Goal: Task Accomplishment & Management: Complete application form

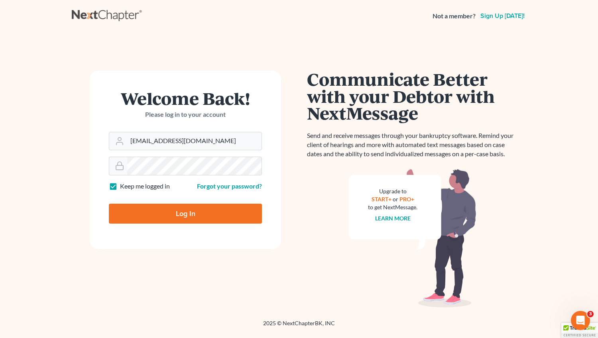
type input "[EMAIL_ADDRESS][DOMAIN_NAME]"
click at [166, 217] on input "Log In" at bounding box center [185, 214] width 153 height 20
type input "Thinking..."
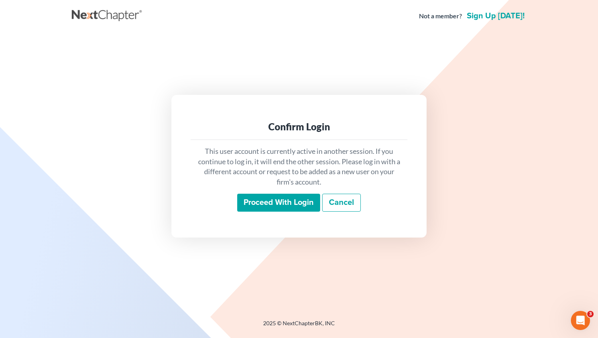
click at [283, 200] on input "Proceed with login" at bounding box center [278, 203] width 83 height 18
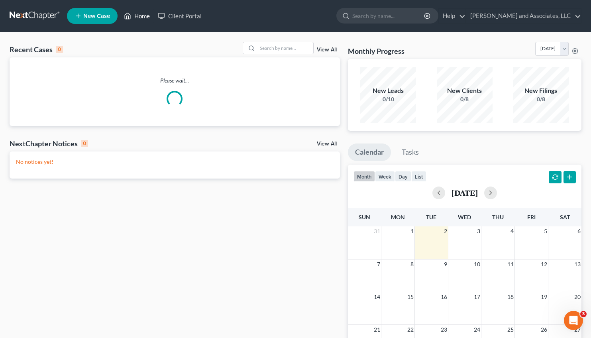
click at [145, 13] on link "Home" at bounding box center [137, 16] width 34 height 14
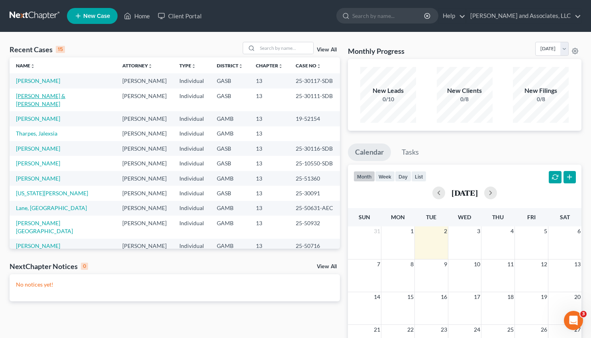
click at [54, 98] on link "[PERSON_NAME] & [PERSON_NAME]" at bounding box center [40, 99] width 49 height 15
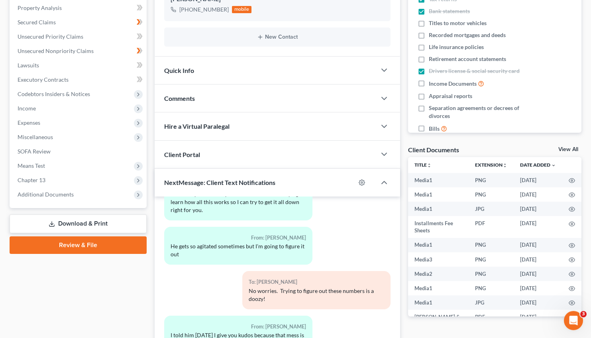
scroll to position [221, 0]
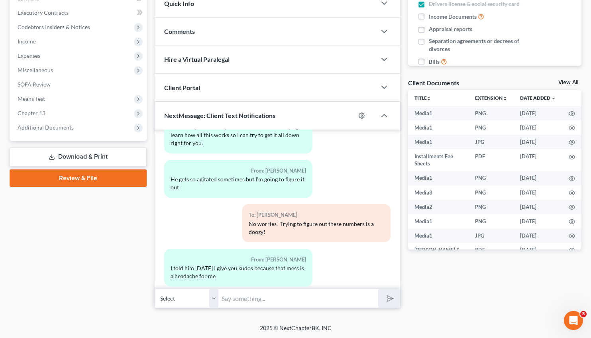
click at [253, 295] on input "text" at bounding box center [298, 299] width 160 height 20
drag, startPoint x: 338, startPoint y: 298, endPoint x: 297, endPoint y: 301, distance: 40.3
click at [297, 301] on input "Good Evening, [PERSON_NAME], Yes, you will" at bounding box center [298, 299] width 160 height 20
type input "Good Evening, [PERSON_NAME], Do you have access to a [DATE] bank statement for …"
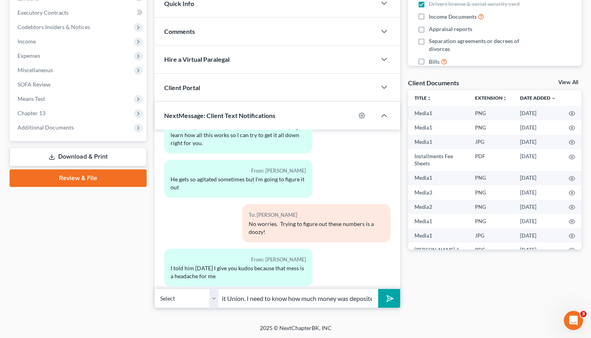
click at [387, 299] on polygon "submit" at bounding box center [389, 299] width 10 height 10
click at [284, 297] on input "text" at bounding box center [298, 299] width 160 height 20
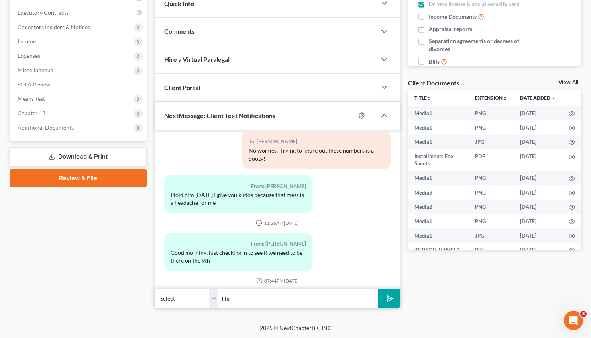
type input "H"
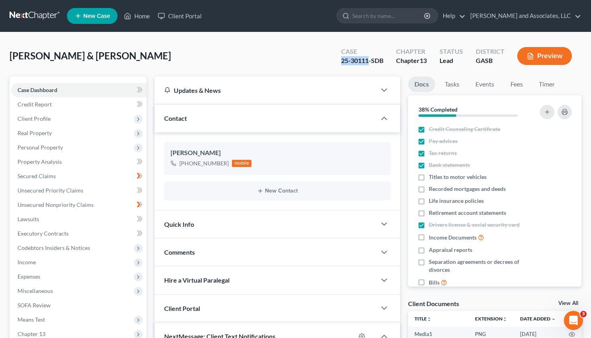
drag, startPoint x: 368, startPoint y: 59, endPoint x: 337, endPoint y: 59, distance: 31.1
click at [337, 59] on div "Case 25-30111-SDB" at bounding box center [362, 57] width 55 height 24
copy div "25-30111"
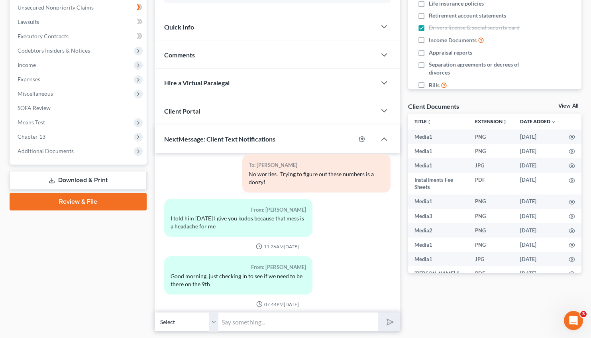
scroll to position [221, 0]
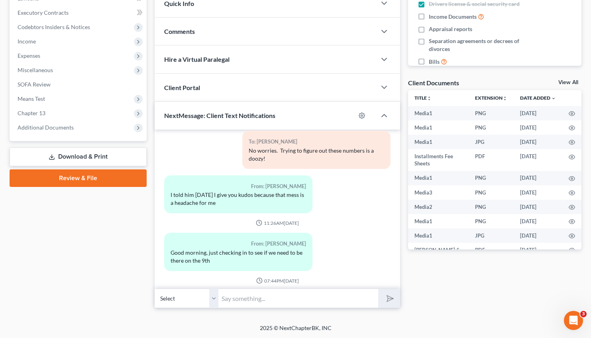
click at [242, 298] on input "text" at bounding box center [298, 299] width 160 height 20
paste input "[DATE] 10:00 AM at [GEOGRAPHIC_DATA]."
type input "The Motion to Extend Stay hearing is [DATE] 10:00 AM at [GEOGRAPHIC_DATA]."
click at [386, 298] on icon "submit" at bounding box center [388, 298] width 11 height 11
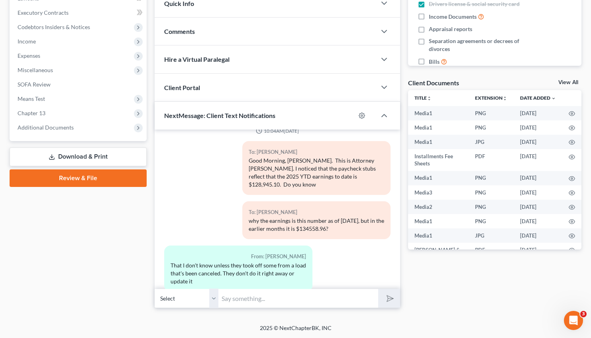
scroll to position [5734, 0]
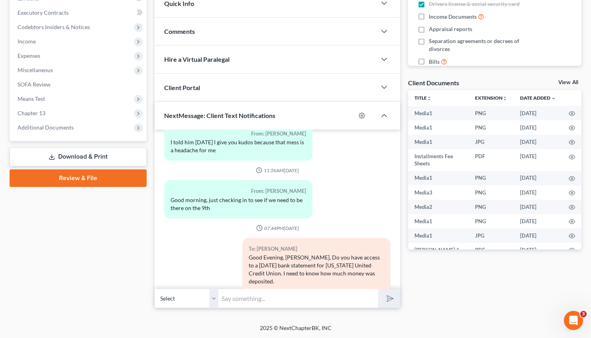
click at [281, 244] on div "To: [PERSON_NAME]" at bounding box center [316, 248] width 135 height 9
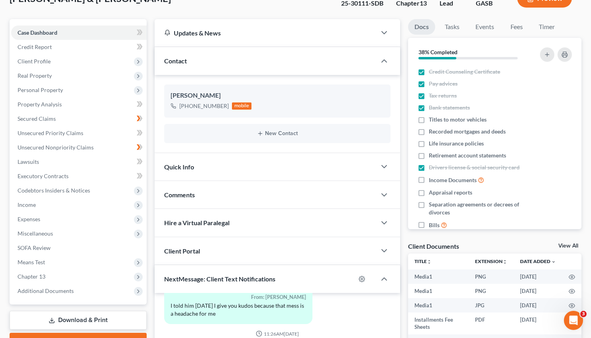
scroll to position [0, 0]
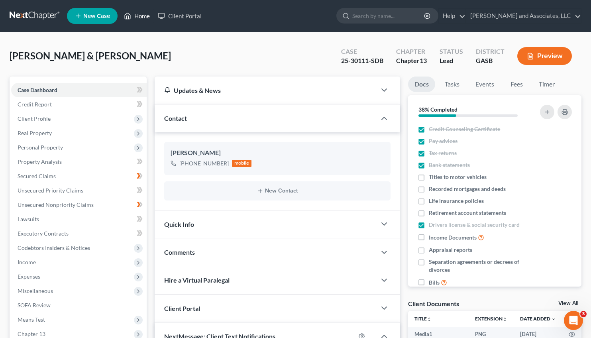
click at [141, 16] on link "Home" at bounding box center [137, 16] width 34 height 14
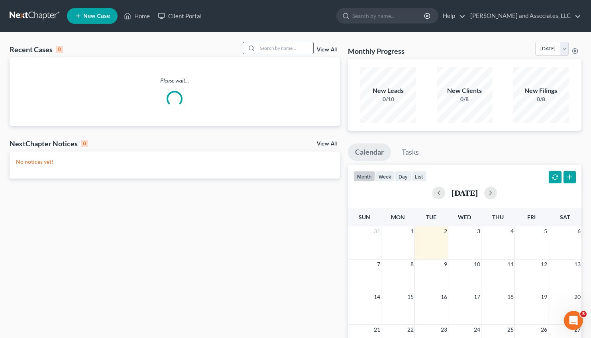
click at [257, 51] on input "search" at bounding box center [285, 48] width 56 height 12
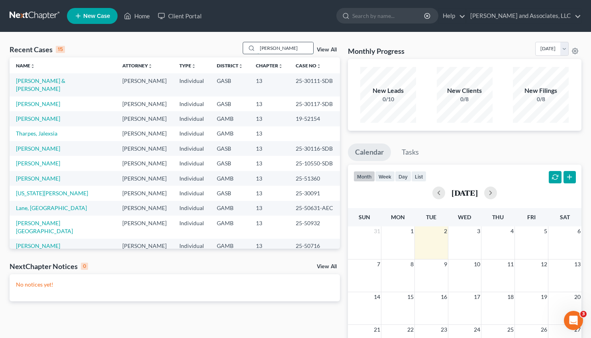
type input "[PERSON_NAME]"
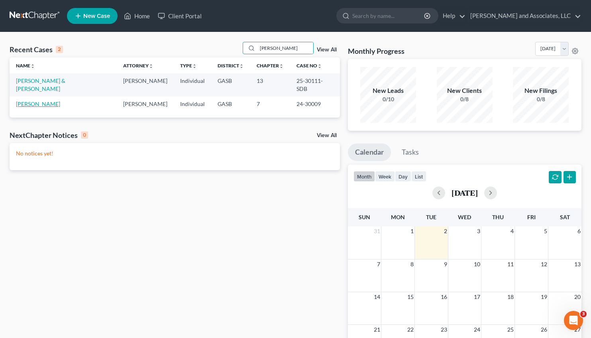
click at [41, 100] on link "[PERSON_NAME]" at bounding box center [38, 103] width 44 height 7
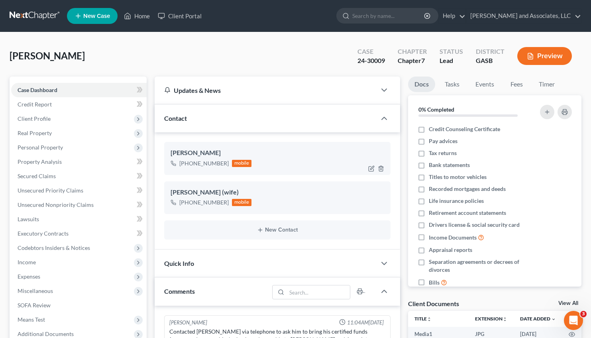
scroll to position [7327, 0]
drag, startPoint x: 225, startPoint y: 164, endPoint x: 181, endPoint y: 163, distance: 44.6
click at [181, 163] on div "[PHONE_NUMBER]" at bounding box center [203, 163] width 49 height 8
copy div "[PHONE_NUMBER]"
click at [221, 109] on div "Contact" at bounding box center [266, 117] width 222 height 27
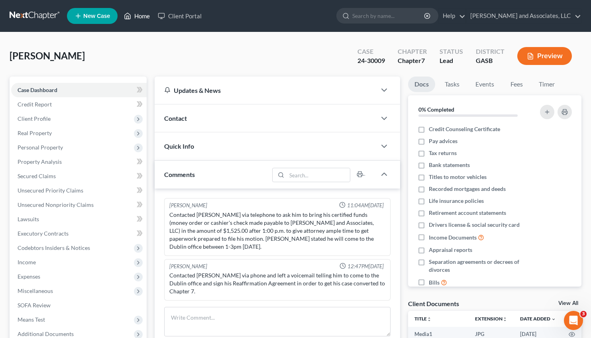
click at [143, 14] on link "Home" at bounding box center [137, 16] width 34 height 14
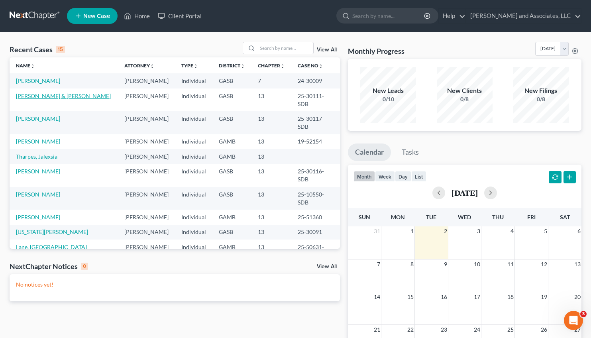
click at [40, 93] on link "[PERSON_NAME] & [PERSON_NAME]" at bounding box center [63, 95] width 95 height 7
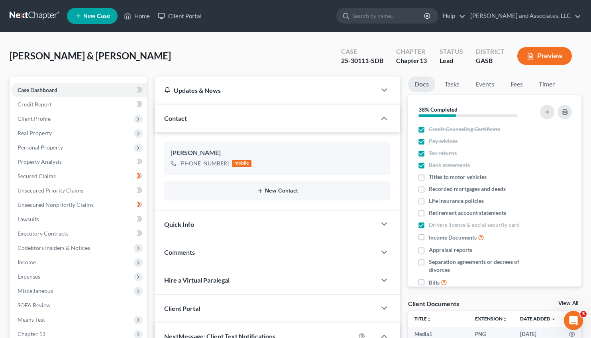
click at [277, 190] on button "New Contact" at bounding box center [278, 191] width 214 height 6
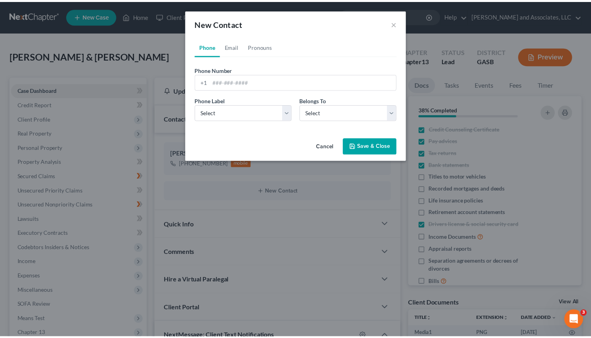
scroll to position [5711, 0]
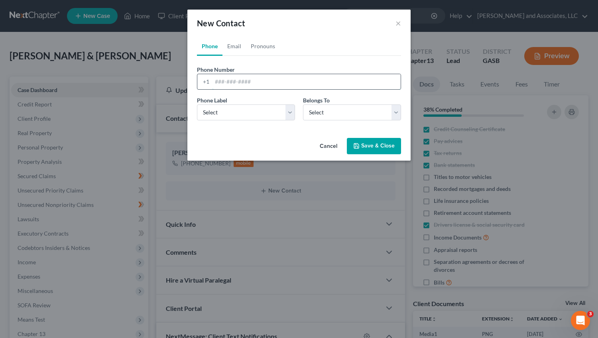
click at [230, 82] on input "tel" at bounding box center [306, 81] width 188 height 15
paste input "[PHONE_NUMBER]"
click at [222, 82] on input "[PHONE_NUMBER]" at bounding box center [306, 81] width 188 height 15
type input "[PHONE_NUMBER]"
click at [197, 104] on select "Select Mobile Home Work Other" at bounding box center [246, 112] width 98 height 16
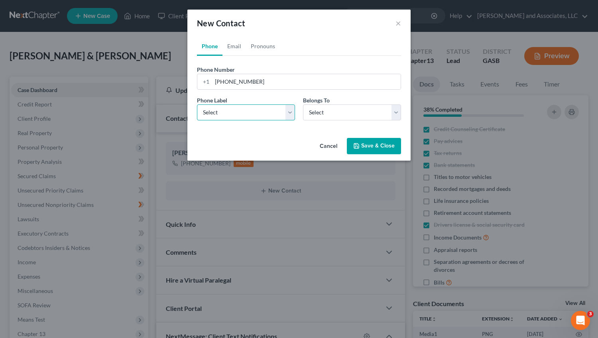
select select "0"
click option "Mobile" at bounding box center [0, 0] width 0 height 0
click at [303, 104] on select "Select Client Spouse Other" at bounding box center [352, 112] width 98 height 16
select select "0"
click option "Client" at bounding box center [0, 0] width 0 height 0
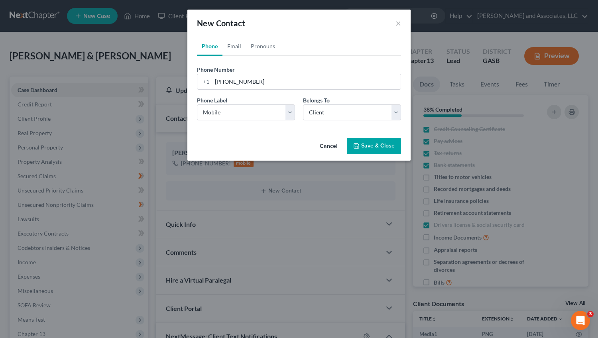
click at [374, 148] on button "Save & Close" at bounding box center [374, 146] width 54 height 17
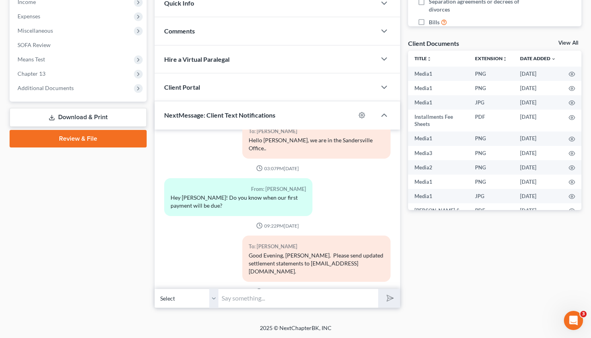
scroll to position [5734, 0]
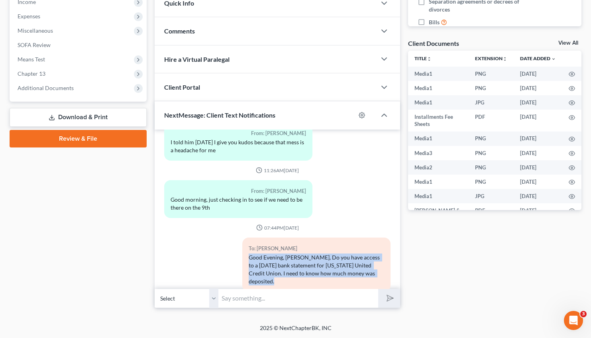
drag, startPoint x: 279, startPoint y: 211, endPoint x: 241, endPoint y: 182, distance: 47.4
click at [242, 238] on div "To: [PERSON_NAME] Good Evening, [PERSON_NAME], Do you have access to a [DATE] b…" at bounding box center [316, 265] width 148 height 54
copy div "Good Evening, [PERSON_NAME], Do you have access to a [DATE] bank statement for …"
click at [155, 289] on select "Select [PHONE_NUMBER] - [PERSON_NAME] [PHONE_NUMBER] - [PERSON_NAME]" at bounding box center [187, 299] width 64 height 20
select select "1"
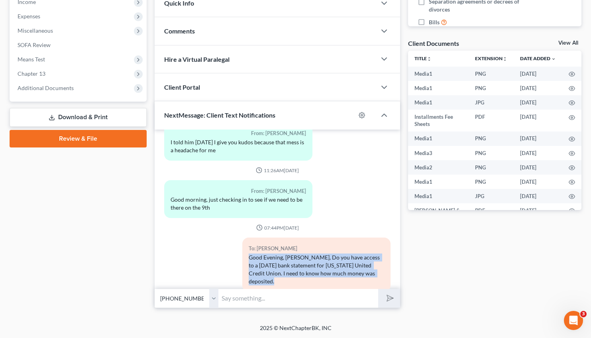
click option "[PHONE_NUMBER] - [PERSON_NAME]" at bounding box center [0, 0] width 0 height 0
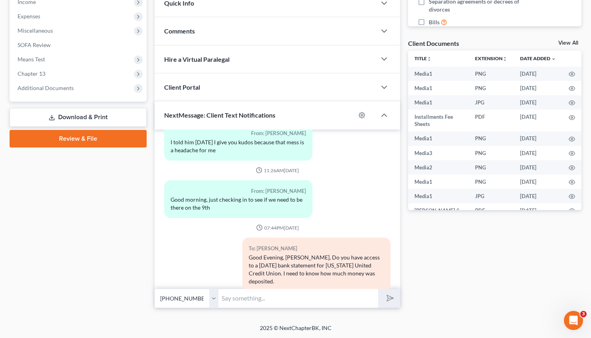
click at [234, 300] on input "text" at bounding box center [298, 299] width 160 height 20
paste input "Good Evening, [PERSON_NAME], Do you have access to a [DATE] bank statement for …"
click at [244, 300] on input "Good Evening, [PERSON_NAME], Do you have access to a [DATE] bank statement for …" at bounding box center [298, 299] width 160 height 20
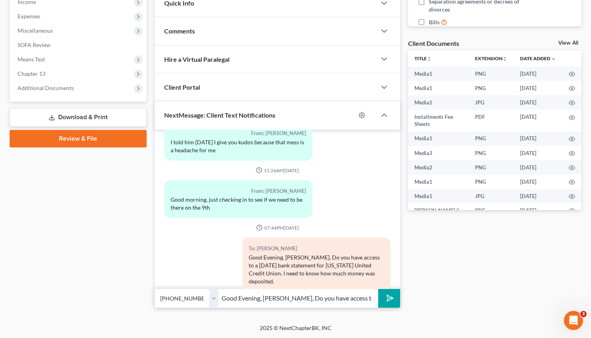
click at [272, 297] on input "Good Evening, [PERSON_NAME], Do you have access to a [DATE] bank statement for …" at bounding box center [298, 299] width 160 height 20
type input "Good Evening, [PERSON_NAME], Do you have access to a [DATE] bank statement for …"
click at [393, 296] on icon "submit" at bounding box center [389, 298] width 8 height 8
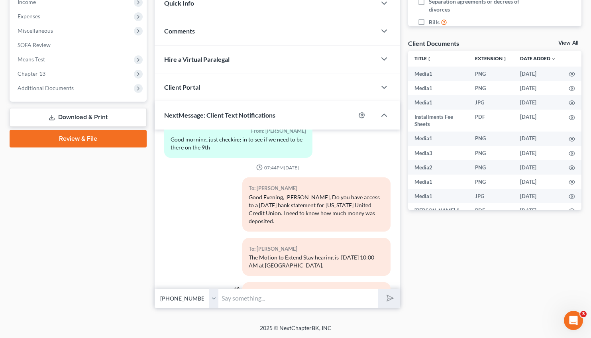
drag, startPoint x: 263, startPoint y: 204, endPoint x: 244, endPoint y: 185, distance: 27.6
click at [244, 238] on div "To: [PERSON_NAME] The Motion to Extend Stay hearing is [DATE] 10:00 AM at [GEOG…" at bounding box center [316, 257] width 148 height 38
copy div "The Motion to Extend Stay hearing is [DATE] 10:00 AM at [GEOGRAPHIC_DATA]."
click at [155, 289] on select "Select [PHONE_NUMBER] - [PERSON_NAME] [PHONE_NUMBER] - [PERSON_NAME]" at bounding box center [187, 299] width 64 height 20
click at [233, 300] on input "text" at bounding box center [298, 299] width 160 height 20
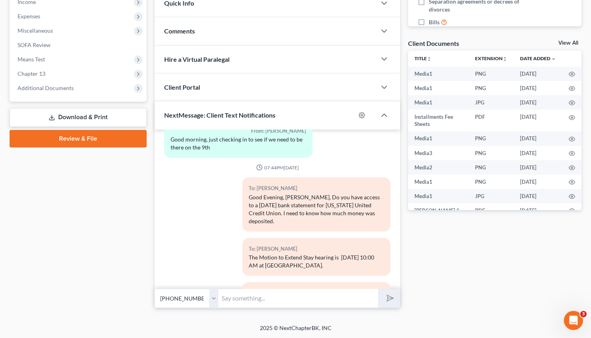
paste input "The Motion to Extend Stay hearing is [DATE] 10:00 AM at [GEOGRAPHIC_DATA]."
type input "The Motion to Extend Stay hearing is [DATE] 10:00 AM at [GEOGRAPHIC_DATA]."
click at [396, 299] on button "submit" at bounding box center [389, 298] width 22 height 19
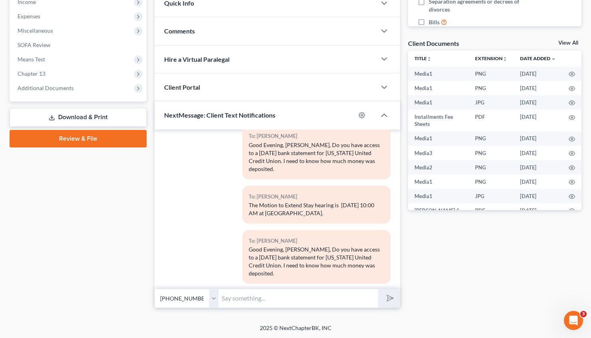
click at [233, 293] on input "text" at bounding box center [298, 299] width 160 height 20
type input "I"
type input "Transaction summary provided for August does not provide deposit information."
click at [378, 289] on button "submit" at bounding box center [389, 298] width 22 height 19
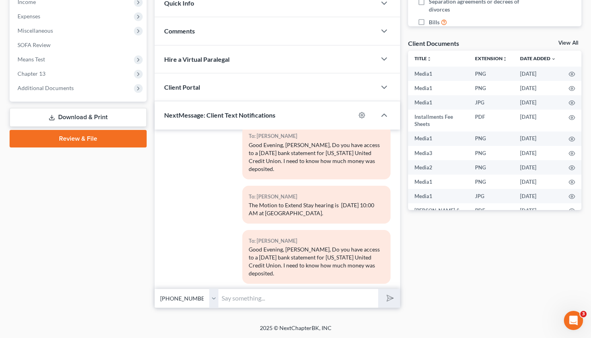
scroll to position [5891, 0]
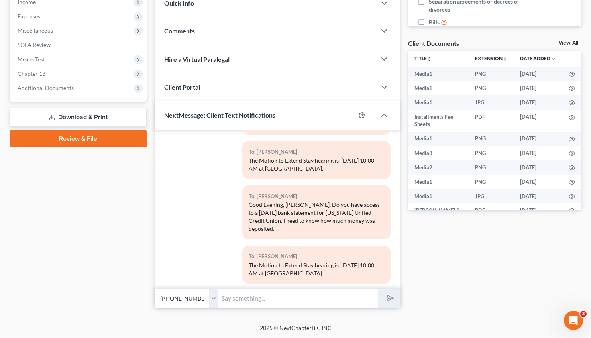
drag, startPoint x: 318, startPoint y: 263, endPoint x: 247, endPoint y: 254, distance: 71.5
click at [249, 306] on div "Transaction summary provided for August does not provide deposit information." at bounding box center [316, 314] width 135 height 16
copy div "Transaction summary provided for August does not provide deposit information."
click at [155, 289] on select "Select [PHONE_NUMBER] - [PERSON_NAME] [PHONE_NUMBER] - [PERSON_NAME]" at bounding box center [187, 299] width 64 height 20
select select "0"
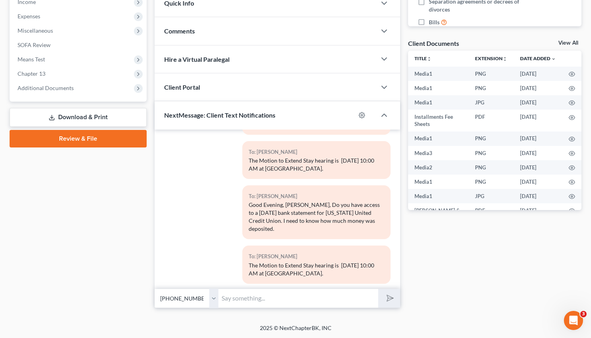
click option "[PHONE_NUMBER] - [PERSON_NAME]" at bounding box center [0, 0] width 0 height 0
click at [232, 299] on input "text" at bounding box center [298, 299] width 160 height 20
paste input "Transaction summary provided for August does not provide deposit information."
type input "Transaction summary provided for August does not provide deposit information."
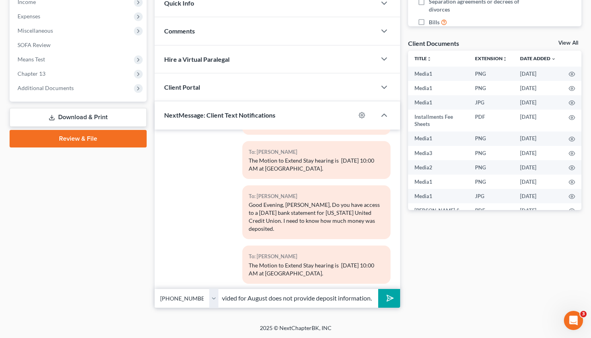
click at [385, 300] on icon "submit" at bounding box center [388, 298] width 11 height 11
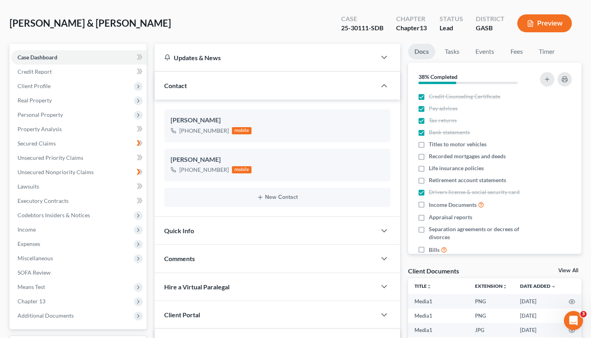
scroll to position [24, 0]
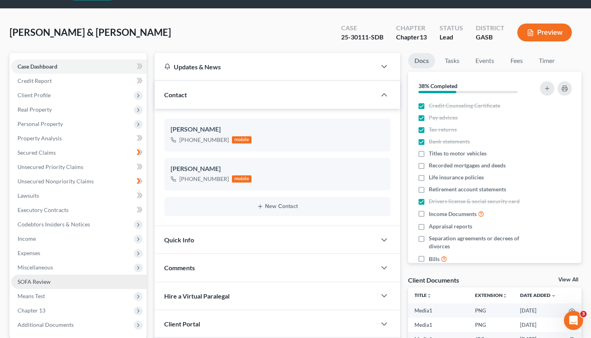
click at [37, 279] on span "SOFA Review" at bounding box center [34, 281] width 33 height 7
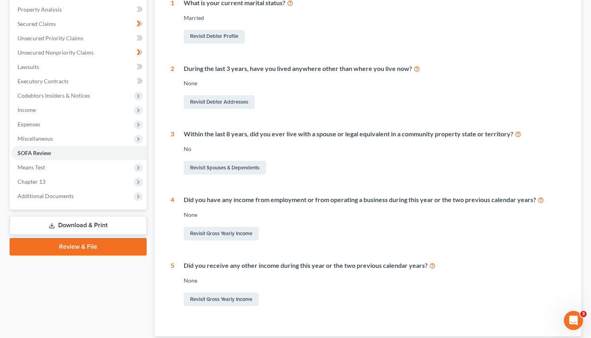
scroll to position [151, 0]
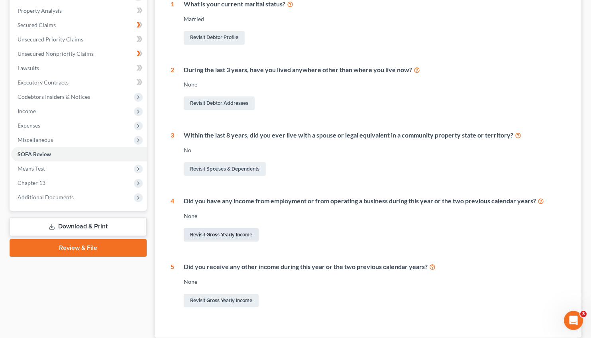
click at [230, 231] on link "Revisit Gross Yearly Income" at bounding box center [221, 235] width 75 height 14
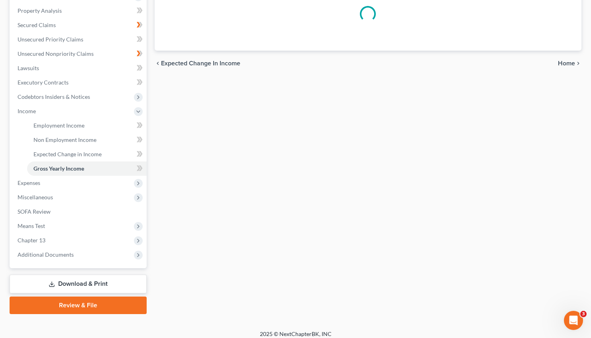
scroll to position [99, 0]
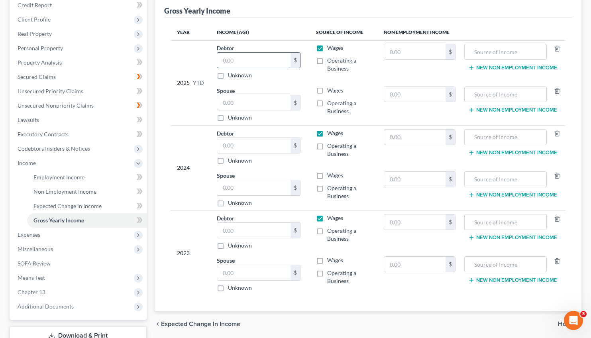
click at [240, 57] on input "text" at bounding box center [253, 60] width 73 height 15
click at [400, 49] on input "text" at bounding box center [414, 51] width 61 height 15
click at [228, 96] on input "text" at bounding box center [253, 102] width 73 height 15
type input "7,062.39"
click at [222, 145] on input "text" at bounding box center [253, 145] width 73 height 15
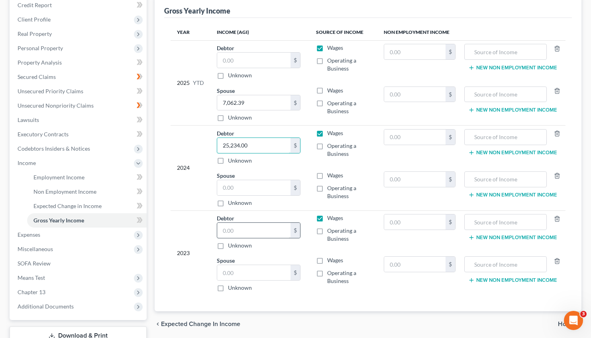
type input "25,234.00"
click at [238, 230] on input "text" at bounding box center [253, 230] width 73 height 15
click at [327, 146] on label "Operating a Business" at bounding box center [349, 150] width 44 height 16
click at [330, 146] on input "Operating a Business" at bounding box center [332, 144] width 5 height 5
checkbox input "true"
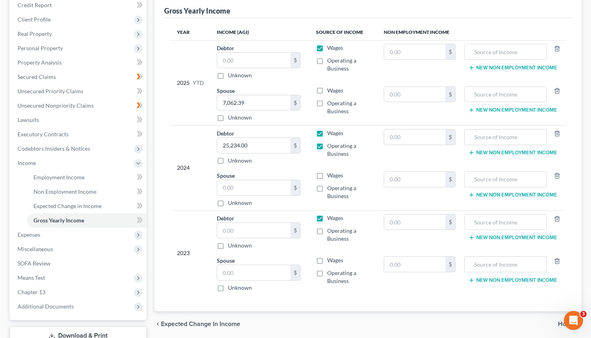
click at [327, 230] on label "Operating a Business" at bounding box center [349, 235] width 44 height 16
click at [330, 230] on input "Operating a Business" at bounding box center [332, 229] width 5 height 5
checkbox input "true"
click at [245, 231] on input "text" at bounding box center [253, 230] width 73 height 15
type input "49,312.00"
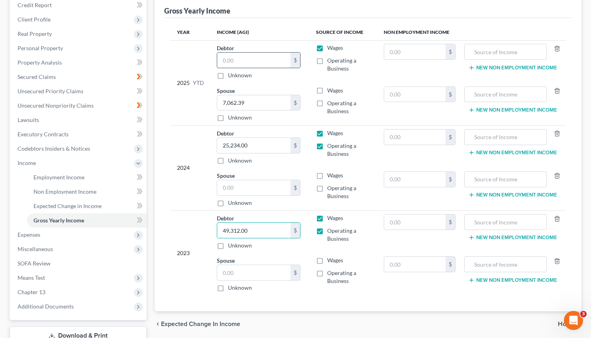
click at [230, 56] on input "text" at bounding box center [253, 60] width 73 height 15
type input "67,036.57"
click at [269, 100] on input "7,062.39" at bounding box center [253, 102] width 73 height 15
click at [327, 92] on label "Wages" at bounding box center [335, 90] width 16 height 8
click at [330, 92] on input "Wages" at bounding box center [332, 88] width 5 height 5
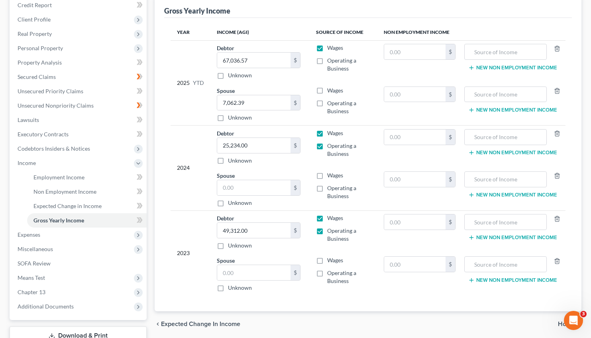
checkbox input "true"
click at [327, 47] on label "Wages" at bounding box center [335, 48] width 16 height 8
click at [330, 47] on input "Wages" at bounding box center [332, 46] width 5 height 5
checkbox input "false"
click at [327, 58] on label "Operating a Business" at bounding box center [349, 65] width 44 height 16
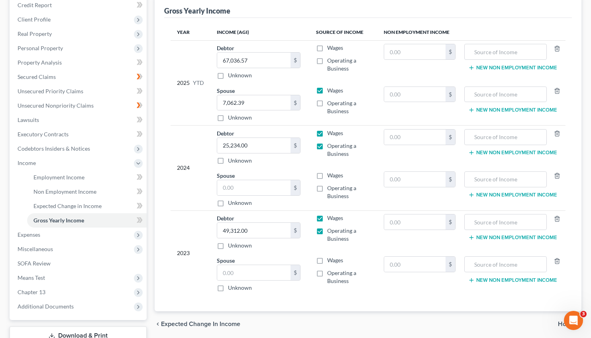
click at [330, 58] on input "Operating a Business" at bounding box center [332, 59] width 5 height 5
checkbox input "true"
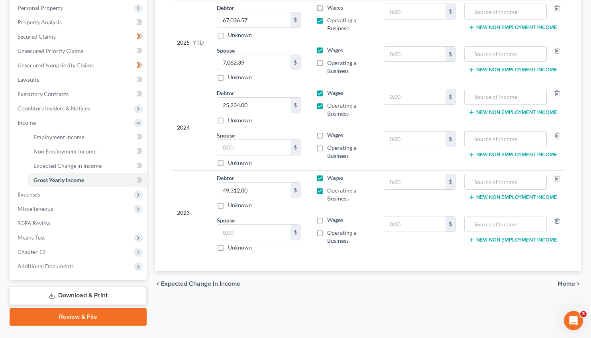
scroll to position [157, 0]
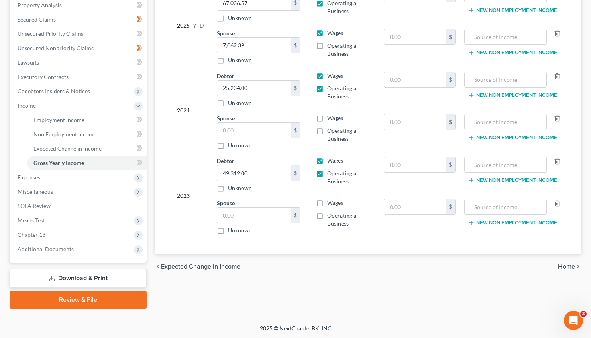
click at [564, 266] on span "Home" at bounding box center [566, 266] width 17 height 6
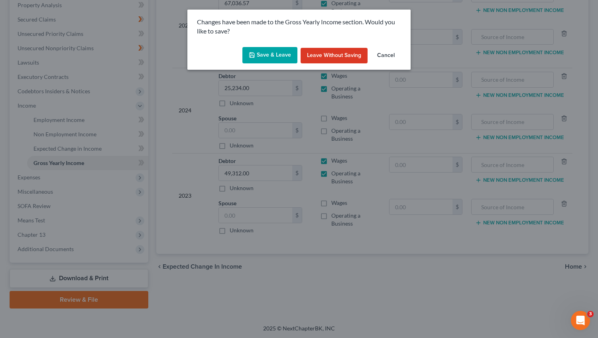
click at [274, 55] on button "Save & Leave" at bounding box center [269, 55] width 55 height 17
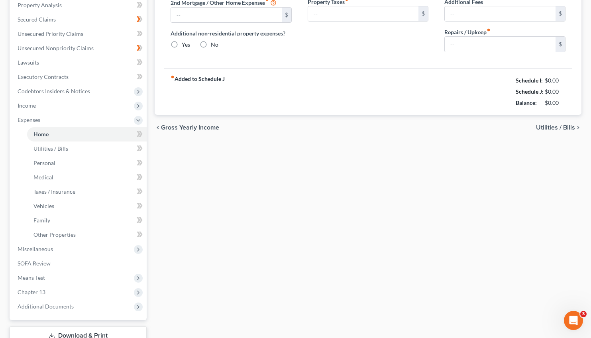
type input "0.00"
radio input "true"
type input "0.00"
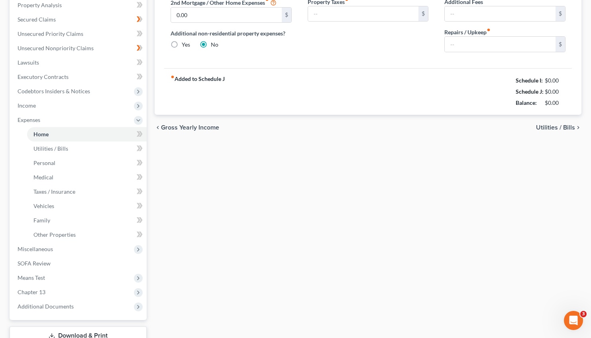
type input "0.00"
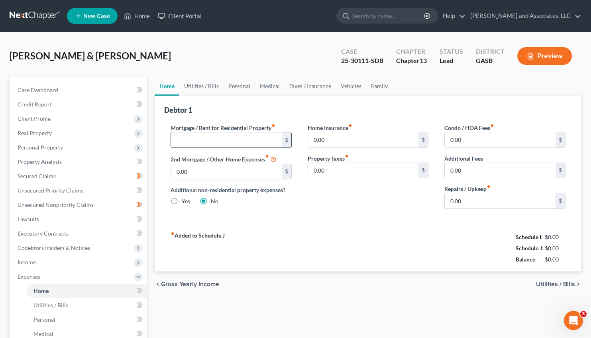
click at [238, 142] on input "text" at bounding box center [226, 139] width 111 height 15
type input "691.00"
click at [155, 250] on div "Petition Navigation Case Dashboard Payments Invoices Payments Payments Credit R…" at bounding box center [296, 293] width 580 height 432
click at [133, 275] on span "Expenses" at bounding box center [78, 276] width 135 height 14
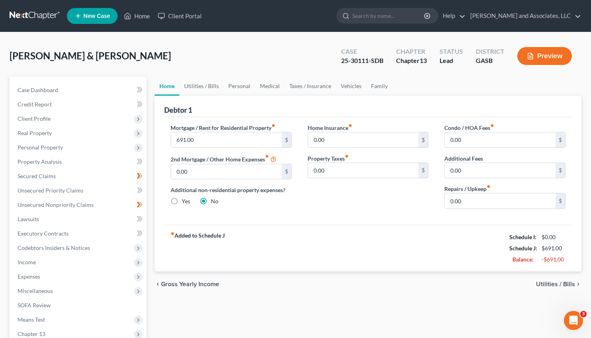
click at [554, 285] on span "Utilities / Bills" at bounding box center [555, 284] width 39 height 6
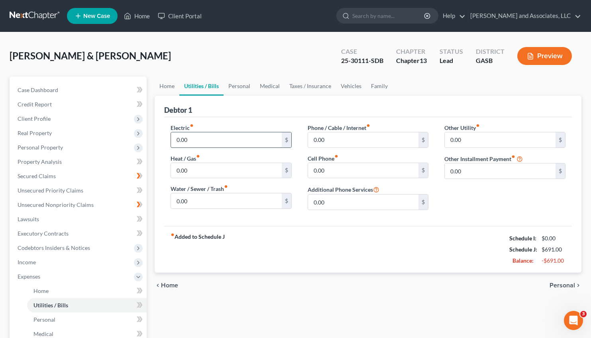
drag, startPoint x: 194, startPoint y: 140, endPoint x: 146, endPoint y: 139, distance: 48.6
click at [171, 139] on input "0.00" at bounding box center [226, 139] width 111 height 15
drag, startPoint x: 195, startPoint y: 136, endPoint x: 172, endPoint y: 138, distance: 23.2
click at [172, 138] on input "0.00" at bounding box center [226, 139] width 111 height 15
type input "300.00"
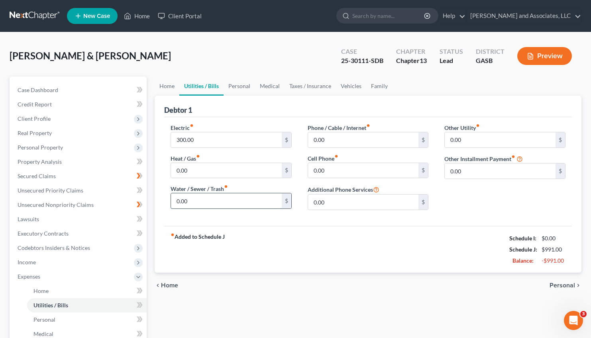
drag, startPoint x: 194, startPoint y: 204, endPoint x: 218, endPoint y: 202, distance: 23.9
click at [218, 202] on input "0.00" at bounding box center [226, 200] width 111 height 15
type input "50.00"
click at [338, 143] on input "0.00" at bounding box center [363, 139] width 111 height 15
type input "679.00"
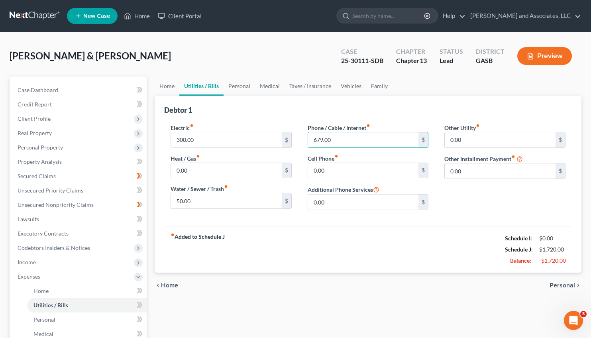
click at [559, 284] on span "Personal" at bounding box center [563, 285] width 26 height 6
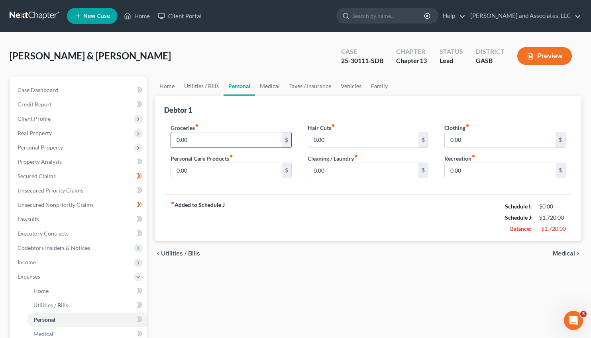
drag, startPoint x: 198, startPoint y: 134, endPoint x: 183, endPoint y: 135, distance: 16.0
click at [183, 135] on input "0.00" at bounding box center [226, 139] width 111 height 15
type input "90,000.00"
drag, startPoint x: 465, startPoint y: 141, endPoint x: 507, endPoint y: 147, distance: 42.8
click at [507, 147] on input "0.00" at bounding box center [500, 139] width 111 height 15
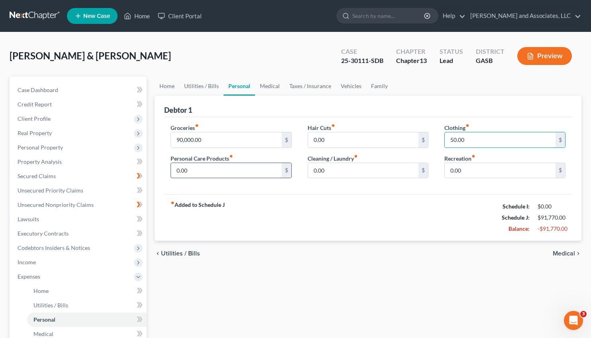
type input "50.00"
drag, startPoint x: 202, startPoint y: 168, endPoint x: 215, endPoint y: 176, distance: 15.4
click at [215, 176] on input "0.00" at bounding box center [226, 170] width 111 height 15
type input "50.00"
click at [188, 137] on input "90,000.00" at bounding box center [226, 139] width 111 height 15
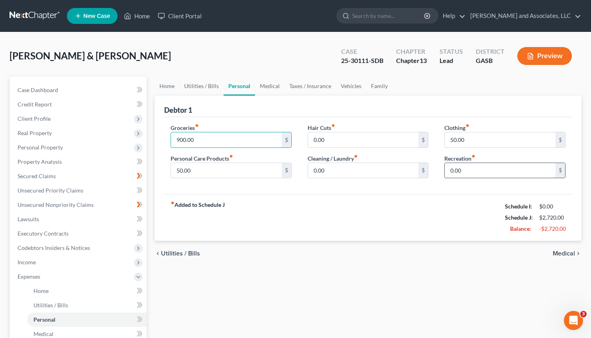
type input "900.00"
click at [461, 173] on input "0.00" at bounding box center [500, 170] width 111 height 15
type input "40.00"
click at [569, 251] on span "Medical" at bounding box center [564, 253] width 22 height 6
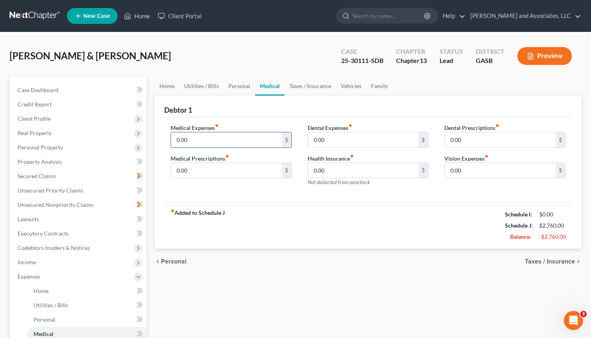
drag, startPoint x: 204, startPoint y: 143, endPoint x: 167, endPoint y: 143, distance: 37.5
click at [171, 143] on input "0.00" at bounding box center [226, 139] width 111 height 15
type input "230.00"
click at [546, 261] on span "Taxes / Insurance" at bounding box center [550, 261] width 50 height 6
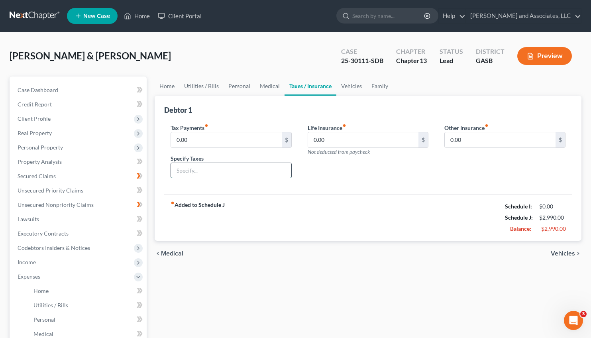
click at [192, 169] on input "text" at bounding box center [231, 170] width 120 height 15
type input "Ad Valorem"
drag, startPoint x: 194, startPoint y: 138, endPoint x: 224, endPoint y: 147, distance: 31.1
click at [224, 147] on input "0.00" at bounding box center [226, 139] width 111 height 15
type input "2.00"
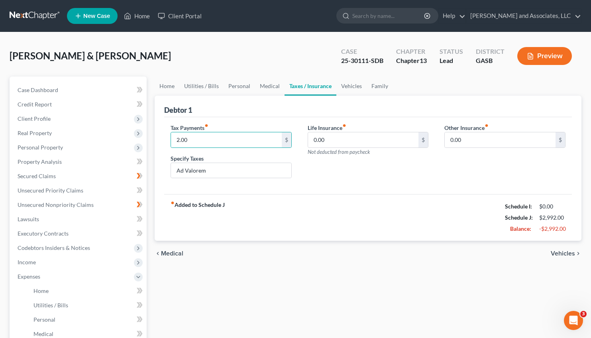
click at [558, 254] on span "Vehicles" at bounding box center [563, 253] width 24 height 6
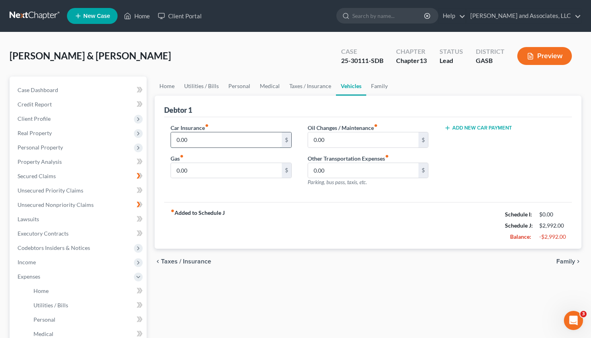
drag, startPoint x: 196, startPoint y: 139, endPoint x: 143, endPoint y: 134, distance: 52.9
click at [171, 134] on input "0.00" at bounding box center [226, 139] width 111 height 15
type input "546.65"
drag, startPoint x: 192, startPoint y: 171, endPoint x: 149, endPoint y: 176, distance: 44.1
click at [171, 176] on input "0.00" at bounding box center [226, 170] width 111 height 15
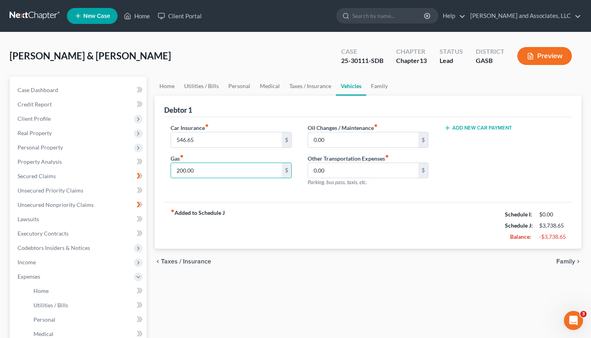
type input "200.00"
click at [567, 261] on span "Family" at bounding box center [565, 261] width 19 height 6
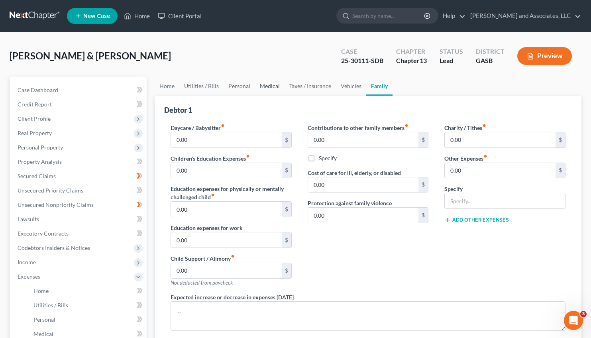
click at [270, 82] on link "Medical" at bounding box center [269, 86] width 29 height 19
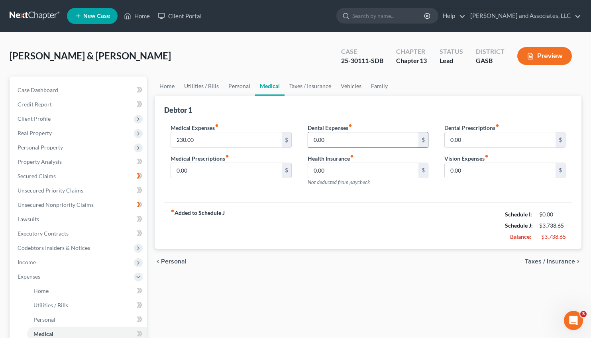
drag, startPoint x: 327, startPoint y: 141, endPoint x: 280, endPoint y: 141, distance: 47.4
click at [308, 141] on input "0.00" at bounding box center [363, 139] width 111 height 15
type input "45.77"
click at [550, 263] on span "Taxes / Insurance" at bounding box center [550, 261] width 50 height 6
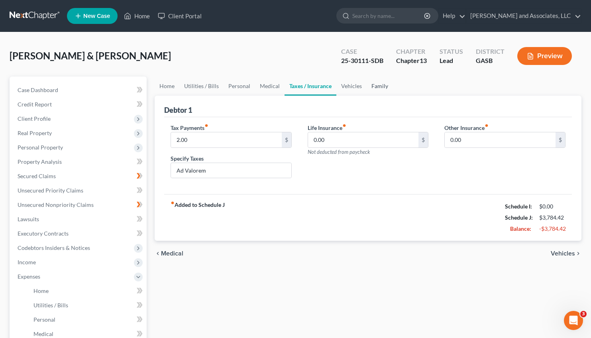
click at [379, 86] on link "Family" at bounding box center [380, 86] width 26 height 19
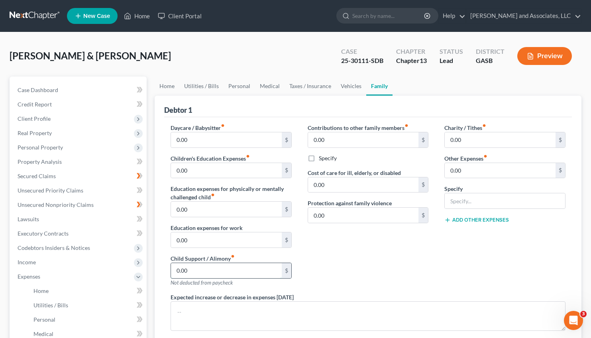
drag, startPoint x: 189, startPoint y: 271, endPoint x: 152, endPoint y: 266, distance: 37.8
click at [171, 266] on input "0.00" at bounding box center [226, 270] width 111 height 15
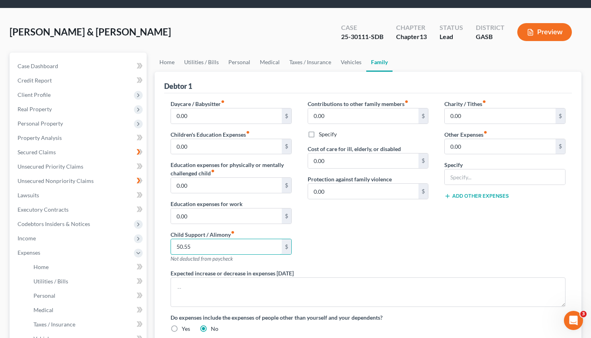
scroll to position [22, 0]
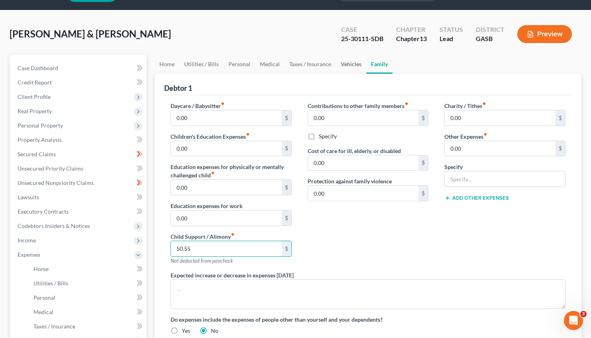
type input "50.55"
click at [346, 63] on link "Vehicles" at bounding box center [351, 64] width 30 height 19
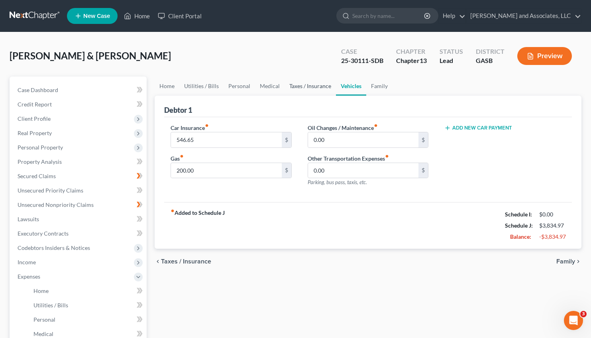
click at [302, 86] on link "Taxes / Insurance" at bounding box center [310, 86] width 51 height 19
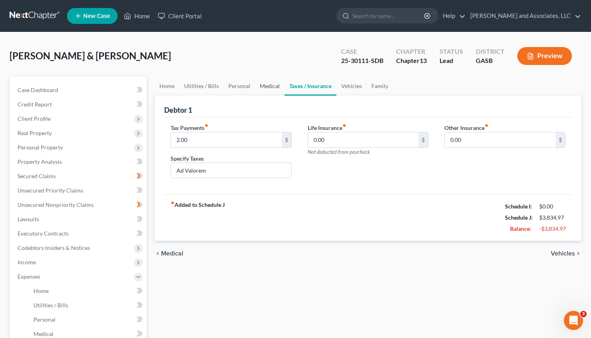
click at [261, 85] on link "Medical" at bounding box center [269, 86] width 29 height 19
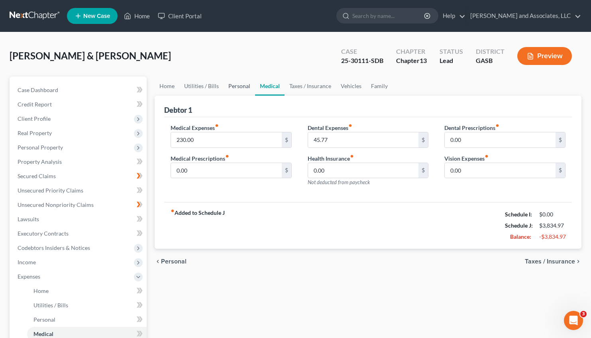
click at [234, 84] on link "Personal" at bounding box center [239, 86] width 31 height 19
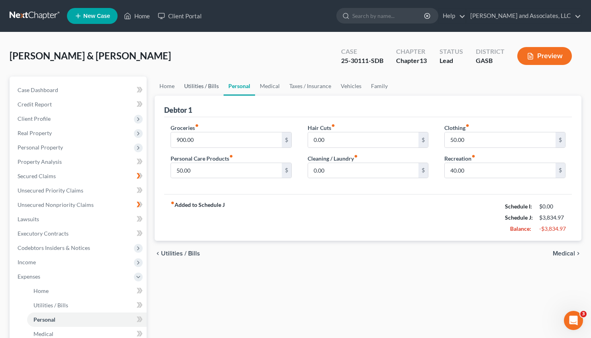
click at [213, 83] on link "Utilities / Bills" at bounding box center [201, 86] width 44 height 19
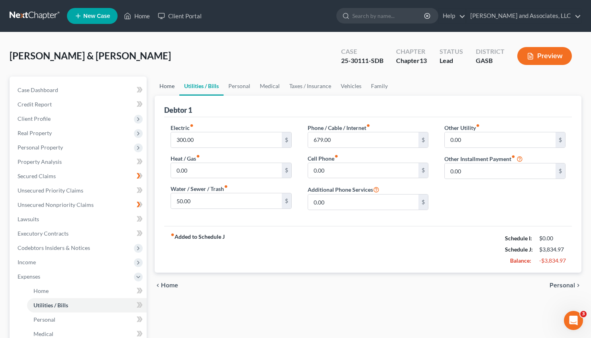
click at [159, 86] on link "Home" at bounding box center [167, 86] width 25 height 19
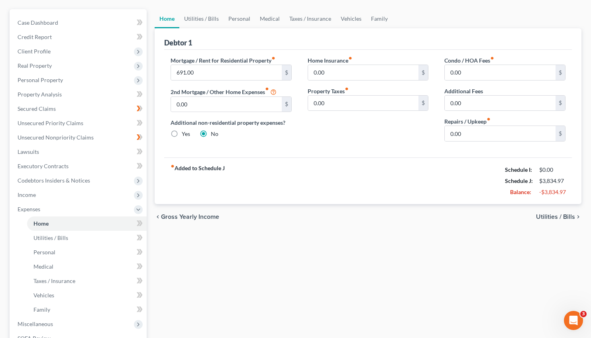
scroll to position [68, 0]
drag, startPoint x: 469, startPoint y: 132, endPoint x: 498, endPoint y: 99, distance: 44.0
click at [485, 131] on input "0.00" at bounding box center [500, 133] width 111 height 15
type input "25.00"
click at [550, 216] on span "Utilities / Bills" at bounding box center [555, 216] width 39 height 6
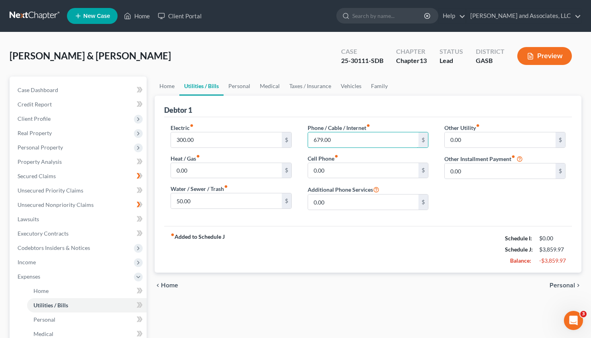
drag, startPoint x: 335, startPoint y: 139, endPoint x: 357, endPoint y: 120, distance: 28.8
click at [344, 143] on input "679.00" at bounding box center [363, 139] width 111 height 15
type input "300.00"
click at [566, 282] on span "Personal" at bounding box center [563, 285] width 26 height 6
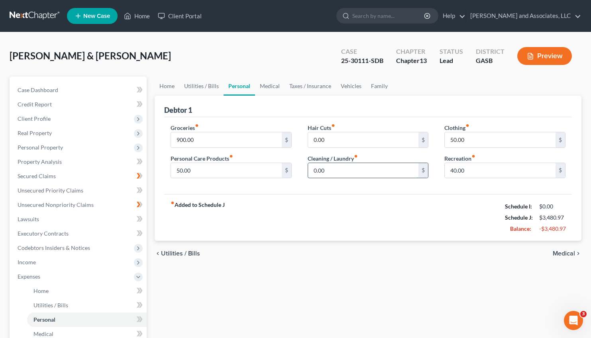
click at [330, 171] on input "0.00" at bounding box center [363, 170] width 111 height 15
type input "75.00"
click at [179, 169] on input "50.00" at bounding box center [226, 170] width 111 height 15
type input "100.00"
click at [453, 141] on input "50.00" at bounding box center [500, 139] width 111 height 15
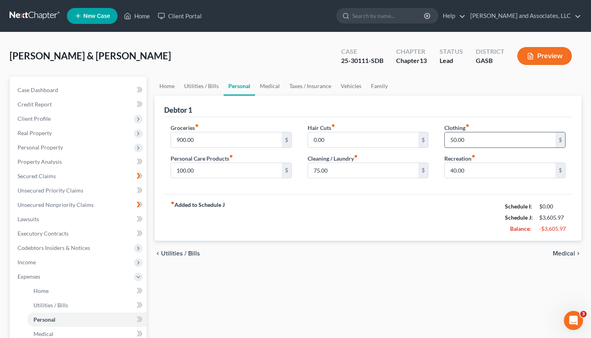
click at [457, 138] on input "50.00" at bounding box center [500, 139] width 111 height 15
click at [457, 171] on input "40.00" at bounding box center [500, 170] width 111 height 15
type input "45.00"
click at [564, 252] on span "Medical" at bounding box center [564, 253] width 22 height 6
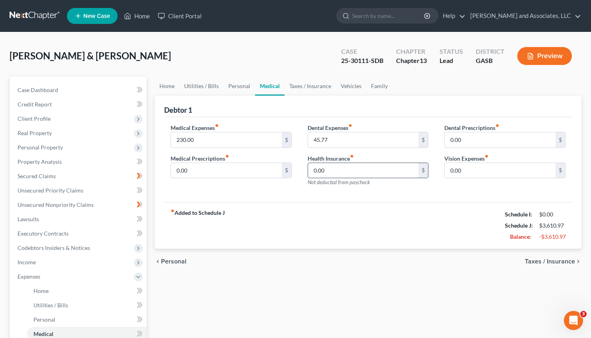
drag, startPoint x: 334, startPoint y: 169, endPoint x: 351, endPoint y: 175, distance: 17.9
click at [351, 175] on input "0.00" at bounding box center [363, 170] width 111 height 15
type input "143.77"
click at [557, 265] on div "chevron_left Personal Taxes / Insurance chevron_right" at bounding box center [368, 262] width 427 height 26
click at [552, 261] on span "Taxes / Insurance" at bounding box center [550, 261] width 50 height 6
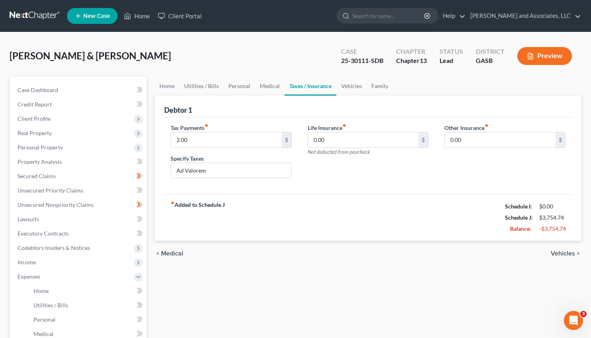
click at [561, 252] on span "Vehicles" at bounding box center [563, 253] width 24 height 6
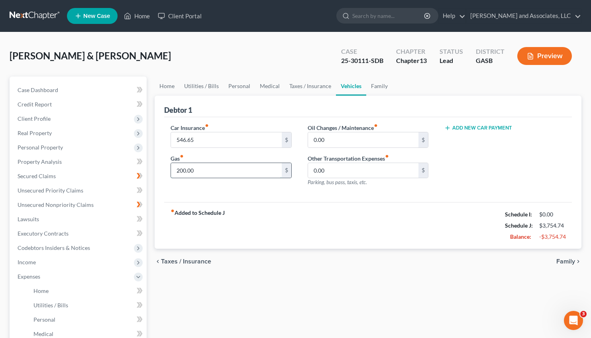
click at [183, 169] on input "200.00" at bounding box center [226, 170] width 111 height 15
type input "200.00"
click at [563, 261] on span "Family" at bounding box center [565, 261] width 19 height 6
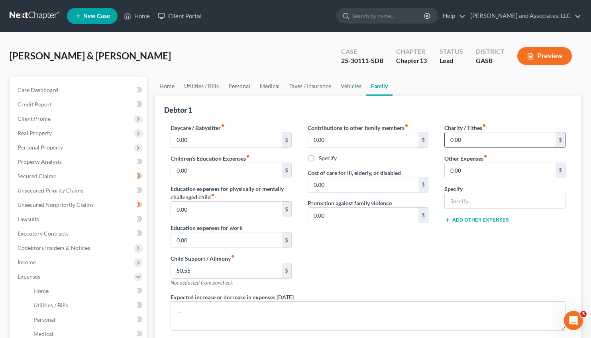
click at [450, 139] on input "0.00" at bounding box center [500, 139] width 111 height 15
click at [448, 139] on input "0.00" at bounding box center [500, 139] width 111 height 15
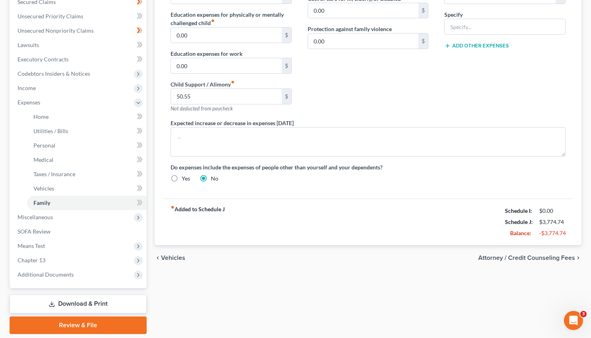
scroll to position [176, 0]
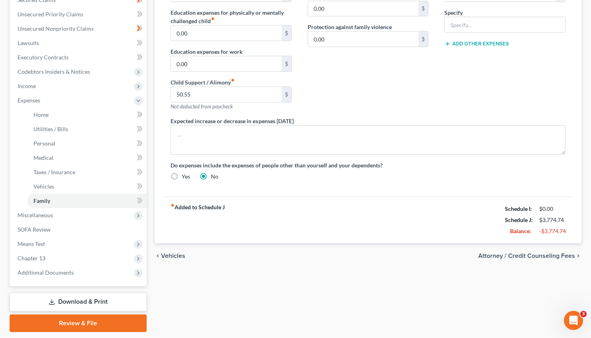
type input "20.00"
click at [537, 253] on span "Attorney / Credit Counseling Fees" at bounding box center [526, 256] width 97 height 6
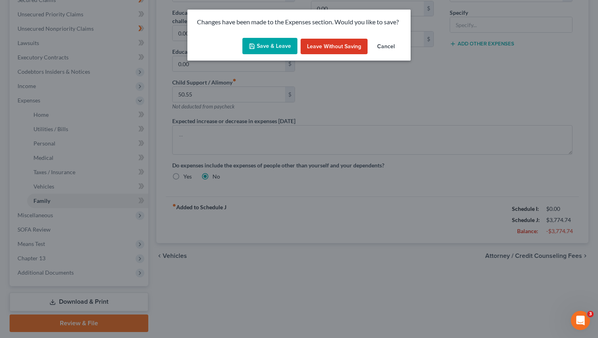
click at [270, 42] on button "Save & Leave" at bounding box center [269, 46] width 55 height 17
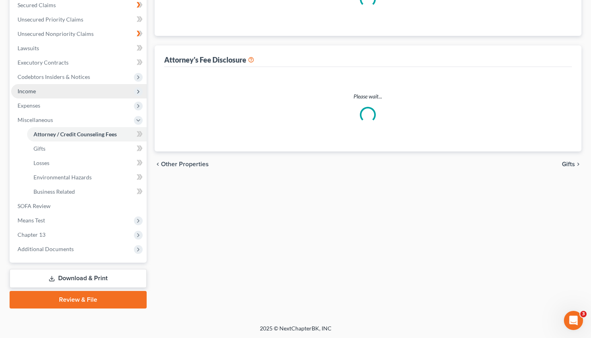
select select "0"
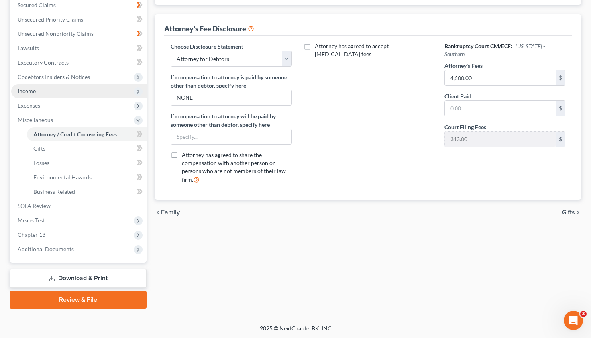
click at [34, 90] on span "Income" at bounding box center [27, 91] width 18 height 7
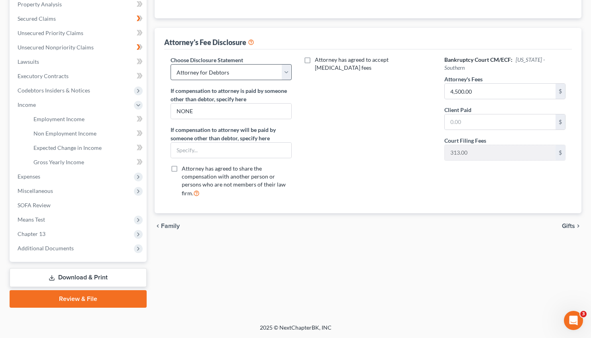
scroll to position [157, 0]
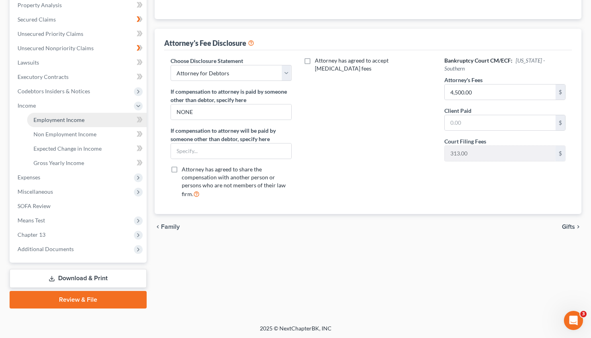
click at [58, 118] on span "Employment Income" at bounding box center [58, 119] width 51 height 7
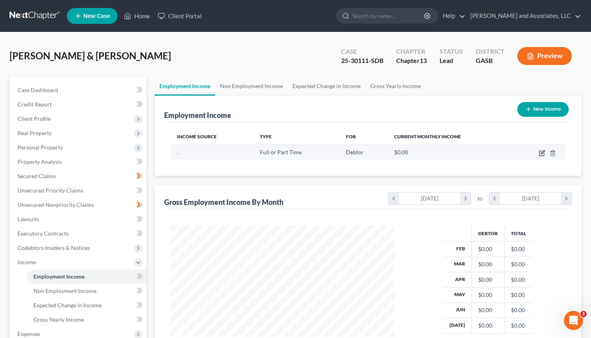
click at [543, 153] on icon "button" at bounding box center [543, 152] width 4 height 4
select select "0"
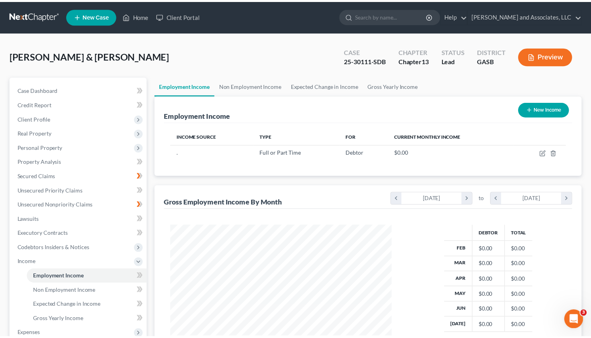
scroll to position [143, 243]
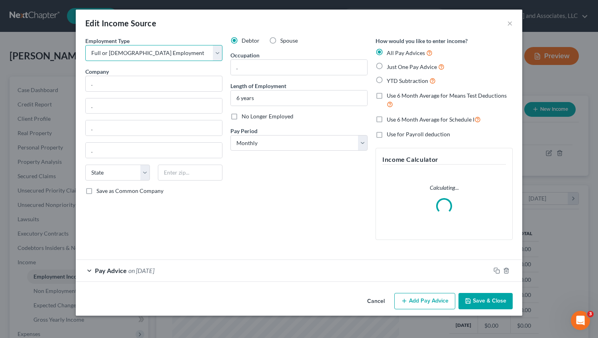
click at [85, 45] on select "Select Full or [DEMOGRAPHIC_DATA] Employment Self Employment" at bounding box center [153, 53] width 137 height 16
select select "1"
click option "Self Employment" at bounding box center [0, 0] width 0 height 0
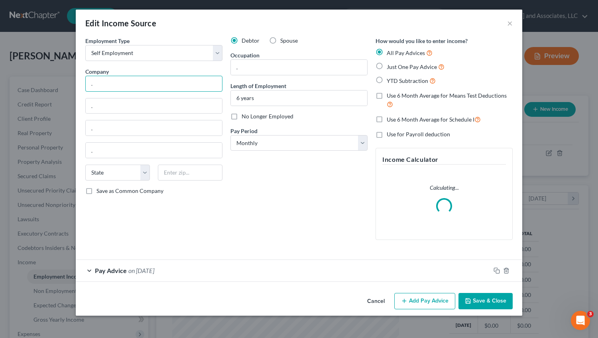
drag, startPoint x: 95, startPoint y: 85, endPoint x: 84, endPoint y: 86, distance: 10.5
click at [85, 86] on input "." at bounding box center [153, 84] width 137 height 16
drag, startPoint x: 98, startPoint y: 109, endPoint x: 88, endPoint y: 106, distance: 10.8
click at [88, 106] on input "." at bounding box center [154, 105] width 136 height 15
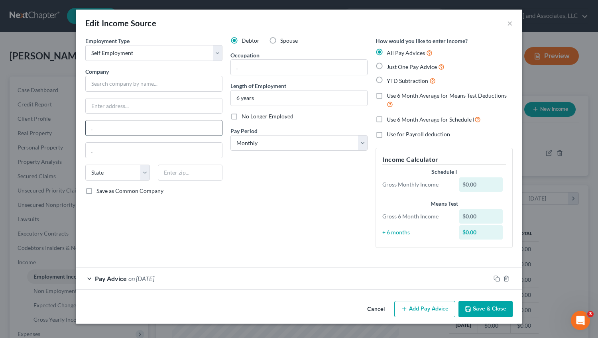
drag, startPoint x: 97, startPoint y: 130, endPoint x: 79, endPoint y: 131, distance: 18.7
click at [86, 131] on input "." at bounding box center [154, 127] width 136 height 15
drag, startPoint x: 96, startPoint y: 147, endPoint x: 83, endPoint y: 149, distance: 13.3
click at [86, 149] on input "." at bounding box center [154, 150] width 136 height 15
click at [492, 305] on button "Save & Close" at bounding box center [485, 309] width 54 height 17
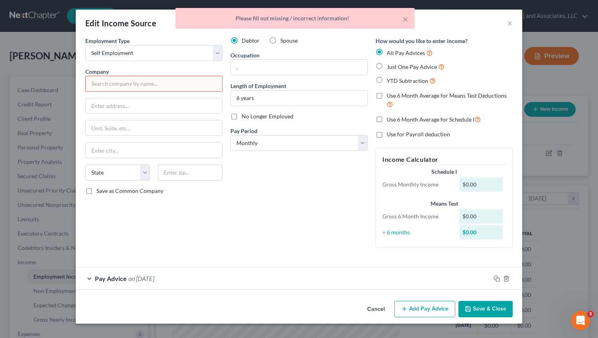
click at [471, 304] on button "Save & Close" at bounding box center [485, 309] width 54 height 17
click at [511, 20] on div "× Please fill out missing / incorrect information!" at bounding box center [295, 20] width 598 height 25
click at [510, 22] on div "× Please fill out missing / incorrect information!" at bounding box center [295, 20] width 598 height 25
click at [509, 29] on div "× Please fill out missing / incorrect information!" at bounding box center [295, 20] width 598 height 25
click at [189, 50] on select "Select Full or [DEMOGRAPHIC_DATA] Employment Self Employment" at bounding box center [153, 53] width 137 height 16
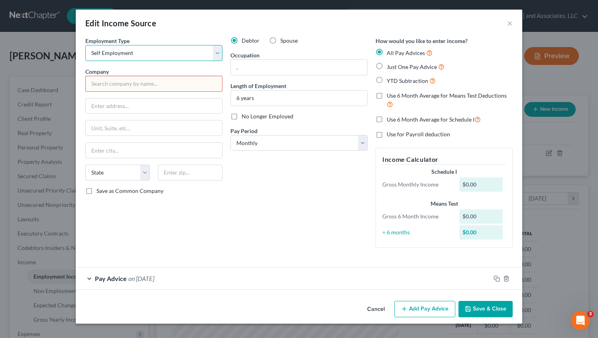
click option "Self Employment" at bounding box center [0, 0] width 0 height 0
click at [114, 86] on input "text" at bounding box center [153, 84] width 137 height 16
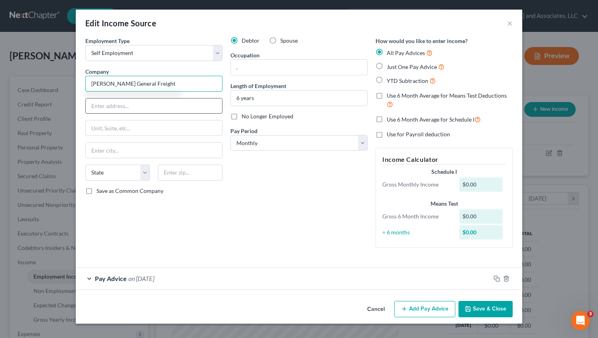
type input "[PERSON_NAME] General Freight"
click at [114, 105] on input "text" at bounding box center [154, 105] width 136 height 15
type input "[STREET_ADDRESS]"
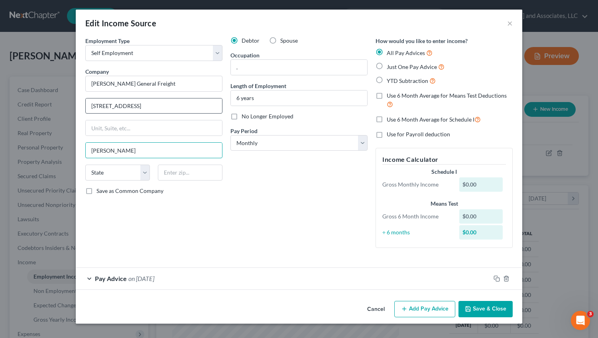
type input "[PERSON_NAME]"
select select "10"
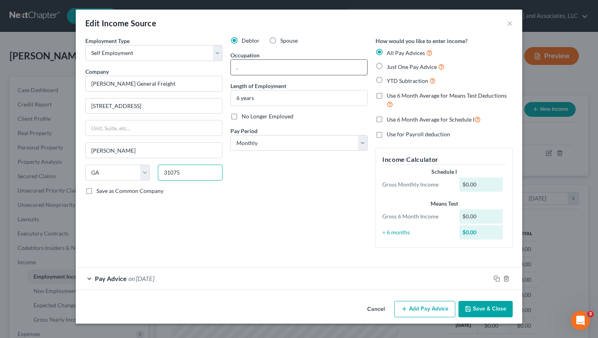
type input "31075"
click at [247, 67] on input "." at bounding box center [299, 67] width 136 height 15
type input "t"
type input "Truck Driver"
click at [241, 98] on input "6 years" at bounding box center [299, 97] width 136 height 15
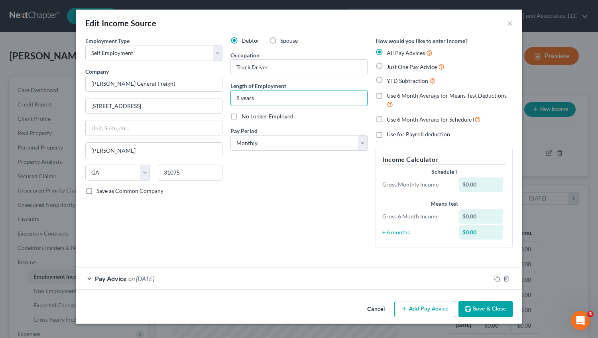
type input "8 years"
click at [387, 67] on label "Just One Pay Advice" at bounding box center [416, 66] width 58 height 9
click at [390, 67] on input "Just One Pay Advice" at bounding box center [392, 64] width 5 height 5
radio input "true"
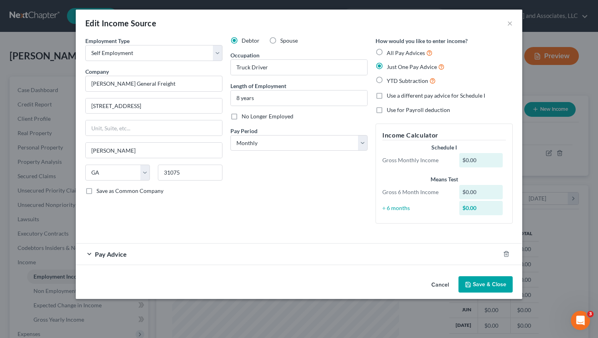
click at [113, 253] on span "Pay Advice" at bounding box center [111, 254] width 32 height 8
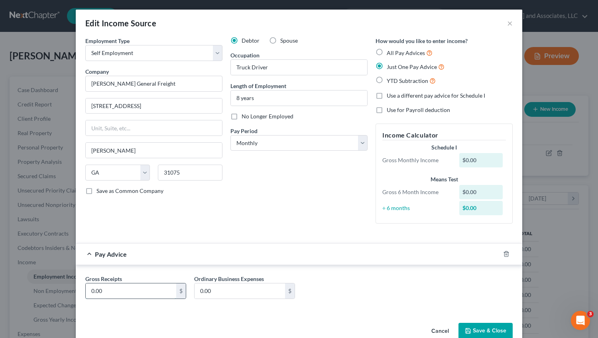
drag, startPoint x: 106, startPoint y: 293, endPoint x: 117, endPoint y: 293, distance: 10.8
click at [117, 293] on input "0.00" at bounding box center [131, 290] width 90 height 15
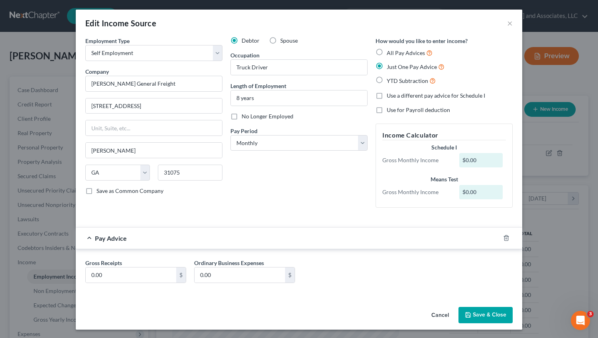
click at [479, 316] on button "Save & Close" at bounding box center [485, 315] width 54 height 17
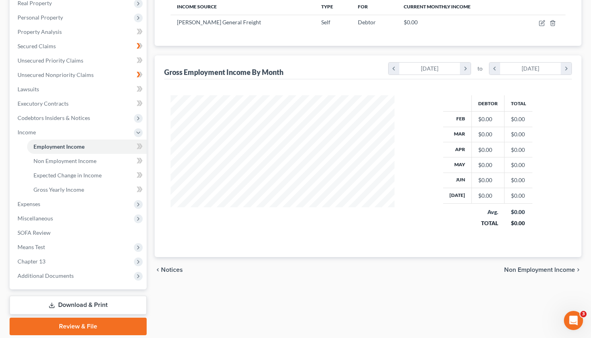
scroll to position [147, 0]
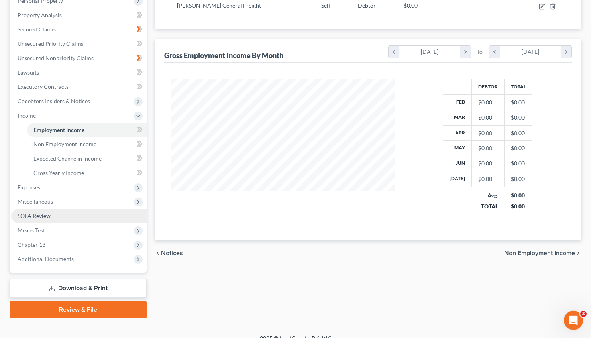
click at [35, 215] on span "SOFA Review" at bounding box center [34, 215] width 33 height 7
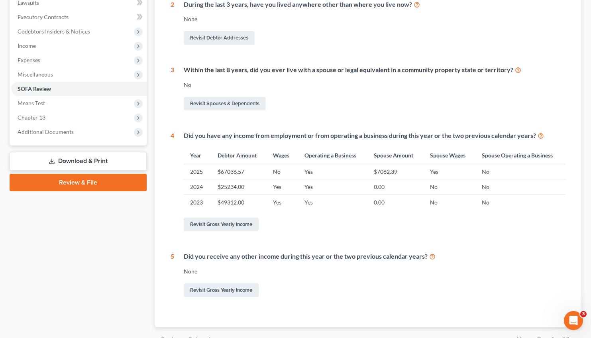
scroll to position [222, 0]
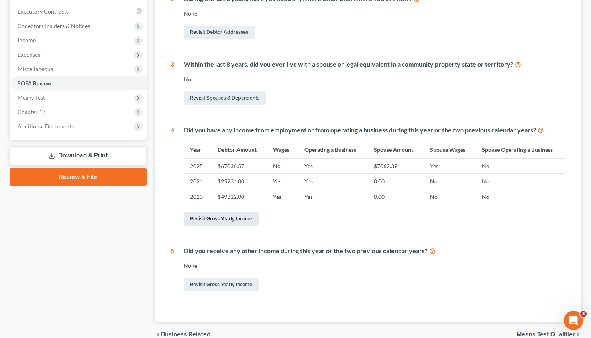
click at [216, 216] on link "Revisit Gross Yearly Income" at bounding box center [221, 219] width 75 height 14
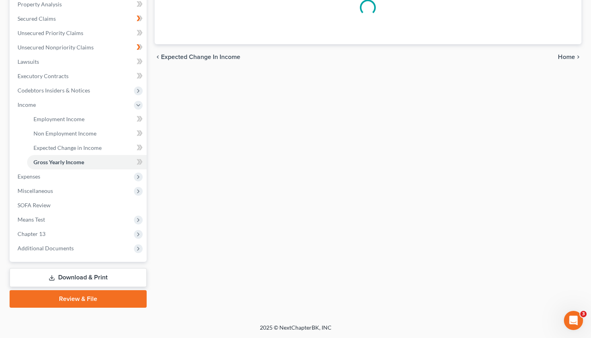
scroll to position [99, 0]
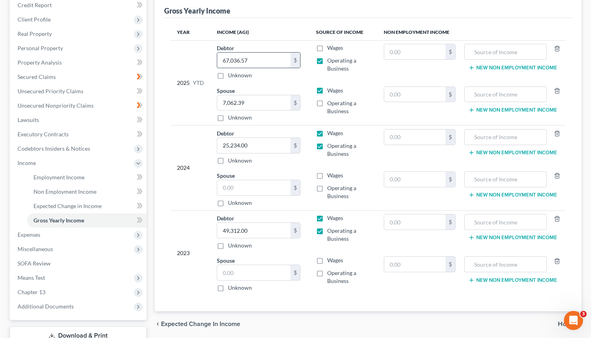
drag, startPoint x: 253, startPoint y: 60, endPoint x: 288, endPoint y: 67, distance: 35.8
click at [288, 67] on input "67,036.57" at bounding box center [253, 60] width 73 height 15
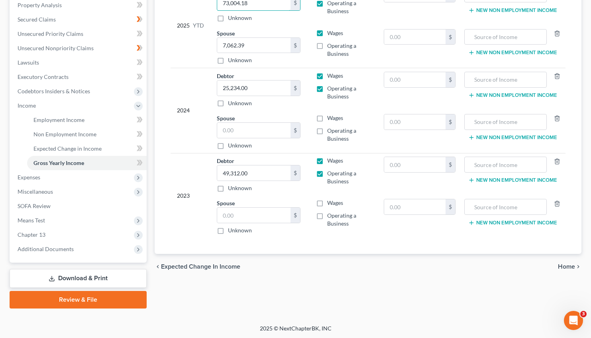
type input "73,004.18"
click at [565, 267] on span "Home" at bounding box center [566, 266] width 17 height 6
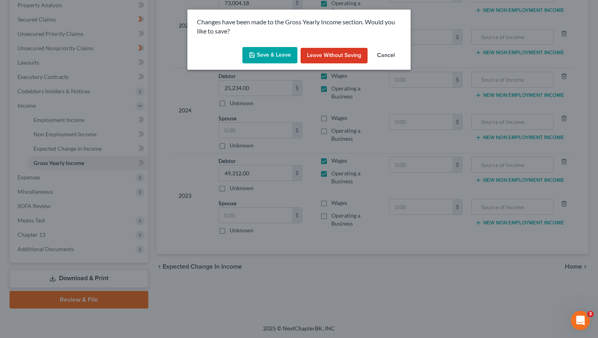
click at [260, 51] on button "Save & Leave" at bounding box center [269, 55] width 55 height 17
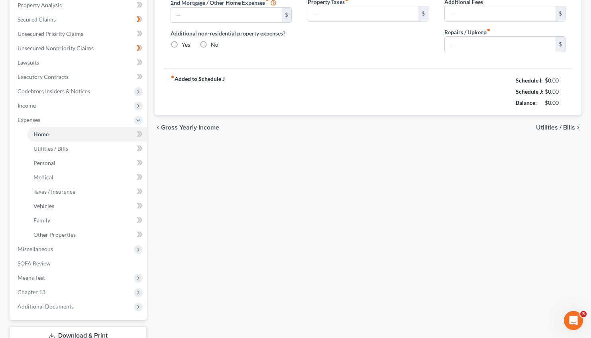
type input "691.00"
type input "0.00"
radio input "true"
type input "0.00"
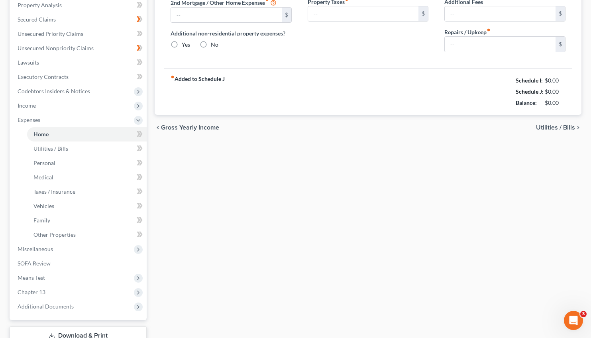
type input "0.00"
type input "25.00"
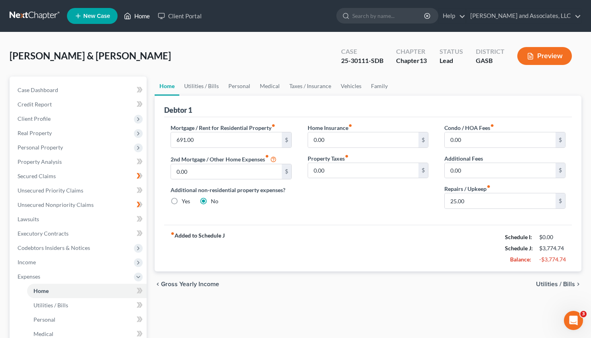
click at [138, 16] on link "Home" at bounding box center [137, 16] width 34 height 14
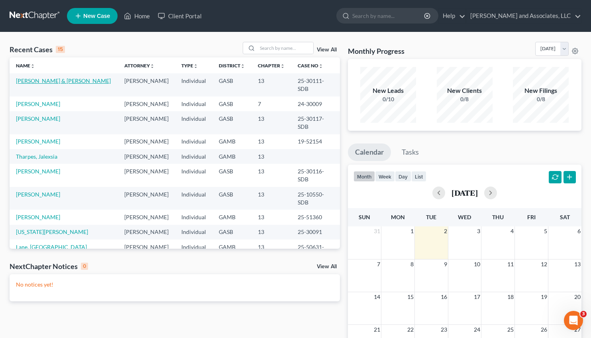
click at [47, 80] on link "[PERSON_NAME] & [PERSON_NAME]" at bounding box center [63, 80] width 95 height 7
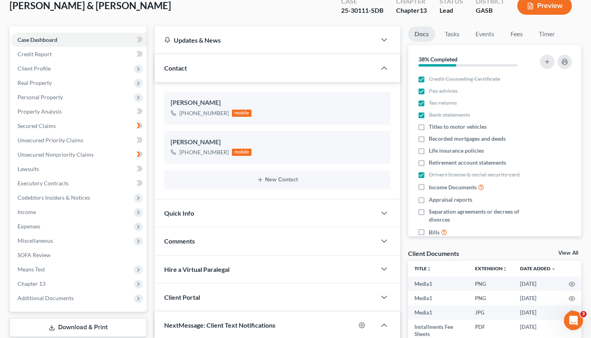
scroll to position [38, 0]
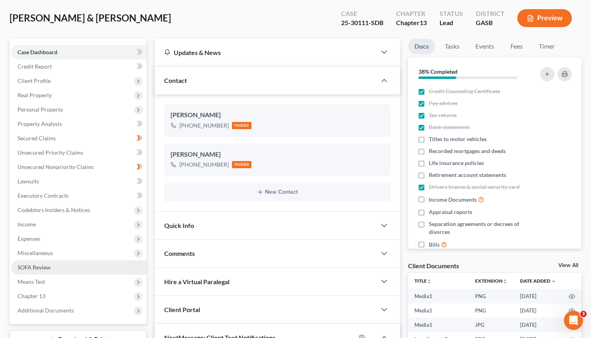
click at [28, 264] on span "SOFA Review" at bounding box center [34, 267] width 33 height 7
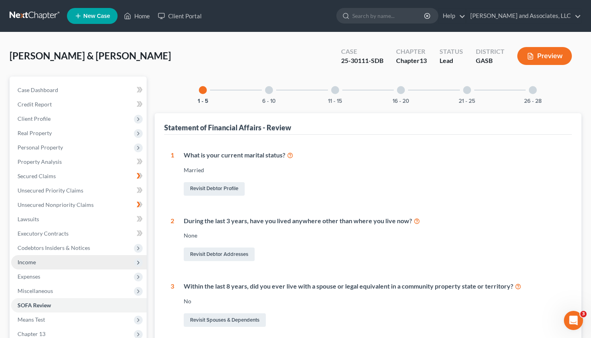
click at [30, 262] on span "Income" at bounding box center [27, 262] width 18 height 7
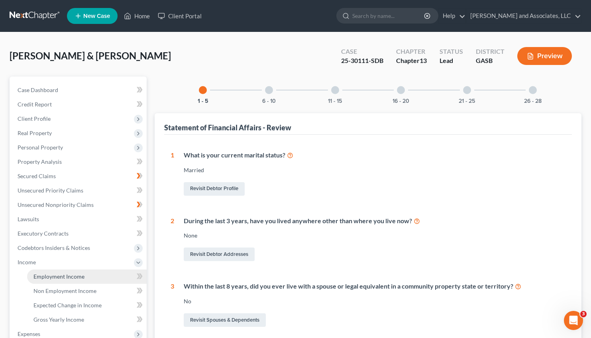
click at [52, 278] on span "Employment Income" at bounding box center [58, 276] width 51 height 7
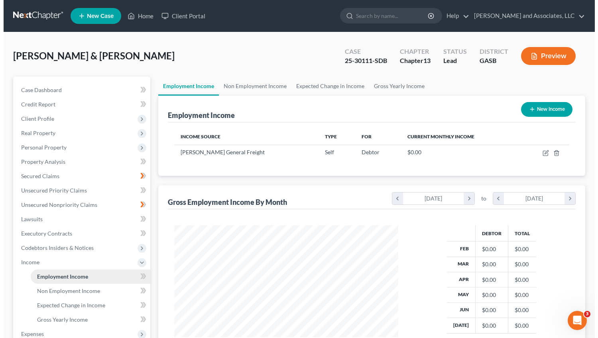
scroll to position [143, 239]
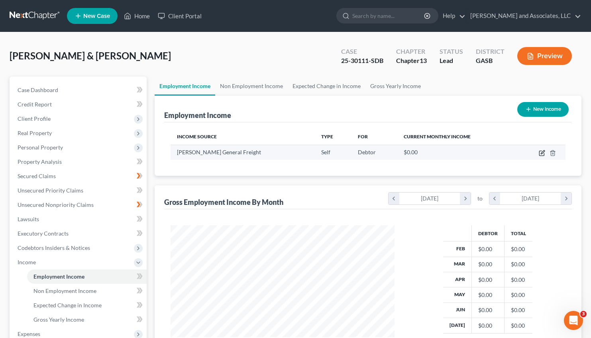
click at [543, 152] on icon "button" at bounding box center [542, 153] width 6 height 6
select select "1"
select select "10"
select select "0"
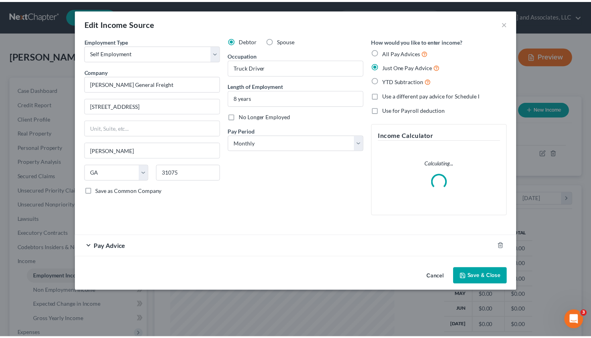
scroll to position [143, 243]
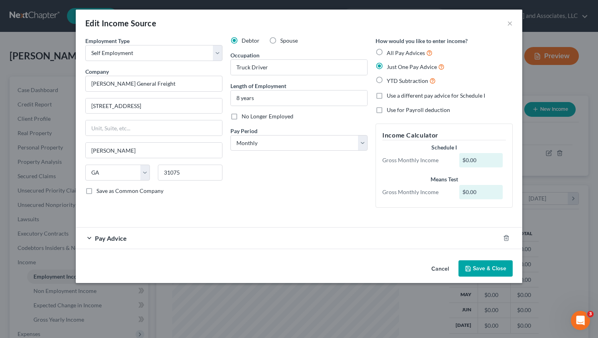
click at [112, 241] on span "Pay Advice" at bounding box center [111, 238] width 32 height 8
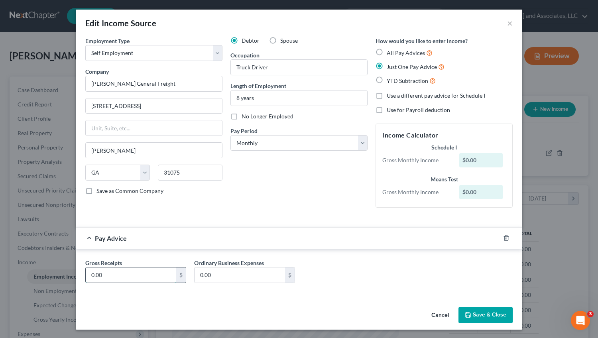
drag, startPoint x: 106, startPoint y: 279, endPoint x: 72, endPoint y: 281, distance: 34.7
click at [86, 281] on input "0.00" at bounding box center [131, 274] width 90 height 15
drag, startPoint x: 115, startPoint y: 274, endPoint x: 81, endPoint y: 273, distance: 33.5
click at [86, 273] on input "9,540.00" at bounding box center [131, 274] width 90 height 15
drag, startPoint x: 96, startPoint y: 276, endPoint x: 76, endPoint y: 275, distance: 20.7
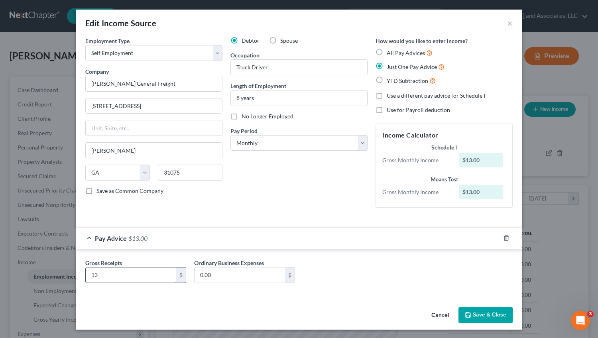
click at [86, 275] on input "13" at bounding box center [131, 274] width 90 height 15
type input "17,167.96"
drag, startPoint x: 214, startPoint y: 275, endPoint x: 236, endPoint y: 278, distance: 22.1
click at [236, 278] on input "0.00" at bounding box center [239, 274] width 90 height 15
drag, startPoint x: 230, startPoint y: 275, endPoint x: 183, endPoint y: 281, distance: 48.2
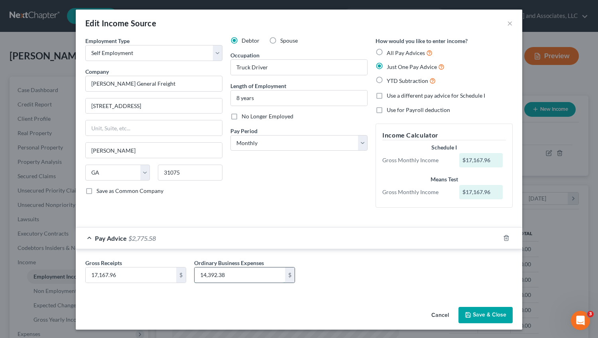
click at [194, 281] on input "14,392.38" at bounding box center [239, 274] width 90 height 15
drag, startPoint x: 230, startPoint y: 275, endPoint x: 181, endPoint y: 268, distance: 50.4
click at [194, 268] on input "4,843.38" at bounding box center [239, 274] width 90 height 15
type input "14,392.38"
drag, startPoint x: 226, startPoint y: 277, endPoint x: 193, endPoint y: 274, distance: 32.8
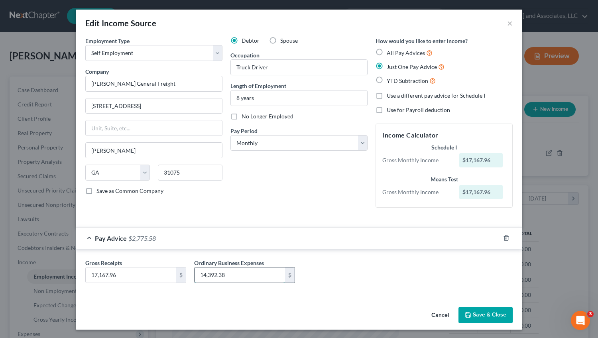
click at [194, 274] on input "14,392.38" at bounding box center [239, 274] width 90 height 15
click at [485, 314] on button "Save & Close" at bounding box center [485, 315] width 54 height 17
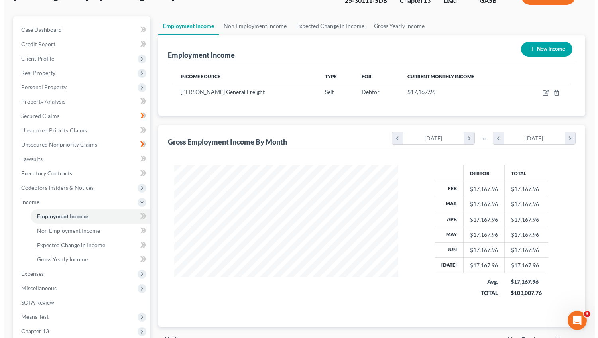
scroll to position [60, 0]
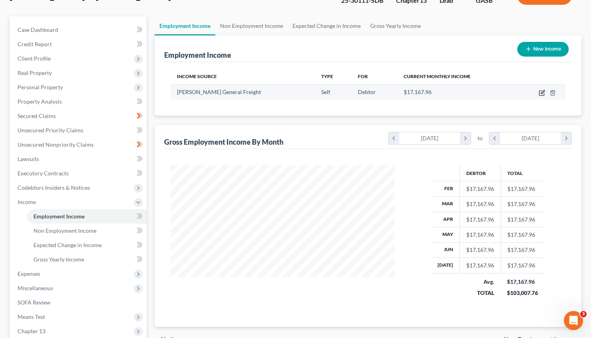
click at [540, 90] on icon "button" at bounding box center [542, 93] width 6 height 6
select select "1"
select select "10"
select select "0"
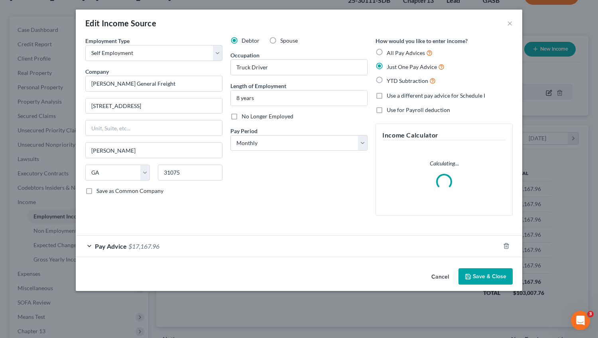
scroll to position [143, 243]
click at [148, 248] on span "$17,167.96" at bounding box center [143, 246] width 31 height 8
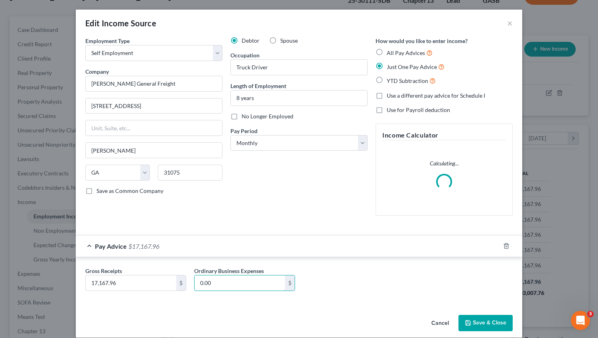
drag, startPoint x: 209, startPoint y: 281, endPoint x: 189, endPoint y: 285, distance: 19.8
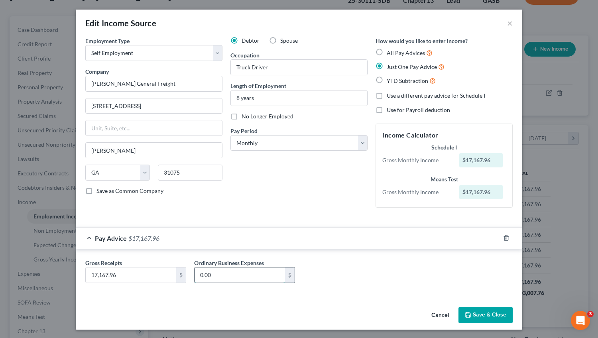
click at [273, 278] on input "0.00" at bounding box center [239, 274] width 90 height 15
drag, startPoint x: 217, startPoint y: 273, endPoint x: 181, endPoint y: 274, distance: 35.5
click at [194, 274] on input "0.00" at bounding box center [239, 274] width 90 height 15
type input "7,619.38"
click at [387, 96] on label "Use a different pay advice for Schedule I" at bounding box center [436, 96] width 98 height 8
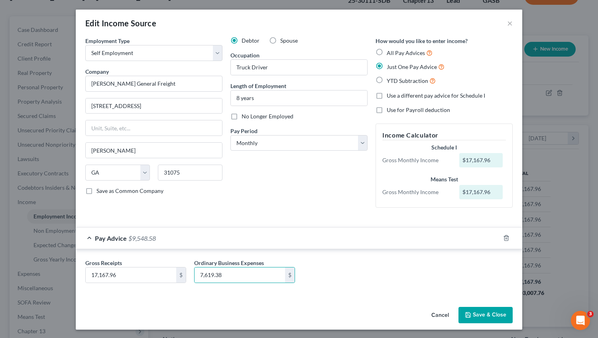
click at [390, 96] on input "Use a different pay advice for Schedule I" at bounding box center [392, 94] width 5 height 5
checkbox input "true"
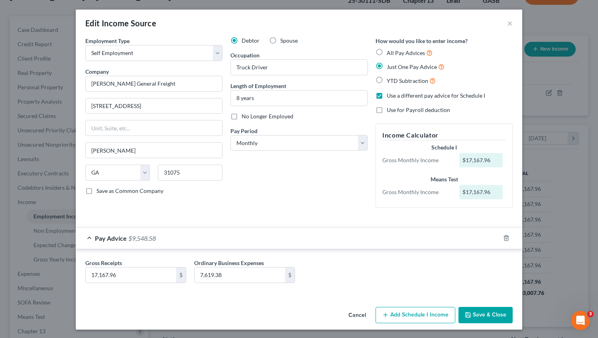
click at [412, 314] on button "Add Schedule I Income" at bounding box center [415, 315] width 80 height 17
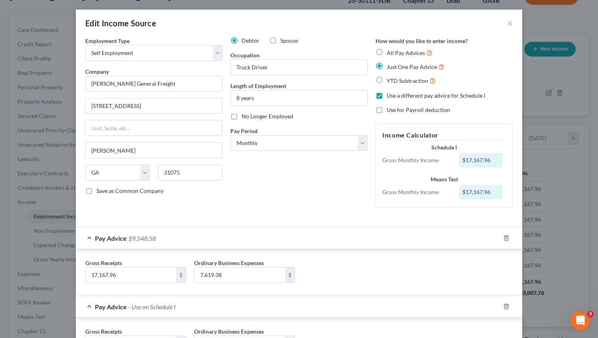
scroll to position [70, 0]
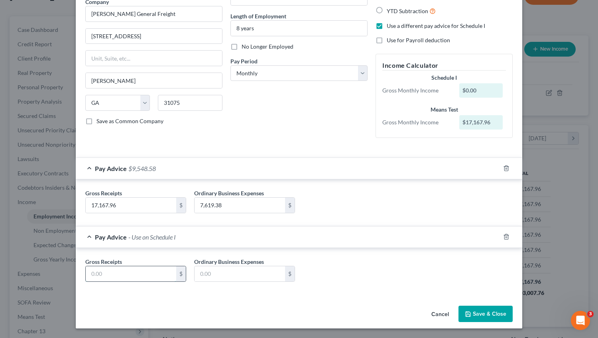
drag, startPoint x: 112, startPoint y: 276, endPoint x: 120, endPoint y: 276, distance: 8.8
click at [120, 276] on input "text" at bounding box center [131, 273] width 90 height 15
drag, startPoint x: 116, startPoint y: 271, endPoint x: 88, endPoint y: 273, distance: 27.9
click at [88, 273] on input "text" at bounding box center [131, 273] width 90 height 15
type input "17,167.96"
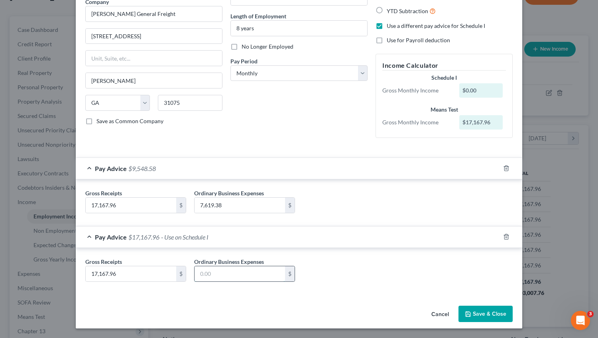
drag, startPoint x: 218, startPoint y: 273, endPoint x: 197, endPoint y: 275, distance: 21.2
click at [197, 275] on input "text" at bounding box center [239, 273] width 90 height 15
type input "7,619.38"
drag, startPoint x: 229, startPoint y: 205, endPoint x: 264, endPoint y: 208, distance: 35.2
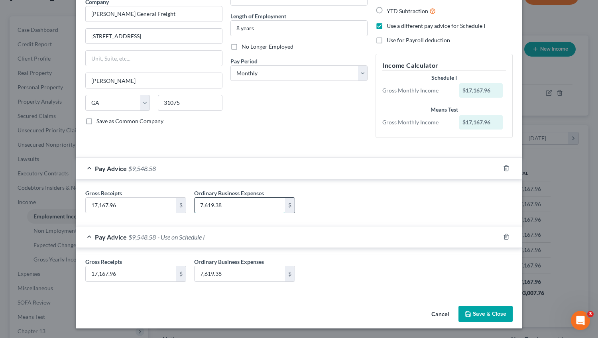
click at [264, 208] on input "7,619.38" at bounding box center [239, 205] width 90 height 15
click at [377, 335] on div "Edit Income Source × Employment Type * Select Full or [DEMOGRAPHIC_DATA] Employ…" at bounding box center [299, 169] width 598 height 338
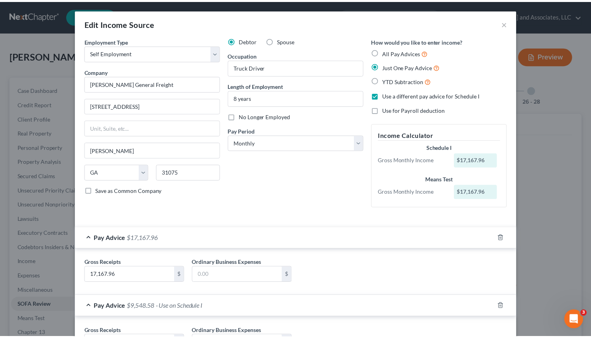
scroll to position [70, 0]
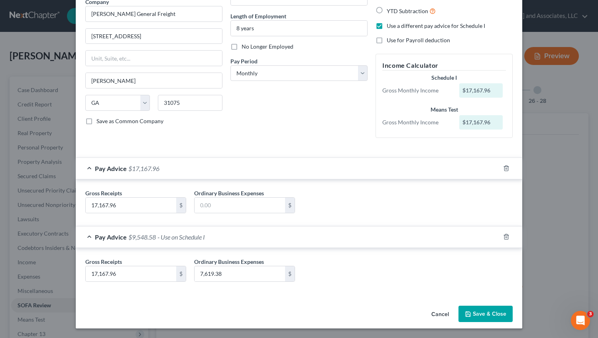
click at [475, 315] on button "Save & Close" at bounding box center [485, 314] width 54 height 17
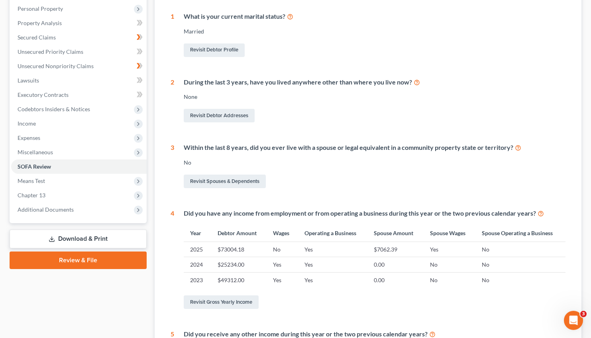
scroll to position [164, 0]
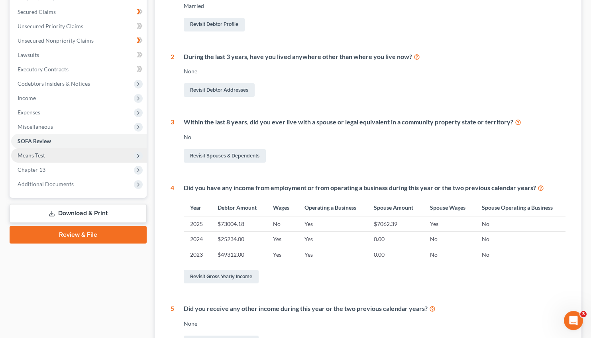
click at [36, 154] on span "Means Test" at bounding box center [31, 155] width 27 height 7
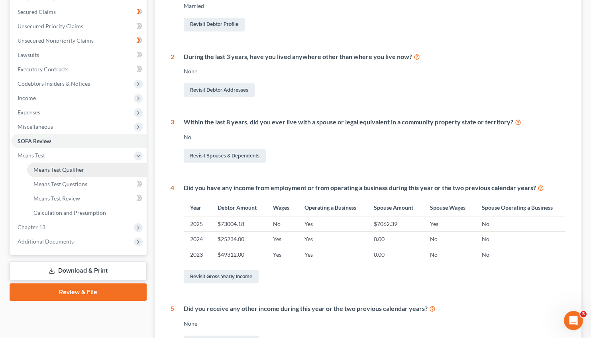
click at [57, 168] on span "Means Test Qualifier" at bounding box center [58, 169] width 51 height 7
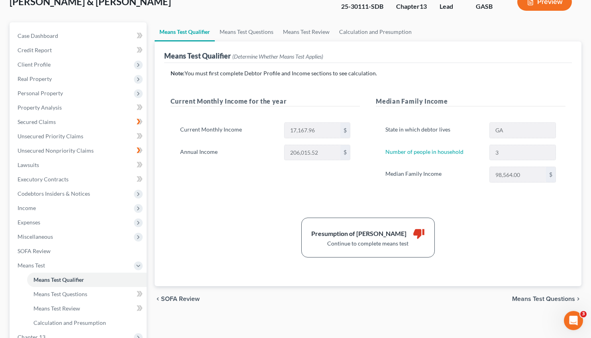
scroll to position [54, 0]
click at [255, 29] on link "Means Test Questions" at bounding box center [246, 32] width 63 height 19
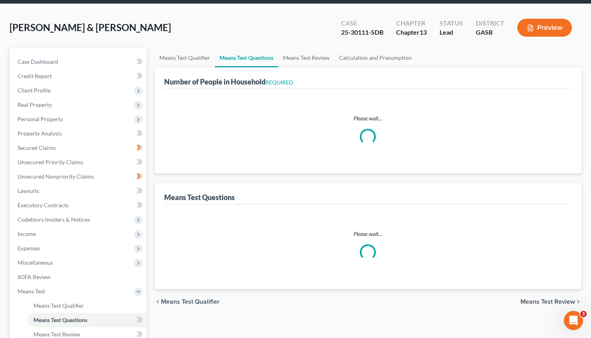
scroll to position [8, 0]
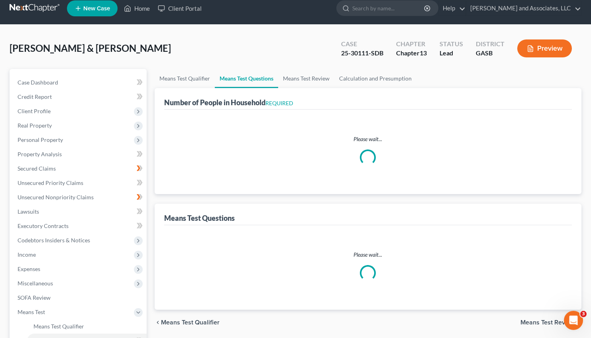
select select "60"
select select "0"
select select "60"
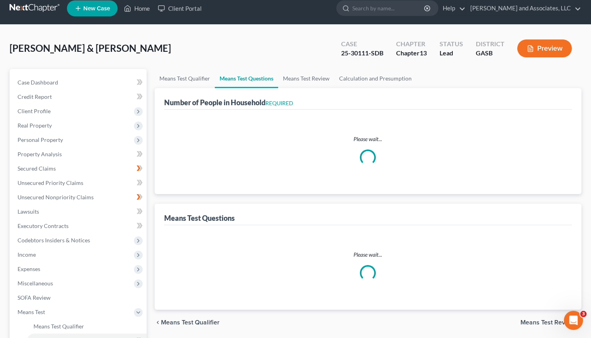
select select "60"
select select "5"
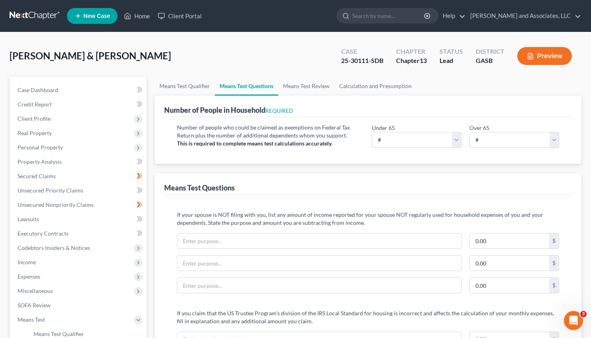
scroll to position [0, 0]
click at [372, 132] on select "# 0 1 2 3 4 5 6 7 8 9 10" at bounding box center [417, 140] width 90 height 16
select select "2"
click option "2" at bounding box center [0, 0] width 0 height 0
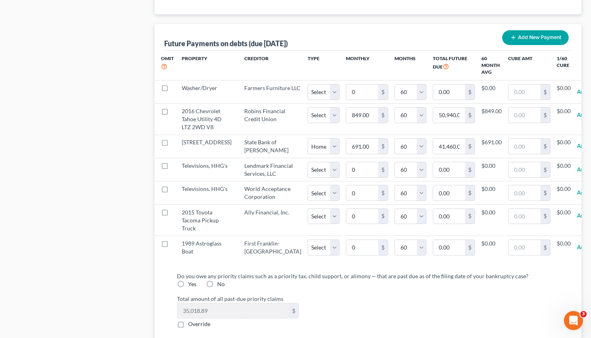
scroll to position [787, 0]
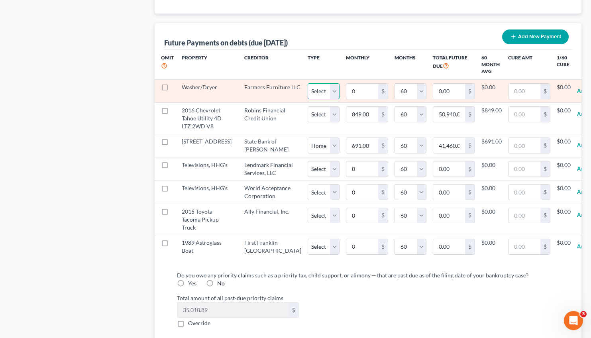
click at [308, 83] on select "Select Home Vehicle Other" at bounding box center [324, 91] width 32 height 16
select select "2"
click option "Other" at bounding box center [0, 0] width 0 height 0
select select "2"
select select "60"
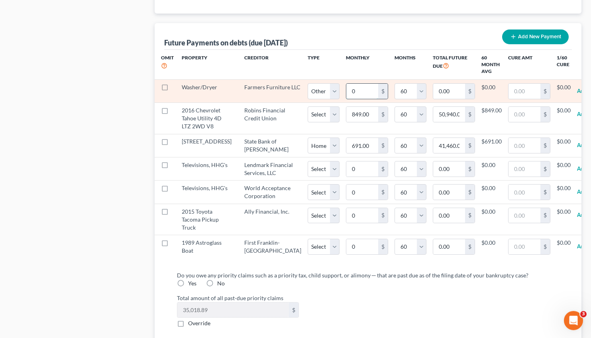
drag, startPoint x: 322, startPoint y: 92, endPoint x: 333, endPoint y: 92, distance: 11.2
click at [346, 92] on input "0" at bounding box center [362, 91] width 32 height 15
type input "1"
type input "60.00"
type input "13"
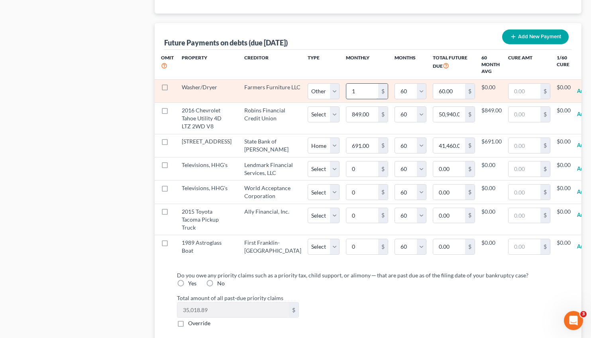
type input "780.00"
type input "13."
select select "2"
select select "60"
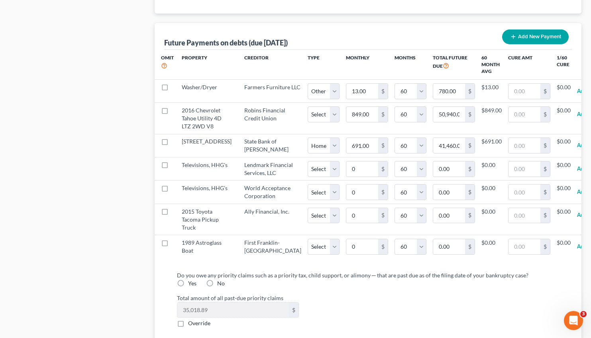
select select "2"
select select "60"
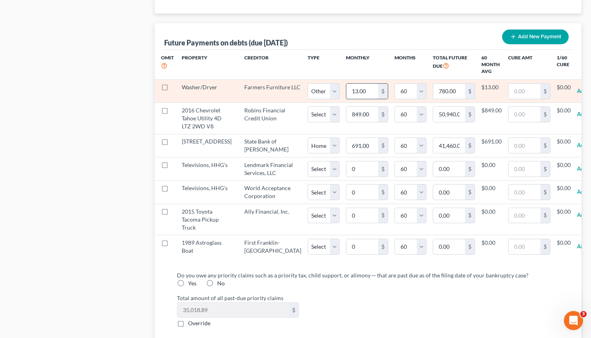
click at [346, 89] on input "13.00" at bounding box center [362, 91] width 32 height 15
type input "0.00"
type input "1"
type input "60.00"
select select "2"
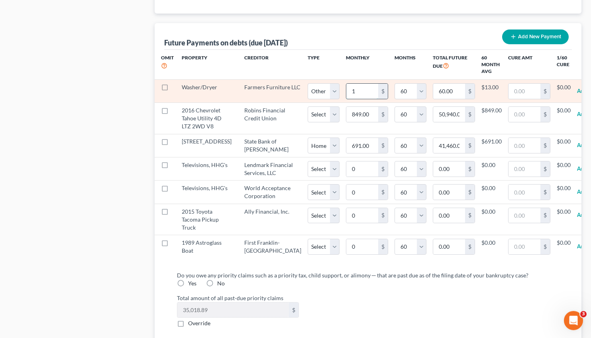
select select "60"
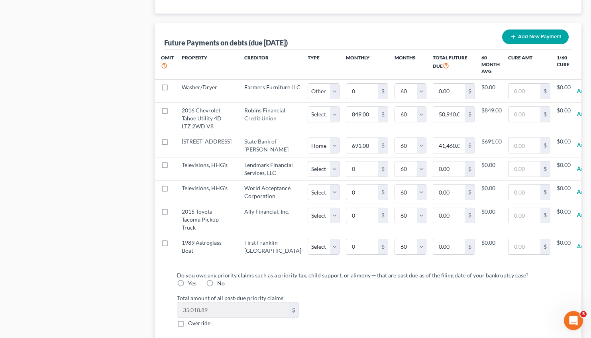
select select "2"
select select "60"
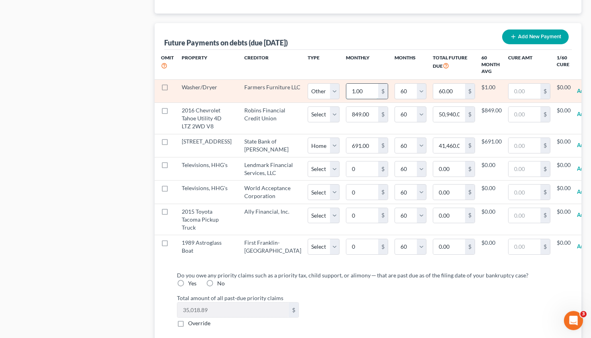
drag, startPoint x: 330, startPoint y: 92, endPoint x: 325, endPoint y: 90, distance: 5.6
click at [346, 90] on input "1.00" at bounding box center [362, 91] width 32 height 15
type input "13"
type input "780.00"
type input "13."
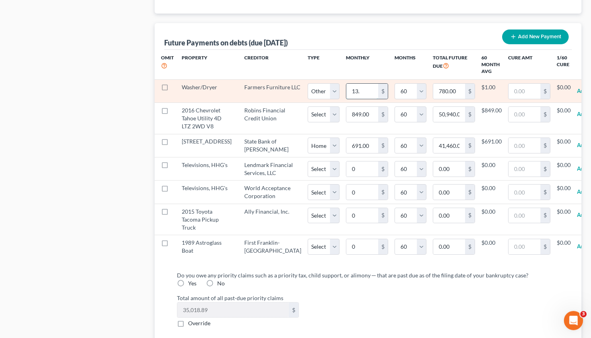
select select "2"
select select "60"
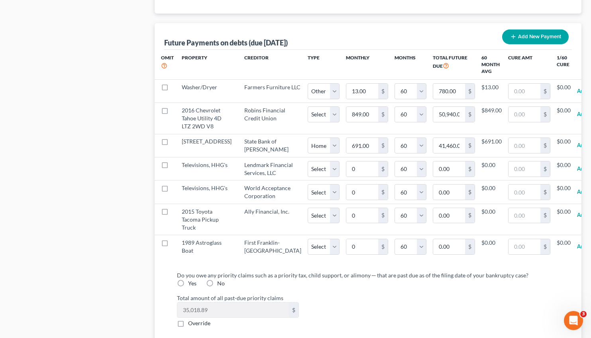
select select "2"
select select "60"
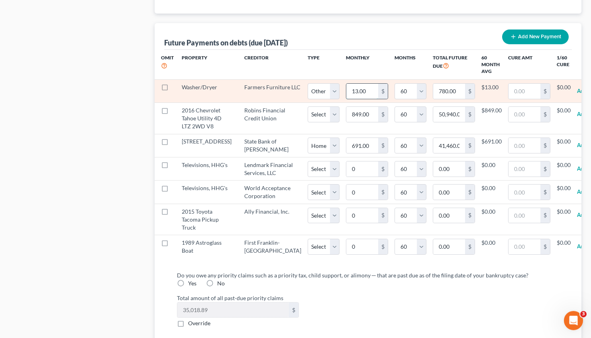
click at [346, 88] on input "13.00" at bounding box center [362, 91] width 32 height 15
type input "1.00"
type input "60.00"
type input "14.00"
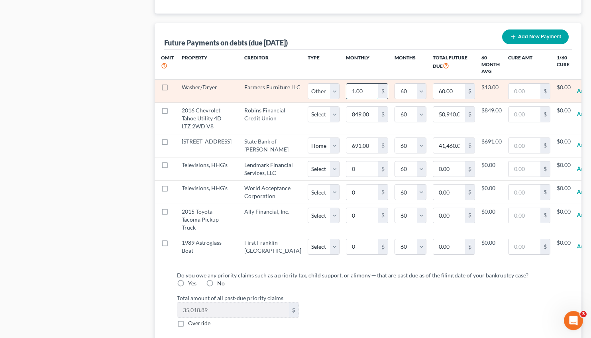
type input "840.00"
select select "2"
select select "60"
select select "2"
select select "60"
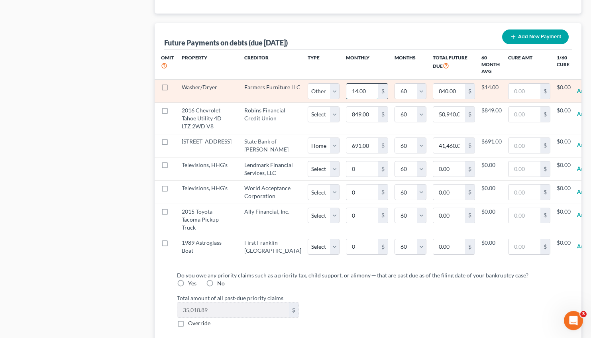
click at [346, 90] on input "14.00" at bounding box center [362, 91] width 32 height 15
type input "1.00"
type input "60.00"
type input "13.00"
type input "780.00"
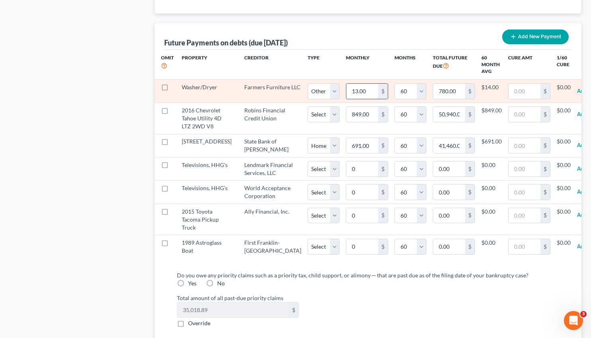
select select "2"
select select "60"
select select "2"
select select "60"
click at [346, 92] on input "13.00" at bounding box center [362, 91] width 32 height 15
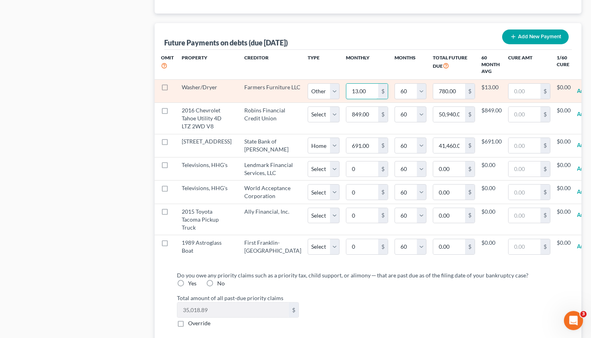
type input "1"
type input "60.00"
type input "14"
type input "840.00"
type input "14.00"
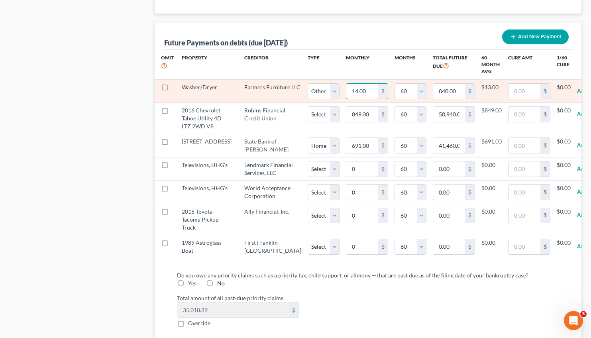
select select "2"
select select "60"
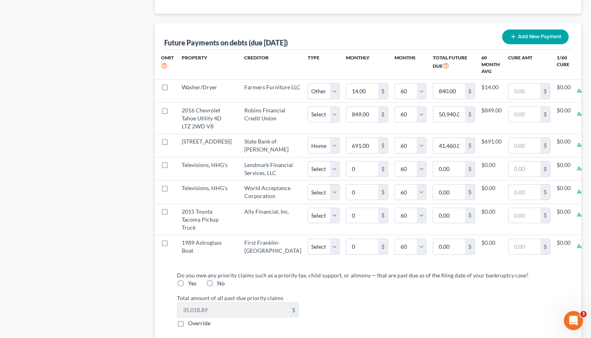
select select "2"
select select "60"
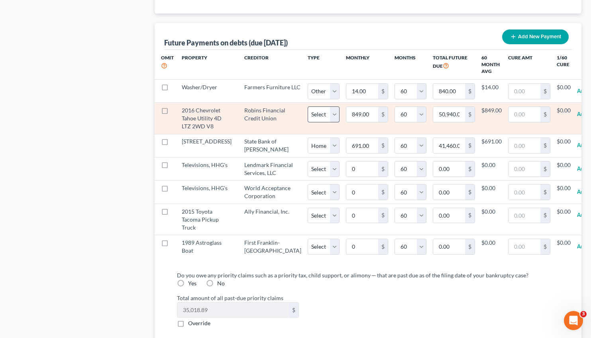
select select "2"
select select "60"
select select "2"
select select "60"
click at [308, 106] on select "Select Home Vehicle Other" at bounding box center [324, 114] width 32 height 16
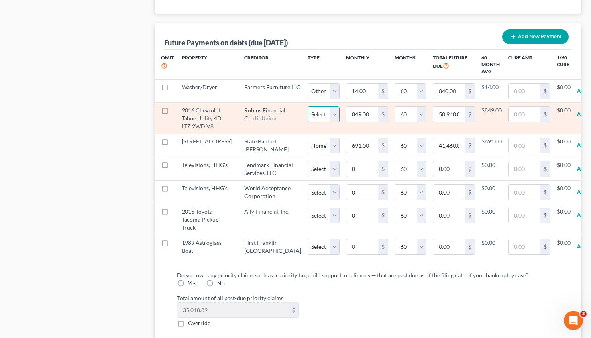
select select "1"
click option "Vehicle" at bounding box center [0, 0] width 0 height 0
select select "1"
select select "60"
click at [346, 121] on input "849.00" at bounding box center [362, 114] width 32 height 15
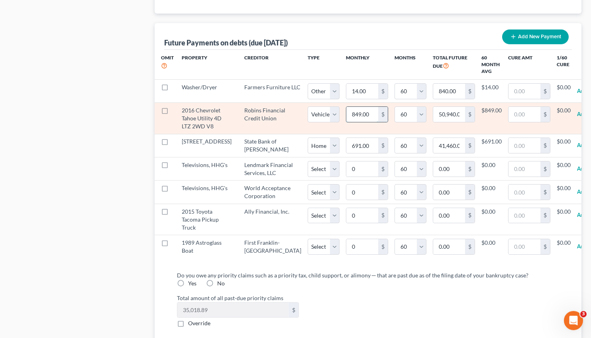
type input "3"
type input "180.00"
type input "30"
type input "1,800.00"
type input "304"
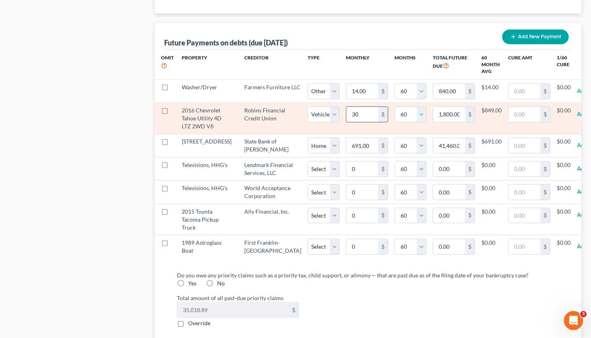
type input "18,240.00"
select select "1"
select select "60"
select select "1"
select select "60"
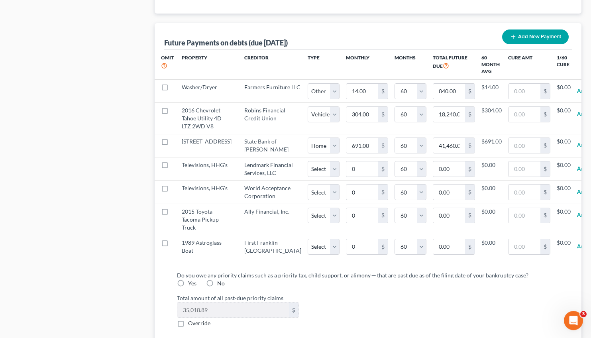
select select "1"
select select "60"
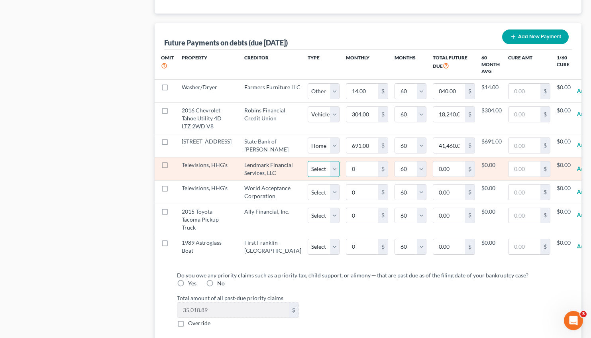
click at [308, 161] on select "Select Home Vehicle Other" at bounding box center [324, 169] width 32 height 16
select select "2"
click option "Other" at bounding box center [0, 0] width 0 height 0
select select "2"
select select "60"
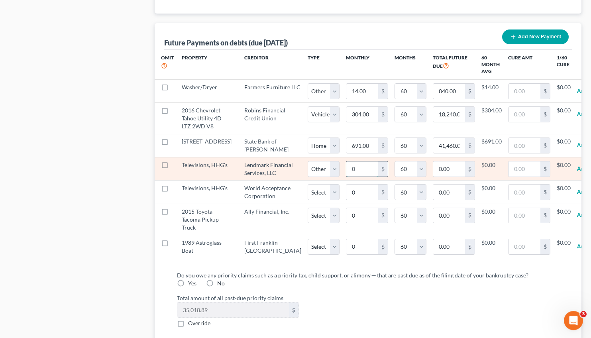
click at [346, 177] on input "0" at bounding box center [362, 168] width 32 height 15
type input "6"
type input "360.00"
type input "61"
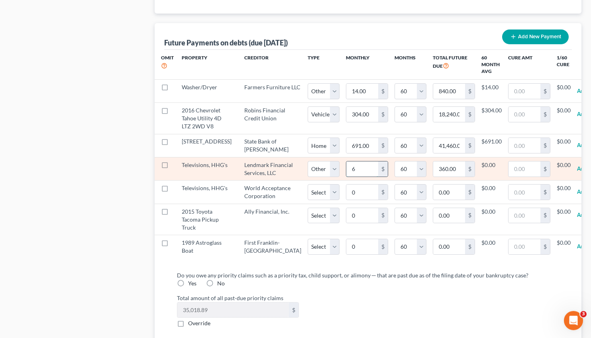
type input "3,660.00"
select select "2"
select select "60"
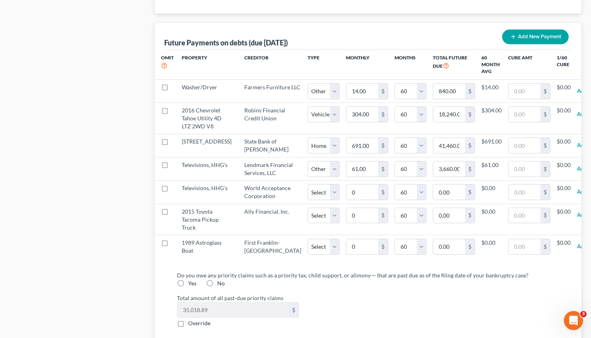
select select "2"
select select "60"
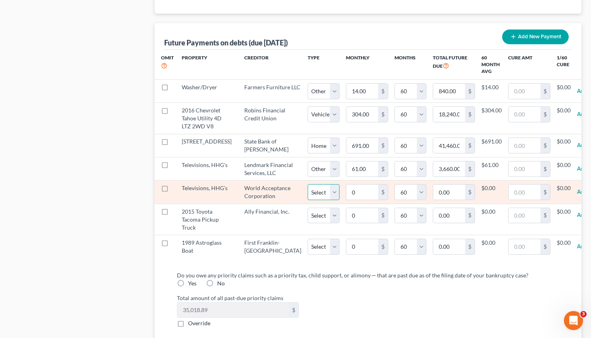
click at [308, 184] on select "Select Home Vehicle Other" at bounding box center [324, 192] width 32 height 16
select select "2"
click option "Other" at bounding box center [0, 0] width 0 height 0
select select "2"
select select "60"
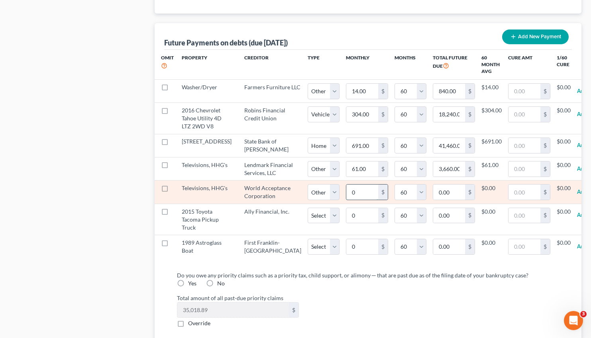
click at [346, 200] on input "0" at bounding box center [362, 192] width 32 height 15
type input "1"
type input "60.00"
type input "10"
type input "600.00"
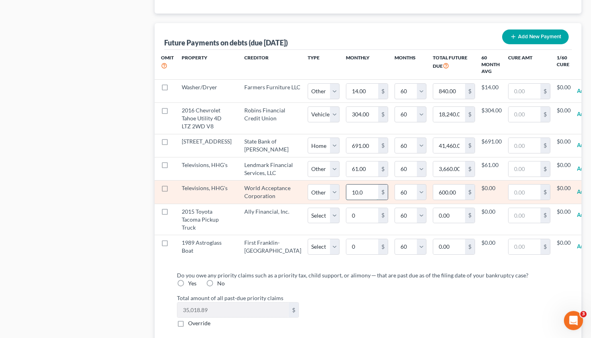
type input "10.00"
select select "2"
select select "60"
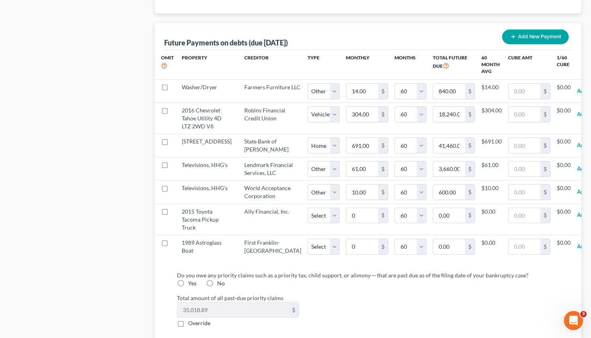
select select "2"
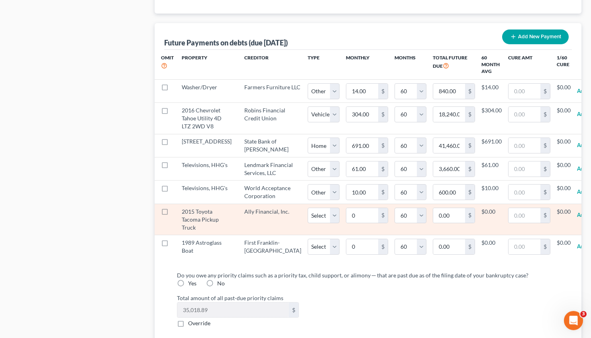
click at [172, 214] on label at bounding box center [172, 214] width 0 height 0
click at [175, 213] on input "checkbox" at bounding box center [177, 210] width 5 height 5
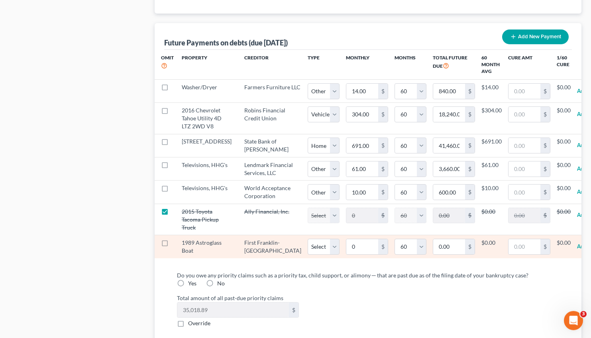
click at [172, 245] on label at bounding box center [172, 245] width 0 height 0
click at [175, 244] on input "checkbox" at bounding box center [177, 241] width 5 height 5
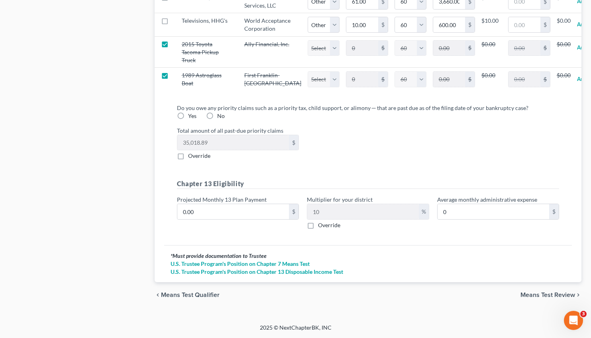
scroll to position [1002, 0]
click at [196, 112] on label "Yes" at bounding box center [192, 116] width 8 height 8
click at [196, 112] on input "Yes" at bounding box center [193, 114] width 5 height 5
click at [202, 212] on input "0.00" at bounding box center [233, 211] width 112 height 15
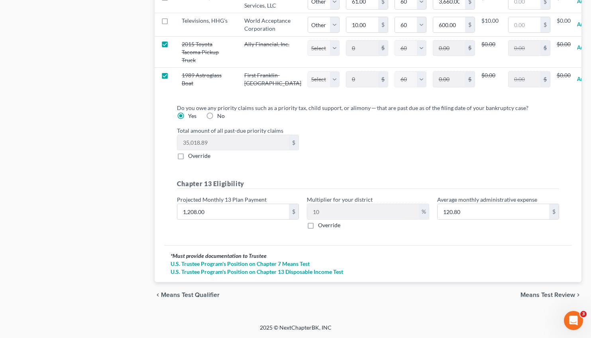
click at [539, 297] on span "Means Test Review" at bounding box center [547, 295] width 55 height 6
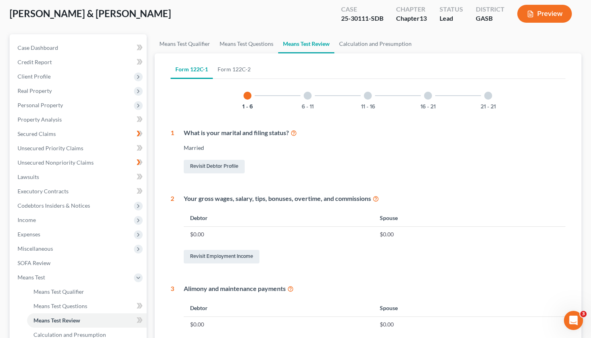
scroll to position [40, 0]
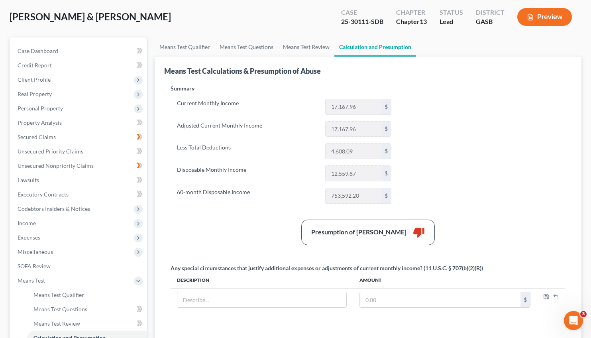
scroll to position [38, 0]
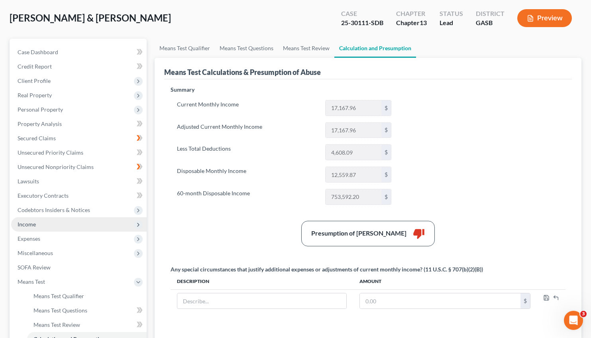
click at [28, 227] on span "Income" at bounding box center [27, 224] width 18 height 7
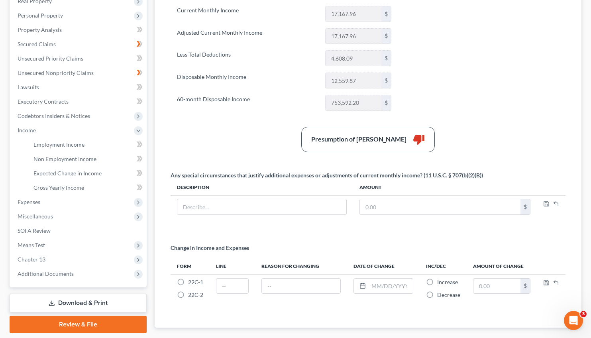
scroll to position [156, 0]
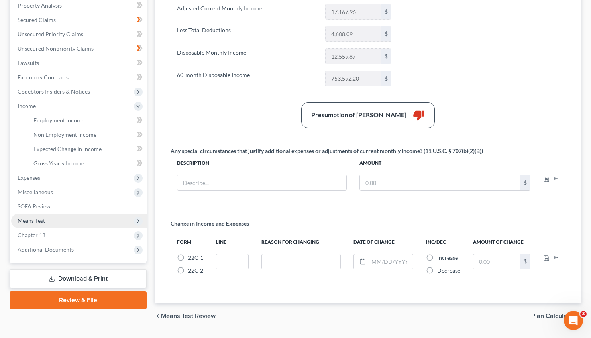
click at [40, 218] on span "Means Test" at bounding box center [31, 220] width 27 height 7
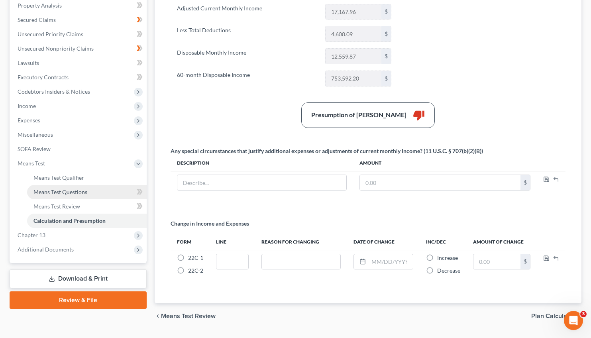
click at [77, 188] on link "Means Test Questions" at bounding box center [87, 192] width 120 height 14
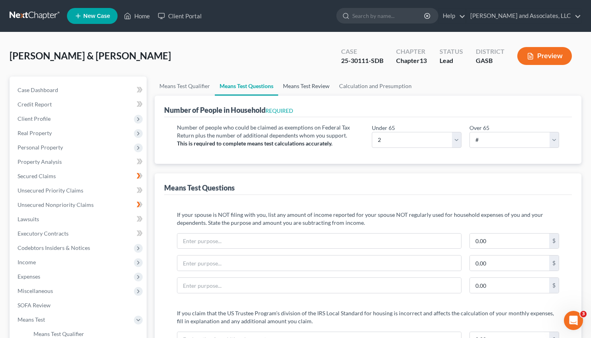
click at [308, 83] on link "Means Test Review" at bounding box center [306, 86] width 56 height 19
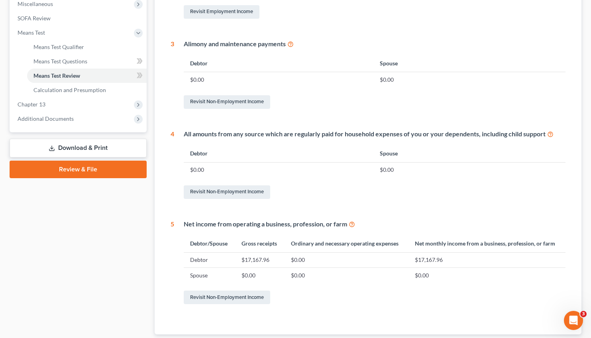
scroll to position [339, 0]
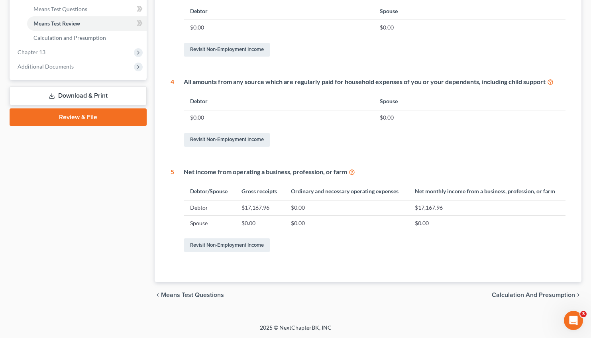
click at [259, 210] on td "$17,167.96" at bounding box center [259, 207] width 49 height 15
click at [232, 243] on link "Revisit Non-Employment Income" at bounding box center [227, 245] width 86 height 14
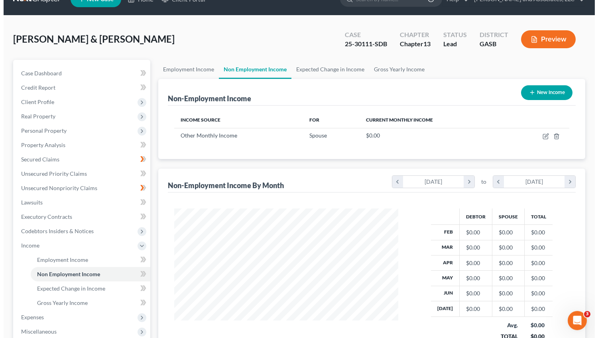
scroll to position [13, 0]
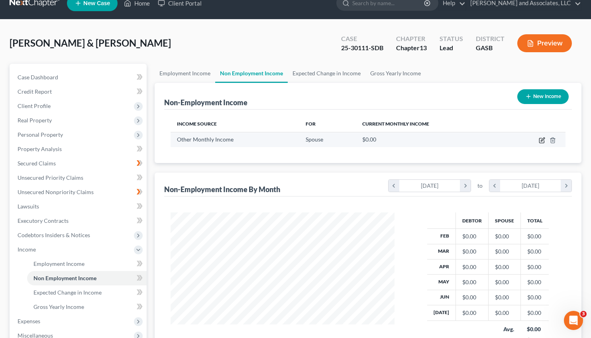
click at [542, 138] on icon "button" at bounding box center [542, 140] width 6 height 6
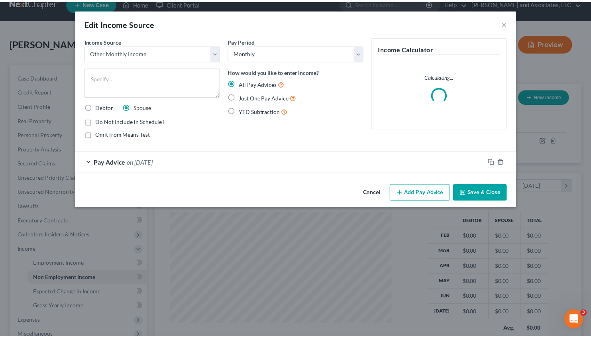
scroll to position [143, 243]
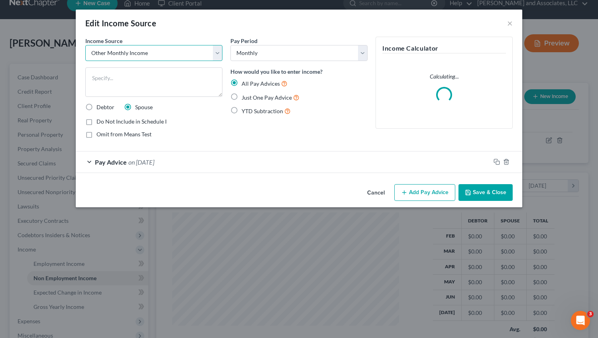
click at [85, 45] on select "Select Unemployment Disability (from employer) Pension Retirement Social Securi…" at bounding box center [153, 53] width 137 height 16
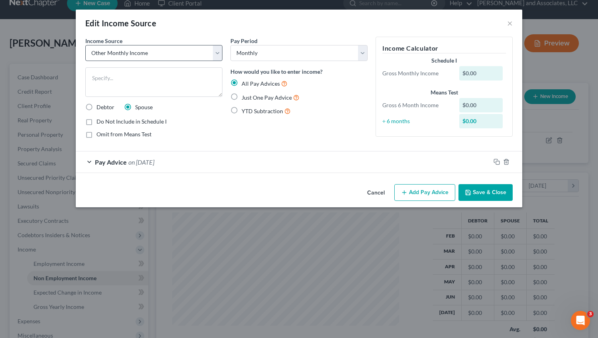
click at [299, 175] on div "Income Source * Select Unemployment Disability (from employer) Pension Retireme…" at bounding box center [299, 109] width 446 height 144
click at [479, 194] on button "Save & Close" at bounding box center [485, 192] width 54 height 17
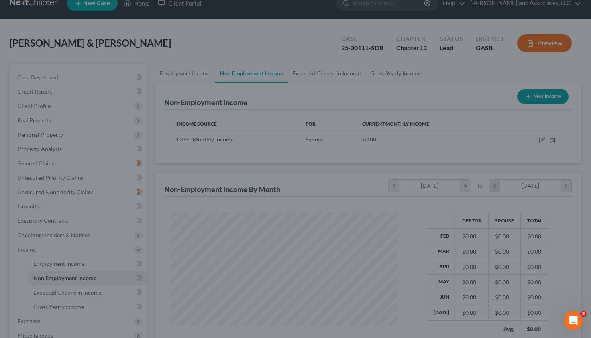
scroll to position [398359, 398262]
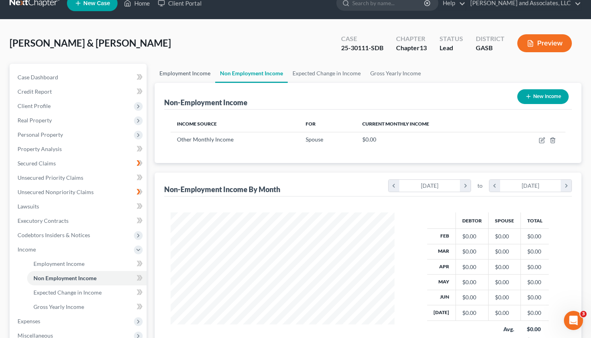
click at [178, 76] on link "Employment Income" at bounding box center [185, 73] width 61 height 19
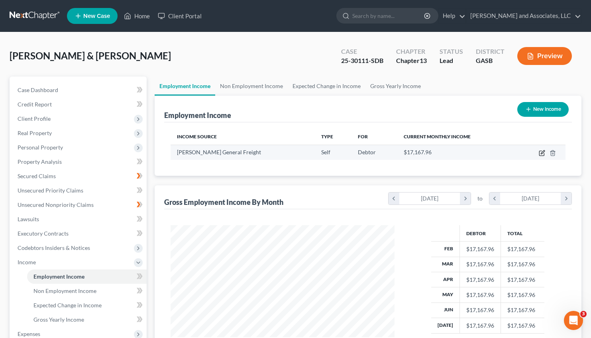
click at [543, 153] on icon "button" at bounding box center [543, 152] width 4 height 4
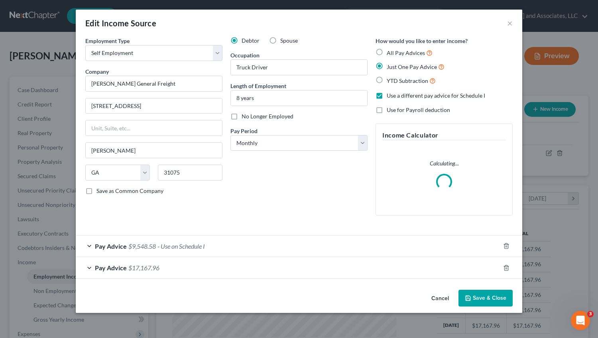
scroll to position [143, 243]
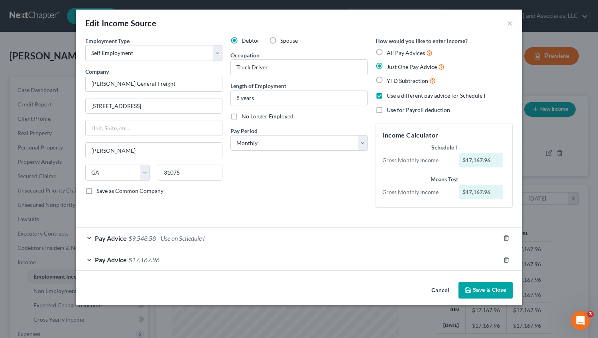
click at [141, 236] on span "$9,548.58" at bounding box center [141, 238] width 27 height 8
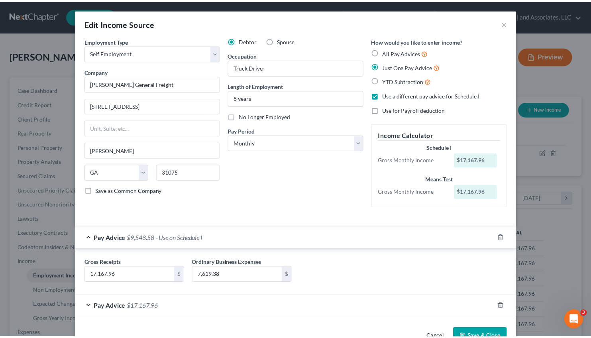
scroll to position [24, 0]
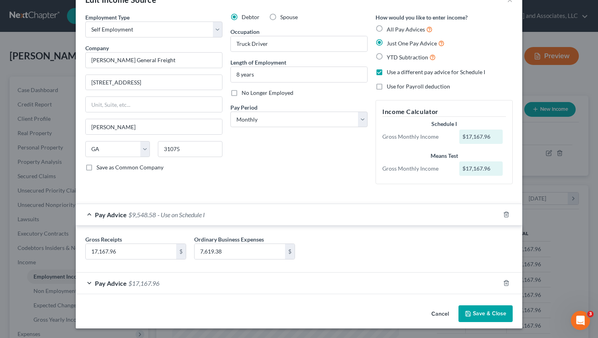
click at [489, 314] on button "Save & Close" at bounding box center [485, 313] width 54 height 17
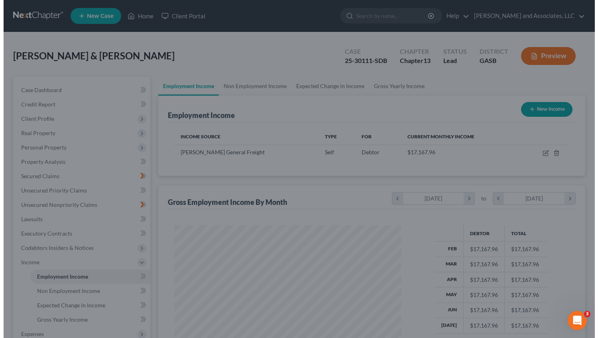
scroll to position [398359, 398262]
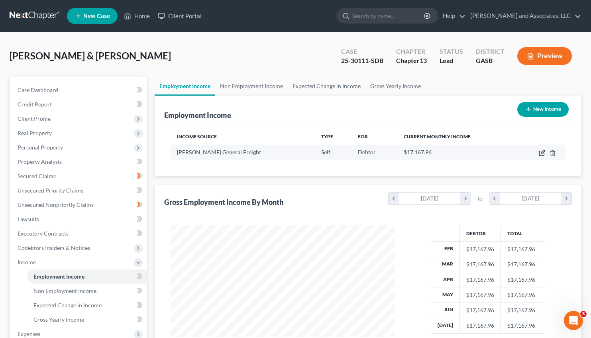
click at [540, 151] on icon "button" at bounding box center [541, 153] width 5 height 5
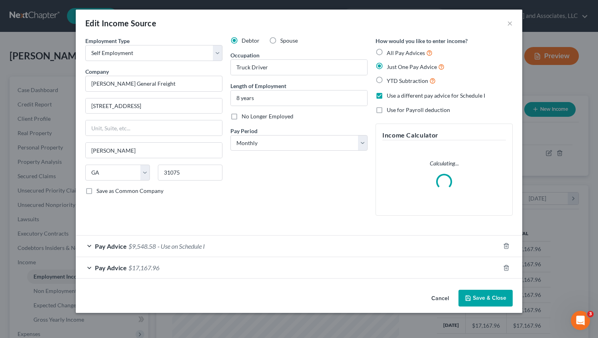
scroll to position [143, 243]
click at [144, 267] on span "$17,167.96" at bounding box center [143, 268] width 31 height 8
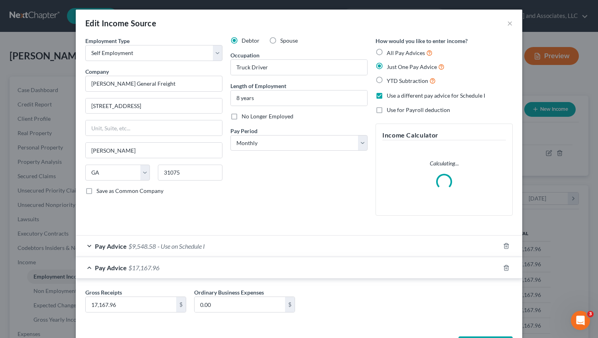
click at [261, 238] on div "Pay Advice $9,548.58 - Use on Schedule I" at bounding box center [288, 246] width 424 height 21
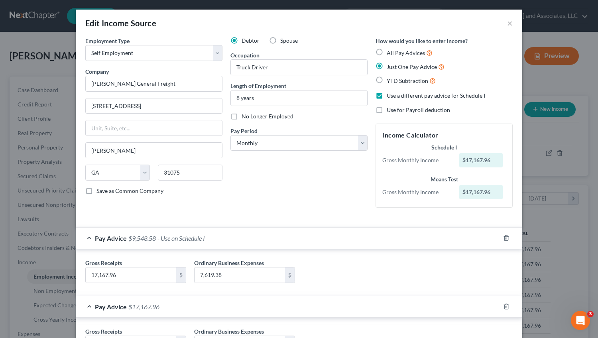
click at [280, 40] on label "Spouse" at bounding box center [289, 41] width 18 height 8
click at [283, 40] on input "Spouse" at bounding box center [285, 39] width 5 height 5
click at [241, 38] on label "Debtor" at bounding box center [250, 41] width 18 height 8
click at [245, 38] on input "Debtor" at bounding box center [247, 39] width 5 height 5
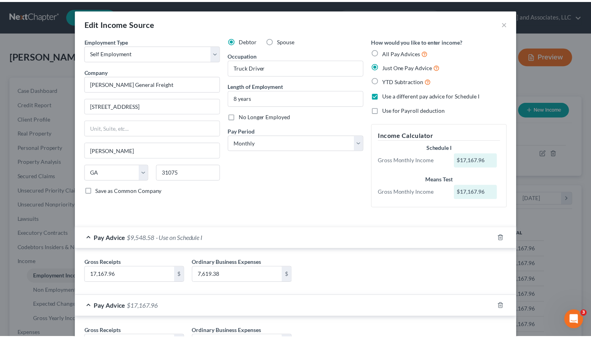
scroll to position [70, 0]
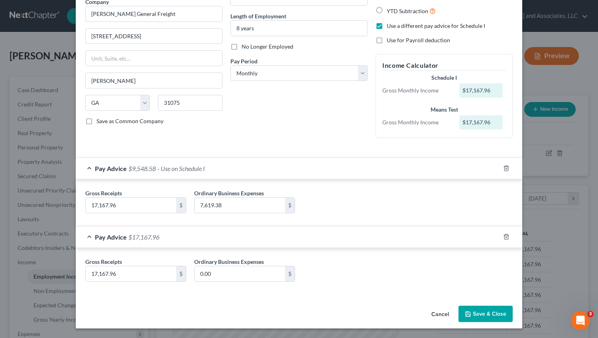
click at [483, 317] on button "Save & Close" at bounding box center [485, 314] width 54 height 17
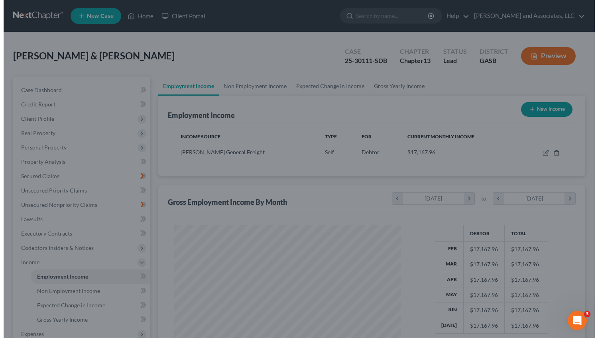
scroll to position [398359, 398262]
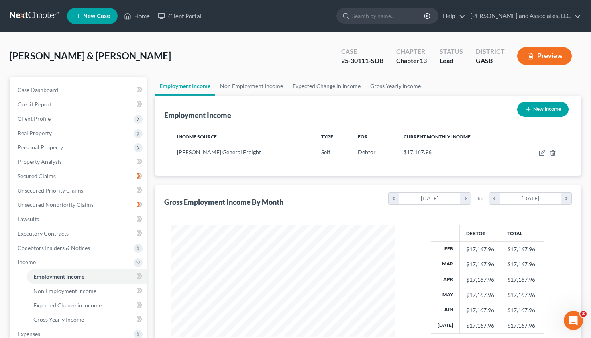
click at [544, 111] on button "New Income" at bounding box center [542, 109] width 51 height 15
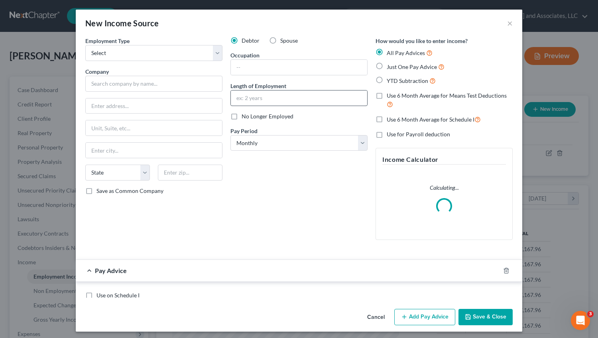
scroll to position [143, 243]
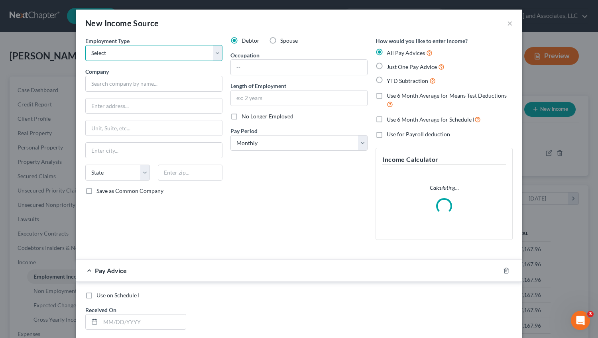
click at [85, 45] on select "Select Full or [DEMOGRAPHIC_DATA] Employment Self Employment" at bounding box center [153, 53] width 137 height 16
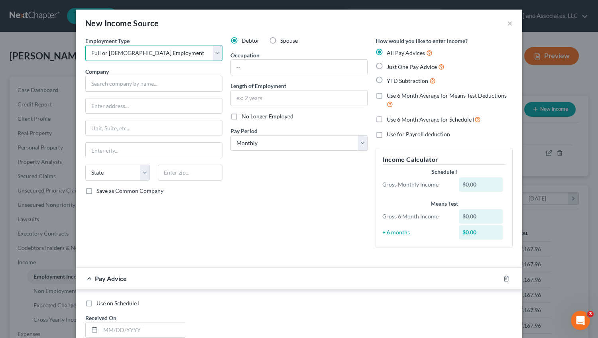
click option "Full or [DEMOGRAPHIC_DATA] Employment" at bounding box center [0, 0] width 0 height 0
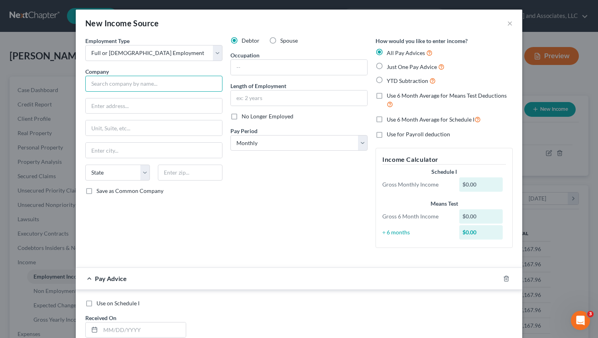
click at [104, 83] on input "text" at bounding box center [153, 84] width 137 height 16
click at [387, 66] on label "Just One Pay Advice" at bounding box center [416, 66] width 58 height 9
click at [390, 66] on input "Just One Pay Advice" at bounding box center [392, 64] width 5 height 5
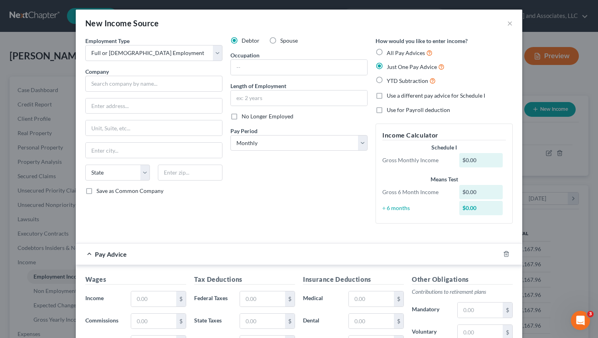
click at [387, 96] on label "Use a different pay advice for Schedule I" at bounding box center [436, 96] width 98 height 8
click at [390, 96] on input "Use a different pay advice for Schedule I" at bounding box center [392, 94] width 5 height 5
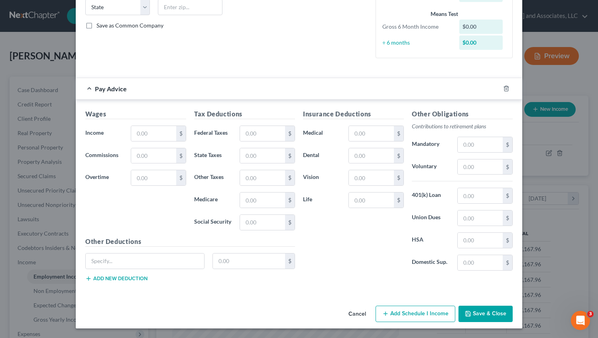
scroll to position [150, 0]
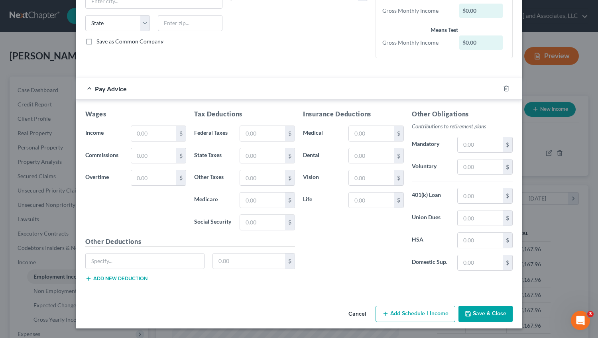
click at [420, 312] on button "Add Schedule I Income" at bounding box center [415, 314] width 80 height 17
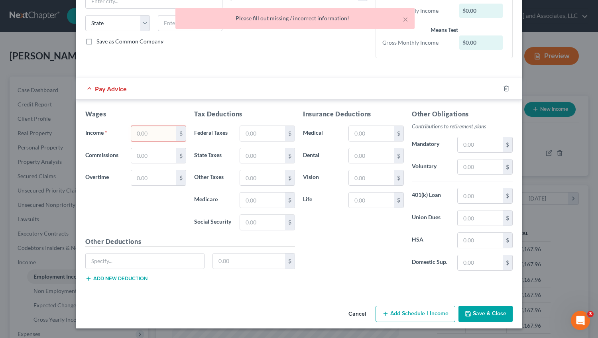
click at [149, 139] on input "text" at bounding box center [153, 133] width 45 height 15
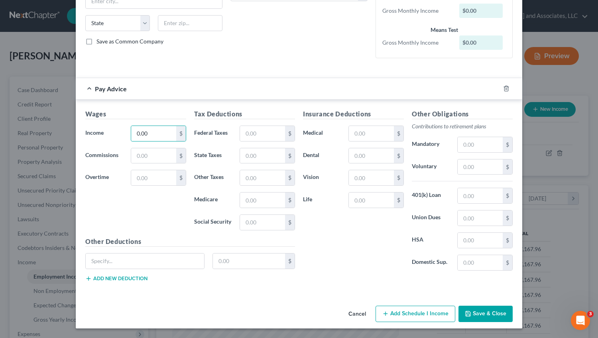
click at [412, 312] on button "Add Schedule I Income" at bounding box center [415, 314] width 80 height 17
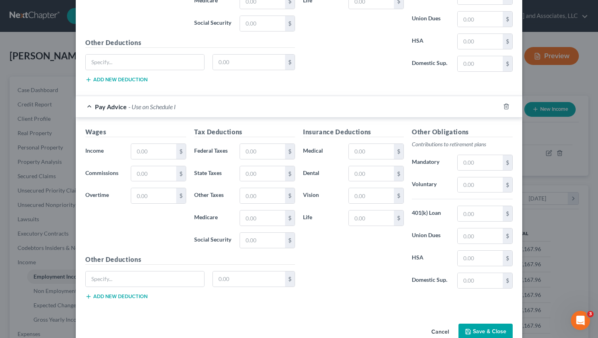
scroll to position [357, 0]
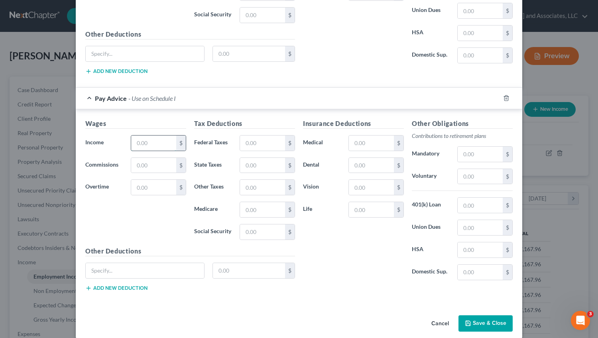
click at [145, 145] on input "text" at bounding box center [153, 142] width 45 height 15
click at [481, 328] on button "Save & Close" at bounding box center [485, 323] width 54 height 17
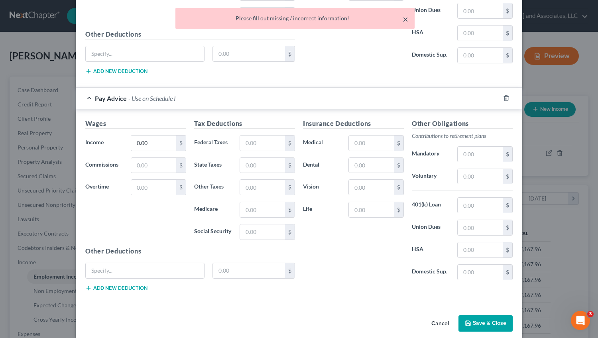
click at [406, 18] on button "×" at bounding box center [405, 19] width 6 height 10
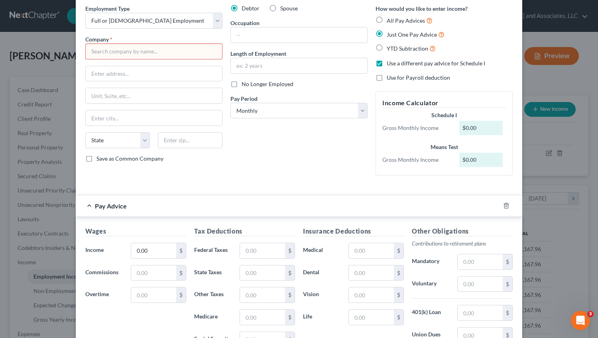
scroll to position [0, 0]
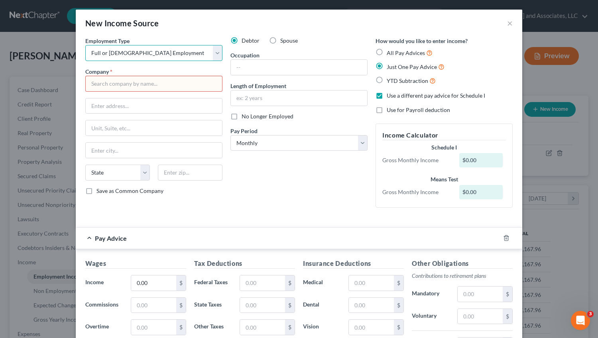
click at [85, 45] on select "Select Full or [DEMOGRAPHIC_DATA] Employment Self Employment" at bounding box center [153, 53] width 137 height 16
click option "Full or [DEMOGRAPHIC_DATA] Employment" at bounding box center [0, 0] width 0 height 0
click at [117, 84] on input "text" at bounding box center [153, 84] width 137 height 16
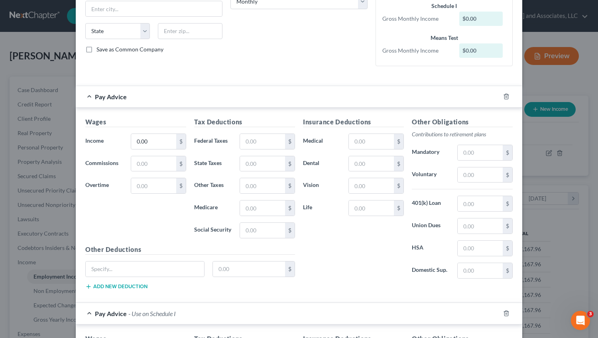
scroll to position [161, 0]
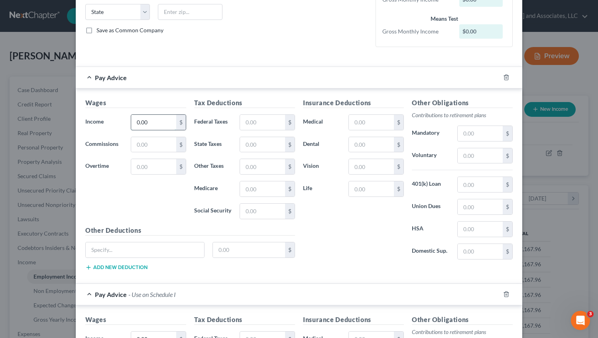
drag, startPoint x: 149, startPoint y: 121, endPoint x: 115, endPoint y: 120, distance: 33.5
click at [131, 120] on input "0.00" at bounding box center [153, 122] width 45 height 15
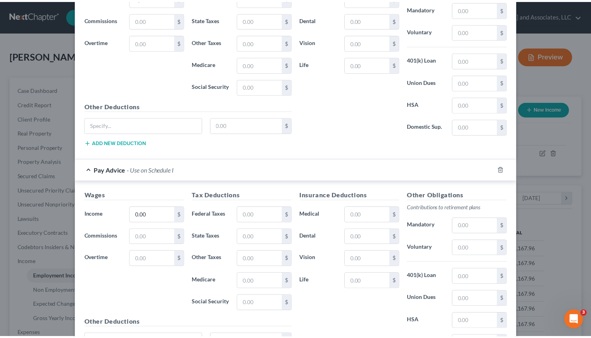
scroll to position [367, 0]
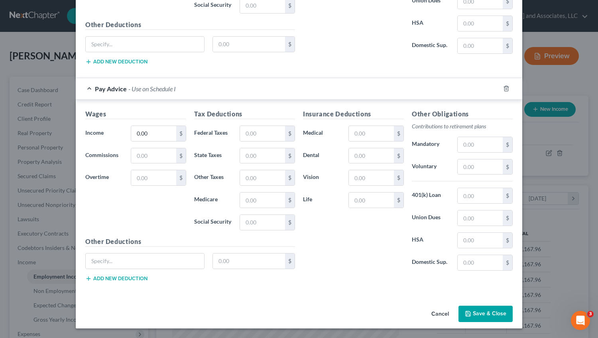
click at [485, 313] on button "Save & Close" at bounding box center [485, 314] width 54 height 17
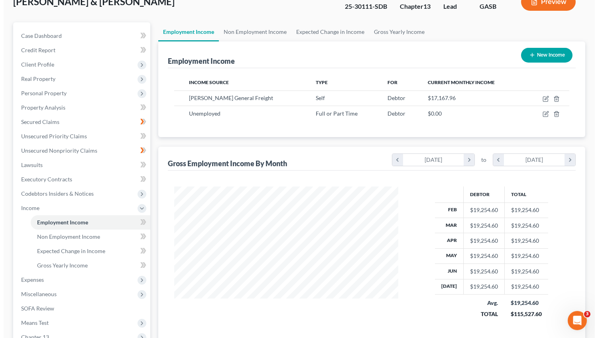
scroll to position [53, 0]
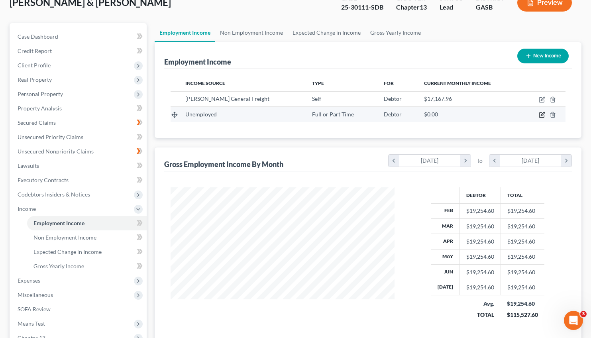
click at [543, 114] on icon "button" at bounding box center [543, 114] width 4 height 4
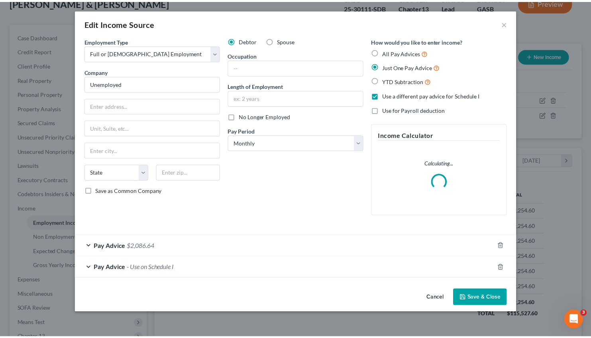
scroll to position [143, 243]
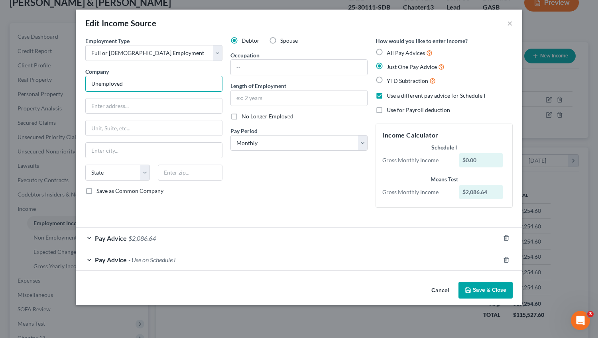
drag, startPoint x: 136, startPoint y: 86, endPoint x: 79, endPoint y: 82, distance: 57.2
click at [79, 82] on div "Employment Type * Select Full or [DEMOGRAPHIC_DATA] Employment Self Employment …" at bounding box center [299, 158] width 446 height 242
drag, startPoint x: 133, startPoint y: 81, endPoint x: 79, endPoint y: 80, distance: 54.2
click at [85, 80] on input "Unemployed" at bounding box center [153, 84] width 137 height 16
click at [241, 117] on label "No Longer Employed" at bounding box center [267, 116] width 52 height 8
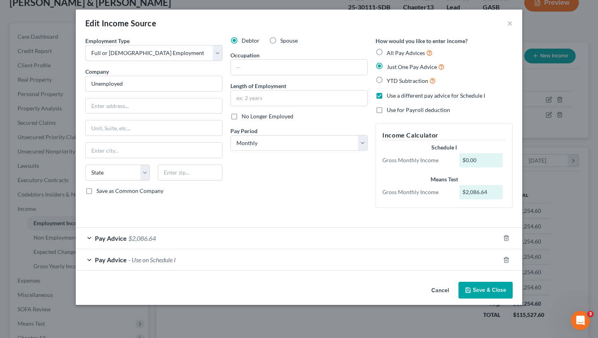
click at [245, 117] on input "No Longer Employed" at bounding box center [247, 114] width 5 height 5
drag, startPoint x: 134, startPoint y: 84, endPoint x: 67, endPoint y: 82, distance: 66.6
click at [85, 82] on input "Unemployed" at bounding box center [153, 84] width 137 height 16
click at [482, 289] on button "Save & Close" at bounding box center [485, 290] width 54 height 17
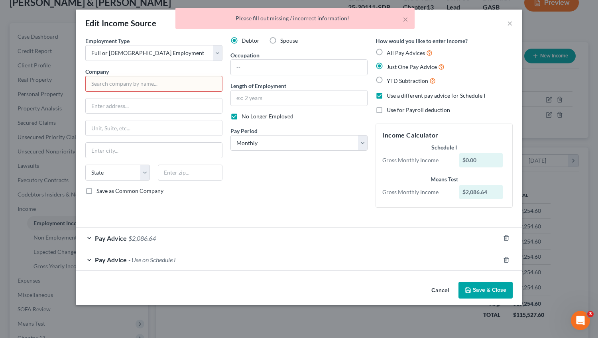
click at [128, 85] on input "text" at bounding box center [153, 84] width 137 height 16
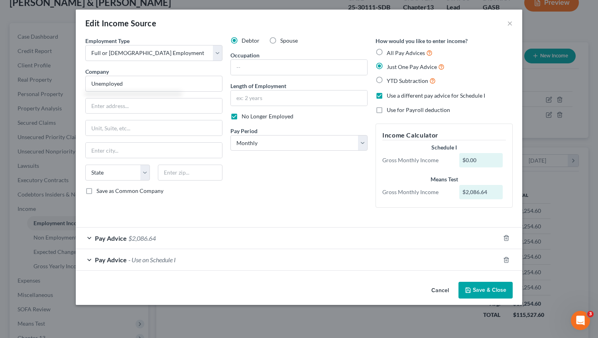
click at [475, 287] on button "Save & Close" at bounding box center [485, 290] width 54 height 17
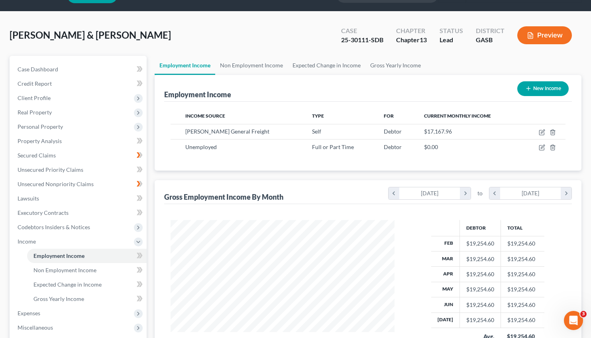
scroll to position [20, 0]
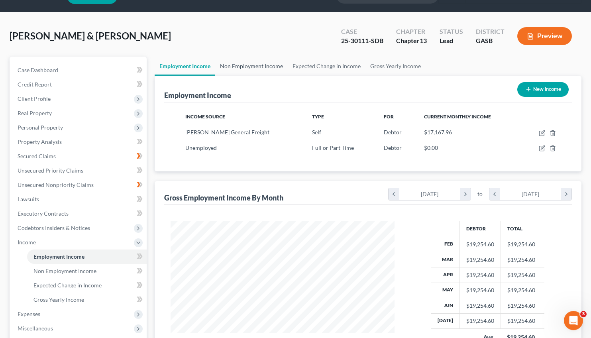
click at [255, 63] on link "Non Employment Income" at bounding box center [251, 66] width 73 height 19
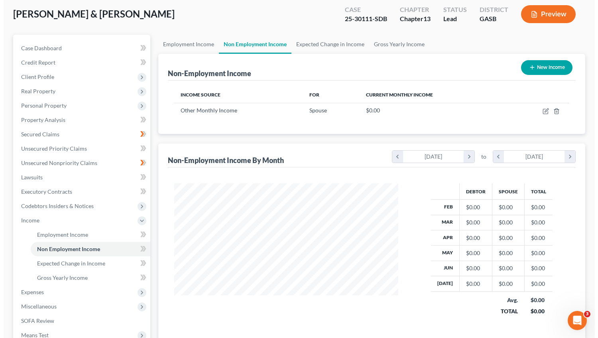
scroll to position [37, 0]
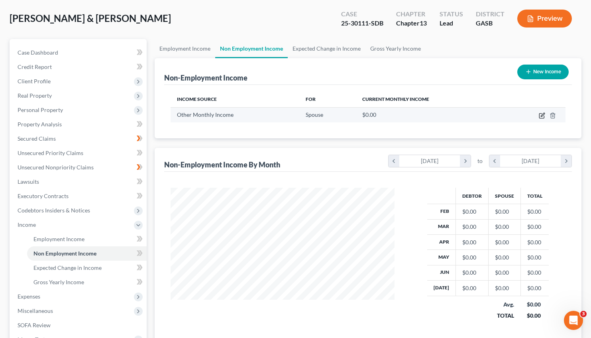
click at [544, 115] on icon "button" at bounding box center [543, 115] width 4 height 4
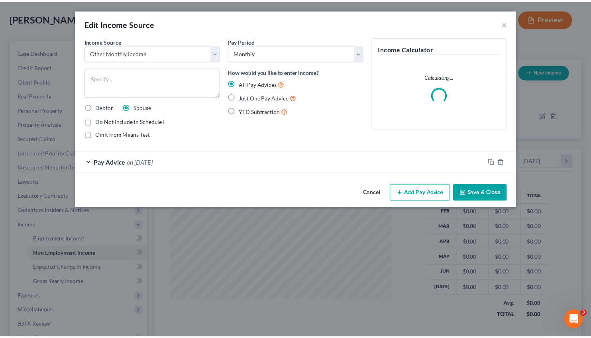
scroll to position [143, 243]
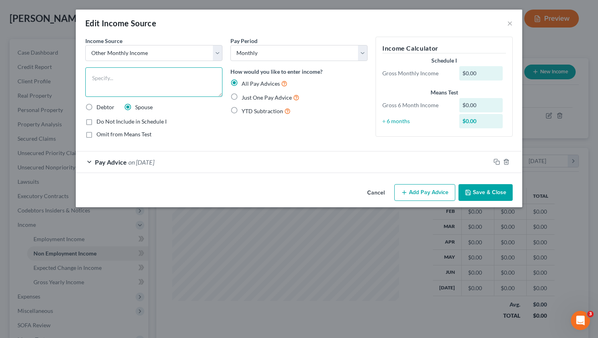
click at [108, 75] on textarea at bounding box center [153, 81] width 137 height 29
click at [96, 134] on label "Omit from Means Test" at bounding box center [123, 134] width 55 height 8
click at [100, 134] on input "Omit from Means Test" at bounding box center [102, 132] width 5 height 5
click at [241, 96] on label "Just One Pay Advice" at bounding box center [270, 97] width 58 height 9
click at [245, 96] on input "Just One Pay Advice" at bounding box center [247, 95] width 5 height 5
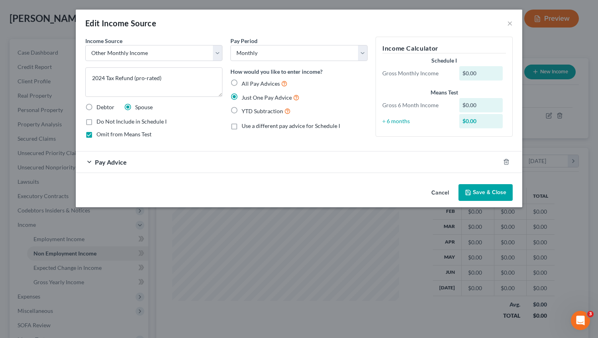
click at [118, 162] on span "Pay Advice" at bounding box center [111, 162] width 32 height 8
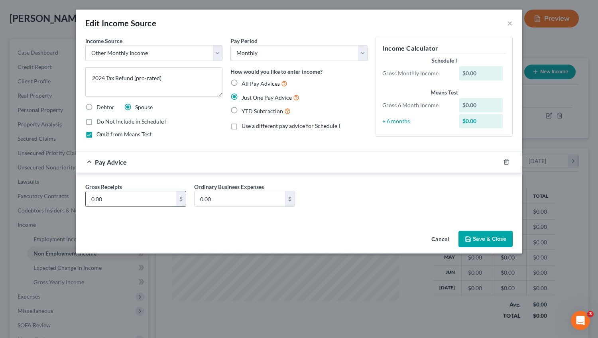
drag, startPoint x: 126, startPoint y: 200, endPoint x: 62, endPoint y: 202, distance: 64.6
click at [86, 202] on input "0.00" at bounding box center [131, 198] width 90 height 15
click at [493, 240] on button "Save & Close" at bounding box center [485, 239] width 54 height 17
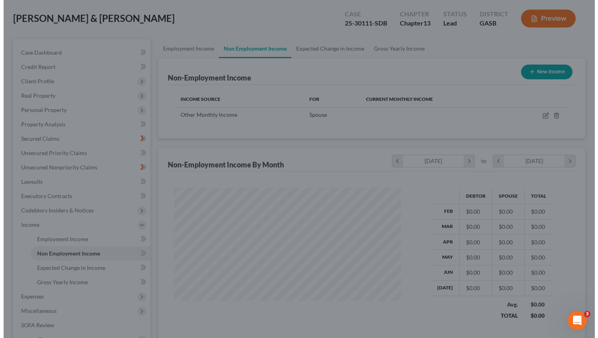
scroll to position [398359, 398262]
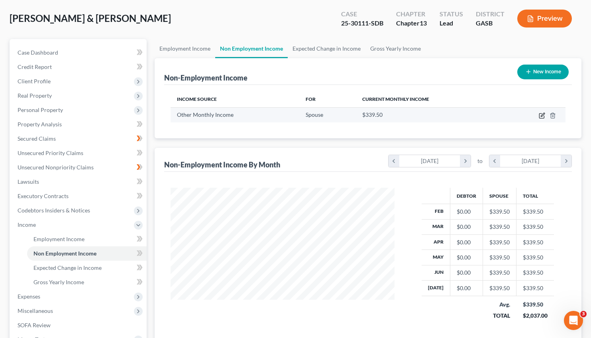
click at [542, 114] on icon "button" at bounding box center [541, 116] width 5 height 5
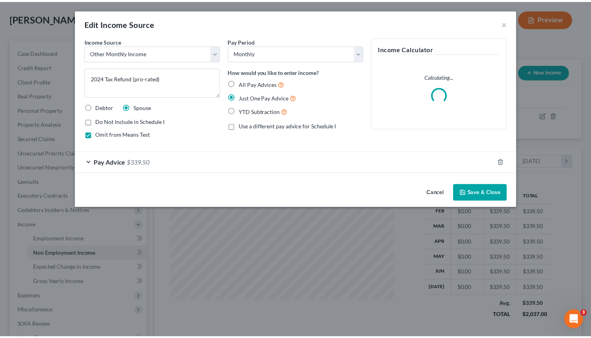
scroll to position [143, 243]
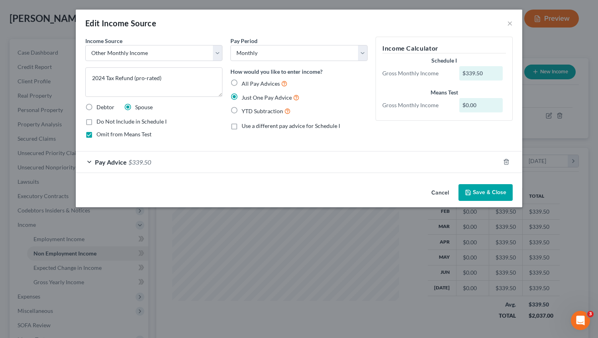
click at [442, 192] on button "Cancel" at bounding box center [440, 193] width 30 height 16
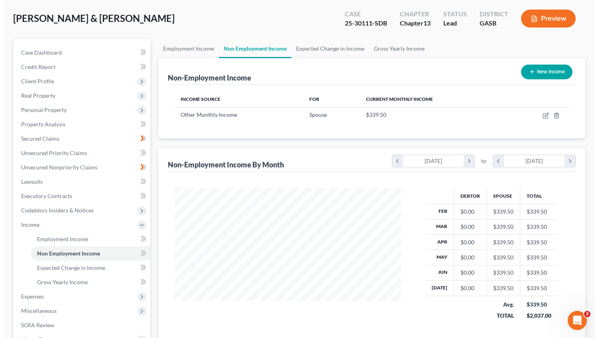
scroll to position [398359, 398262]
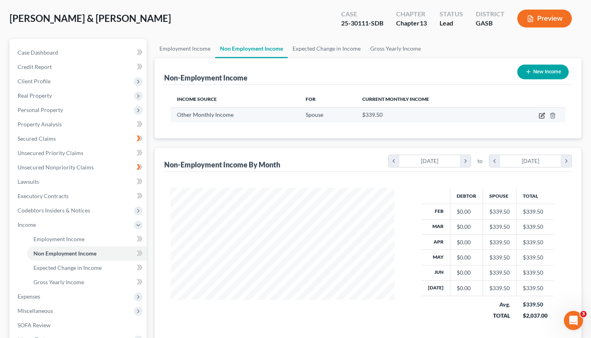
click at [543, 114] on icon "button" at bounding box center [543, 115] width 4 height 4
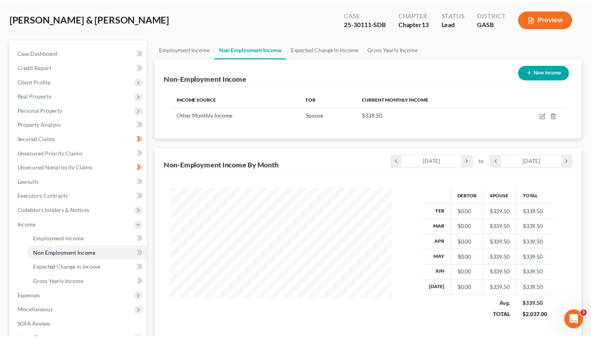
scroll to position [143, 243]
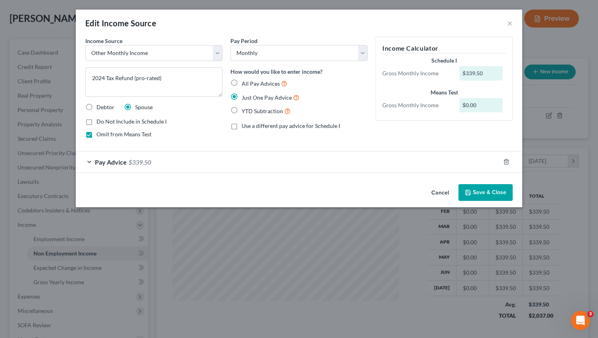
click at [506, 24] on div "Edit Income Source ×" at bounding box center [299, 23] width 446 height 27
click at [443, 190] on button "Cancel" at bounding box center [440, 193] width 30 height 16
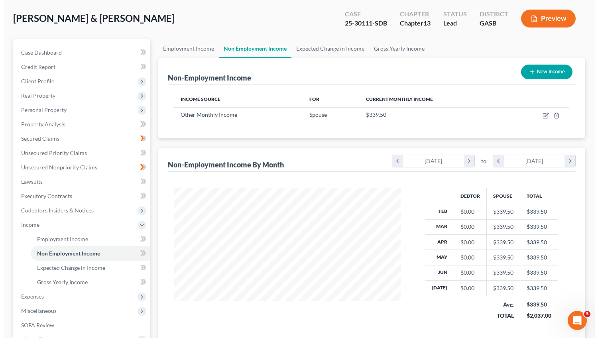
scroll to position [398359, 398262]
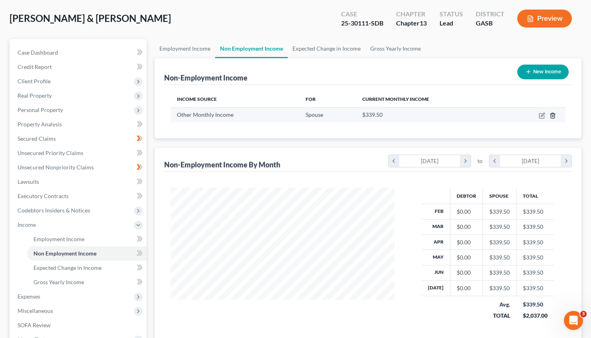
click at [551, 114] on icon "button" at bounding box center [553, 115] width 4 height 5
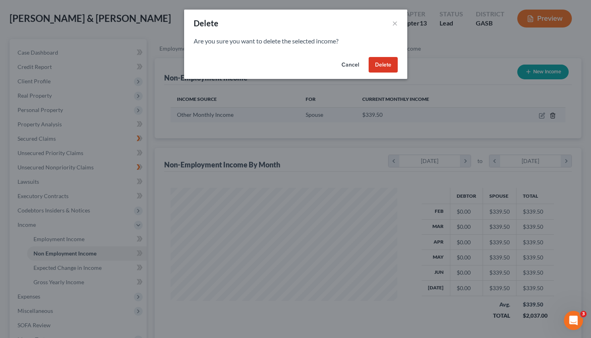
scroll to position [143, 243]
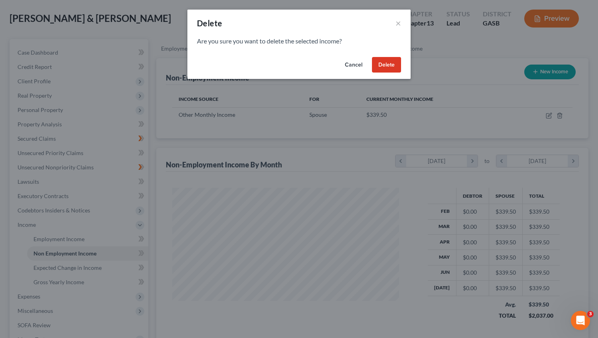
click at [377, 65] on button "Delete" at bounding box center [386, 65] width 29 height 16
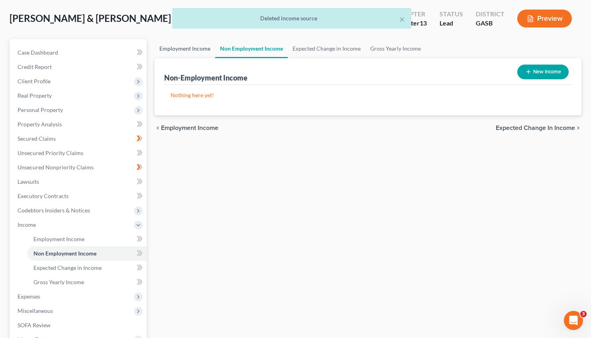
click at [185, 46] on link "Employment Income" at bounding box center [185, 48] width 61 height 19
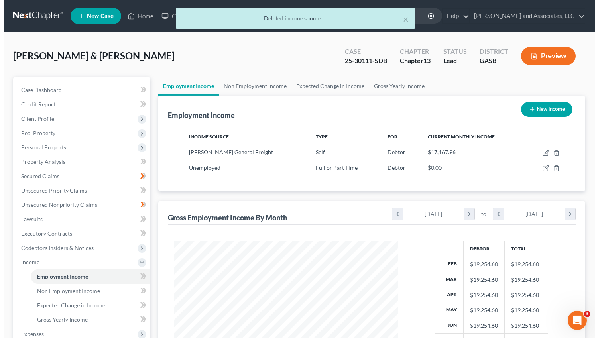
scroll to position [143, 239]
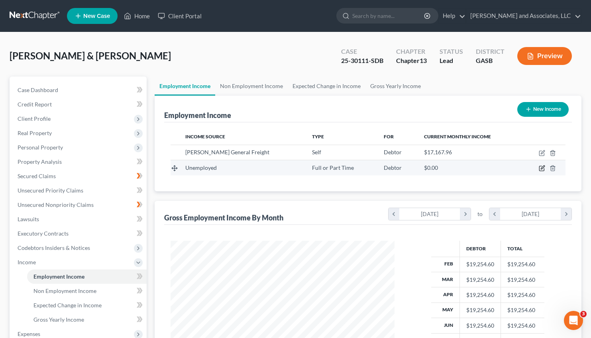
click at [544, 167] on icon "button" at bounding box center [542, 168] width 6 height 6
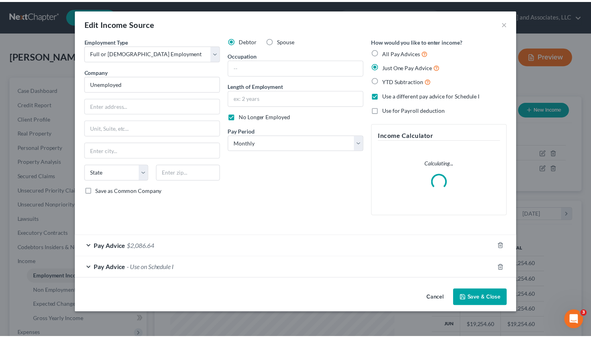
scroll to position [143, 243]
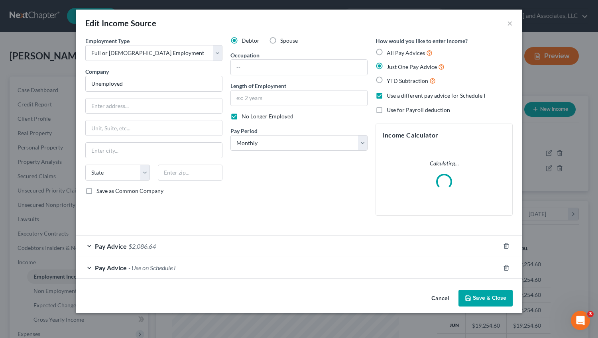
click at [280, 39] on label "Spouse" at bounding box center [289, 41] width 18 height 8
click at [283, 39] on input "Spouse" at bounding box center [285, 39] width 5 height 5
click at [479, 296] on button "Save & Close" at bounding box center [485, 298] width 54 height 17
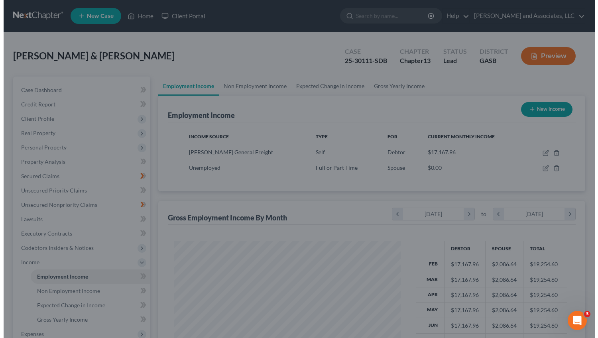
scroll to position [398359, 398262]
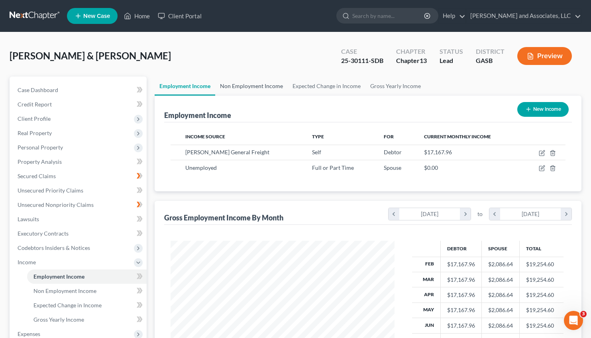
click at [247, 83] on link "Non Employment Income" at bounding box center [251, 86] width 73 height 19
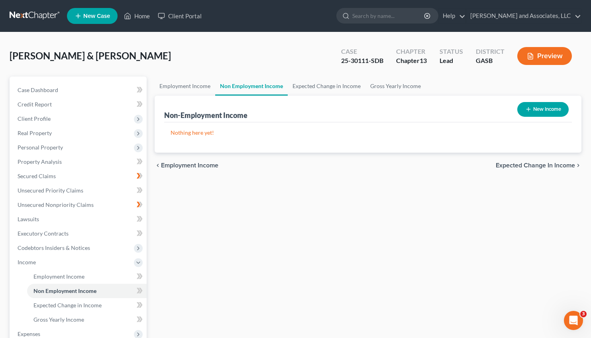
click at [545, 107] on button "New Income" at bounding box center [542, 109] width 51 height 15
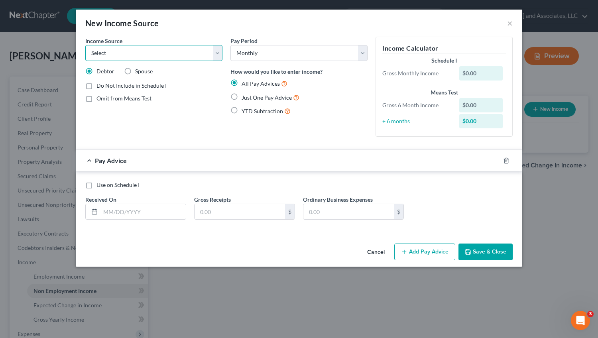
click at [85, 45] on select "Select Unemployment Disability (from employer) Pension Retirement Social Securi…" at bounding box center [153, 53] width 137 height 16
click option "Other Monthly Income" at bounding box center [0, 0] width 0 height 0
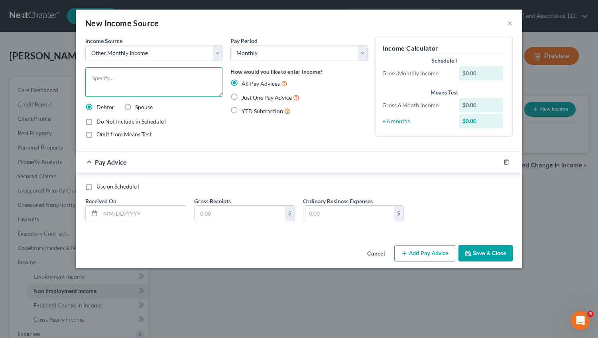
click at [111, 76] on textarea at bounding box center [153, 81] width 137 height 29
click at [241, 94] on label "Just One Pay Advice" at bounding box center [270, 97] width 58 height 9
click at [245, 94] on input "Just One Pay Advice" at bounding box center [247, 95] width 5 height 5
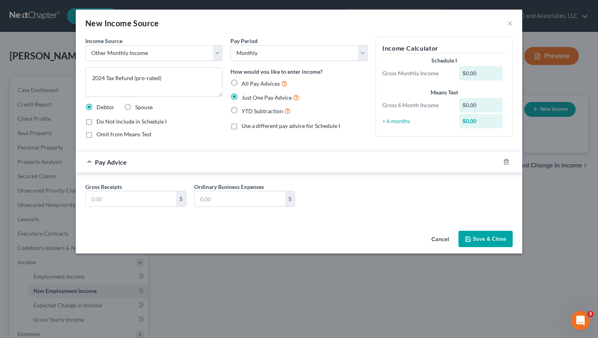
click at [96, 133] on label "Omit from Means Test" at bounding box center [123, 134] width 55 height 8
click at [100, 133] on input "Omit from Means Test" at bounding box center [102, 132] width 5 height 5
click at [106, 199] on input "text" at bounding box center [131, 198] width 90 height 15
click at [487, 236] on button "Save & Close" at bounding box center [485, 239] width 54 height 17
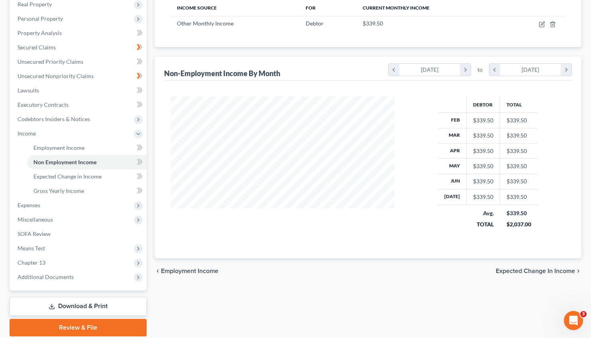
scroll to position [157, 0]
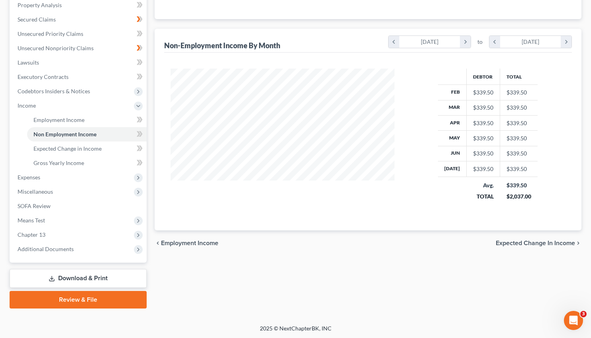
click at [530, 241] on span "Expected Change in Income" at bounding box center [535, 243] width 79 height 6
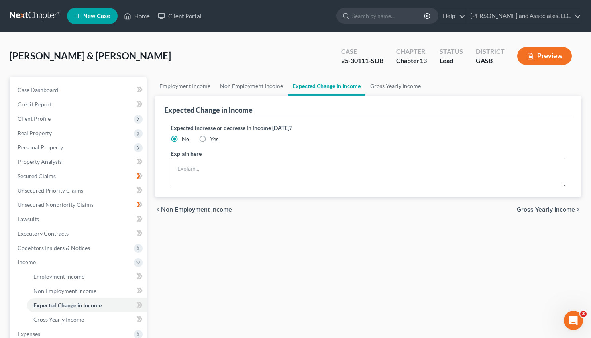
click at [545, 207] on span "Gross Yearly Income" at bounding box center [546, 209] width 58 height 6
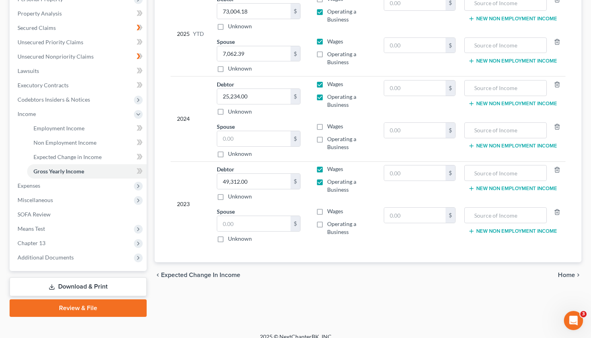
scroll to position [157, 0]
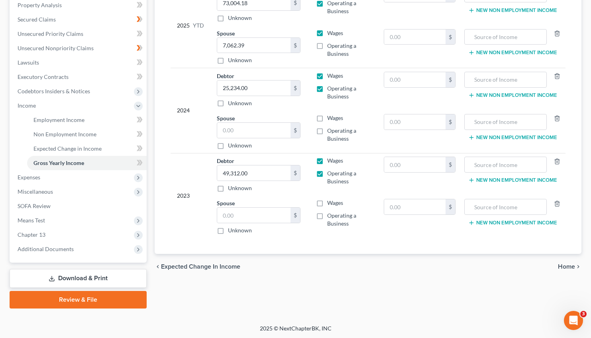
click at [565, 266] on span "Home" at bounding box center [566, 266] width 17 height 6
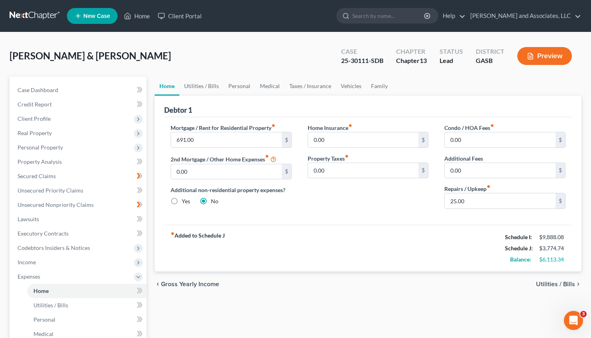
click at [550, 50] on button "Preview" at bounding box center [544, 56] width 55 height 18
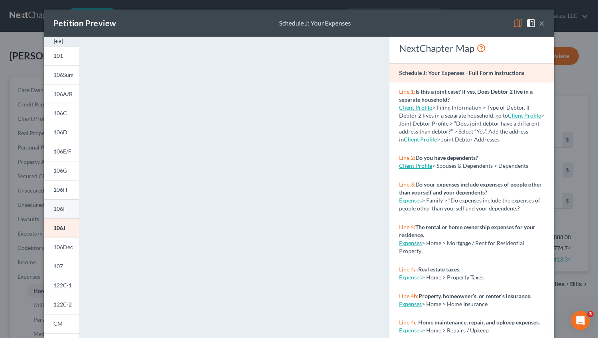
click at [56, 205] on link "106I" at bounding box center [61, 208] width 35 height 19
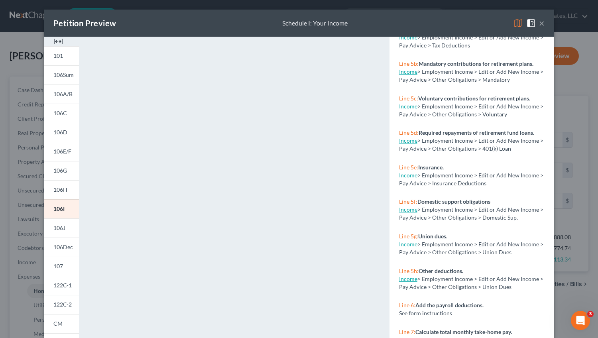
click at [539, 25] on button "×" at bounding box center [542, 23] width 6 height 10
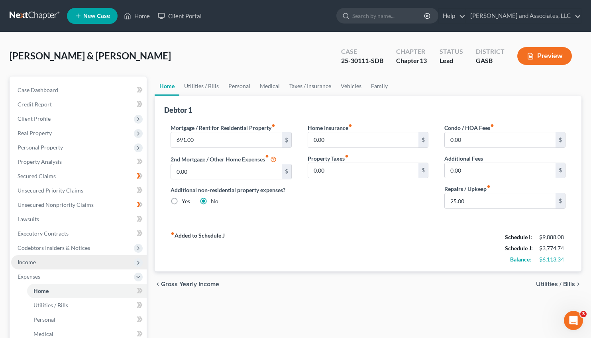
click at [33, 261] on span "Income" at bounding box center [27, 262] width 18 height 7
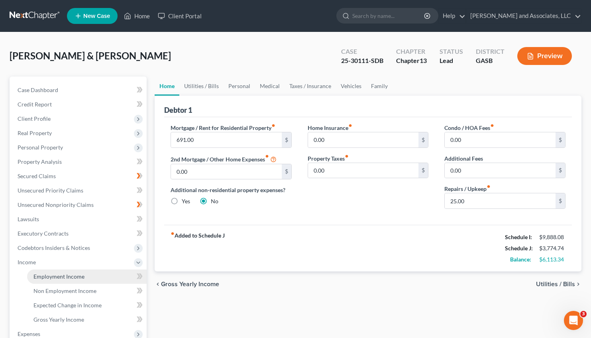
click at [73, 275] on span "Employment Income" at bounding box center [58, 276] width 51 height 7
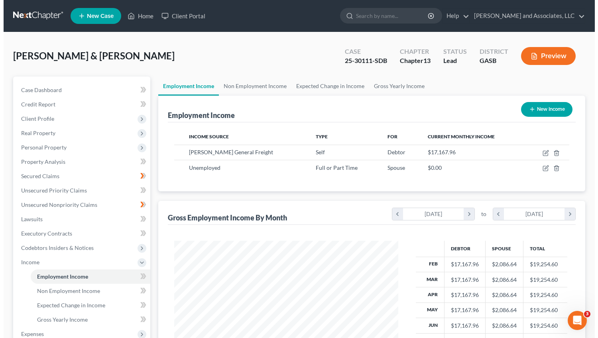
scroll to position [143, 239]
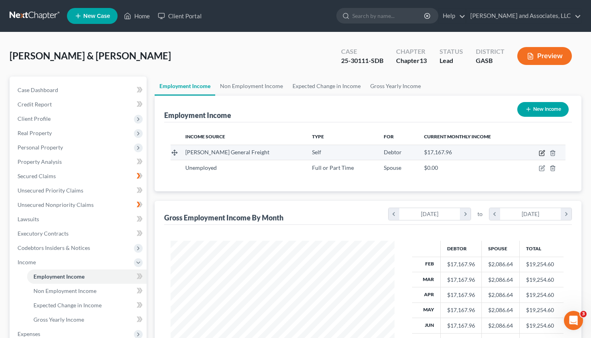
click at [542, 153] on icon "button" at bounding box center [543, 152] width 4 height 4
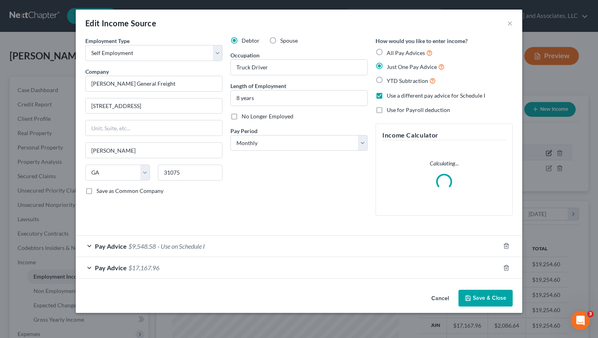
scroll to position [143, 243]
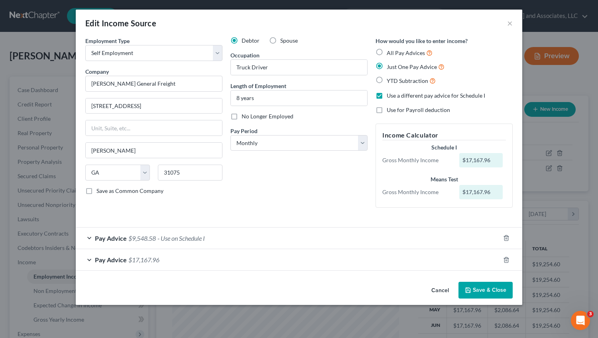
click at [142, 239] on span "$9,548.58" at bounding box center [141, 238] width 27 height 8
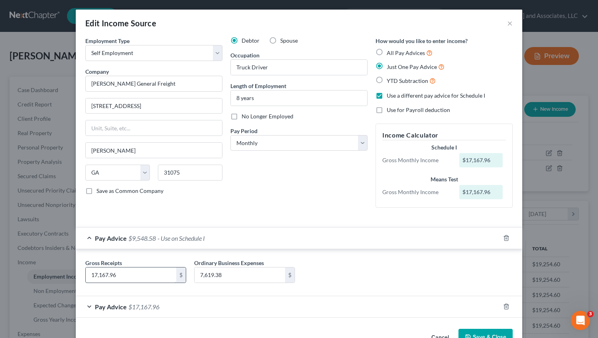
drag, startPoint x: 122, startPoint y: 275, endPoint x: 153, endPoint y: 275, distance: 31.9
click at [153, 275] on input "17,167.96" at bounding box center [131, 274] width 90 height 15
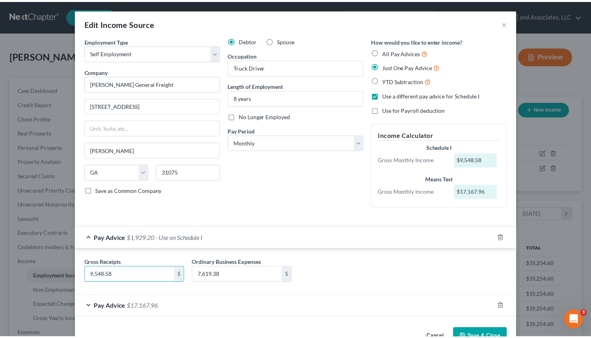
scroll to position [24, 0]
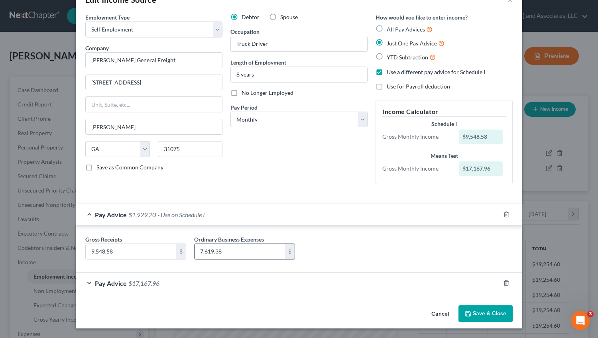
drag, startPoint x: 221, startPoint y: 253, endPoint x: 252, endPoint y: 257, distance: 30.9
click at [252, 257] on input "7,619.38" at bounding box center [239, 251] width 90 height 15
drag, startPoint x: 120, startPoint y: 251, endPoint x: 186, endPoint y: 261, distance: 66.6
click at [176, 259] on input "9,548.58" at bounding box center [131, 251] width 90 height 15
drag, startPoint x: 233, startPoint y: 249, endPoint x: 229, endPoint y: 256, distance: 7.9
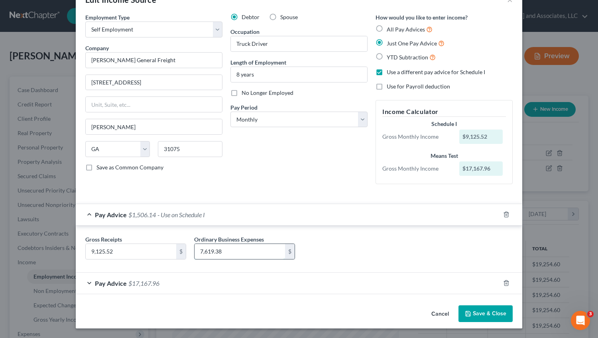
click at [229, 256] on input "7,619.38" at bounding box center [239, 251] width 90 height 15
click at [477, 312] on button "Save & Close" at bounding box center [485, 313] width 54 height 17
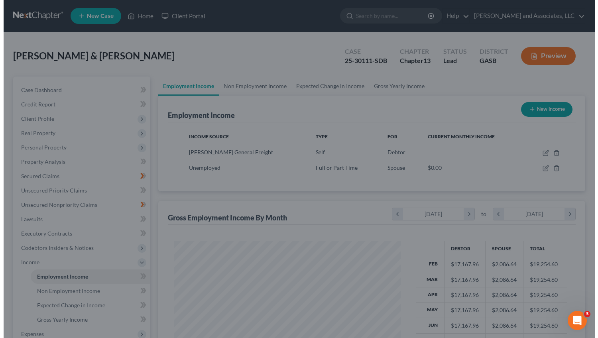
scroll to position [398359, 398262]
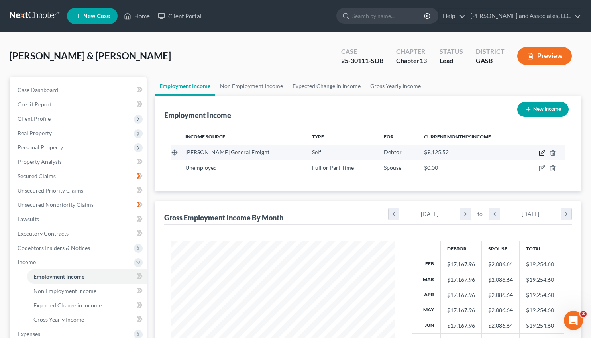
click at [542, 152] on icon "button" at bounding box center [543, 152] width 4 height 4
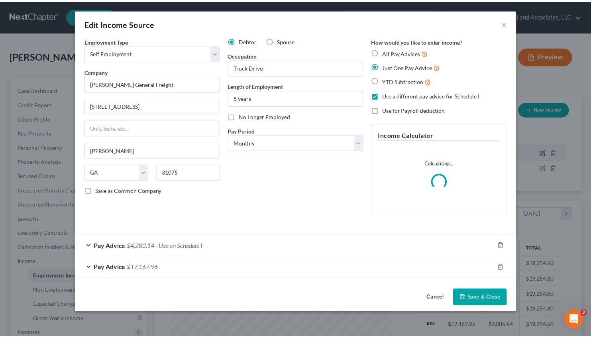
scroll to position [143, 243]
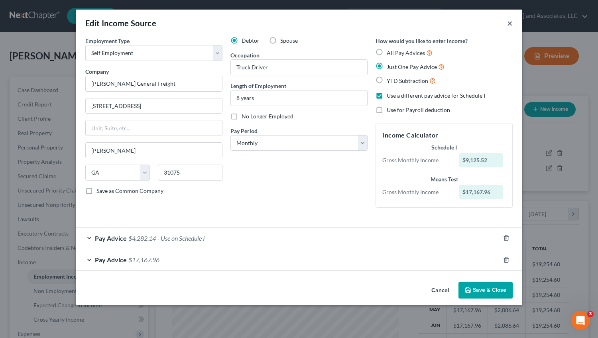
click at [510, 24] on button "×" at bounding box center [510, 23] width 6 height 10
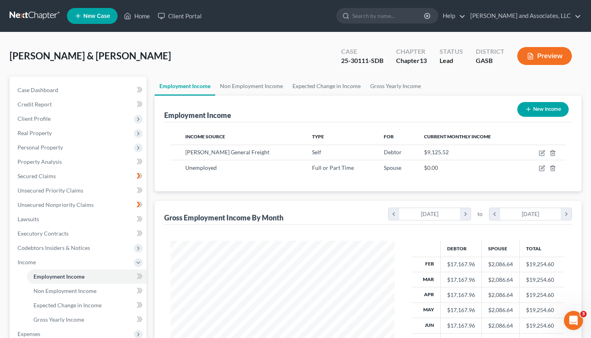
scroll to position [157, 0]
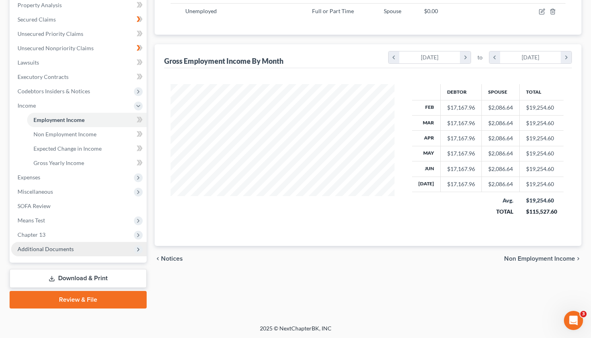
click at [50, 245] on span "Additional Documents" at bounding box center [46, 248] width 56 height 7
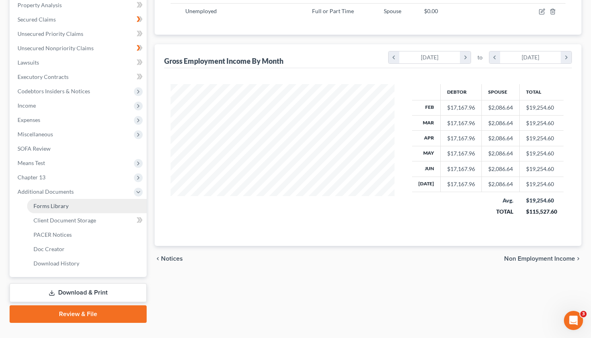
click at [57, 206] on span "Forms Library" at bounding box center [50, 205] width 35 height 7
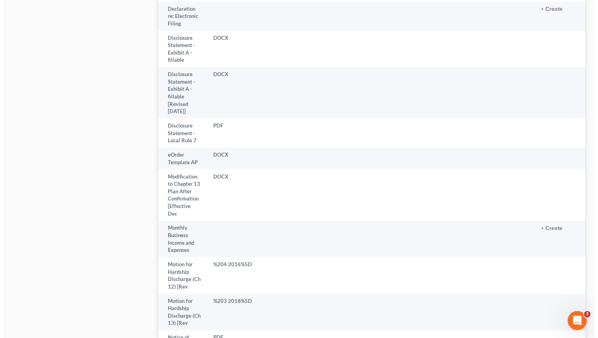
scroll to position [1349, 0]
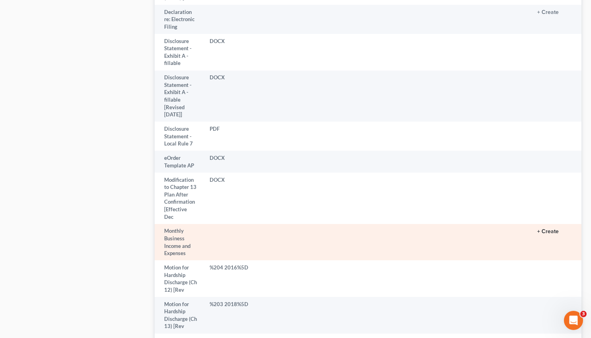
click at [537, 229] on button "+ Create" at bounding box center [548, 232] width 22 height 6
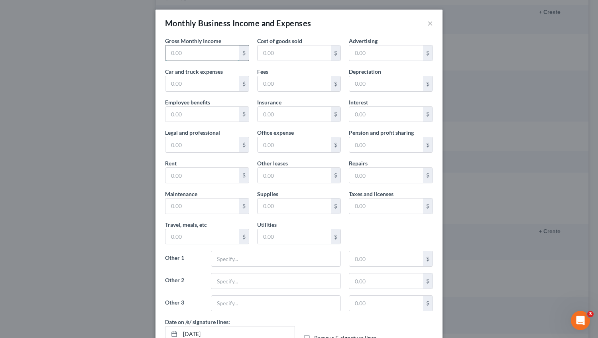
click at [190, 54] on input "text" at bounding box center [202, 52] width 74 height 15
click at [235, 252] on input "text" at bounding box center [275, 258] width 129 height 15
click at [220, 284] on input "text" at bounding box center [275, 280] width 129 height 15
drag, startPoint x: 231, startPoint y: 304, endPoint x: 186, endPoint y: 307, distance: 44.7
click at [211, 307] on input "Escorts" at bounding box center [275, 303] width 129 height 15
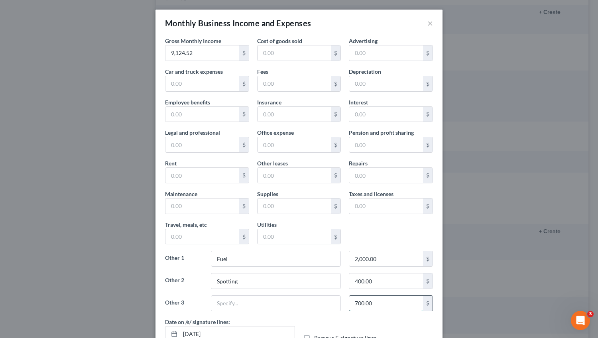
drag, startPoint x: 381, startPoint y: 305, endPoint x: 328, endPoint y: 306, distance: 53.0
click at [349, 306] on input "700.00" at bounding box center [386, 303] width 74 height 15
drag, startPoint x: 381, startPoint y: 306, endPoint x: 340, endPoint y: 306, distance: 40.3
click at [349, 306] on input "700.00" at bounding box center [386, 303] width 74 height 15
click at [262, 306] on input "text" at bounding box center [275, 303] width 129 height 15
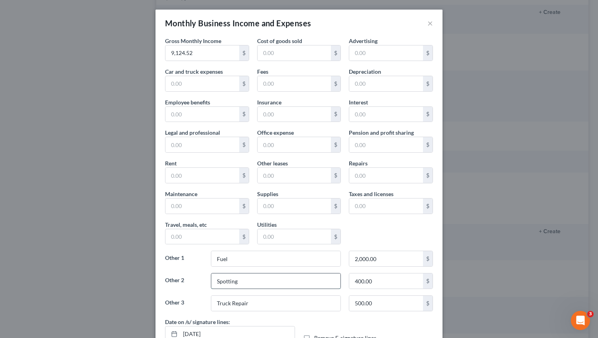
drag, startPoint x: 243, startPoint y: 281, endPoint x: 177, endPoint y: 283, distance: 65.4
click at [211, 283] on input "Spotting" at bounding box center [275, 280] width 129 height 15
drag, startPoint x: 378, startPoint y: 281, endPoint x: 419, endPoint y: 286, distance: 41.4
click at [419, 286] on input "400.00" at bounding box center [386, 280] width 74 height 15
click at [251, 300] on input "Truck Repair" at bounding box center [275, 303] width 129 height 15
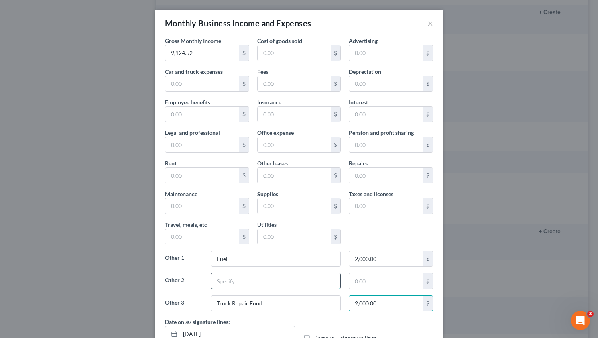
click at [230, 283] on input "text" at bounding box center [275, 280] width 129 height 15
click at [355, 258] on input "2,000.00" at bounding box center [386, 258] width 74 height 15
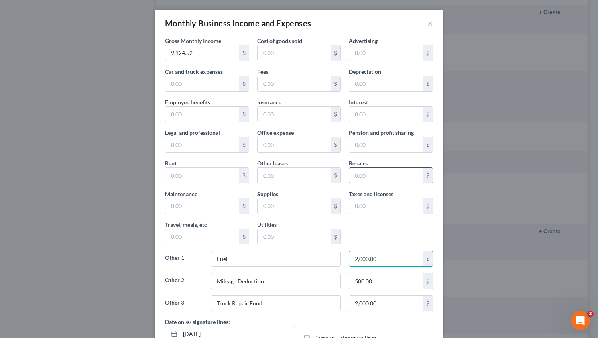
click at [359, 179] on input "text" at bounding box center [386, 175] width 74 height 15
drag, startPoint x: 376, startPoint y: 304, endPoint x: 400, endPoint y: 310, distance: 24.2
click at [400, 310] on input "2,000.00" at bounding box center [386, 303] width 74 height 15
drag, startPoint x: 266, startPoint y: 303, endPoint x: 184, endPoint y: 308, distance: 82.7
click at [211, 308] on input "Truck Repair Fund" at bounding box center [275, 303] width 129 height 15
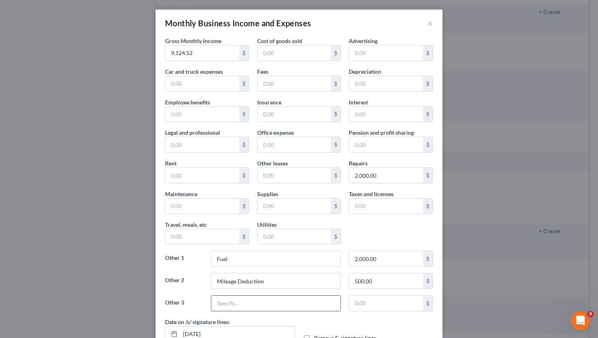
click at [227, 301] on input "text" at bounding box center [275, 303] width 129 height 15
click at [173, 83] on input "text" at bounding box center [202, 83] width 74 height 15
click at [183, 211] on input "text" at bounding box center [202, 205] width 74 height 15
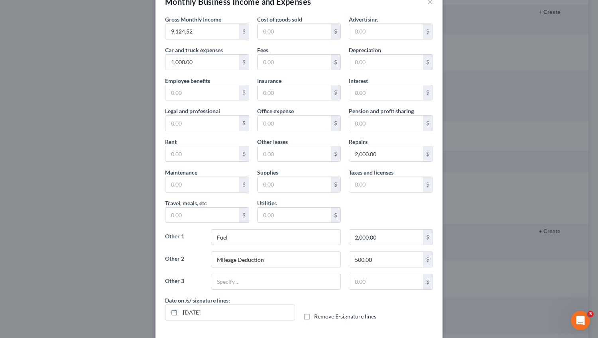
scroll to position [0, 0]
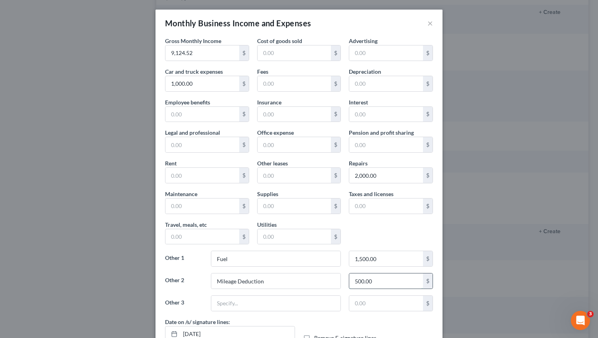
drag, startPoint x: 378, startPoint y: 284, endPoint x: 354, endPoint y: 283, distance: 23.9
click at [354, 283] on input "500.00" at bounding box center [386, 280] width 74 height 15
click at [197, 83] on input "1,000.00" at bounding box center [202, 83] width 74 height 15
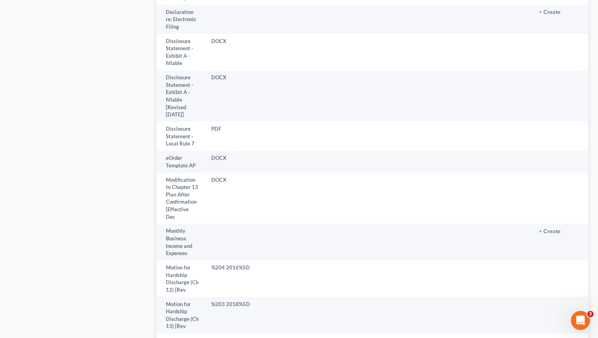
drag, startPoint x: 592, startPoint y: 121, endPoint x: 598, endPoint y: 227, distance: 106.2
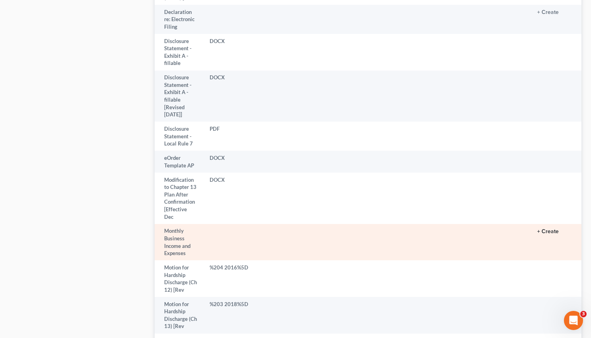
click at [537, 229] on button "+ Create" at bounding box center [548, 232] width 22 height 6
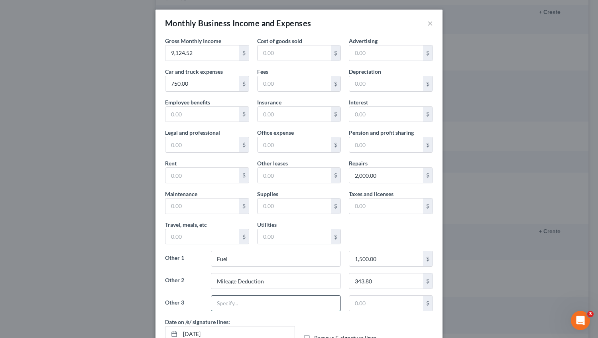
click at [220, 305] on input "text" at bounding box center [275, 303] width 129 height 15
click at [370, 305] on input "text" at bounding box center [386, 303] width 74 height 15
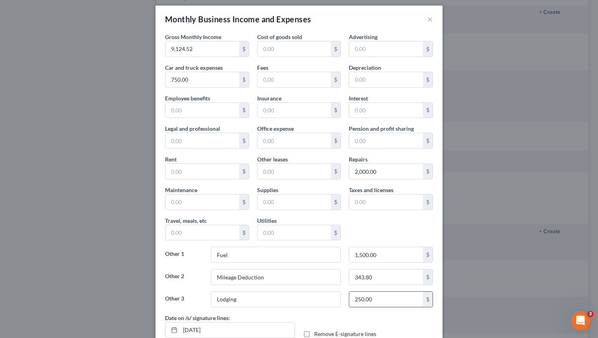
scroll to position [6, 0]
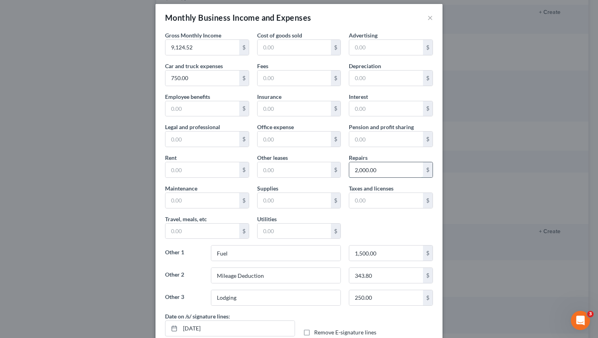
click at [365, 171] on input "2,000.00" at bounding box center [386, 169] width 74 height 15
click at [355, 275] on input "343.80" at bounding box center [386, 275] width 74 height 15
click at [355, 273] on input "343.80" at bounding box center [386, 275] width 74 height 15
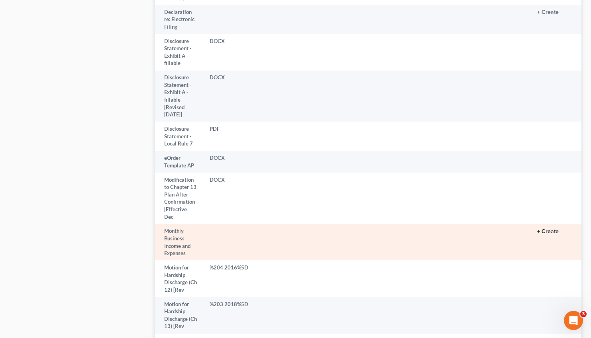
click at [537, 229] on button "+ Create" at bounding box center [548, 232] width 22 height 6
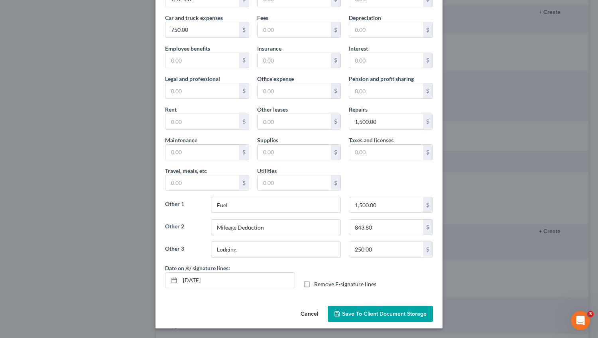
click at [368, 309] on button "Save to Client Document Storage" at bounding box center [380, 314] width 105 height 17
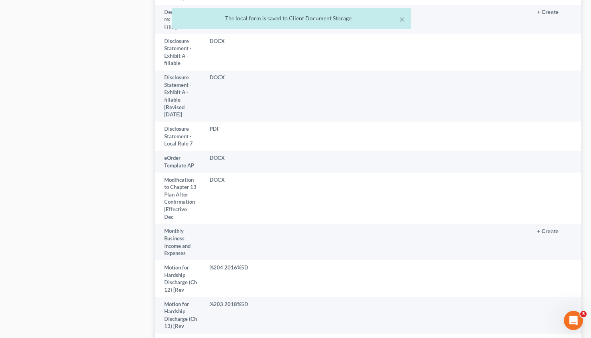
drag, startPoint x: 597, startPoint y: 197, endPoint x: 598, endPoint y: 150, distance: 47.4
drag, startPoint x: 595, startPoint y: 195, endPoint x: 589, endPoint y: 106, distance: 89.1
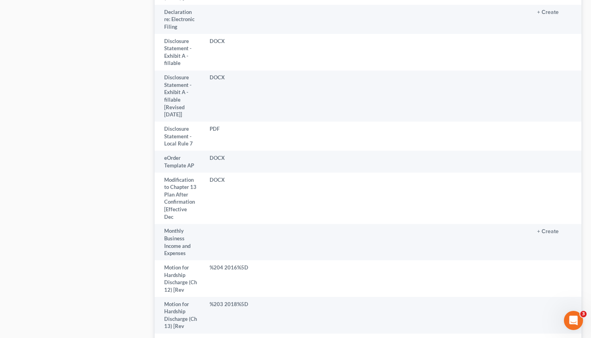
drag, startPoint x: 594, startPoint y: 195, endPoint x: 598, endPoint y: 150, distance: 45.6
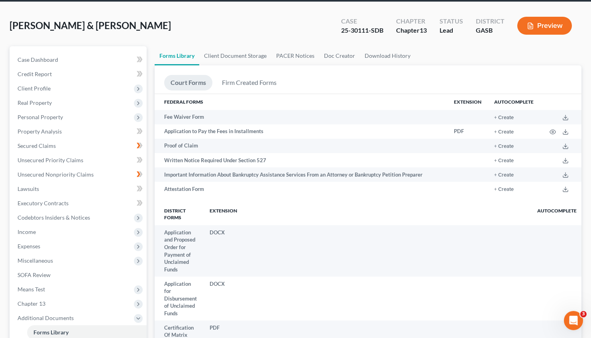
scroll to position [30, 0]
click at [27, 231] on span "Income" at bounding box center [27, 231] width 18 height 7
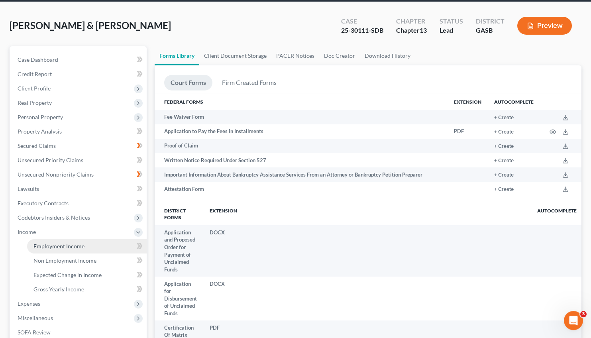
click at [60, 244] on span "Employment Income" at bounding box center [58, 246] width 51 height 7
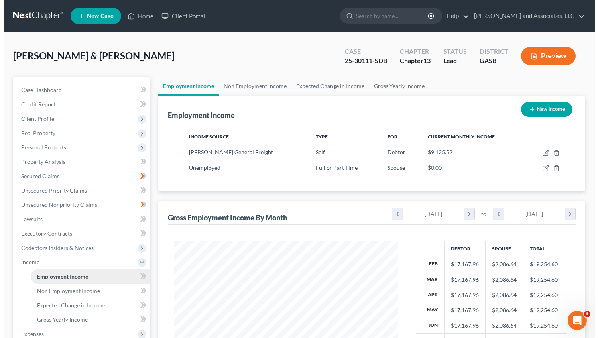
scroll to position [143, 239]
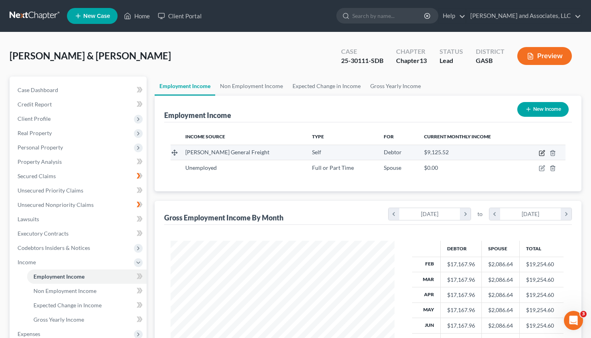
click at [541, 152] on icon "button" at bounding box center [542, 153] width 6 height 6
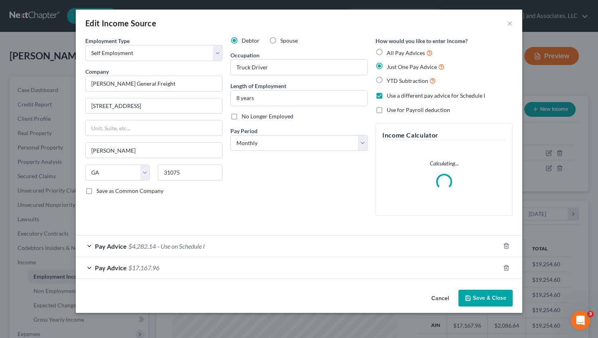
scroll to position [143, 243]
click at [146, 244] on span "$4,282.14" at bounding box center [141, 246] width 27 height 8
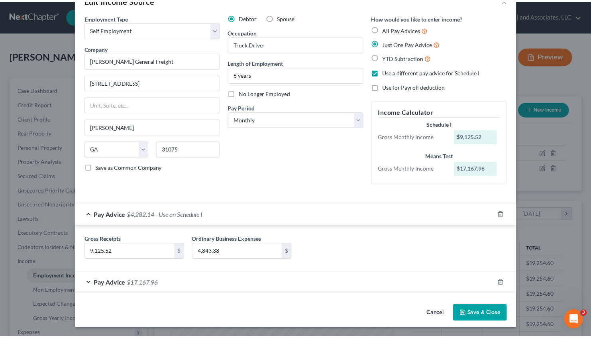
scroll to position [24, 0]
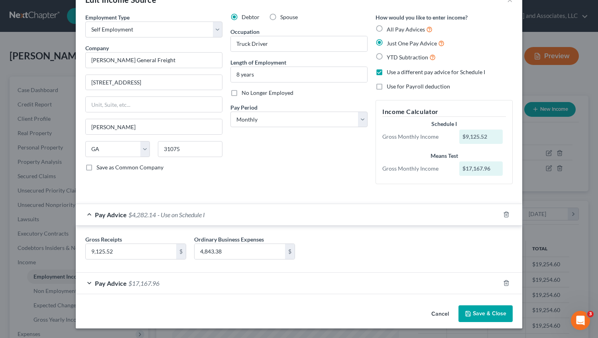
click at [487, 310] on button "Save & Close" at bounding box center [485, 313] width 54 height 17
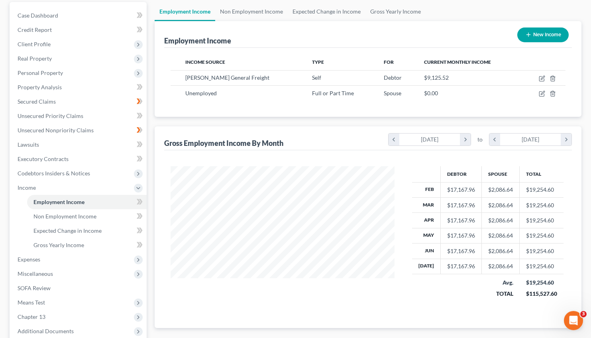
scroll to position [74, 0]
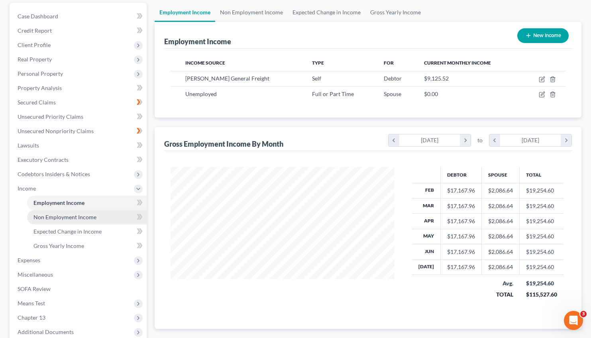
click at [78, 218] on span "Non Employment Income" at bounding box center [64, 217] width 63 height 7
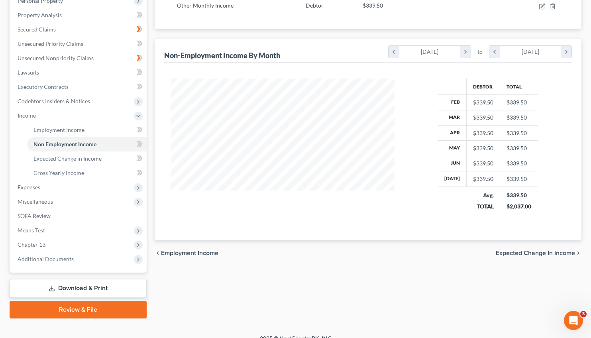
scroll to position [157, 0]
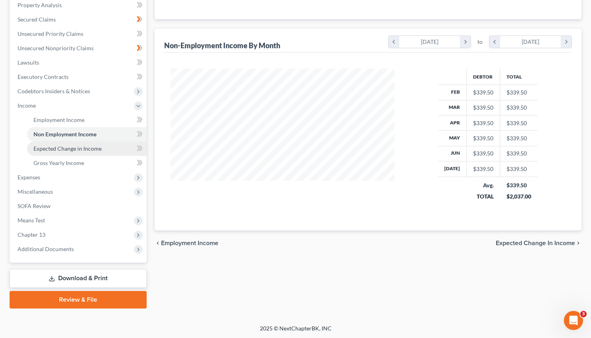
click at [48, 145] on span "Expected Change in Income" at bounding box center [67, 148] width 68 height 7
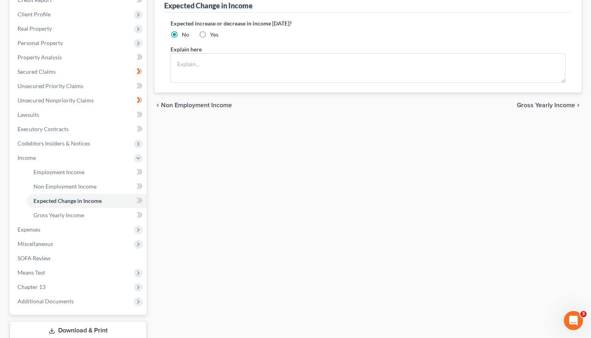
scroll to position [153, 0]
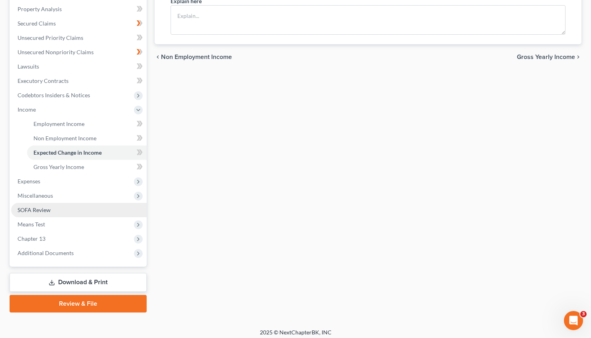
click at [35, 210] on span "SOFA Review" at bounding box center [34, 209] width 33 height 7
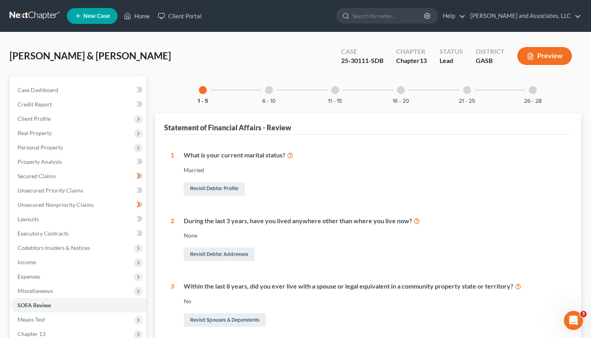
click at [531, 91] on div at bounding box center [533, 90] width 8 height 8
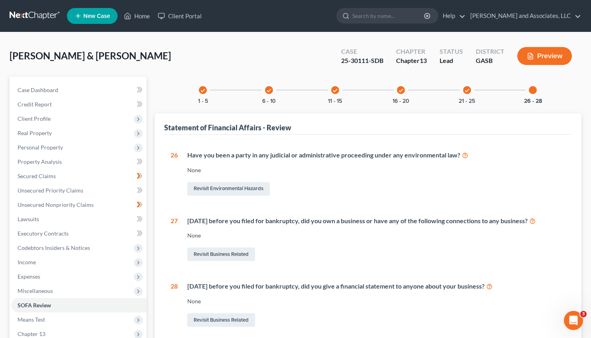
click at [552, 60] on button "Preview" at bounding box center [544, 56] width 55 height 18
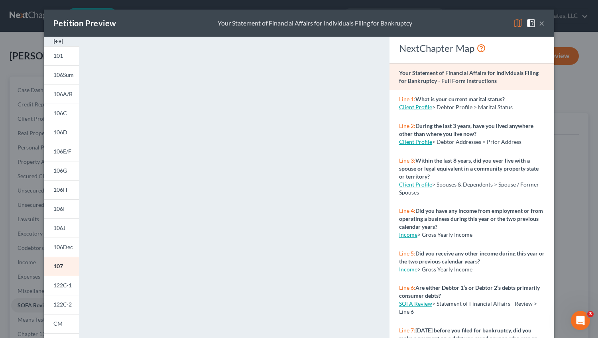
click at [539, 22] on button "×" at bounding box center [542, 23] width 6 height 10
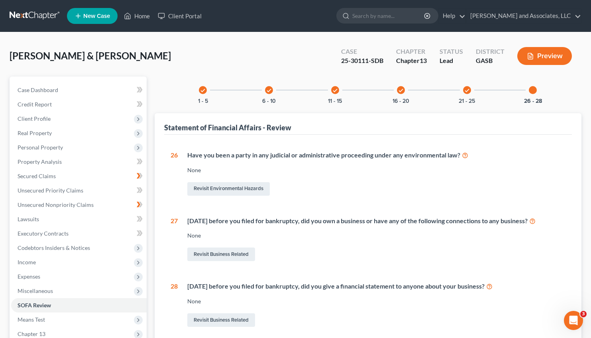
click at [536, 88] on div at bounding box center [533, 90] width 8 height 8
click at [214, 253] on link "Revisit Business Related" at bounding box center [221, 254] width 68 height 14
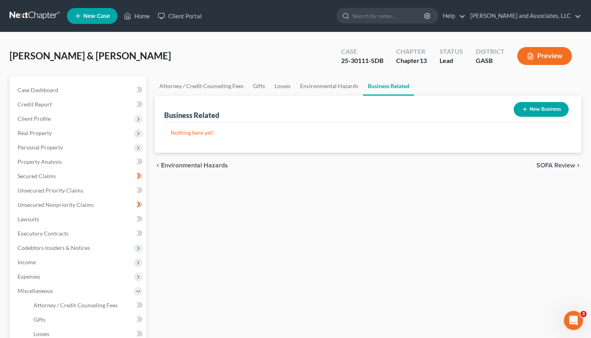
click at [548, 106] on button "New Business" at bounding box center [541, 109] width 55 height 15
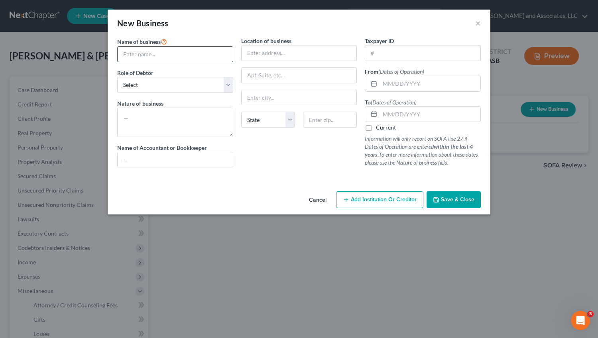
click at [165, 56] on input "text" at bounding box center [175, 54] width 115 height 15
click at [117, 77] on select "Select A member of a limited liability company (LLC) or limited liability partn…" at bounding box center [175, 85] width 116 height 16
click option "A sole proprietor or self-employed in a trade, profession, or [MEDICAL_DATA], e…" at bounding box center [0, 0] width 0 height 0
click at [137, 113] on textarea at bounding box center [175, 122] width 116 height 29
click at [129, 161] on input "text" at bounding box center [175, 159] width 115 height 15
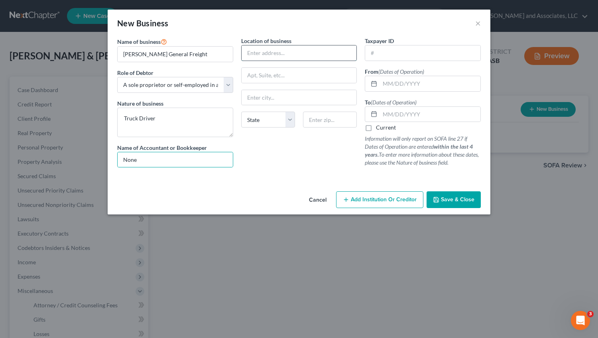
click at [259, 50] on input "text" at bounding box center [298, 52] width 115 height 15
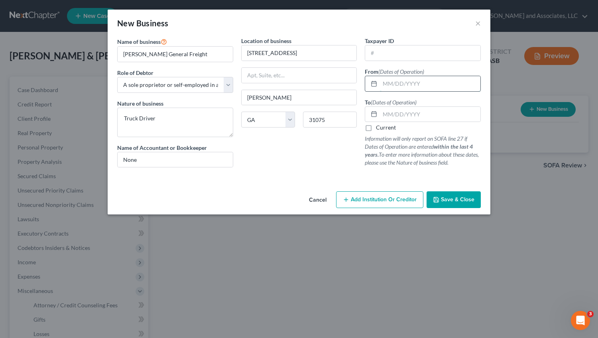
click at [385, 82] on input "text" at bounding box center [430, 83] width 100 height 15
click at [385, 109] on input "text" at bounding box center [430, 114] width 100 height 15
click at [376, 128] on label "Current" at bounding box center [386, 128] width 20 height 8
click at [379, 128] on input "Current" at bounding box center [381, 126] width 5 height 5
click at [376, 129] on label "Current" at bounding box center [386, 128] width 20 height 8
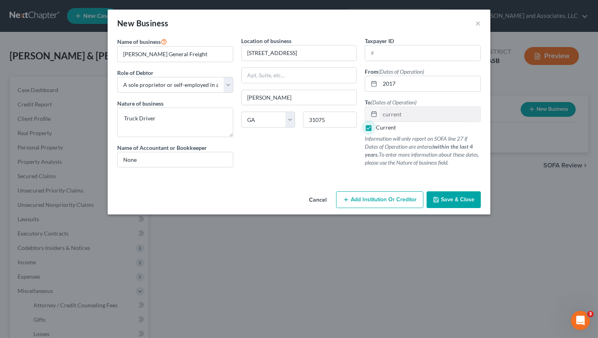
click at [379, 129] on input "Current" at bounding box center [381, 126] width 5 height 5
click at [452, 199] on span "Save & Close" at bounding box center [457, 199] width 33 height 7
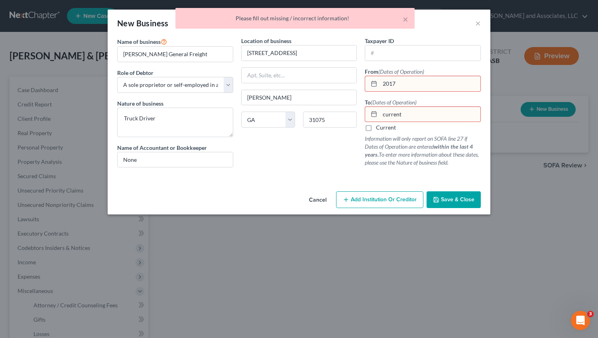
click at [381, 83] on input "2017" at bounding box center [430, 83] width 100 height 15
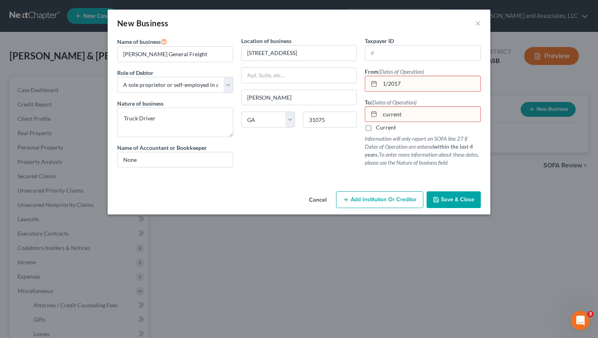
drag, startPoint x: 404, startPoint y: 112, endPoint x: 371, endPoint y: 113, distance: 33.1
click at [380, 113] on input "current" at bounding box center [430, 114] width 100 height 15
click at [376, 125] on label "Current" at bounding box center [386, 128] width 20 height 8
click at [379, 125] on input "Current" at bounding box center [381, 126] width 5 height 5
click at [445, 200] on span "Save & Close" at bounding box center [457, 199] width 33 height 7
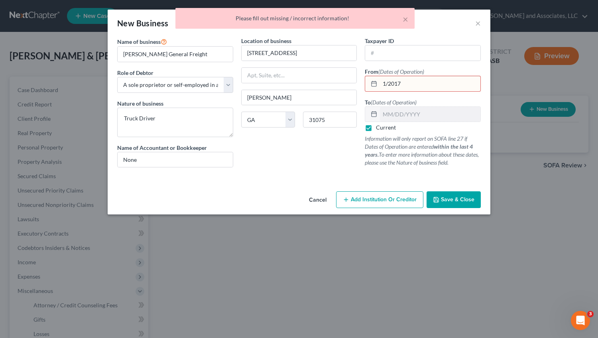
click at [376, 127] on label "Current" at bounding box center [386, 128] width 20 height 8
click at [379, 127] on input "Current" at bounding box center [381, 126] width 5 height 5
click at [390, 116] on input "text" at bounding box center [430, 114] width 100 height 15
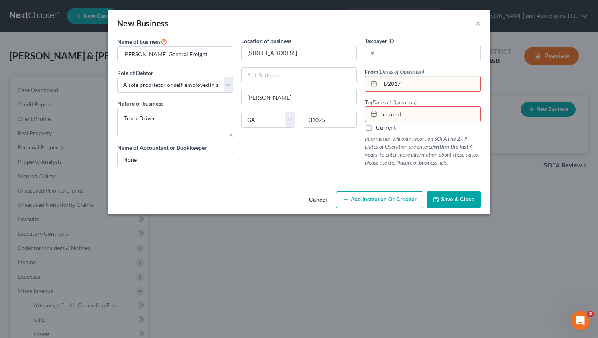
click at [376, 127] on label "Current" at bounding box center [386, 128] width 20 height 8
click at [379, 127] on input "Current" at bounding box center [381, 126] width 5 height 5
click at [454, 201] on span "Save & Close" at bounding box center [457, 199] width 33 height 7
click at [376, 127] on label "Current" at bounding box center [386, 128] width 20 height 8
click at [379, 127] on input "Current" at bounding box center [381, 126] width 5 height 5
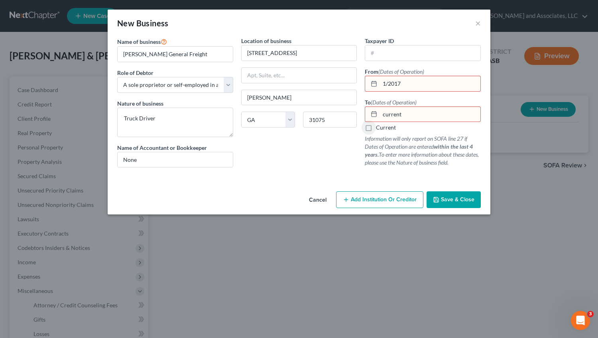
click at [391, 118] on input "current" at bounding box center [430, 114] width 100 height 15
drag, startPoint x: 408, startPoint y: 112, endPoint x: 379, endPoint y: 115, distance: 30.0
click at [380, 115] on input "current" at bounding box center [430, 114] width 100 height 15
click at [376, 127] on label "Current" at bounding box center [386, 128] width 20 height 8
click at [379, 127] on input "Current" at bounding box center [381, 126] width 5 height 5
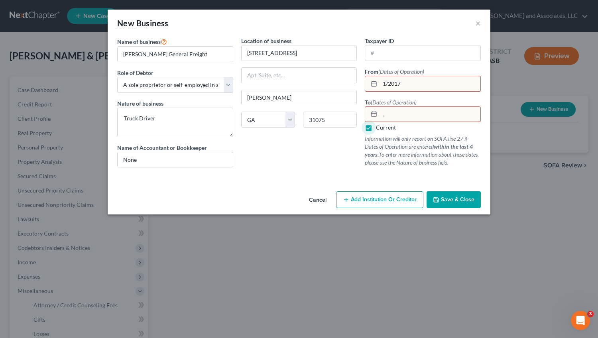
click at [450, 198] on span "Save & Close" at bounding box center [457, 199] width 33 height 7
click at [404, 80] on input "1/2017" at bounding box center [430, 83] width 100 height 15
drag, startPoint x: 401, startPoint y: 84, endPoint x: 374, endPoint y: 83, distance: 27.1
click at [380, 83] on input "1/2017" at bounding box center [430, 83] width 100 height 15
click at [405, 85] on input "1/2017" at bounding box center [430, 83] width 100 height 15
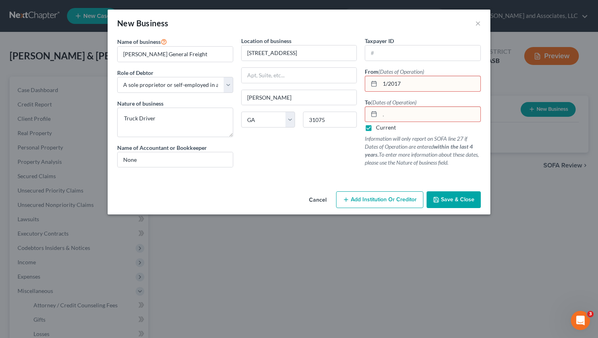
drag, startPoint x: 405, startPoint y: 81, endPoint x: 373, endPoint y: 84, distance: 32.0
click at [380, 84] on input "1/2017" at bounding box center [430, 83] width 100 height 15
click at [376, 129] on label "Current" at bounding box center [386, 128] width 20 height 8
click at [379, 129] on input "Current" at bounding box center [381, 126] width 5 height 5
drag, startPoint x: 387, startPoint y: 117, endPoint x: 371, endPoint y: 125, distance: 18.0
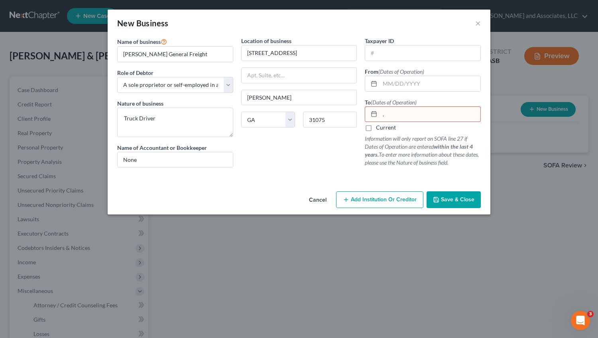
click at [380, 122] on input "." at bounding box center [430, 114] width 100 height 15
click at [376, 128] on label "Current" at bounding box center [386, 128] width 20 height 8
click at [379, 128] on input "Current" at bounding box center [381, 126] width 5 height 5
click at [446, 202] on span "Save & Close" at bounding box center [457, 199] width 33 height 7
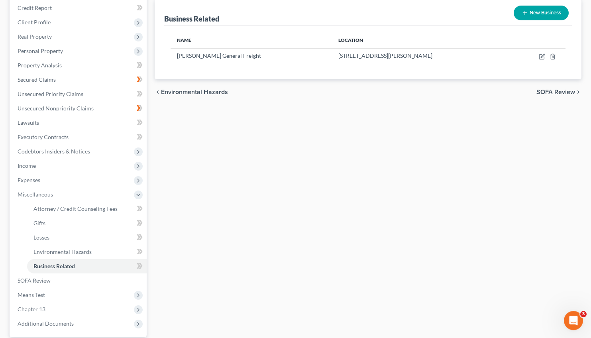
scroll to position [66, 0]
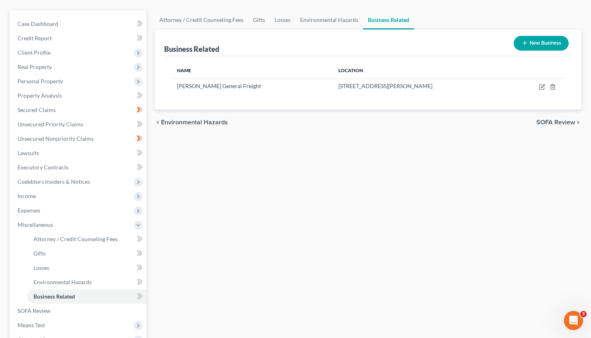
click at [536, 43] on button "New Business" at bounding box center [541, 43] width 55 height 15
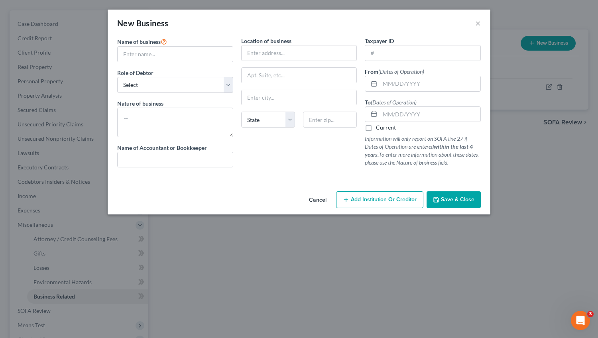
click at [444, 200] on span "Save & Close" at bounding box center [457, 199] width 33 height 7
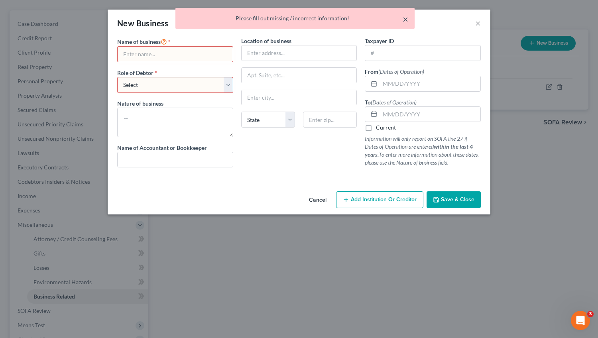
click at [403, 21] on button "×" at bounding box center [405, 19] width 6 height 10
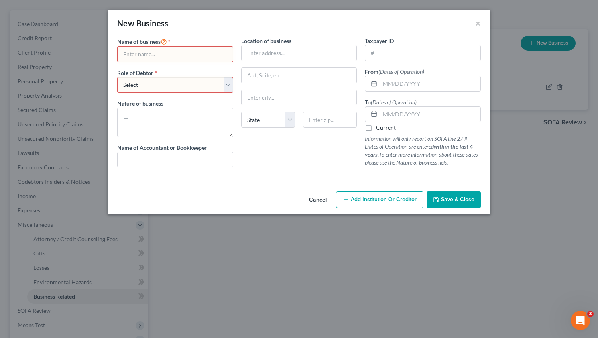
click at [474, 21] on div "New Business ×" at bounding box center [299, 23] width 383 height 27
click at [475, 22] on div "New Business ×" at bounding box center [299, 23] width 383 height 27
click at [477, 23] on button "×" at bounding box center [478, 23] width 6 height 10
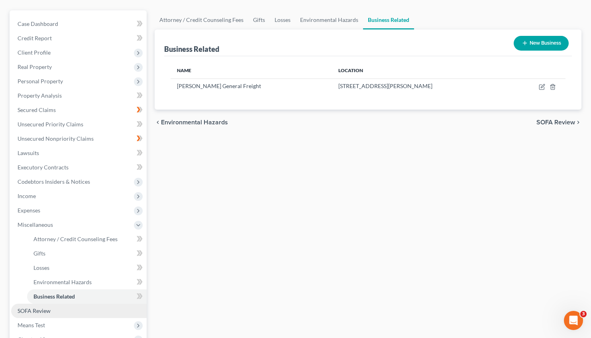
click at [38, 309] on span "SOFA Review" at bounding box center [34, 310] width 33 height 7
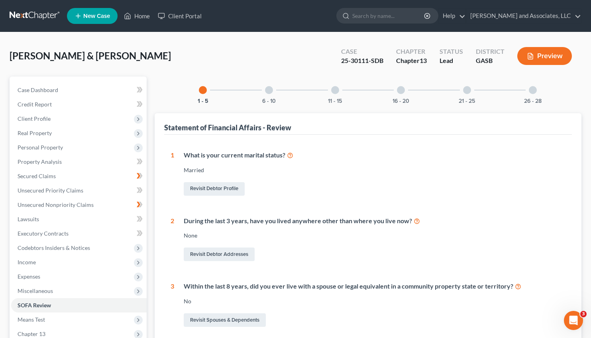
click at [546, 54] on button "Preview" at bounding box center [544, 56] width 55 height 18
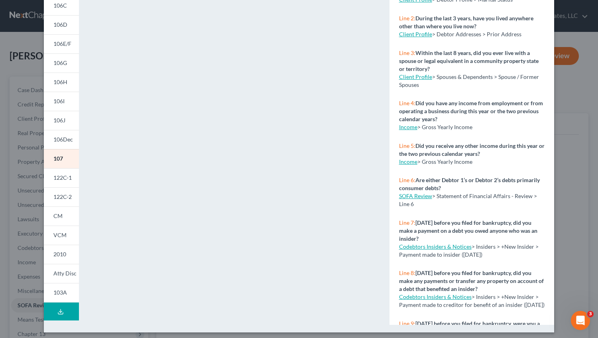
scroll to position [109, 0]
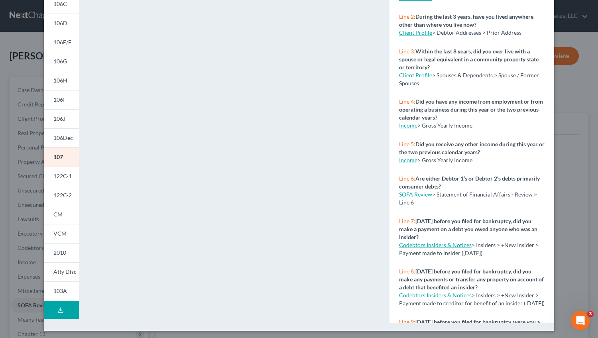
drag, startPoint x: 598, startPoint y: 100, endPoint x: 597, endPoint y: 16, distance: 83.7
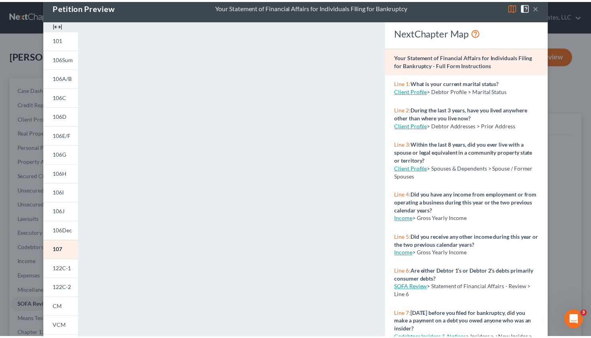
scroll to position [10, 0]
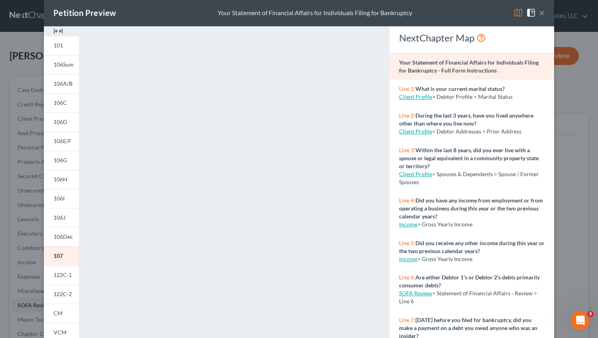
click at [542, 14] on div "Petition Preview Your Statement of Financial Affairs for Individuals Filing for…" at bounding box center [299, 12] width 510 height 27
click at [540, 13] on button "×" at bounding box center [542, 13] width 6 height 10
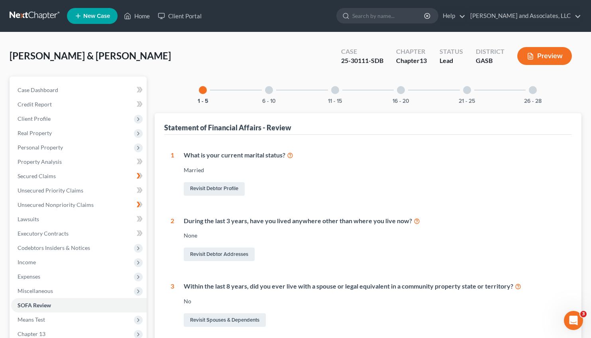
click at [533, 88] on div at bounding box center [533, 90] width 8 height 8
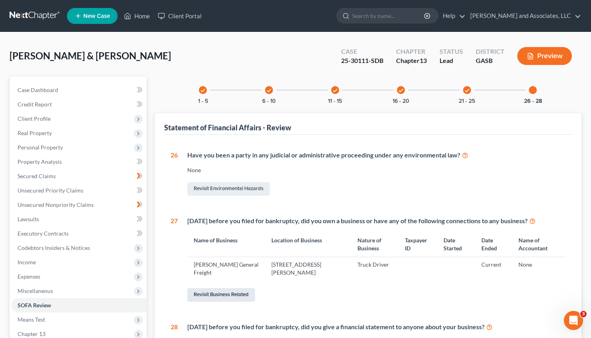
click at [234, 292] on link "Revisit Business Related" at bounding box center [221, 295] width 68 height 14
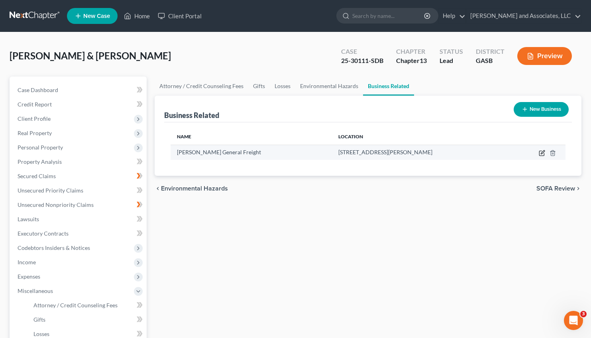
click at [541, 153] on icon "button" at bounding box center [542, 153] width 6 height 6
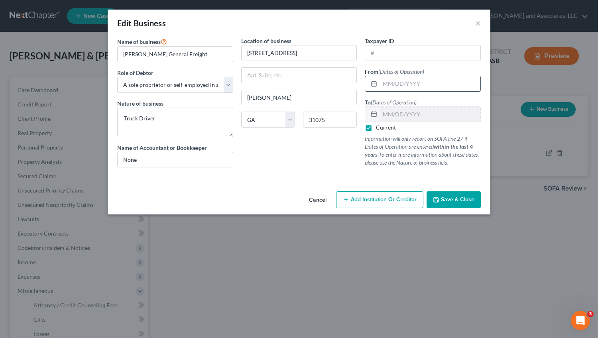
click at [385, 80] on input "text" at bounding box center [430, 83] width 100 height 15
click at [457, 198] on span "Save & Close" at bounding box center [457, 199] width 33 height 7
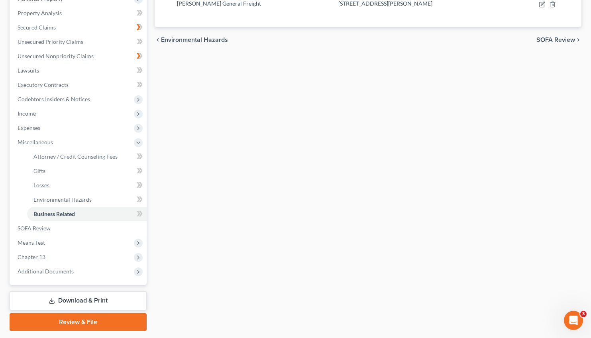
scroll to position [171, 0]
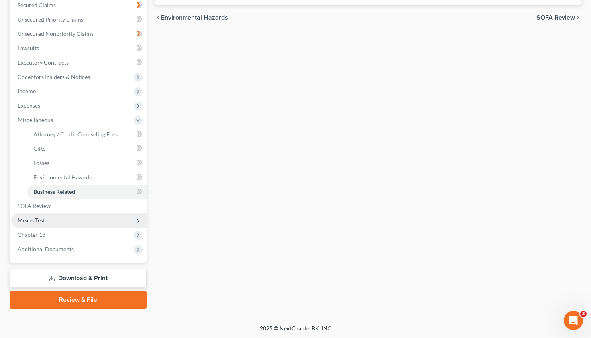
click at [38, 219] on span "Means Test" at bounding box center [31, 220] width 27 height 7
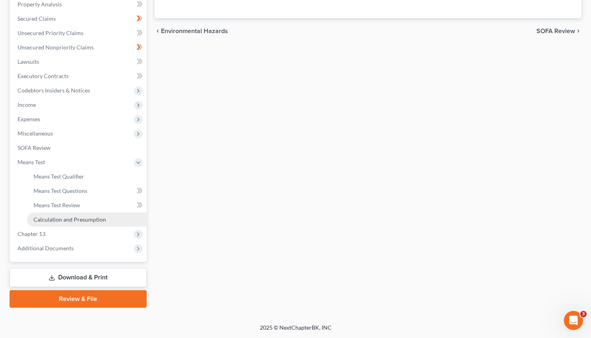
scroll to position [157, 0]
click at [74, 218] on span "Calculation and Presumption" at bounding box center [69, 220] width 73 height 7
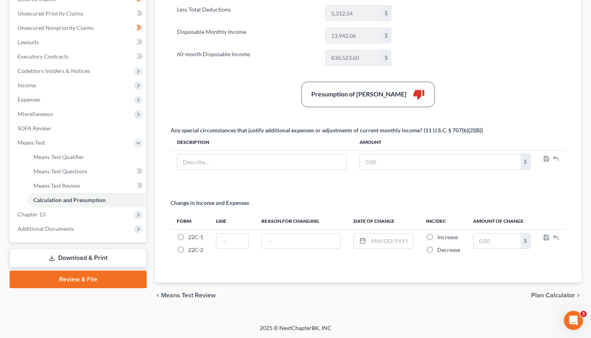
scroll to position [177, 0]
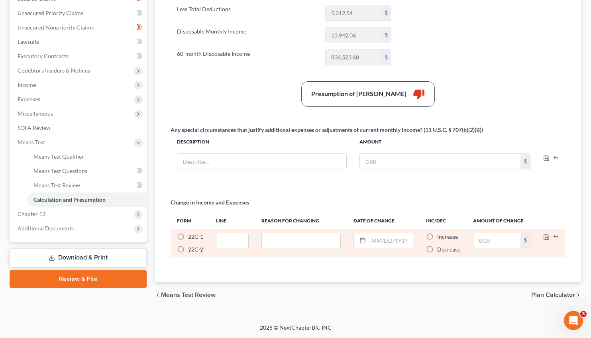
click at [188, 235] on label "22C-1 *" at bounding box center [195, 237] width 15 height 8
click at [191, 235] on input "22C-1 *" at bounding box center [193, 235] width 5 height 5
click at [222, 239] on input "text" at bounding box center [232, 240] width 32 height 15
click at [281, 238] on input "text" at bounding box center [301, 240] width 79 height 15
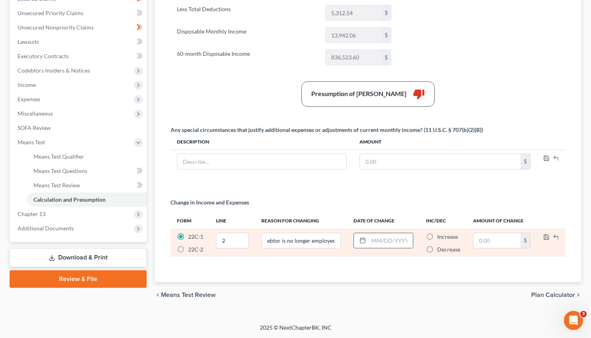
click at [377, 238] on input "text" at bounding box center [391, 240] width 44 height 15
click at [437, 248] on label "Decrease *" at bounding box center [448, 249] width 23 height 8
click at [440, 248] on input "Decrease *" at bounding box center [442, 247] width 5 height 5
drag, startPoint x: 226, startPoint y: 239, endPoint x: 220, endPoint y: 241, distance: 6.1
click at [220, 241] on input "2" at bounding box center [232, 240] width 32 height 15
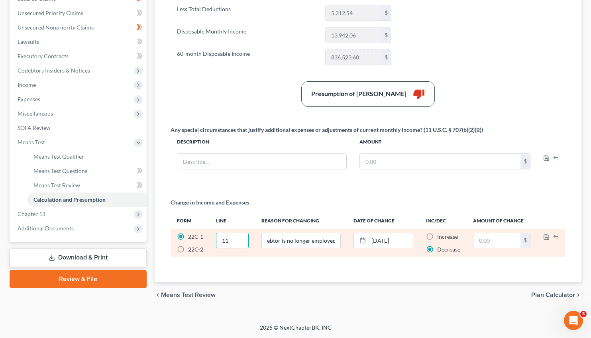
click at [258, 246] on td "Joint Debtor is no longer employed." at bounding box center [301, 243] width 92 height 28
click at [292, 239] on input "Joint Debtor is no longer employed." at bounding box center [301, 240] width 79 height 15
click at [488, 238] on input "text" at bounding box center [496, 240] width 47 height 15
click at [547, 236] on polyline "button" at bounding box center [546, 235] width 2 height 1
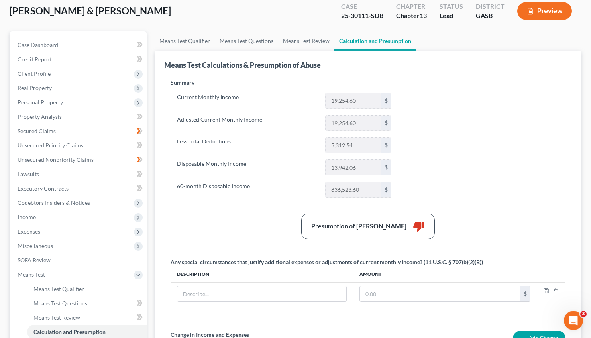
scroll to position [43, 0]
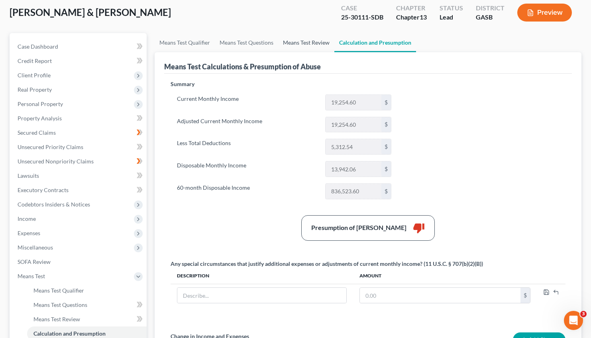
click at [304, 40] on link "Means Test Review" at bounding box center [306, 42] width 56 height 19
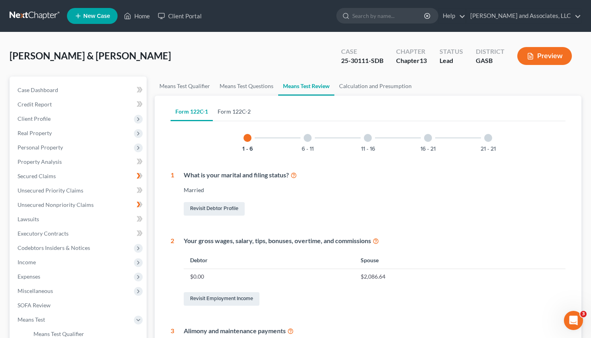
click at [234, 113] on link "Form 122C-2" at bounding box center [234, 111] width 43 height 19
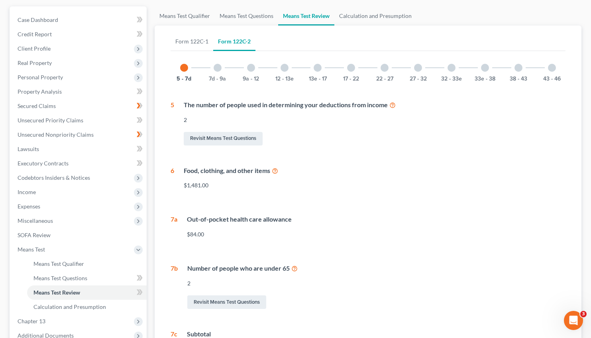
scroll to position [70, 0]
click at [217, 69] on div at bounding box center [218, 68] width 8 height 8
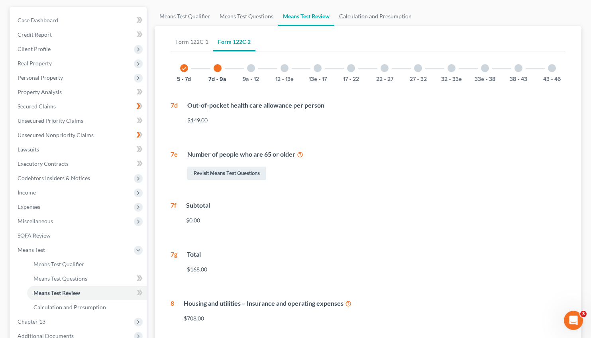
drag, startPoint x: 593, startPoint y: 107, endPoint x: 598, endPoint y: 36, distance: 71.1
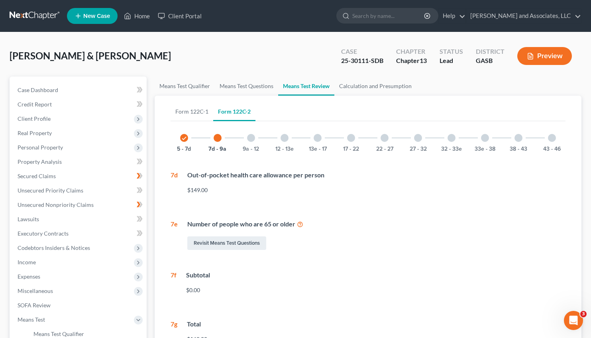
click at [548, 56] on button "Preview" at bounding box center [544, 56] width 55 height 18
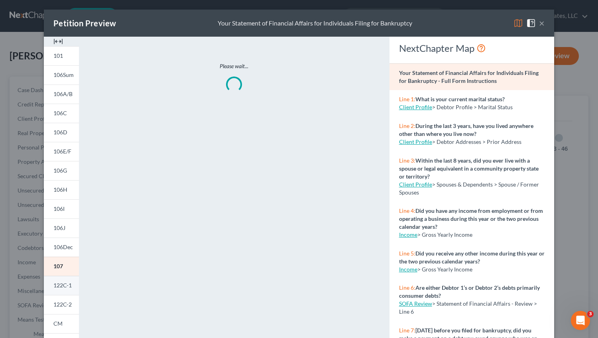
click at [62, 287] on span "122C-1" at bounding box center [62, 285] width 18 height 7
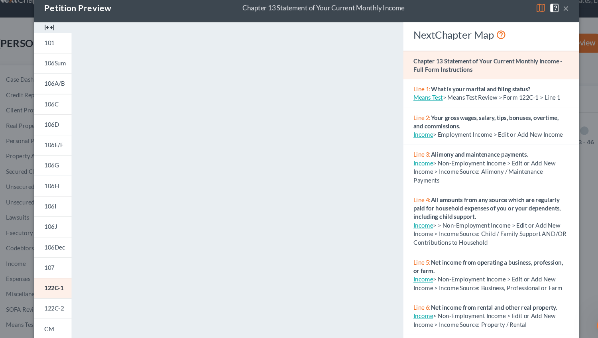
click at [539, 22] on button "×" at bounding box center [542, 23] width 6 height 10
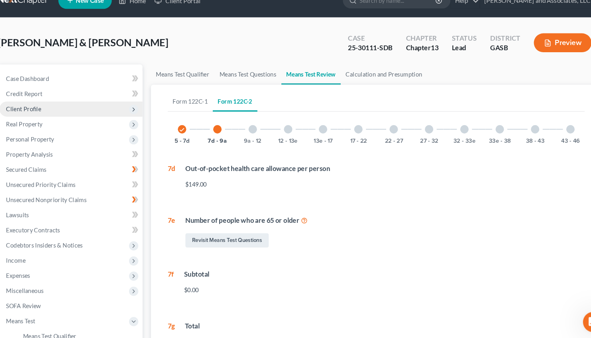
click at [43, 118] on span "Client Profile" at bounding box center [34, 118] width 33 height 7
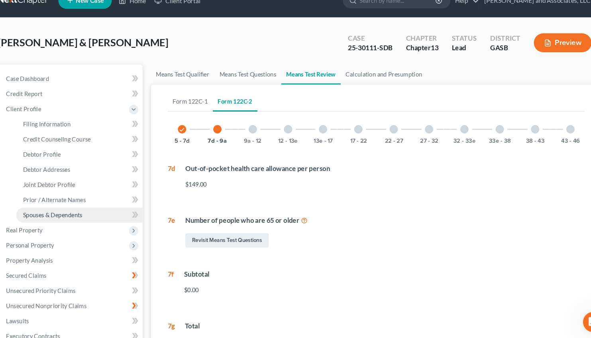
click at [66, 219] on span "Spouses & Dependents" at bounding box center [61, 219] width 56 height 7
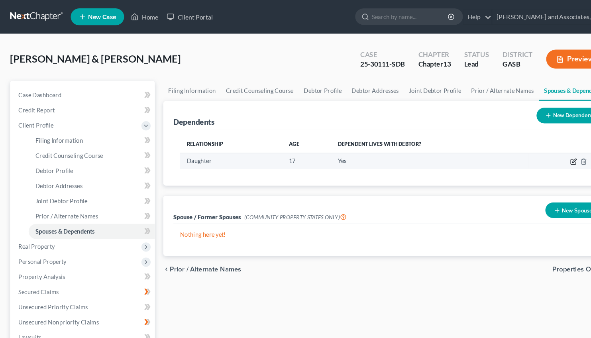
click at [544, 154] on icon "button" at bounding box center [543, 153] width 6 height 6
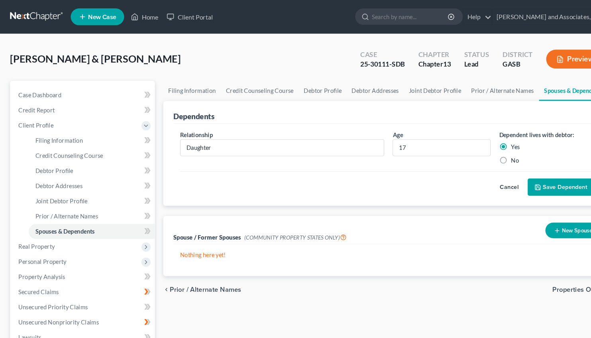
click at [484, 151] on label "No" at bounding box center [488, 152] width 8 height 8
click at [487, 151] on input "No" at bounding box center [489, 150] width 5 height 5
click at [531, 181] on button "Save Dependent" at bounding box center [531, 177] width 63 height 17
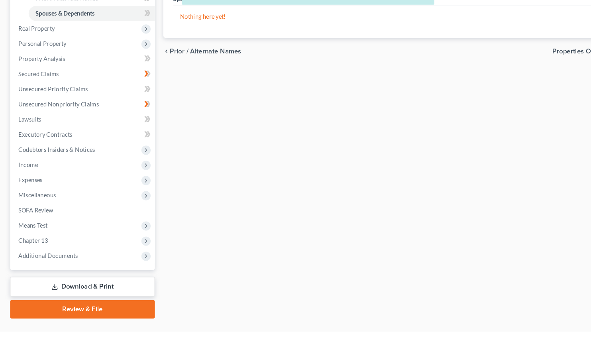
scroll to position [200, 0]
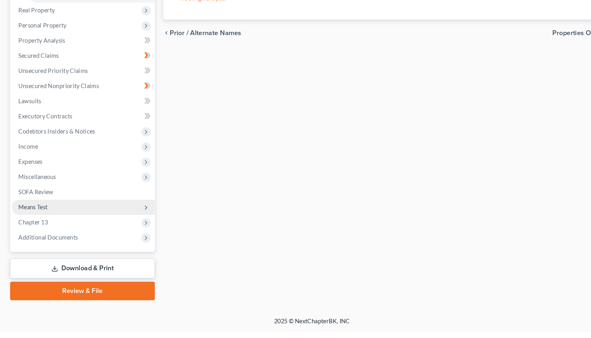
click at [41, 220] on span "Means Test" at bounding box center [31, 220] width 27 height 7
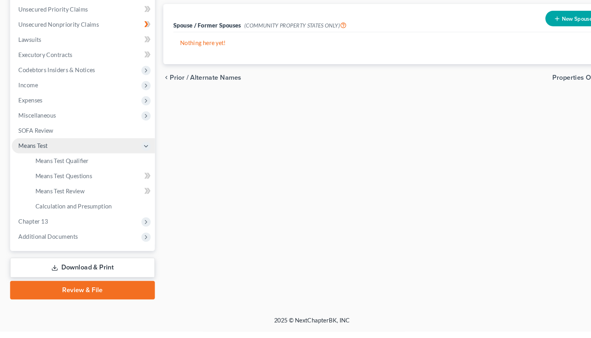
scroll to position [157, 0]
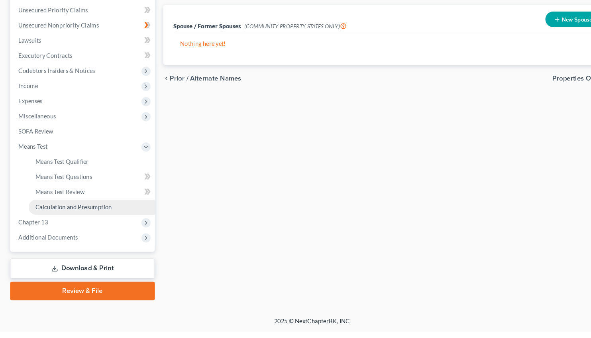
click at [84, 217] on span "Calculation and Presumption" at bounding box center [69, 220] width 73 height 7
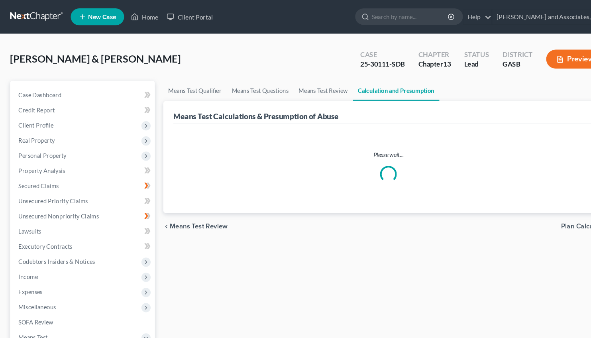
click at [542, 57] on button "Preview" at bounding box center [544, 56] width 55 height 18
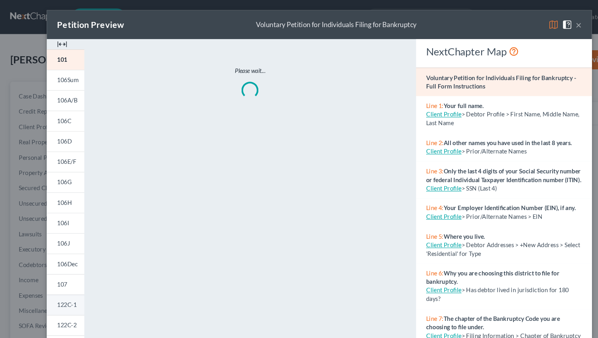
click at [60, 284] on span "122C-1" at bounding box center [62, 285] width 18 height 7
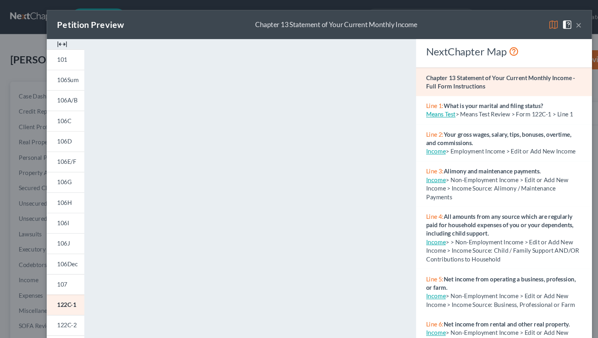
click at [540, 22] on button "×" at bounding box center [542, 23] width 6 height 10
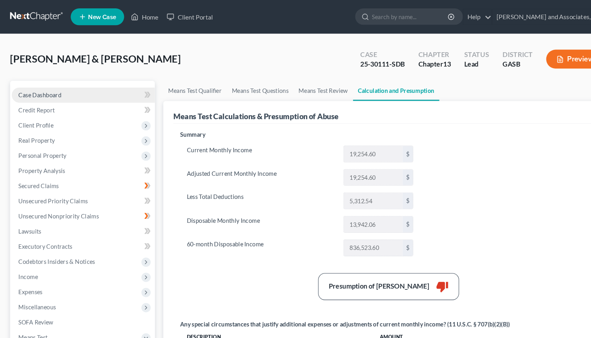
click at [41, 86] on span "Case Dashboard" at bounding box center [38, 89] width 41 height 7
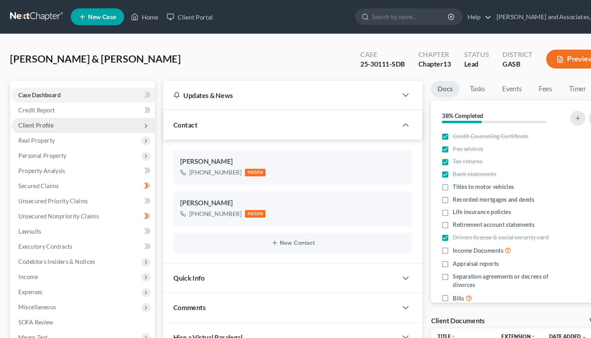
click at [35, 117] on span "Client Profile" at bounding box center [34, 118] width 33 height 7
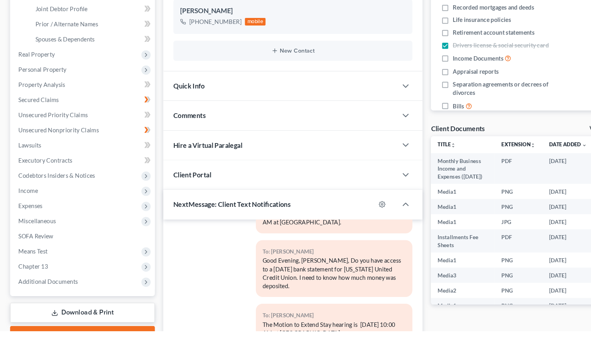
scroll to position [157, 0]
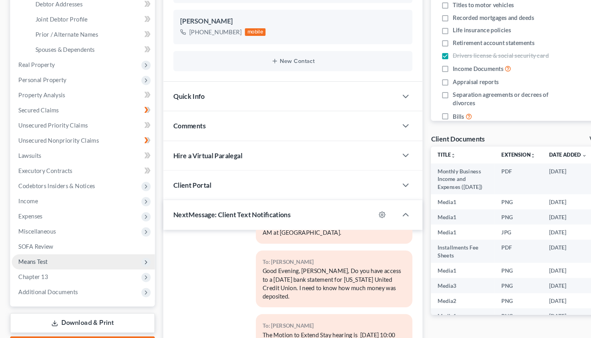
click at [33, 261] on span "Means Test" at bounding box center [31, 262] width 27 height 7
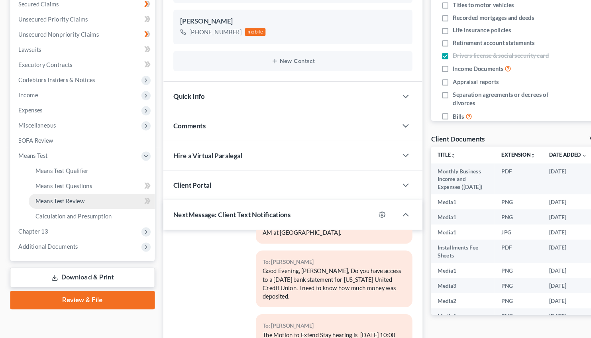
click at [73, 202] on span "Means Test Review" at bounding box center [56, 205] width 47 height 7
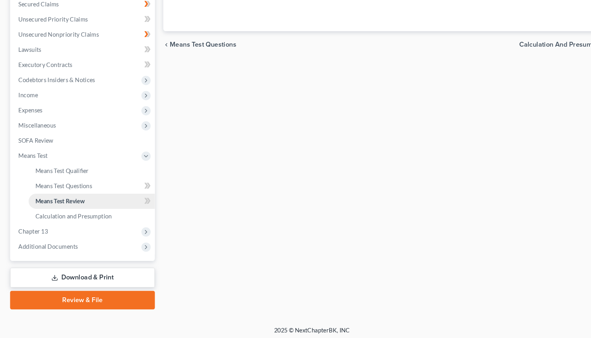
scroll to position [157, 0]
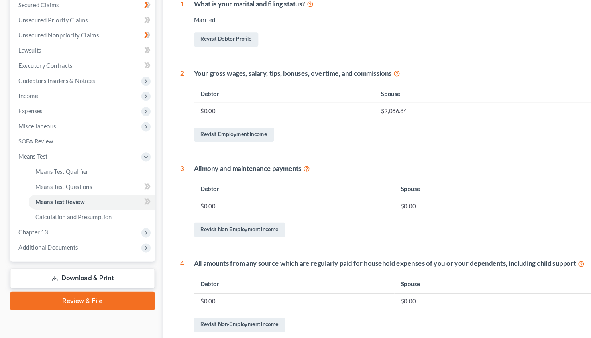
drag, startPoint x: 562, startPoint y: 133, endPoint x: 564, endPoint y: 76, distance: 57.8
drag, startPoint x: 565, startPoint y: 113, endPoint x: 565, endPoint y: 51, distance: 62.2
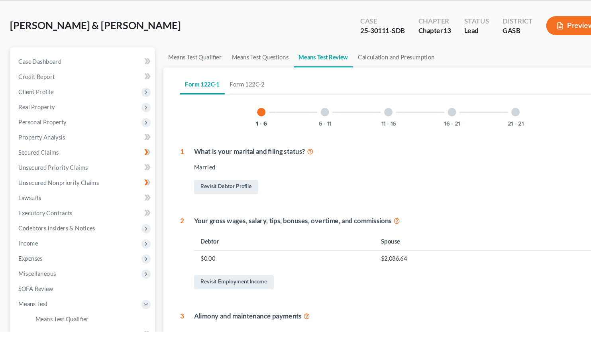
scroll to position [12, 0]
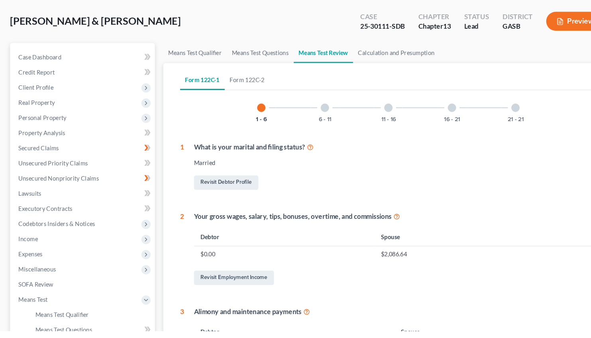
click at [306, 126] on div at bounding box center [308, 126] width 8 height 8
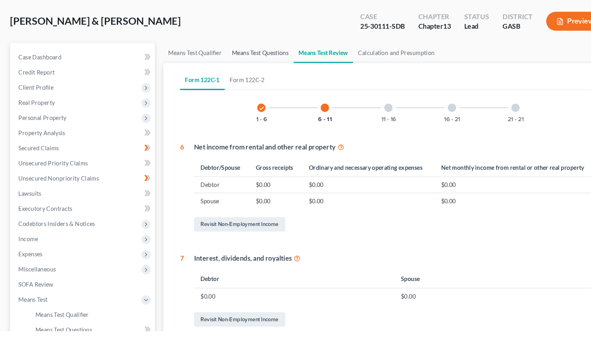
click at [239, 72] on link "Means Test Questions" at bounding box center [246, 74] width 63 height 19
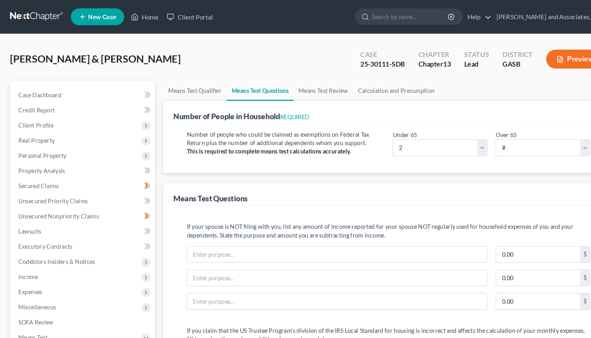
click at [540, 55] on button "Preview" at bounding box center [544, 56] width 55 height 18
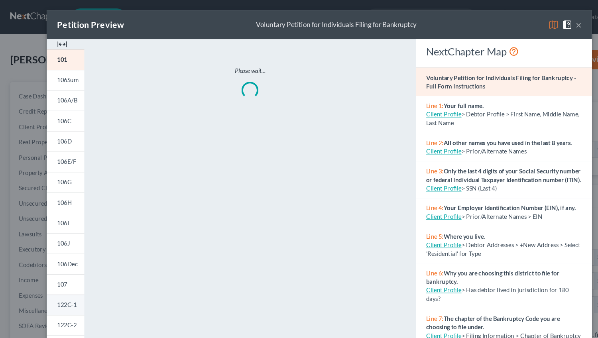
click at [58, 283] on span "122C-1" at bounding box center [62, 285] width 18 height 7
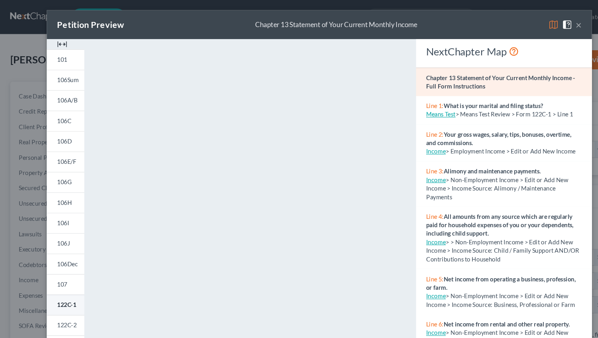
click at [54, 286] on span "122C-1" at bounding box center [62, 285] width 18 height 7
click at [539, 20] on button "×" at bounding box center [542, 23] width 6 height 10
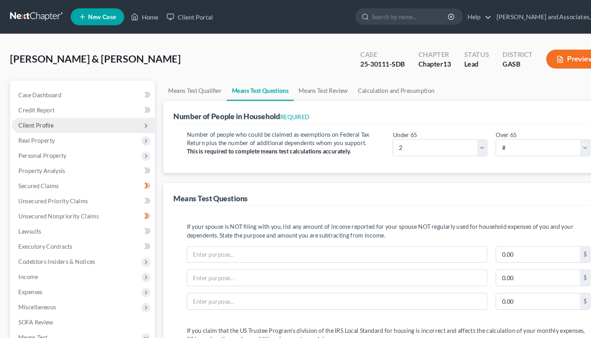
click at [41, 120] on span "Client Profile" at bounding box center [34, 118] width 33 height 7
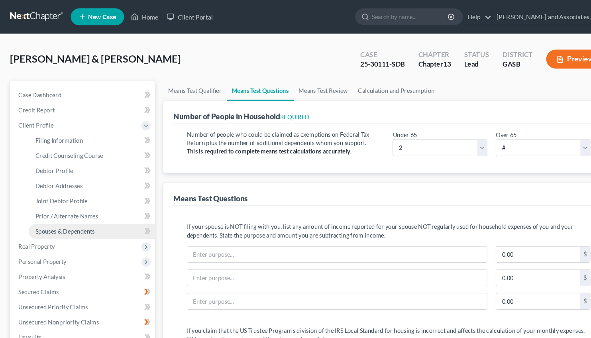
click at [68, 216] on span "Spouses & Dependents" at bounding box center [61, 219] width 56 height 7
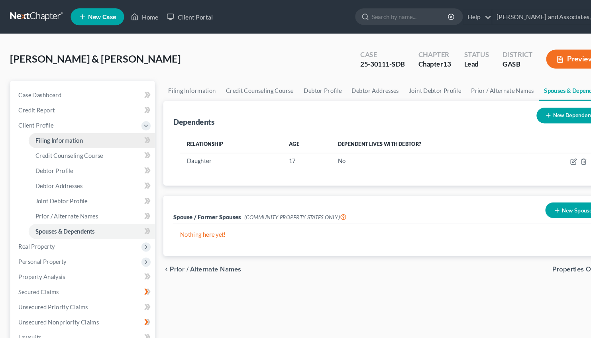
click at [61, 130] on span "Filing Information" at bounding box center [55, 133] width 45 height 7
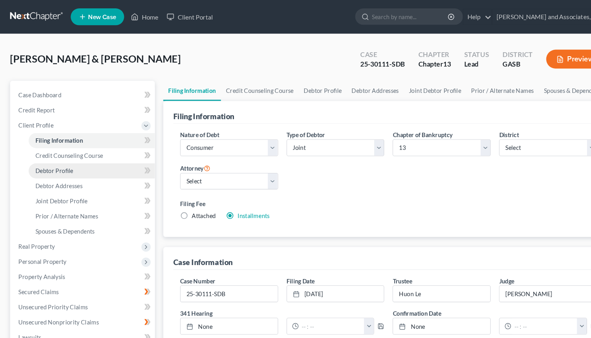
click at [55, 160] on span "Debtor Profile" at bounding box center [51, 161] width 36 height 7
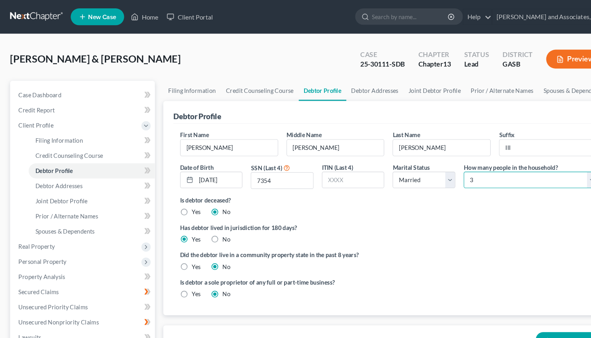
click at [439, 163] on select "Select 1 2 3 4 5 6 7 8 9 10 11 12 13 14 15 16 17 18 19 20" at bounding box center [502, 171] width 126 height 16
click option "2" at bounding box center [0, 0] width 0 height 0
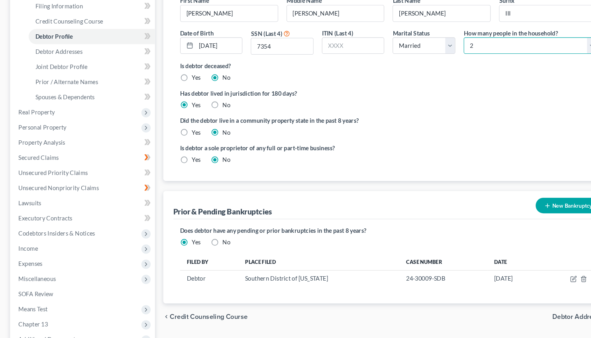
scroll to position [126, 0]
click at [534, 302] on span "Debtor Addresses" at bounding box center [549, 301] width 52 height 6
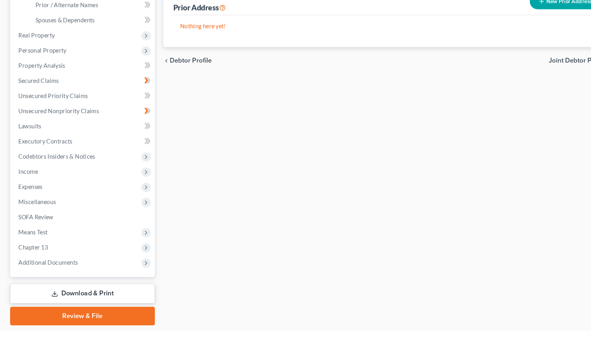
scroll to position [184, 0]
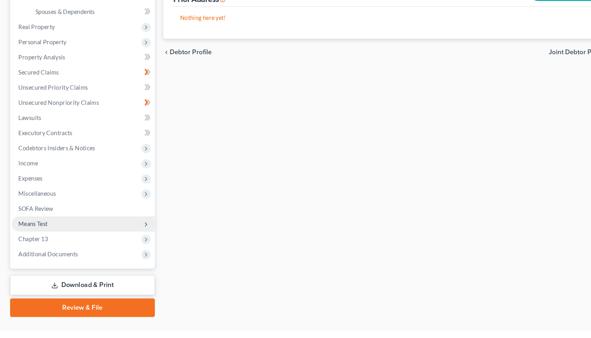
click at [42, 236] on span "Means Test" at bounding box center [31, 236] width 27 height 7
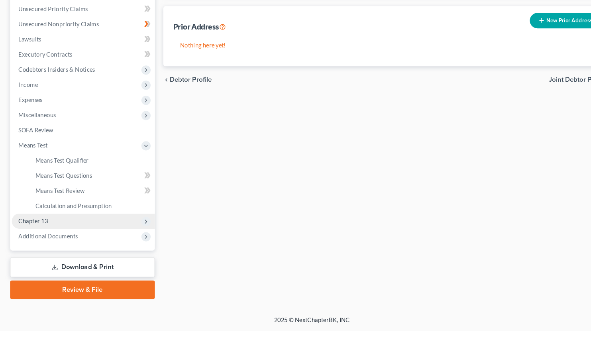
scroll to position [157, 0]
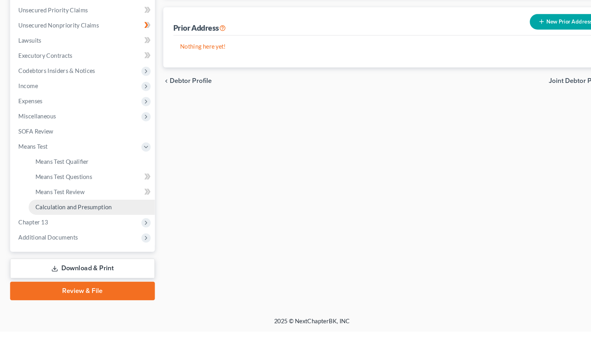
click at [67, 217] on span "Calculation and Presumption" at bounding box center [69, 220] width 73 height 7
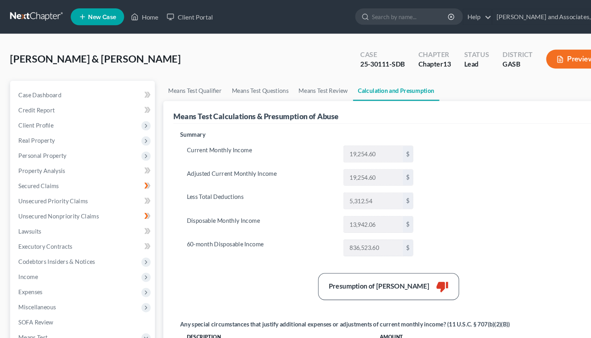
click at [542, 55] on button "Preview" at bounding box center [544, 56] width 55 height 18
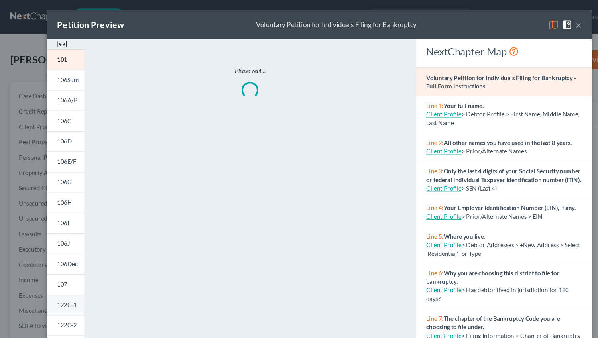
click at [56, 287] on span "122C-1" at bounding box center [62, 285] width 18 height 7
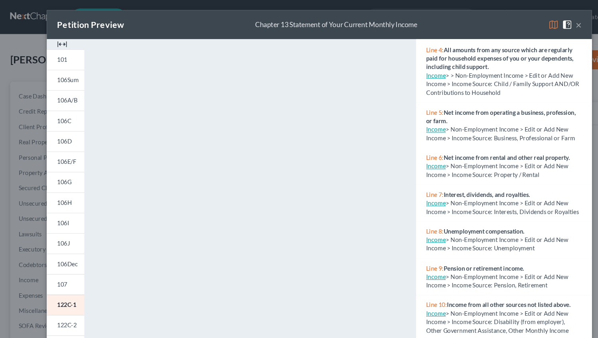
scroll to position [174, 0]
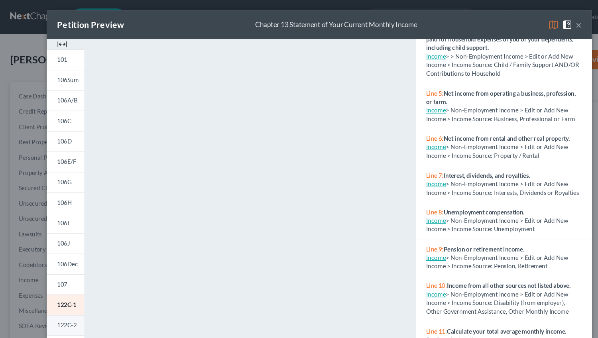
click at [61, 302] on span "122C-2" at bounding box center [62, 304] width 18 height 7
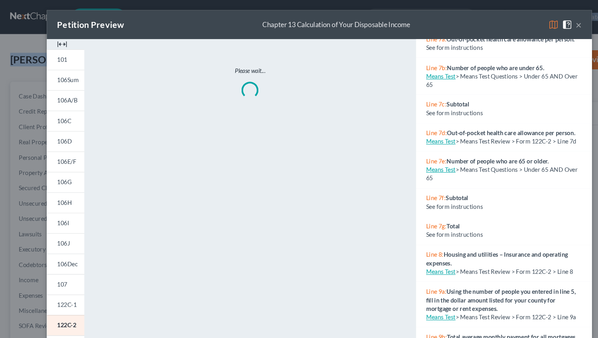
drag, startPoint x: 477, startPoint y: 16, endPoint x: 476, endPoint y: -21, distance: 36.7
click at [476, 0] on div "Petition Preview Chapter 13 Calculation of Your Disposable Income × 101 106Sum …" at bounding box center [299, 169] width 598 height 338
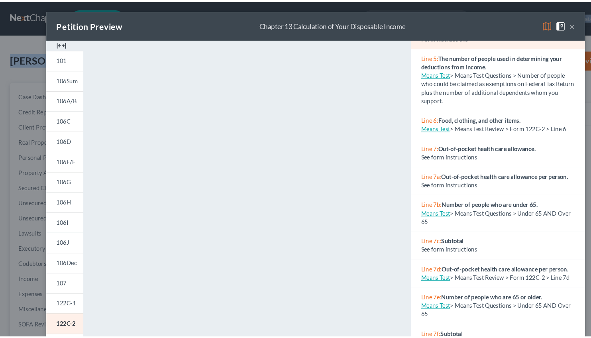
scroll to position [0, 0]
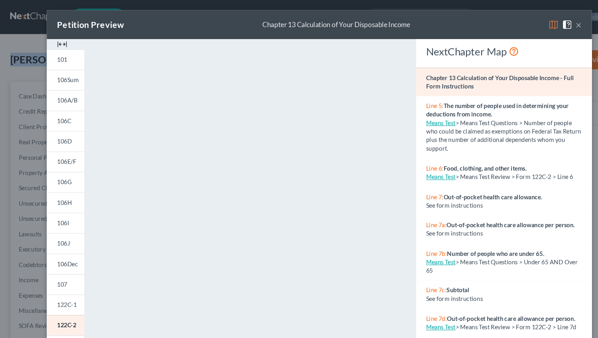
click at [540, 22] on button "×" at bounding box center [542, 23] width 6 height 10
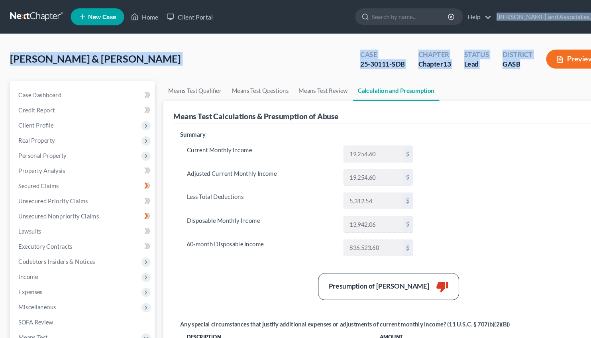
click at [526, 97] on div "Means Test Calculations & Presumption of Abuse" at bounding box center [368, 107] width 408 height 22
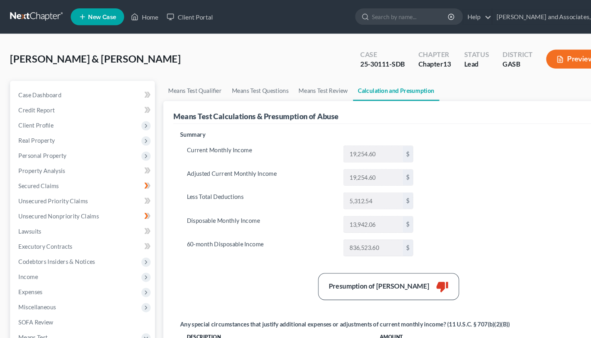
click at [548, 54] on button "Preview" at bounding box center [544, 56] width 55 height 18
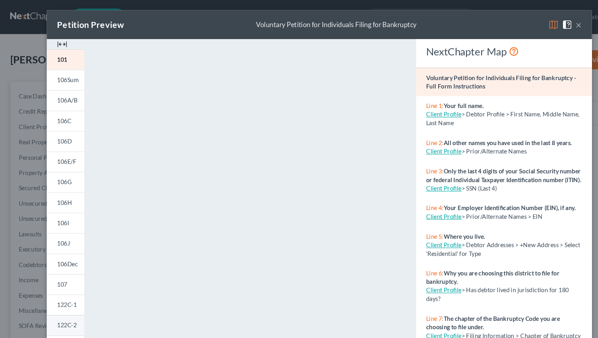
click at [63, 304] on span "122C-2" at bounding box center [62, 304] width 18 height 7
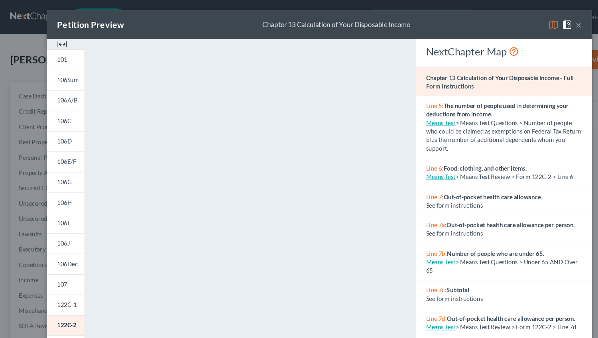
click at [454, 276] on p "Line 7c: Subtotal" at bounding box center [471, 272] width 145 height 8
click at [539, 24] on button "×" at bounding box center [542, 23] width 6 height 10
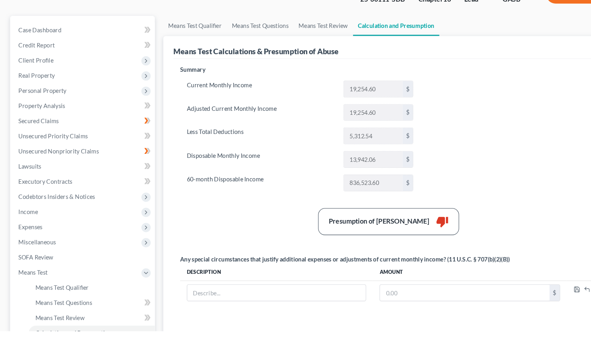
scroll to position [103, 0]
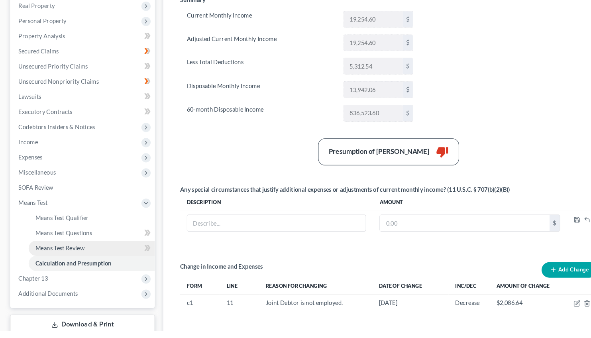
click at [62, 257] on span "Means Test Review" at bounding box center [56, 259] width 47 height 7
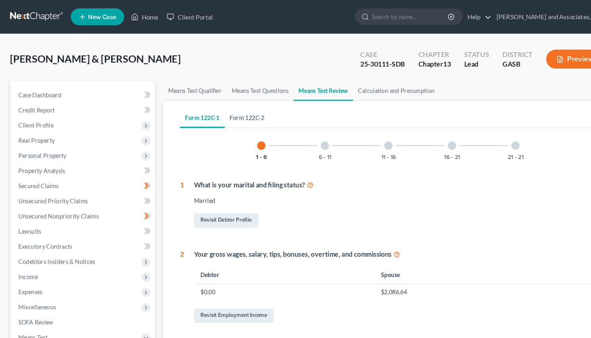
click at [241, 108] on link "Form 122C-2" at bounding box center [234, 111] width 43 height 19
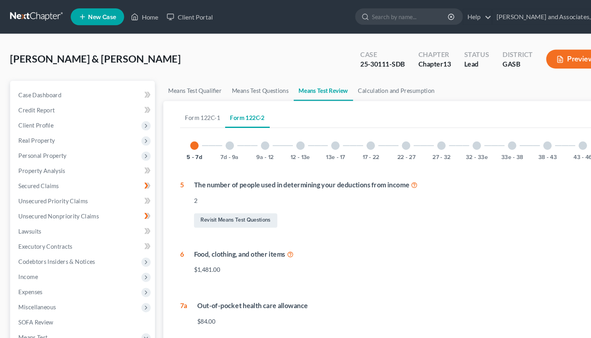
click at [286, 142] on div "12 - 13e" at bounding box center [284, 137] width 27 height 27
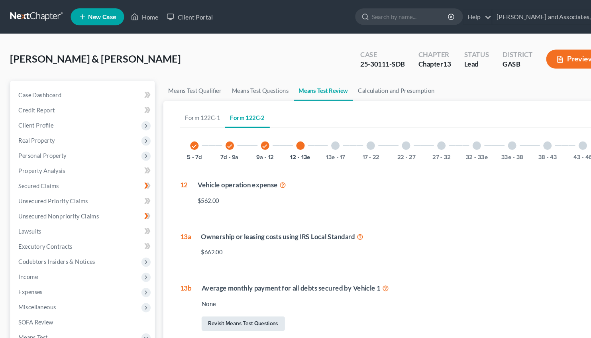
click at [224, 307] on link "Revisit Means Test Questions" at bounding box center [230, 307] width 79 height 14
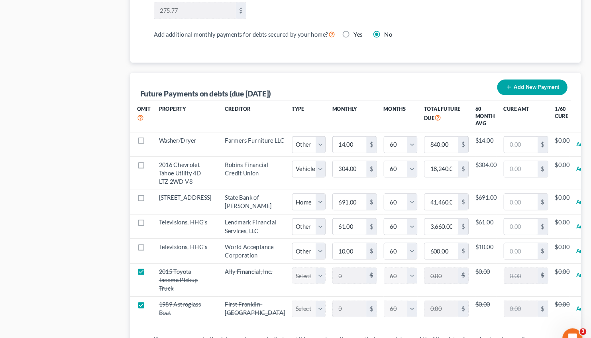
scroll to position [740, 0]
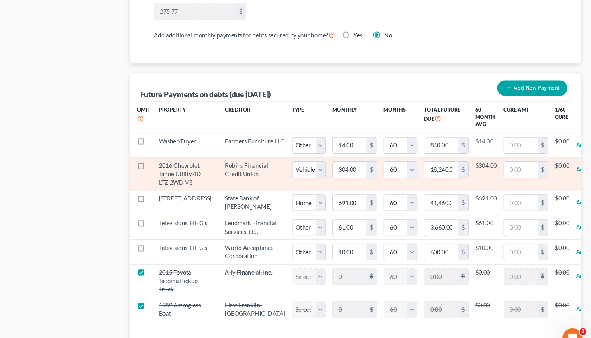
click at [238, 168] on td "Robins Financial Credit Union" at bounding box center [273, 164] width 70 height 31
click at [308, 153] on select "Select Home Vehicle Other" at bounding box center [324, 161] width 32 height 16
click option "Other" at bounding box center [0, 0] width 0 height 0
click at [308, 153] on select "Select Home Vehicle Other" at bounding box center [324, 161] width 32 height 16
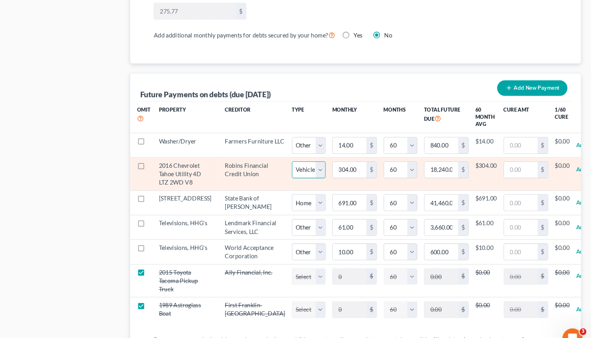
click option "Vehicle" at bounding box center [0, 0] width 0 height 0
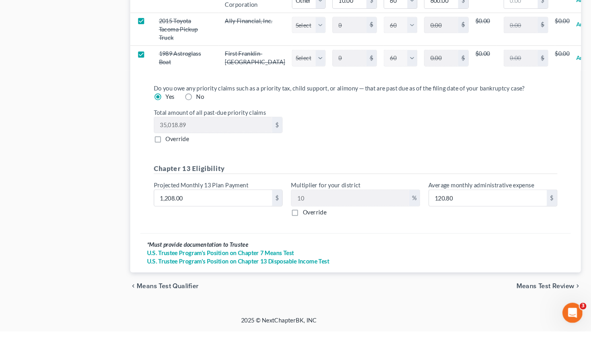
scroll to position [1002, 0]
click at [537, 293] on span "Means Test Review" at bounding box center [547, 295] width 55 height 6
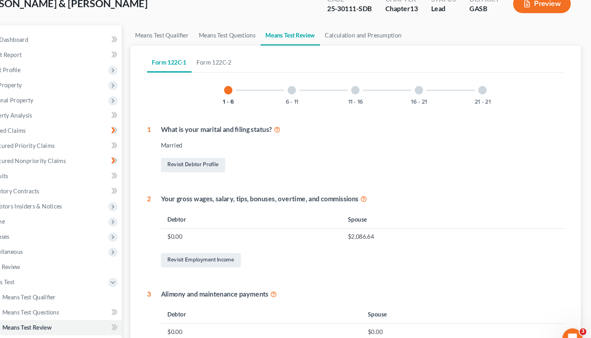
scroll to position [47, 0]
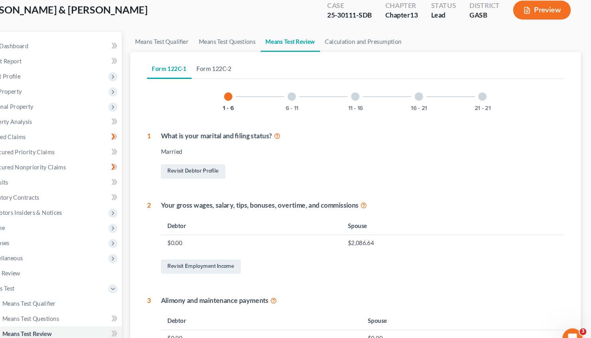
click at [241, 63] on link "Form 122C-2" at bounding box center [234, 64] width 43 height 19
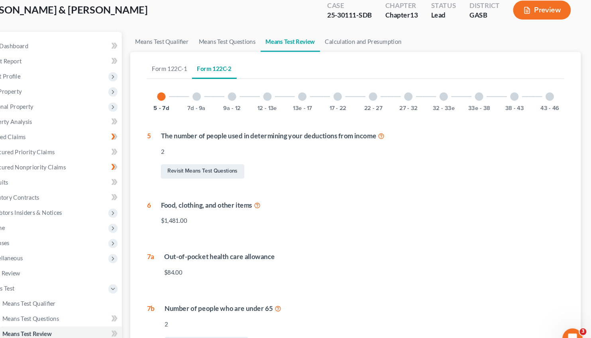
click at [317, 92] on div at bounding box center [318, 91] width 8 height 8
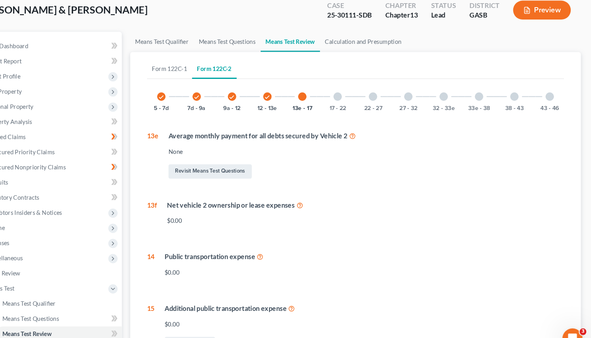
click at [283, 92] on icon "check" at bounding box center [285, 92] width 6 height 6
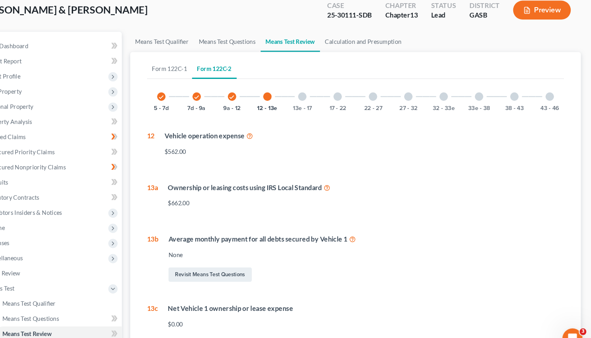
click at [363, 226] on icon at bounding box center [365, 226] width 6 height 8
click at [211, 258] on link "Revisit Means Test Questions" at bounding box center [230, 260] width 79 height 14
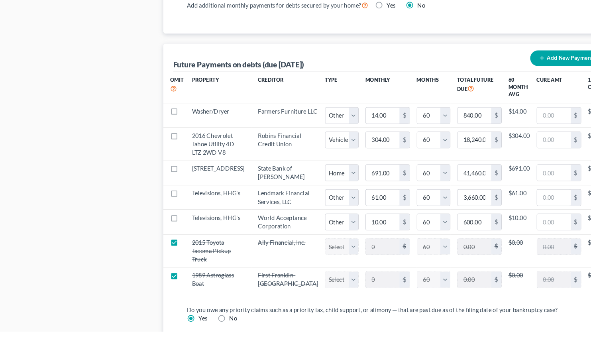
scroll to position [746, 0]
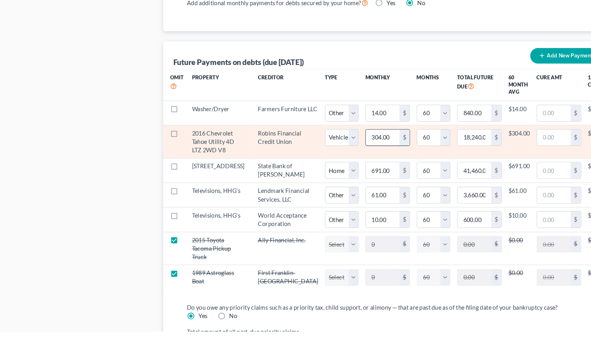
click at [346, 161] on input "304.00" at bounding box center [362, 154] width 32 height 15
click at [481, 161] on td "$304.00" at bounding box center [491, 158] width 20 height 31
click at [540, 162] on div "$" at bounding box center [545, 154] width 10 height 15
click at [508, 162] on input "text" at bounding box center [524, 154] width 32 height 15
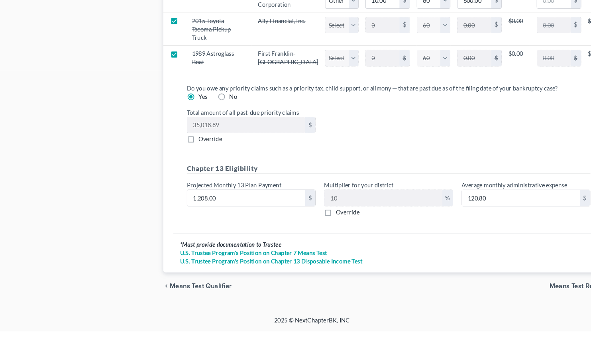
scroll to position [1002, 0]
click at [536, 295] on span "Means Test Review" at bounding box center [547, 295] width 55 height 6
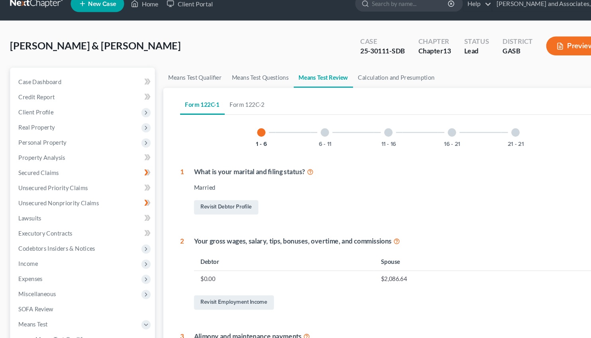
scroll to position [3, 0]
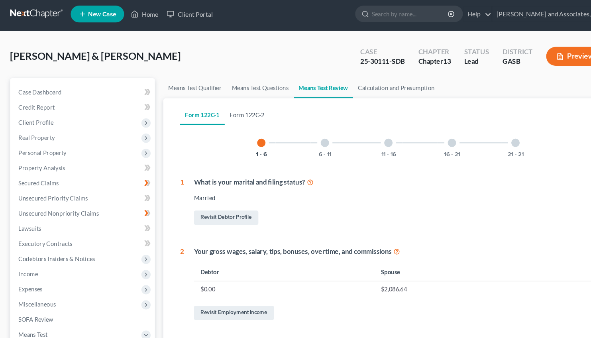
click at [239, 109] on link "Form 122C-2" at bounding box center [234, 108] width 43 height 19
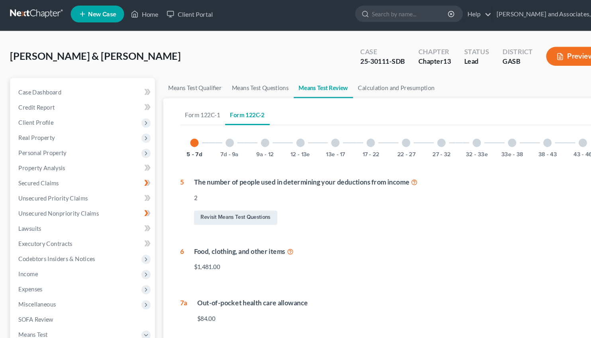
click at [285, 133] on div at bounding box center [285, 135] width 8 height 8
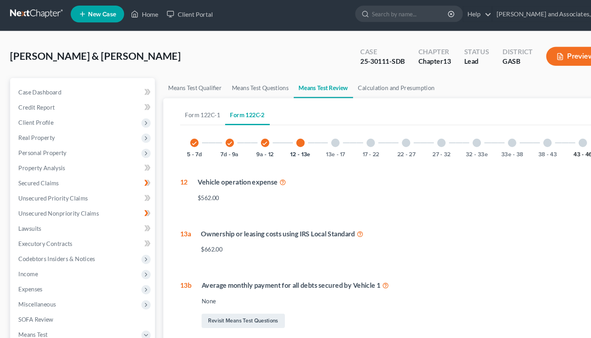
drag, startPoint x: 559, startPoint y: 147, endPoint x: 566, endPoint y: 206, distance: 59.3
click at [566, 206] on html "Home New Case Client Portal [PERSON_NAME] and Associates, LLC [EMAIL_ADDRESS][D…" at bounding box center [295, 245] width 591 height 497
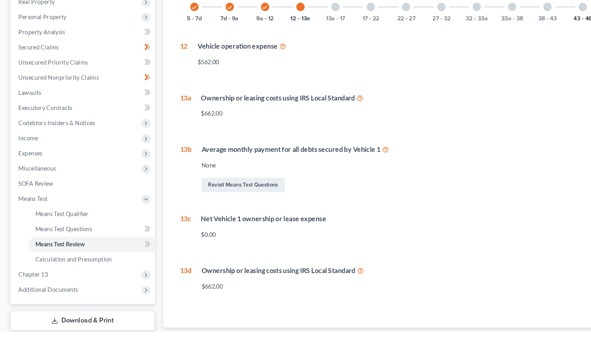
scroll to position [111, 0]
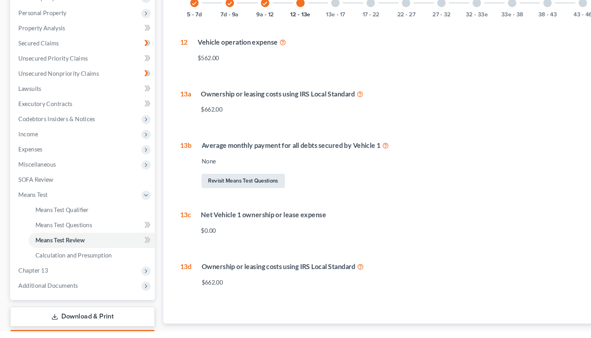
click at [217, 194] on link "Revisit Means Test Questions" at bounding box center [230, 196] width 79 height 14
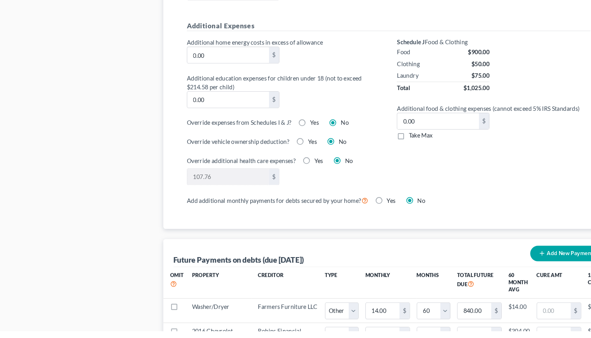
scroll to position [563, 0]
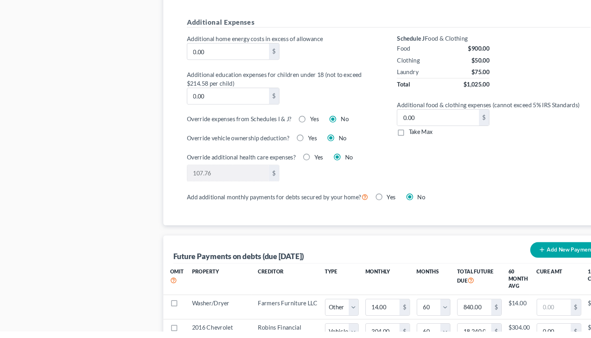
click at [292, 153] on label "Yes" at bounding box center [296, 155] width 8 height 8
click at [295, 153] on input "Yes" at bounding box center [297, 153] width 5 height 5
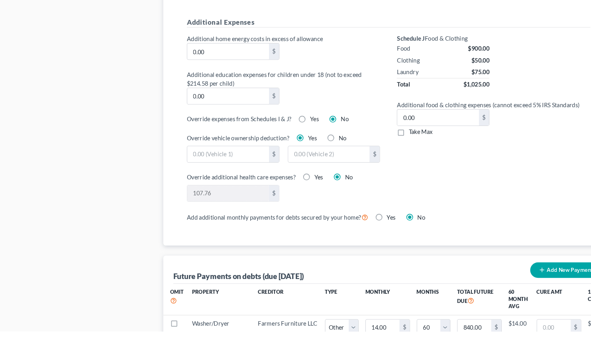
click at [321, 153] on label "No" at bounding box center [325, 155] width 8 height 8
click at [324, 153] on input "No" at bounding box center [326, 153] width 5 height 5
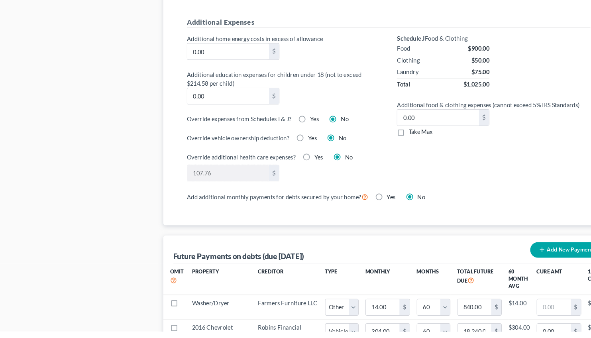
click at [292, 153] on label "Yes" at bounding box center [296, 155] width 8 height 8
click at [295, 153] on input "Yes" at bounding box center [297, 153] width 5 height 5
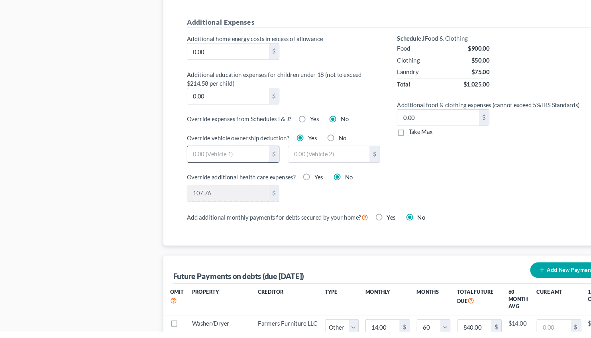
click at [216, 169] on input "text" at bounding box center [215, 170] width 77 height 15
click at [321, 151] on label "No" at bounding box center [325, 155] width 8 height 8
click at [324, 151] on input "No" at bounding box center [326, 153] width 5 height 5
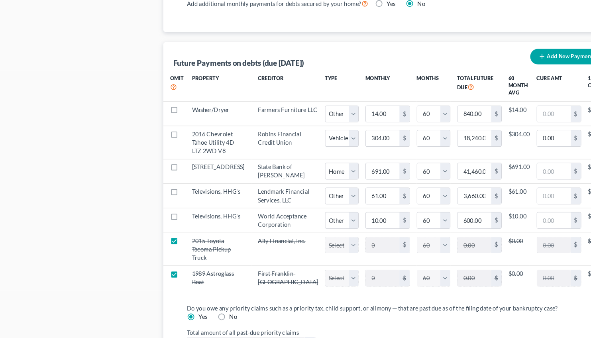
scroll to position [768, 0]
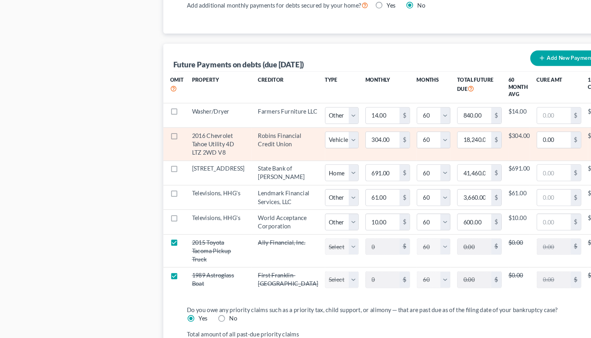
click at [238, 145] on td "Robins Financial Credit Union" at bounding box center [273, 136] width 70 height 31
click at [433, 138] on input "18,240.00" at bounding box center [449, 132] width 32 height 15
click at [481, 140] on td "$304.00" at bounding box center [491, 136] width 20 height 31
click at [508, 139] on input "0.00" at bounding box center [524, 132] width 32 height 15
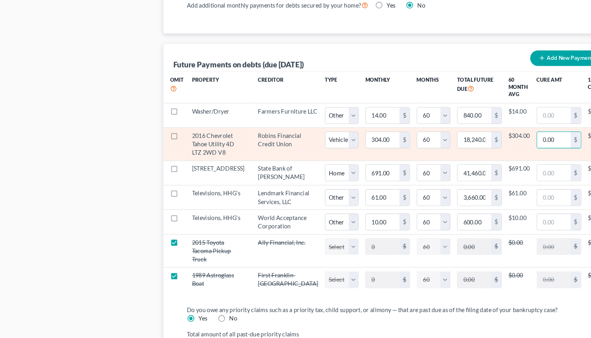
click at [577, 140] on button "Amortize" at bounding box center [588, 133] width 22 height 16
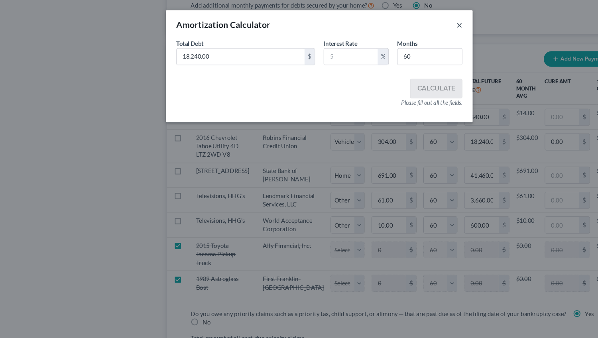
click at [429, 22] on button "×" at bounding box center [430, 23] width 6 height 10
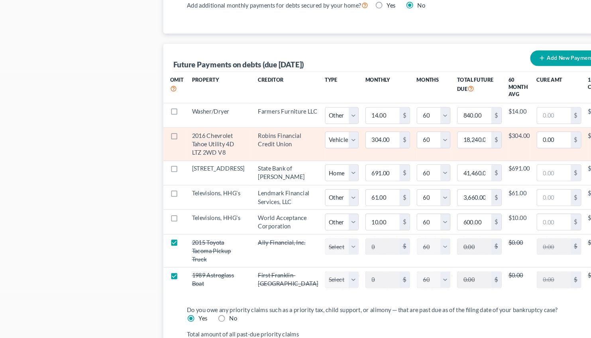
click at [253, 142] on td "Robins Financial Credit Union" at bounding box center [273, 136] width 70 height 31
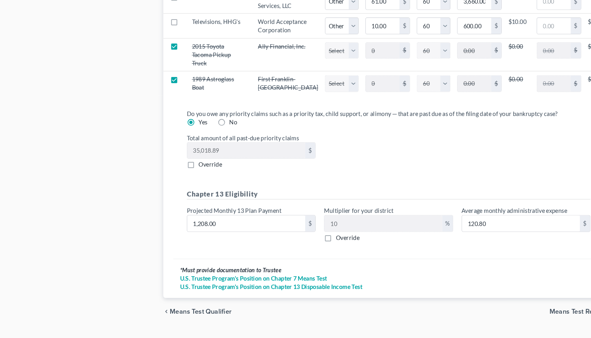
scroll to position [1002, 0]
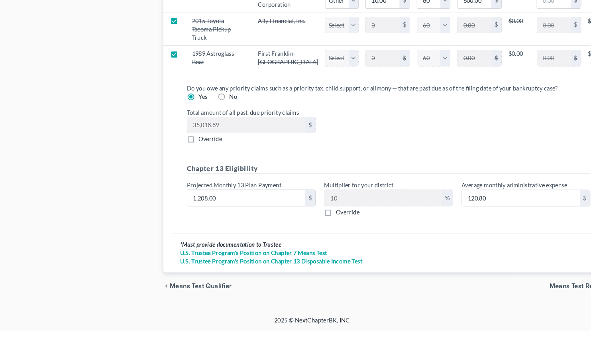
click at [534, 297] on span "Means Test Review" at bounding box center [547, 295] width 55 height 6
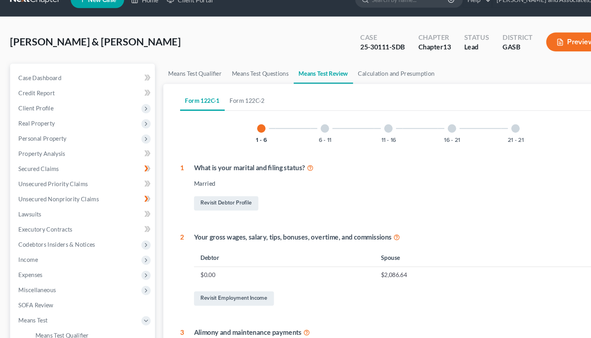
scroll to position [16, 0]
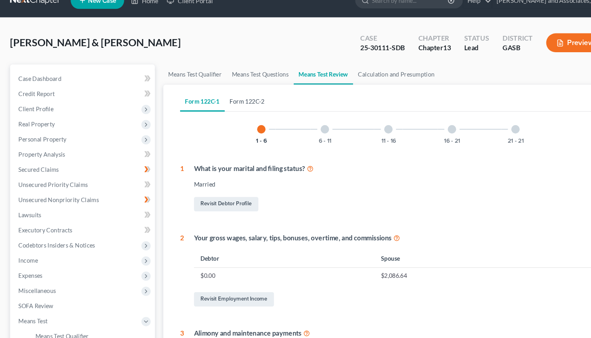
click at [236, 93] on link "Form 122C-2" at bounding box center [234, 95] width 43 height 19
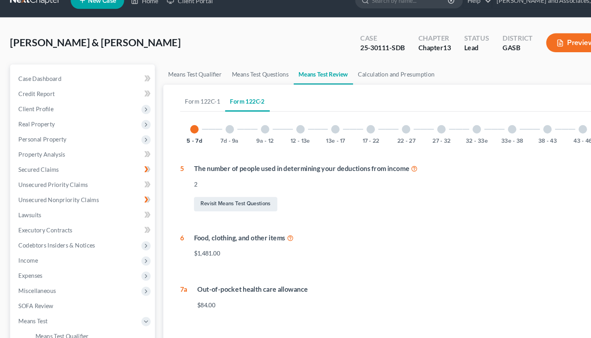
click at [285, 121] on div at bounding box center [285, 122] width 8 height 8
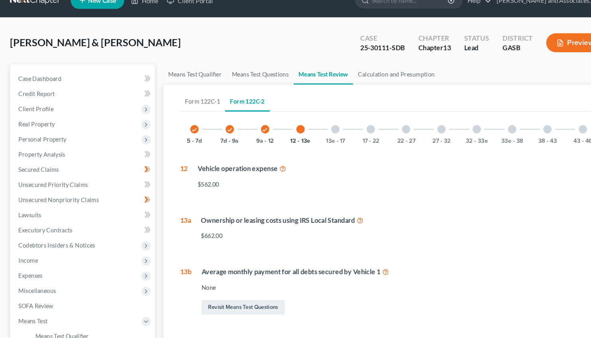
scroll to position [0, 0]
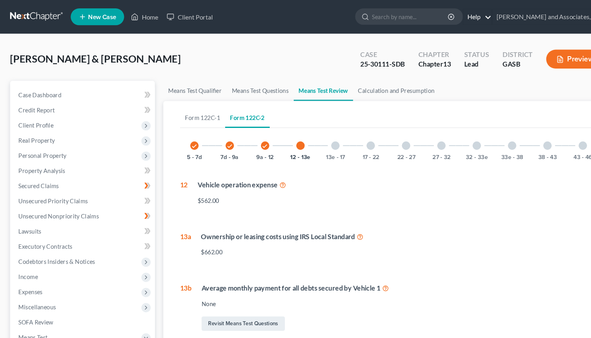
click at [465, 16] on link "Help" at bounding box center [452, 16] width 27 height 14
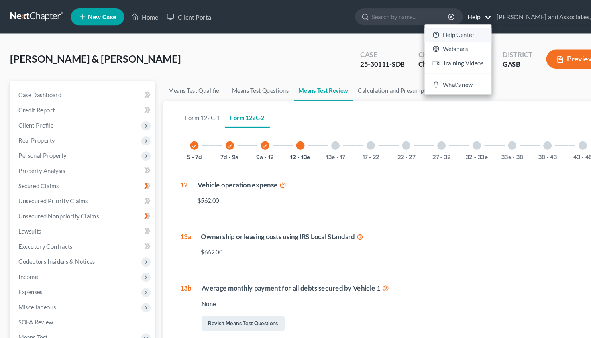
click at [440, 31] on link "Help Center" at bounding box center [433, 33] width 63 height 14
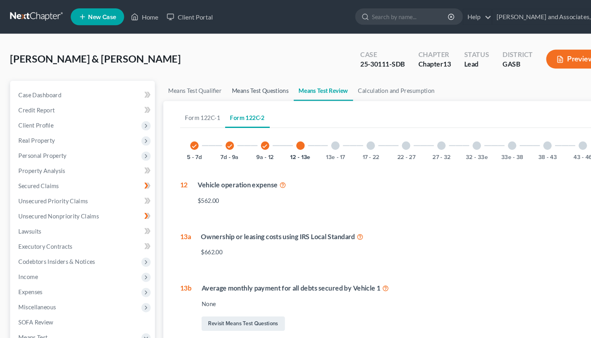
click at [250, 86] on link "Means Test Questions" at bounding box center [246, 86] width 63 height 19
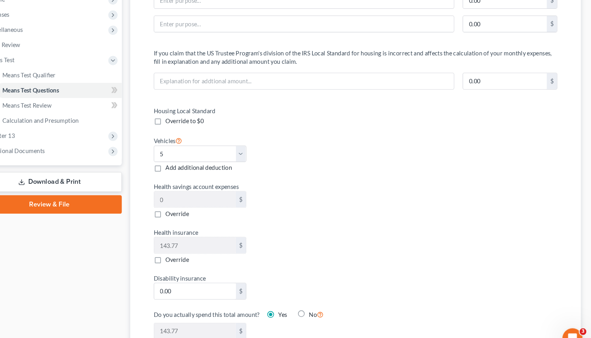
scroll to position [253, 0]
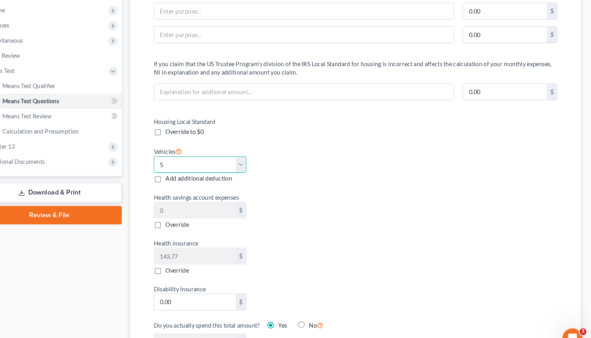
click at [177, 148] on select "Select 0 1 2 3 4 5" at bounding box center [221, 156] width 88 height 16
click option "2" at bounding box center [0, 0] width 0 height 0
click at [401, 190] on div "Housing Local Standard Override to $0 Vehicles Select 0 1 2 3 4 5 Add additiona…" at bounding box center [368, 226] width 398 height 230
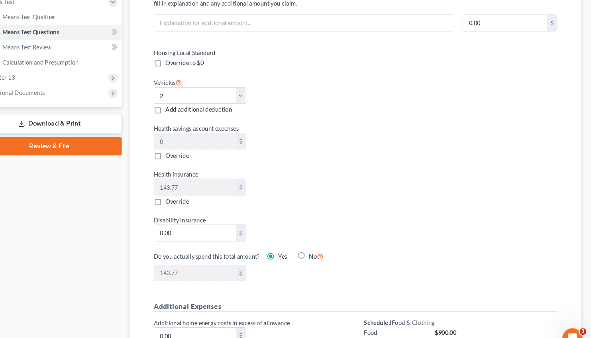
scroll to position [314, 0]
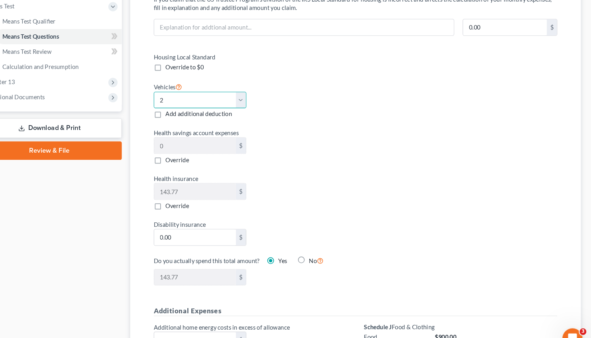
click at [177, 87] on select "Select 0 1 2 3 4 5" at bounding box center [221, 95] width 88 height 16
click option "2" at bounding box center [0, 0] width 0 height 0
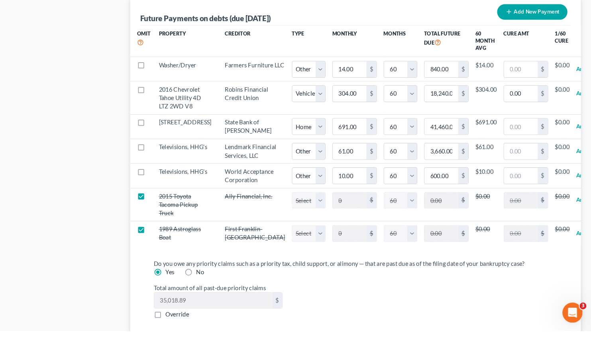
scroll to position [1002, 0]
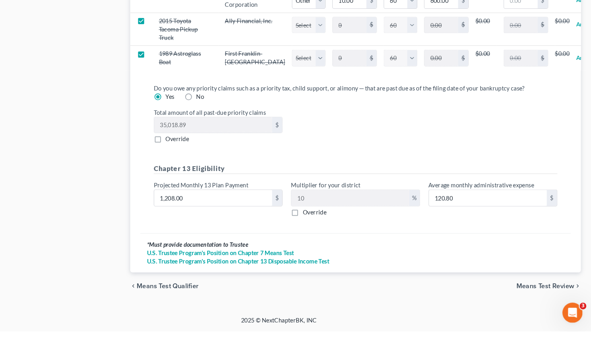
click at [541, 295] on span "Means Test Review" at bounding box center [547, 295] width 55 height 6
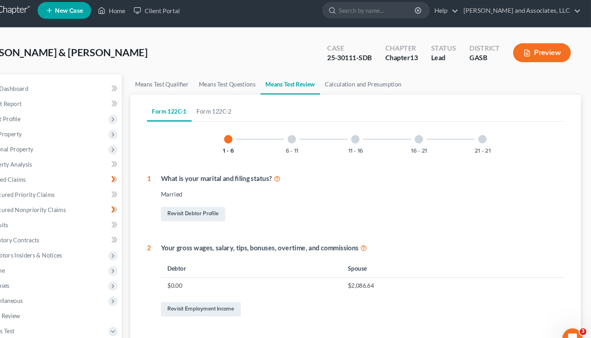
scroll to position [2, 0]
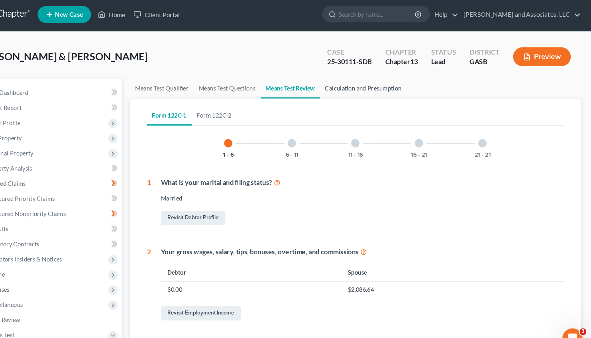
click at [366, 82] on link "Calculation and Presumption" at bounding box center [375, 83] width 82 height 19
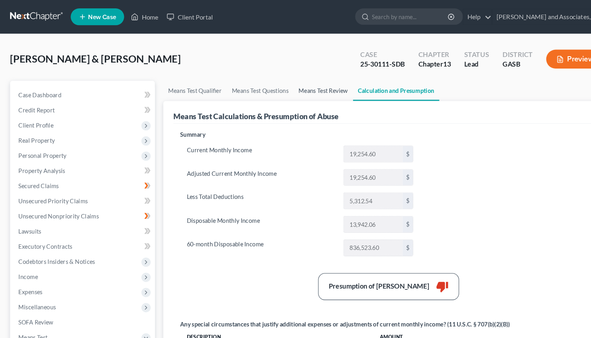
click at [314, 85] on link "Means Test Review" at bounding box center [306, 86] width 56 height 19
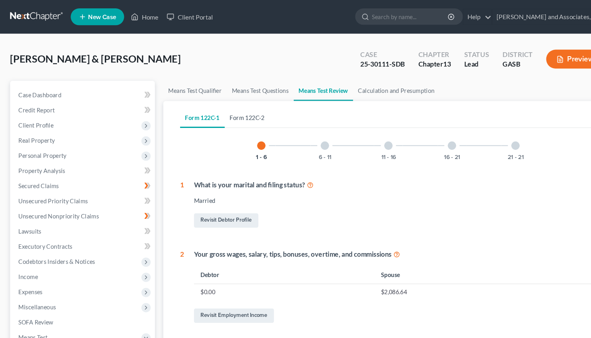
click at [230, 112] on link "Form 122C-2" at bounding box center [234, 111] width 43 height 19
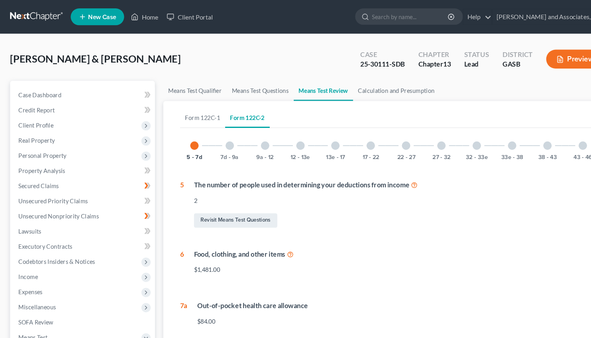
click at [285, 137] on div at bounding box center [285, 138] width 8 height 8
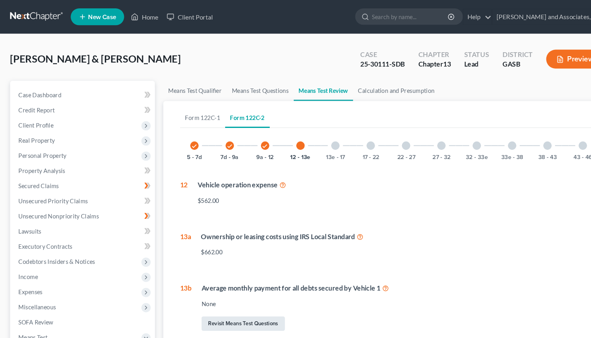
click at [221, 304] on link "Revisit Means Test Questions" at bounding box center [230, 307] width 79 height 14
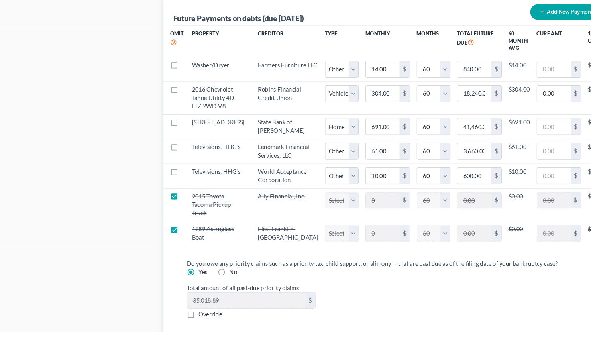
scroll to position [789, 0]
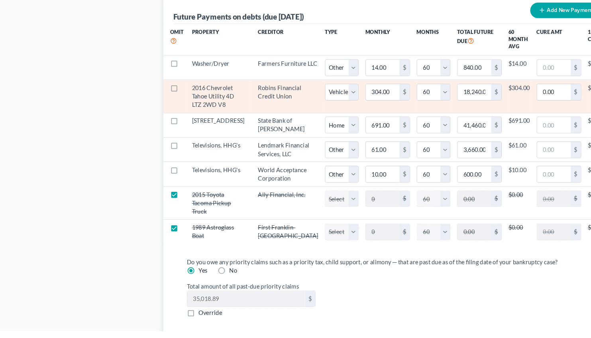
click at [188, 131] on td "2016 Chevrolet Tahoe Utility 4D LTZ 2WD V8" at bounding box center [206, 115] width 63 height 31
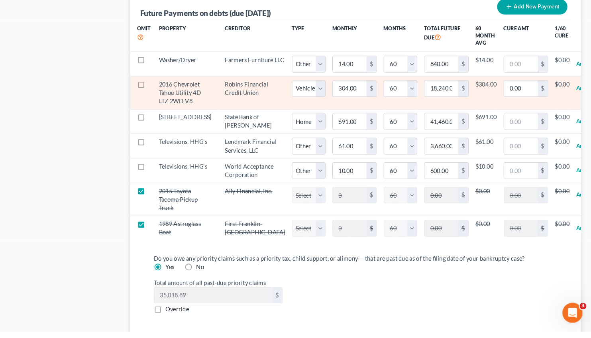
scroll to position [798, 0]
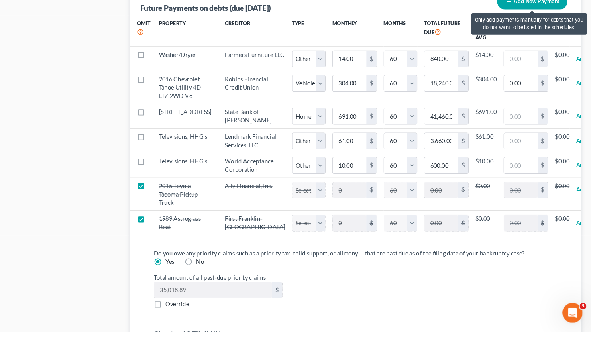
click at [530, 26] on button "Add New Payment" at bounding box center [535, 25] width 67 height 15
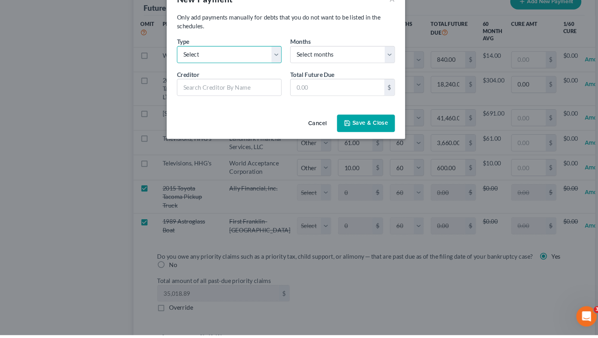
click at [197, 67] on select "Select Home Vehicle Other" at bounding box center [246, 75] width 98 height 16
click option "Vehicle" at bounding box center [0, 0] width 0 height 0
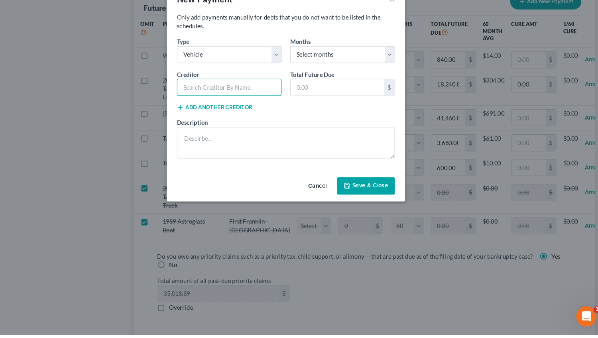
click at [231, 106] on input "text" at bounding box center [246, 106] width 98 height 16
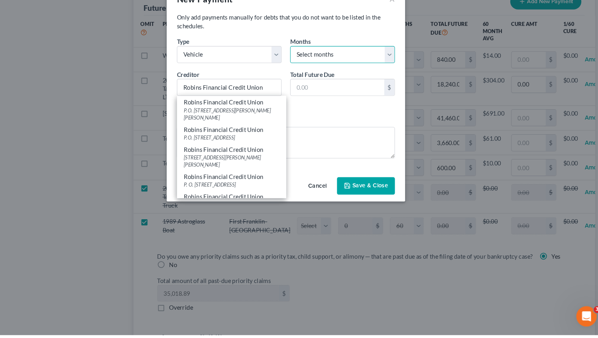
click at [303, 67] on select "Select months 0 1 2 3 4 5 6 7 8 9 10 11 12 13 14 15 16 17 18 19 20 21 22 23 24 …" at bounding box center [352, 75] width 98 height 16
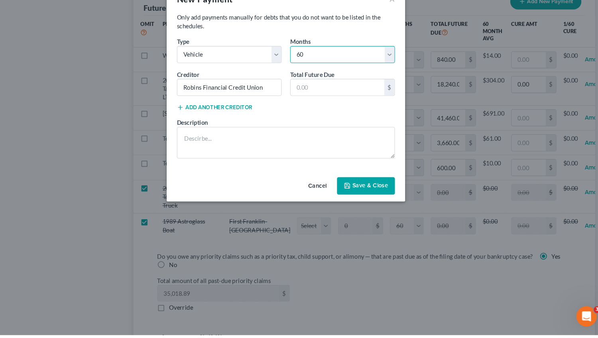
click option "60" at bounding box center [0, 0] width 0 height 0
click at [313, 106] on input "text" at bounding box center [347, 105] width 88 height 15
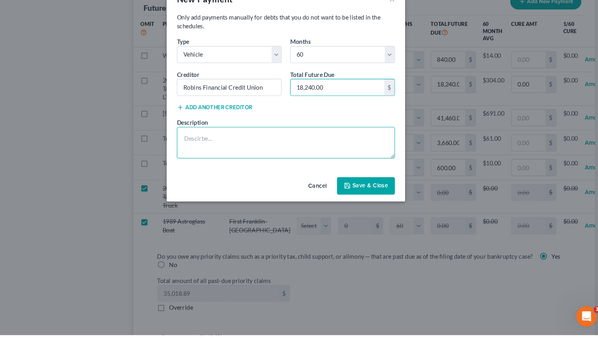
click at [208, 154] on textarea at bounding box center [299, 157] width 204 height 29
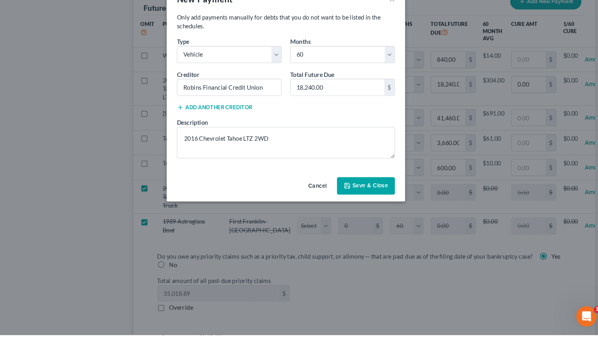
click at [379, 196] on button "Save & Close" at bounding box center [374, 198] width 54 height 17
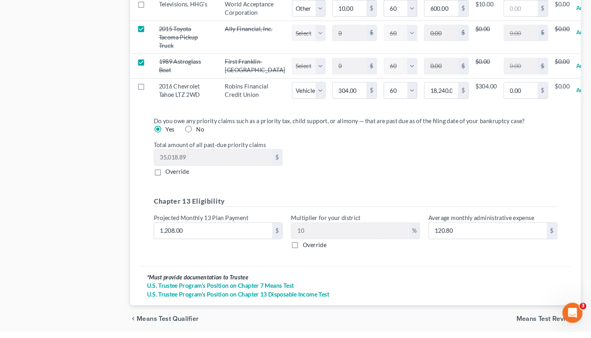
scroll to position [1073, 0]
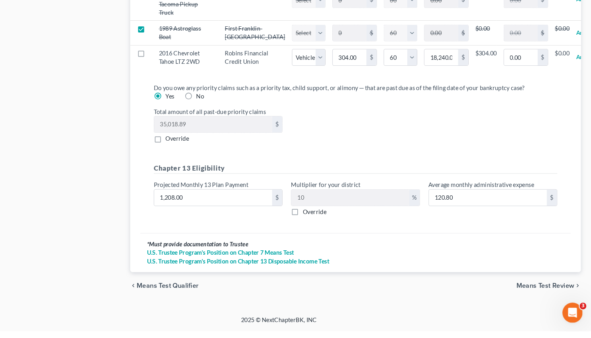
click at [550, 293] on span "Means Test Review" at bounding box center [547, 295] width 55 height 6
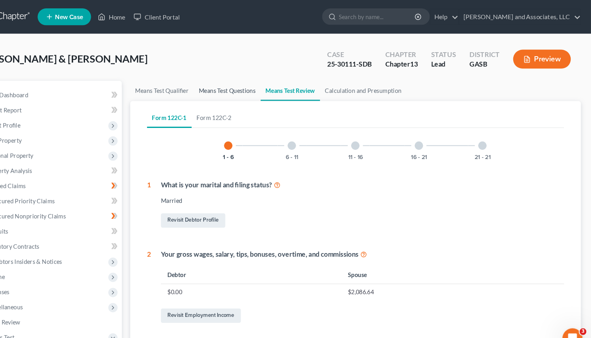
click at [245, 80] on link "Means Test Questions" at bounding box center [246, 86] width 63 height 19
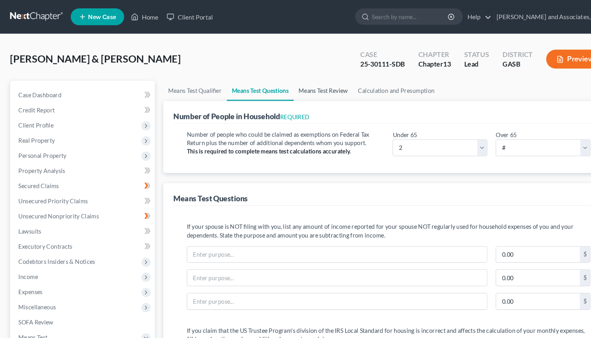
click at [310, 84] on link "Means Test Review" at bounding box center [306, 86] width 56 height 19
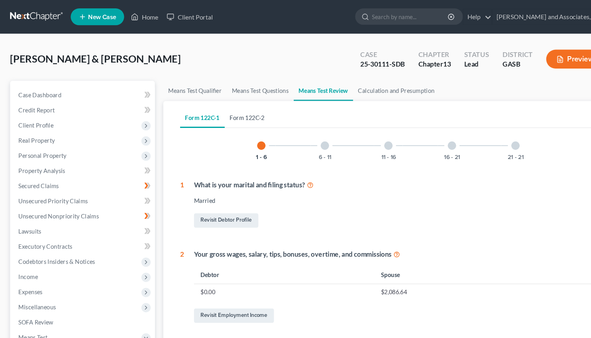
click at [243, 112] on link "Form 122C-2" at bounding box center [234, 111] width 43 height 19
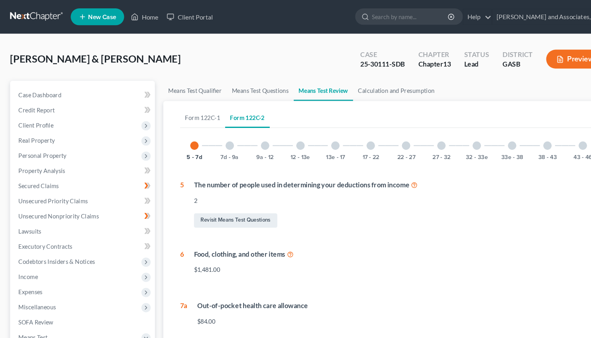
click at [285, 137] on div at bounding box center [285, 138] width 8 height 8
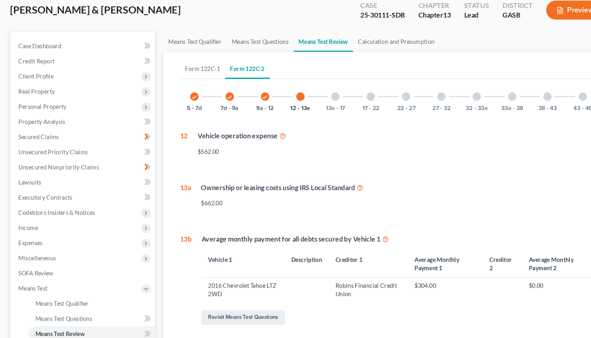
scroll to position [46, 0]
click at [324, 86] on div "13e - 17" at bounding box center [317, 92] width 27 height 27
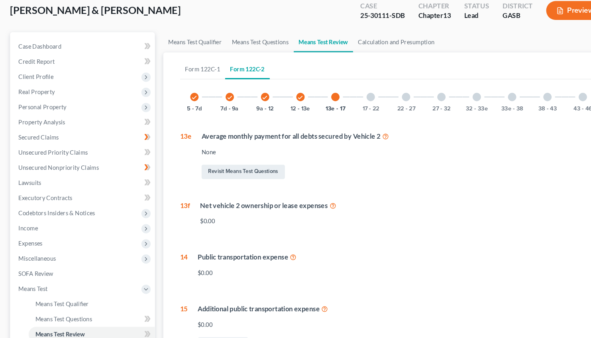
click at [310, 94] on div "13e - 17" at bounding box center [317, 92] width 27 height 27
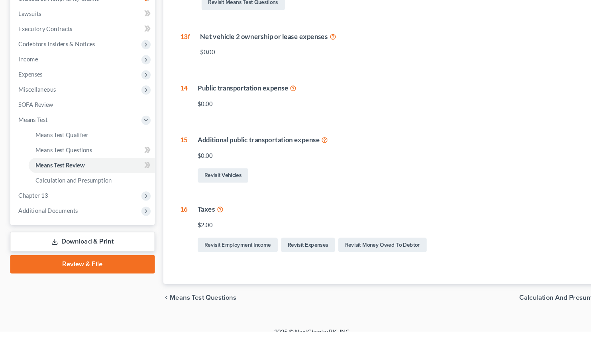
scroll to position [182, 0]
click at [289, 255] on link "Revisit Expenses" at bounding box center [291, 256] width 51 height 14
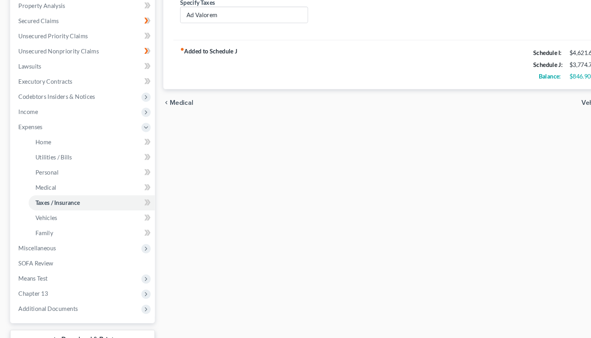
scroll to position [155, 0]
click at [36, 266] on span "Means Test" at bounding box center [31, 264] width 27 height 7
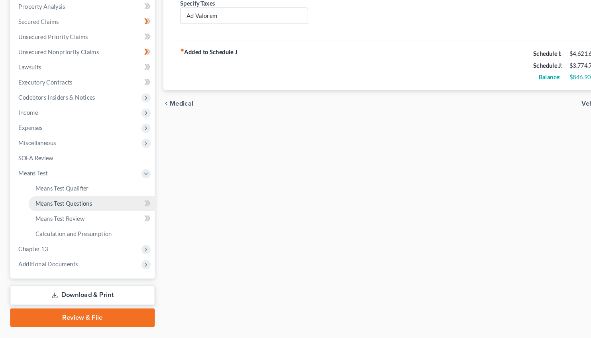
click at [71, 188] on link "Means Test Questions" at bounding box center [87, 193] width 120 height 14
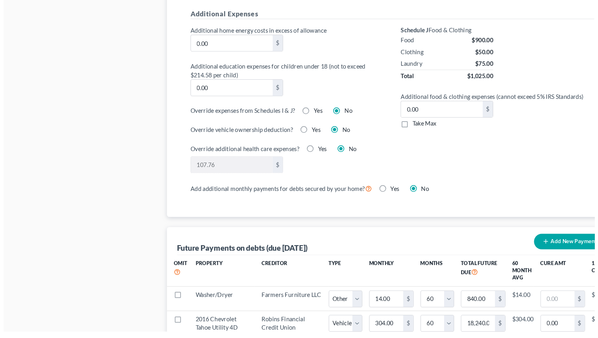
scroll to position [572, 0]
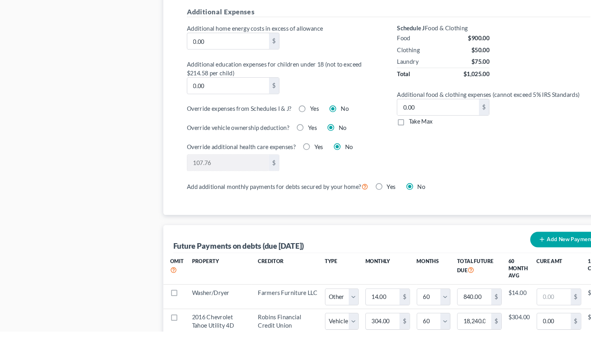
click at [294, 127] on label "Yes" at bounding box center [298, 128] width 8 height 8
click at [297, 127] on input "Yes" at bounding box center [299, 126] width 5 height 5
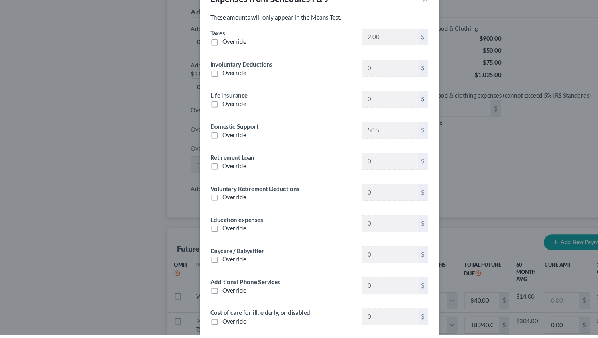
click at [208, 63] on label "Override" at bounding box center [219, 63] width 22 height 8
click at [211, 63] on input "Override" at bounding box center [213, 61] width 5 height 5
drag, startPoint x: 358, startPoint y: 59, endPoint x: 381, endPoint y: 67, distance: 23.9
click at [381, 67] on input "0.00" at bounding box center [365, 58] width 52 height 15
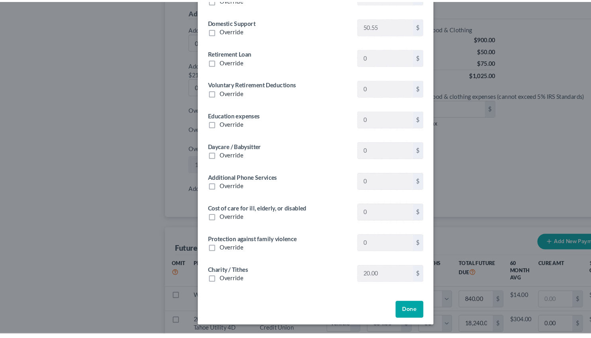
scroll to position [99, 0]
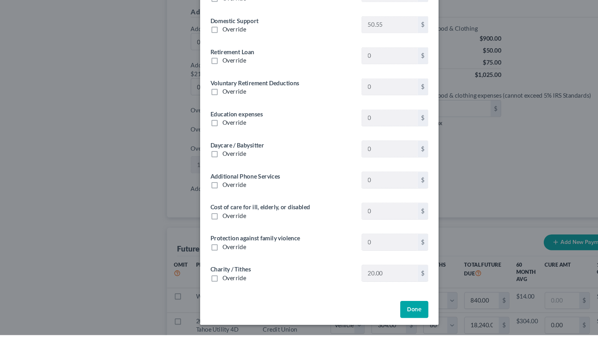
click at [381, 314] on button "Done" at bounding box center [388, 314] width 26 height 16
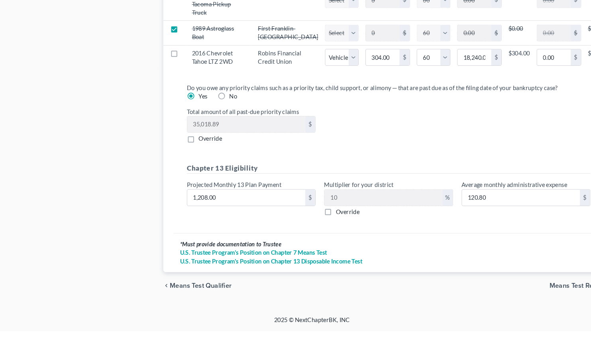
scroll to position [1073, 0]
click at [529, 293] on span "Means Test Review" at bounding box center [547, 295] width 55 height 6
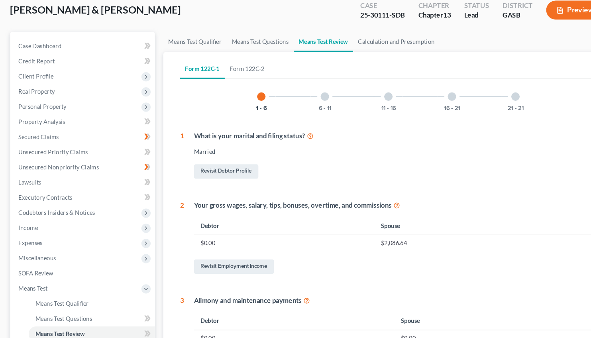
scroll to position [45, 0]
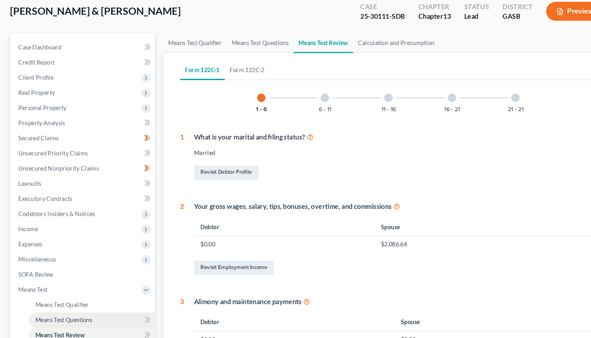
click at [62, 300] on span "Means Test Questions" at bounding box center [60, 302] width 54 height 7
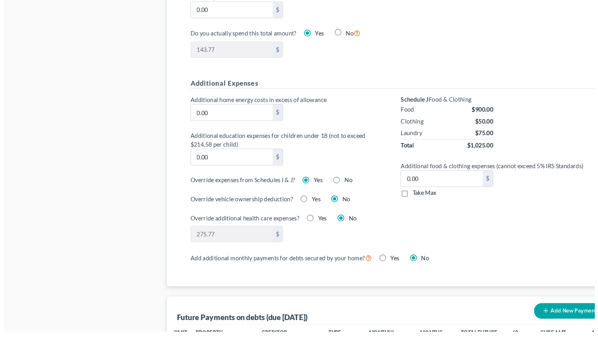
scroll to position [521, 0]
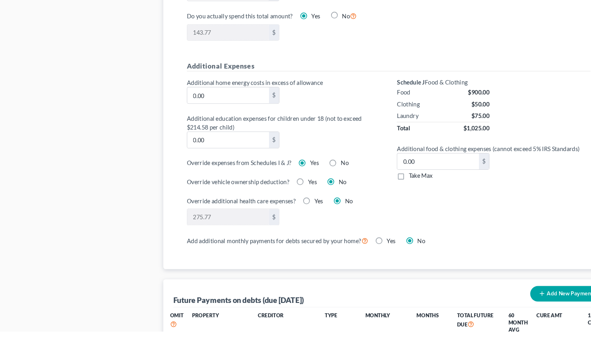
click at [294, 178] on label "Yes" at bounding box center [298, 179] width 8 height 8
click at [297, 178] on input "Yes" at bounding box center [299, 177] width 5 height 5
click at [323, 177] on label "No" at bounding box center [327, 179] width 8 height 8
click at [326, 177] on input "No" at bounding box center [328, 177] width 5 height 5
click at [294, 175] on label "Yes" at bounding box center [298, 179] width 8 height 8
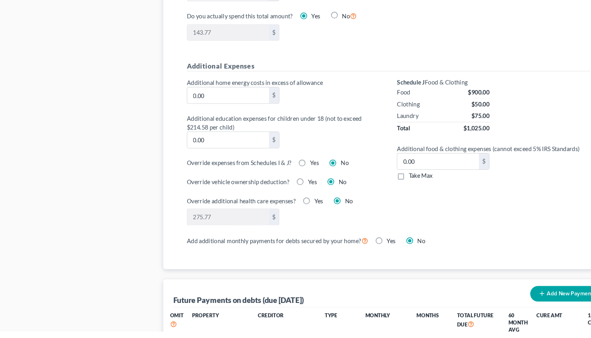
click at [297, 175] on input "Yes" at bounding box center [299, 177] width 5 height 5
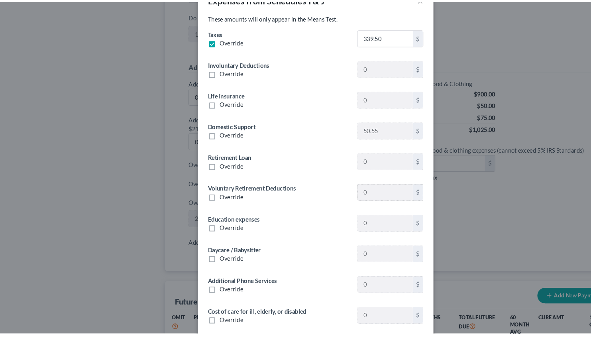
scroll to position [1, 0]
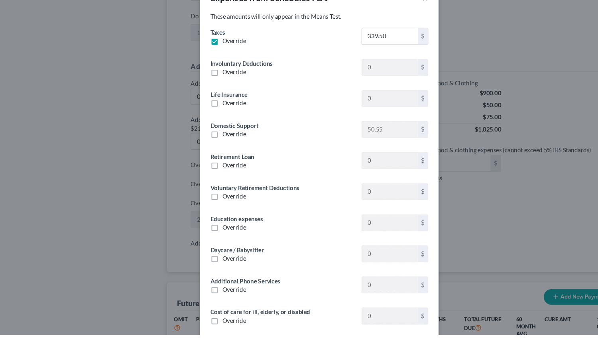
click at [438, 220] on div "Expenses from Schedules I & J × These amounts will only appear in the Means Tes…" at bounding box center [299, 169] width 598 height 338
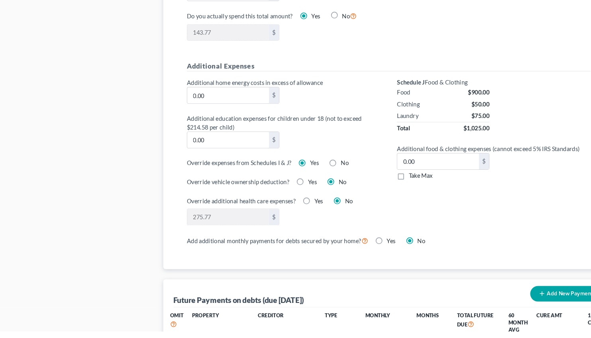
click at [298, 213] on label "Yes" at bounding box center [302, 214] width 8 height 8
click at [301, 213] on input "Yes" at bounding box center [303, 212] width 5 height 5
click at [327, 214] on label "No" at bounding box center [331, 214] width 8 height 8
click at [330, 214] on input "No" at bounding box center [332, 212] width 5 height 5
drag, startPoint x: 562, startPoint y: 173, endPoint x: 562, endPoint y: 117, distance: 55.4
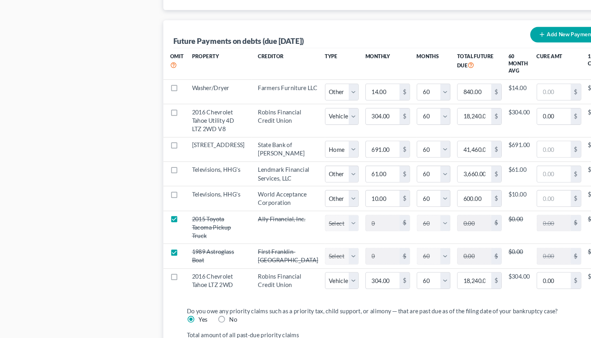
scroll to position [790, 0]
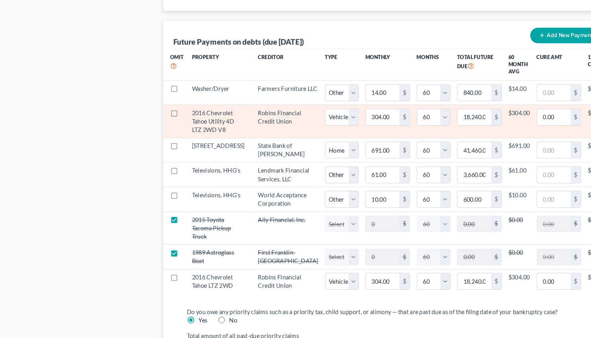
click at [172, 109] on label at bounding box center [172, 109] width 0 height 0
click at [175, 108] on input "checkbox" at bounding box center [177, 105] width 5 height 5
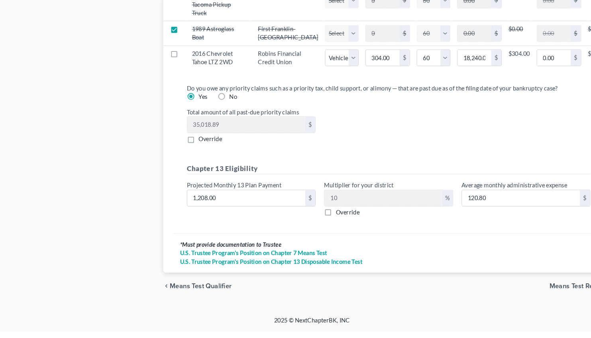
scroll to position [1038, 0]
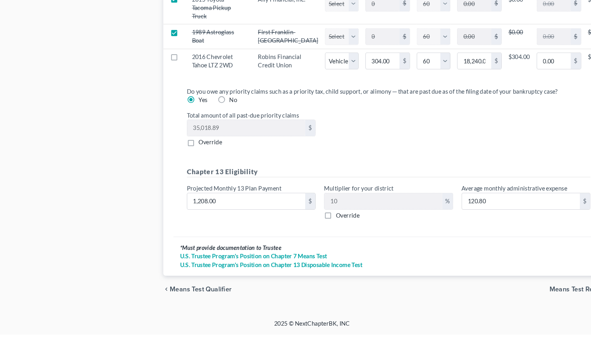
click at [196, 120] on label "Yes" at bounding box center [192, 116] width 8 height 8
click at [196, 117] on input "Yes" at bounding box center [193, 114] width 5 height 5
click at [188, 160] on label "Override" at bounding box center [199, 156] width 22 height 8
click at [191, 157] on input "Override" at bounding box center [193, 154] width 5 height 5
drag, startPoint x: 218, startPoint y: 177, endPoint x: 236, endPoint y: 181, distance: 18.8
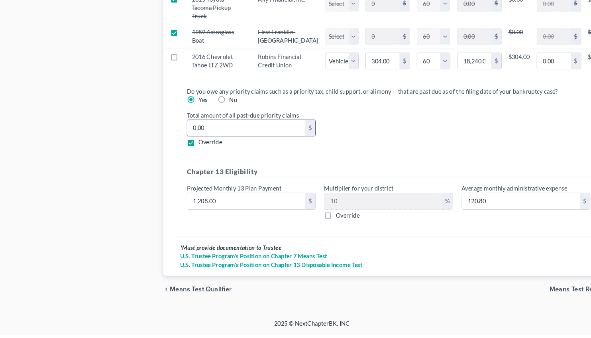
click at [236, 150] on input "0.00" at bounding box center [233, 142] width 112 height 15
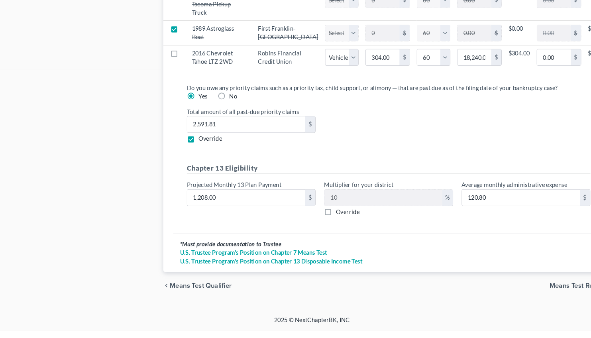
click at [530, 295] on span "Means Test Review" at bounding box center [547, 295] width 55 height 6
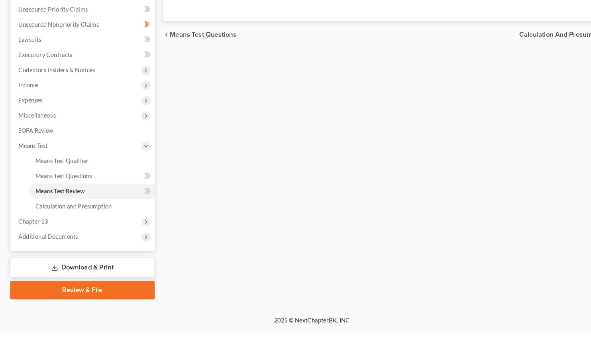
scroll to position [157, 0]
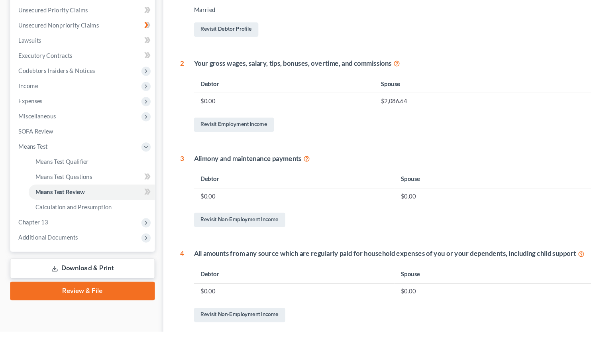
drag, startPoint x: 563, startPoint y: 201, endPoint x: 566, endPoint y: 99, distance: 101.7
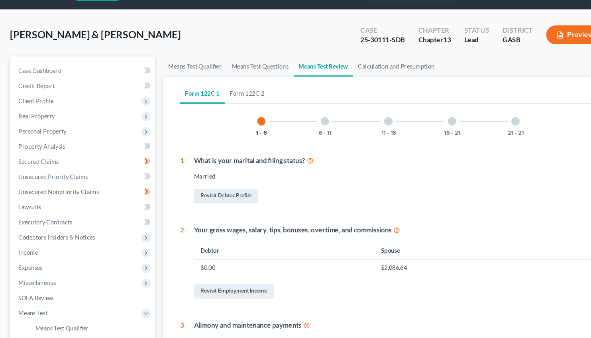
scroll to position [0, 0]
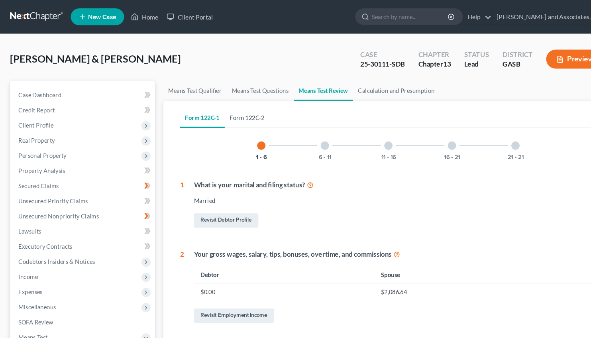
click at [238, 112] on link "Form 122C-2" at bounding box center [234, 111] width 43 height 19
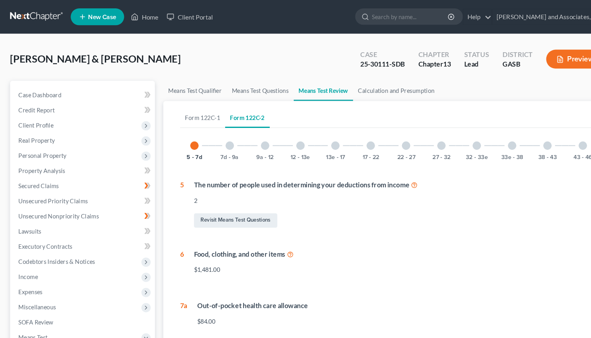
click at [450, 136] on div at bounding box center [452, 138] width 8 height 8
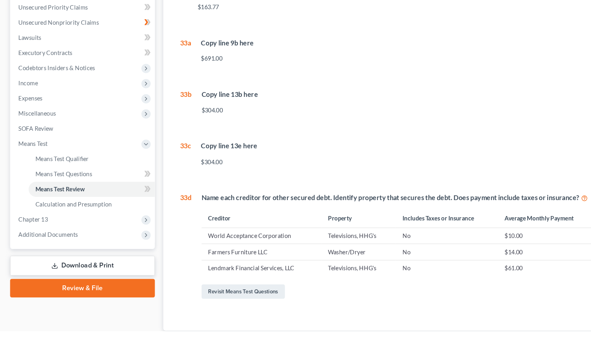
scroll to position [161, 0]
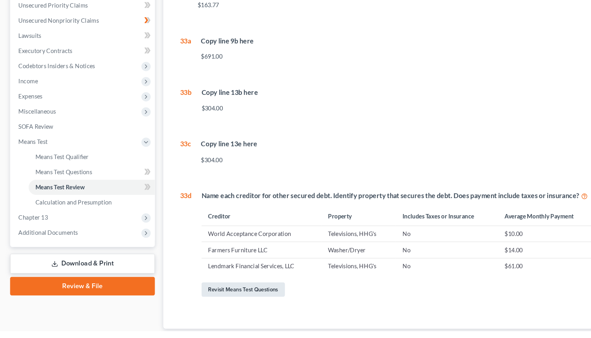
click at [237, 298] on link "Revisit Means Test Questions" at bounding box center [230, 299] width 79 height 14
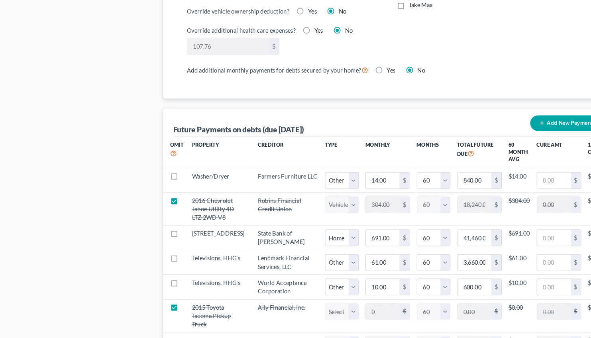
scroll to position [704, 0]
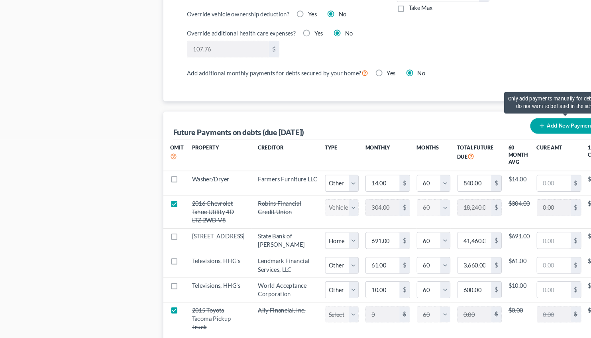
click at [531, 120] on button "Add New Payment" at bounding box center [535, 119] width 67 height 15
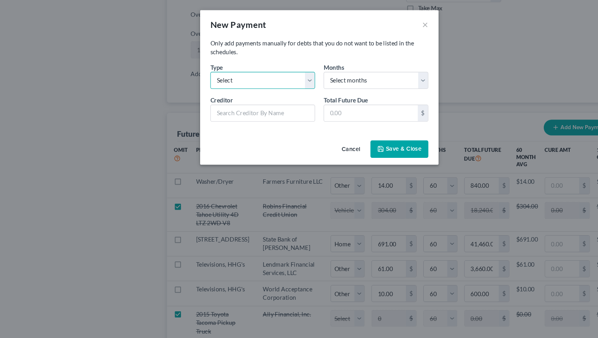
click at [197, 67] on select "Select Home Vehicle Other" at bounding box center [246, 75] width 98 height 16
click option "Other" at bounding box center [0, 0] width 0 height 0
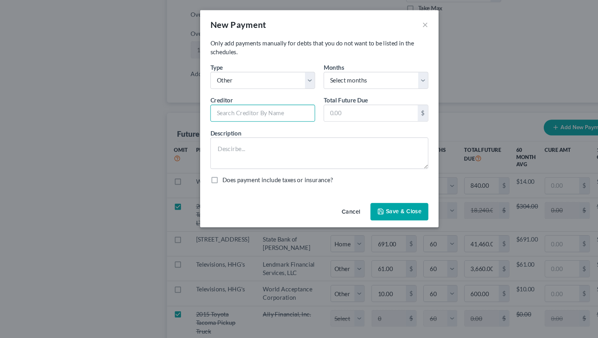
click at [215, 107] on input "text" at bounding box center [246, 106] width 98 height 16
click at [303, 67] on select "Select months 0 1 2 3 4 5 6 7 8 9 10 11 12 13 14 15 16 17 18 19 20 21 22 23 24 …" at bounding box center [352, 75] width 98 height 16
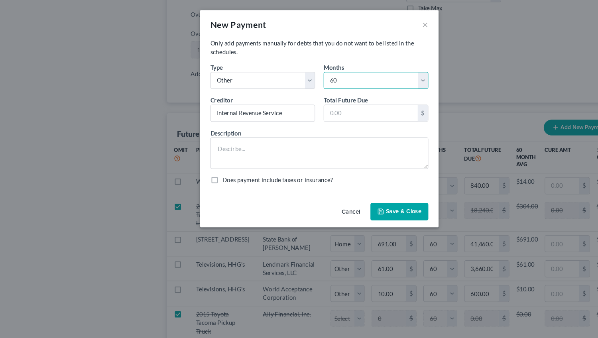
click option "60" at bounding box center [0, 0] width 0 height 0
click at [328, 103] on input "text" at bounding box center [347, 105] width 88 height 15
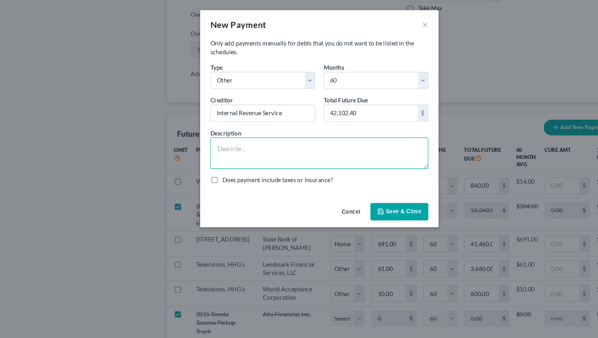
click at [251, 134] on textarea at bounding box center [299, 143] width 204 height 29
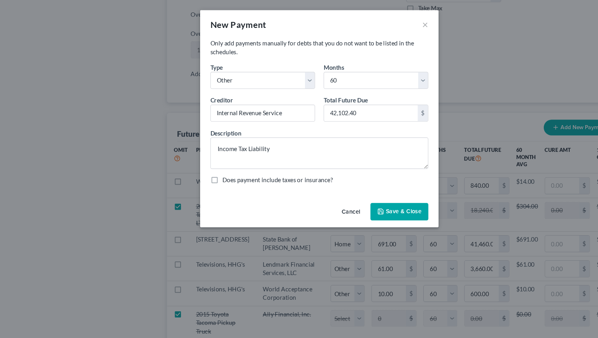
click at [372, 196] on button "Save & Close" at bounding box center [374, 198] width 54 height 17
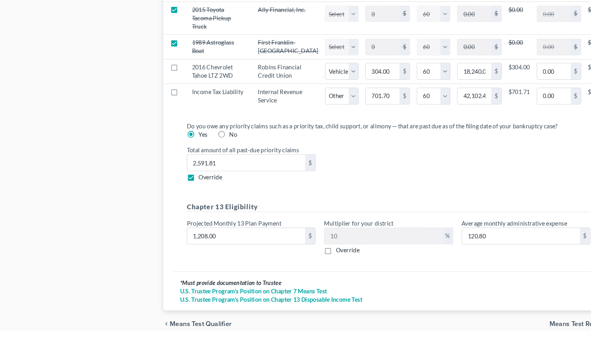
scroll to position [1104, 0]
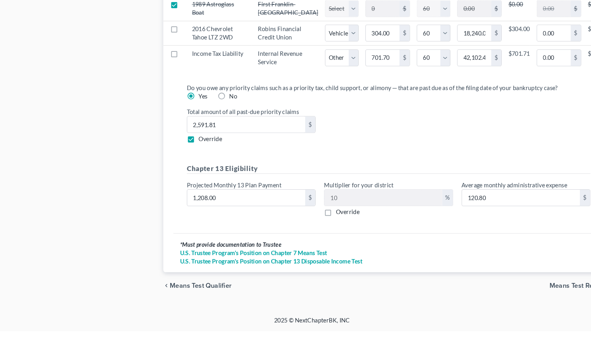
click at [532, 294] on span "Means Test Review" at bounding box center [547, 295] width 55 height 6
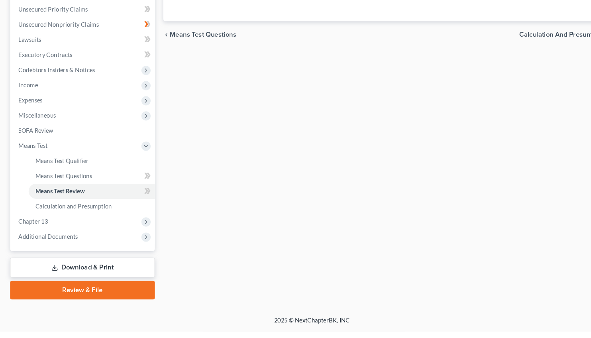
scroll to position [157, 0]
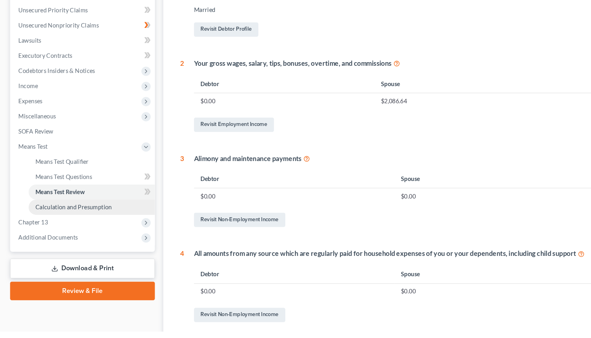
click at [75, 218] on span "Calculation and Presumption" at bounding box center [69, 220] width 73 height 7
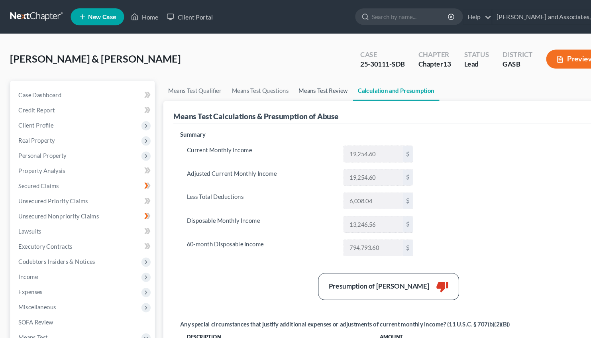
click at [298, 86] on link "Means Test Review" at bounding box center [306, 86] width 56 height 19
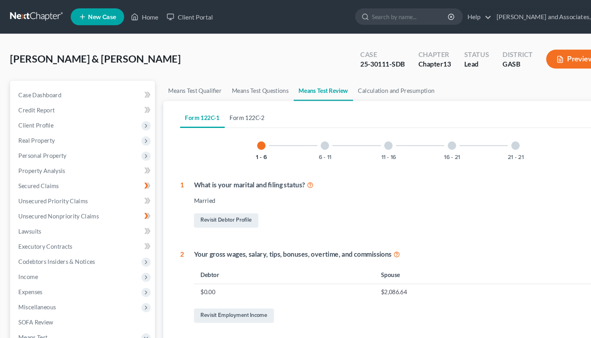
click at [242, 111] on link "Form 122C-2" at bounding box center [234, 111] width 43 height 19
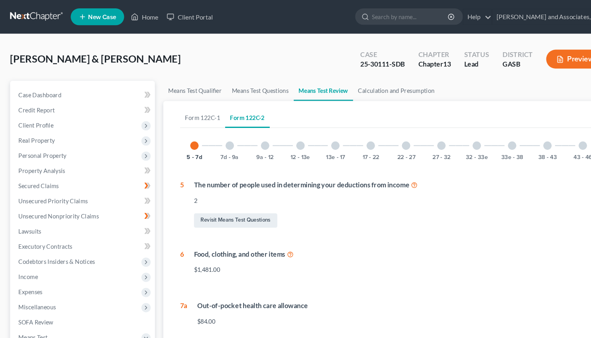
click at [486, 138] on div at bounding box center [485, 138] width 8 height 8
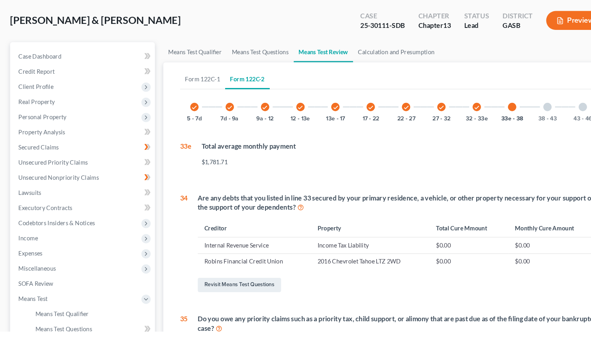
scroll to position [14, 0]
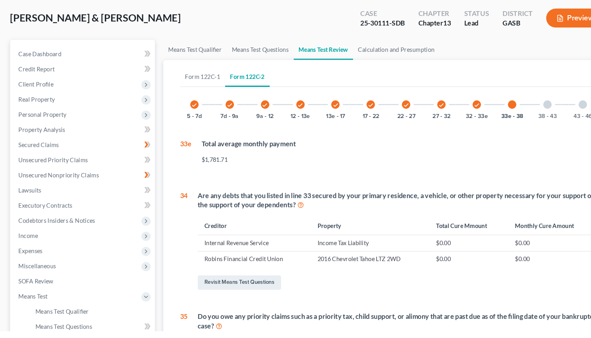
click at [454, 122] on icon "check" at bounding box center [452, 124] width 6 height 6
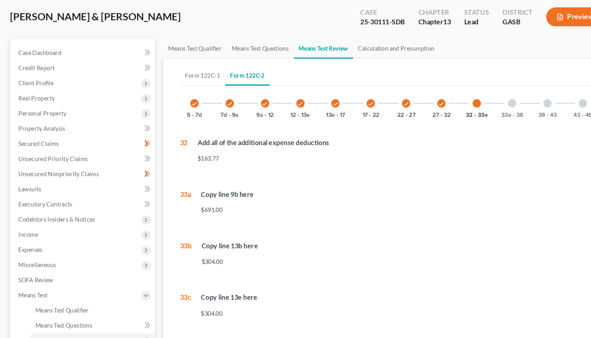
scroll to position [39, 0]
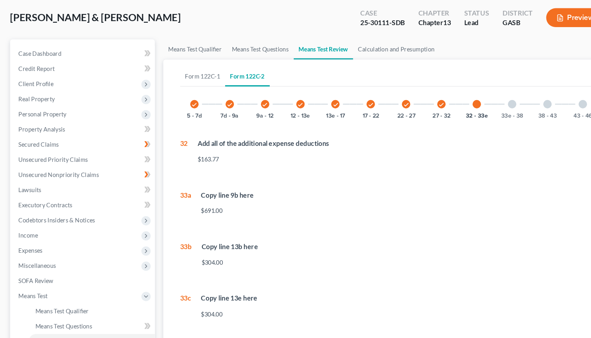
click at [486, 95] on div at bounding box center [485, 98] width 8 height 8
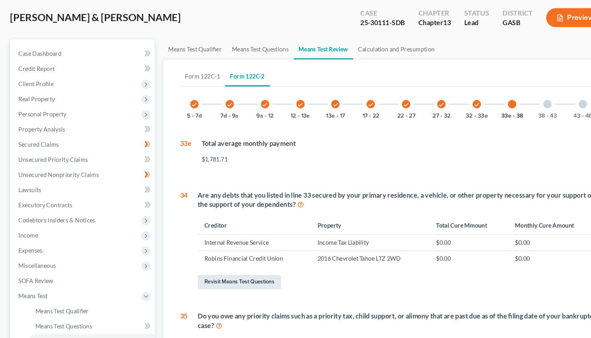
click at [227, 266] on link "Revisit Means Test Questions" at bounding box center [226, 267] width 79 height 14
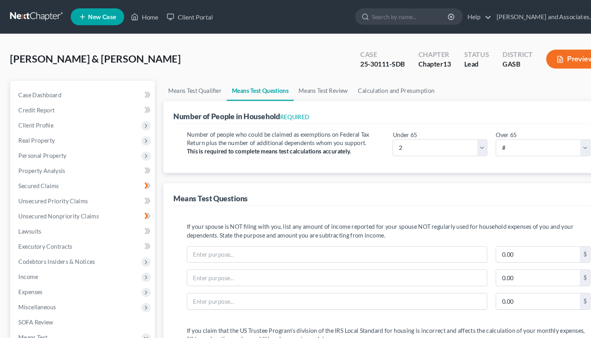
click at [536, 59] on button "Preview" at bounding box center [544, 56] width 55 height 18
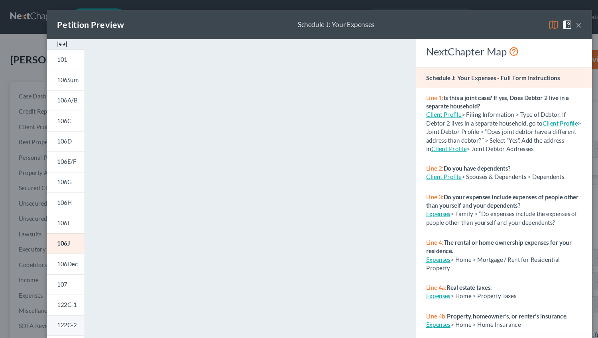
click at [60, 307] on span "122C-2" at bounding box center [62, 304] width 18 height 7
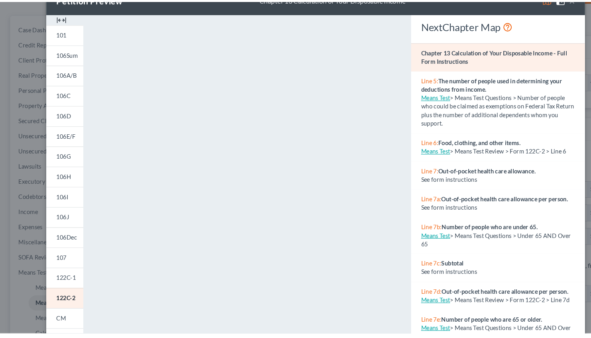
scroll to position [43, 0]
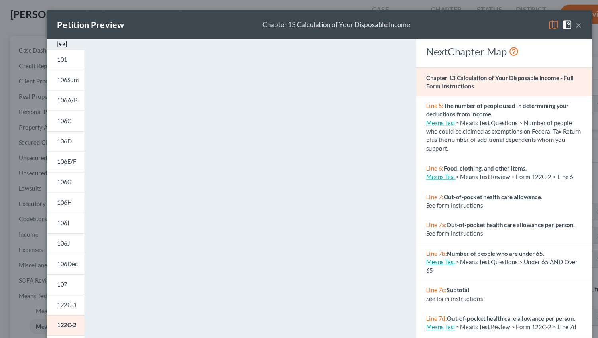
click at [540, 23] on button "×" at bounding box center [542, 23] width 6 height 10
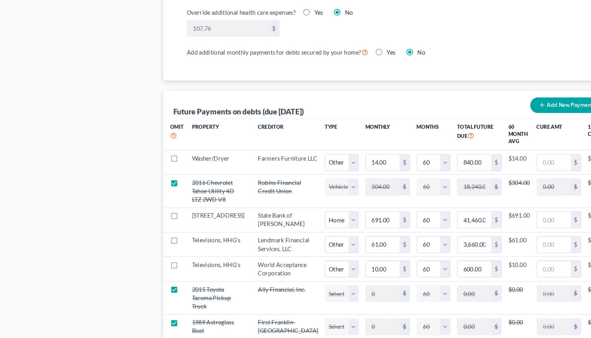
scroll to position [718, 0]
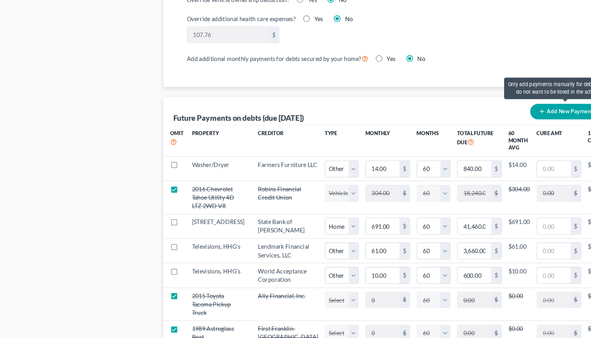
click at [525, 107] on button "Add New Payment" at bounding box center [535, 105] width 67 height 15
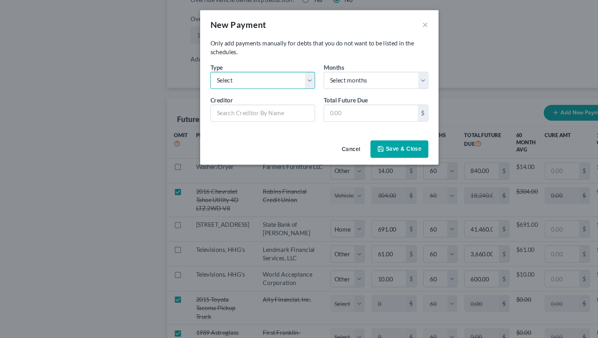
click at [197, 67] on select "Select Home Vehicle Other" at bounding box center [246, 75] width 98 height 16
click option "Other" at bounding box center [0, 0] width 0 height 0
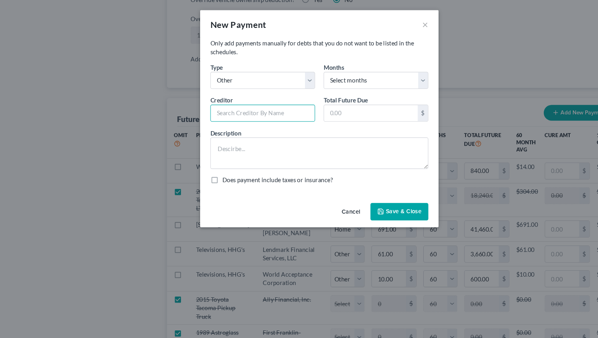
click at [216, 107] on input "text" at bounding box center [246, 106] width 98 height 16
click at [303, 67] on select "Select months 0 1 2 3 4 5 6 7 8 9 10 11 12 13 14 15 16 17 18 19 20 21 22 23 24 …" at bounding box center [352, 75] width 98 height 16
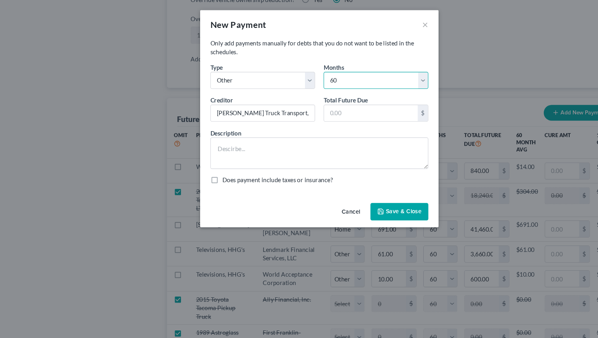
click option "60" at bounding box center [0, 0] width 0 height 0
click at [331, 108] on input "text" at bounding box center [347, 105] width 88 height 15
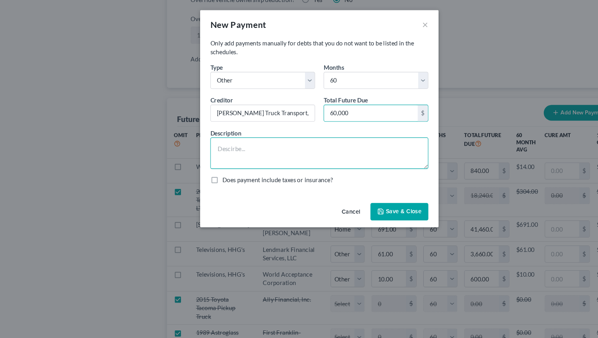
click at [236, 144] on textarea at bounding box center [299, 143] width 204 height 29
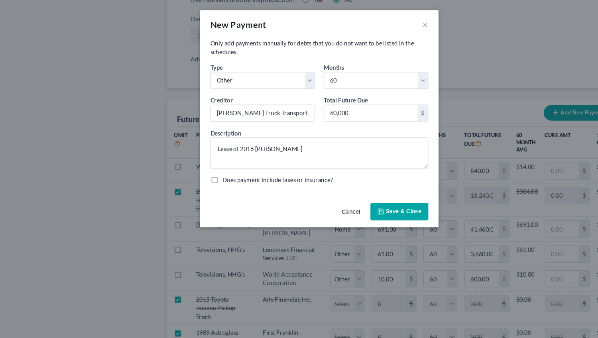
click at [371, 196] on button "Save & Close" at bounding box center [374, 198] width 54 height 17
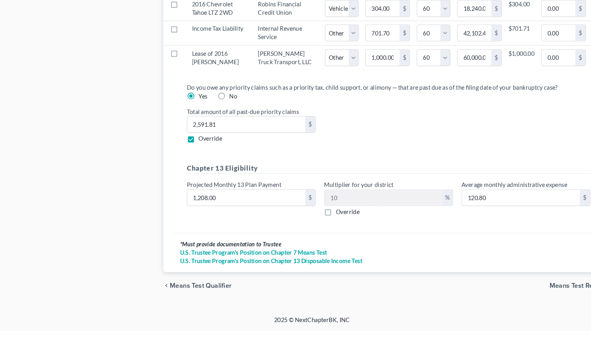
scroll to position [1139, 0]
click at [542, 291] on div "chevron_left Means Test Qualifier Means Test Review chevron_right" at bounding box center [368, 295] width 427 height 26
click at [542, 293] on span "Means Test Review" at bounding box center [547, 295] width 55 height 6
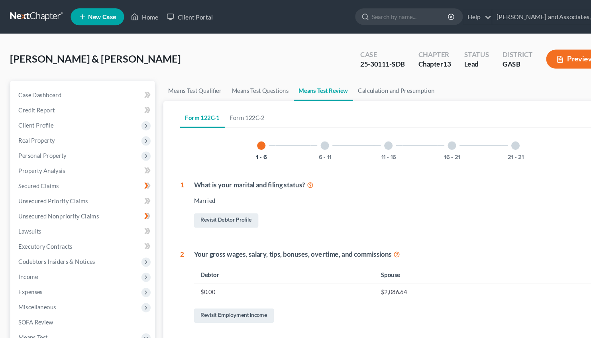
click at [538, 54] on button "Preview" at bounding box center [544, 56] width 55 height 18
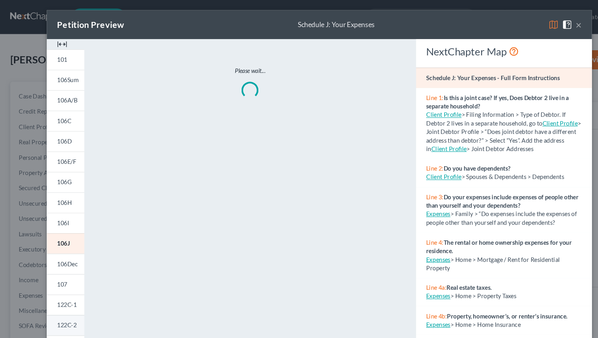
click at [60, 301] on link "122C-2" at bounding box center [61, 304] width 35 height 19
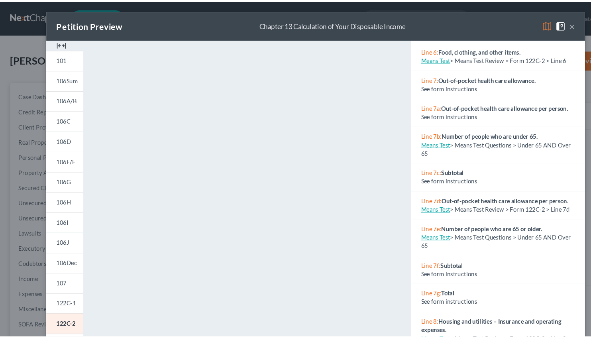
scroll to position [100, 0]
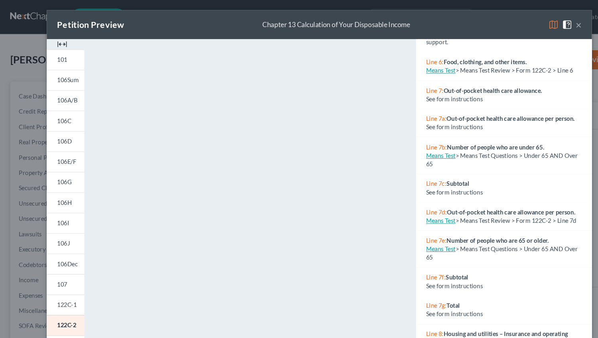
click at [539, 23] on button "×" at bounding box center [542, 23] width 6 height 10
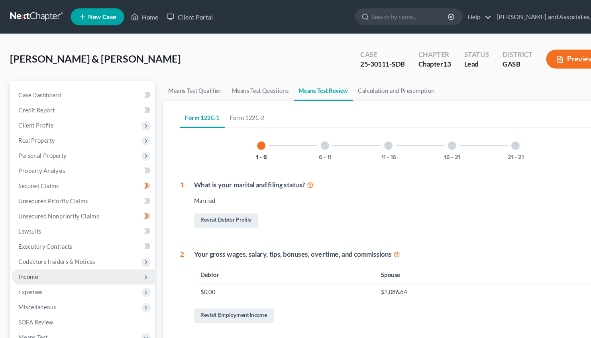
click at [29, 263] on span "Income" at bounding box center [27, 262] width 18 height 7
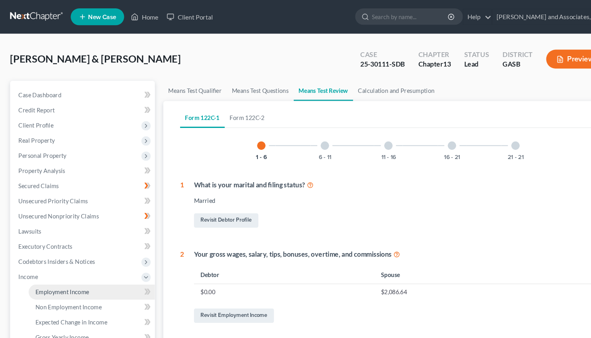
click at [71, 280] on link "Employment Income" at bounding box center [87, 276] width 120 height 14
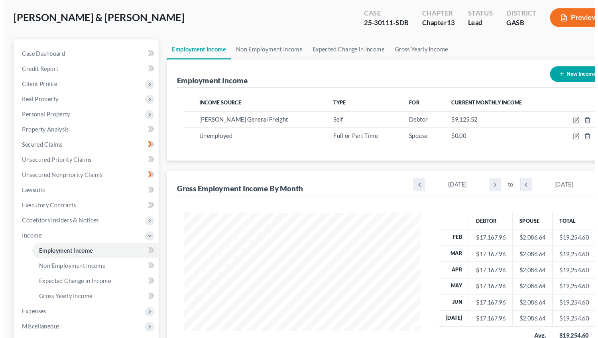
scroll to position [39, 0]
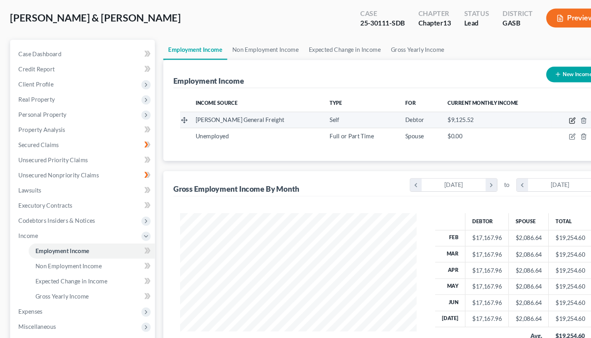
click at [543, 112] on icon "button" at bounding box center [543, 113] width 4 height 4
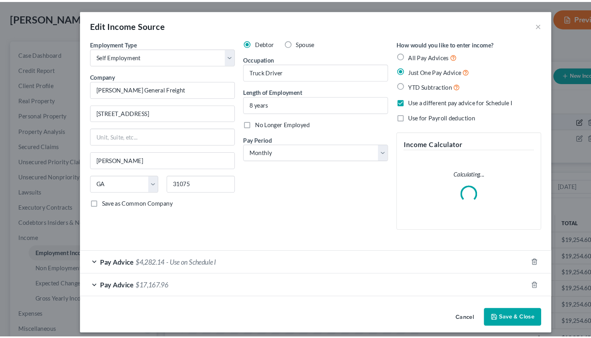
scroll to position [143, 242]
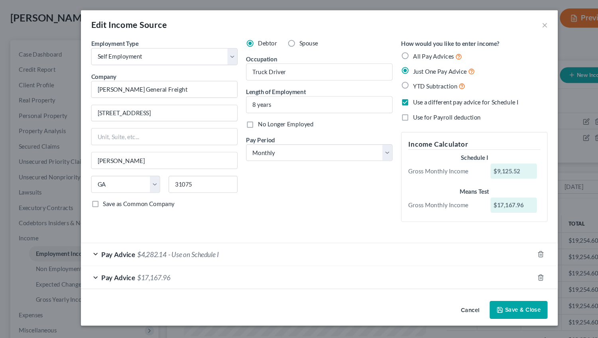
click at [146, 261] on span "$17,167.96" at bounding box center [143, 260] width 31 height 8
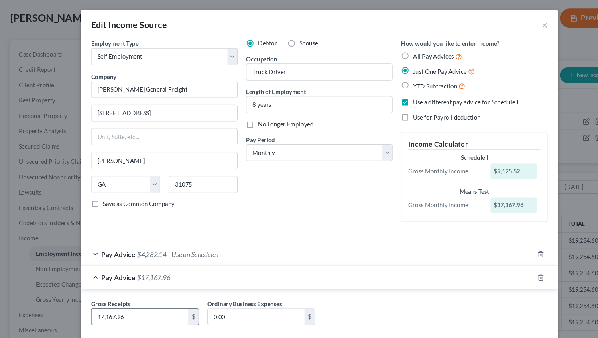
drag, startPoint x: 124, startPoint y: 298, endPoint x: 133, endPoint y: 304, distance: 11.4
click at [133, 304] on input "17,167.96" at bounding box center [131, 296] width 90 height 15
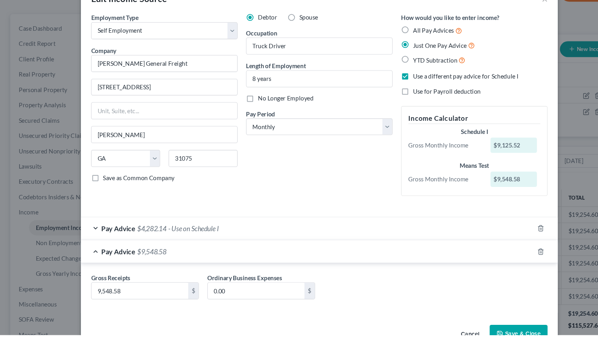
click at [481, 333] on button "Save & Close" at bounding box center [485, 336] width 54 height 17
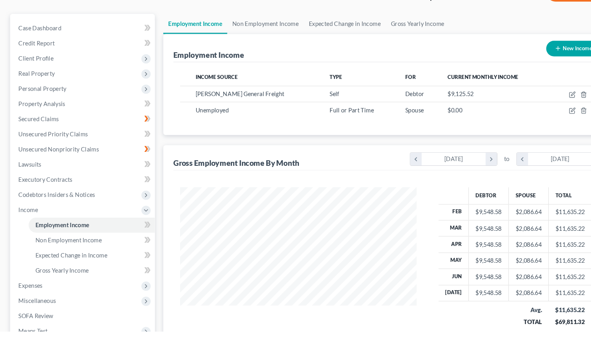
scroll to position [157, 0]
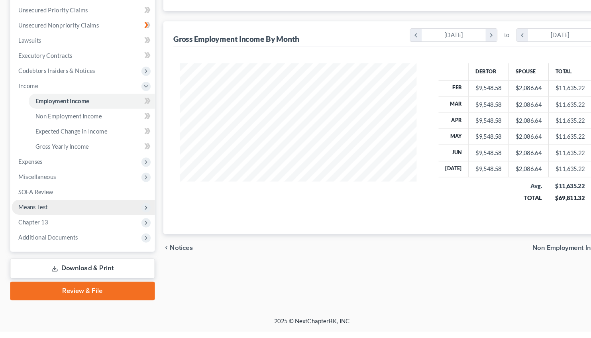
click at [42, 222] on span "Means Test" at bounding box center [31, 220] width 27 height 7
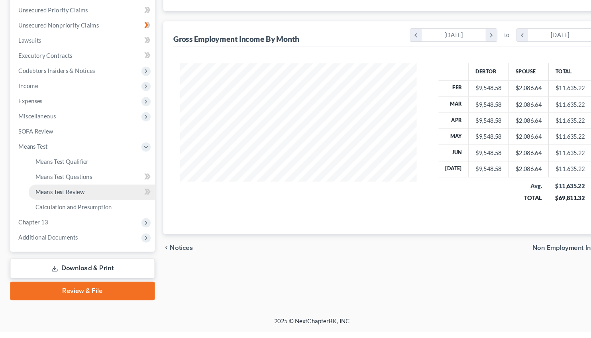
click at [80, 206] on link "Means Test Review" at bounding box center [87, 206] width 120 height 14
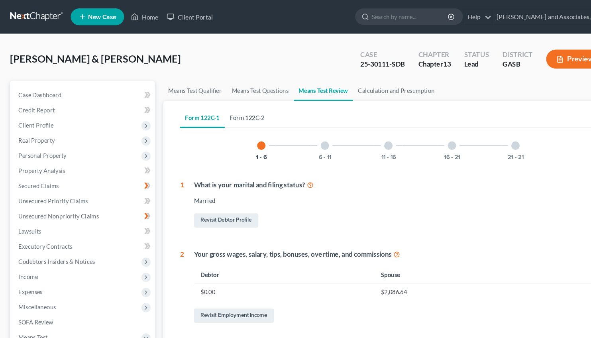
click at [232, 107] on link "Form 122C-2" at bounding box center [234, 111] width 43 height 19
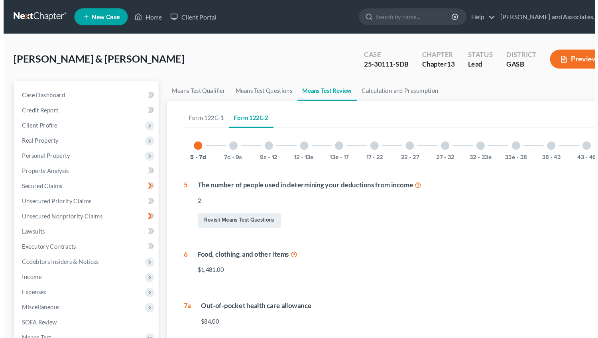
scroll to position [17, 0]
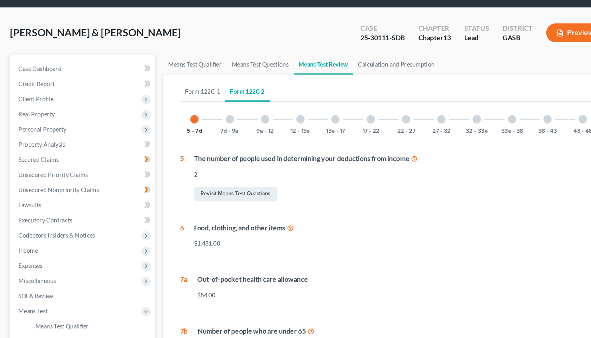
click at [538, 40] on button "Preview" at bounding box center [544, 39] width 55 height 18
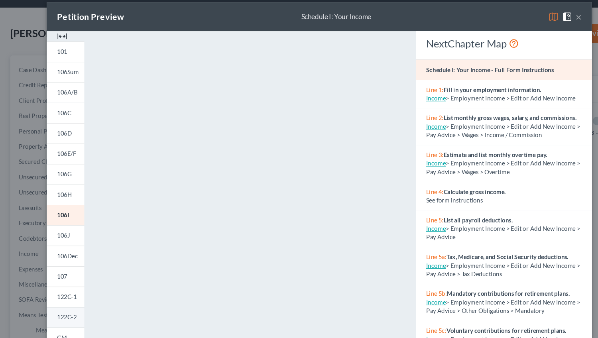
click at [62, 304] on span "122C-2" at bounding box center [62, 304] width 18 height 7
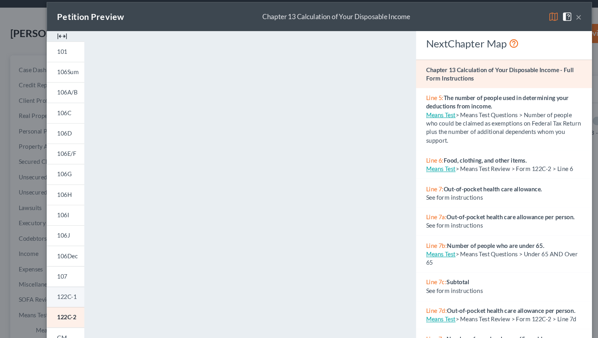
click at [63, 284] on span "122C-1" at bounding box center [62, 285] width 18 height 7
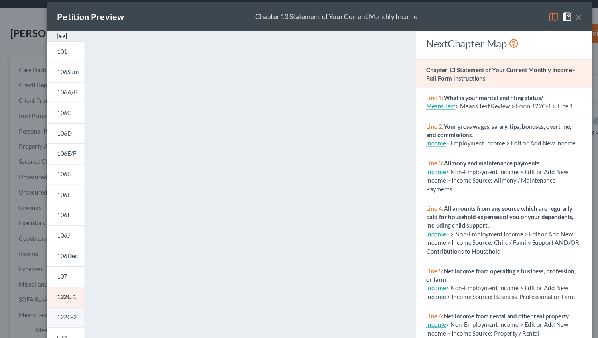
click at [61, 304] on span "122C-2" at bounding box center [62, 304] width 18 height 7
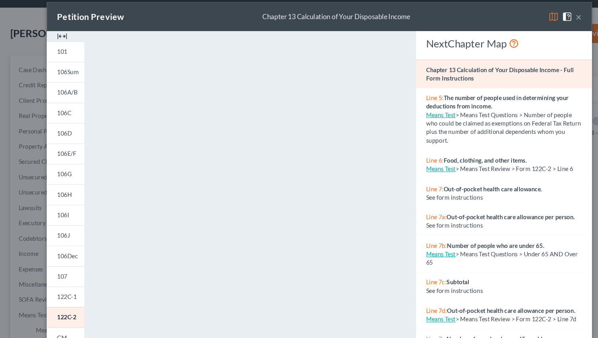
drag, startPoint x: 375, startPoint y: 221, endPoint x: 375, endPoint y: 233, distance: 11.6
click at [375, 233] on div "<object ng-attr-data='[URL][DOMAIN_NAME]' type='application/pdf' width='100%' h…" at bounding box center [234, 238] width 294 height 403
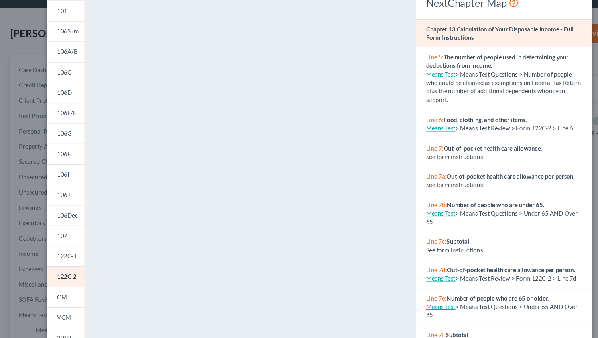
scroll to position [49, 0]
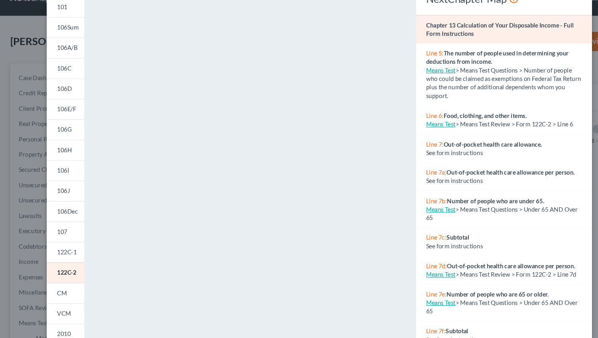
drag, startPoint x: 373, startPoint y: 89, endPoint x: 371, endPoint y: 98, distance: 10.0
click at [371, 98] on div "<object ng-attr-data='[URL][DOMAIN_NAME]' type='application/pdf' width='100%' h…" at bounding box center [234, 188] width 294 height 403
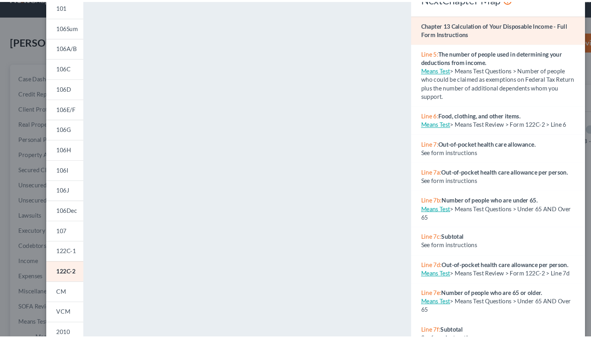
scroll to position [0, 0]
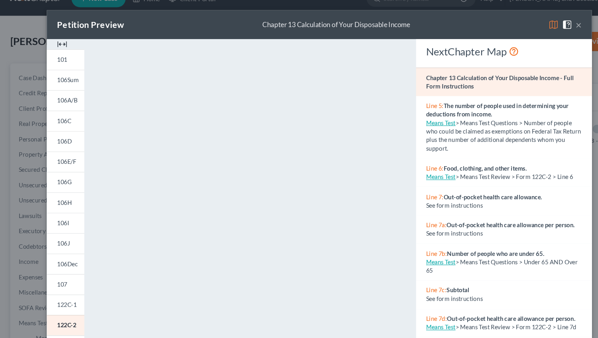
click at [540, 24] on button "×" at bounding box center [542, 23] width 6 height 10
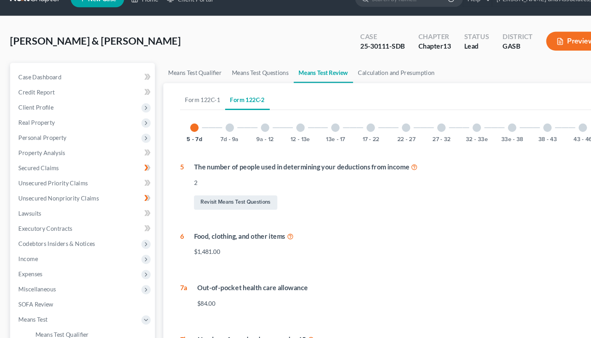
click at [552, 118] on div at bounding box center [552, 121] width 8 height 8
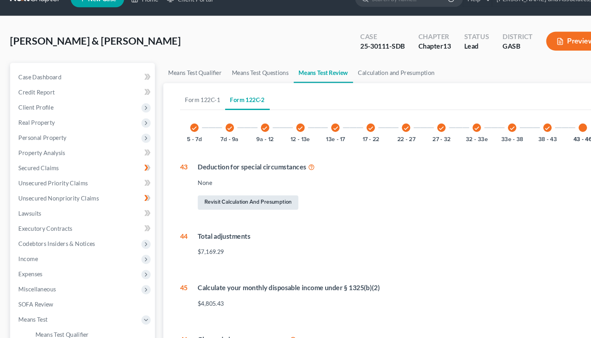
click at [226, 191] on link "Revisit Calculation and Presumption" at bounding box center [234, 192] width 95 height 14
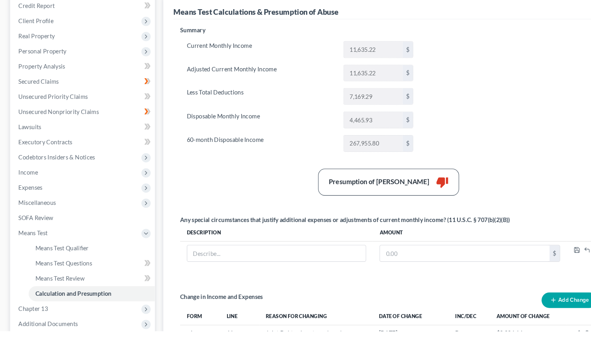
scroll to position [79, 0]
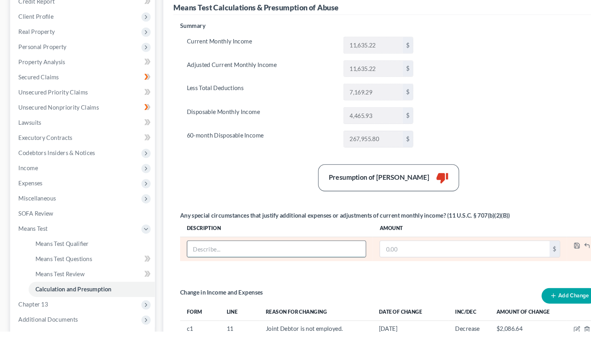
click at [190, 262] on input "text" at bounding box center [261, 259] width 169 height 15
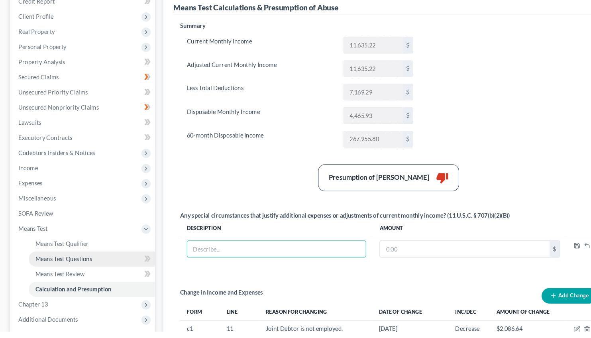
click at [64, 265] on link "Means Test Questions" at bounding box center [87, 269] width 120 height 14
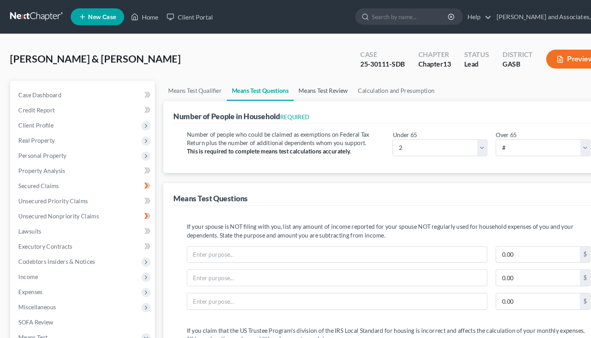
click at [302, 86] on link "Means Test Review" at bounding box center [306, 86] width 56 height 19
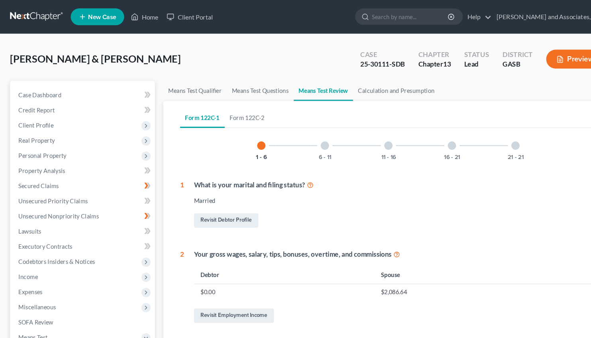
click at [545, 53] on button "Preview" at bounding box center [544, 56] width 55 height 18
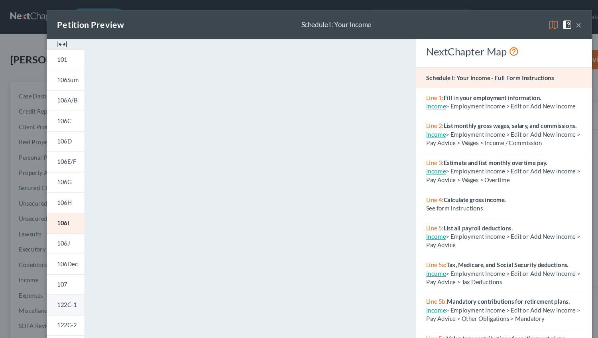
click at [63, 285] on span "122C-1" at bounding box center [62, 285] width 18 height 7
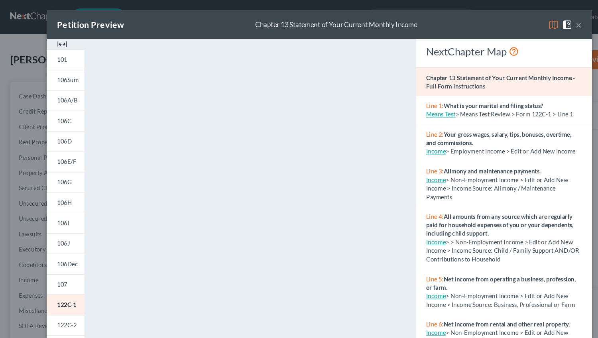
click at [539, 24] on button "×" at bounding box center [542, 23] width 6 height 10
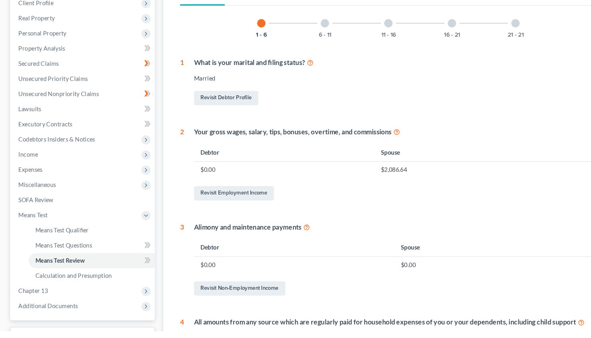
scroll to position [96, 0]
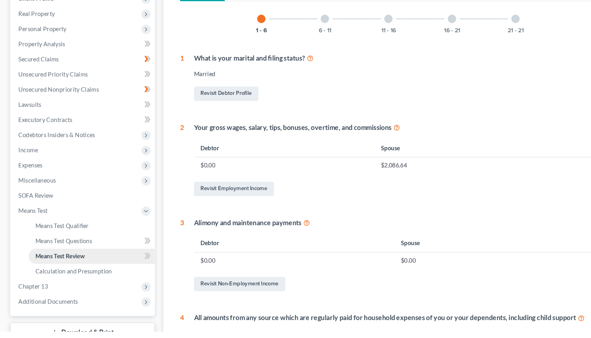
click at [67, 261] on link "Means Test Review" at bounding box center [87, 267] width 120 height 14
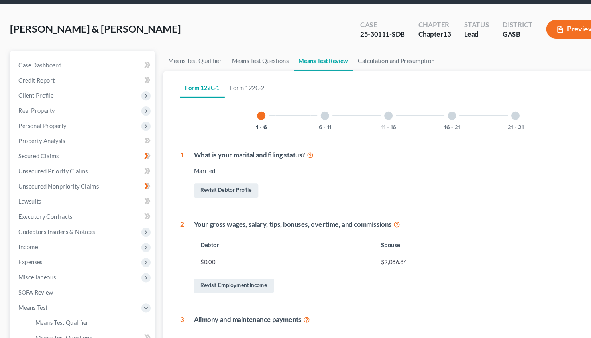
scroll to position [0, 0]
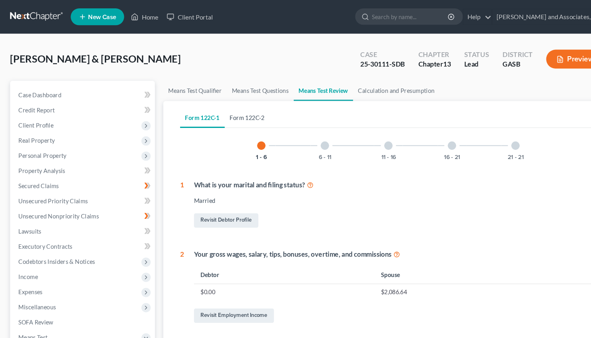
click at [234, 111] on link "Form 122C-2" at bounding box center [234, 111] width 43 height 19
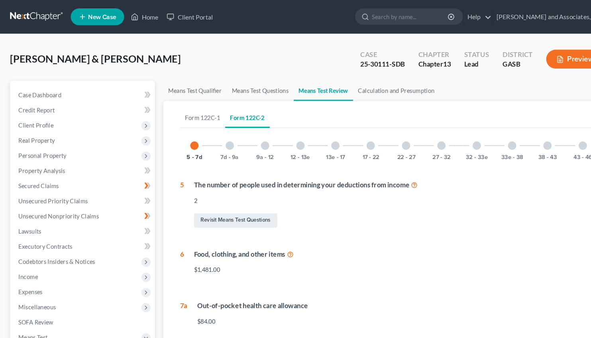
click at [550, 139] on div at bounding box center [552, 138] width 8 height 8
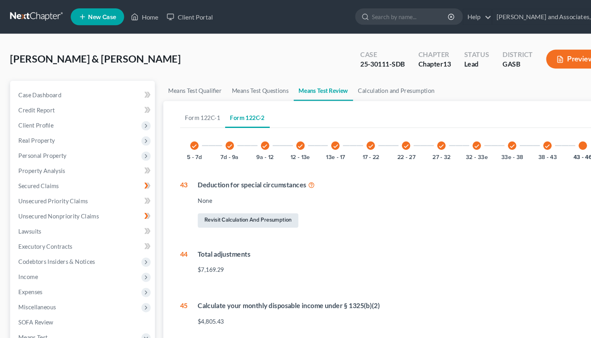
click at [234, 208] on link "Revisit Calculation and Presumption" at bounding box center [234, 209] width 95 height 14
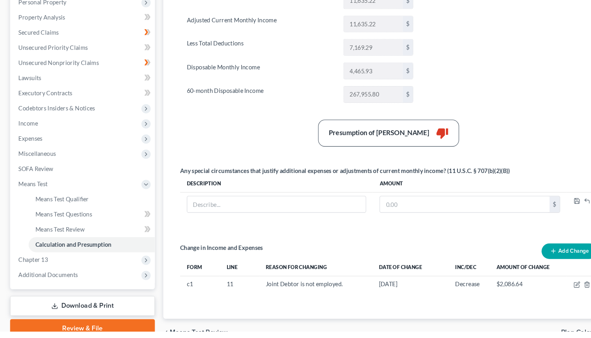
scroll to position [132, 0]
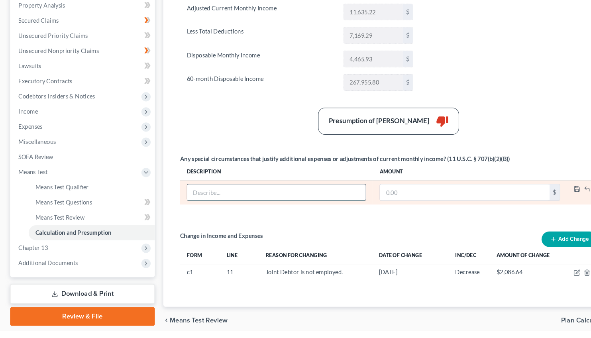
click at [196, 208] on input "text" at bounding box center [261, 206] width 169 height 15
drag, startPoint x: 228, startPoint y: 206, endPoint x: 163, endPoint y: 202, distance: 65.5
click at [177, 202] on input "Truck (Fuel - $1" at bounding box center [261, 206] width 169 height 15
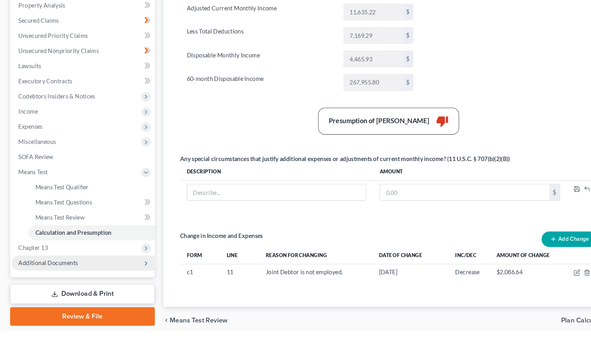
click at [56, 266] on span "Additional Documents" at bounding box center [78, 273] width 135 height 14
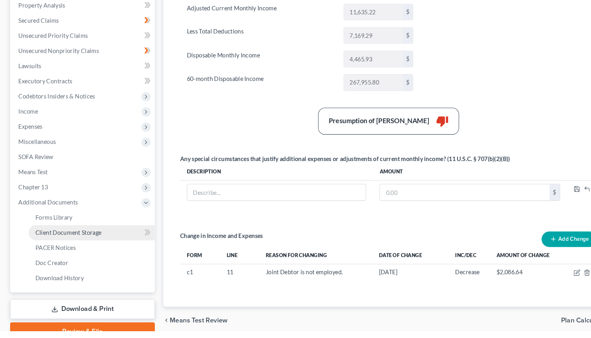
click at [66, 243] on span "Client Document Storage" at bounding box center [64, 244] width 63 height 7
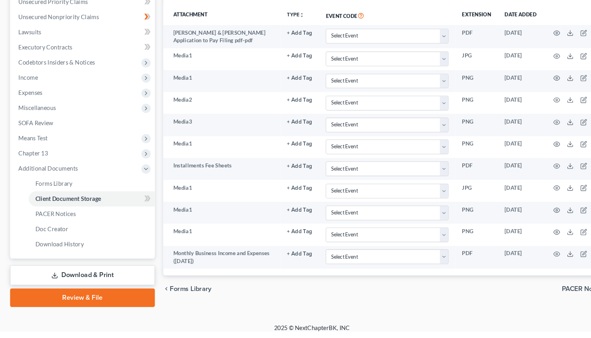
scroll to position [165, 0]
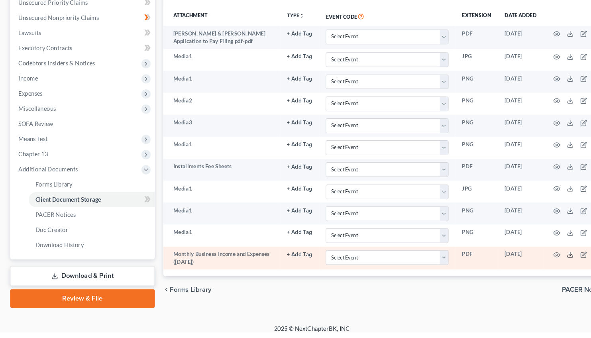
click at [542, 264] on icon at bounding box center [540, 264] width 6 height 6
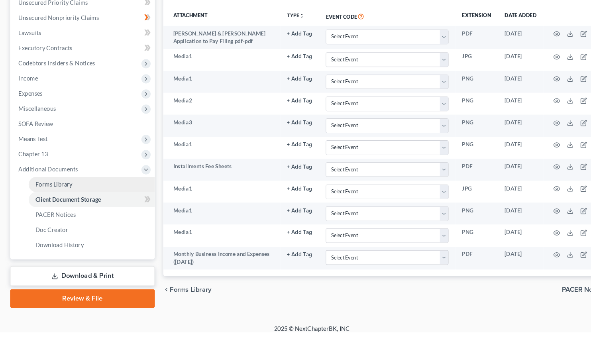
click at [52, 196] on span "Forms Library" at bounding box center [50, 197] width 35 height 7
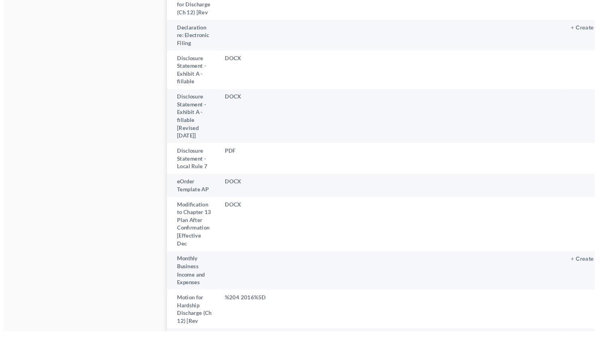
scroll to position [1313, 0]
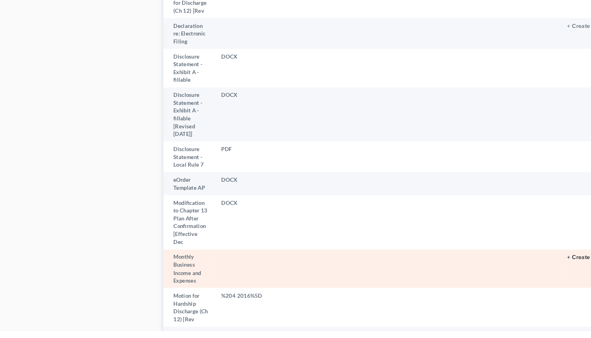
click at [537, 265] on button "+ Create" at bounding box center [548, 268] width 22 height 6
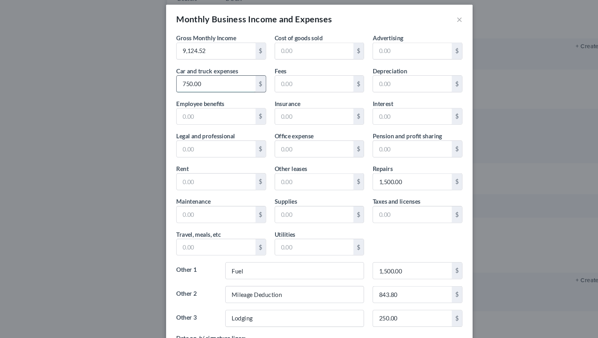
click at [171, 82] on input "750.00" at bounding box center [202, 83] width 74 height 15
click at [173, 82] on input "750.00" at bounding box center [202, 83] width 74 height 15
drag, startPoint x: 173, startPoint y: 82, endPoint x: 163, endPoint y: 82, distance: 10.8
click at [165, 82] on input "750.00" at bounding box center [202, 83] width 74 height 15
click at [359, 175] on input "1,500.00" at bounding box center [386, 175] width 74 height 15
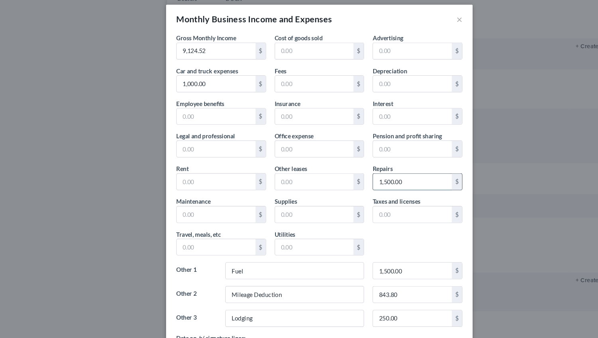
click at [359, 173] on input "1,500.00" at bounding box center [386, 175] width 74 height 15
click at [362, 174] on input "100.00" at bounding box center [386, 175] width 74 height 15
click at [171, 238] on input "text" at bounding box center [202, 236] width 74 height 15
click at [360, 174] on input "1,000.00" at bounding box center [386, 175] width 74 height 15
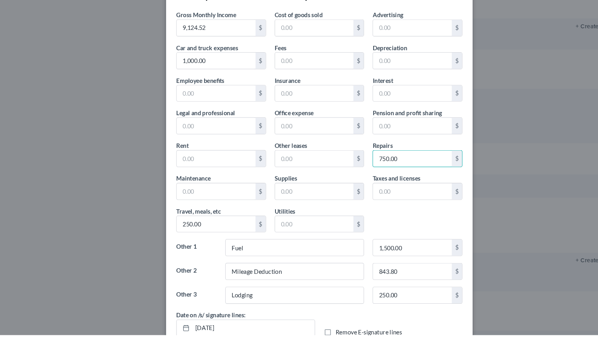
scroll to position [0, 0]
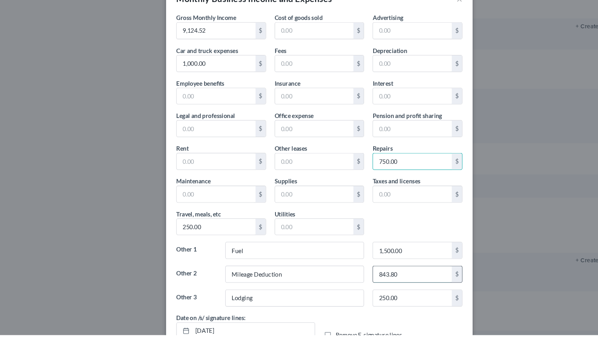
click at [361, 282] on input "843.80" at bounding box center [386, 280] width 74 height 15
click at [359, 280] on input "843.80" at bounding box center [386, 280] width 74 height 15
click at [357, 279] on input "843.80" at bounding box center [386, 280] width 74 height 15
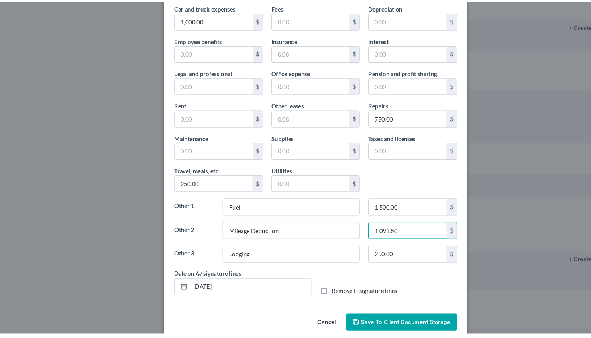
scroll to position [54, 0]
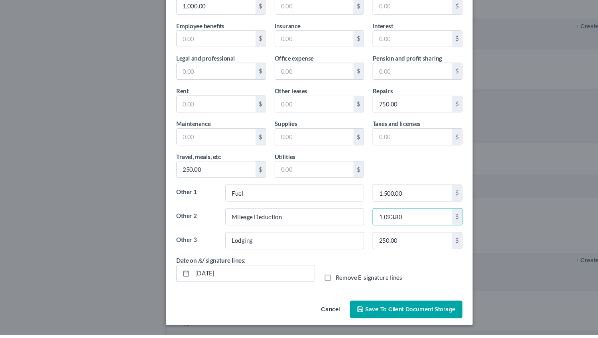
click at [370, 315] on span "Save to Client Document Storage" at bounding box center [384, 313] width 84 height 7
click at [324, 315] on button "Cancel" at bounding box center [309, 314] width 30 height 16
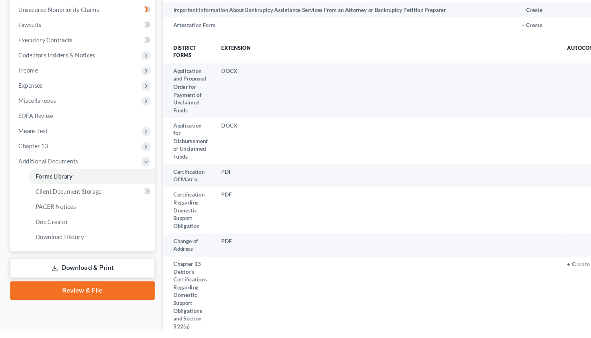
scroll to position [177, 0]
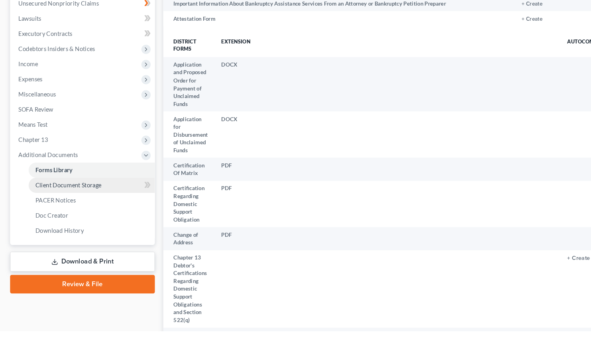
click at [60, 198] on span "Client Document Storage" at bounding box center [64, 199] width 63 height 7
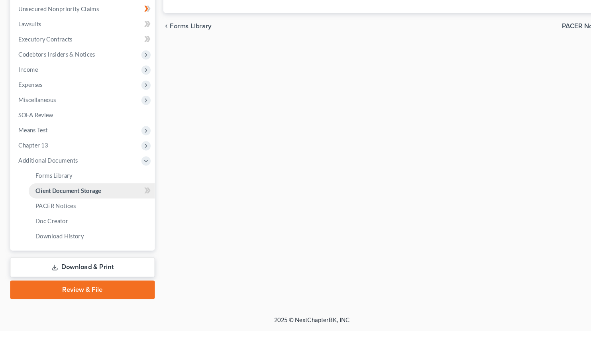
scroll to position [171, 0]
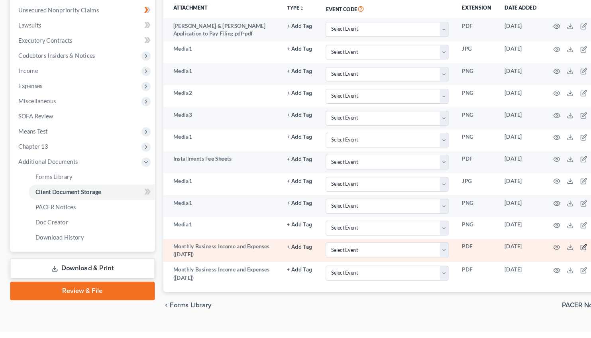
click at [552, 260] on icon "button" at bounding box center [553, 258] width 6 height 6
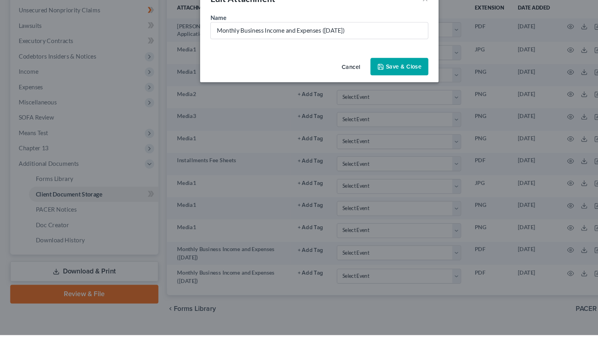
click at [321, 90] on button "Cancel" at bounding box center [328, 87] width 30 height 16
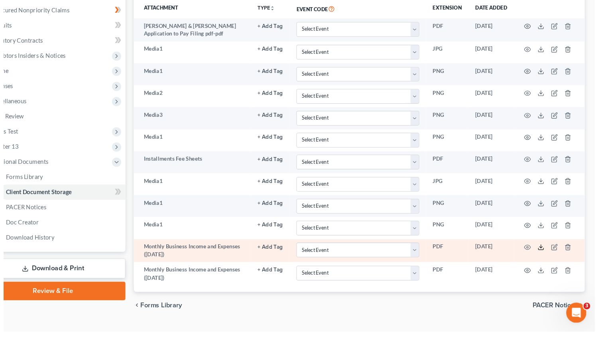
scroll to position [177, 0]
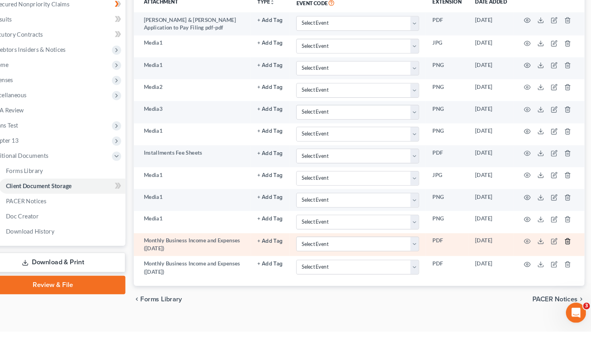
click at [567, 251] on icon "button" at bounding box center [565, 252] width 6 height 6
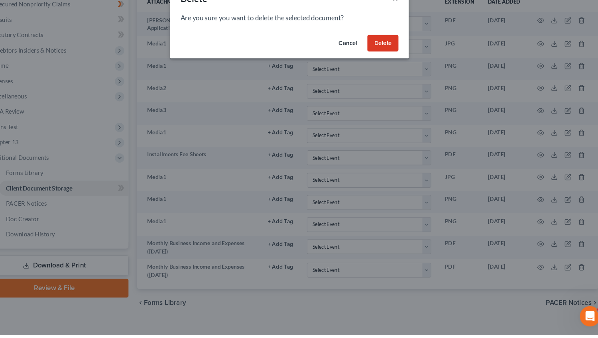
click at [385, 62] on button "Delete" at bounding box center [386, 65] width 29 height 16
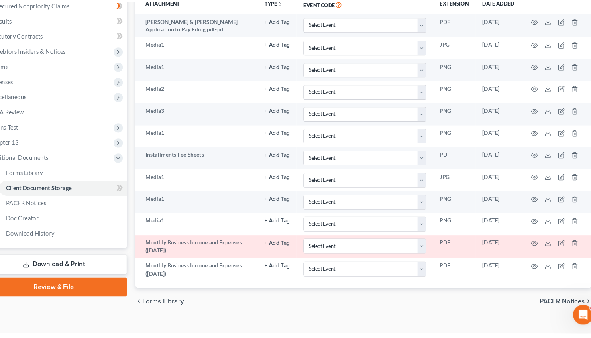
scroll to position [171, 0]
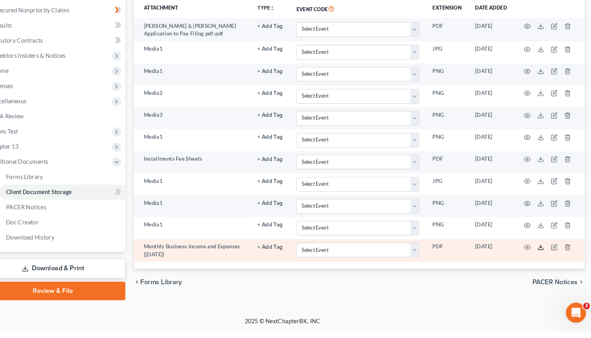
click at [540, 256] on line at bounding box center [540, 257] width 0 height 3
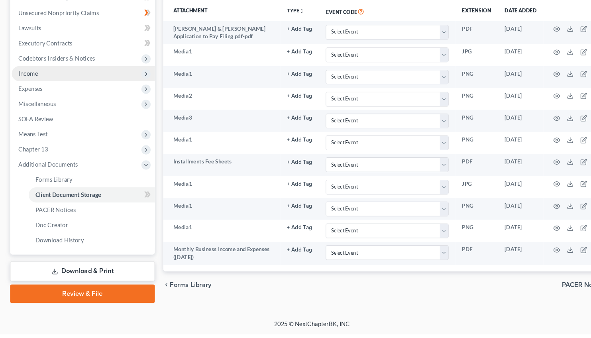
click at [35, 90] on span "Income" at bounding box center [27, 91] width 18 height 7
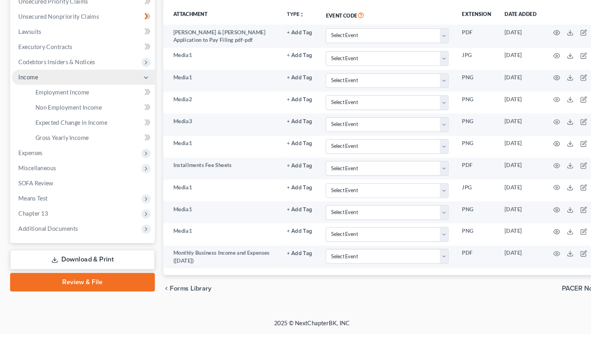
scroll to position [167, 0]
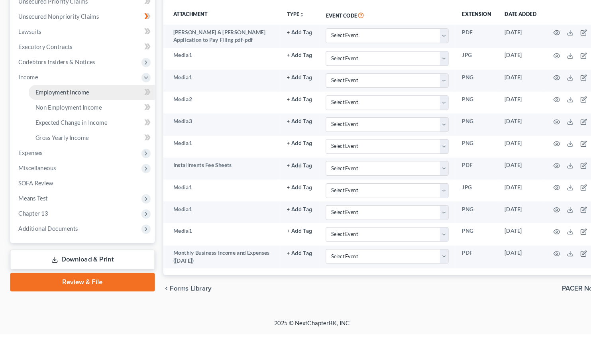
click at [61, 112] on link "Employment Income" at bounding box center [87, 109] width 120 height 14
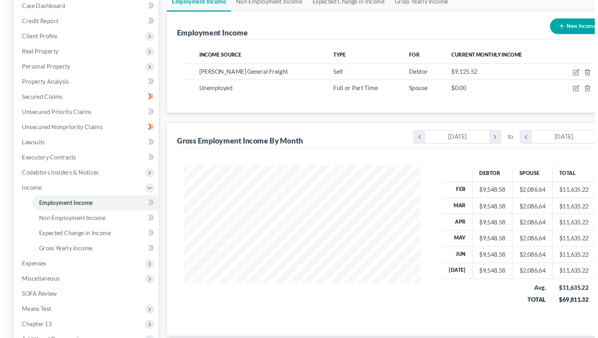
scroll to position [83, 0]
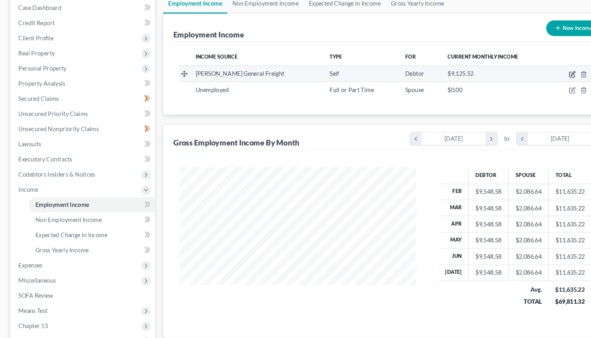
click at [543, 70] on icon "button" at bounding box center [542, 70] width 6 height 6
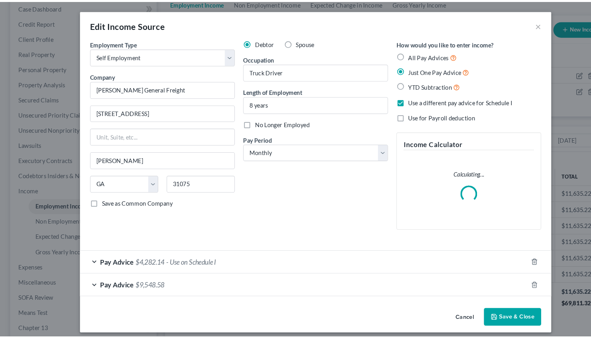
scroll to position [143, 242]
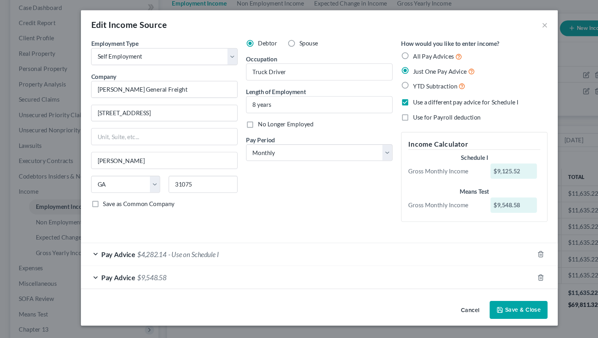
click at [144, 236] on span "$4,282.14" at bounding box center [141, 238] width 27 height 8
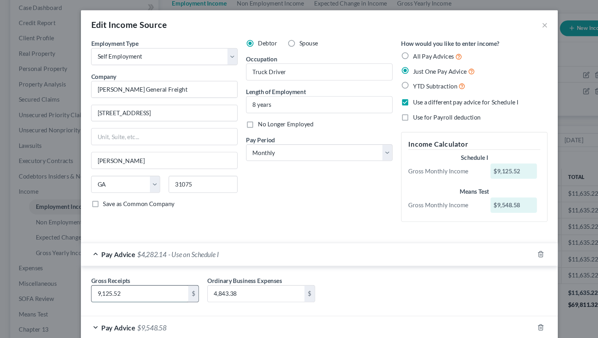
drag, startPoint x: 117, startPoint y: 278, endPoint x: 164, endPoint y: 286, distance: 47.7
click at [164, 283] on input "9,125.52" at bounding box center [131, 274] width 90 height 15
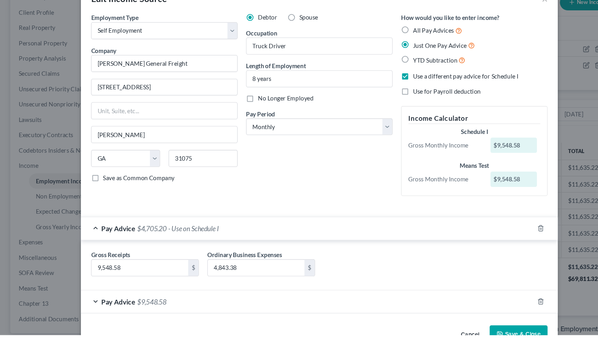
click at [485, 333] on button "Save & Close" at bounding box center [485, 337] width 54 height 17
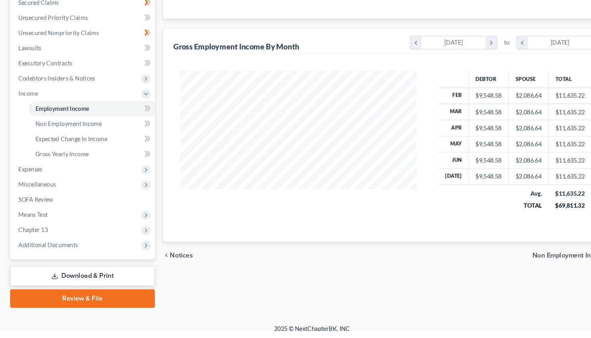
scroll to position [157, 0]
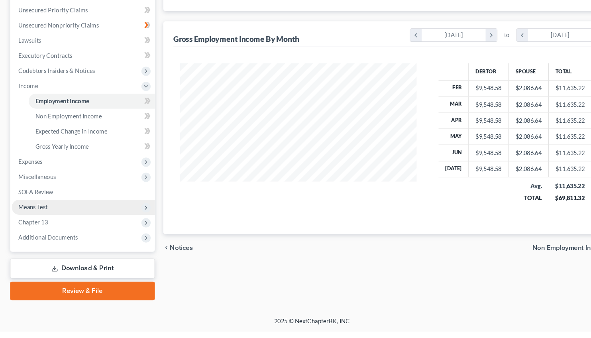
click at [38, 219] on span "Means Test" at bounding box center [31, 220] width 27 height 7
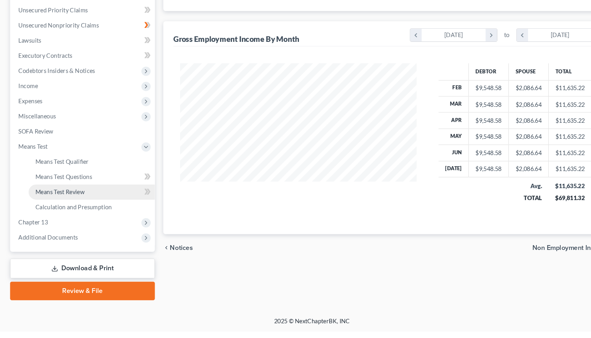
click at [69, 201] on link "Means Test Review" at bounding box center [87, 206] width 120 height 14
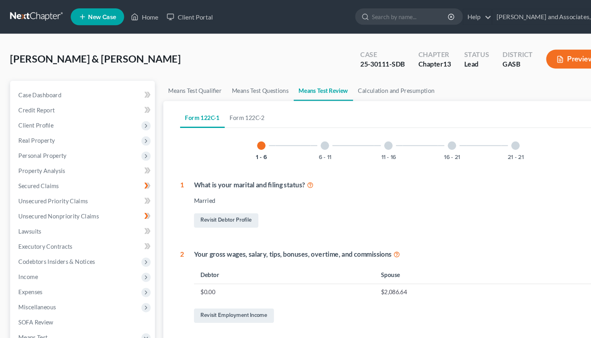
click at [546, 58] on button "Preview" at bounding box center [544, 56] width 55 height 18
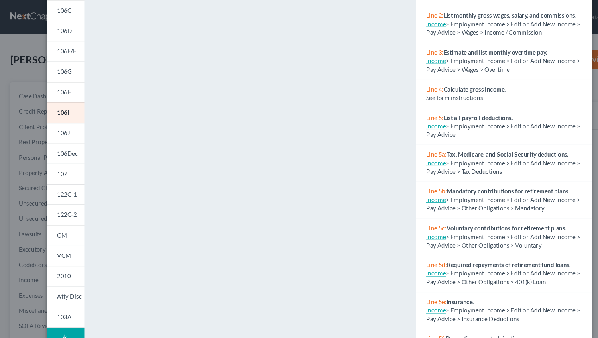
scroll to position [111, 0]
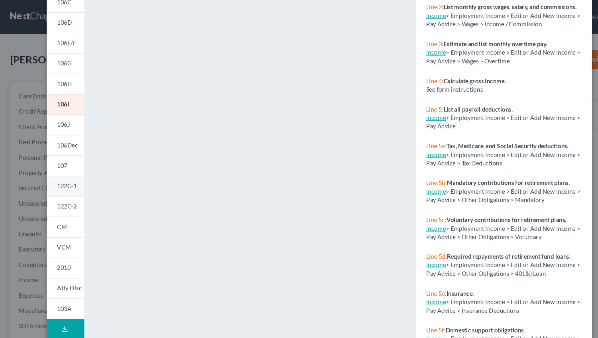
click at [58, 176] on span "122C-1" at bounding box center [62, 174] width 18 height 7
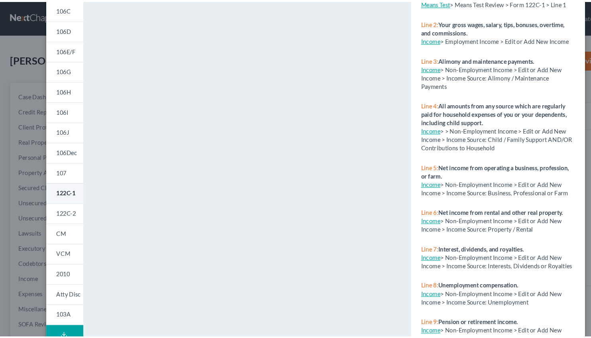
scroll to position [104, 0]
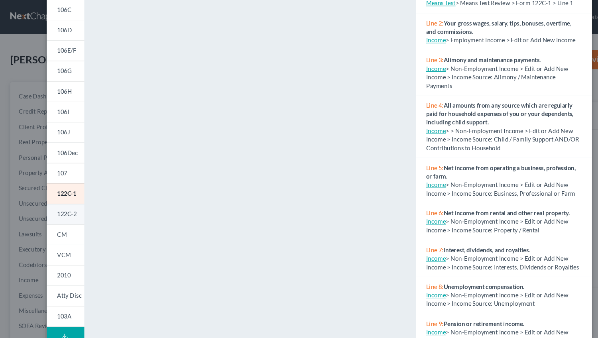
click at [61, 198] on span "122C-2" at bounding box center [62, 200] width 18 height 7
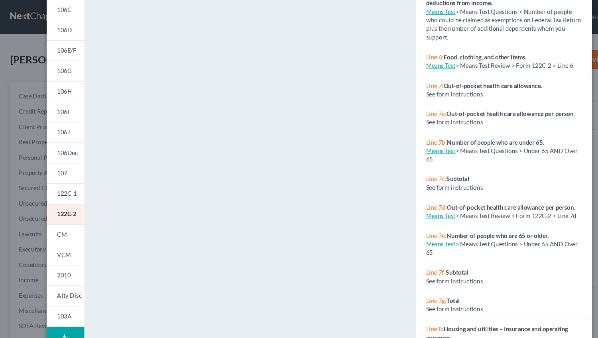
click at [12, 159] on div "Petition Preview Chapter 13 Calculation of Your Disposable Income × 101 106Sum …" at bounding box center [299, 169] width 598 height 338
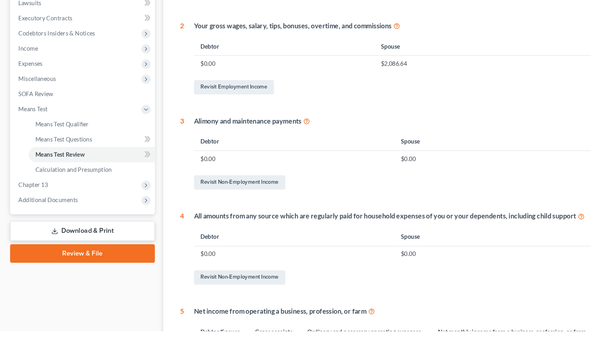
scroll to position [216, 0]
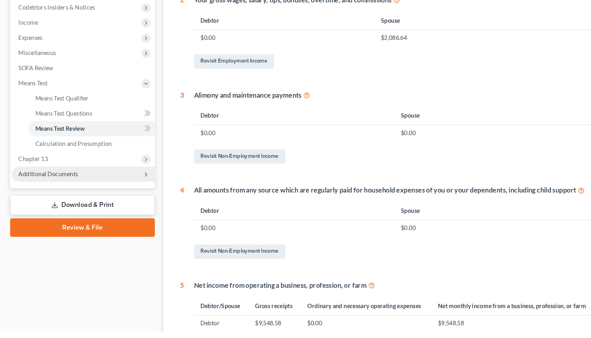
click at [51, 188] on span "Additional Documents" at bounding box center [46, 189] width 56 height 7
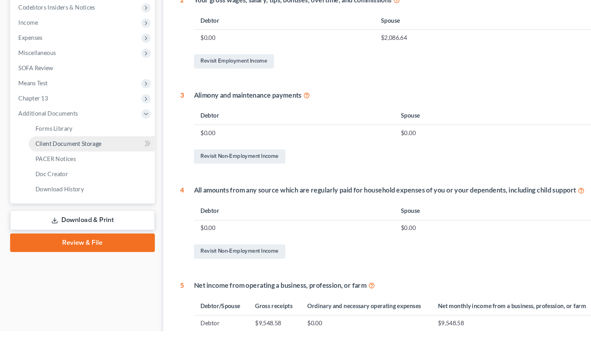
click at [67, 162] on span "Client Document Storage" at bounding box center [64, 160] width 63 height 7
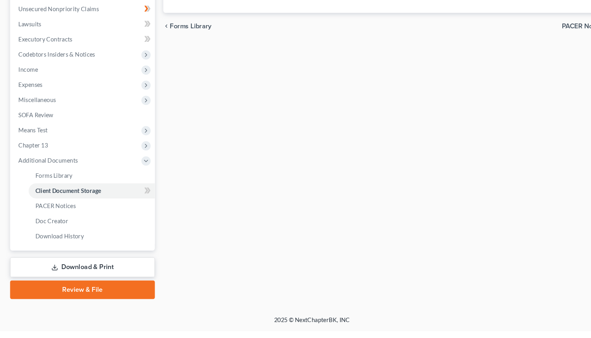
scroll to position [171, 0]
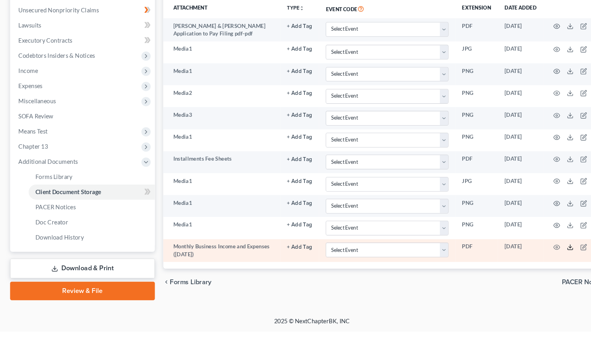
click at [540, 261] on icon at bounding box center [540, 260] width 5 height 2
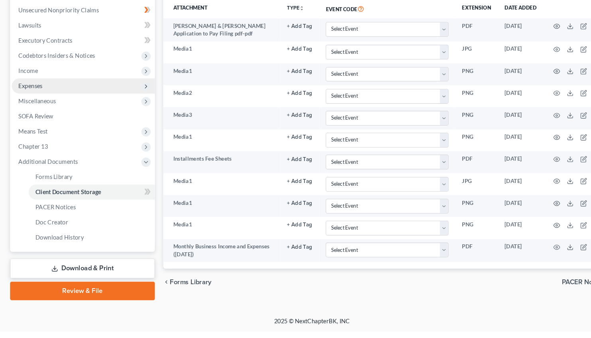
click at [34, 103] on span "Expenses" at bounding box center [29, 105] width 23 height 7
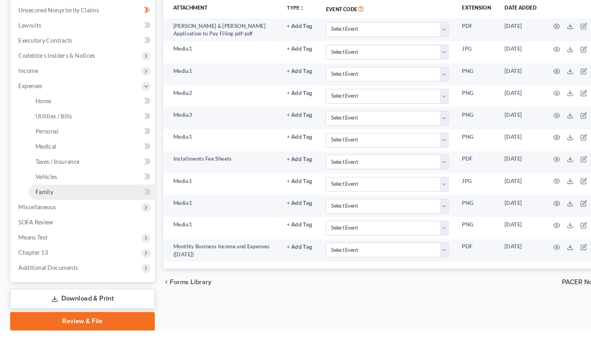
click at [39, 205] on span "Family" at bounding box center [41, 205] width 17 height 7
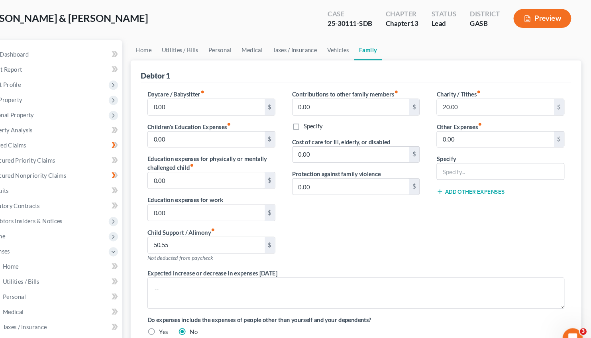
scroll to position [37, 0]
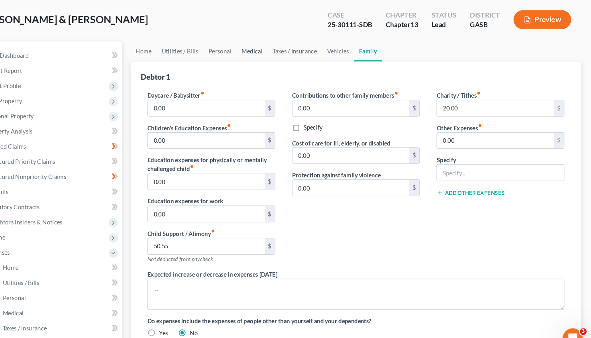
click at [267, 47] on link "Medical" at bounding box center [269, 48] width 29 height 19
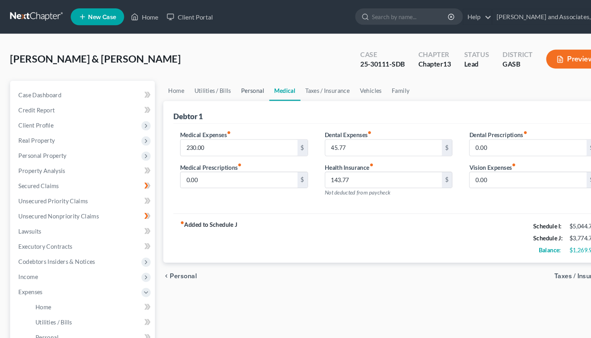
click at [234, 86] on link "Personal" at bounding box center [239, 86] width 31 height 19
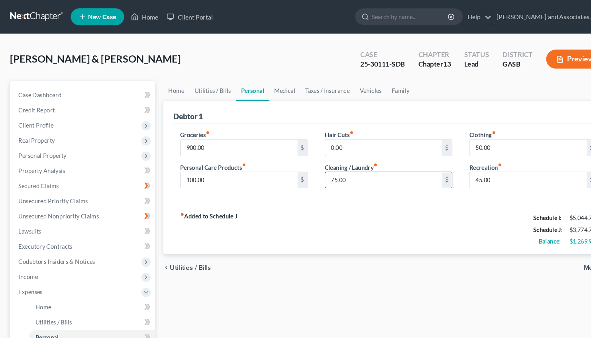
click at [319, 169] on input "75.00" at bounding box center [363, 170] width 111 height 15
click at [320, 171] on input "75.00" at bounding box center [363, 170] width 111 height 15
click at [318, 167] on input "75.00" at bounding box center [363, 170] width 111 height 15
drag, startPoint x: 319, startPoint y: 169, endPoint x: 312, endPoint y: 171, distance: 7.1
click at [312, 171] on input "75.00" at bounding box center [363, 170] width 111 height 15
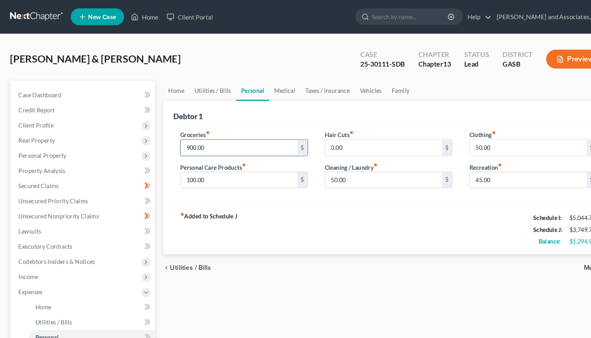
click at [186, 141] on input "900.00" at bounding box center [226, 139] width 111 height 15
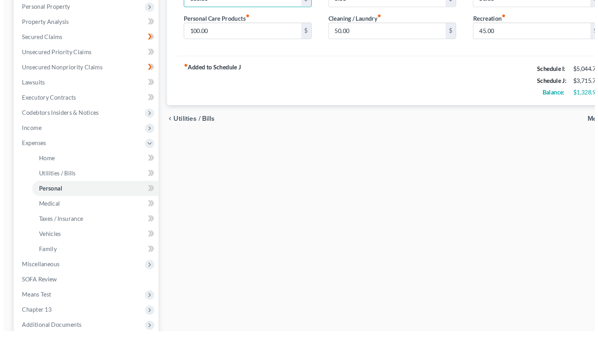
scroll to position [118, 0]
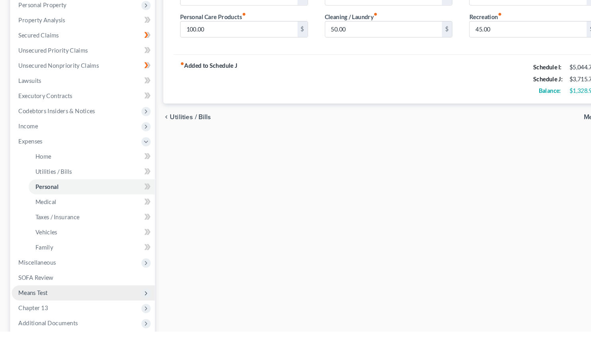
click at [34, 301] on span "Means Test" at bounding box center [31, 301] width 27 height 7
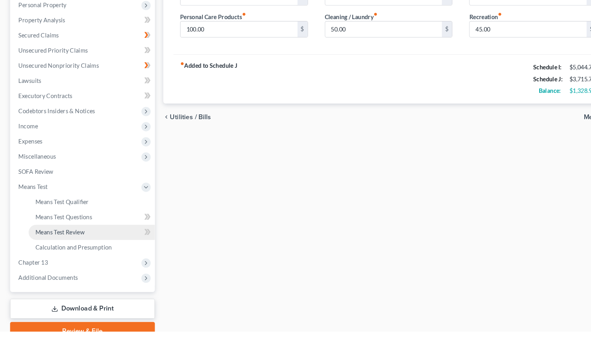
click at [67, 242] on span "Means Test Review" at bounding box center [56, 244] width 47 height 7
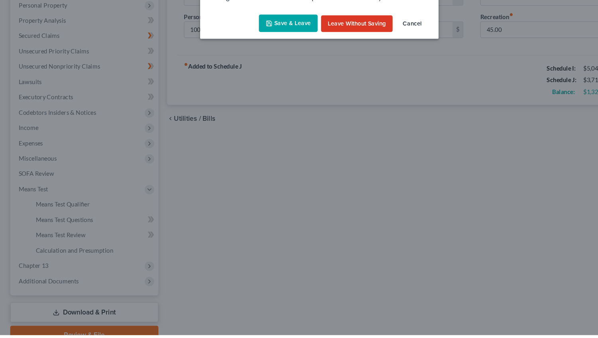
click at [262, 49] on button "Save & Leave" at bounding box center [269, 46] width 55 height 17
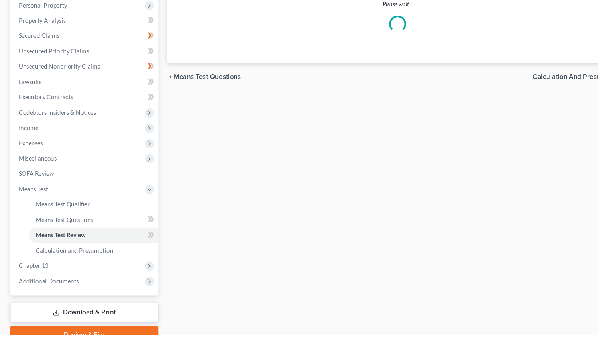
click at [61, 219] on ul "Exemption from Presumption Means Test Qualifier Means Test Questions Means Test…" at bounding box center [79, 236] width 137 height 57
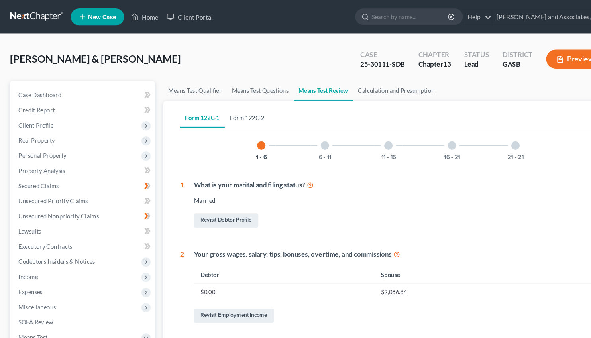
click at [235, 109] on link "Form 122C-2" at bounding box center [234, 111] width 43 height 19
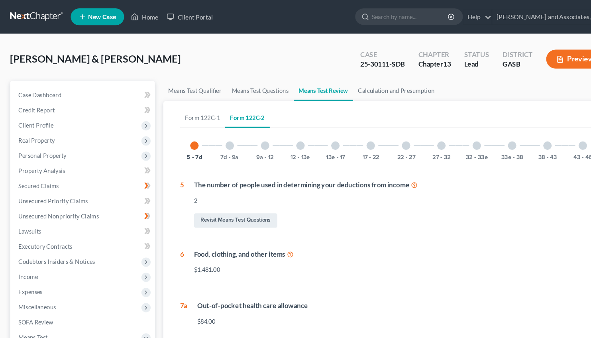
click at [552, 138] on div at bounding box center [552, 138] width 8 height 8
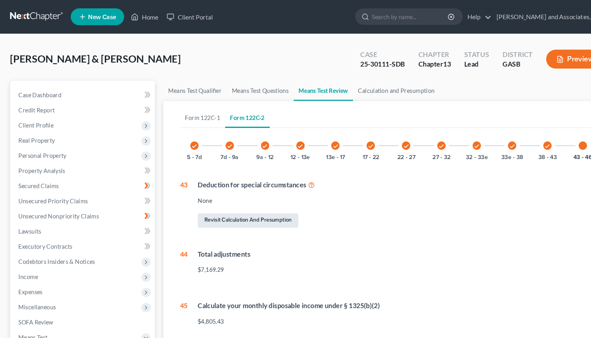
click at [236, 204] on link "Revisit Calculation and Presumption" at bounding box center [234, 209] width 95 height 14
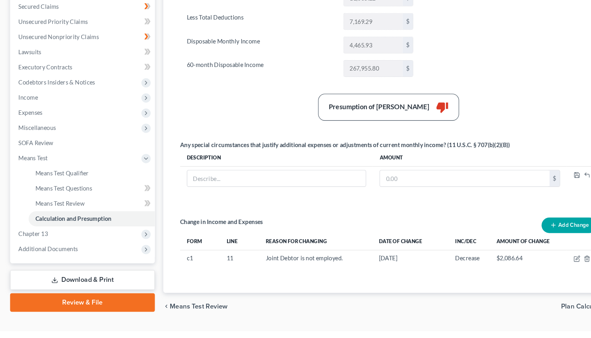
scroll to position [149, 0]
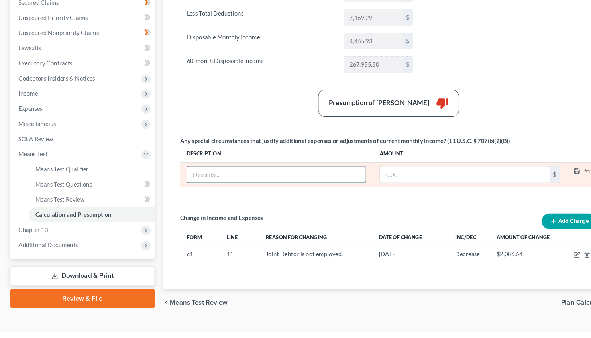
click at [211, 183] on input "text" at bounding box center [261, 189] width 169 height 15
click at [546, 186] on polyline "button" at bounding box center [546, 187] width 3 height 2
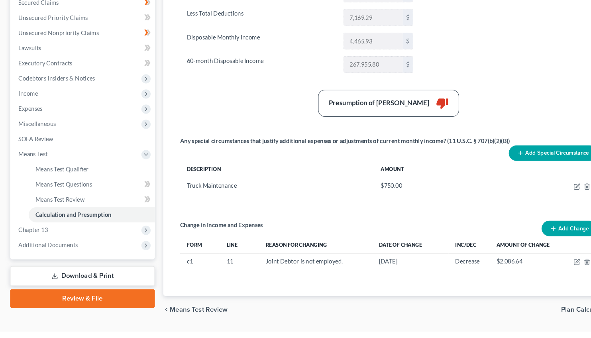
click at [521, 170] on button "Add Special Circumstance" at bounding box center [524, 169] width 84 height 15
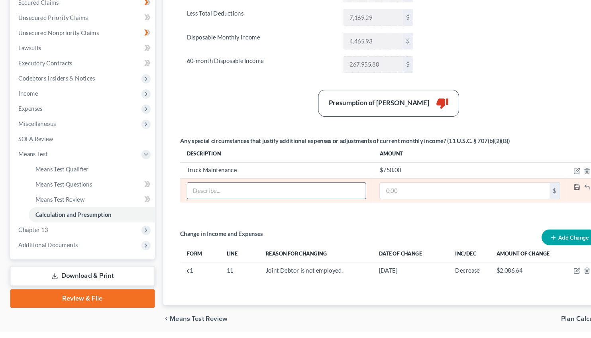
click at [193, 204] on input "text" at bounding box center [261, 204] width 169 height 15
click at [547, 200] on polyline "button" at bounding box center [546, 199] width 2 height 1
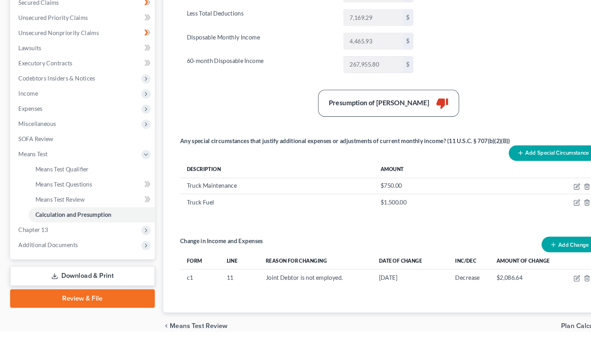
click at [530, 169] on button "Add Special Circumstance" at bounding box center [524, 169] width 84 height 15
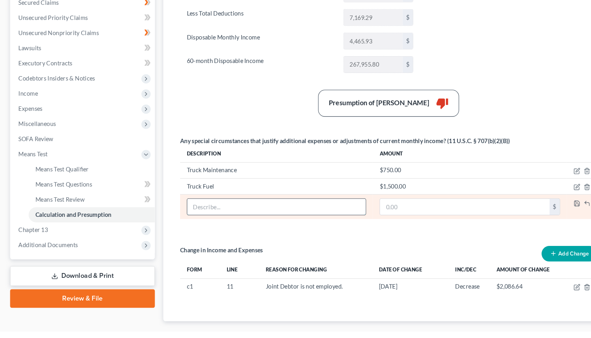
click at [198, 218] on input "text" at bounding box center [261, 219] width 169 height 15
click at [547, 215] on icon "button" at bounding box center [546, 217] width 6 height 6
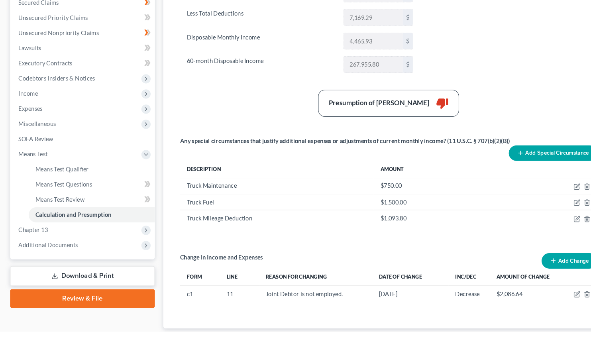
click at [503, 163] on button "Add Special Circumstance" at bounding box center [524, 169] width 84 height 15
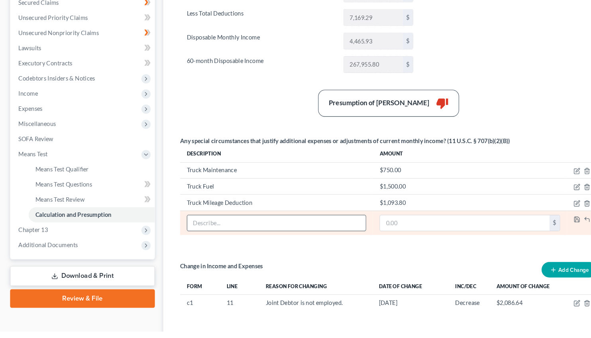
click at [214, 239] on input "text" at bounding box center [261, 235] width 169 height 15
click at [548, 232] on polyline "button" at bounding box center [546, 233] width 3 height 2
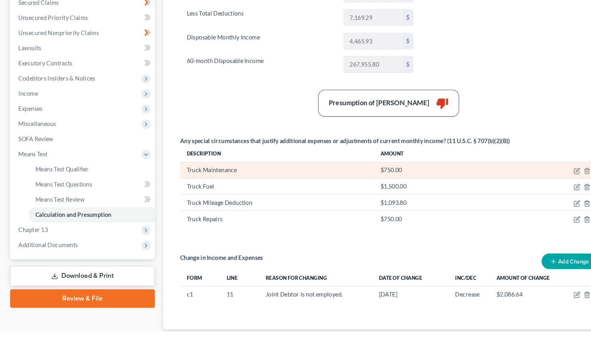
click at [226, 185] on div "Truck Maintenance" at bounding box center [262, 185] width 171 height 8
click at [546, 185] on icon "button" at bounding box center [546, 186] width 6 height 6
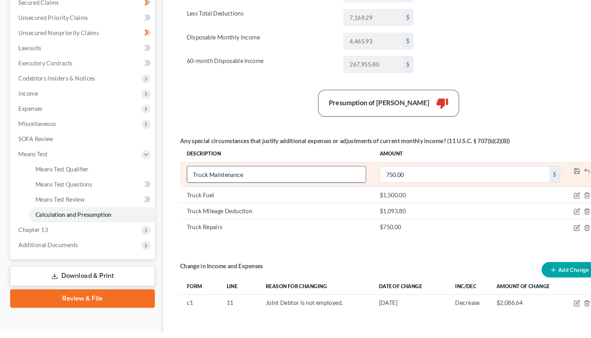
click at [236, 187] on input "Truck Maintenance" at bounding box center [261, 189] width 169 height 15
drag, startPoint x: 389, startPoint y: 190, endPoint x: 406, endPoint y: 196, distance: 18.5
click at [406, 196] on input "750.00" at bounding box center [440, 189] width 161 height 15
click at [545, 187] on icon "button" at bounding box center [546, 186] width 6 height 6
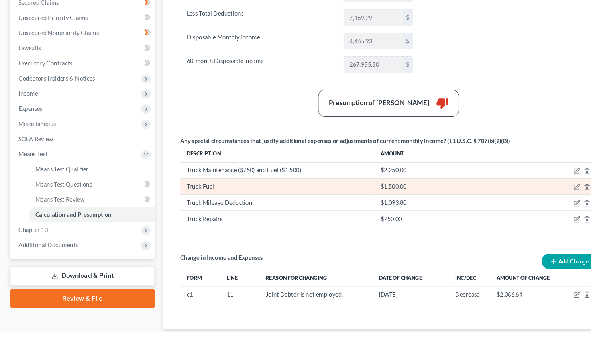
click at [195, 201] on div "Truck Fuel" at bounding box center [262, 201] width 171 height 8
click at [546, 202] on icon "button" at bounding box center [547, 200] width 4 height 4
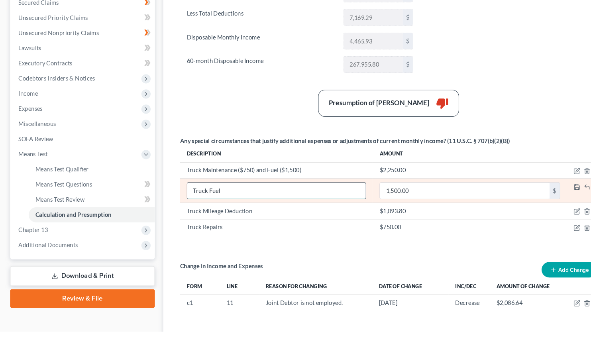
drag, startPoint x: 209, startPoint y: 203, endPoint x: 185, endPoint y: 203, distance: 23.9
click at [177, 203] on input "Truck Fuel" at bounding box center [261, 204] width 169 height 15
drag, startPoint x: 215, startPoint y: 205, endPoint x: 198, endPoint y: 206, distance: 16.8
click at [198, 206] on input "Truck Fuel" at bounding box center [261, 204] width 169 height 15
click at [546, 199] on icon "button" at bounding box center [546, 201] width 6 height 6
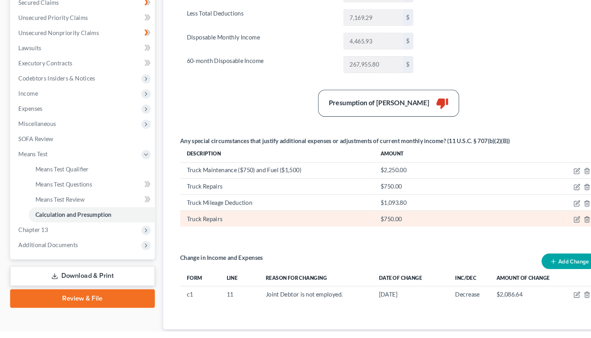
click at [207, 231] on div "Truck Repairs" at bounding box center [262, 232] width 171 height 8
click at [547, 232] on icon "button" at bounding box center [546, 232] width 6 height 6
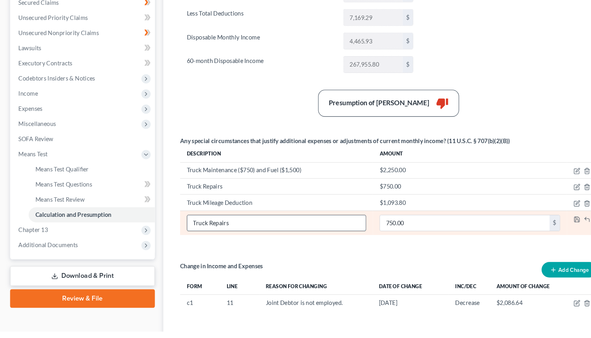
drag, startPoint x: 220, startPoint y: 235, endPoint x: 198, endPoint y: 237, distance: 21.6
click at [198, 237] on input "Truck Repairs" at bounding box center [261, 235] width 169 height 15
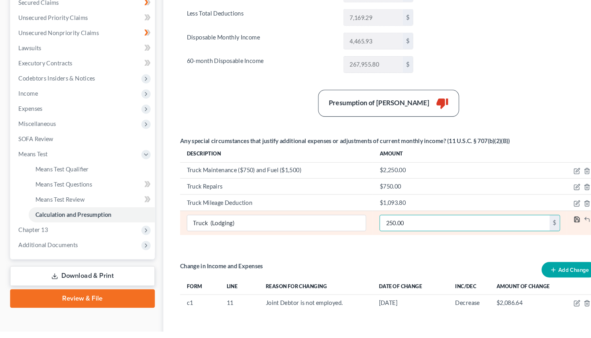
click at [546, 230] on polyline "button" at bounding box center [546, 230] width 2 height 1
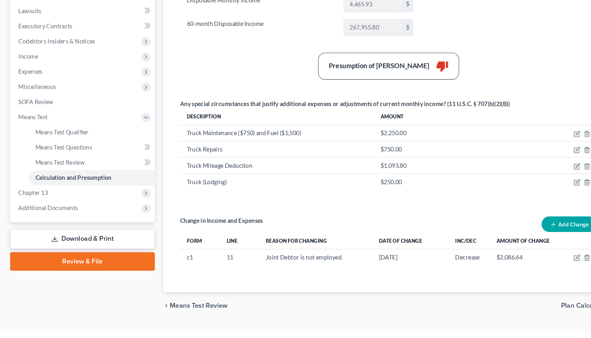
scroll to position [203, 0]
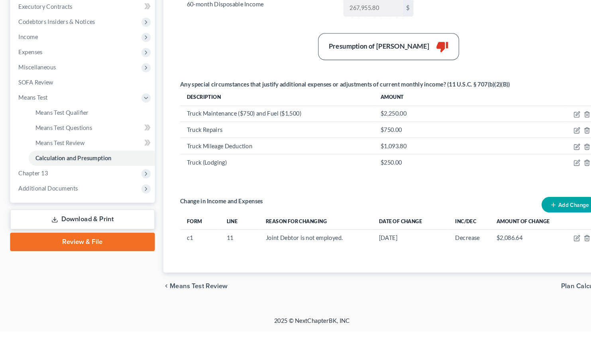
click at [548, 294] on span "Plan Calculator" at bounding box center [553, 295] width 44 height 6
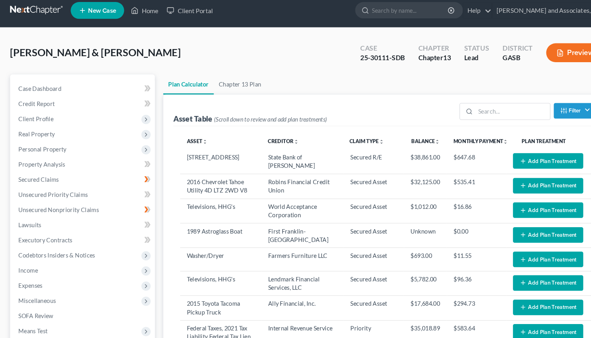
scroll to position [4, 0]
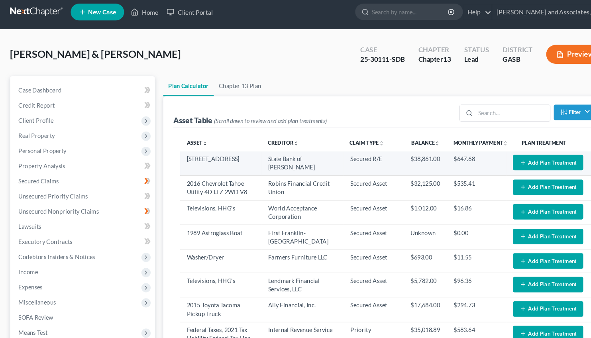
click at [505, 153] on button "Add Plan Treatment" at bounding box center [519, 154] width 67 height 15
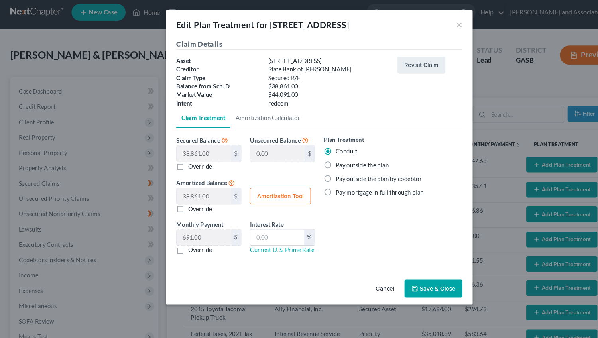
click at [314, 154] on label "Pay outside the plan" at bounding box center [339, 155] width 50 height 8
click at [317, 154] on input "Pay outside the plan" at bounding box center [319, 153] width 5 height 5
click at [402, 267] on button "Save & Close" at bounding box center [406, 270] width 54 height 17
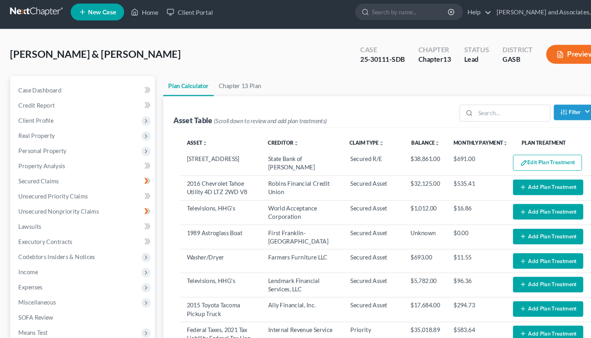
click at [527, 181] on button "Add Plan Treatment" at bounding box center [519, 177] width 67 height 15
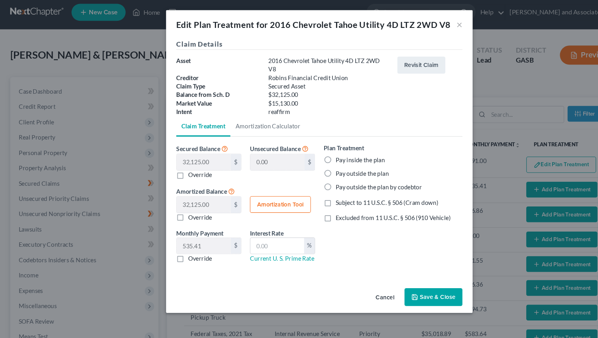
click at [314, 146] on label "Pay inside the plan" at bounding box center [337, 150] width 46 height 8
click at [317, 146] on input "Pay inside the plan" at bounding box center [319, 148] width 5 height 5
click at [406, 271] on button "Save & Close" at bounding box center [406, 278] width 54 height 17
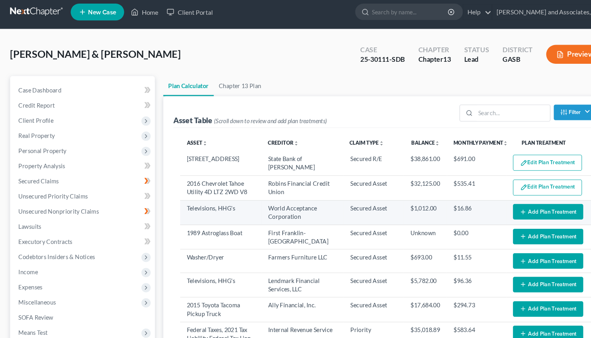
click at [508, 200] on button "Add Plan Treatment" at bounding box center [519, 200] width 67 height 15
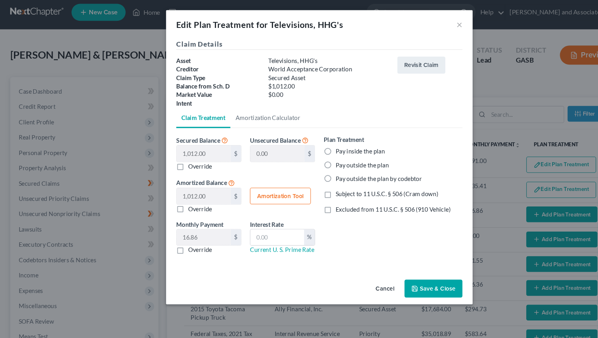
click at [314, 140] on label "Pay inside the plan" at bounding box center [337, 142] width 46 height 8
click at [317, 140] on input "Pay inside the plan" at bounding box center [319, 140] width 5 height 5
click at [314, 194] on label "Excluded from 11 U.S.C. § 506 (910 Vehicle)" at bounding box center [368, 196] width 108 height 8
click at [317, 194] on input "Excluded from 11 U.S.C. § 506 (910 Vehicle)" at bounding box center [319, 194] width 5 height 5
click at [314, 182] on label "Subject to 11 U.S.C. § 506 (Cram down)" at bounding box center [362, 182] width 96 height 8
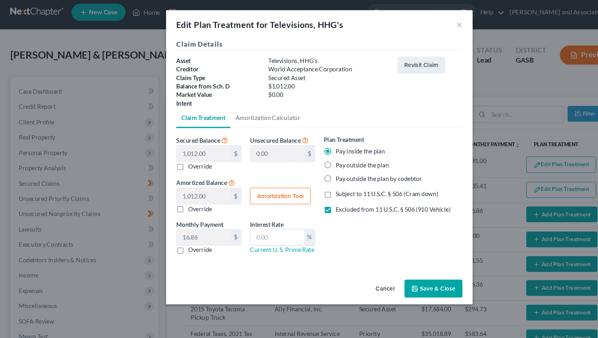
click at [317, 182] on input "Subject to 11 U.S.C. § 506 (Cram down)" at bounding box center [319, 180] width 5 height 5
click at [314, 197] on label "Excluded from 11 U.S.C. § 506 (910 Vehicle)" at bounding box center [368, 196] width 108 height 8
click at [317, 197] on input "Excluded from 11 U.S.C. § 506 (910 Vehicle)" at bounding box center [319, 194] width 5 height 5
click at [256, 222] on input "text" at bounding box center [259, 222] width 50 height 15
click at [405, 269] on button "Save & Close" at bounding box center [406, 270] width 54 height 17
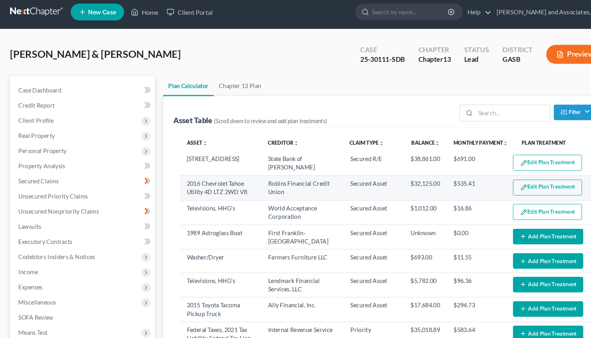
click at [507, 176] on button "Edit Plan Treatment" at bounding box center [518, 177] width 65 height 15
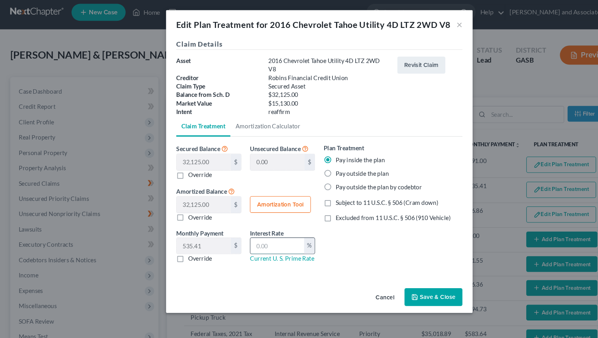
click at [252, 223] on input "text" at bounding box center [259, 230] width 50 height 15
click at [403, 270] on button "Save & Close" at bounding box center [406, 278] width 54 height 17
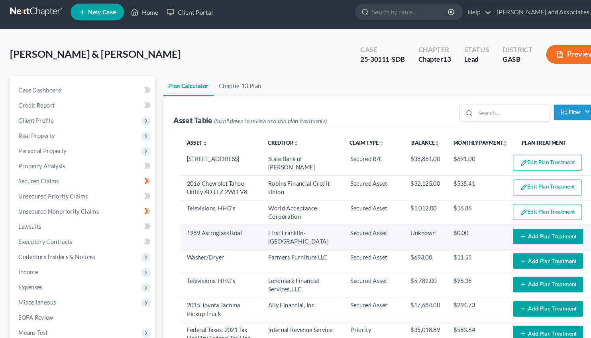
click at [509, 224] on button "Add Plan Treatment" at bounding box center [519, 224] width 67 height 15
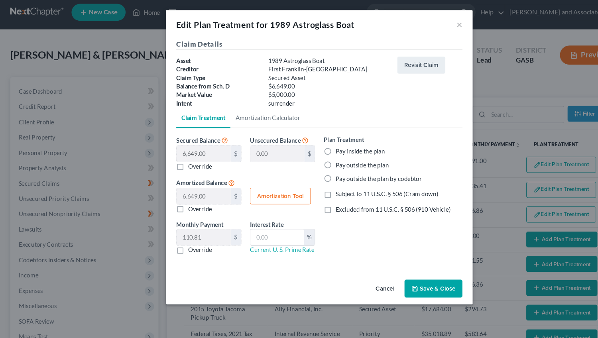
click at [397, 274] on button "Save & Close" at bounding box center [406, 270] width 54 height 17
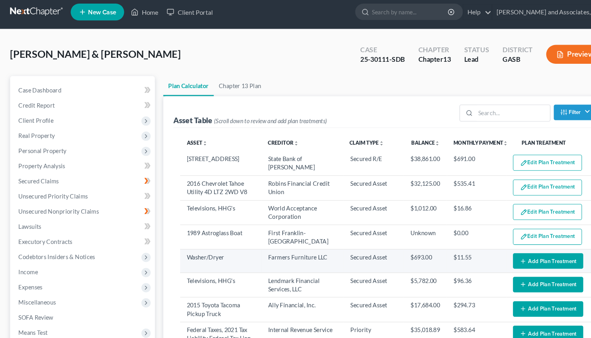
click at [504, 245] on button "Add Plan Treatment" at bounding box center [519, 247] width 67 height 15
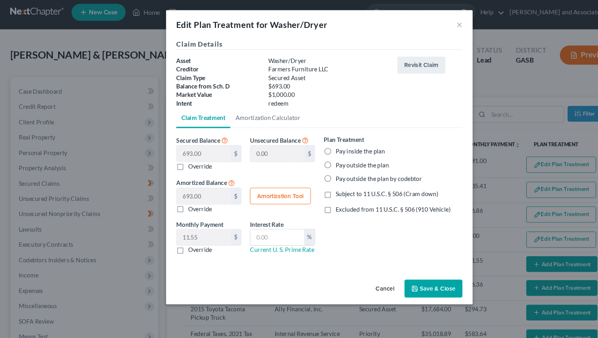
click at [314, 183] on label "Subject to 11 U.S.C. § 506 (Cram down)" at bounding box center [362, 182] width 96 height 8
click at [317, 183] on input "Subject to 11 U.S.C. § 506 (Cram down)" at bounding box center [319, 180] width 5 height 5
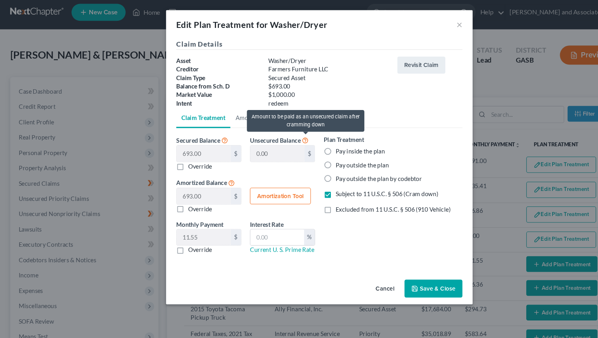
click at [285, 130] on icon at bounding box center [286, 131] width 6 height 8
click at [285, 131] on icon at bounding box center [286, 131] width 6 height 8
click at [283, 132] on icon at bounding box center [286, 131] width 6 height 8
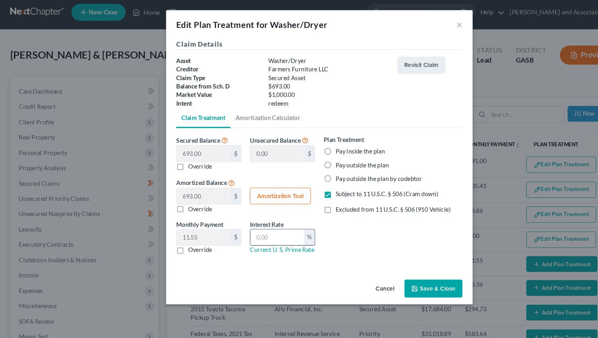
click at [245, 220] on input "text" at bounding box center [259, 222] width 50 height 15
click at [399, 271] on button "Save & Close" at bounding box center [406, 270] width 54 height 17
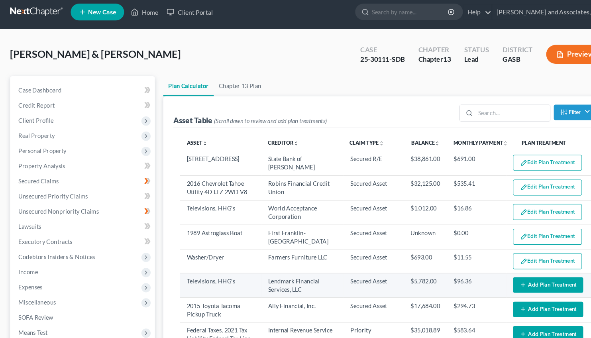
click at [509, 268] on button "Add Plan Treatment" at bounding box center [519, 270] width 67 height 15
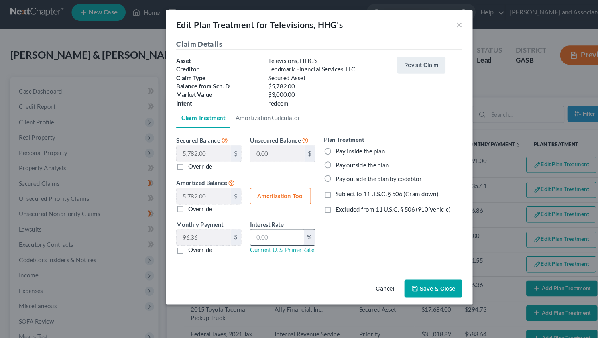
click at [246, 223] on input "text" at bounding box center [259, 222] width 50 height 15
click at [314, 141] on label "Pay inside the plan" at bounding box center [337, 142] width 46 height 8
click at [317, 141] on input "Pay inside the plan" at bounding box center [319, 140] width 5 height 5
click at [314, 182] on label "Subject to 11 U.S.C. § 506 (Cram down)" at bounding box center [362, 182] width 96 height 8
click at [317, 182] on input "Subject to 11 U.S.C. § 506 (Cram down)" at bounding box center [319, 180] width 5 height 5
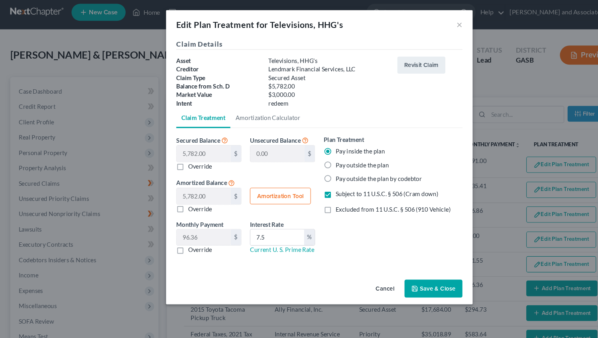
click at [314, 182] on label "Subject to 11 U.S.C. § 506 (Cram down)" at bounding box center [362, 182] width 96 height 8
click at [317, 182] on input "Subject to 11 U.S.C. § 506 (Cram down)" at bounding box center [319, 180] width 5 height 5
click at [400, 271] on button "Save & Close" at bounding box center [406, 270] width 54 height 17
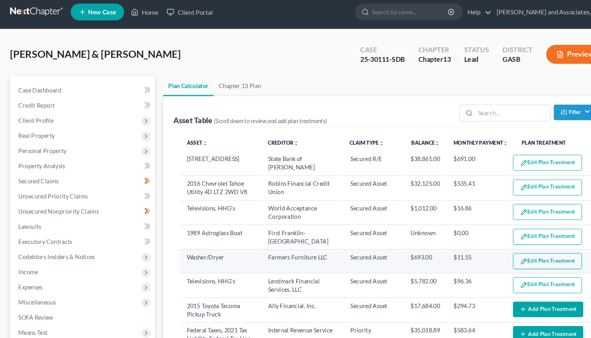
click at [519, 245] on button "Edit Plan Treatment" at bounding box center [518, 247] width 65 height 15
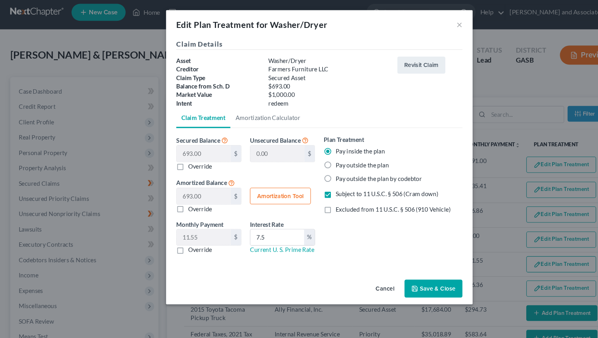
click at [410, 269] on button "Save & Close" at bounding box center [406, 270] width 54 height 17
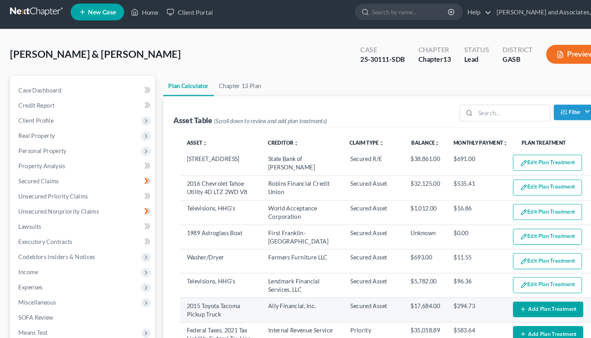
click at [521, 290] on button "Add Plan Treatment" at bounding box center [519, 293] width 67 height 15
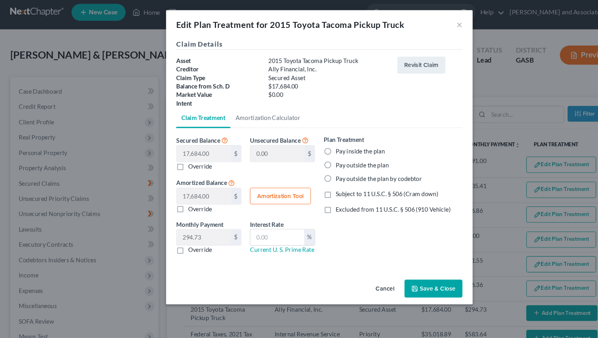
click at [314, 167] on label "Pay outside the plan by codebtor" at bounding box center [354, 167] width 81 height 8
click at [317, 167] on input "Pay outside the plan by codebtor" at bounding box center [319, 165] width 5 height 5
click at [402, 273] on button "Save & Close" at bounding box center [406, 270] width 54 height 17
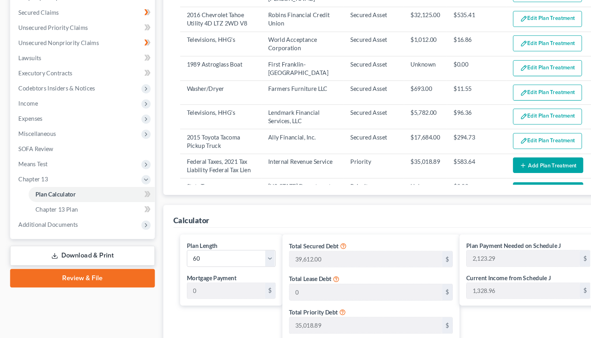
scroll to position [162, 0]
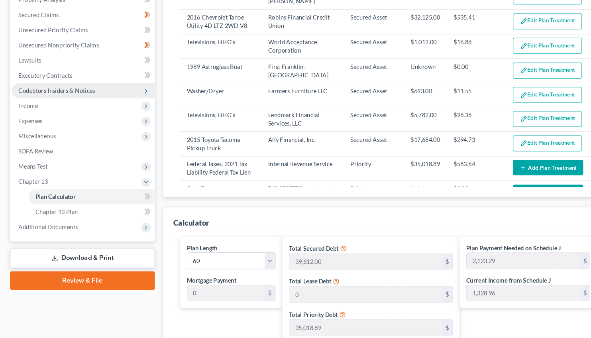
click at [144, 85] on span "Codebtors Insiders & Notices" at bounding box center [78, 86] width 135 height 14
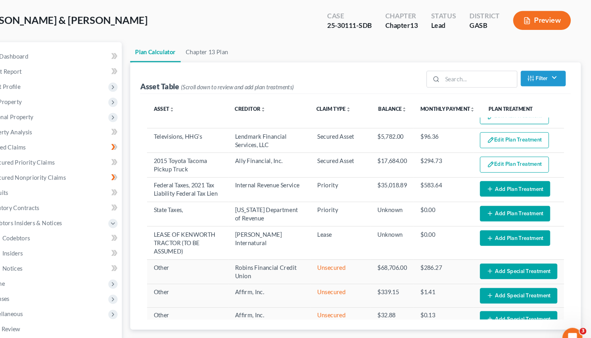
scroll to position [104, 0]
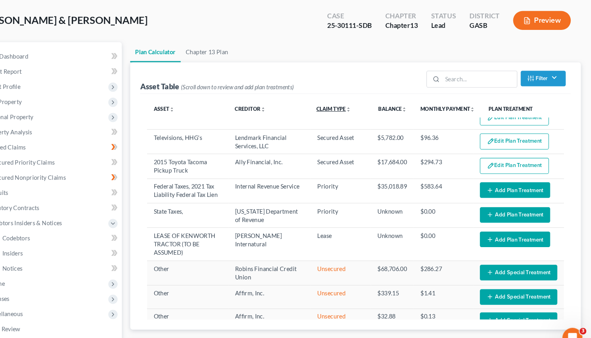
click at [361, 104] on icon "unfold_more" at bounding box center [361, 104] width 5 height 5
click at [0, 0] on icon "expand_less" at bounding box center [0, 0] width 0 height 0
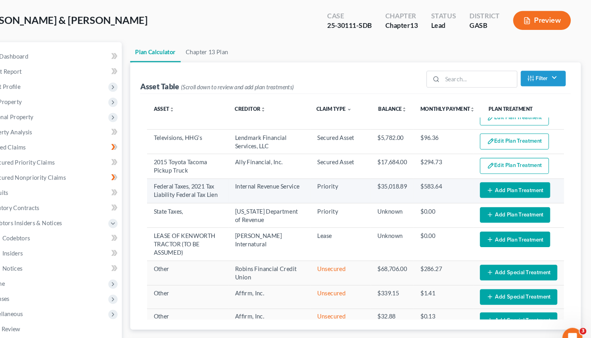
click at [335, 175] on td "Priority" at bounding box center [354, 180] width 57 height 23
click at [510, 178] on button "Add Plan Treatment" at bounding box center [519, 180] width 67 height 15
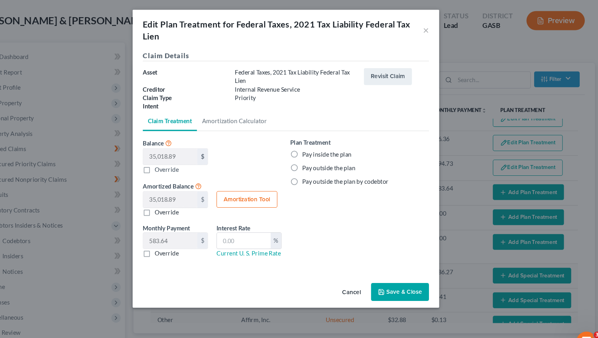
click at [314, 145] on label "Pay inside the plan" at bounding box center [337, 145] width 46 height 8
click at [317, 145] on input "Pay inside the plan" at bounding box center [319, 143] width 5 height 5
click at [259, 225] on input "text" at bounding box center [259, 225] width 50 height 15
click at [411, 274] on button "Save & Close" at bounding box center [406, 273] width 54 height 17
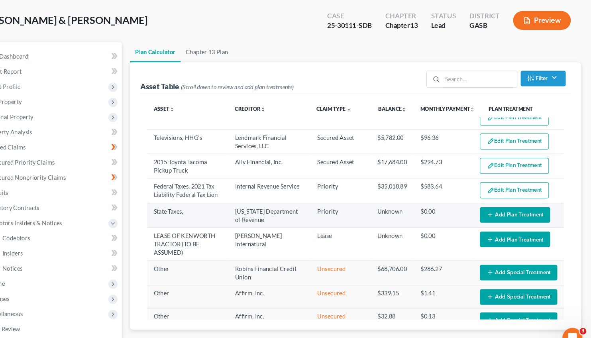
click at [508, 202] on button "Add Plan Treatment" at bounding box center [519, 203] width 67 height 15
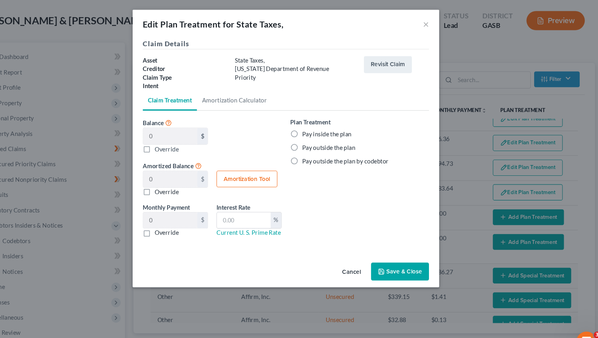
click at [314, 126] on label "Pay inside the plan" at bounding box center [337, 126] width 46 height 8
click at [317, 126] on input "Pay inside the plan" at bounding box center [319, 124] width 5 height 5
click at [406, 255] on button "Save & Close" at bounding box center [406, 254] width 54 height 17
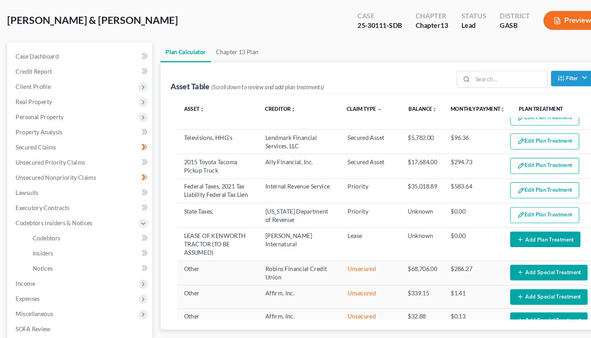
scroll to position [36, 0]
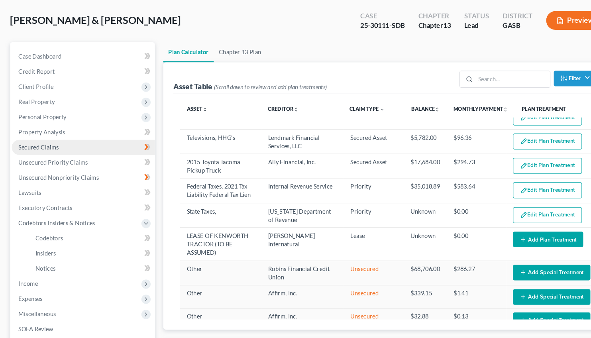
click at [41, 137] on span "Secured Claims" at bounding box center [37, 139] width 38 height 7
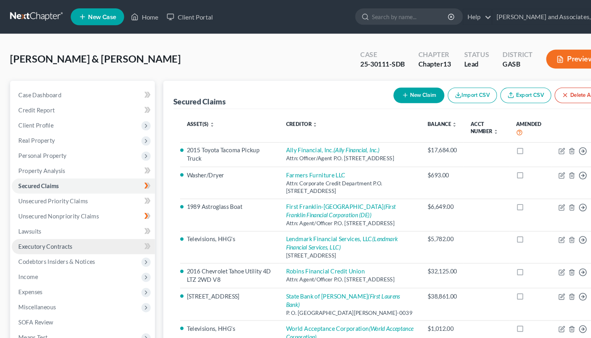
click at [41, 236] on span "Executory Contracts" at bounding box center [43, 233] width 51 height 7
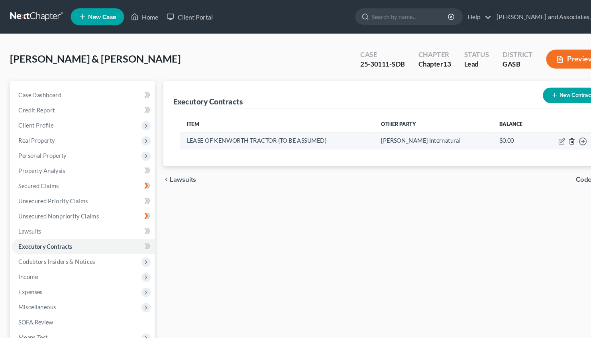
click at [543, 133] on icon "button" at bounding box center [542, 133] width 4 height 5
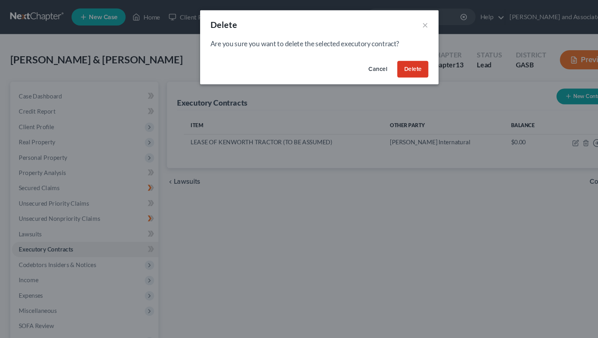
click at [379, 68] on button "Delete" at bounding box center [386, 65] width 29 height 16
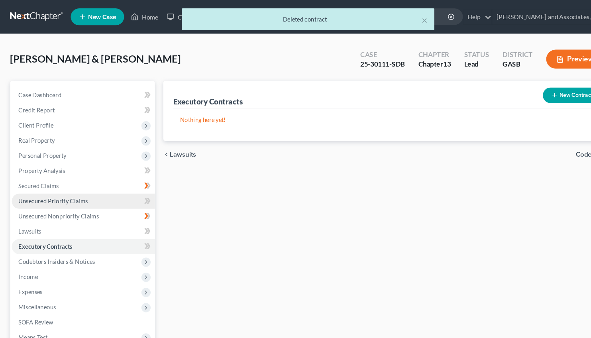
click at [56, 191] on span "Unsecured Priority Claims" at bounding box center [51, 190] width 66 height 7
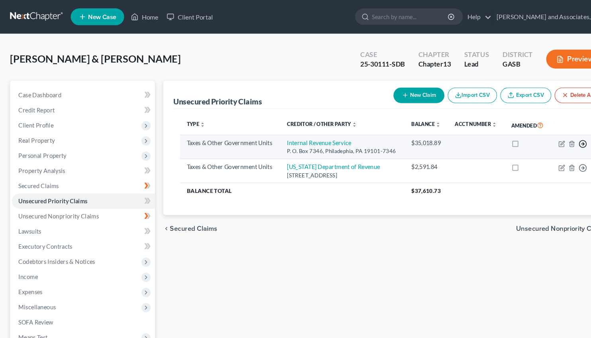
click at [553, 137] on polyline "button" at bounding box center [552, 136] width 1 height 3
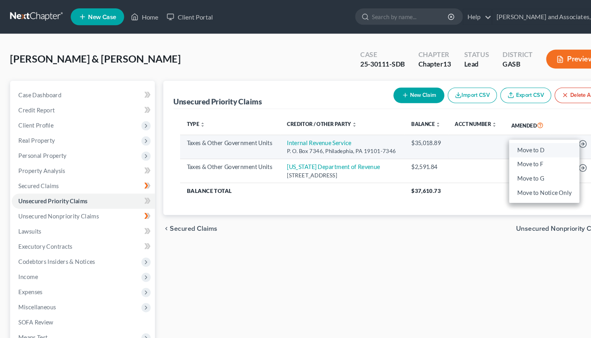
click at [509, 148] on link "Move to D" at bounding box center [515, 142] width 67 height 14
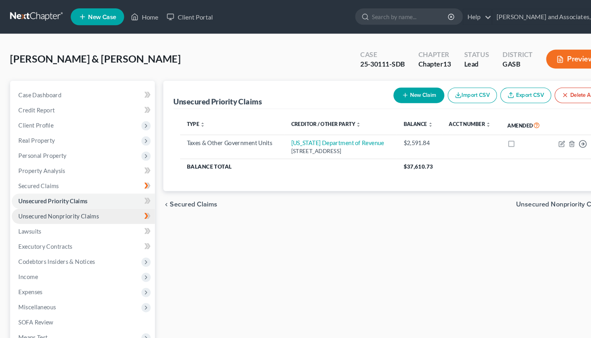
click at [37, 204] on span "Unsecured Nonpriority Claims" at bounding box center [56, 204] width 76 height 7
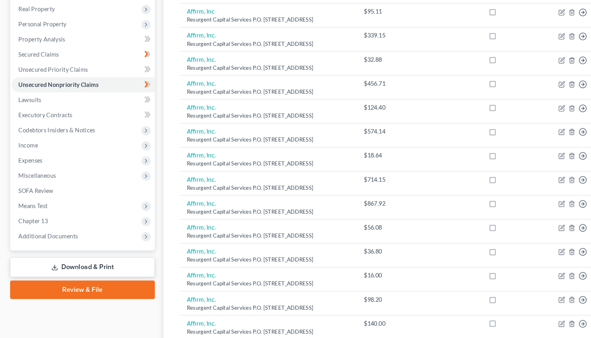
scroll to position [145, 0]
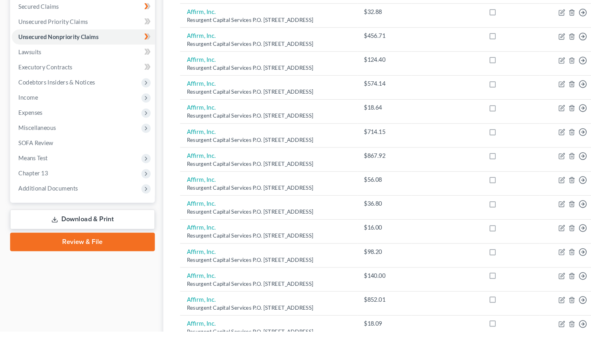
click at [66, 231] on link "Download & Print" at bounding box center [78, 232] width 137 height 19
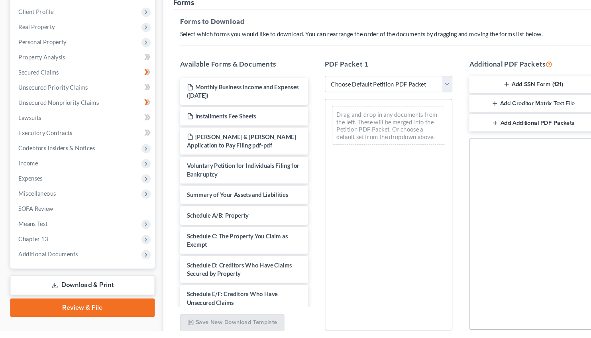
scroll to position [84, 0]
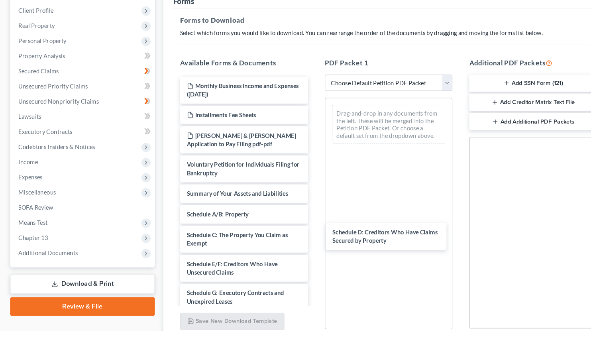
drag, startPoint x: 214, startPoint y: 279, endPoint x: 344, endPoint y: 256, distance: 132.0
click at [298, 227] on div "Schedule D: Creditors Who Have Claims Secured by Property Monthly Business Inco…" at bounding box center [231, 335] width 134 height 476
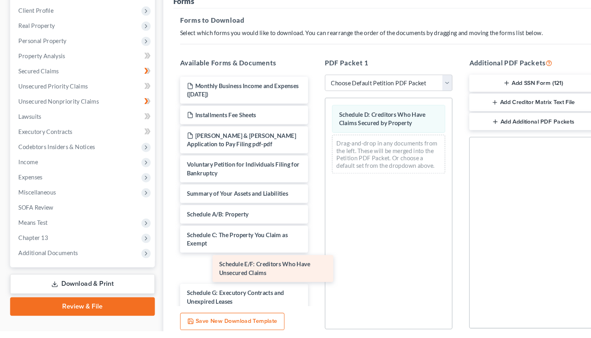
drag, startPoint x: 198, startPoint y: 275, endPoint x: 388, endPoint y: 222, distance: 197.2
click at [298, 223] on div "Schedule E/F: Creditors Who Have Unsecured Claims Monthly Business Income and E…" at bounding box center [231, 335] width 134 height 476
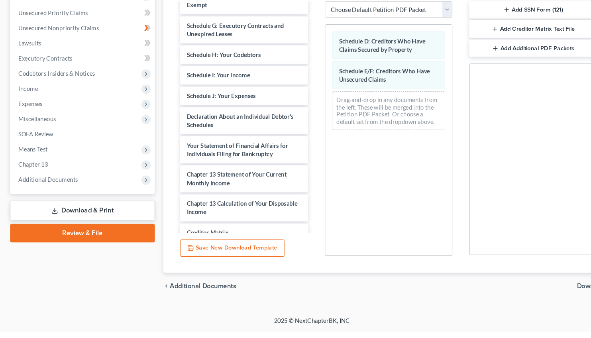
scroll to position [166, 0]
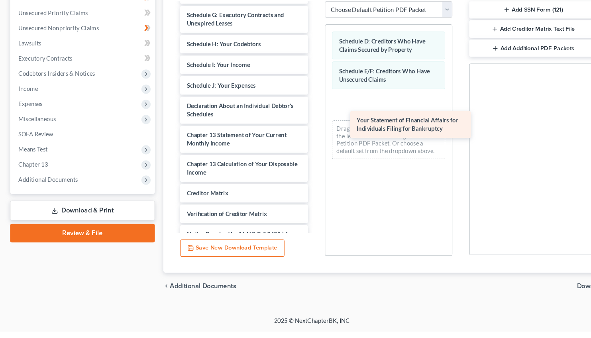
drag, startPoint x: 192, startPoint y: 159, endPoint x: 355, endPoint y: 146, distance: 163.1
click at [298, 146] on div "Your Statement of Financial Affairs for Individuals Filing for Bankruptcy Month…" at bounding box center [231, 71] width 134 height 421
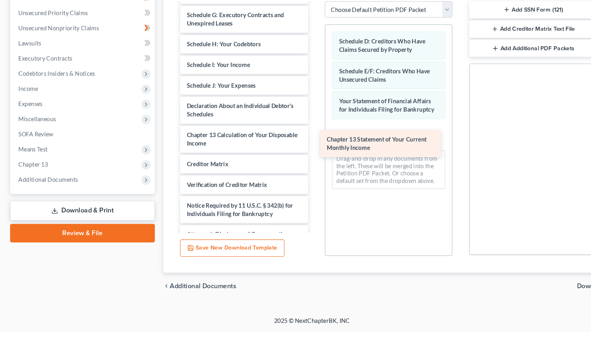
drag, startPoint x: 185, startPoint y: 154, endPoint x: 318, endPoint y: 159, distance: 133.2
click at [298, 159] on div "Chapter 13 Statement of Your Current Monthly Income Monthly Business Income and…" at bounding box center [231, 58] width 134 height 394
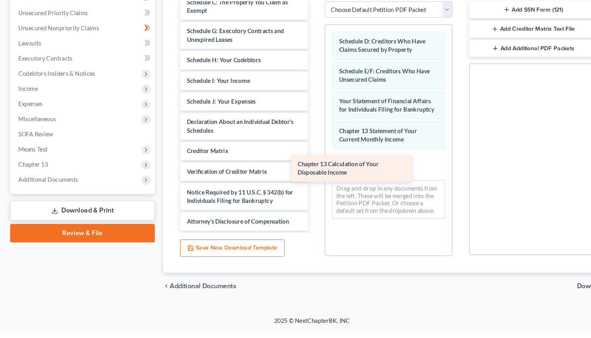
drag, startPoint x: 198, startPoint y: 155, endPoint x: 339, endPoint y: 171, distance: 141.6
click at [298, 171] on div "Chapter 13 Calculation of Your Disposable Income Monthly Business Income and Ex…" at bounding box center [231, 59] width 134 height 366
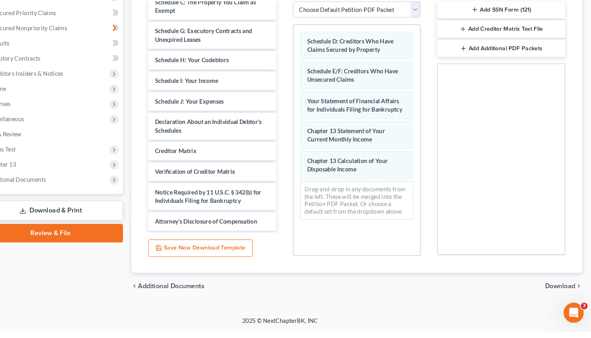
scroll to position [154, 0]
click at [559, 293] on span "Download" at bounding box center [560, 295] width 29 height 6
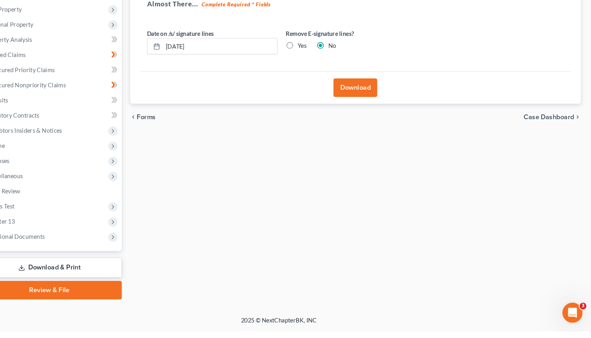
scroll to position [99, 0]
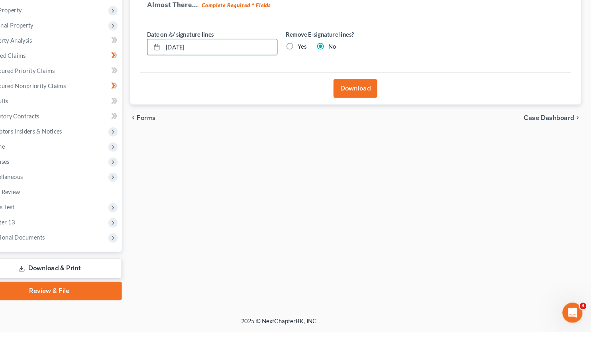
drag, startPoint x: 222, startPoint y: 68, endPoint x: 141, endPoint y: 72, distance: 81.0
click at [186, 72] on input "[DATE]" at bounding box center [240, 68] width 108 height 15
click at [363, 110] on button "Download" at bounding box center [367, 108] width 41 height 18
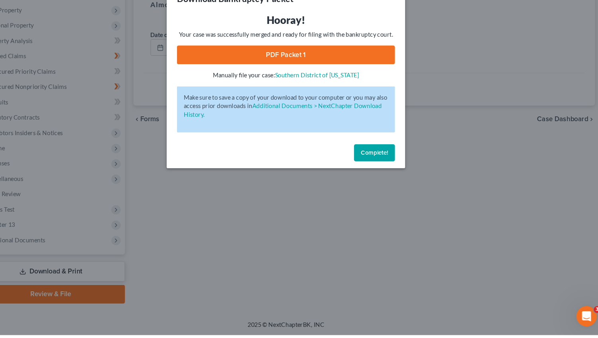
click at [314, 77] on link "PDF Packet 1" at bounding box center [299, 76] width 204 height 18
click at [382, 170] on span "Complete!" at bounding box center [382, 167] width 26 height 7
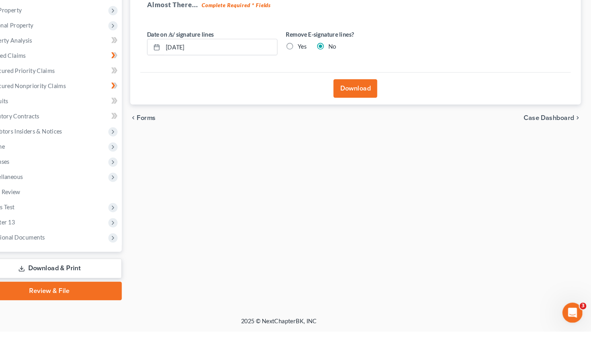
scroll to position [43, 0]
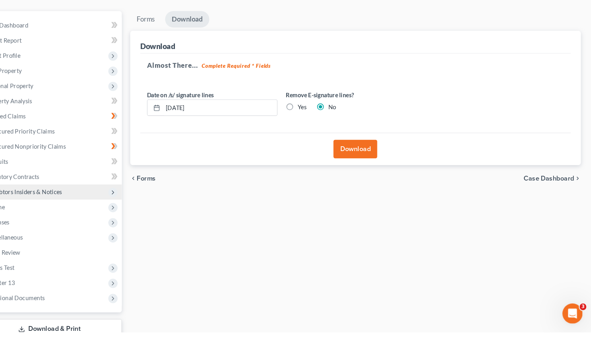
click at [52, 206] on span "Codebtors Insiders & Notices" at bounding box center [54, 205] width 73 height 7
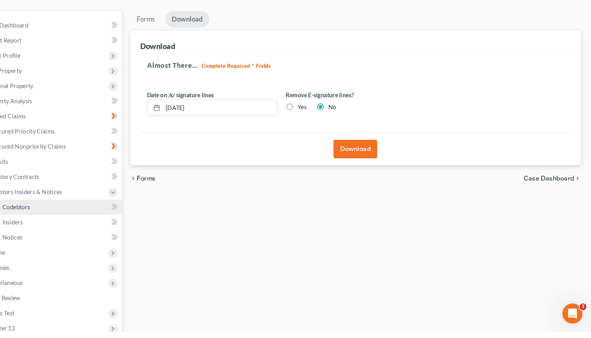
click at [53, 218] on span "Codebtors" at bounding box center [46, 219] width 26 height 7
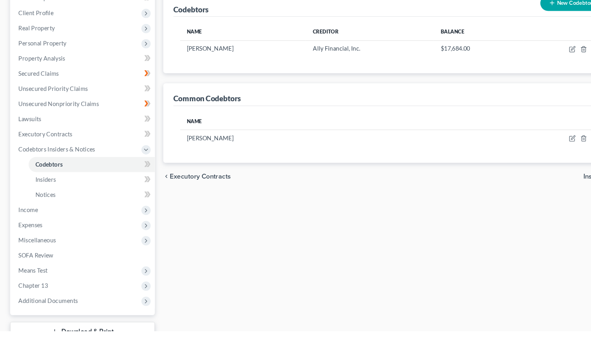
scroll to position [88, 0]
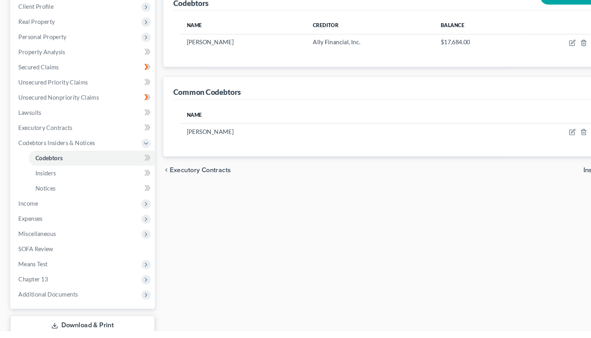
click at [79, 328] on link "Download & Print" at bounding box center [78, 332] width 137 height 19
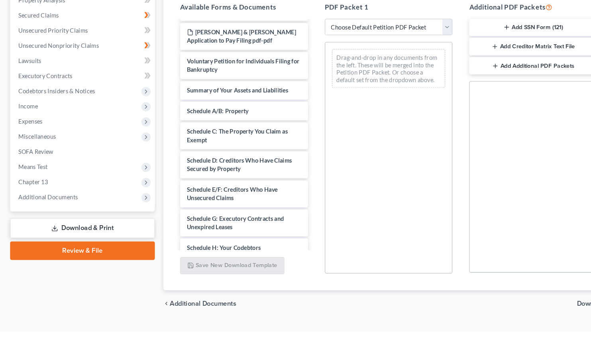
scroll to position [43, 0]
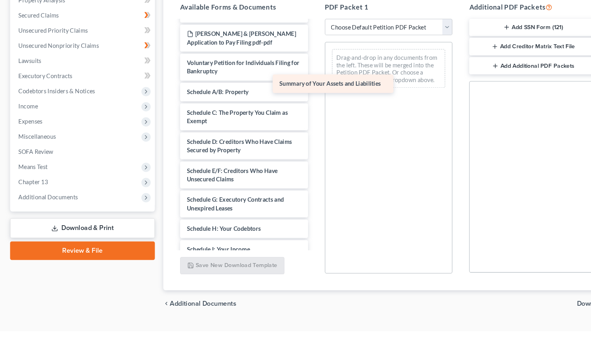
drag, startPoint x: 232, startPoint y: 111, endPoint x: 352, endPoint y: 99, distance: 120.2
click at [298, 99] on div "Summary of Your Assets and Liabilities Monthly Business Income and Expenses ([D…" at bounding box center [231, 243] width 134 height 484
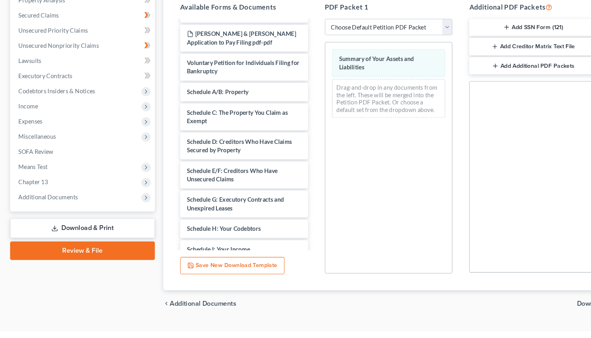
scroll to position [137, 0]
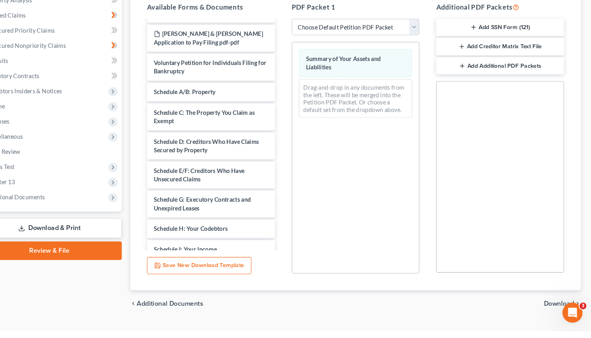
click at [558, 310] on span "Download" at bounding box center [560, 312] width 29 height 6
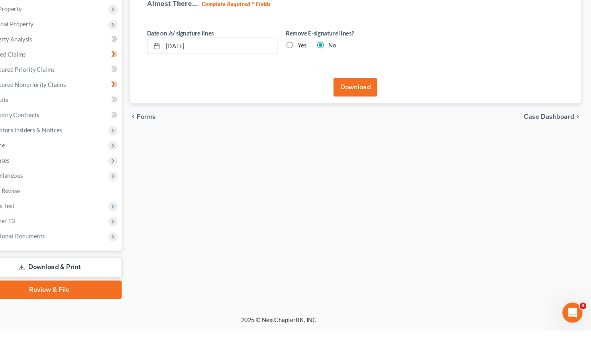
scroll to position [99, 0]
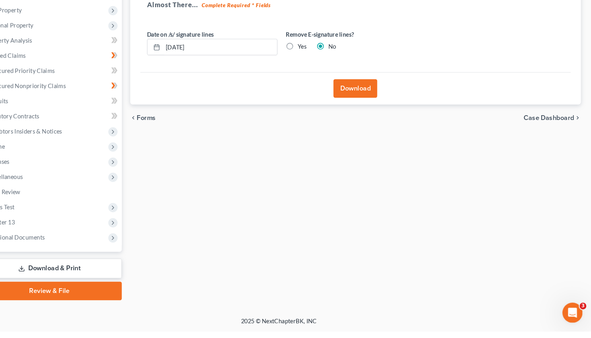
click at [362, 106] on button "Download" at bounding box center [367, 108] width 41 height 18
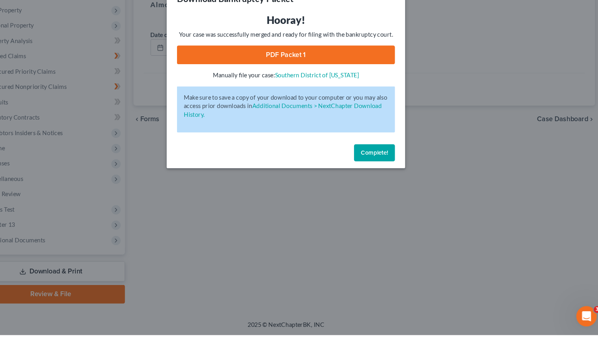
click at [317, 77] on link "PDF Packet 1" at bounding box center [299, 76] width 204 height 18
click at [379, 167] on span "Complete!" at bounding box center [382, 167] width 26 height 7
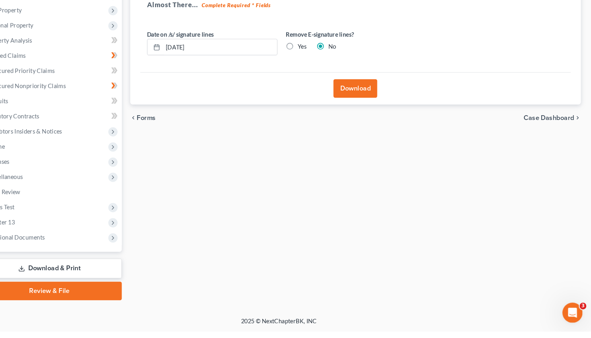
drag, startPoint x: 130, startPoint y: 338, endPoint x: 75, endPoint y: 334, distance: 55.1
click at [75, 334] on div "2025 © NextChapterBK, INC" at bounding box center [296, 331] width 454 height 14
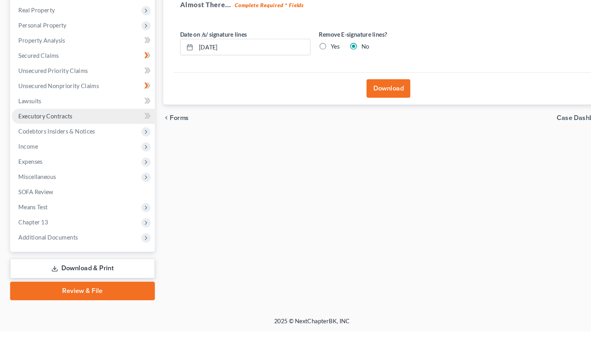
click at [47, 132] on span "Executory Contracts" at bounding box center [43, 134] width 51 height 7
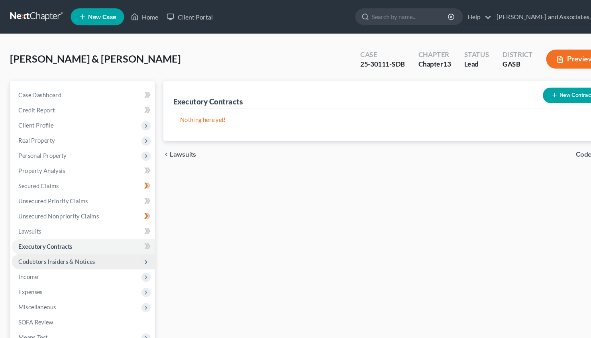
click at [53, 243] on span "Codebtors Insiders & Notices" at bounding box center [78, 248] width 135 height 14
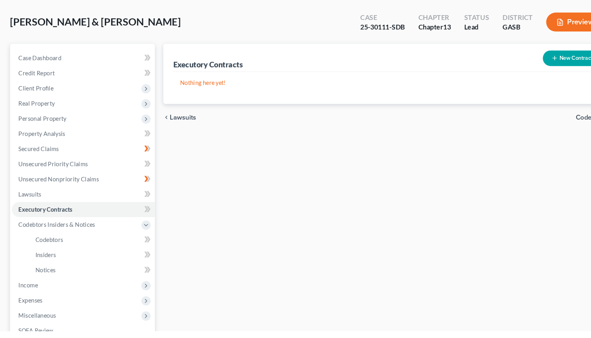
scroll to position [47, 0]
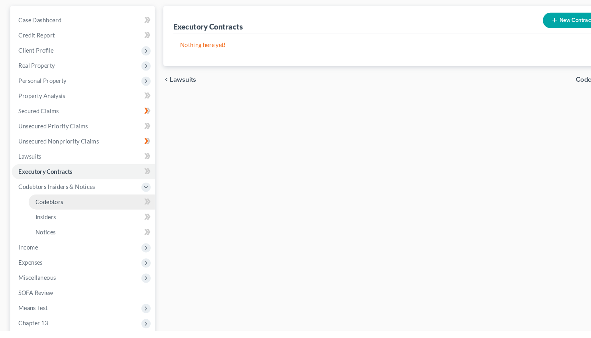
click at [51, 214] on span "Codebtors" at bounding box center [46, 215] width 26 height 7
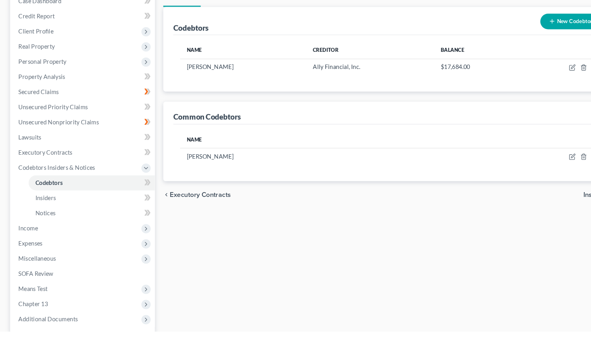
scroll to position [142, 0]
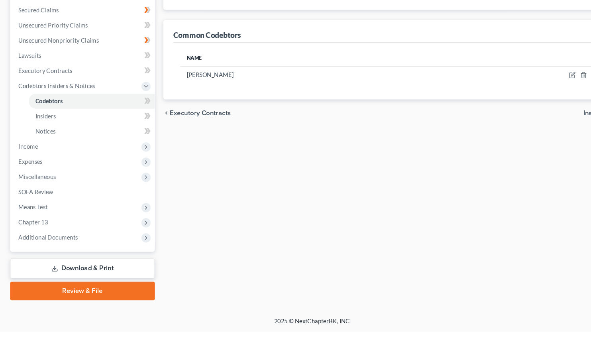
click at [86, 276] on link "Download & Print" at bounding box center [78, 278] width 137 height 19
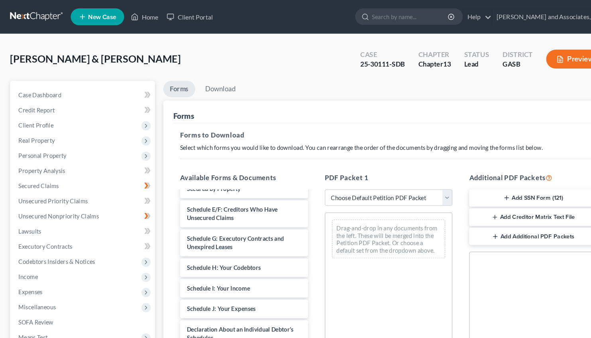
scroll to position [188, 0]
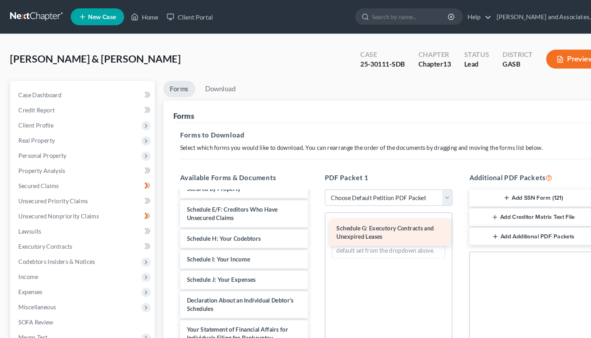
drag, startPoint x: 218, startPoint y: 232, endPoint x: 368, endPoint y: 213, distance: 151.1
click at [298, 219] on div "Schedule G: Executory Contracts and Unexpired Leases Monthly Business Income an…" at bounding box center [231, 232] width 134 height 476
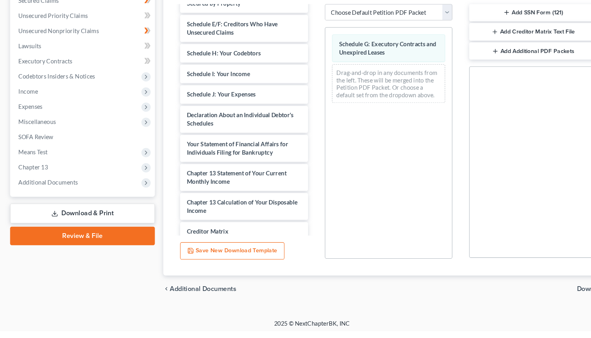
scroll to position [151, 0]
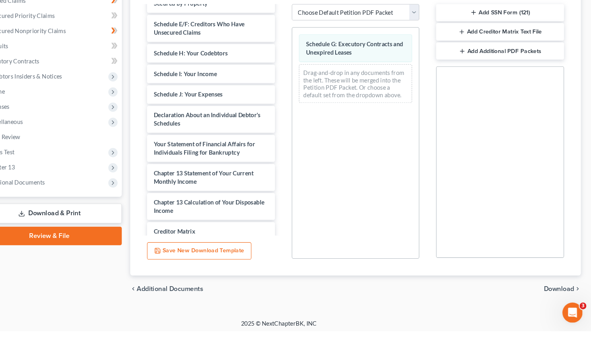
click at [559, 296] on span "Download" at bounding box center [560, 298] width 29 height 6
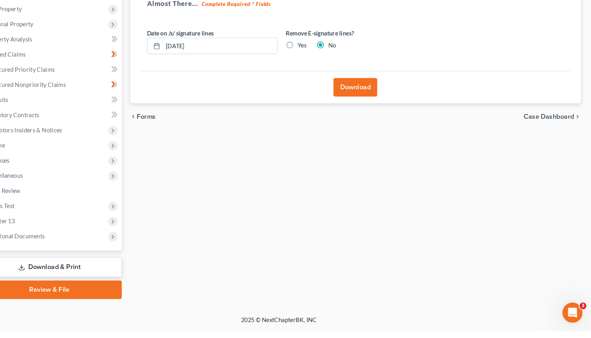
scroll to position [99, 0]
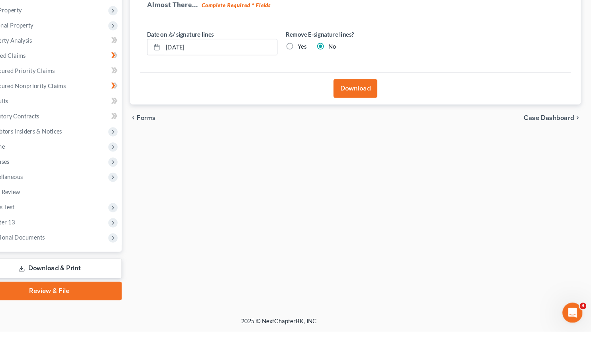
click at [361, 108] on button "Download" at bounding box center [367, 108] width 41 height 18
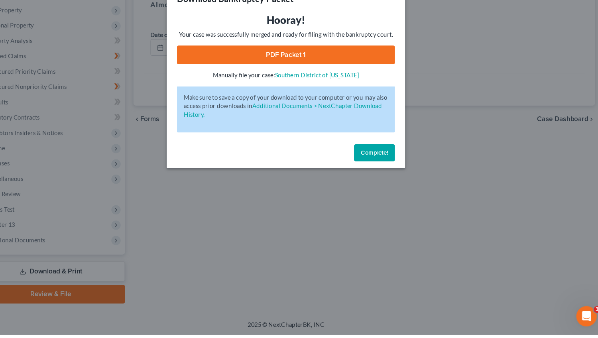
click at [306, 70] on link "PDF Packet 1" at bounding box center [299, 76] width 204 height 18
click at [381, 171] on span "Complete!" at bounding box center [382, 167] width 26 height 7
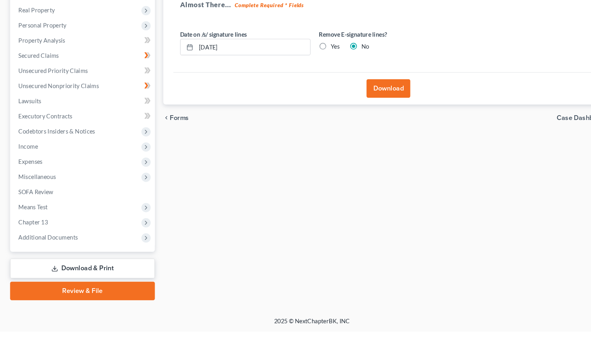
click at [84, 279] on link "Download & Print" at bounding box center [78, 278] width 137 height 19
click at [82, 279] on link "Download & Print" at bounding box center [78, 278] width 137 height 19
click at [45, 217] on span "Means Test" at bounding box center [78, 220] width 135 height 14
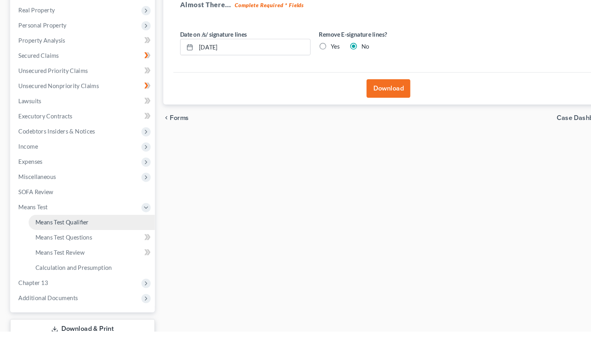
click at [68, 233] on span "Means Test Qualifier" at bounding box center [58, 234] width 51 height 7
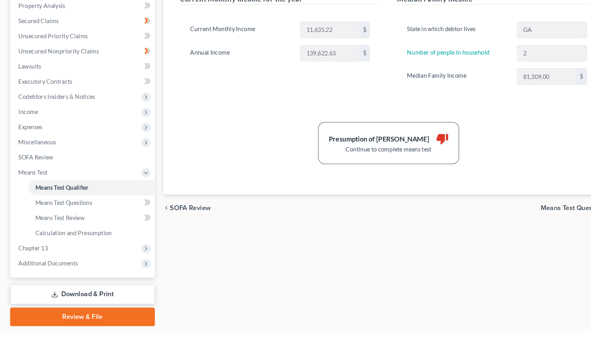
scroll to position [157, 0]
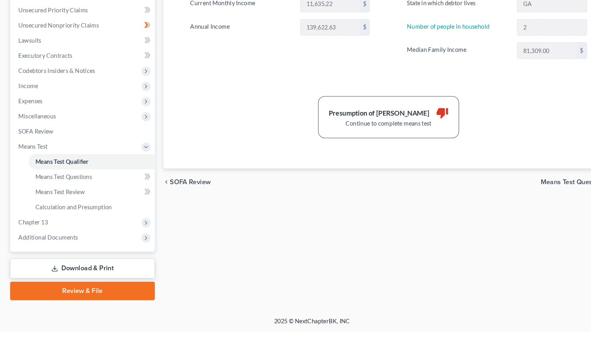
click at [82, 275] on link "Download & Print" at bounding box center [78, 278] width 137 height 19
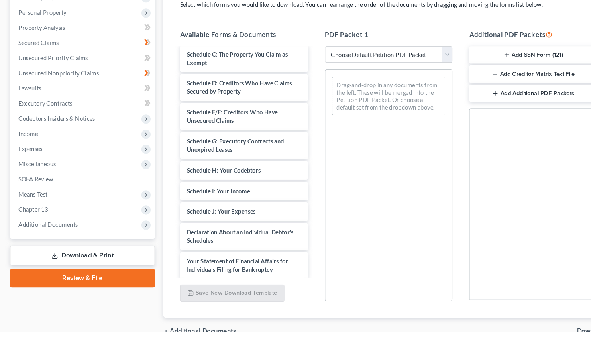
scroll to position [159, 0]
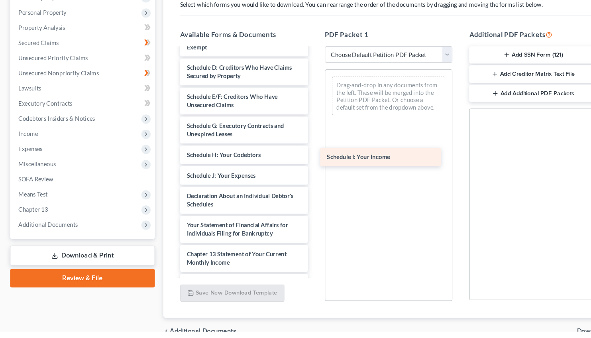
drag, startPoint x: 219, startPoint y: 195, endPoint x: 362, endPoint y: 171, distance: 145.4
click at [298, 171] on div "Schedule I: Your Income Monthly Business Income and Expenses ([DATE]) Installme…" at bounding box center [231, 153] width 134 height 484
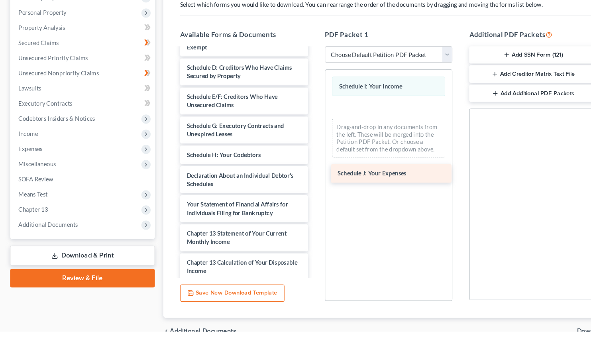
drag, startPoint x: 202, startPoint y: 192, endPoint x: 347, endPoint y: 181, distance: 145.9
click at [298, 181] on div "Schedule J: Your Expenses Monthly Business Income and Expenses ([DATE]) Install…" at bounding box center [231, 143] width 134 height 465
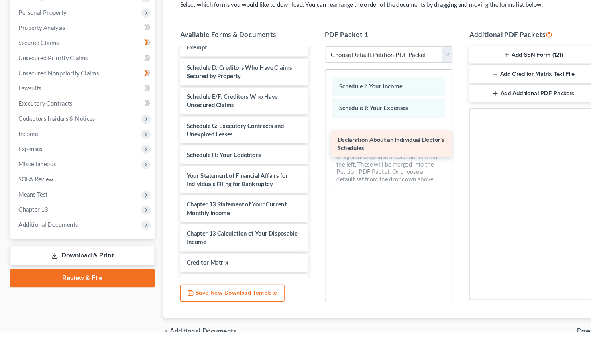
drag, startPoint x: 214, startPoint y: 192, endPoint x: 358, endPoint y: 159, distance: 147.1
click at [298, 159] on div "Declaration About an Individual Debtor's Schedules Monthly Business Income and …" at bounding box center [231, 129] width 134 height 437
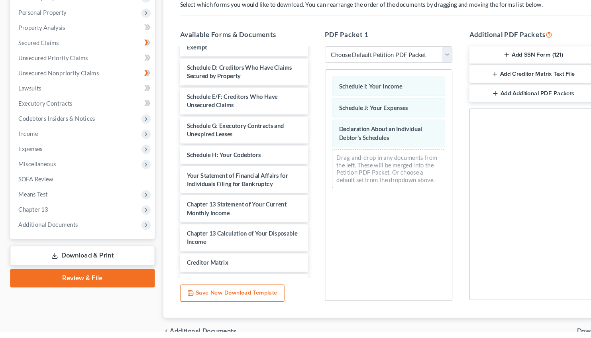
scroll to position [154, 0]
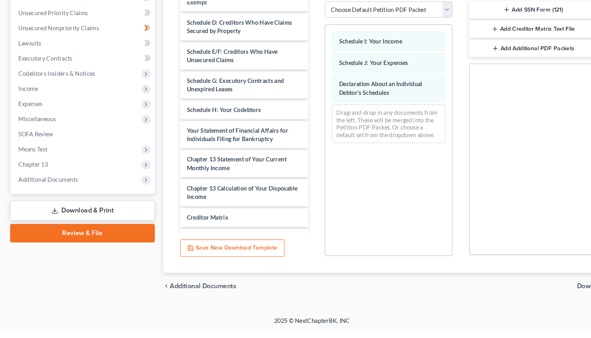
drag, startPoint x: 506, startPoint y: 342, endPoint x: 566, endPoint y: 326, distance: 62.5
drag, startPoint x: 493, startPoint y: 340, endPoint x: 557, endPoint y: 336, distance: 64.7
drag, startPoint x: 511, startPoint y: 342, endPoint x: 566, endPoint y: 334, distance: 55.1
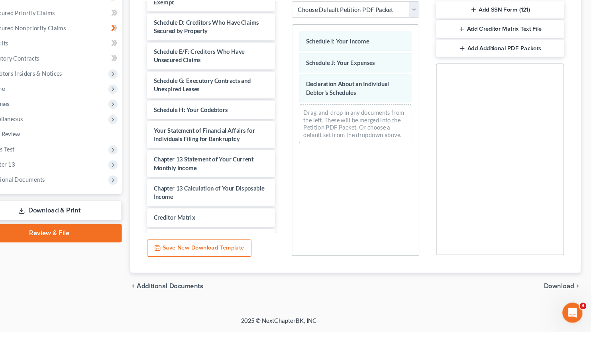
click at [556, 293] on span "Download" at bounding box center [560, 295] width 29 height 6
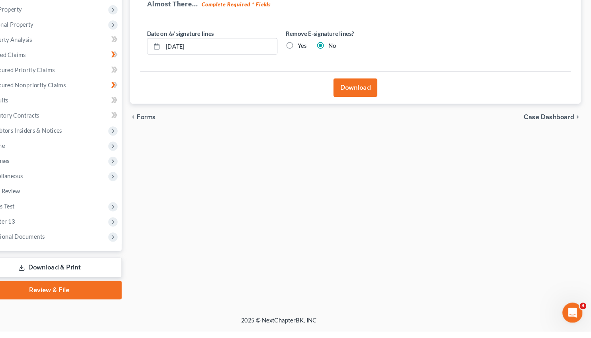
scroll to position [99, 0]
click at [357, 105] on button "Download" at bounding box center [367, 108] width 41 height 18
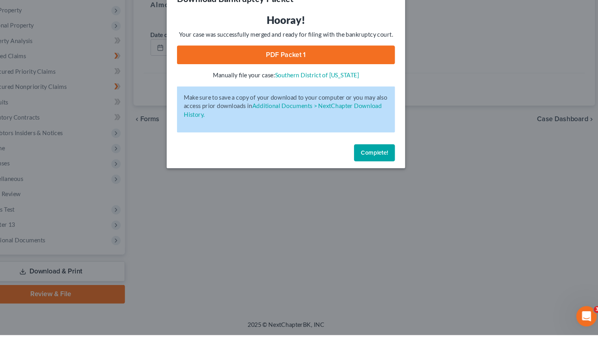
click at [313, 76] on link "PDF Packet 1" at bounding box center [299, 76] width 204 height 18
click at [375, 168] on span "Complete!" at bounding box center [382, 167] width 26 height 7
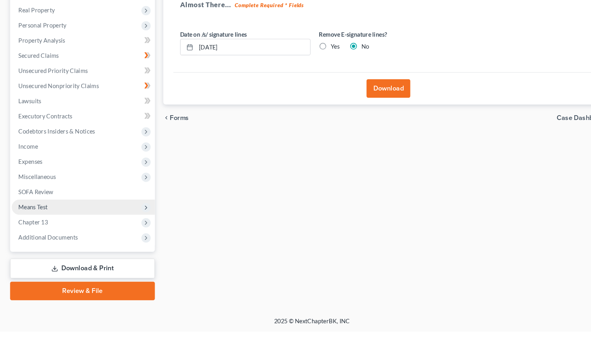
click at [39, 218] on span "Means Test" at bounding box center [31, 220] width 27 height 7
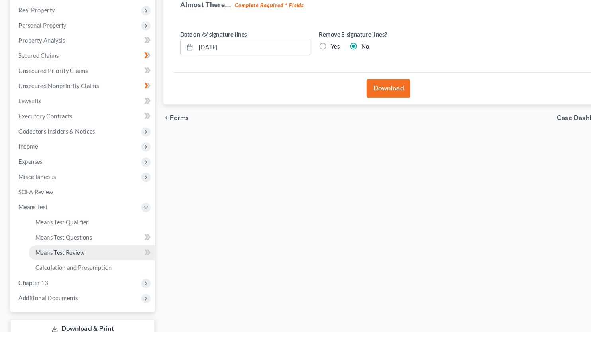
click at [72, 262] on span "Means Test Review" at bounding box center [56, 263] width 47 height 7
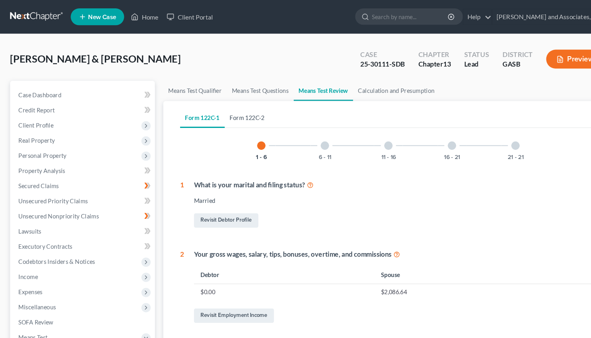
click at [239, 112] on link "Form 122C-2" at bounding box center [234, 111] width 43 height 19
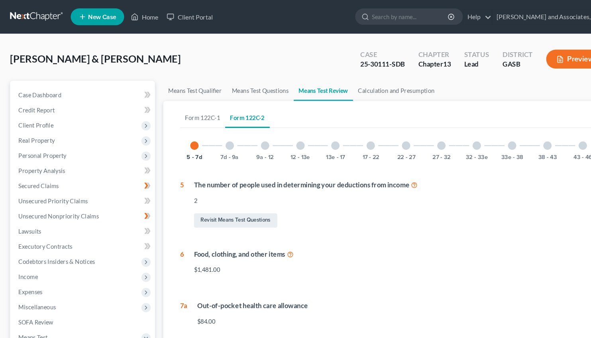
click at [486, 137] on div at bounding box center [485, 138] width 8 height 8
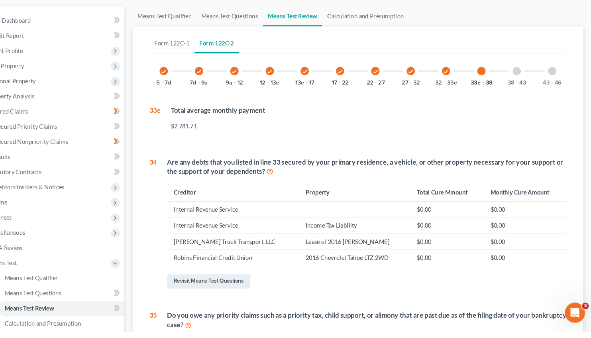
scroll to position [46, 0]
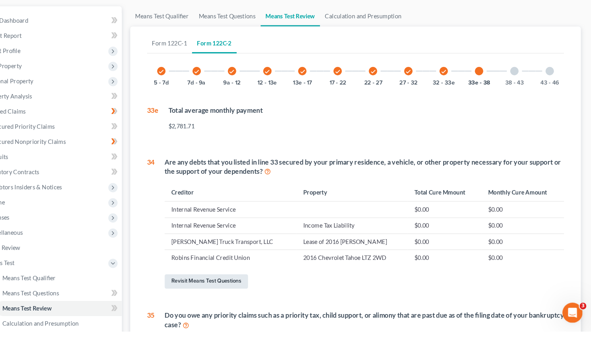
click at [226, 289] on link "Revisit Means Test Questions" at bounding box center [226, 291] width 79 height 14
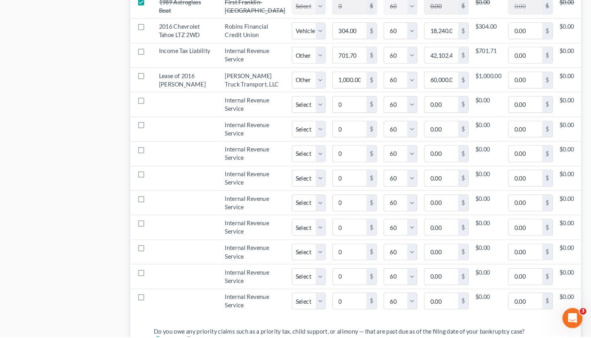
scroll to position [1009, 0]
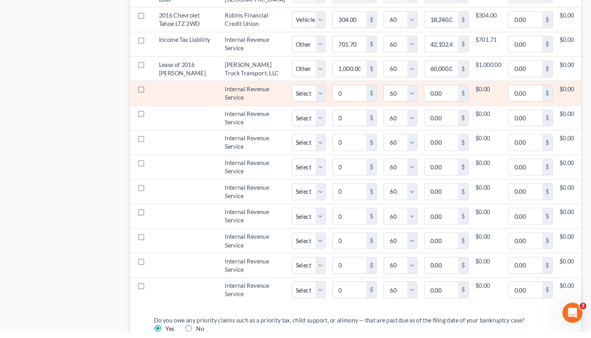
click at [172, 111] on label at bounding box center [172, 111] width 0 height 0
click at [175, 110] on input "checkbox" at bounding box center [177, 107] width 5 height 5
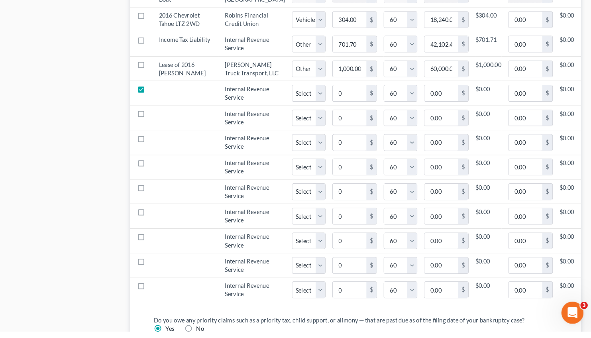
click at [172, 111] on label at bounding box center [172, 111] width 0 height 0
click at [175, 110] on input "checkbox" at bounding box center [177, 107] width 5 height 5
click at [172, 111] on label at bounding box center [172, 111] width 0 height 0
click at [175, 110] on input "checkbox" at bounding box center [177, 107] width 5 height 5
click at [172, 111] on label at bounding box center [172, 111] width 0 height 0
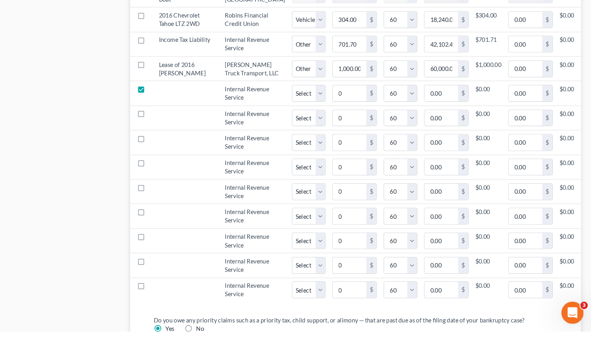
click at [175, 110] on input "checkbox" at bounding box center [177, 107] width 5 height 5
click at [172, 111] on label at bounding box center [172, 111] width 0 height 0
click at [175, 110] on input "checkbox" at bounding box center [177, 107] width 5 height 5
click at [172, 111] on label at bounding box center [172, 111] width 0 height 0
click at [175, 110] on input "checkbox" at bounding box center [177, 107] width 5 height 5
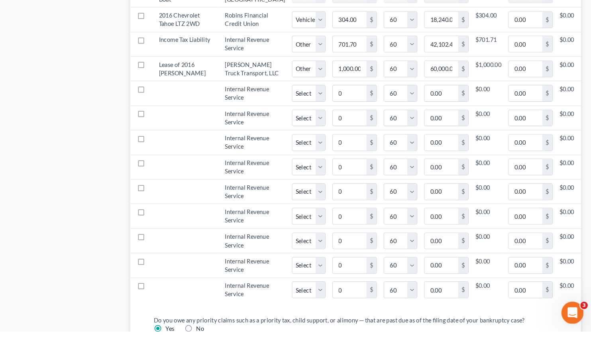
click at [172, 134] on label at bounding box center [172, 134] width 0 height 0
click at [175, 133] on input "checkbox" at bounding box center [177, 130] width 5 height 5
click at [172, 134] on label at bounding box center [172, 134] width 0 height 0
click at [175, 133] on input "checkbox" at bounding box center [177, 130] width 5 height 5
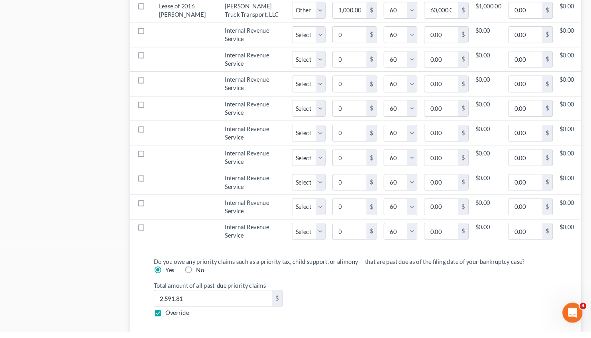
scroll to position [1071, 0]
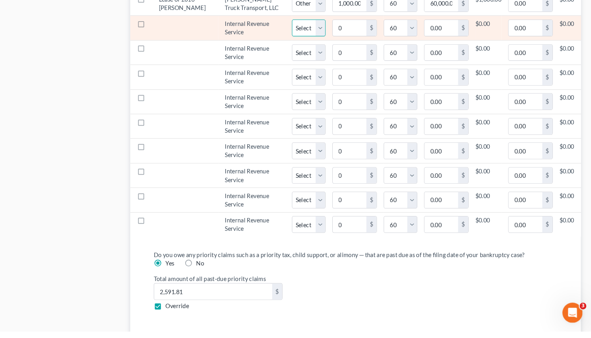
click at [308, 43] on select "Select Home Vehicle Other" at bounding box center [324, 51] width 32 height 16
click at [172, 49] on label at bounding box center [172, 49] width 0 height 0
click at [175, 48] on input "checkbox" at bounding box center [177, 45] width 5 height 5
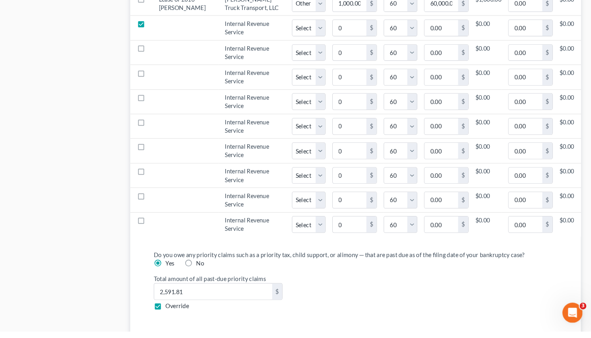
click at [172, 49] on label at bounding box center [172, 49] width 0 height 0
click at [175, 48] on input "checkbox" at bounding box center [177, 45] width 5 height 5
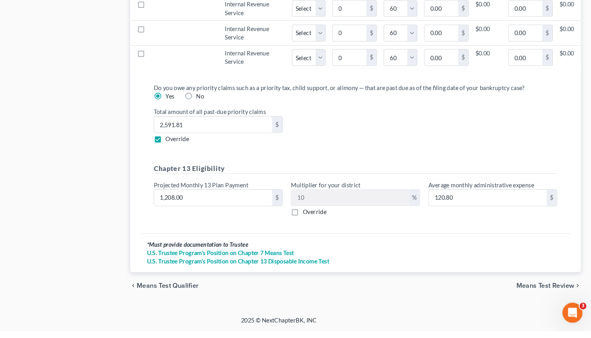
scroll to position [1263, 0]
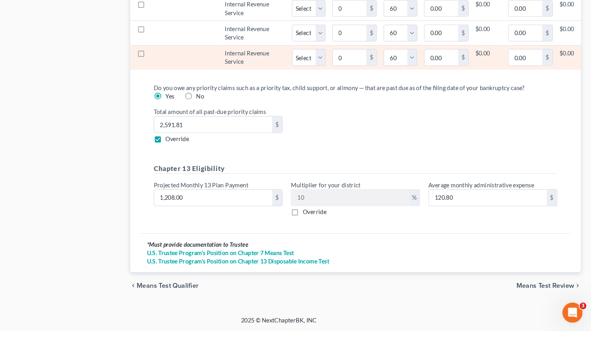
click at [172, 77] on label at bounding box center [172, 77] width 0 height 0
click at [175, 76] on input "checkbox" at bounding box center [177, 73] width 5 height 5
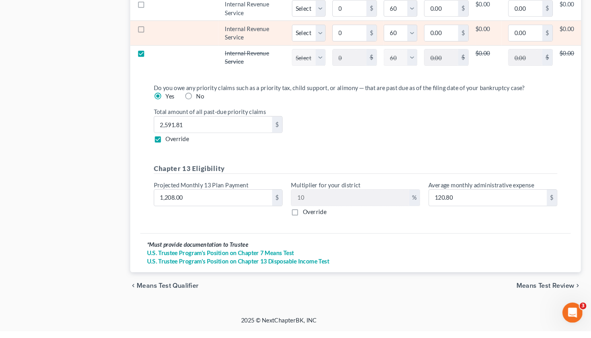
click at [172, 54] on label at bounding box center [172, 54] width 0 height 0
click at [175, 53] on input "checkbox" at bounding box center [177, 50] width 5 height 5
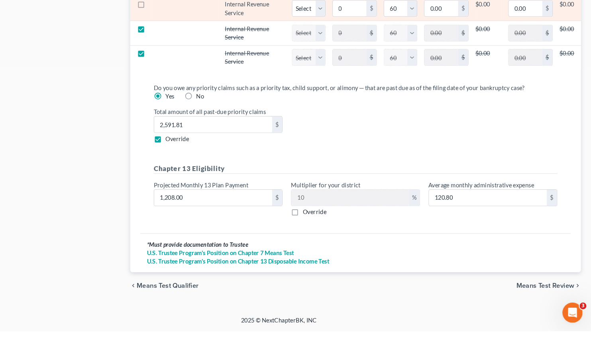
click at [172, 31] on label at bounding box center [172, 31] width 0 height 0
click at [175, 30] on input "checkbox" at bounding box center [177, 27] width 5 height 5
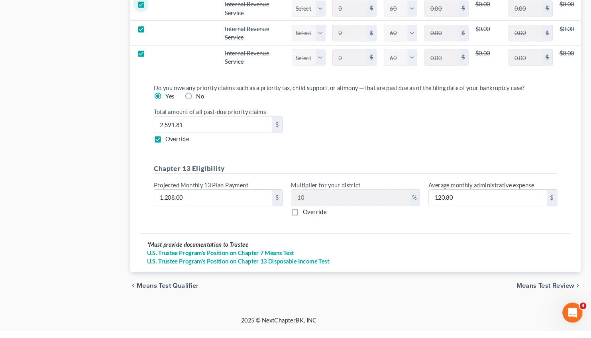
click at [172, 7] on label at bounding box center [172, 7] width 0 height 0
click at [175, 6] on input "checkbox" at bounding box center [177, 3] width 5 height 5
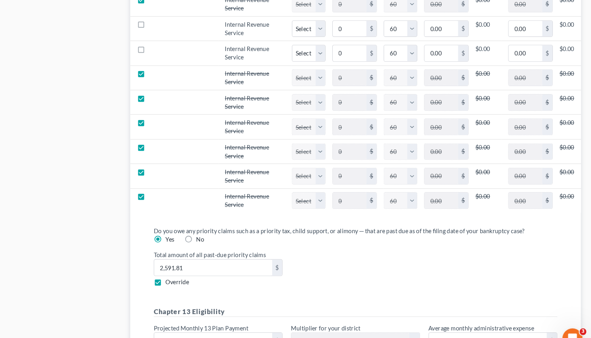
scroll to position [1051, 0]
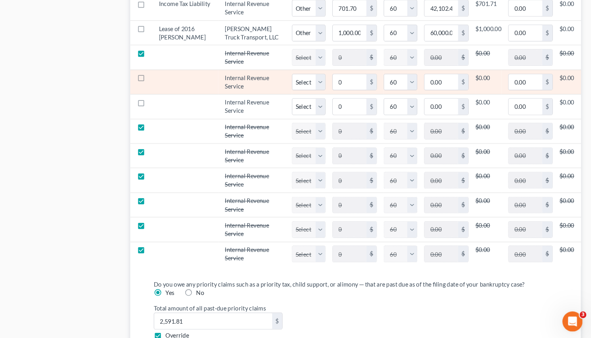
click at [172, 92] on label at bounding box center [172, 92] width 0 height 0
click at [175, 91] on input "checkbox" at bounding box center [177, 88] width 5 height 5
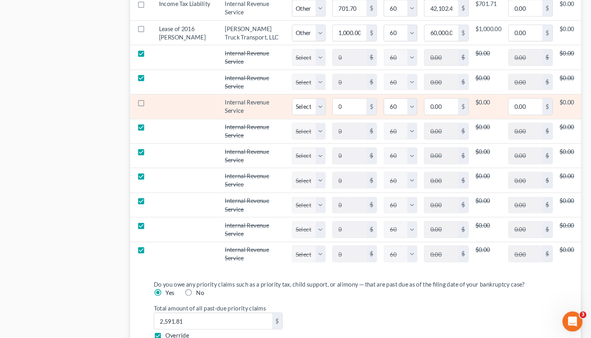
click at [172, 115] on label at bounding box center [172, 115] width 0 height 0
click at [175, 114] on input "checkbox" at bounding box center [177, 111] width 5 height 5
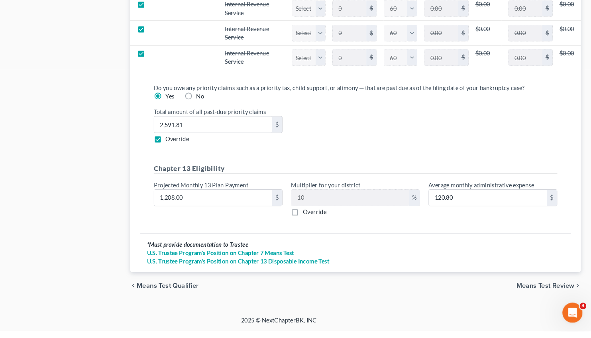
scroll to position [1420, 0]
click at [539, 294] on span "Means Test Review" at bounding box center [547, 295] width 55 height 6
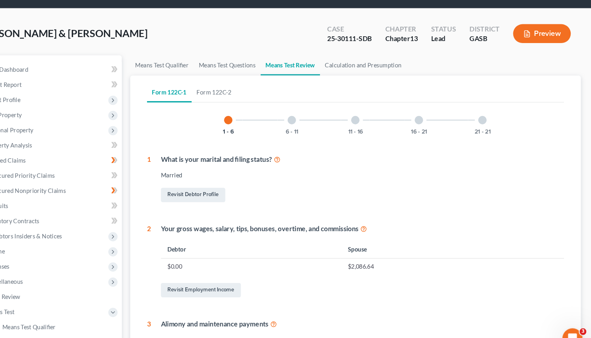
scroll to position [21, 0]
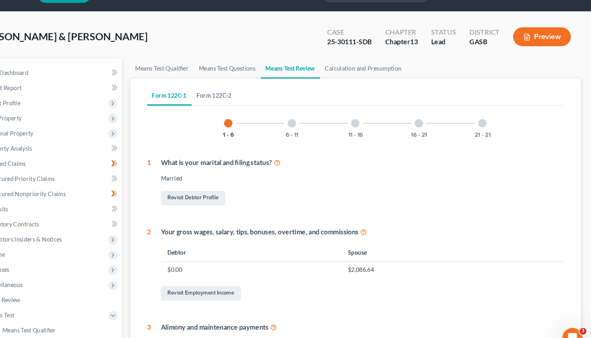
click at [242, 91] on link "Form 122C-2" at bounding box center [234, 90] width 43 height 19
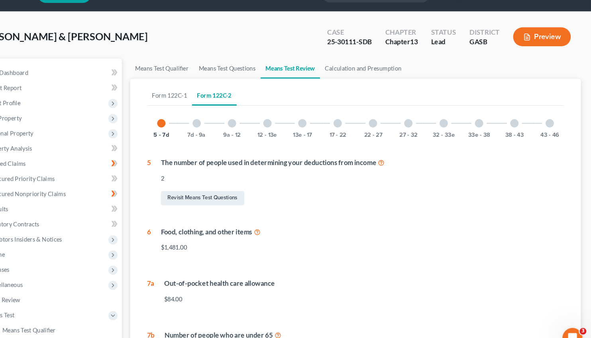
click at [485, 115] on div at bounding box center [485, 117] width 8 height 8
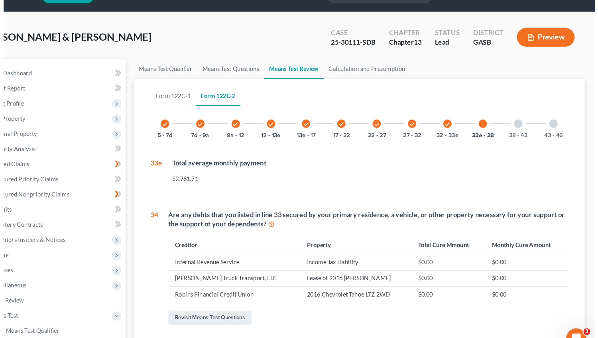
scroll to position [16, 0]
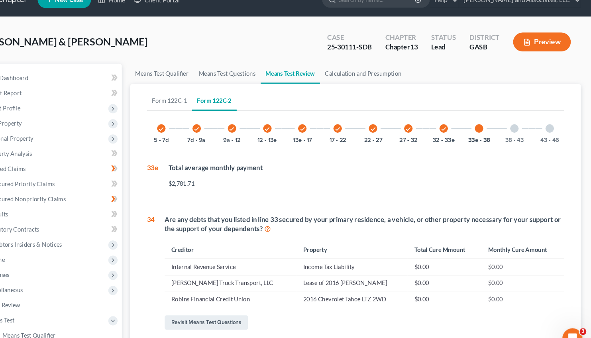
click at [543, 39] on button "Preview" at bounding box center [544, 40] width 55 height 18
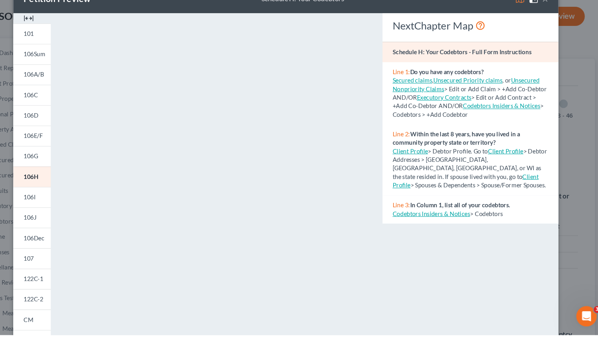
scroll to position [111, 0]
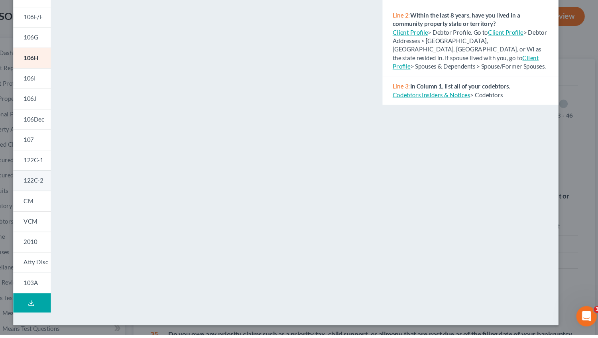
click at [60, 192] on span "122C-2" at bounding box center [62, 193] width 18 height 7
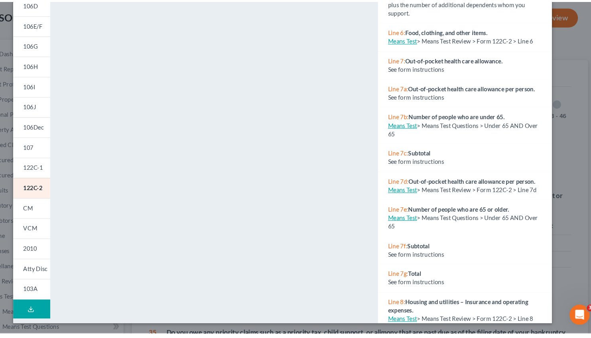
scroll to position [104, 0]
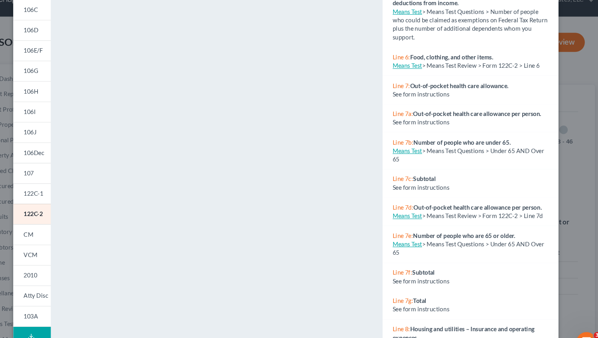
click at [581, 66] on div "Petition Preview Chapter 13 Calculation of Your Disposable Income × 101 106Sum …" at bounding box center [299, 169] width 598 height 338
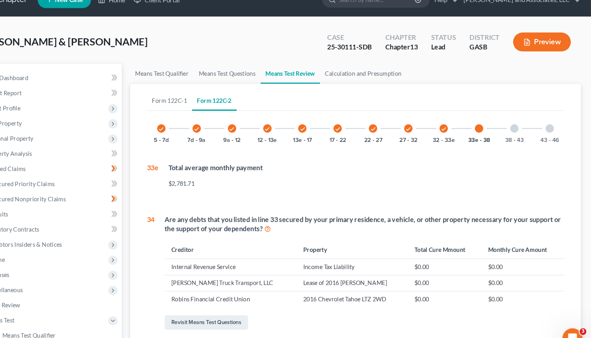
scroll to position [0, 0]
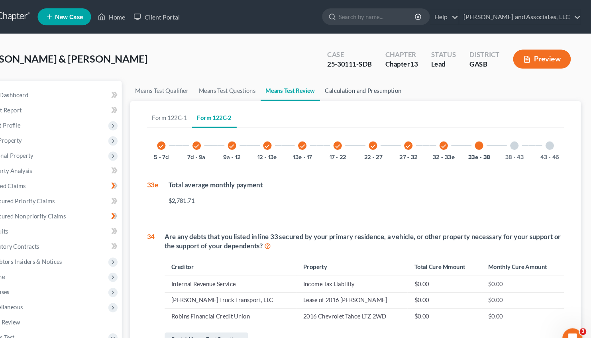
click at [369, 84] on link "Calculation and Presumption" at bounding box center [375, 86] width 82 height 19
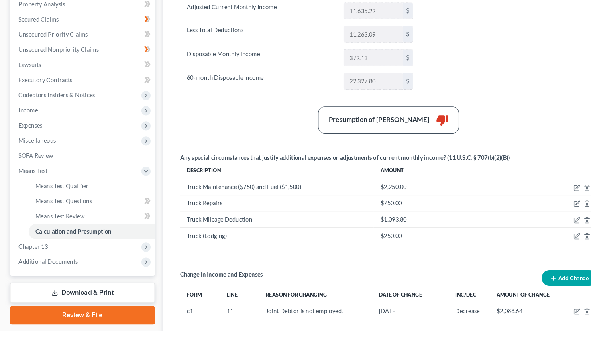
scroll to position [139, 0]
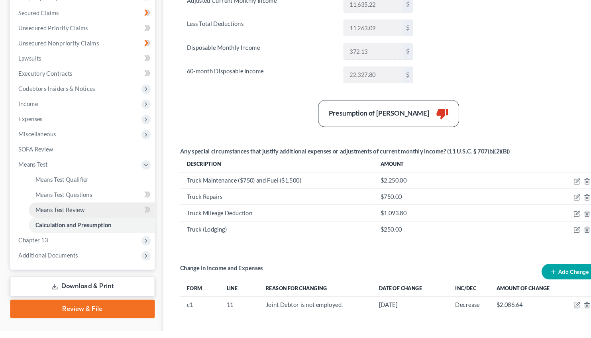
click at [61, 223] on span "Means Test Review" at bounding box center [56, 223] width 47 height 7
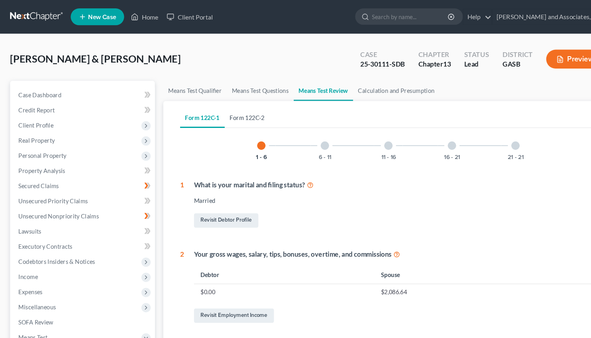
click at [232, 111] on link "Form 122C-2" at bounding box center [234, 111] width 43 height 19
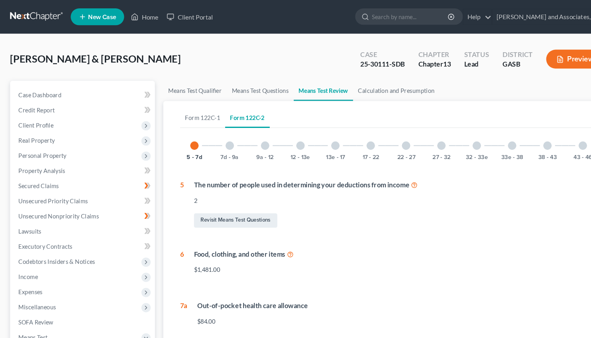
click at [552, 139] on div at bounding box center [552, 138] width 8 height 8
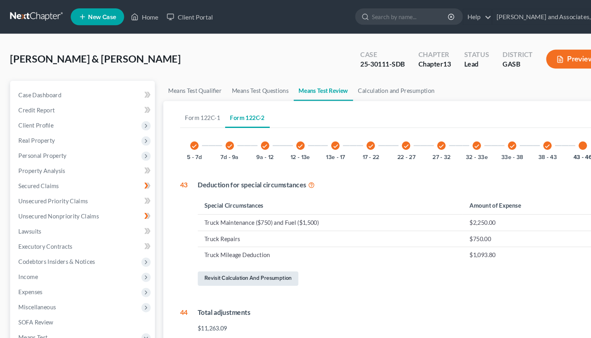
click at [230, 263] on link "Revisit Calculation and Presumption" at bounding box center [234, 264] width 95 height 14
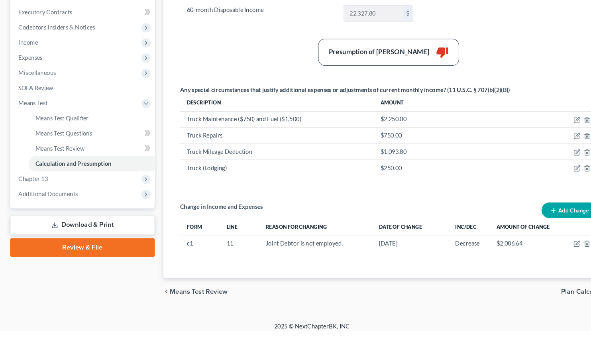
scroll to position [201, 0]
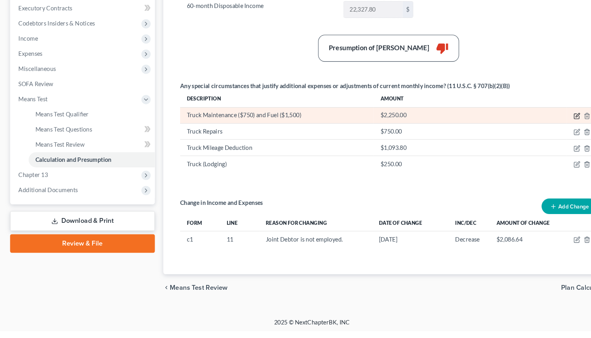
click at [545, 133] on icon "button" at bounding box center [546, 134] width 6 height 6
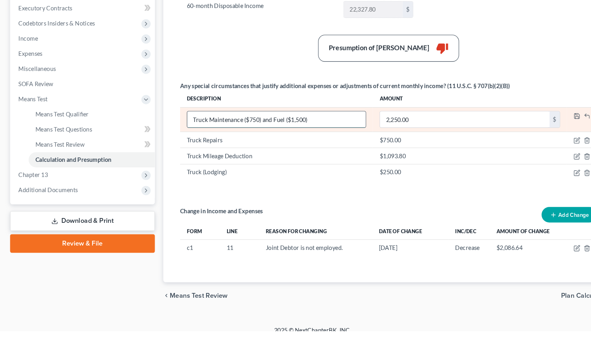
drag, startPoint x: 229, startPoint y: 135, endPoint x: 199, endPoint y: 139, distance: 29.7
click at [199, 139] on input "Truck Maintenance ($750) and Fuel ($1,500)" at bounding box center [261, 137] width 169 height 15
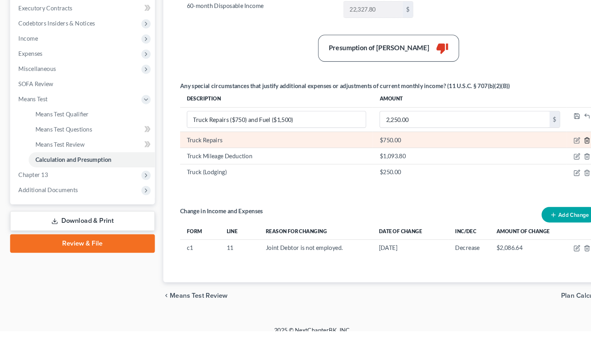
click at [556, 159] on icon "button" at bounding box center [556, 157] width 6 height 6
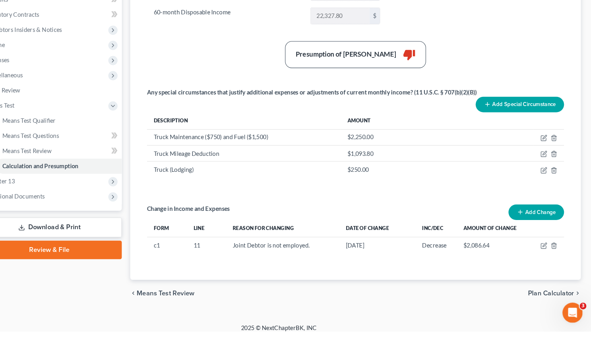
scroll to position [195, 0]
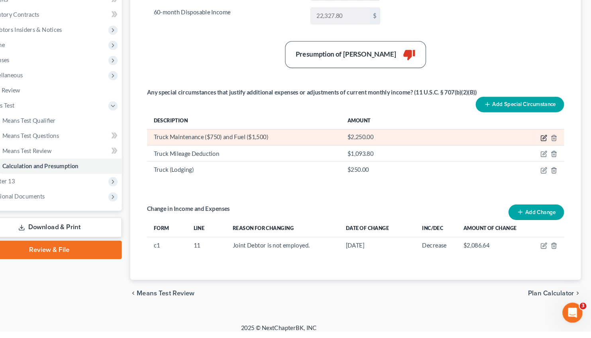
click at [547, 156] on icon "button" at bounding box center [546, 155] width 6 height 6
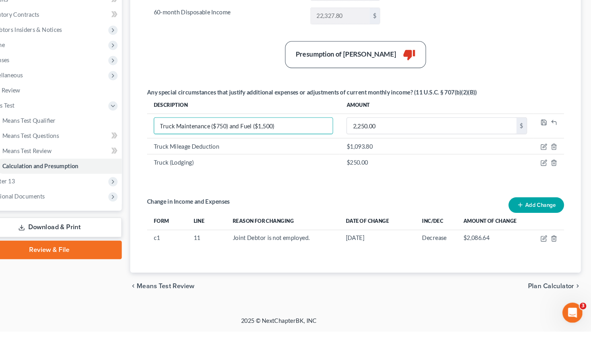
drag, startPoint x: 228, startPoint y: 142, endPoint x: 196, endPoint y: 118, distance: 41.0
click at [199, 143] on input "Truck Maintenance ($750) and Fuel ($1,500)" at bounding box center [261, 143] width 169 height 15
click at [338, 200] on div "Summary Current Monthly Income 11,635.22 $ Adjusted Current Monthly Income 11,6…" at bounding box center [368, 100] width 403 height 345
click at [544, 296] on span "Plan Calculator" at bounding box center [553, 295] width 44 height 6
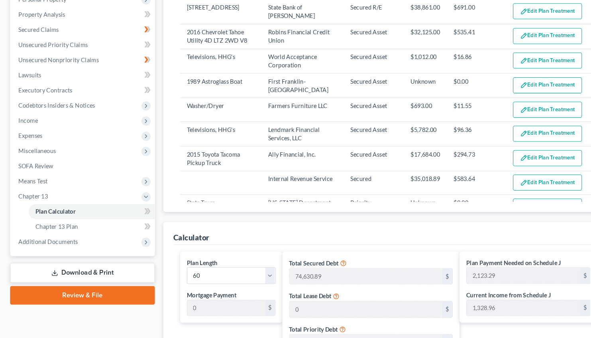
scroll to position [147, 0]
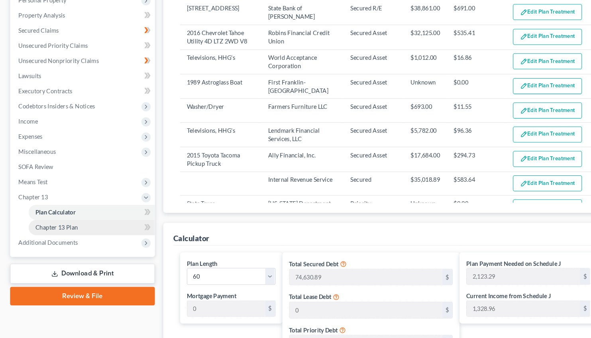
click at [68, 215] on span "Chapter 13 Plan" at bounding box center [53, 215] width 40 height 7
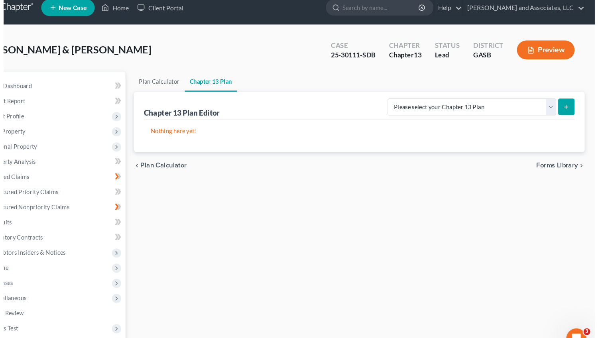
scroll to position [9, 0]
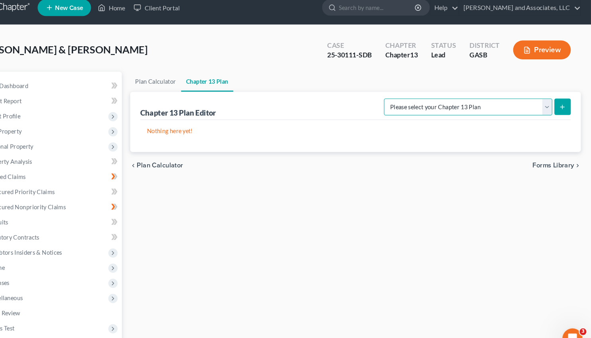
click at [395, 93] on select "Please select your Chapter 13 Plan [US_STATE] Southern Chapter 13 Plan - Effect…" at bounding box center [474, 101] width 159 height 16
click option "[US_STATE] Southern Chapter 13 Plan - Effective [DATE]" at bounding box center [0, 0] width 0 height 0
click at [566, 96] on button "submit" at bounding box center [564, 101] width 16 height 16
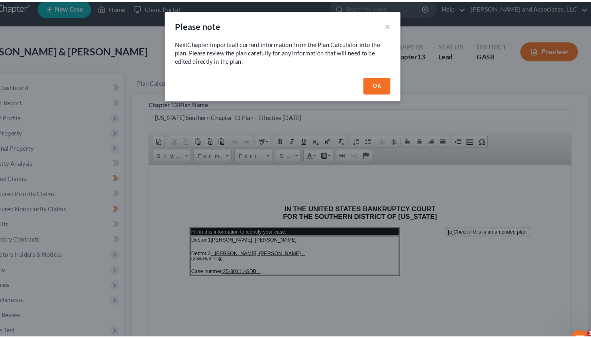
scroll to position [0, 0]
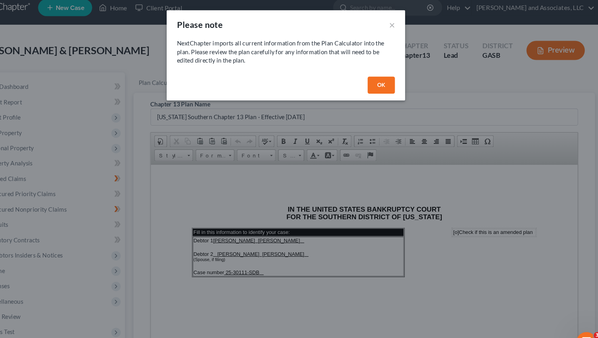
click at [388, 77] on button "OK" at bounding box center [388, 80] width 26 height 16
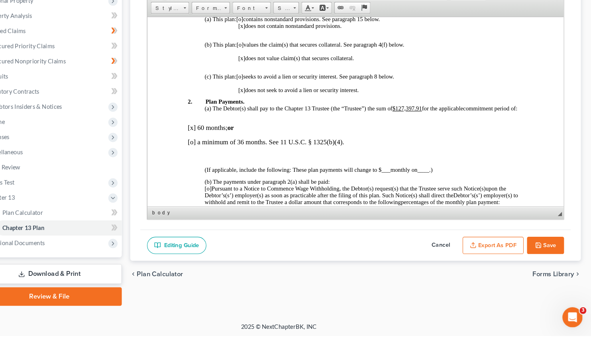
scroll to position [243, 0]
drag, startPoint x: 410, startPoint y: 110, endPoint x: 385, endPoint y: 111, distance: 25.5
click at [385, 106] on span "The Debtor(s) shall pay to the Chapter 13 Trustee (the “Trustee”) the sum of $1…" at bounding box center [328, 103] width 238 height 6
click at [385, 106] on u "$127,397.91" at bounding box center [393, 103] width 28 height 6
click at [190, 138] on p "[o] a minimum of 36 months. See 11 U.S.C. § 1325(b)(4)." at bounding box center [344, 134] width 318 height 7
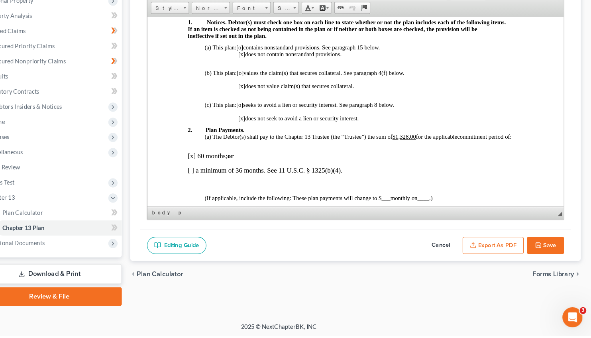
scroll to position [209, 0]
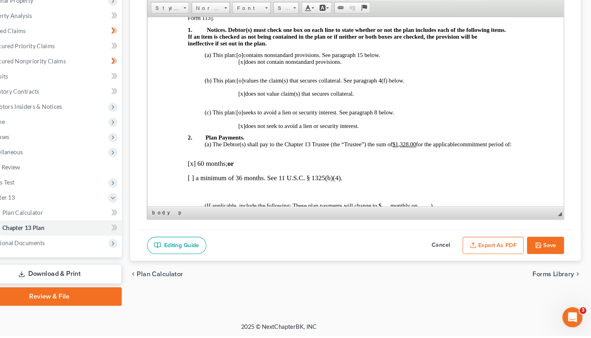
click at [236, 56] on span "[o]" at bounding box center [234, 53] width 6 height 6
click at [237, 62] on span "[x]" at bounding box center [236, 59] width 6 height 6
click at [238, 80] on span "[o]" at bounding box center [235, 77] width 6 height 6
click at [237, 92] on span "[x]" at bounding box center [236, 89] width 6 height 6
click at [238, 123] on span "[x]" at bounding box center [236, 120] width 6 height 6
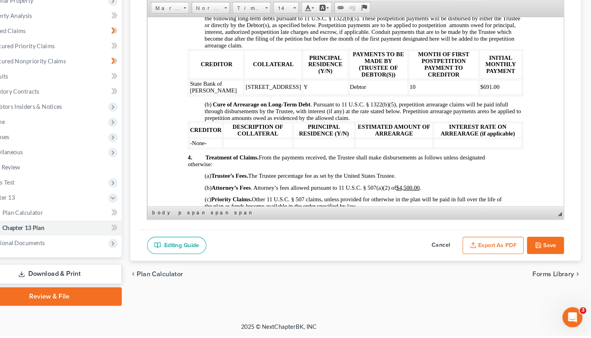
scroll to position [496, 0]
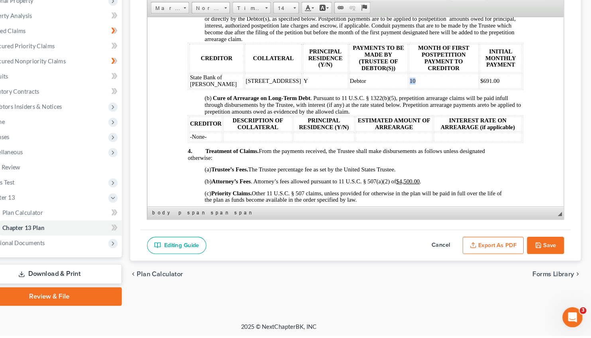
drag, startPoint x: 392, startPoint y: 94, endPoint x: 377, endPoint y: 94, distance: 14.4
click at [377, 86] on table "CREDITOR COLLATERAL PRINCIPAL RESIDENCE (Y/N) PAYMENTS TO BE MADE BY (TRUSTEE O…" at bounding box center [344, 63] width 318 height 45
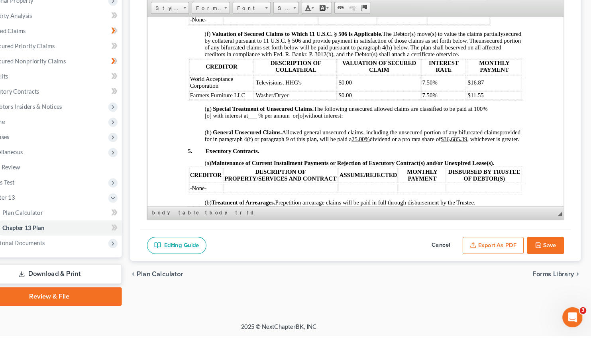
scroll to position [785, 0]
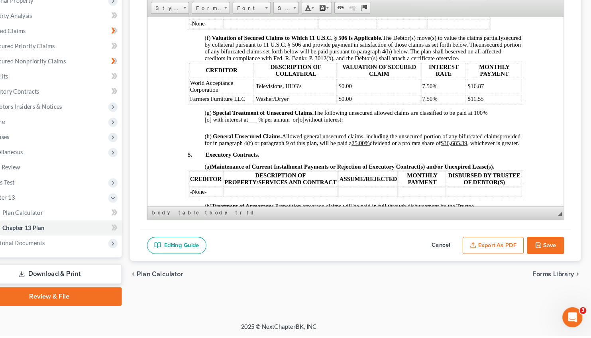
click at [467, 98] on td "$11.55" at bounding box center [476, 94] width 52 height 8
drag, startPoint x: 349, startPoint y: 129, endPoint x: 330, endPoint y: 130, distance: 19.2
click at [330, 98] on td "$0.00" at bounding box center [366, 94] width 79 height 8
click at [342, 98] on td "$0.00" at bounding box center [366, 94] width 79 height 8
click at [462, 99] on td "$11.55" at bounding box center [476, 94] width 52 height 9
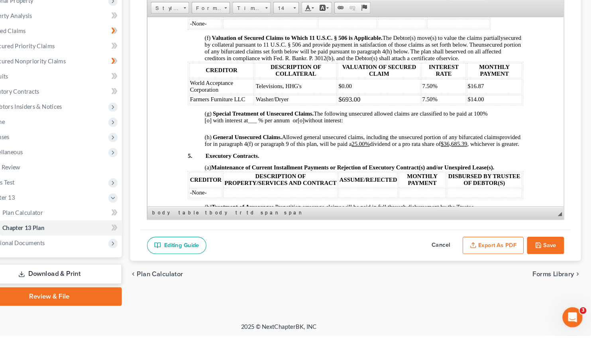
click at [290, 85] on span "Televisions, HHG's" at bounding box center [270, 82] width 43 height 6
click at [340, 90] on td "$0.00" at bounding box center [366, 82] width 79 height 14
click at [461, 90] on td "$16.87" at bounding box center [476, 82] width 52 height 14
click at [470, 99] on td "$14.00" at bounding box center [476, 94] width 52 height 9
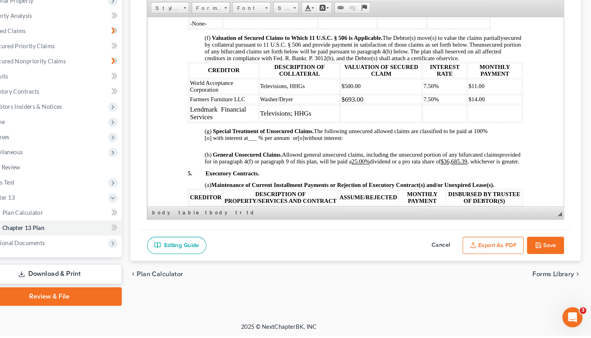
click at [337, 116] on td at bounding box center [368, 108] width 77 height 16
drag, startPoint x: 189, startPoint y: 114, endPoint x: 463, endPoint y: 130, distance: 274.2
click at [463, 116] on tbody "World Acceptance Corporation Televisions, HHGs $500.00 7.50% $11.00 Farmers Fur…" at bounding box center [343, 95] width 315 height 41
click at [310, 27] on span at bounding box center [310, 27] width 2 height 1
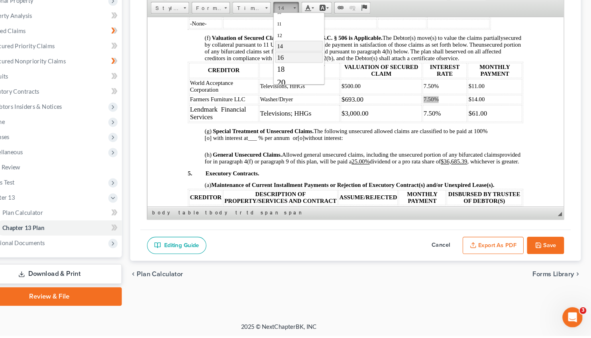
click at [286, 56] on link "16" at bounding box center [297, 55] width 45 height 10
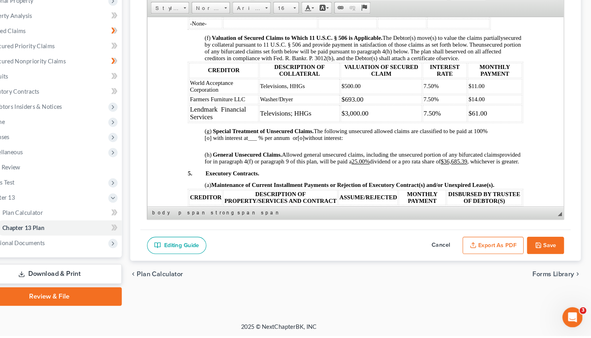
click at [224, 90] on td "World Acceptance Corporation" at bounding box center [219, 82] width 66 height 14
click at [212, 116] on td "Lendmark Financial Services" at bounding box center [219, 108] width 66 height 16
click at [223, 99] on td "Farmers Furniture LLC" at bounding box center [219, 94] width 66 height 9
click at [211, 116] on td "Lendmark Financial Services" at bounding box center [219, 108] width 66 height 16
drag, startPoint x: 242, startPoint y: 130, endPoint x: 186, endPoint y: 128, distance: 56.6
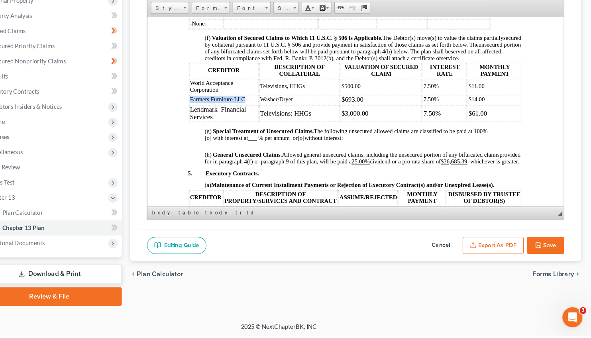
click at [186, 117] on table "CREDITOR DESCRIPTION OF COLLATERAL VALUATION OF SECURED CLAIM INTEREST RATE MON…" at bounding box center [344, 88] width 318 height 58
click at [310, 26] on span at bounding box center [310, 27] width 2 height 8
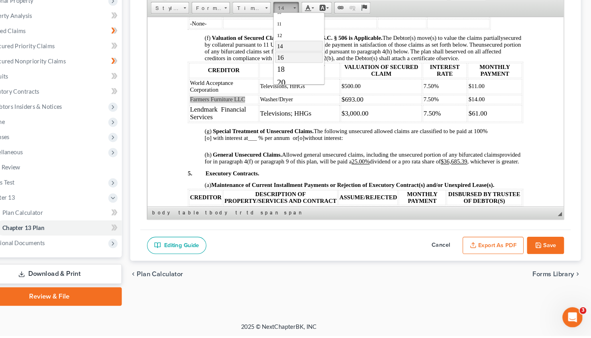
click at [281, 55] on link "16" at bounding box center [297, 55] width 45 height 10
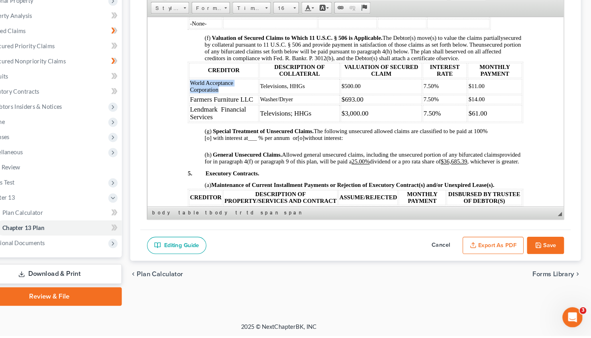
drag, startPoint x: 222, startPoint y: 119, endPoint x: 188, endPoint y: 114, distance: 33.8
click at [188, 90] on td "World Acceptance Corporation" at bounding box center [219, 82] width 66 height 14
click at [310, 27] on span at bounding box center [310, 27] width 2 height 1
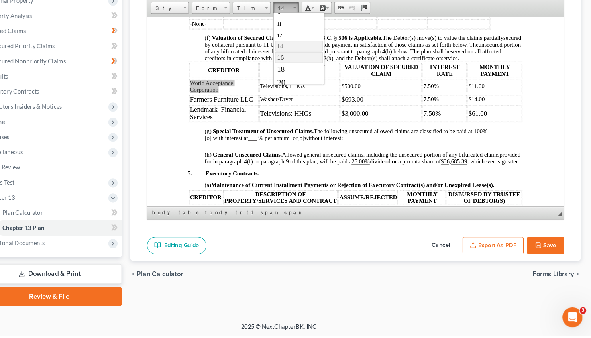
drag, startPoint x: 287, startPoint y: 57, endPoint x: 406, endPoint y: 55, distance: 119.6
click at [287, 57] on link "16" at bounding box center [297, 55] width 45 height 10
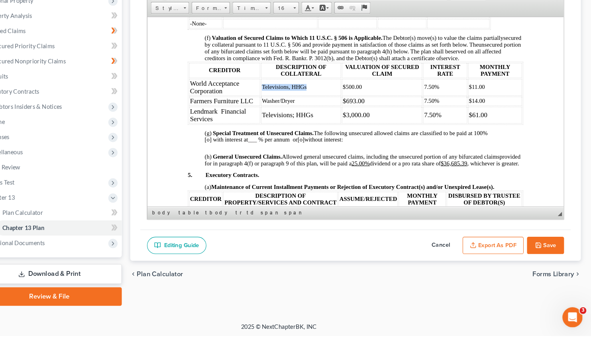
drag, startPoint x: 301, startPoint y: 118, endPoint x: 254, endPoint y: 115, distance: 47.1
click at [255, 91] on td "Televisions, HHGs" at bounding box center [293, 83] width 76 height 16
click at [309, 25] on link "14" at bounding box center [302, 27] width 24 height 11
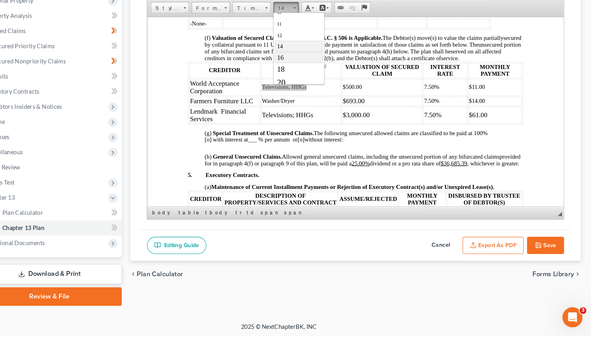
click at [283, 58] on span "16" at bounding box center [280, 55] width 6 height 7
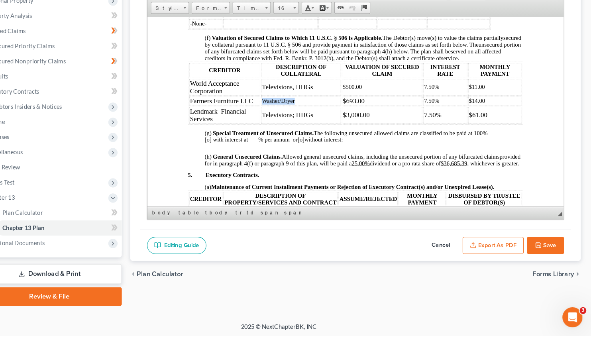
drag, startPoint x: 289, startPoint y: 130, endPoint x: 256, endPoint y: 129, distance: 32.7
click at [256, 101] on td "Washer/Dryer" at bounding box center [293, 96] width 76 height 9
click at [312, 27] on link "14" at bounding box center [302, 27] width 24 height 11
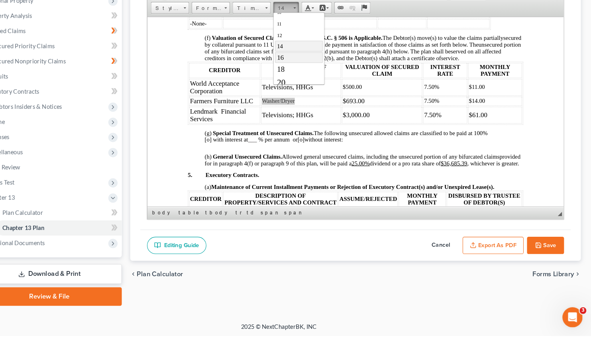
click at [284, 60] on link "16" at bounding box center [297, 55] width 45 height 10
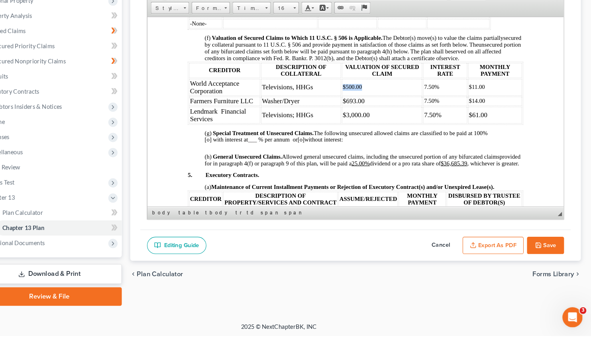
drag, startPoint x: 353, startPoint y: 116, endPoint x: 328, endPoint y: 116, distance: 24.7
click at [328, 116] on table "CREDITOR DESCRIPTION OF COLLATERAL VALUATION OF SECURED CLAIM INTEREST RATE MON…" at bounding box center [344, 89] width 318 height 60
click at [311, 27] on span at bounding box center [310, 27] width 2 height 1
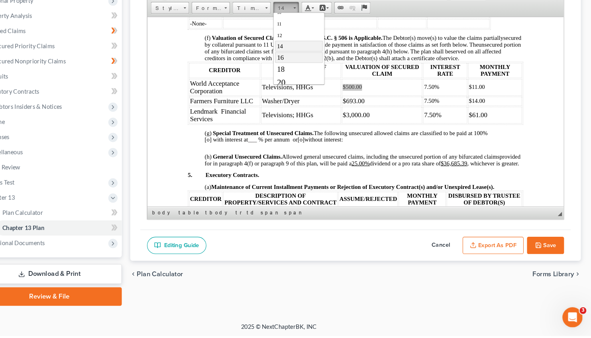
click at [287, 57] on link "16" at bounding box center [297, 55] width 45 height 10
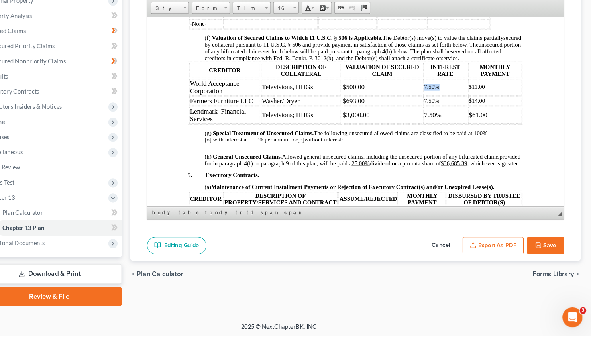
drag, startPoint x: 425, startPoint y: 116, endPoint x: 403, endPoint y: 116, distance: 22.3
click at [408, 91] on td "7.50%" at bounding box center [428, 83] width 41 height 16
click at [309, 27] on link "14" at bounding box center [302, 27] width 24 height 11
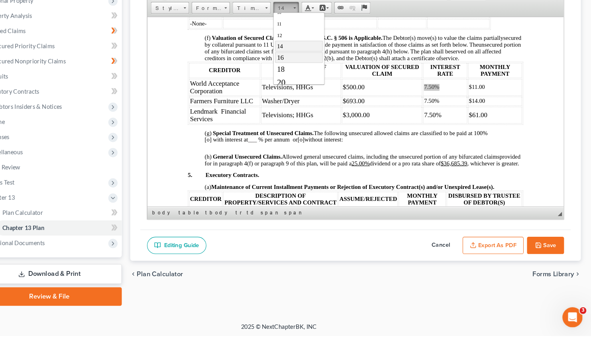
click at [277, 59] on span "16" at bounding box center [280, 55] width 6 height 7
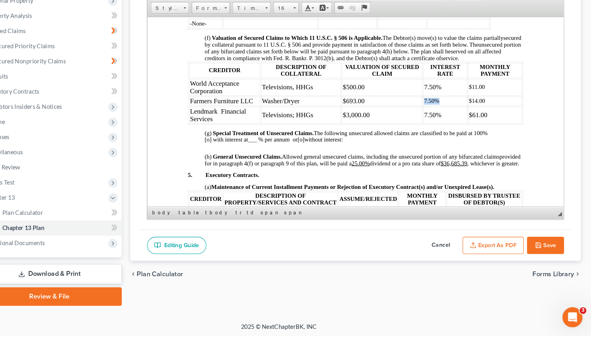
drag, startPoint x: 424, startPoint y: 131, endPoint x: 404, endPoint y: 130, distance: 19.5
click at [408, 101] on td "7.50%" at bounding box center [428, 96] width 41 height 9
click at [311, 25] on span at bounding box center [310, 27] width 2 height 8
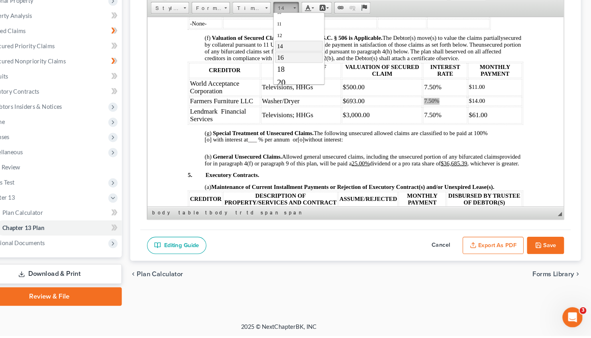
drag, startPoint x: 281, startPoint y: 57, endPoint x: 487, endPoint y: 80, distance: 207.3
click at [281, 57] on span "16" at bounding box center [280, 55] width 6 height 7
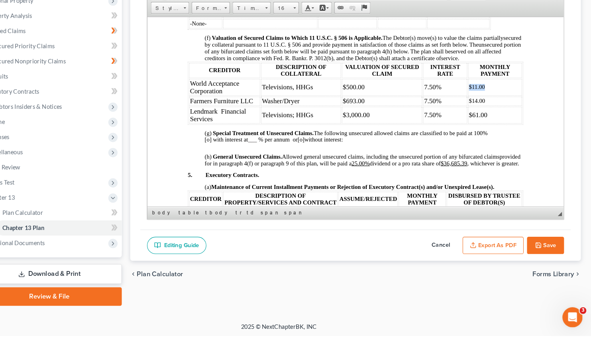
drag, startPoint x: 463, startPoint y: 118, endPoint x: 446, endPoint y: 118, distance: 16.3
click at [451, 91] on td "$11.00" at bounding box center [476, 83] width 51 height 16
click at [310, 26] on span at bounding box center [310, 27] width 2 height 8
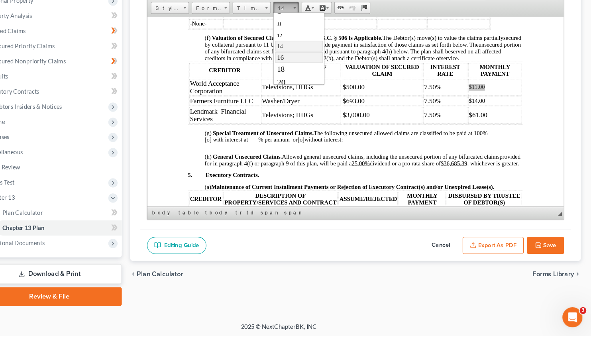
click at [288, 57] on link "16" at bounding box center [297, 55] width 45 height 10
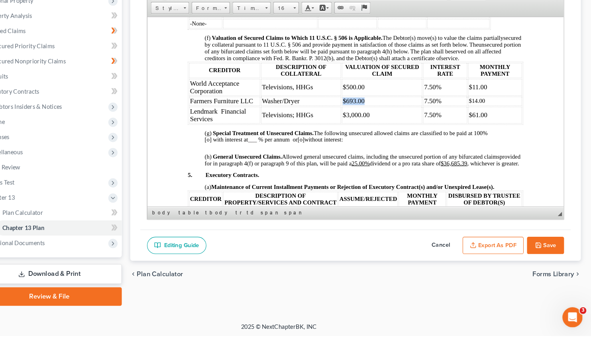
drag, startPoint x: 466, startPoint y: 132, endPoint x: 444, endPoint y: 132, distance: 22.3
click at [444, 101] on tr "Farmers Furniture LLC Washer/Dryer $693.00 7.50% $14.00" at bounding box center [343, 96] width 315 height 9
click at [465, 101] on td "$14.00" at bounding box center [476, 96] width 51 height 9
drag, startPoint x: 465, startPoint y: 131, endPoint x: 446, endPoint y: 130, distance: 19.1
click at [451, 101] on td "$14.00" at bounding box center [476, 96] width 51 height 9
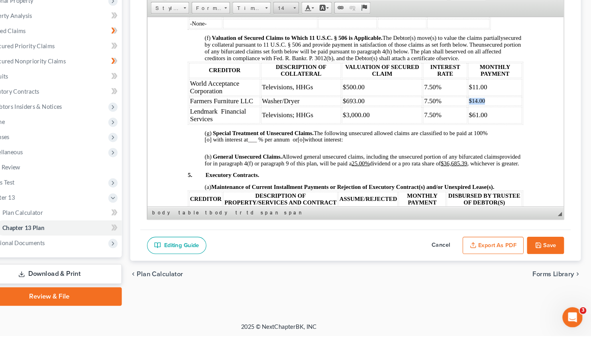
click at [311, 26] on link "14" at bounding box center [302, 27] width 24 height 11
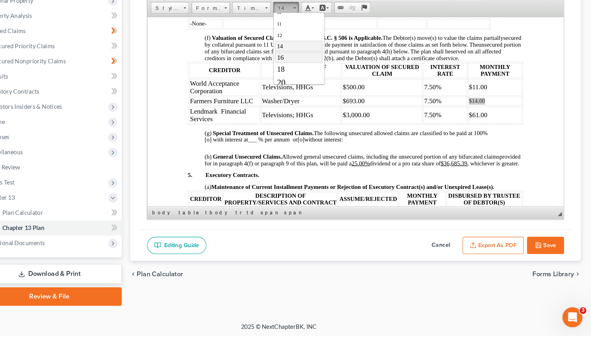
click at [287, 60] on link "16" at bounding box center [297, 55] width 45 height 10
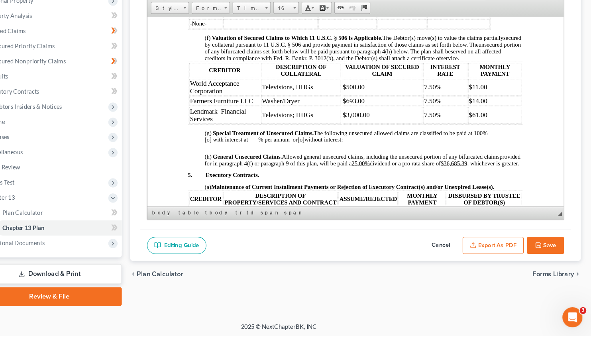
click at [465, 118] on td "$61.00" at bounding box center [476, 110] width 51 height 16
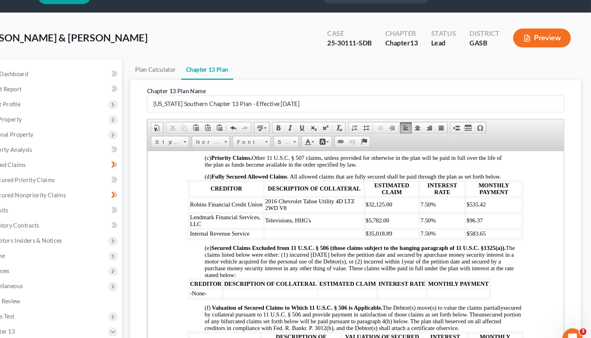
scroll to position [669, 0]
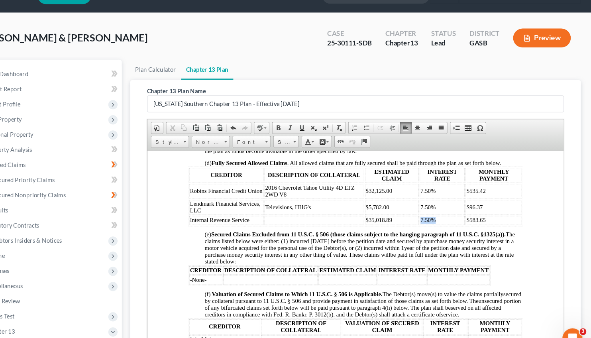
drag, startPoint x: 188, startPoint y: 208, endPoint x: 464, endPoint y: 239, distance: 277.6
click at [464, 221] on tbody "Robins Financial Credit Union 2016 Chevrolet Tahoe Utility 4D LTZ 2WD V8 $32,12…" at bounding box center [343, 201] width 315 height 39
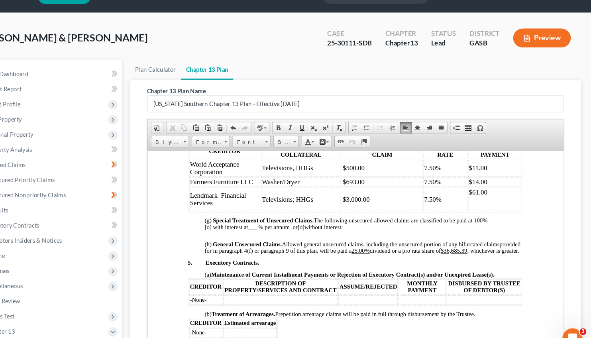
scroll to position [816, 0]
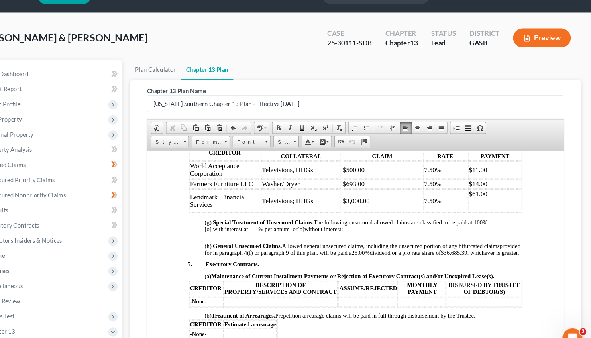
click at [451, 209] on td "$61.00" at bounding box center [476, 198] width 51 height 22
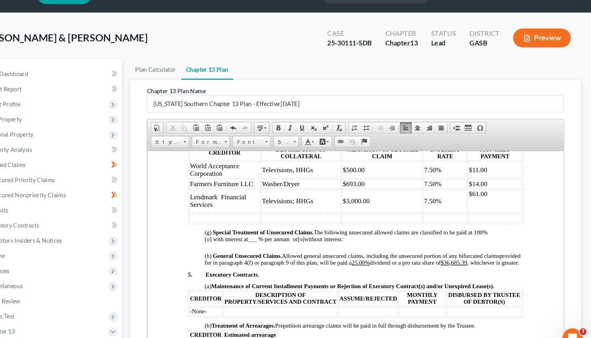
click at [452, 195] on p "$61.00" at bounding box center [476, 191] width 49 height 7
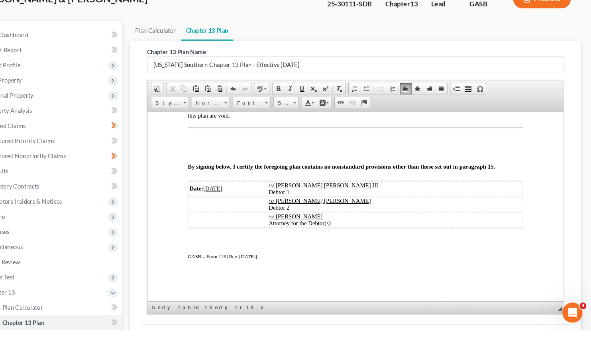
scroll to position [40, 0]
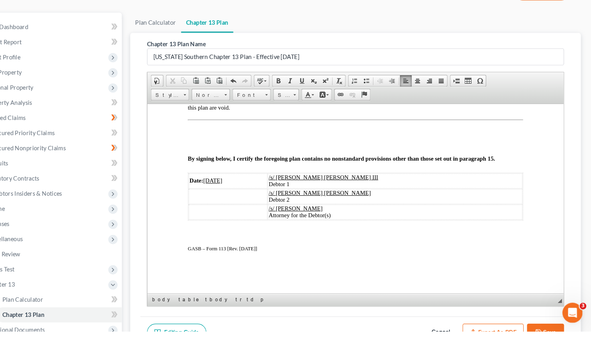
drag, startPoint x: 537, startPoint y: 270, endPoint x: 529, endPoint y: 198, distance: 72.5
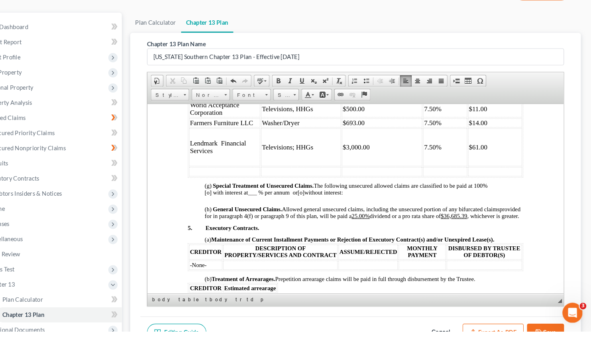
scroll to position [842, 0]
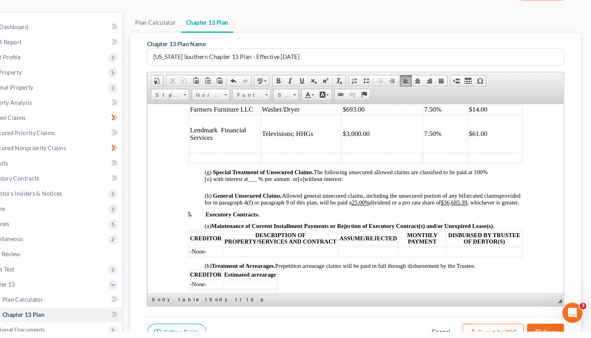
click at [199, 159] on td at bounding box center [219, 155] width 67 height 9
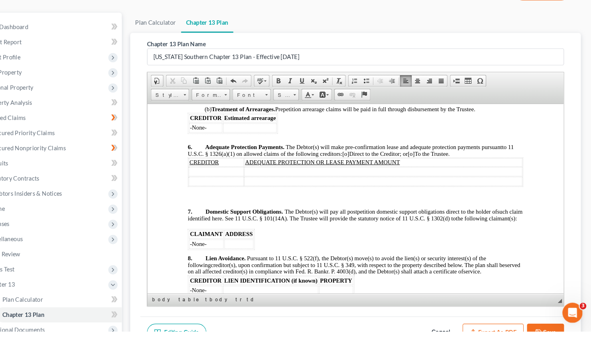
scroll to position [1011, 0]
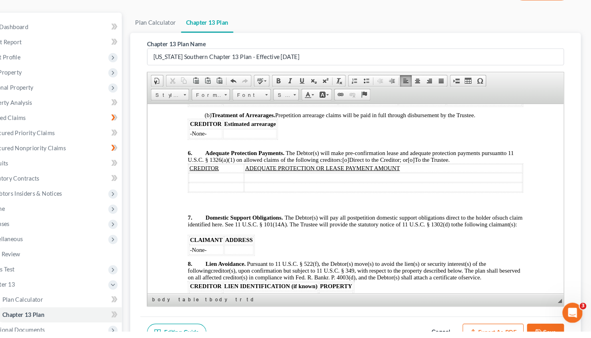
click at [400, 159] on span "[o]" at bounding box center [397, 156] width 6 height 6
drag, startPoint x: 208, startPoint y: 156, endPoint x: 188, endPoint y: 157, distance: 20.0
click at [188, 105] on td "-None-" at bounding box center [201, 100] width 31 height 9
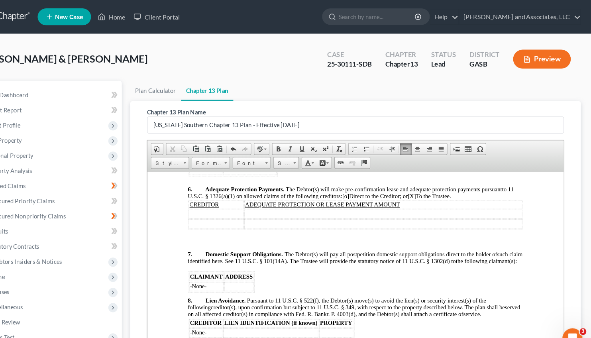
scroll to position [1054, 0]
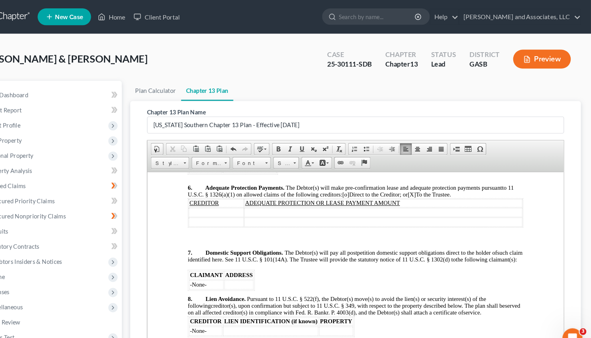
click at [201, 214] on td at bounding box center [212, 210] width 52 height 9
click at [259, 214] on td "World Acceptance Corporaiton" at bounding box center [241, 210] width 111 height 9
click at [304, 214] on td at bounding box center [400, 210] width 204 height 9
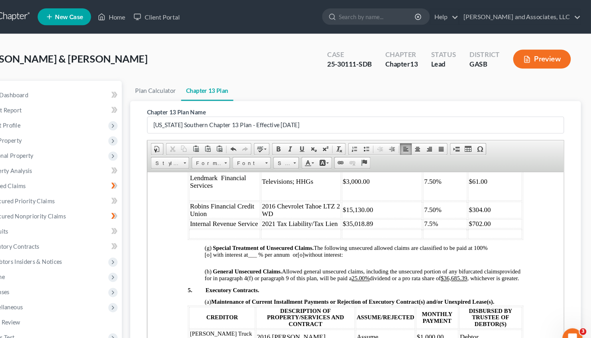
scroll to position [863, 0]
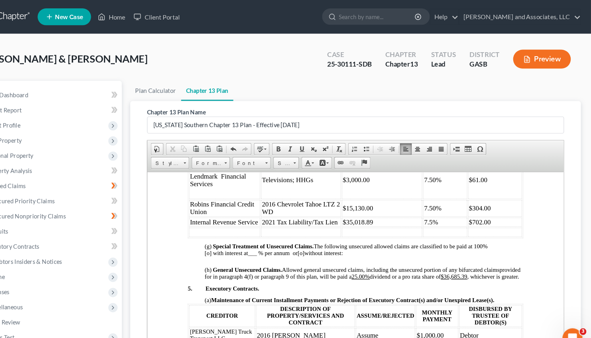
click at [210, 197] on td "Lendmark Financial Services" at bounding box center [219, 179] width 67 height 36
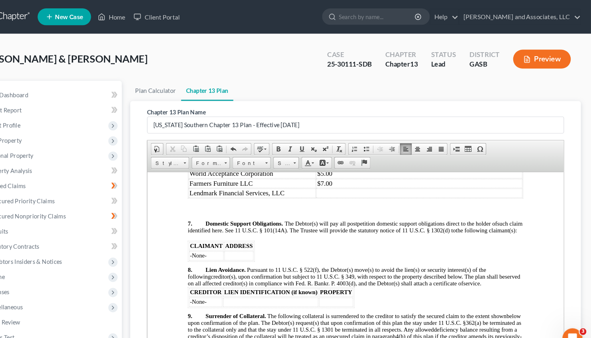
scroll to position [1095, 0]
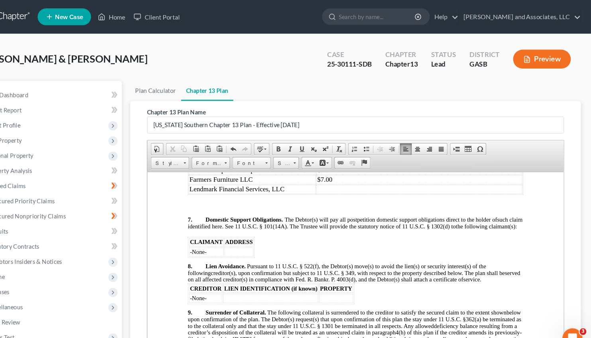
click at [319, 192] on td at bounding box center [404, 188] width 195 height 9
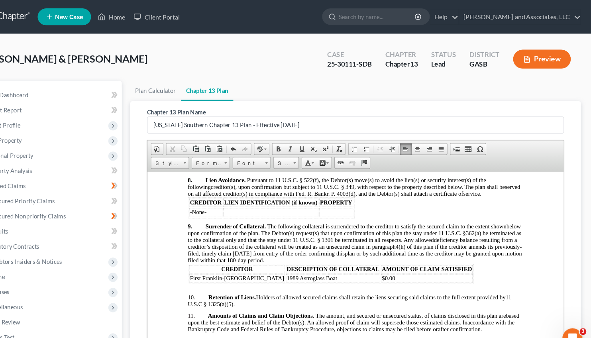
scroll to position [1196, 0]
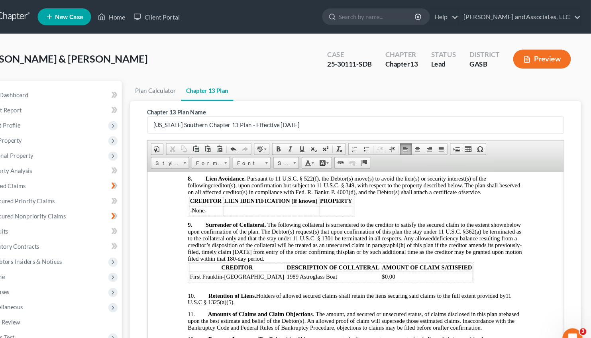
drag, startPoint x: 206, startPoint y: 225, endPoint x: 188, endPoint y: 223, distance: 18.8
click at [188, 169] on td "-None-" at bounding box center [202, 164] width 33 height 9
click at [230, 169] on td at bounding box center [233, 164] width 27 height 9
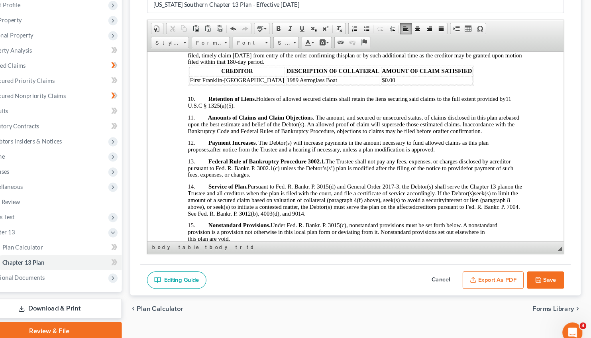
scroll to position [1266, 0]
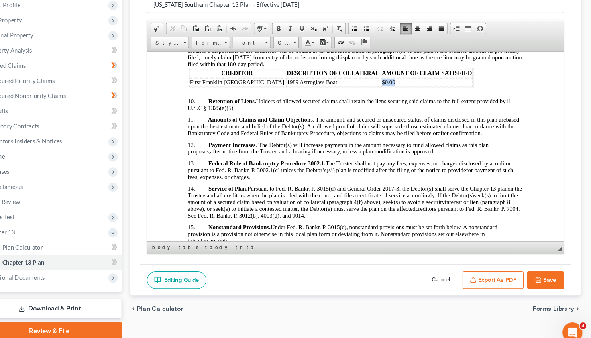
drag, startPoint x: 350, startPoint y: 143, endPoint x: 327, endPoint y: 143, distance: 23.1
click at [368, 84] on td "$0.00" at bounding box center [411, 81] width 87 height 8
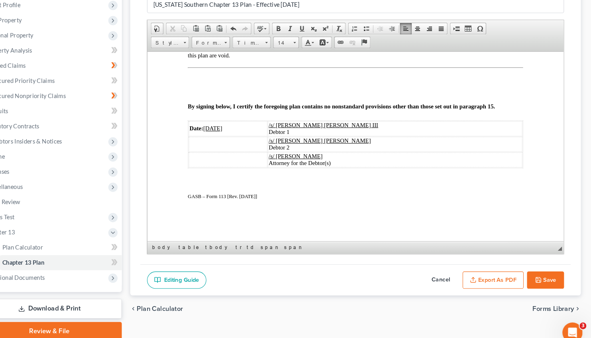
scroll to position [1475, 0]
click at [213, 127] on u "[DATE]" at bounding box center [209, 124] width 18 height 6
click at [539, 271] on icon "button" at bounding box center [541, 270] width 5 height 5
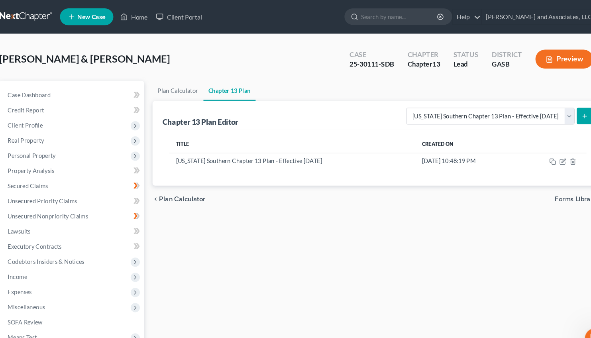
scroll to position [0, 0]
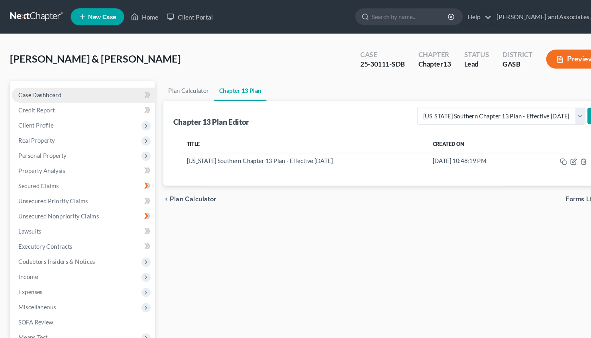
click at [50, 88] on span "Case Dashboard" at bounding box center [38, 89] width 41 height 7
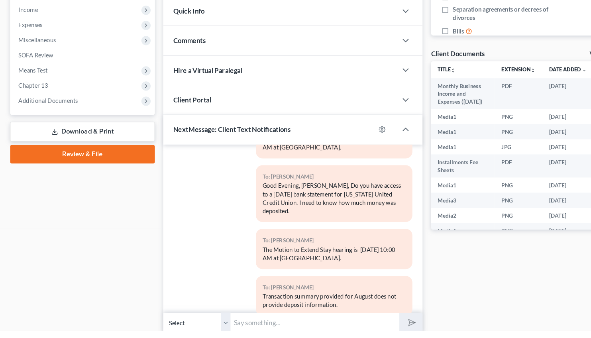
scroll to position [260, 0]
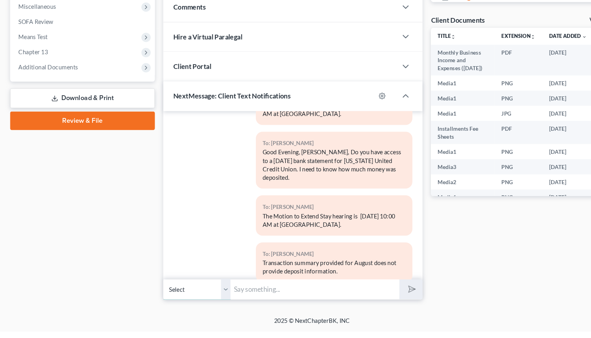
click at [155, 289] on select "Select [PHONE_NUMBER] - [PERSON_NAME] [PHONE_NUMBER] - [PERSON_NAME]" at bounding box center [187, 299] width 64 height 20
click at [244, 296] on input "text" at bounding box center [298, 299] width 160 height 20
click at [234, 295] on input "text" at bounding box center [298, 299] width 160 height 20
click at [234, 295] on input "[PERSON_NAME]" at bounding box center [298, 299] width 160 height 20
click at [262, 296] on input "[PERSON_NAME]" at bounding box center [298, 299] width 160 height 20
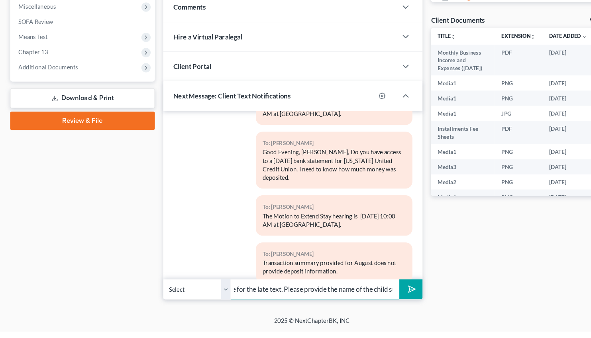
scroll to position [0, 82]
click at [316, 299] on input "[PERSON_NAME], I apologize for the late text. Please provide the name of the ch…" at bounding box center [298, 299] width 160 height 20
click at [384, 298] on icon "submit" at bounding box center [388, 298] width 11 height 11
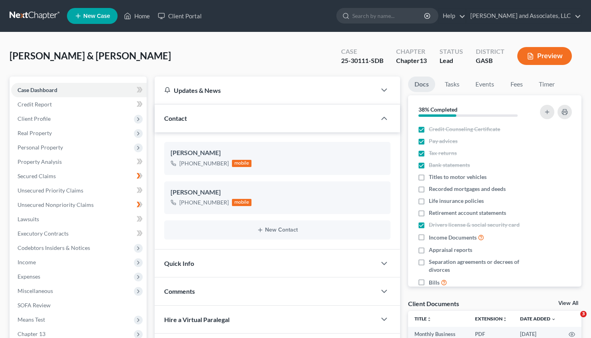
select select "0"
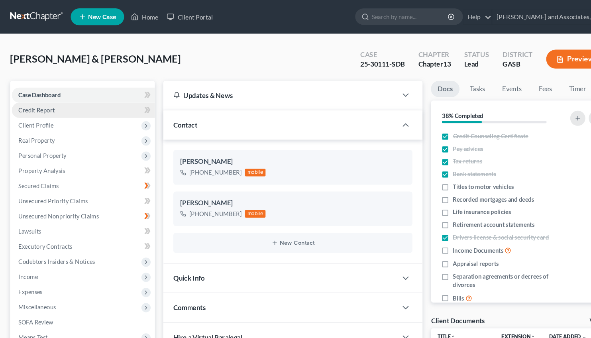
click at [35, 102] on span "Credit Report" at bounding box center [35, 104] width 34 height 7
click at [38, 118] on span "Client Profile" at bounding box center [34, 118] width 33 height 7
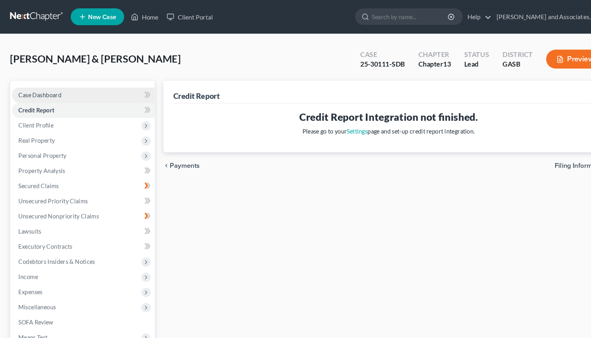
click at [64, 92] on link "Case Dashboard" at bounding box center [78, 90] width 135 height 14
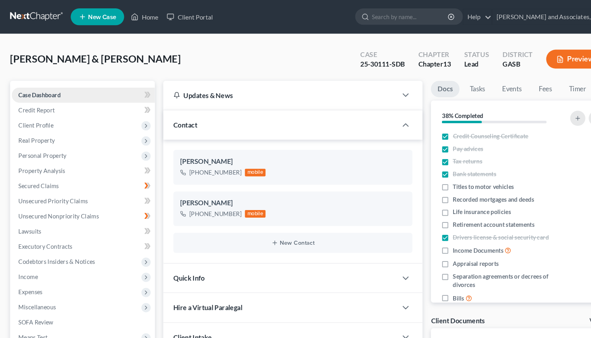
click at [63, 92] on link "Case Dashboard" at bounding box center [78, 90] width 135 height 14
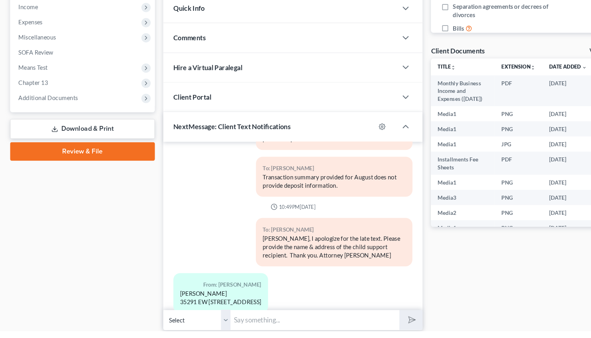
scroll to position [260, 0]
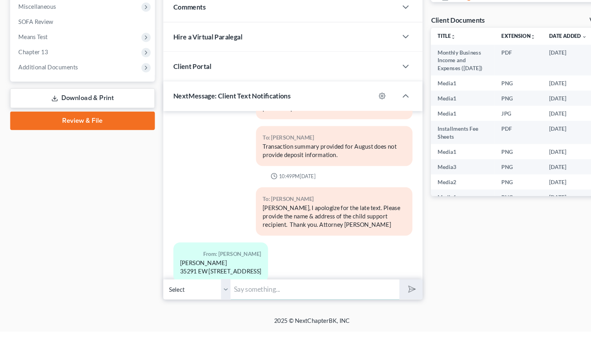
click at [247, 298] on input "text" at bounding box center [298, 299] width 160 height 20
type input "Thank you."
click at [398, 303] on button "submit" at bounding box center [389, 298] width 22 height 19
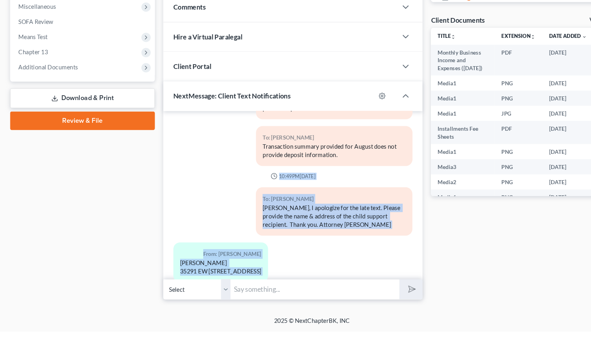
scroll to position [7719, 0]
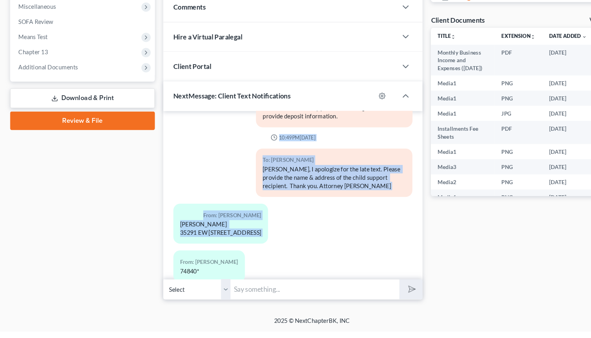
drag, startPoint x: 202, startPoint y: 230, endPoint x: 168, endPoint y: 210, distance: 39.3
click at [232, 217] on div "From: Brittiany Fisher Steven McGirt 35291 EW 1190 Rd, Lot 101 Earlsboro, OK 74…" at bounding box center [209, 236] width 90 height 38
click at [225, 233] on div "Steven McGirt 35291 EW 1190 Rd, Lot 101 Earlsboro, OK 74849" at bounding box center [209, 241] width 77 height 16
click at [219, 217] on div "From: Brittiany Fisher Steven McGirt 35291 EW 1190 Rd, Lot 101 Earlsboro, OK 74…" at bounding box center [238, 239] width 156 height 44
click at [226, 233] on div "Steven McGirt 35291 EW 1190 Rd, Lot 101 Earlsboro, OK 74849" at bounding box center [209, 241] width 77 height 16
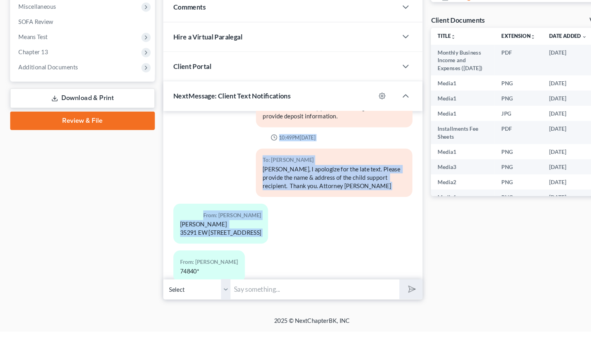
click at [226, 233] on div "Steven McGirt 35291 EW 1190 Rd, Lot 101 Earlsboro, OK 74849" at bounding box center [209, 241] width 77 height 16
click at [273, 298] on div "To: Brittiany Fisher Thank you." at bounding box center [316, 316] width 156 height 36
click at [223, 298] on div "To: Brittiany Fisher Thank you." at bounding box center [277, 316] width 235 height 36
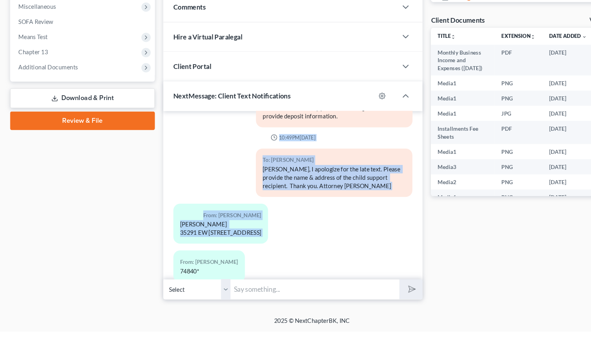
click at [176, 233] on div "Steven McGirt 35291 EW 1190 Rd, Lot 101 Earlsboro, OK 74849" at bounding box center [209, 241] width 77 height 16
drag, startPoint x: 170, startPoint y: 173, endPoint x: 221, endPoint y: 190, distance: 54.2
click at [210, 217] on div "From: Brittiany Fisher Steven McGirt 35291 EW 1190 Rd, Lot 101 Earlsboro, OK 74…" at bounding box center [209, 236] width 90 height 38
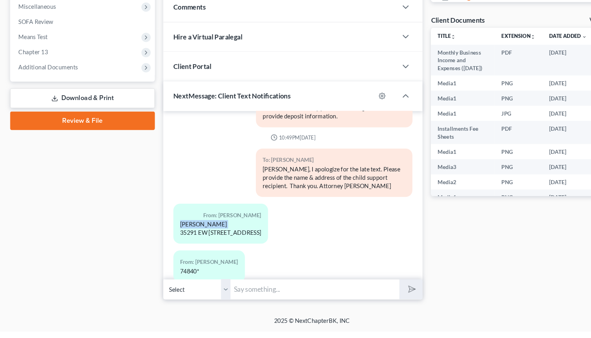
click at [230, 233] on div "Steven McGirt 35291 EW 1190 Rd, Lot 101 Earlsboro, OK 74849" at bounding box center [209, 241] width 77 height 16
click at [221, 233] on div "Steven McGirt 35291 EW 1190 Rd, Lot 101 Earlsboro, OK 74849" at bounding box center [209, 241] width 77 height 16
click at [203, 233] on div "Steven McGirt 35291 EW 1190 Rd, Lot 101 Earlsboro, OK 74849" at bounding box center [209, 241] width 77 height 16
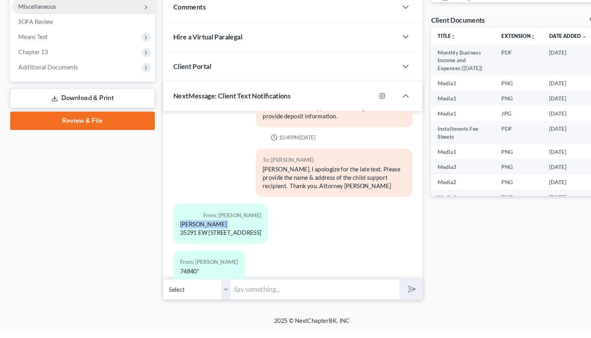
click at [459, 284] on div "Docs Tasks Events Fees Timer 38% Completed Nothing here yet! Credit Counseling …" at bounding box center [494, 62] width 181 height 492
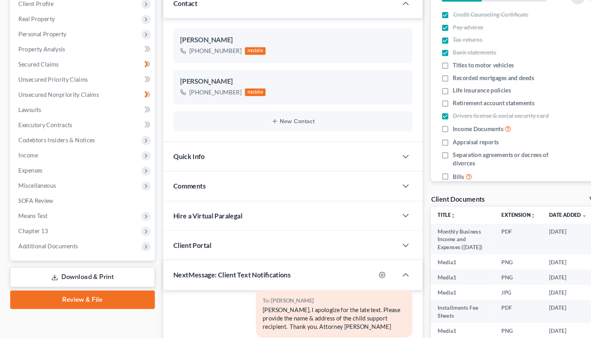
scroll to position [113, 0]
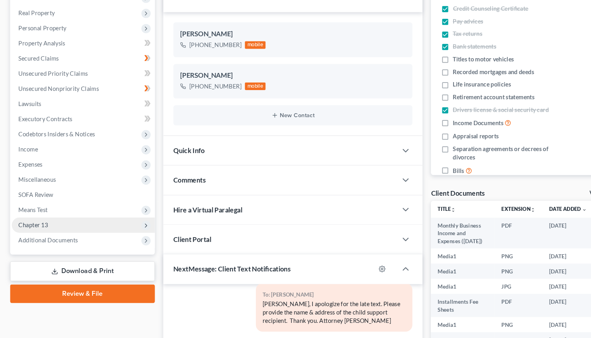
click at [43, 220] on span "Chapter 13" at bounding box center [32, 221] width 28 height 7
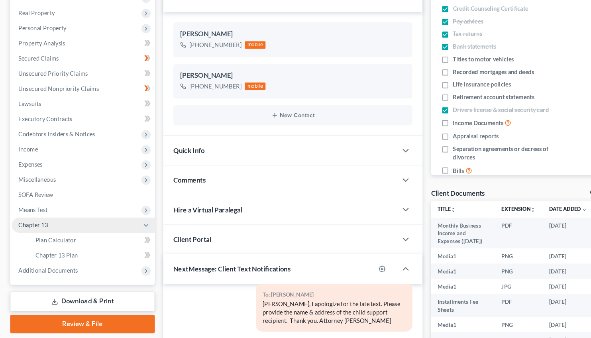
scroll to position [7755, 0]
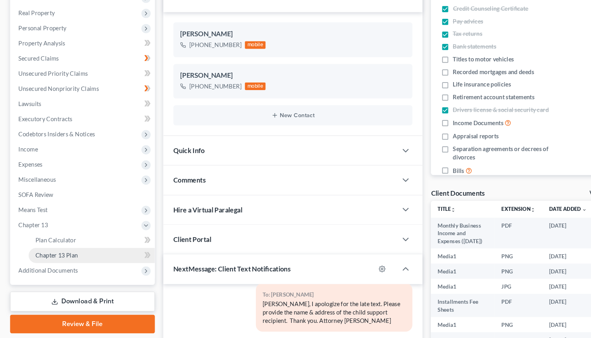
click at [61, 248] on span "Chapter 13 Plan" at bounding box center [53, 249] width 40 height 7
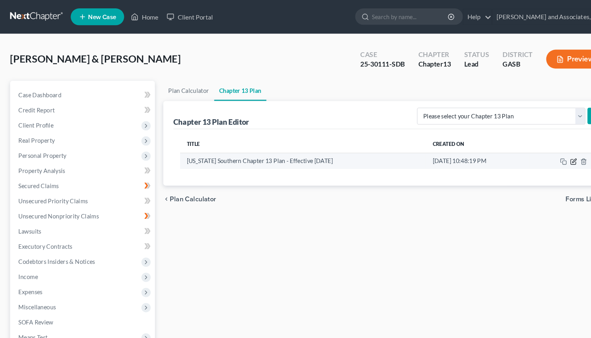
click at [545, 152] on icon "button" at bounding box center [544, 152] width 4 height 4
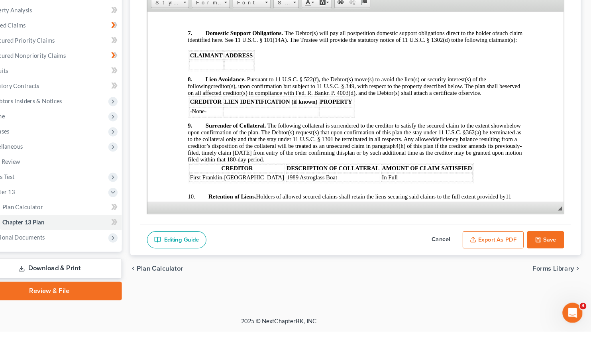
scroll to position [1134, 0]
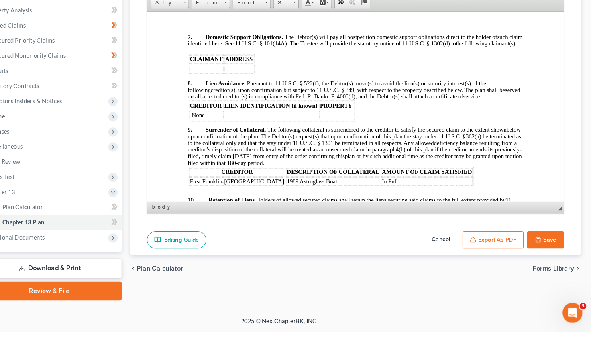
click at [201, 70] on td at bounding box center [202, 65] width 33 height 9
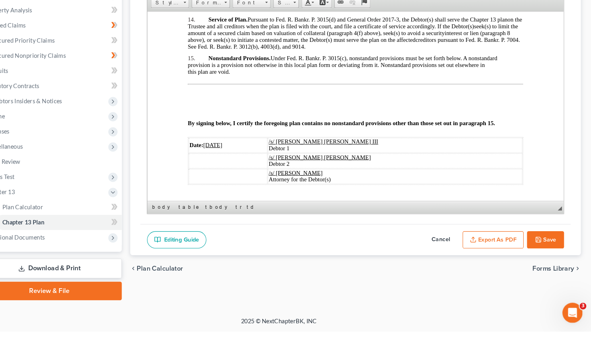
scroll to position [1386, 0]
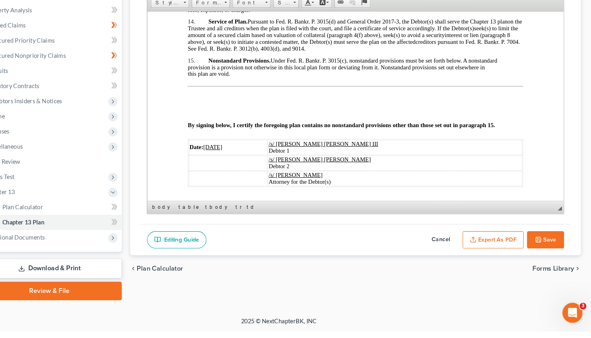
click at [549, 251] on button "Save" at bounding box center [547, 251] width 35 height 17
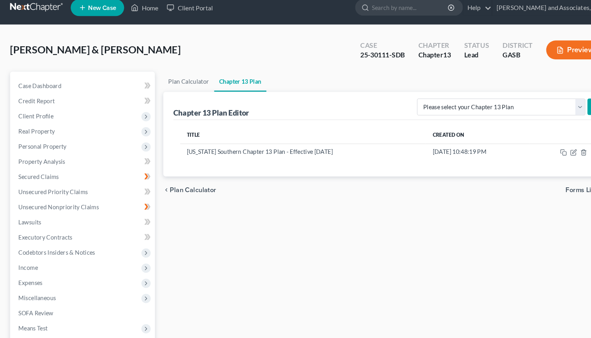
scroll to position [0, 0]
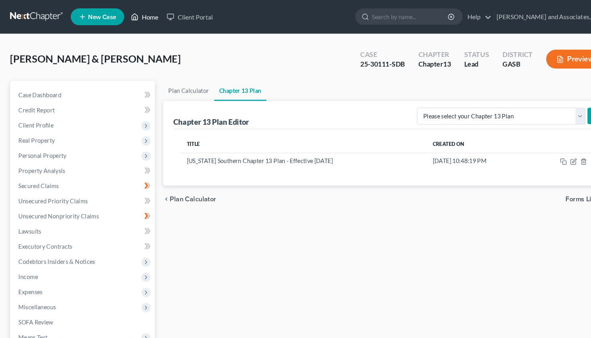
click at [134, 19] on link "Home" at bounding box center [137, 16] width 34 height 14
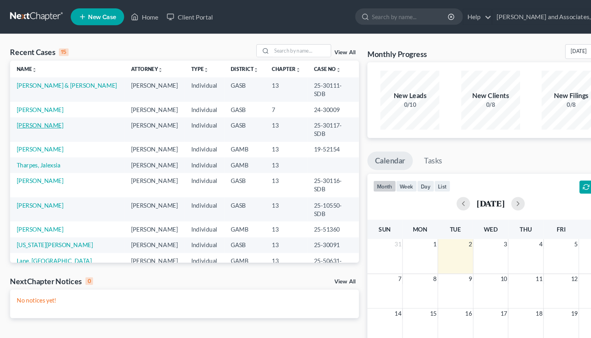
click at [43, 115] on link "[PERSON_NAME]" at bounding box center [38, 118] width 44 height 7
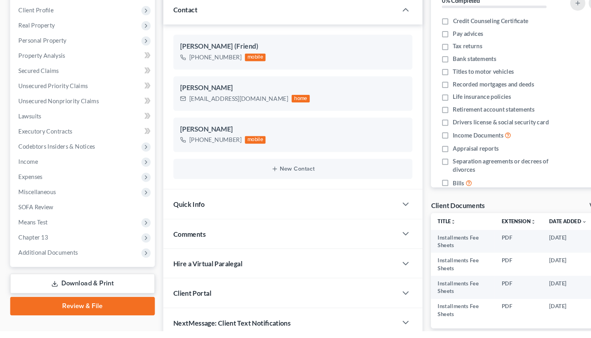
scroll to position [125, 0]
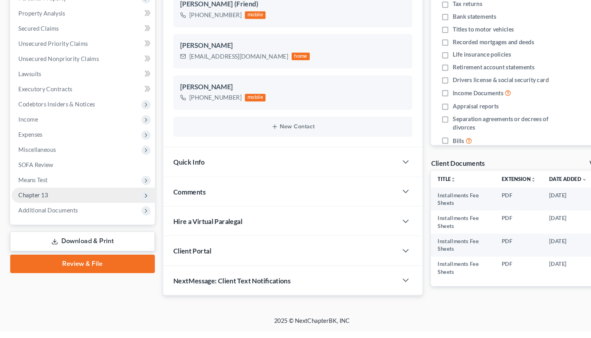
click at [41, 205] on span "Chapter 13" at bounding box center [78, 209] width 135 height 14
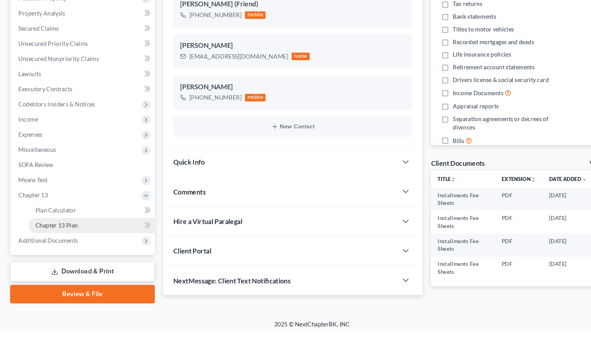
click at [56, 236] on span "Chapter 13 Plan" at bounding box center [53, 237] width 40 height 7
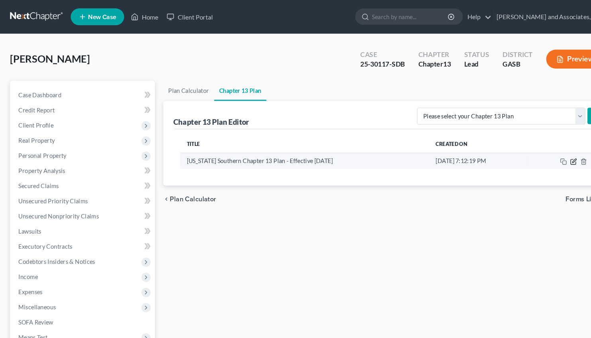
click at [544, 152] on icon "button" at bounding box center [543, 153] width 6 height 6
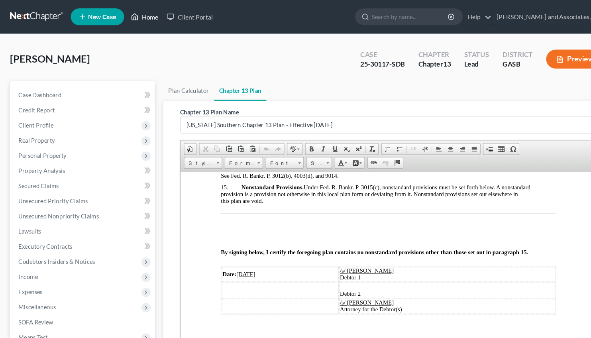
click at [139, 14] on link "Home" at bounding box center [137, 16] width 34 height 14
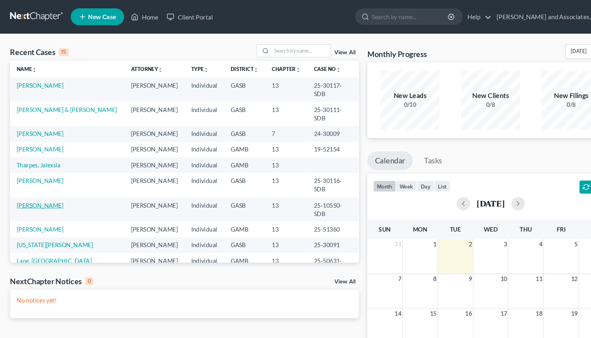
click at [45, 191] on link "[PERSON_NAME]" at bounding box center [38, 194] width 44 height 7
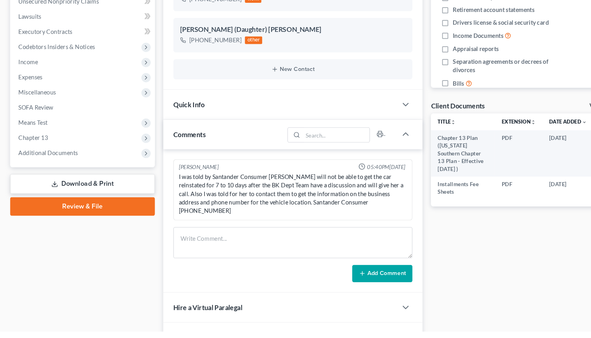
scroll to position [182, 0]
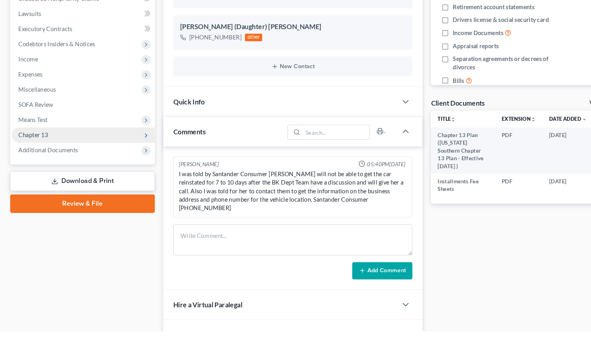
click at [38, 155] on span "Chapter 13" at bounding box center [78, 152] width 135 height 14
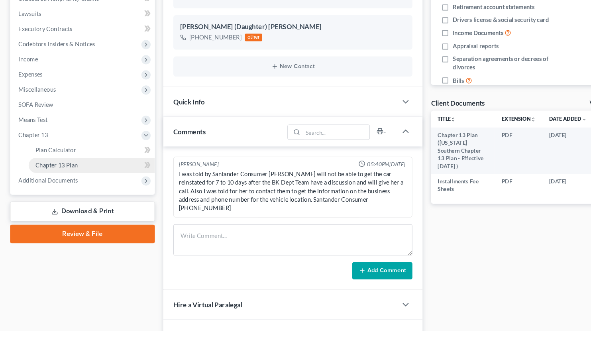
click at [71, 182] on span "Chapter 13 Plan" at bounding box center [53, 180] width 40 height 7
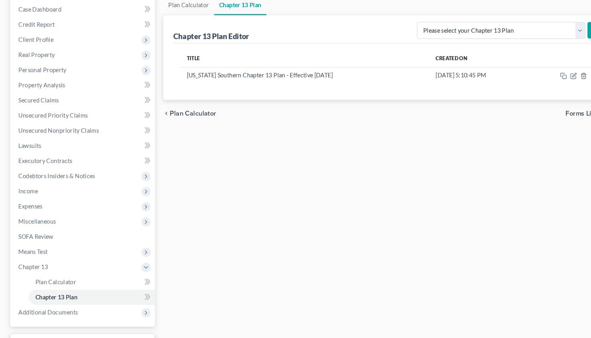
scroll to position [80, 0]
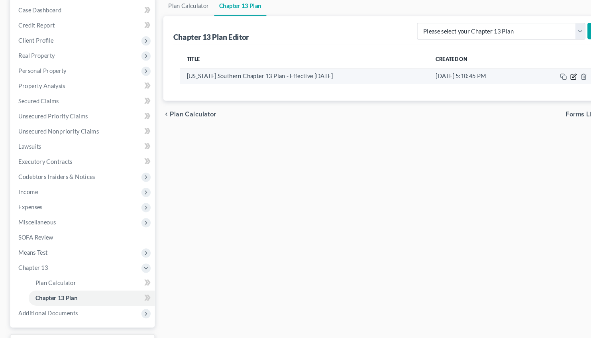
click at [544, 71] on icon "button" at bounding box center [544, 72] width 4 height 4
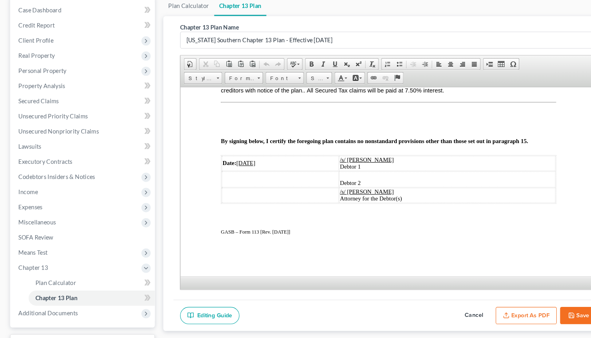
scroll to position [1427, 0]
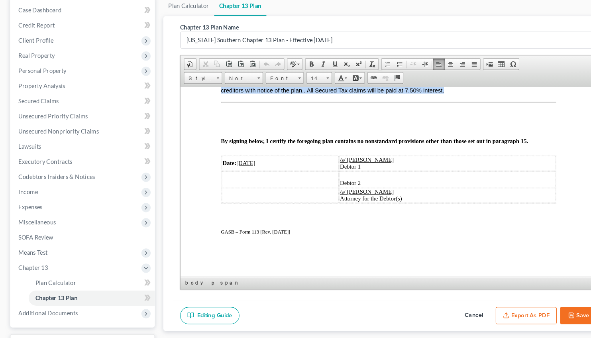
drag, startPoint x: 441, startPoint y: 143, endPoint x: 218, endPoint y: 138, distance: 222.8
copy span "All secured creditors shall receive 7.50% interest on their claims unless other…"
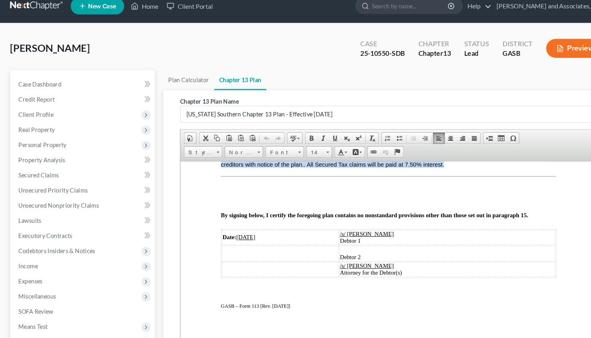
scroll to position [10, 0]
click at [144, 5] on link "Home" at bounding box center [137, 6] width 34 height 14
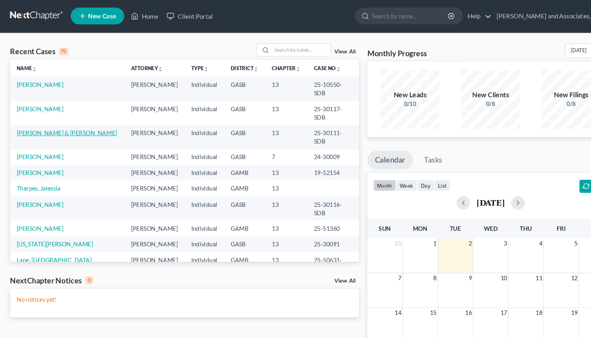
click at [49, 123] on link "[PERSON_NAME] & [PERSON_NAME]" at bounding box center [63, 126] width 95 height 7
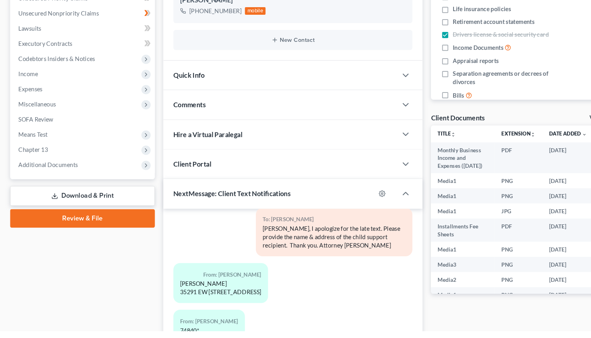
scroll to position [175, 0]
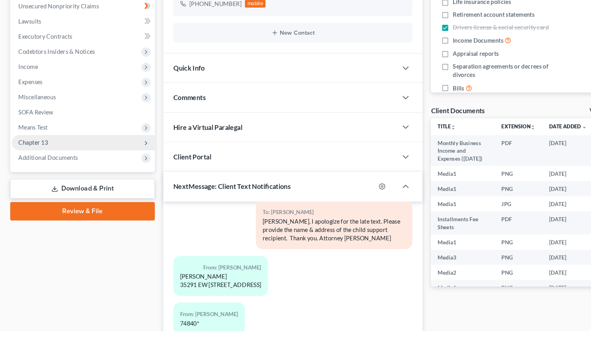
click at [39, 156] on span "Chapter 13" at bounding box center [32, 159] width 28 height 7
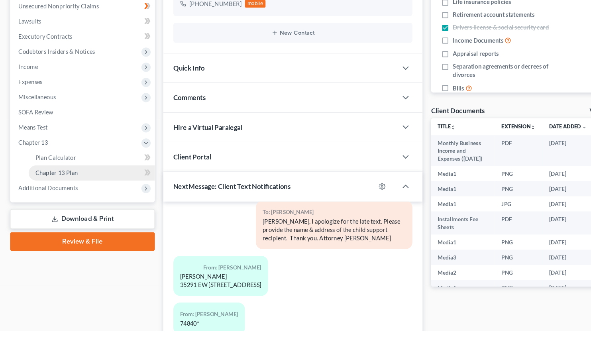
click at [53, 183] on link "Chapter 13 Plan" at bounding box center [87, 188] width 120 height 14
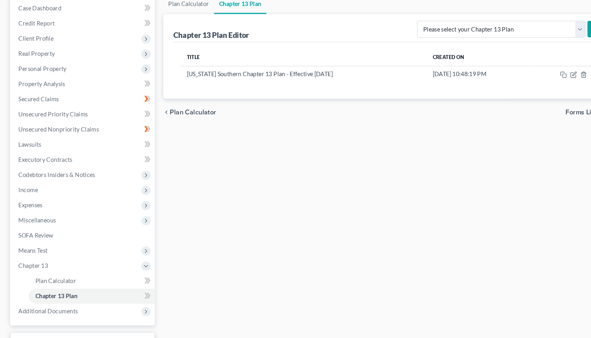
scroll to position [80, 0]
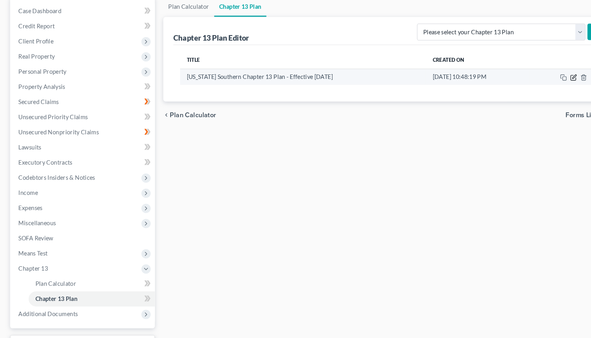
click at [543, 73] on icon "button" at bounding box center [543, 73] width 6 height 6
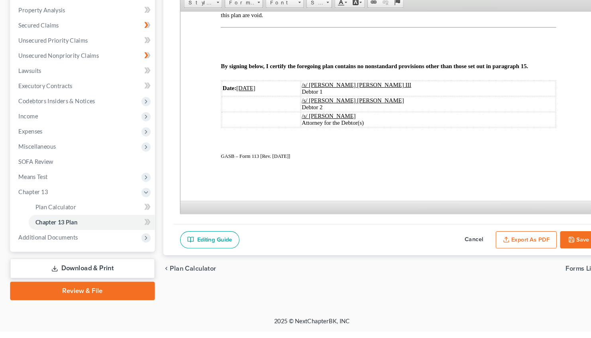
scroll to position [1493, 0]
click at [263, 18] on p "this plan are void." at bounding box center [377, 15] width 318 height 6
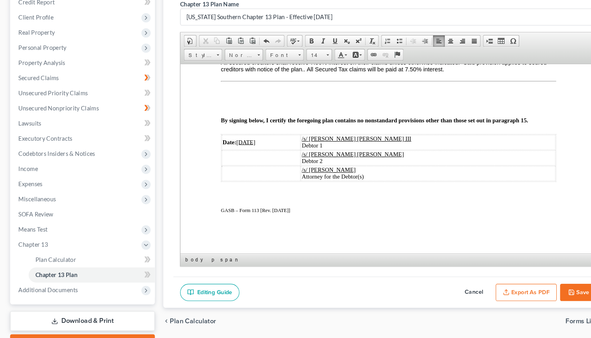
scroll to position [1459, 0]
click at [516, 71] on span "All secured creditors shall receive 7.50% interest on their claims unless other…" at bounding box center [372, 64] width 308 height 13
click at [333, 71] on span "All secured creditors shall receive 7.50% interest on their claims unless other…" at bounding box center [373, 64] width 311 height 13
click at [453, 71] on p "All secured creditors shall receive 7.50% interest on their claims unless other…" at bounding box center [377, 64] width 318 height 13
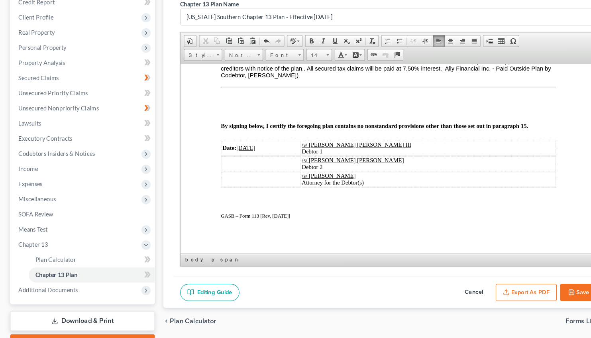
click at [267, 77] on span "All secured creditors shall receive 7.50% interest on their claims unless other…" at bounding box center [374, 67] width 312 height 19
click at [314, 77] on span "All secured creditors shall receive 7.50% interest on their claims unless other…" at bounding box center [374, 67] width 312 height 19
click at [544, 275] on icon "button" at bounding box center [541, 278] width 6 height 6
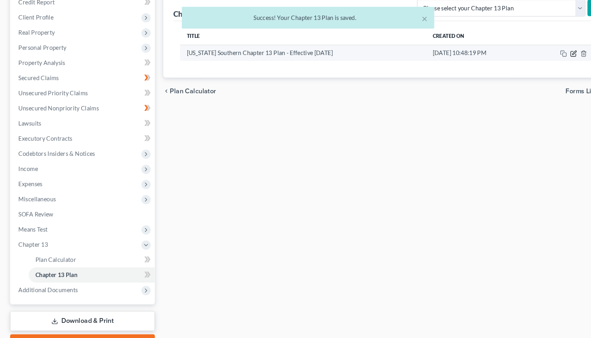
click at [544, 52] on icon "button" at bounding box center [543, 52] width 6 height 6
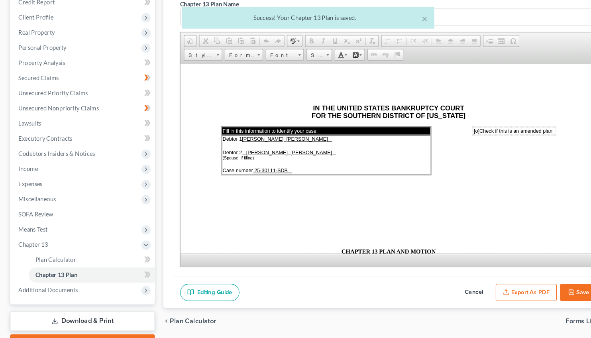
scroll to position [0, 0]
drag, startPoint x: 501, startPoint y: 276, endPoint x: 381, endPoint y: 128, distance: 191.3
click at [501, 276] on button "Export as PDF" at bounding box center [498, 278] width 58 height 17
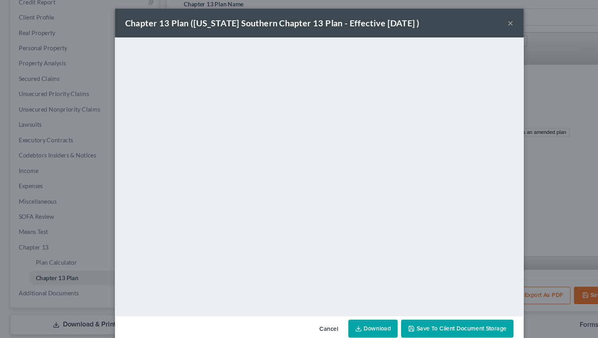
click at [349, 309] on link "Download" at bounding box center [349, 309] width 46 height 17
click at [479, 28] on button "×" at bounding box center [478, 23] width 6 height 10
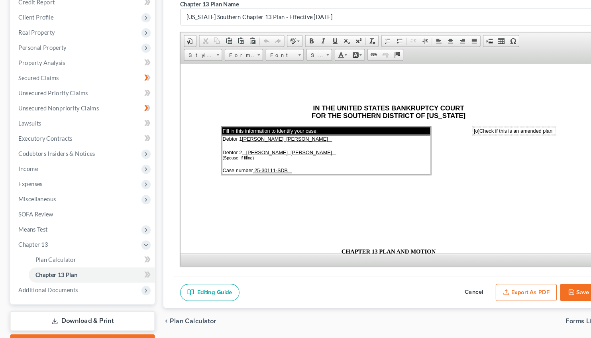
click at [101, 305] on link "Download & Print" at bounding box center [78, 305] width 137 height 19
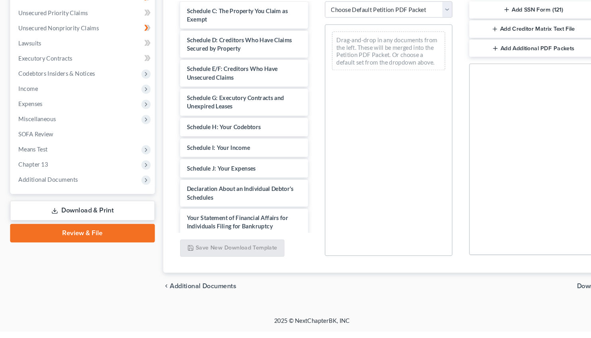
scroll to position [168, 0]
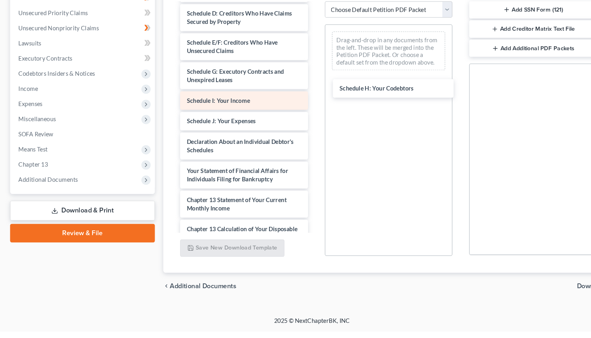
drag, startPoint x: 206, startPoint y: 121, endPoint x: 213, endPoint y: 121, distance: 7.6
click at [298, 106] on div "Schedule H: Your Codebtors Monthly Business Income and Expenses (09/03/2025) In…" at bounding box center [231, 102] width 134 height 484
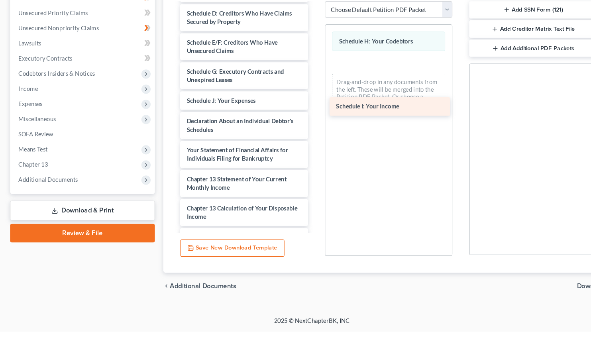
drag, startPoint x: 213, startPoint y: 121, endPoint x: 354, endPoint y: 122, distance: 141.5
click at [298, 122] on div "Schedule I: Your Income Monthly Business Income and Expenses (09/03/2025) Insta…" at bounding box center [231, 92] width 134 height 465
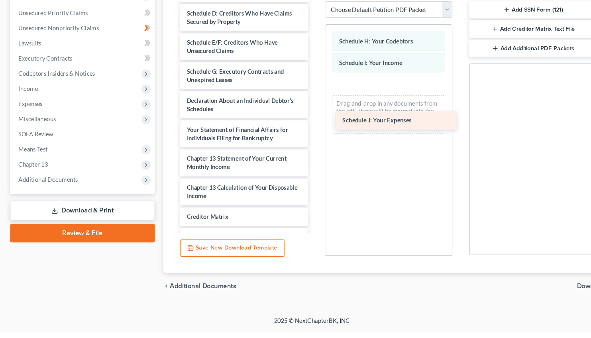
drag, startPoint x: 204, startPoint y: 120, endPoint x: 358, endPoint y: 131, distance: 154.2
click at [298, 131] on div "Schedule J: Your Expenses Monthly Business Income and Expenses (09/03/2025) Ins…" at bounding box center [231, 82] width 134 height 445
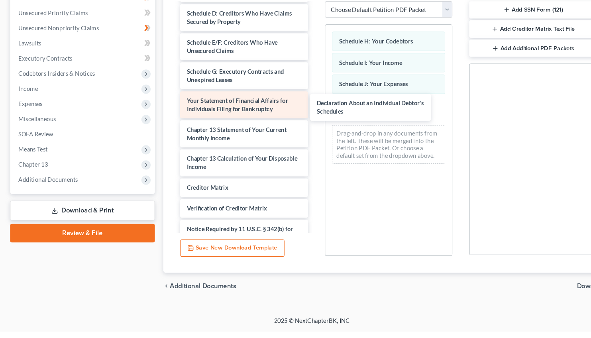
drag, startPoint x: 230, startPoint y: 118, endPoint x: 220, endPoint y: 122, distance: 10.6
click at [298, 120] on div "Declaration About an Individual Debtor's Schedules Monthly Business Income and …" at bounding box center [231, 69] width 134 height 418
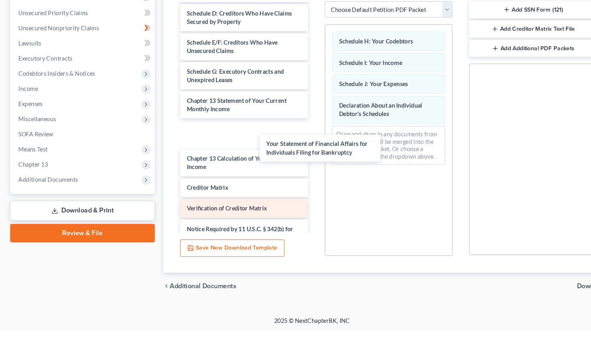
drag, startPoint x: 220, startPoint y: 121, endPoint x: 237, endPoint y: 191, distance: 72.3
click at [298, 157] on div "Your Statement of Financial Affairs for Individuals Filing for Bankruptcy Month…" at bounding box center [231, 69] width 134 height 418
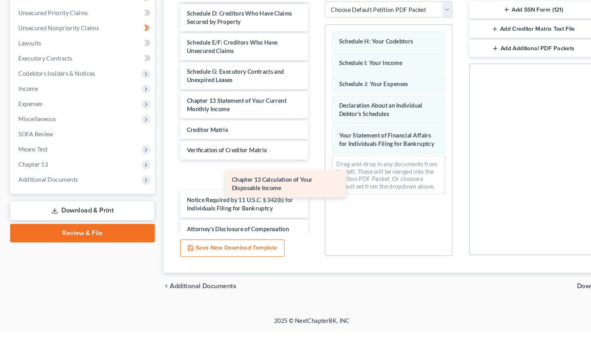
scroll to position [147, 0]
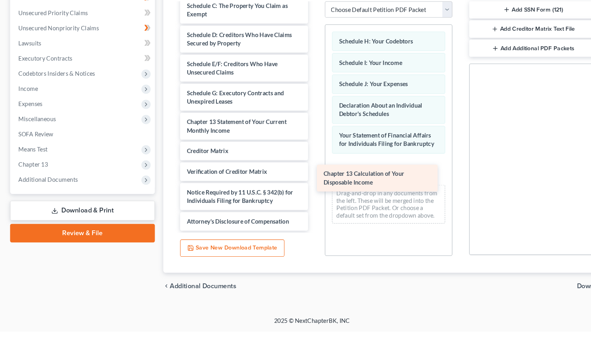
drag, startPoint x: 212, startPoint y: 149, endPoint x: 350, endPoint y: 189, distance: 144.0
click at [298, 189] on div "Chapter 13 Calculation of Your Disposable Income Monthly Business Income and Ex…" at bounding box center [231, 61] width 134 height 363
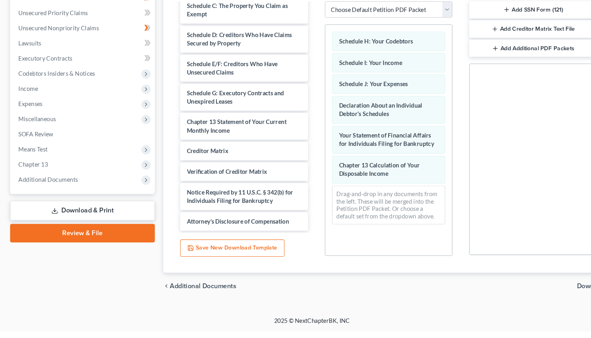
click at [552, 294] on span "Download" at bounding box center [560, 295] width 29 height 6
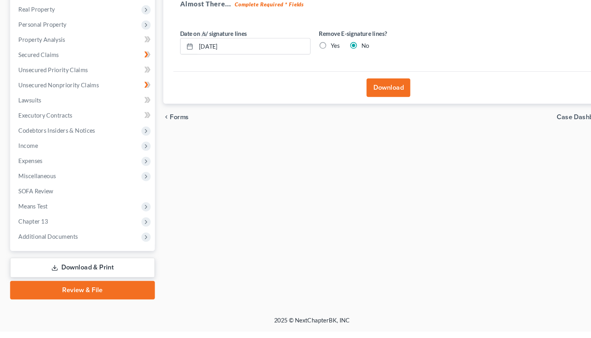
scroll to position [99, 0]
click at [369, 108] on button "Download" at bounding box center [367, 108] width 41 height 18
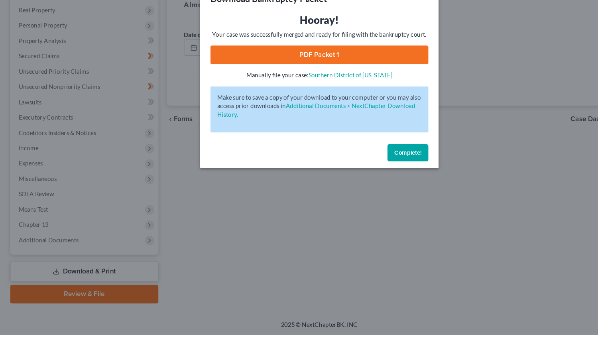
click at [308, 77] on link "PDF Packet 1" at bounding box center [299, 76] width 204 height 18
click at [310, 76] on link "PDF Packet 1" at bounding box center [299, 76] width 204 height 18
click at [382, 167] on span "Complete!" at bounding box center [382, 167] width 26 height 7
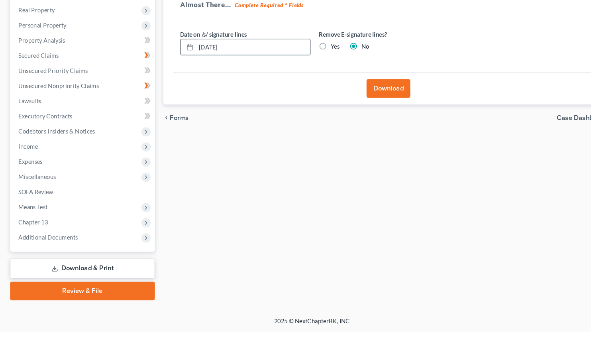
drag, startPoint x: 203, startPoint y: 69, endPoint x: 182, endPoint y: 63, distance: 22.1
click at [186, 63] on input "[DATE]" at bounding box center [240, 68] width 108 height 15
type input "[DATE]"
click at [373, 106] on button "Download" at bounding box center [367, 108] width 41 height 18
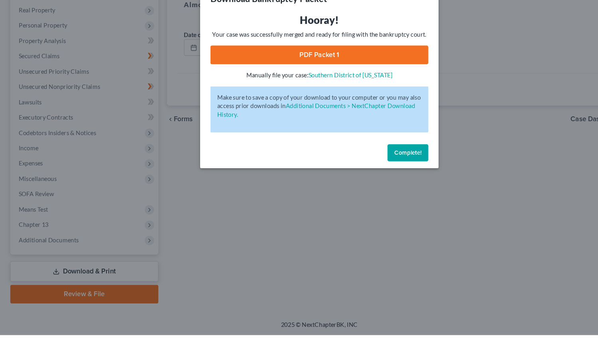
click at [307, 72] on link "PDF Packet 1" at bounding box center [299, 76] width 204 height 18
click at [287, 79] on link "PDF Packet 1" at bounding box center [299, 76] width 204 height 18
click at [302, 78] on link "PDF Packet 1" at bounding box center [299, 76] width 204 height 18
click at [257, 78] on link "PDF Packet 1" at bounding box center [299, 76] width 204 height 18
click at [387, 167] on span "Complete!" at bounding box center [382, 167] width 26 height 7
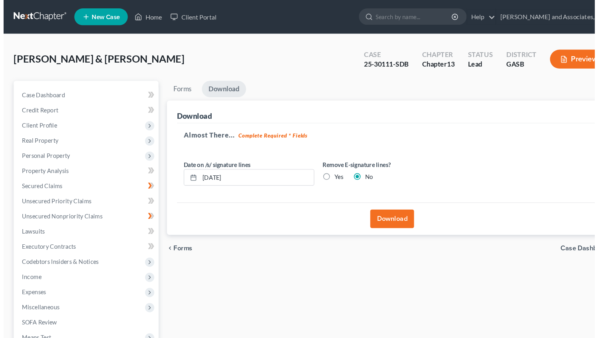
scroll to position [0, 0]
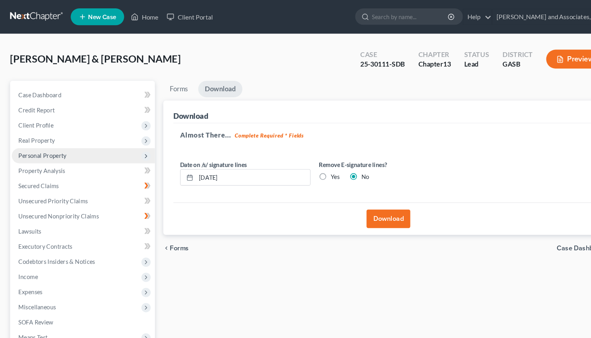
click at [45, 146] on span "Personal Property" at bounding box center [40, 147] width 45 height 7
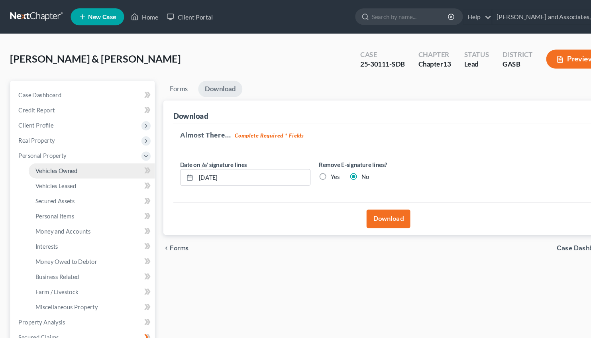
click at [55, 163] on span "Vehicles Owned" at bounding box center [53, 161] width 40 height 7
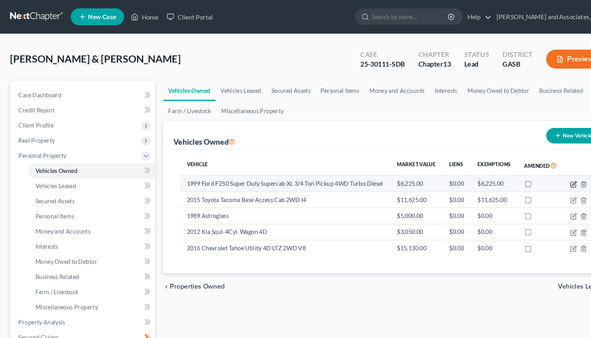
click at [544, 174] on icon "button" at bounding box center [544, 174] width 4 height 4
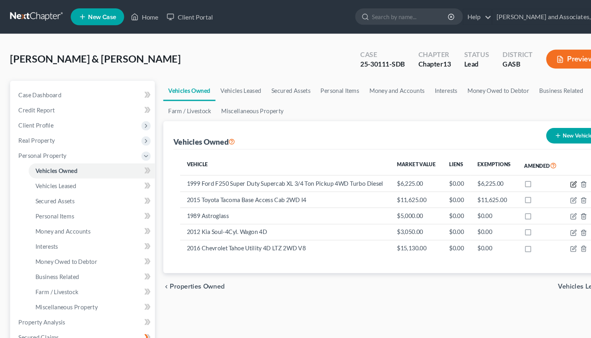
select select "0"
select select "27"
select select "2"
select select "0"
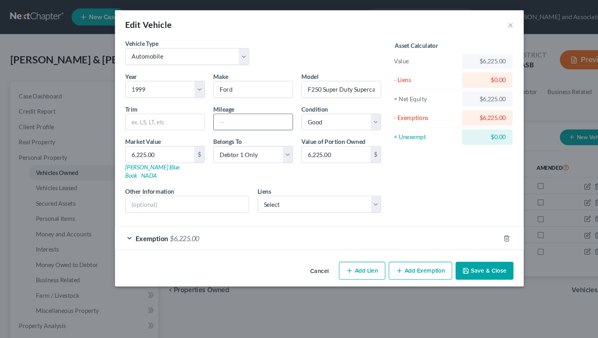
click at [214, 114] on input "text" at bounding box center [237, 114] width 74 height 15
type input "288,000"
click at [172, 219] on span "$6,225.00" at bounding box center [172, 223] width 27 height 8
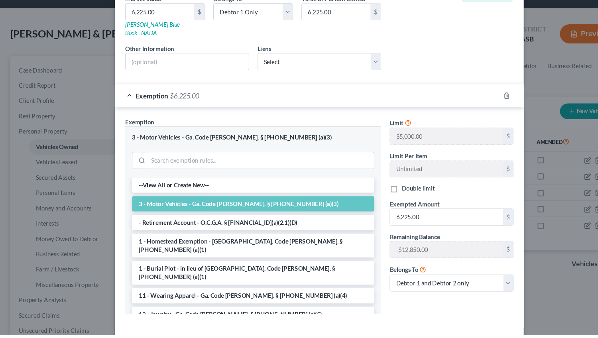
scroll to position [138, 0]
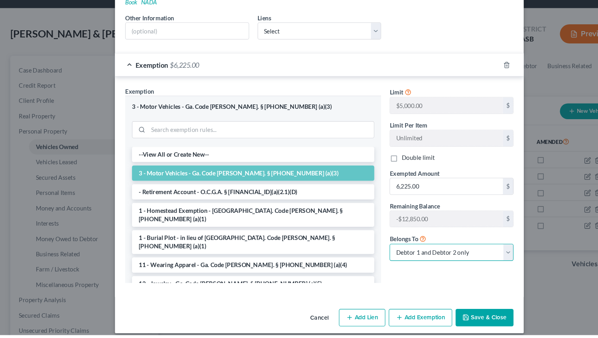
click at [365, 253] on select "Debtor 1 only Debtor 2 only Debtor 1 and Debtor 2 only" at bounding box center [423, 261] width 116 height 16
select select "0"
click option "Debtor 1 only" at bounding box center [0, 0] width 0 height 0
drag, startPoint x: 396, startPoint y: 190, endPoint x: 402, endPoint y: 195, distance: 8.0
click at [402, 195] on input "6,225.00" at bounding box center [418, 198] width 106 height 15
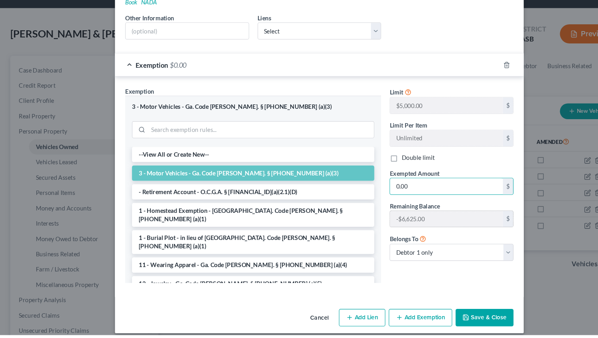
type input "0.00"
click at [454, 318] on button "Save & Close" at bounding box center [453, 322] width 54 height 17
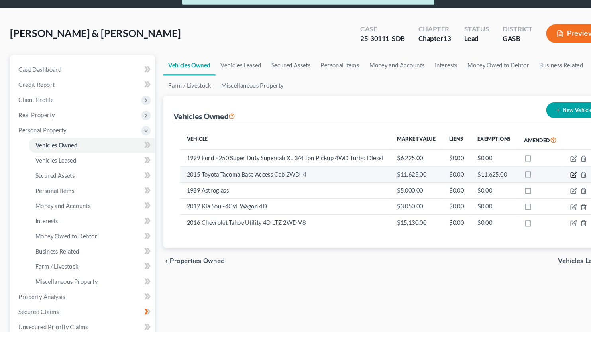
click at [544, 188] on icon "button" at bounding box center [543, 189] width 6 height 6
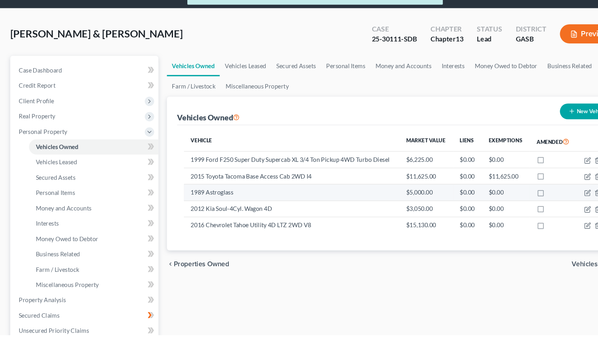
select select "0"
select select "11"
select select "2"
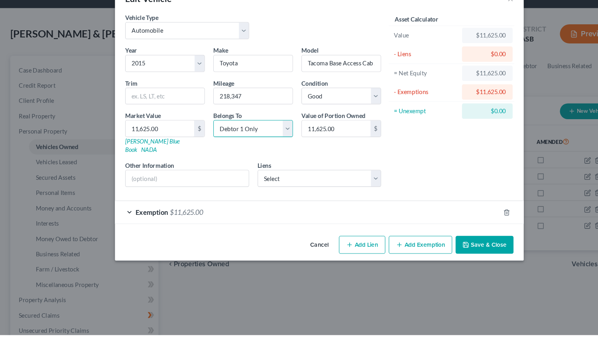
click at [200, 137] on select "Select Debtor 1 Only Debtor 2 Only Debtor 1 And Debtor 2 Only At Least One Of T…" at bounding box center [237, 145] width 75 height 16
select select "3"
click option "At Least One Of The Debtors And Another" at bounding box center [0, 0] width 0 height 0
drag, startPoint x: 327, startPoint y: 145, endPoint x: 316, endPoint y: 148, distance: 11.2
click at [316, 148] on input "11,625.00" at bounding box center [315, 144] width 64 height 15
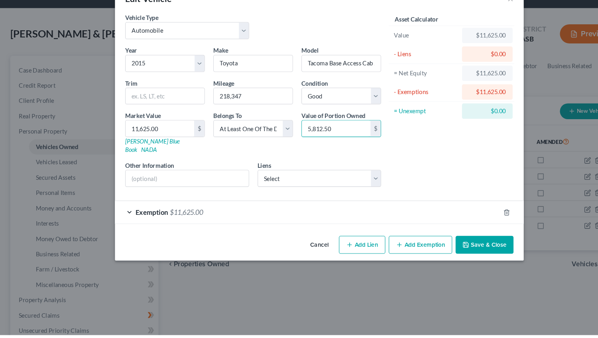
type input "5,812.50"
click at [184, 219] on span "$11,625.00" at bounding box center [174, 223] width 31 height 8
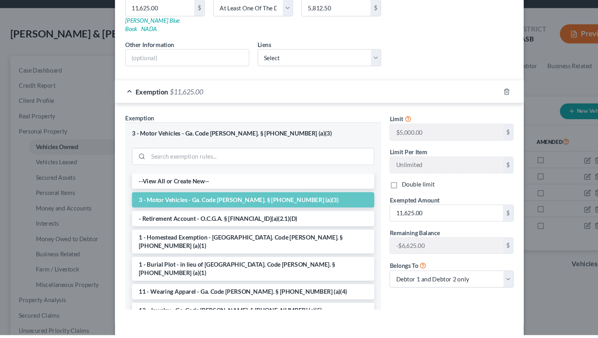
scroll to position [113, 0]
drag, startPoint x: 402, startPoint y: 220, endPoint x: 419, endPoint y: 225, distance: 17.5
click at [419, 225] on input "11,625.00" at bounding box center [418, 223] width 106 height 15
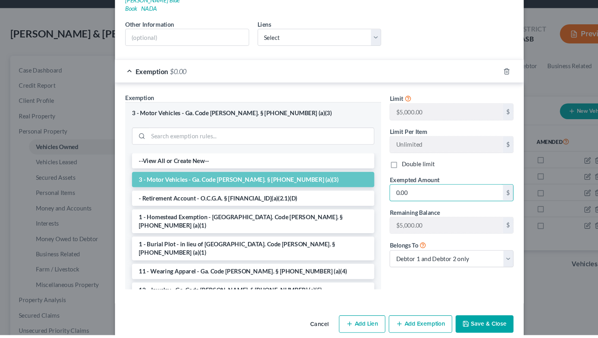
scroll to position [138, 0]
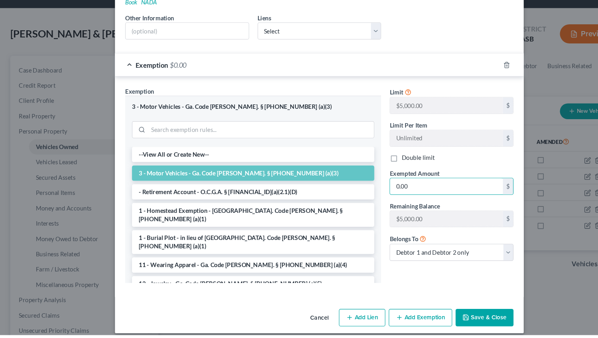
type input "0.00"
click at [440, 317] on button "Save & Close" at bounding box center [453, 322] width 54 height 17
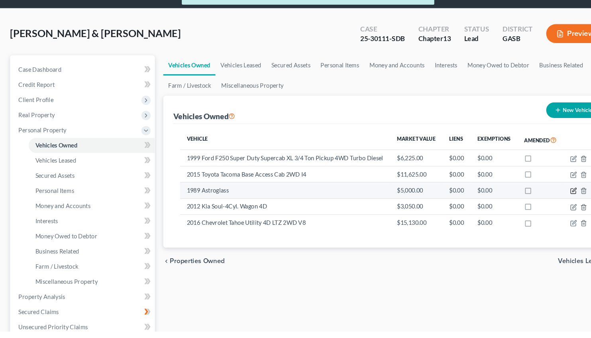
click at [542, 205] on icon "button" at bounding box center [544, 204] width 4 height 4
select select "3"
select select "37"
select select "3"
select select "0"
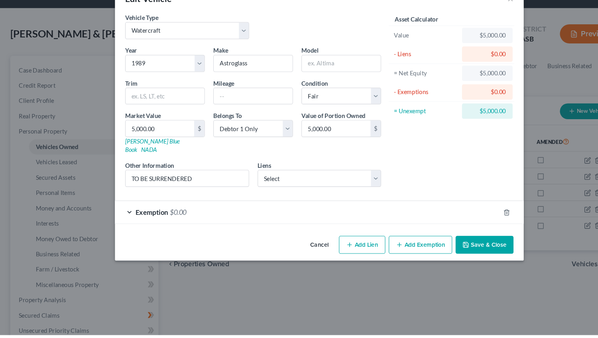
click at [433, 245] on button "Save & Close" at bounding box center [453, 253] width 54 height 17
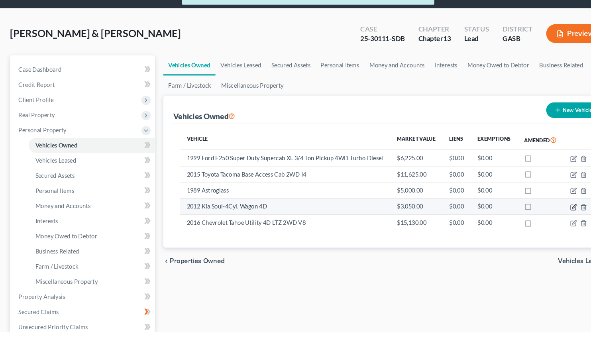
click at [544, 220] on icon "button" at bounding box center [544, 220] width 4 height 4
select select "0"
select select "14"
select select "3"
select select "1"
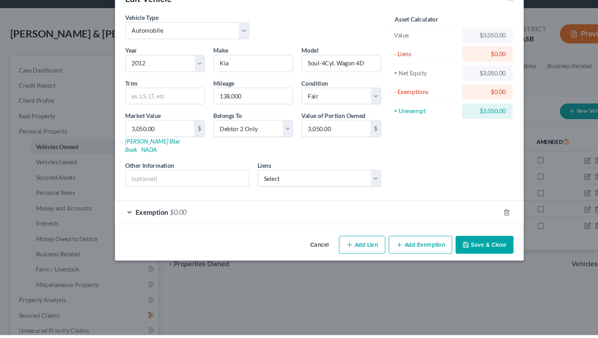
click at [171, 219] on span "$0.00" at bounding box center [167, 223] width 16 height 8
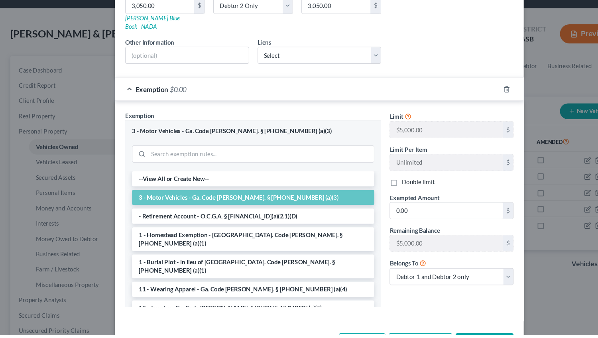
scroll to position [122, 0]
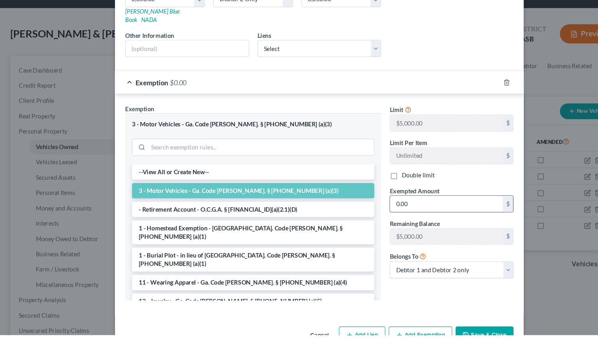
drag, startPoint x: 390, startPoint y: 208, endPoint x: 433, endPoint y: 213, distance: 42.9
click at [433, 213] on input "0.00" at bounding box center [418, 215] width 106 height 15
type input "3,050.00"
click at [365, 269] on select "Debtor 1 only Debtor 2 only Debtor 1 and Debtor 2 only" at bounding box center [423, 277] width 116 height 16
select select "1"
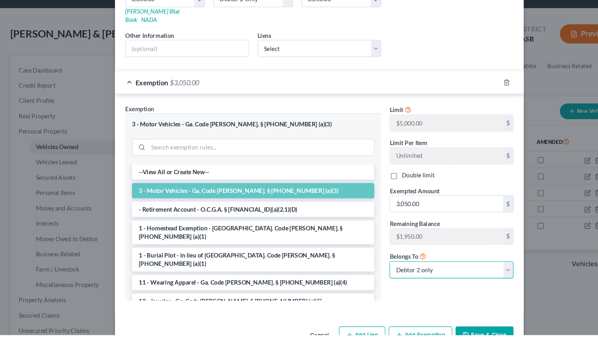
click option "Debtor 2 only" at bounding box center [0, 0] width 0 height 0
click at [444, 330] on button "Save & Close" at bounding box center [453, 338] width 54 height 17
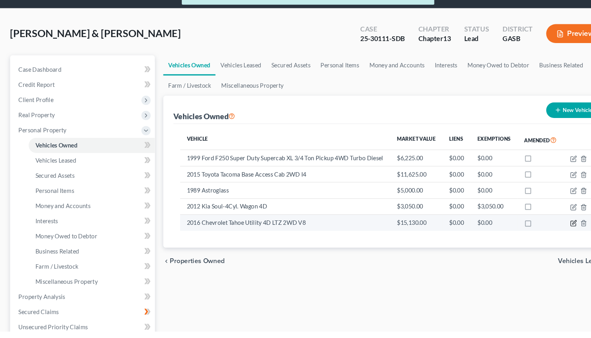
click at [541, 236] on icon "button" at bounding box center [543, 235] width 6 height 6
select select "0"
select select "10"
select select "2"
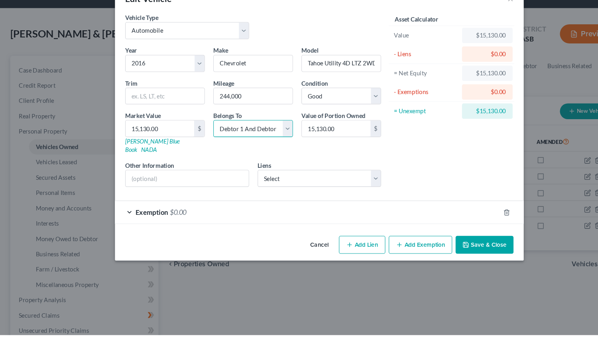
click at [200, 137] on select "Select Debtor 1 Only Debtor 2 Only Debtor 1 And Debtor 2 Only At Least One Of T…" at bounding box center [237, 145] width 75 height 16
select select "0"
click option "Debtor 1 Only" at bounding box center [0, 0] width 0 height 0
click at [170, 219] on span "$0.00" at bounding box center [167, 223] width 16 height 8
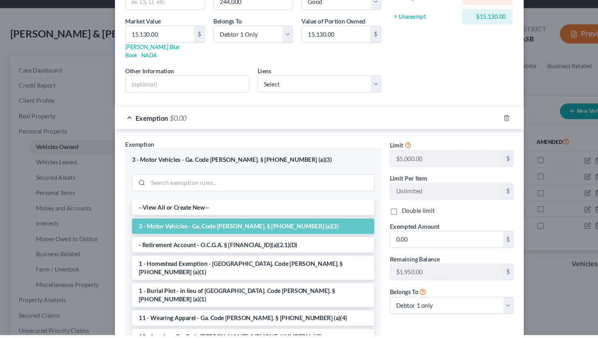
scroll to position [138, 0]
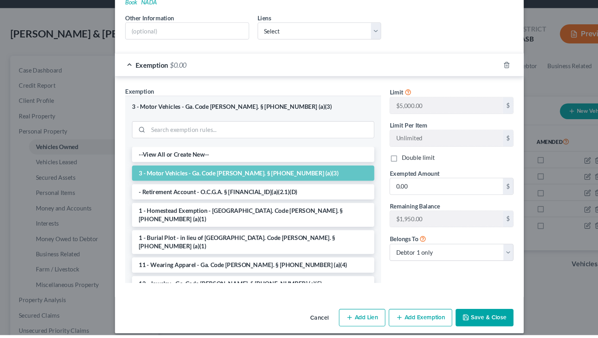
click at [456, 314] on button "Save & Close" at bounding box center [453, 322] width 54 height 17
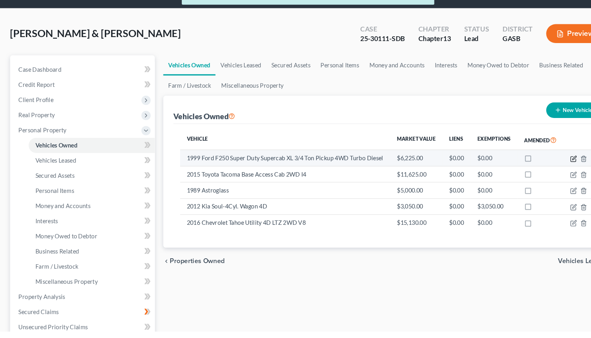
click at [543, 173] on icon "button" at bounding box center [543, 174] width 6 height 6
select select "0"
select select "27"
select select "2"
select select "0"
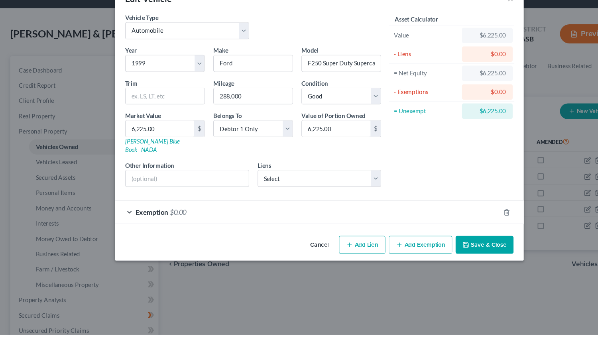
click at [166, 219] on span "$0.00" at bounding box center [167, 223] width 16 height 8
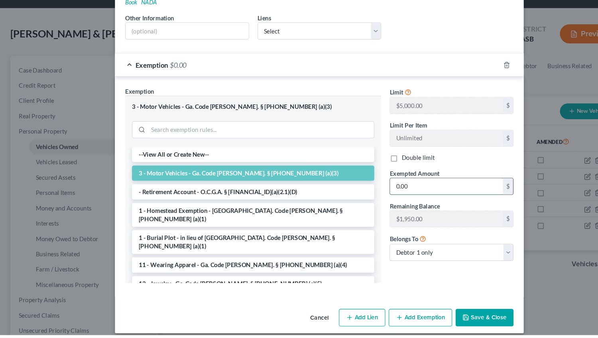
drag, startPoint x: 383, startPoint y: 190, endPoint x: 413, endPoint y: 195, distance: 30.7
click at [413, 195] on input "0.00" at bounding box center [418, 198] width 106 height 15
type input "1,950.00"
click at [442, 316] on button "Save & Close" at bounding box center [453, 322] width 54 height 17
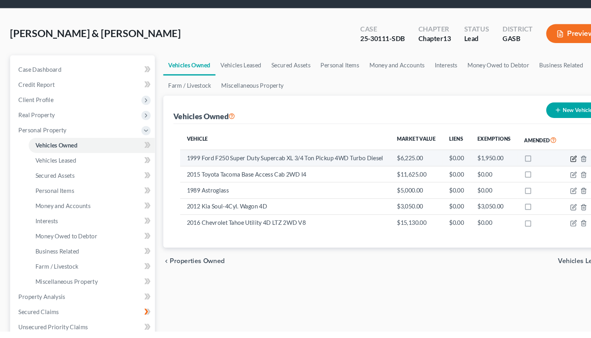
click at [543, 175] on icon "button" at bounding box center [543, 174] width 6 height 6
select select "0"
select select "27"
select select "2"
select select "0"
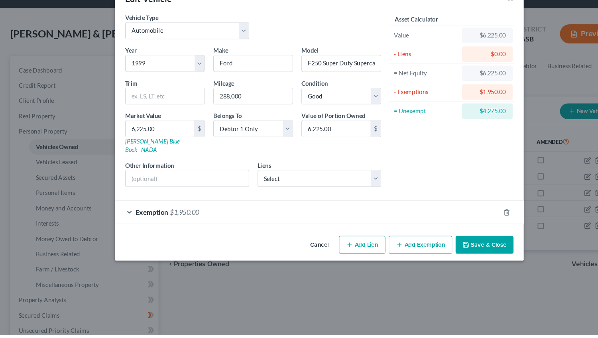
click at [392, 245] on button "Add Exemption" at bounding box center [393, 253] width 59 height 17
select select "2"
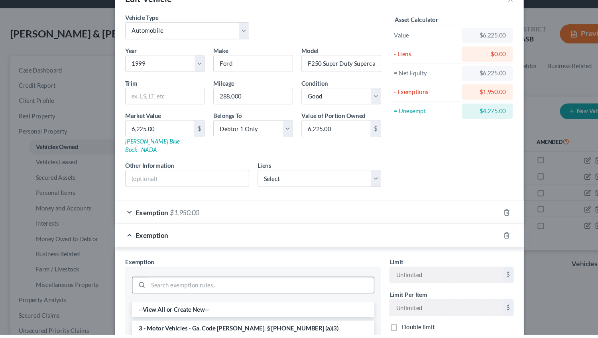
click at [164, 286] on input "search" at bounding box center [244, 291] width 211 height 15
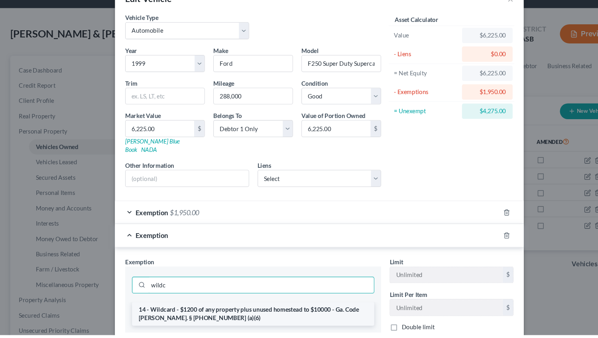
type input "wildc"
click at [182, 311] on li "14 - Wildcard - $1200 of any property plus unused homestead to $10000 - Ga. Cod…" at bounding box center [237, 318] width 227 height 22
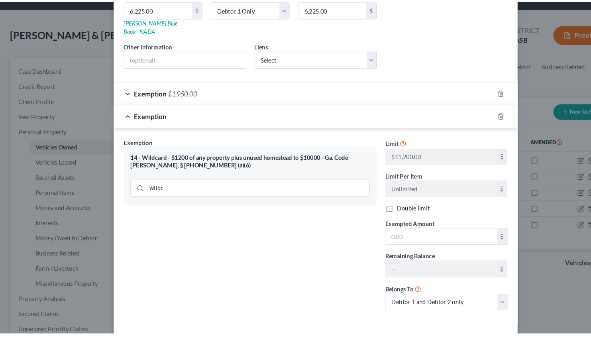
scroll to position [139, 0]
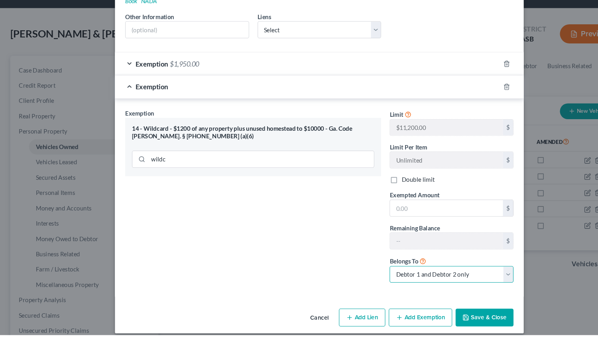
click at [365, 273] on select "Debtor 1 only Debtor 2 only Debtor 1 and Debtor 2 only" at bounding box center [423, 281] width 116 height 16
select select "0"
click option "Debtor 1 only" at bounding box center [0, 0] width 0 height 0
click at [227, 135] on div "14 - Wildcard - $1200 of any property plus unused homestead to $10000 - Ga. Cod…" at bounding box center [236, 162] width 239 height 55
click at [369, 212] on input "text" at bounding box center [418, 219] width 106 height 15
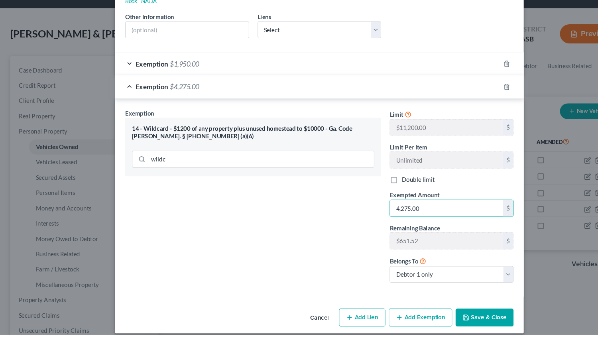
type input "4,275.00"
click at [443, 313] on button "Save & Close" at bounding box center [453, 321] width 54 height 17
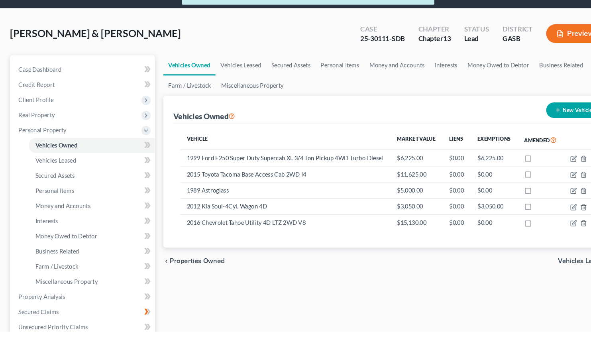
click at [543, 56] on button "Preview" at bounding box center [544, 56] width 55 height 18
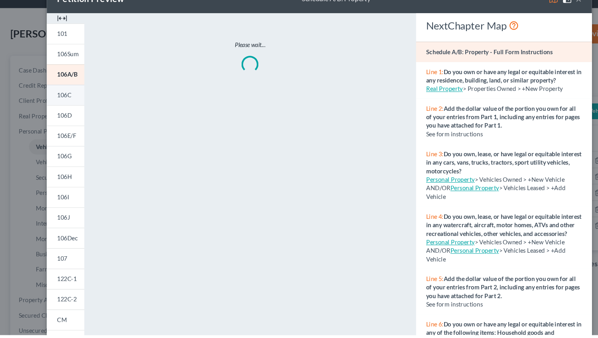
click at [59, 110] on link "106C" at bounding box center [61, 113] width 35 height 19
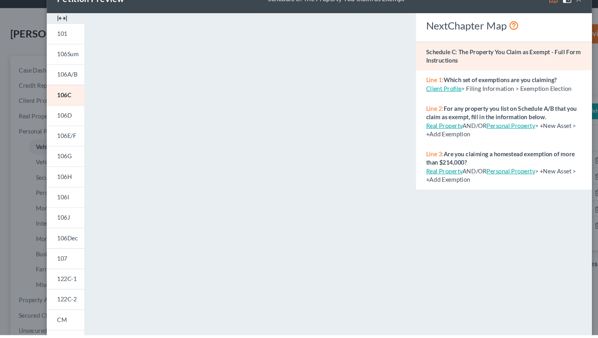
drag, startPoint x: 371, startPoint y: 70, endPoint x: 371, endPoint y: 111, distance: 41.0
click at [371, 111] on div "<object ng-attr-data='https://nextchapter-prod.s3.amazonaws.com/pdfs/ba96092a-9…" at bounding box center [234, 238] width 294 height 403
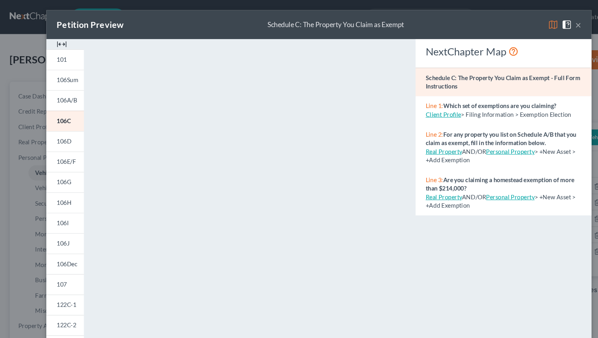
click at [541, 22] on button "×" at bounding box center [542, 23] width 6 height 10
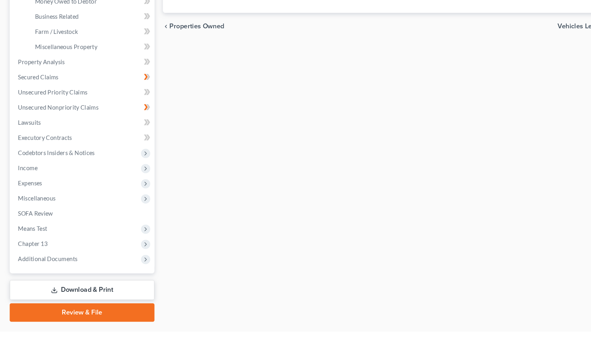
scroll to position [224, 0]
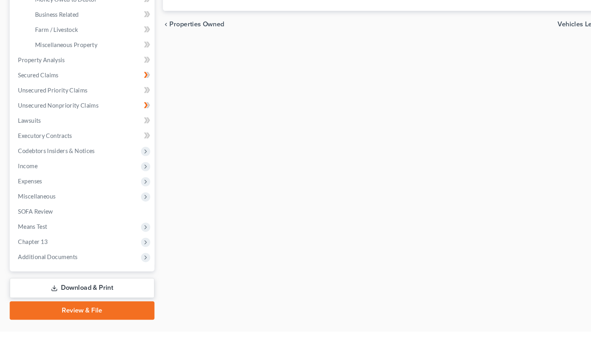
click at [64, 293] on link "Download & Print" at bounding box center [78, 297] width 137 height 19
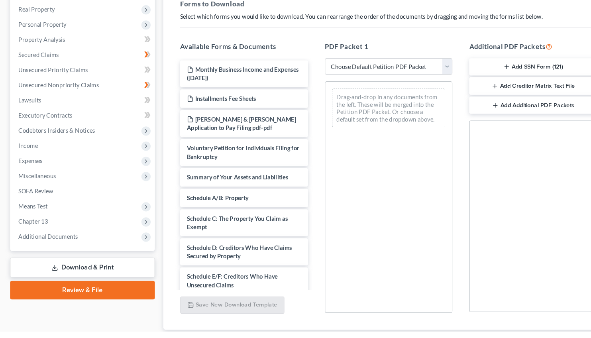
scroll to position [103, 0]
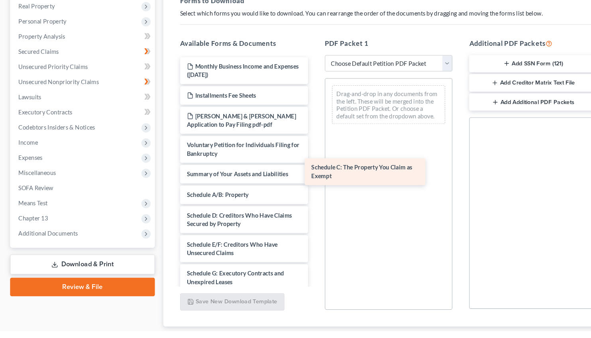
drag, startPoint x: 216, startPoint y: 234, endPoint x: 387, endPoint y: 182, distance: 178.5
click at [298, 184] on div "Schedule C: The Property You Claim as Exempt Monthly Business Income and Expens…" at bounding box center [231, 317] width 134 height 476
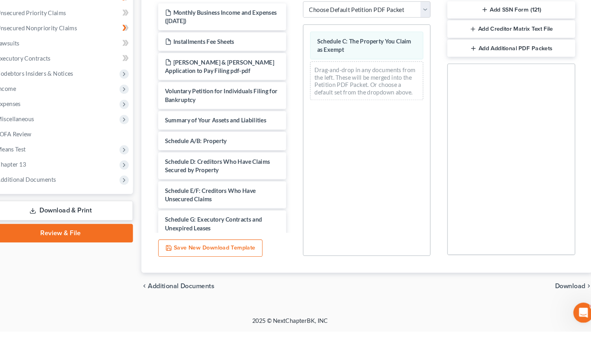
scroll to position [154, 0]
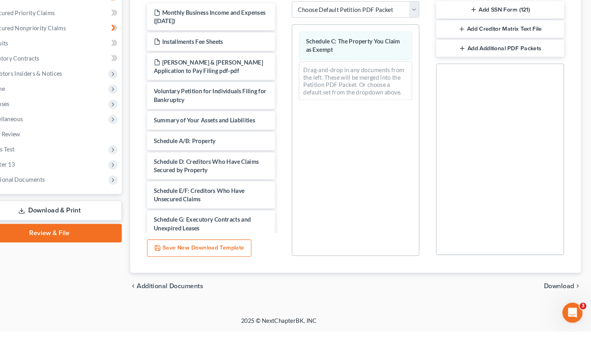
click at [558, 292] on span "Download" at bounding box center [560, 295] width 29 height 6
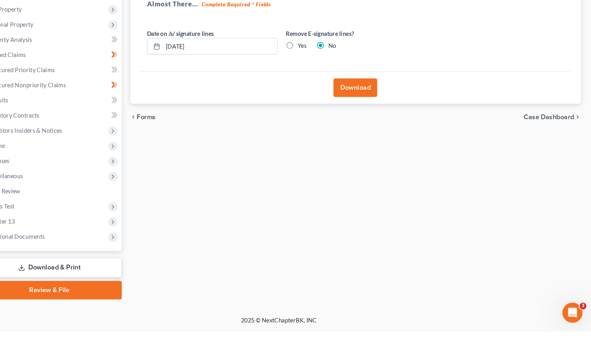
scroll to position [99, 0]
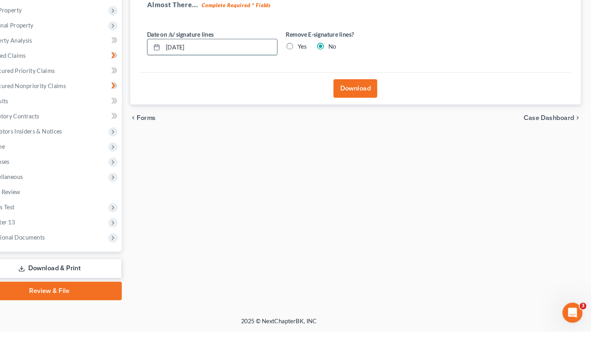
drag, startPoint x: 227, startPoint y: 68, endPoint x: 166, endPoint y: 71, distance: 60.6
click at [186, 71] on input "[DATE]" at bounding box center [240, 68] width 108 height 15
type input "[DATE]"
click at [377, 104] on button "Download" at bounding box center [367, 108] width 41 height 18
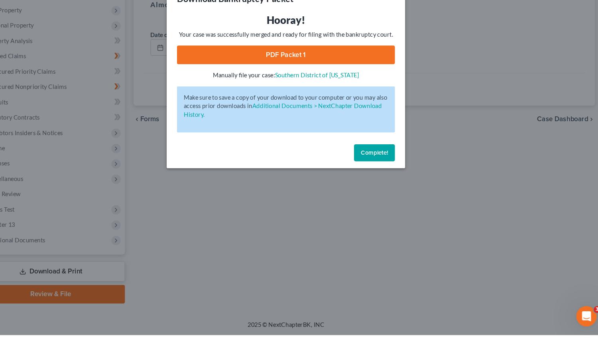
click at [317, 81] on link "PDF Packet 1" at bounding box center [299, 76] width 204 height 18
click at [294, 77] on link "PDF Packet 1" at bounding box center [299, 76] width 204 height 18
click at [379, 168] on span "Complete!" at bounding box center [382, 167] width 26 height 7
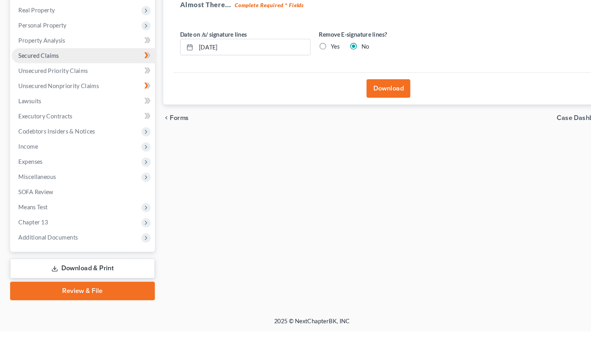
click at [50, 74] on span "Secured Claims" at bounding box center [37, 76] width 38 height 7
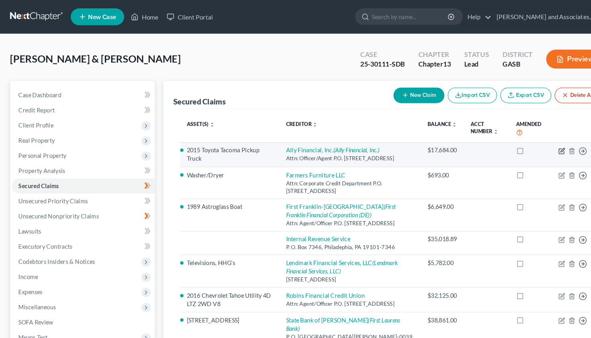
click at [533, 142] on icon "button" at bounding box center [532, 143] width 6 height 6
select select "24"
select select "2"
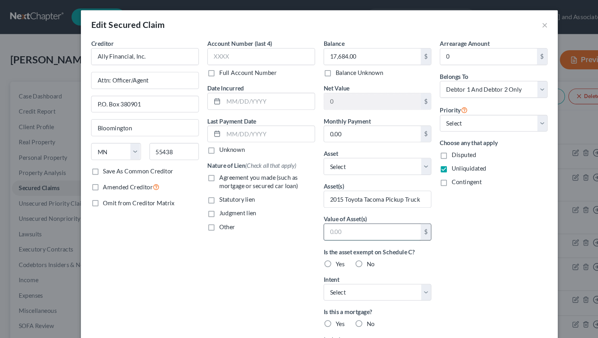
click at [308, 217] on input "text" at bounding box center [348, 217] width 90 height 15
type input "11,625.00"
click at [314, 247] on label "Yes" at bounding box center [318, 247] width 8 height 8
click at [317, 247] on input "Yes" at bounding box center [319, 245] width 5 height 5
radio input "true"
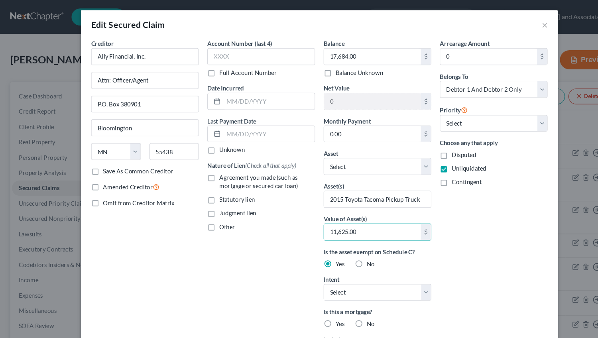
click at [343, 303] on label "No" at bounding box center [347, 303] width 8 height 8
click at [346, 303] on input "No" at bounding box center [348, 301] width 5 height 5
radio input "true"
click at [205, 167] on label "Agreement you made (such as mortgage or secured car loan)" at bounding box center [250, 170] width 90 height 16
click at [208, 167] on input "Agreement you made (such as mortgage or secured car loan)" at bounding box center [210, 164] width 5 height 5
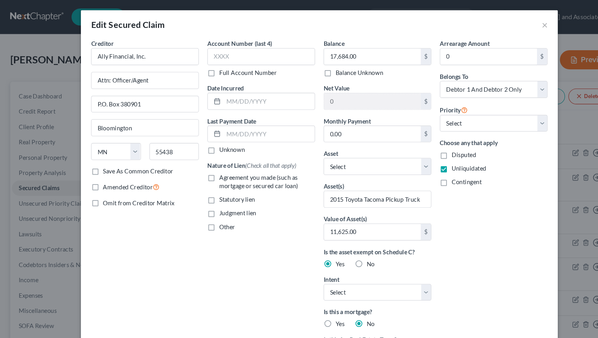
checkbox input "true"
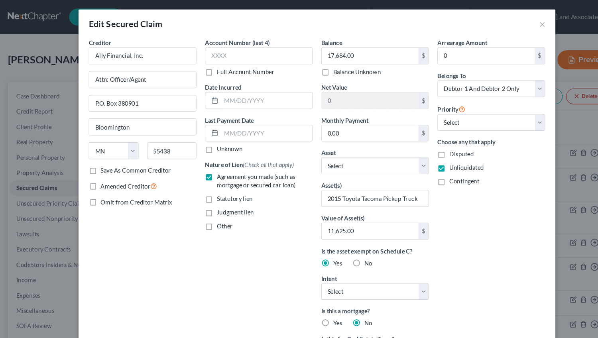
scroll to position [3, 0]
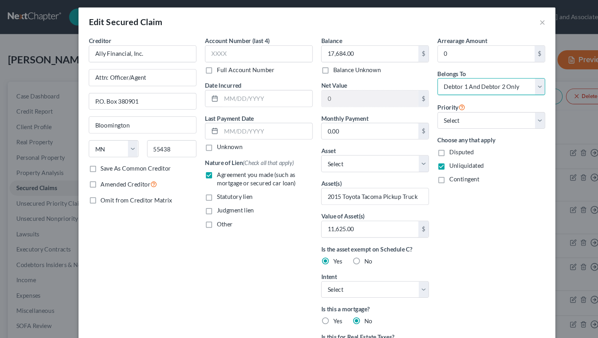
click at [412, 73] on select "Select Debtor 1 Only Debtor 2 Only Debtor 1 And Debtor 2 Only At Least One Of T…" at bounding box center [462, 81] width 101 height 16
select select "3"
click option "At Least One Of The Debtors And Another" at bounding box center [0, 0] width 0 height 0
click at [423, 168] on label "Contingent" at bounding box center [437, 168] width 28 height 8
click at [426, 168] on input "Contingent" at bounding box center [428, 166] width 5 height 5
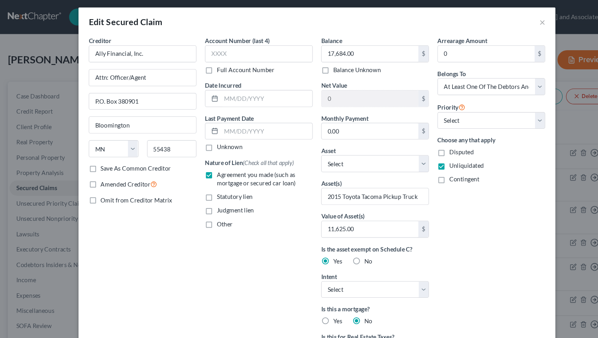
checkbox input "true"
click at [423, 157] on label "Unliquidated" at bounding box center [439, 155] width 32 height 8
click at [426, 156] on input "Unliquidated" at bounding box center [428, 153] width 5 height 5
click at [423, 154] on label "Unliquidated" at bounding box center [439, 155] width 32 height 8
click at [426, 154] on input "Unliquidated" at bounding box center [428, 153] width 5 height 5
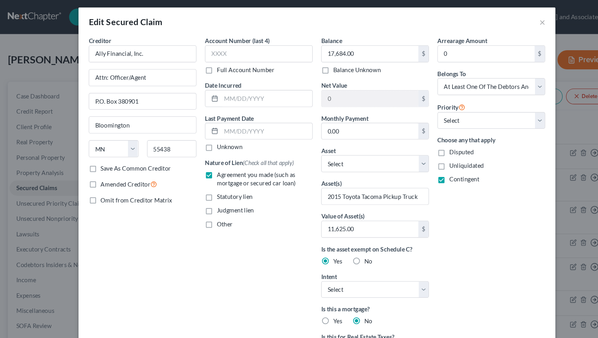
checkbox input "true"
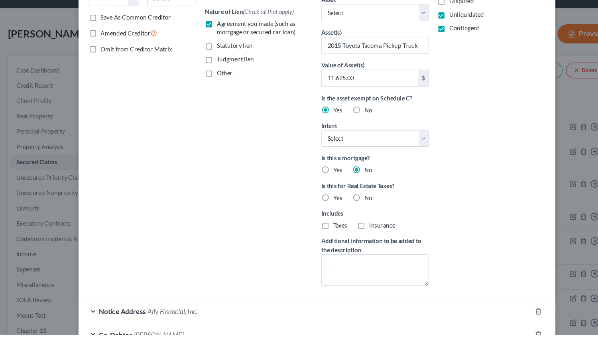
scroll to position [175, 0]
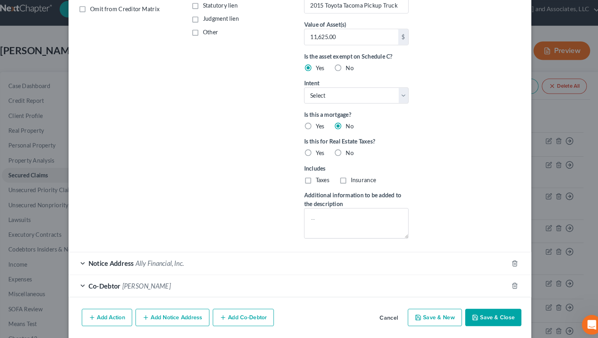
click at [479, 314] on button "Save & Close" at bounding box center [485, 313] width 54 height 17
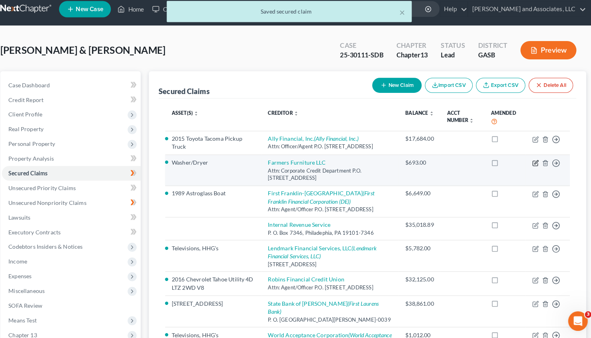
click at [533, 169] on icon "button" at bounding box center [532, 166] width 6 height 6
select select "10"
select select "0"
select select "1"
select select "0"
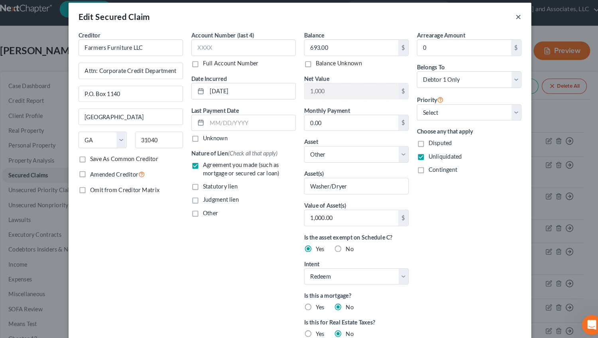
click at [507, 24] on button "×" at bounding box center [510, 23] width 6 height 10
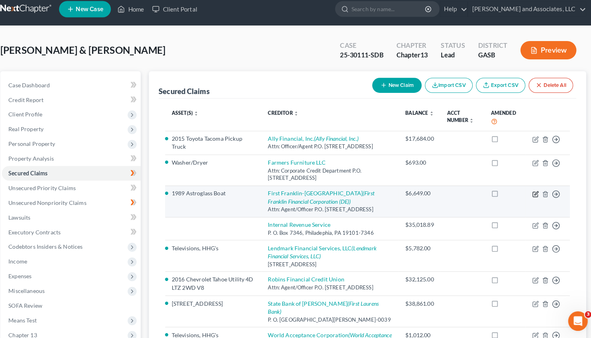
click at [532, 200] on icon "button" at bounding box center [532, 196] width 6 height 6
select select "10"
select select "0"
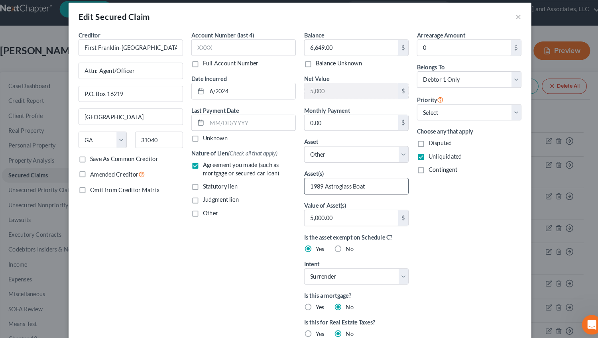
click at [369, 188] on input "1989 Astroglass Boat" at bounding box center [353, 186] width 100 height 15
click at [365, 185] on input "1989 Astroglass Boat" at bounding box center [353, 186] width 100 height 15
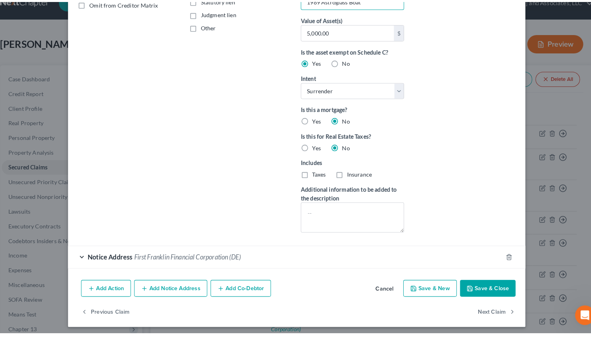
scroll to position [175, 0]
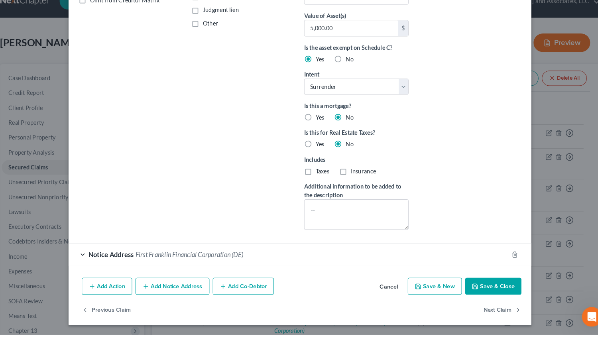
click at [479, 294] on button "Save & Close" at bounding box center [485, 291] width 54 height 17
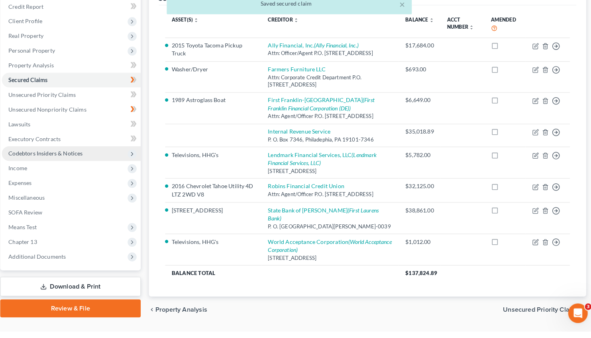
scroll to position [125, 0]
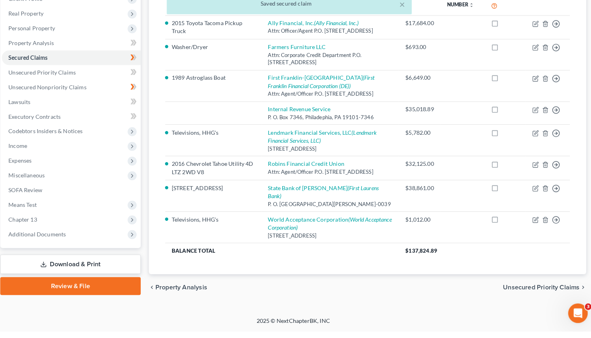
click at [112, 207] on span "Means Test" at bounding box center [78, 214] width 135 height 14
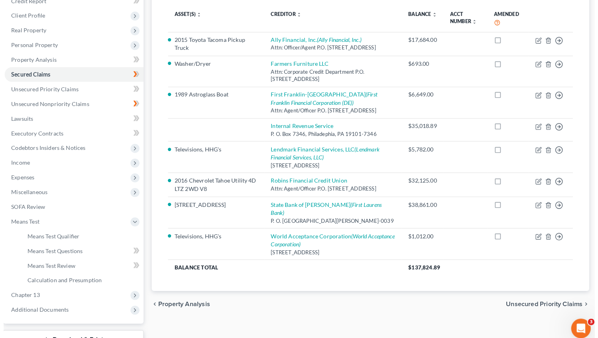
scroll to position [103, 0]
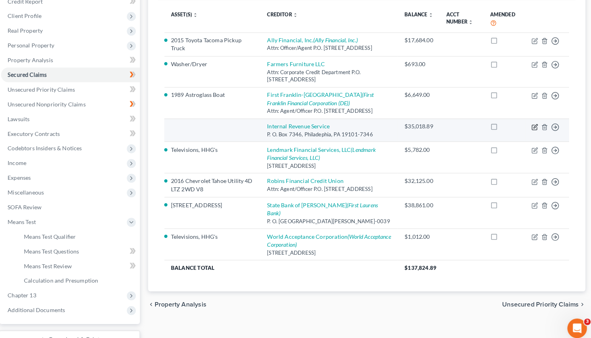
click at [531, 125] on icon "button" at bounding box center [533, 123] width 4 height 4
select select "39"
select select "0"
select select "2"
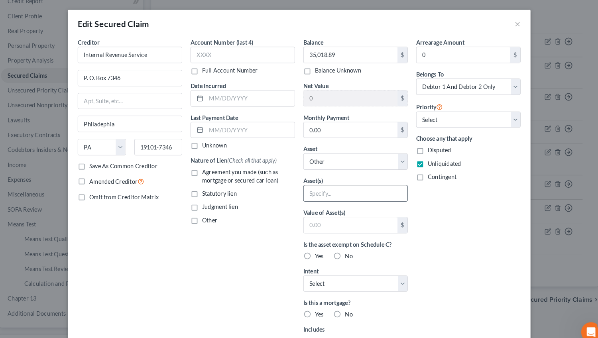
click at [310, 189] on input "text" at bounding box center [353, 186] width 100 height 15
type input "2021 Income Tax Liability/Tax Lien"
click at [325, 219] on input "text" at bounding box center [348, 217] width 90 height 15
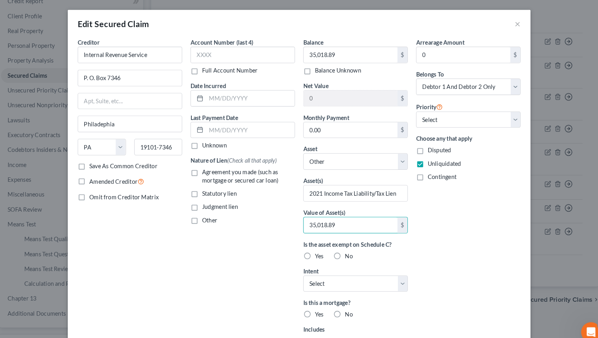
type input "35,018.89"
click at [343, 247] on label "No" at bounding box center [347, 247] width 8 height 8
click at [346, 247] on input "No" at bounding box center [348, 245] width 5 height 5
radio input "true"
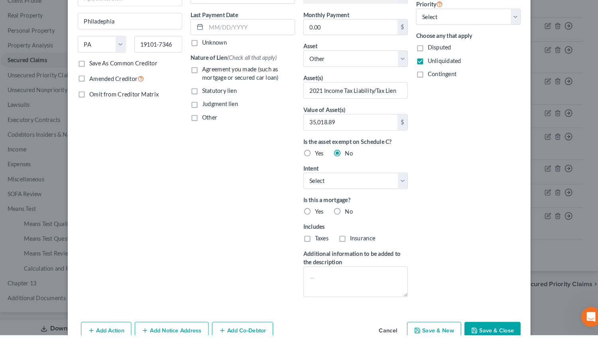
scroll to position [90, 0]
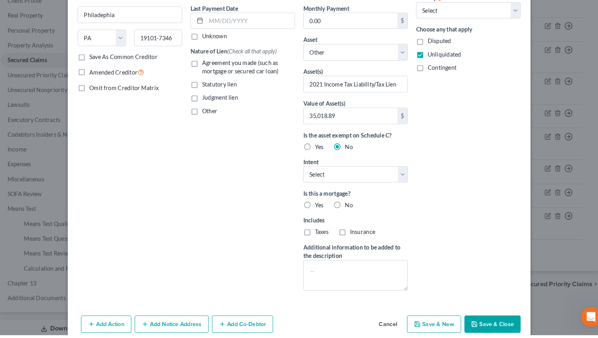
click at [343, 212] on label "No" at bounding box center [347, 213] width 8 height 8
click at [346, 212] on input "No" at bounding box center [348, 211] width 5 height 5
radio input "true"
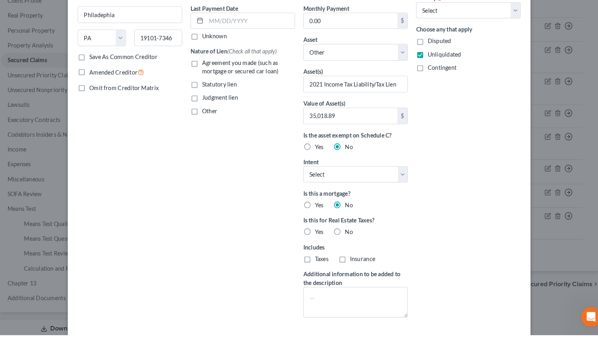
click at [477, 324] on div "Arrearage Amount 0 $ Belongs To * Select Debtor 1 Only Debtor 2 Only Debtor 1 A…" at bounding box center [462, 136] width 109 height 381
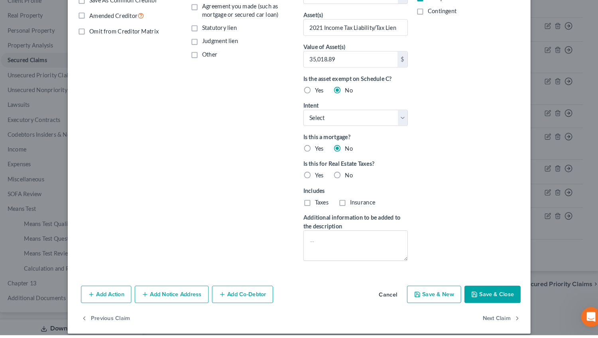
scroll to position [144, 0]
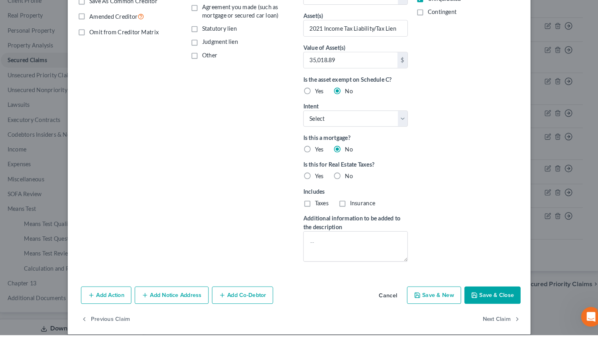
click at [479, 294] on button "Save & Close" at bounding box center [485, 299] width 54 height 17
type input "35,018.89"
select select
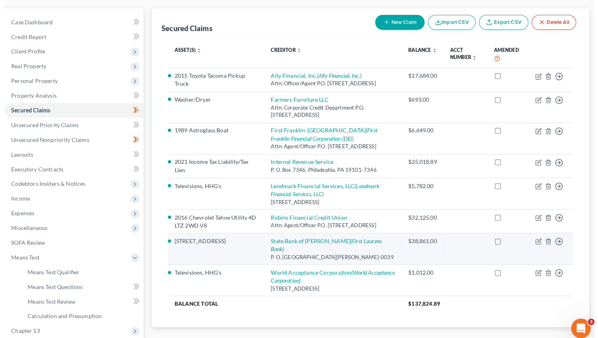
scroll to position [67, 0]
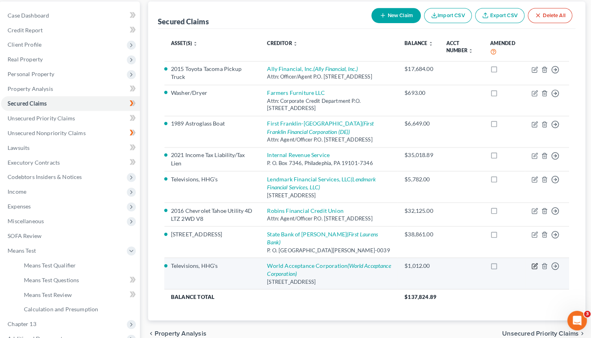
click at [531, 271] on icon "button" at bounding box center [532, 267] width 6 height 6
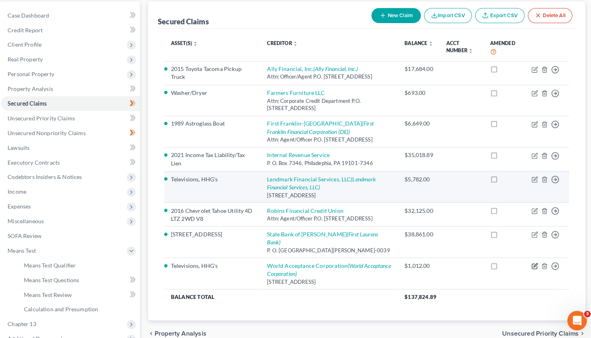
select select "10"
select select "1"
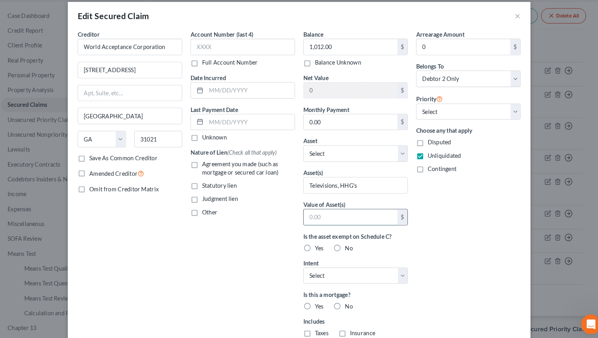
click at [306, 218] on input "text" at bounding box center [348, 217] width 90 height 15
type input "500.00"
click at [314, 247] on label "Yes" at bounding box center [318, 247] width 8 height 8
click at [317, 247] on input "Yes" at bounding box center [319, 245] width 5 height 5
radio input "true"
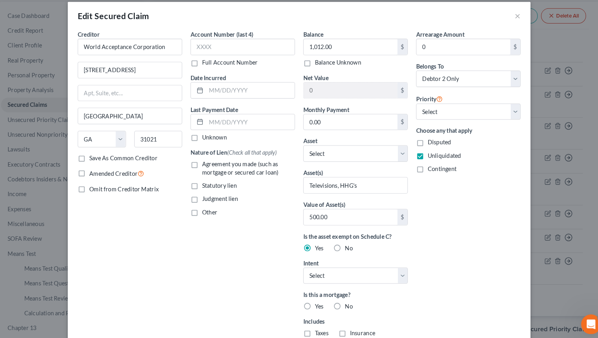
click at [343, 302] on label "No" at bounding box center [347, 303] width 8 height 8
click at [346, 302] on input "No" at bounding box center [348, 301] width 5 height 5
radio input "true"
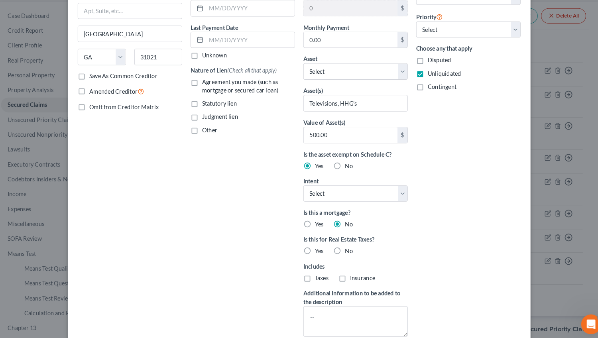
scroll to position [79, 0]
click at [343, 249] on label "No" at bounding box center [347, 250] width 8 height 8
click at [346, 249] on input "No" at bounding box center [348, 248] width 5 height 5
radio input "true"
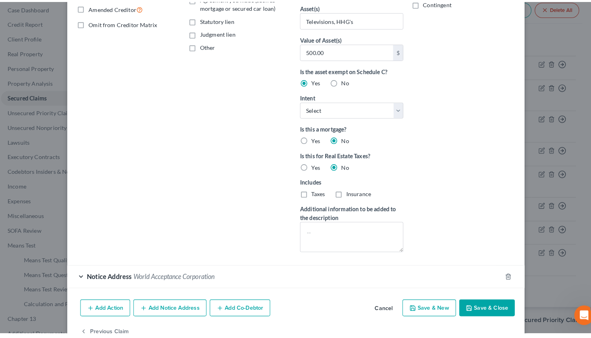
scroll to position [175, 0]
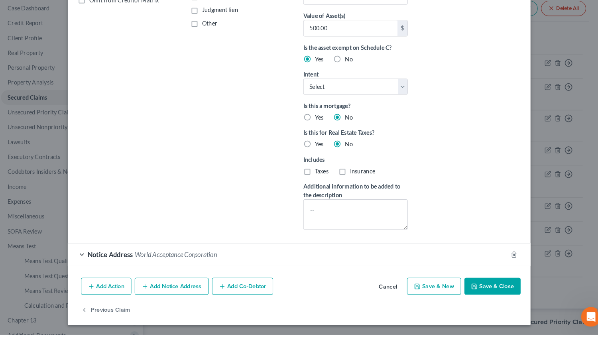
click at [478, 291] on button "Save & Close" at bounding box center [485, 291] width 54 height 17
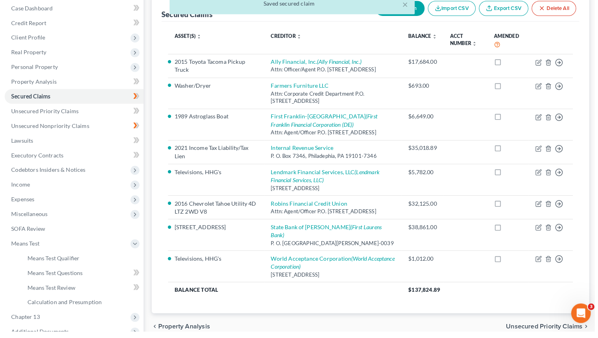
scroll to position [0, 0]
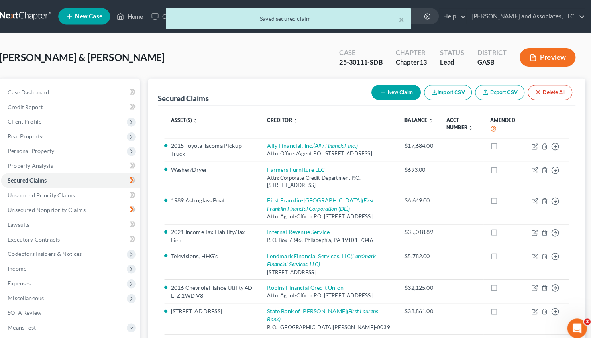
click at [553, 56] on button "Preview" at bounding box center [544, 56] width 55 height 18
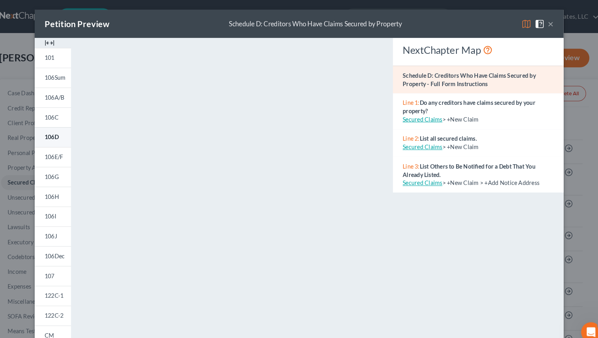
click at [61, 130] on span "106D" at bounding box center [60, 132] width 14 height 7
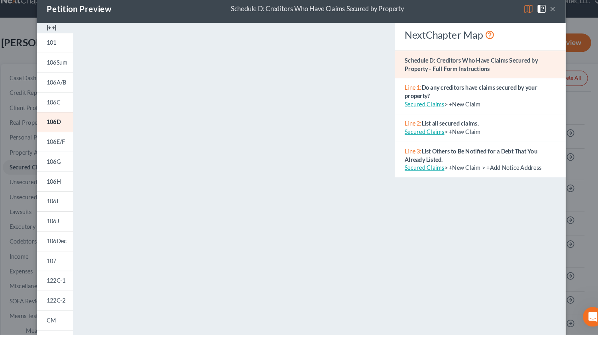
click at [539, 21] on button "×" at bounding box center [542, 23] width 6 height 10
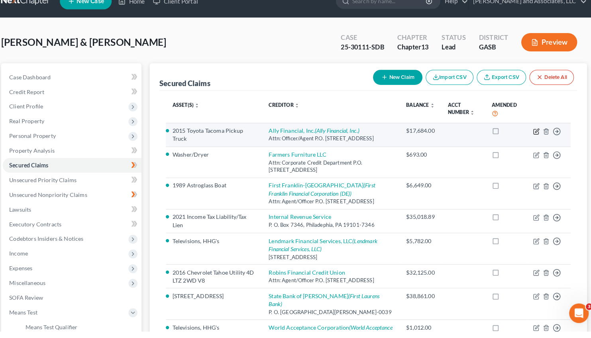
click at [530, 144] on icon "button" at bounding box center [532, 143] width 6 height 6
select select "24"
select select "0"
select select "3"
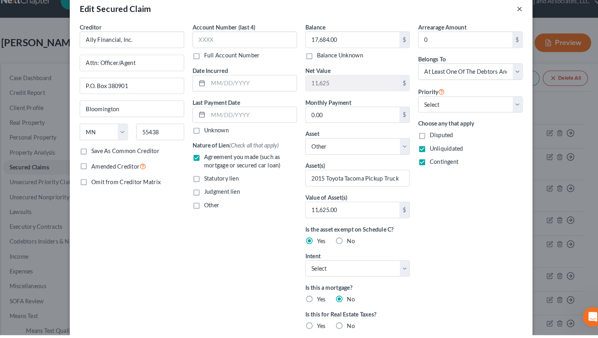
click at [507, 23] on button "×" at bounding box center [510, 23] width 6 height 10
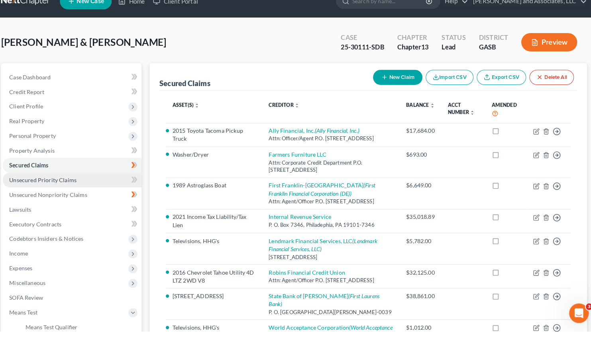
click at [60, 190] on span "Unsecured Priority Claims" at bounding box center [51, 190] width 66 height 7
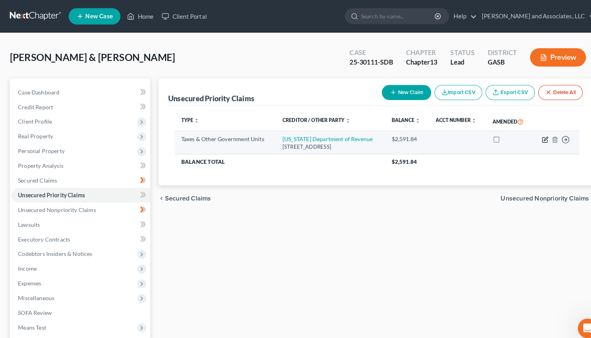
click at [531, 137] on icon "button" at bounding box center [533, 135] width 4 height 4
select select "2"
select select "10"
select select "2"
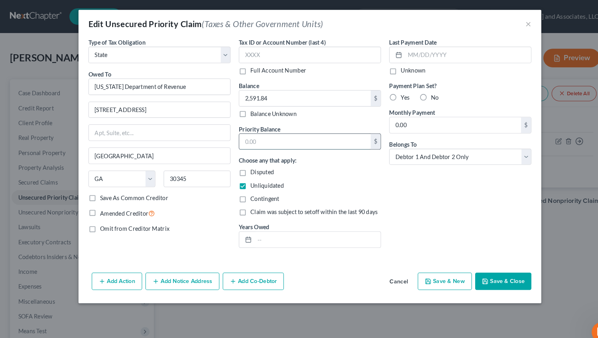
click at [251, 141] on input "text" at bounding box center [294, 136] width 127 height 15
type input "2,591.84"
click at [484, 269] on button "Save & Close" at bounding box center [485, 271] width 54 height 17
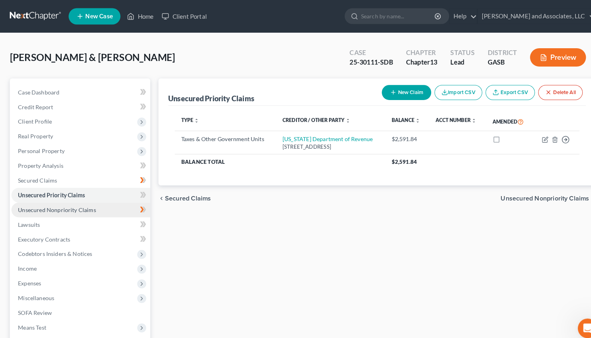
click at [80, 205] on span "Unsecured Nonpriority Claims" at bounding box center [56, 204] width 76 height 7
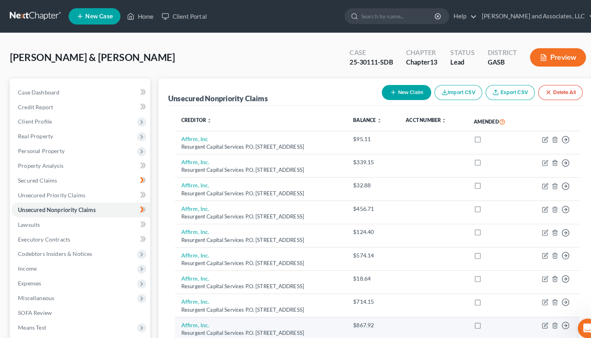
click at [533, 321] on td "Move to D Move to E Move to G Move to Notice Only" at bounding box center [538, 321] width 55 height 23
click at [531, 316] on icon "button" at bounding box center [532, 317] width 6 height 6
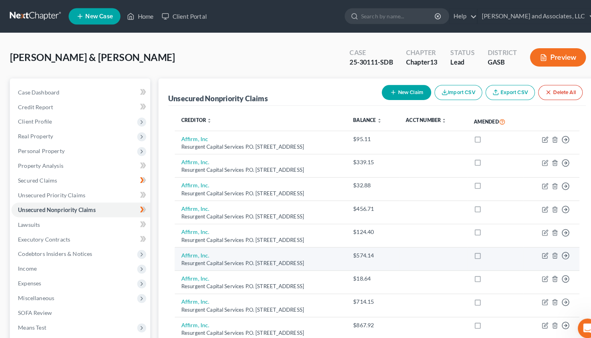
select select "42"
select select "14"
select select "0"
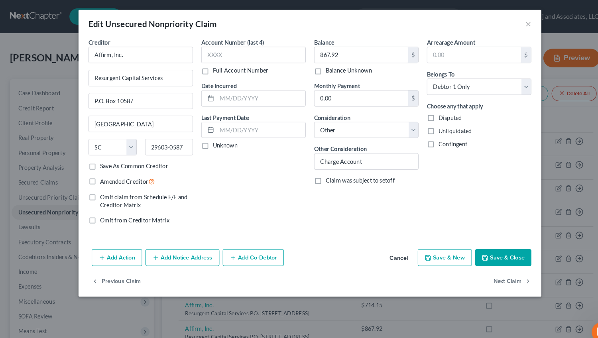
click at [423, 126] on label "Unliquidated" at bounding box center [439, 126] width 32 height 8
click at [426, 126] on input "Unliquidated" at bounding box center [428, 124] width 5 height 5
checkbox input "true"
click at [479, 249] on button "Save & Close" at bounding box center [485, 248] width 54 height 17
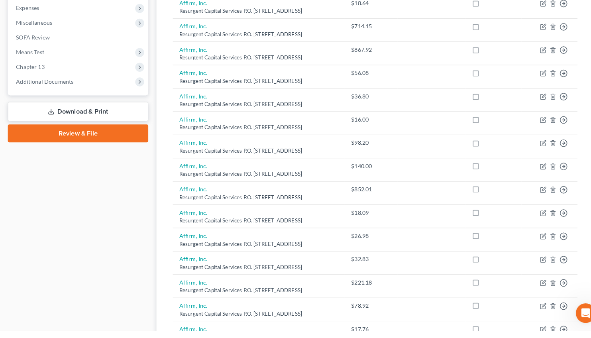
scroll to position [254, 0]
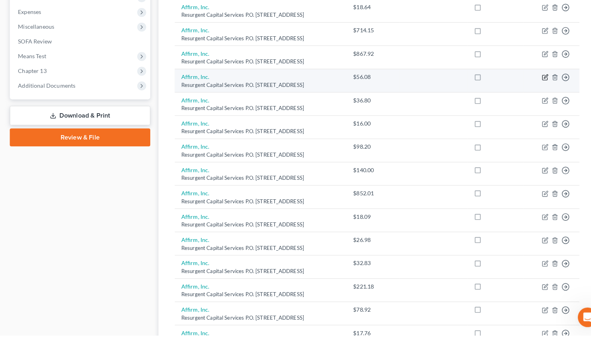
click at [534, 86] on icon "button" at bounding box center [531, 86] width 5 height 5
select select "42"
select select "0"
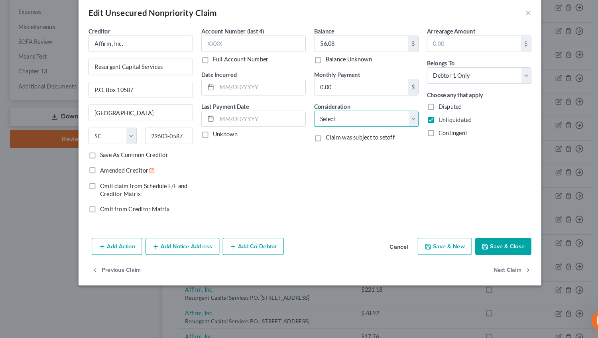
select select "14"
click option "Other" at bounding box center [0, 0] width 0 height 0
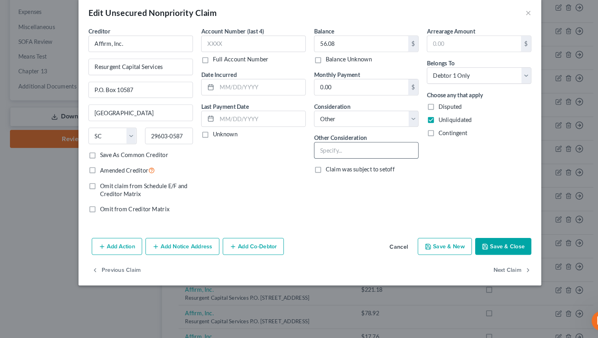
click at [317, 156] on input "text" at bounding box center [353, 155] width 100 height 15
type input "Charge Account"
click at [477, 251] on button "Save & Close" at bounding box center [485, 248] width 54 height 17
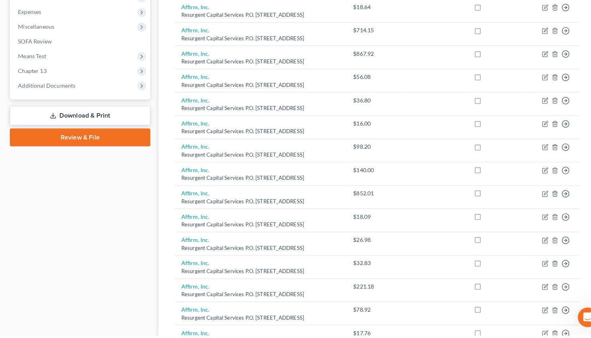
click at [78, 124] on link "Download & Print" at bounding box center [78, 123] width 137 height 19
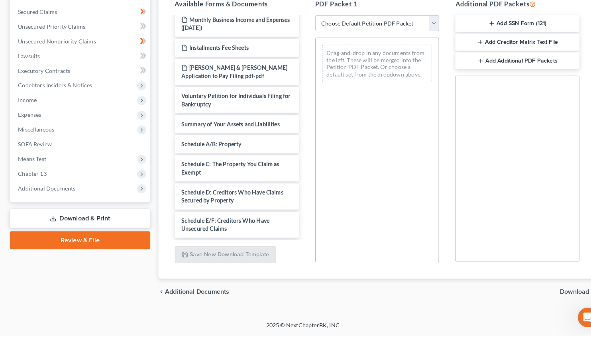
scroll to position [6, 0]
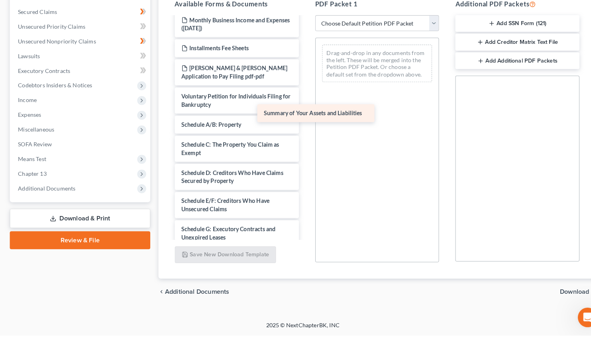
drag, startPoint x: 237, startPoint y: 133, endPoint x: 363, endPoint y: 108, distance: 129.3
click at [298, 112] on div "Summary of Your Assets and Liabilities Monthly Business Income and Expenses ([D…" at bounding box center [231, 264] width 134 height 484
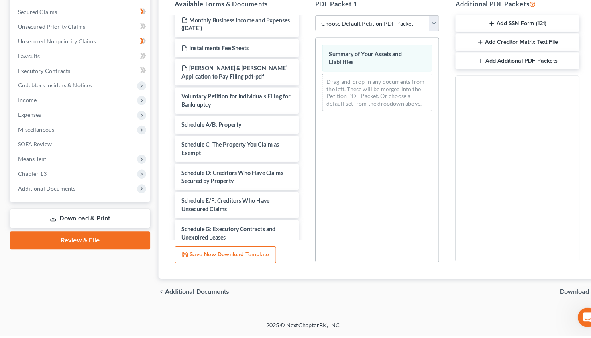
click at [298, 124] on div "Monthly Business Income and Expenses (09/03/2025) Installments Fee Sheets Danie…" at bounding box center [231, 264] width 134 height 484
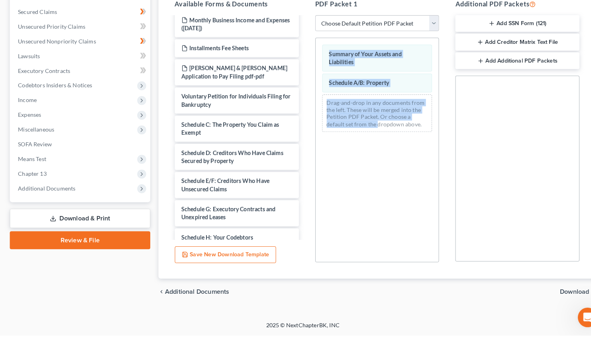
drag, startPoint x: 229, startPoint y: 150, endPoint x: 351, endPoint y: 145, distance: 122.4
click at [298, 145] on div "Monthly Business Income and Expenses (09/03/2025) Installments Fee Sheets Danie…" at bounding box center [231, 135] width 134 height 219
click at [347, 177] on div "Summary of Your Assets and Liabilities Schedule A/B: Property Drag-and-drop in …" at bounding box center [368, 156] width 121 height 219
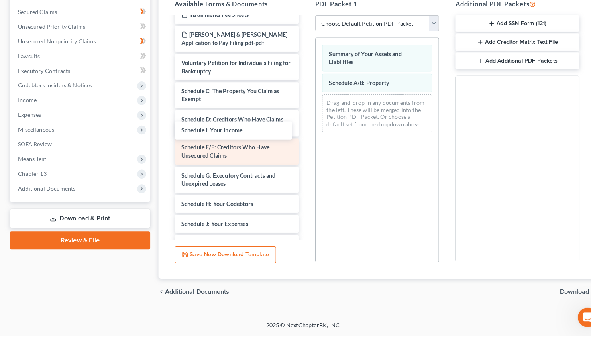
scroll to position [59, 0]
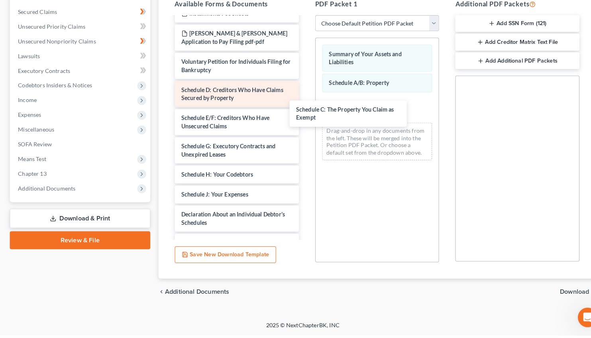
drag, startPoint x: 229, startPoint y: 97, endPoint x: 237, endPoint y: 93, distance: 9.1
click at [298, 117] on div "Schedule C: The Property You Claim as Exempt Schedule I: Your Income Monthly Bu…" at bounding box center [231, 186] width 134 height 437
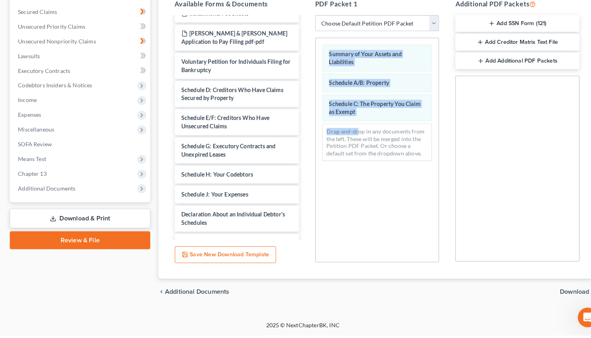
drag, startPoint x: 237, startPoint y: 93, endPoint x: 291, endPoint y: 132, distance: 67.0
click at [298, 134] on div "Schedule I: Your Income Monthly Business Income and Expenses (09/03/2025) Insta…" at bounding box center [231, 135] width 134 height 219
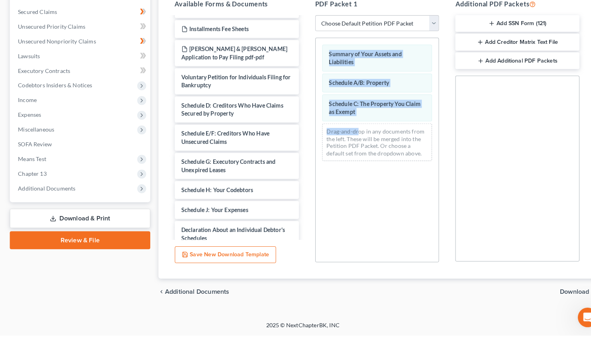
scroll to position [16, 0]
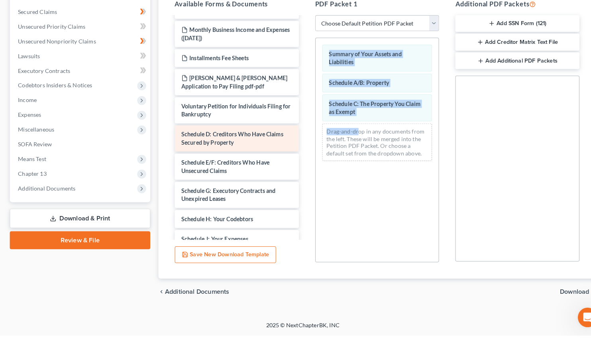
click at [255, 148] on div "Schedule D: Creditors Who Have Claims Secured by Property" at bounding box center [231, 146] width 121 height 26
click at [234, 152] on div "Schedule D: Creditors Who Have Claims Secured by Property" at bounding box center [231, 146] width 121 height 26
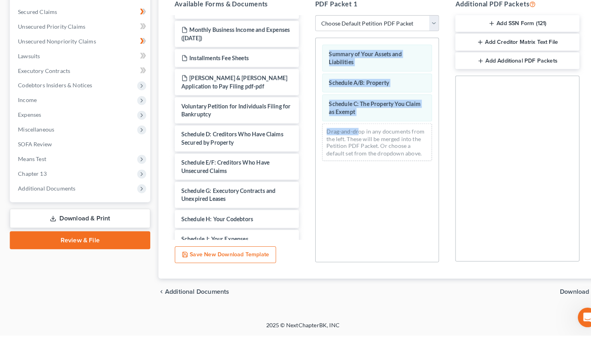
click at [298, 158] on div "Schedule I: Your Income Monthly Business Income and Expenses (09/03/2025) Insta…" at bounding box center [231, 230] width 134 height 437
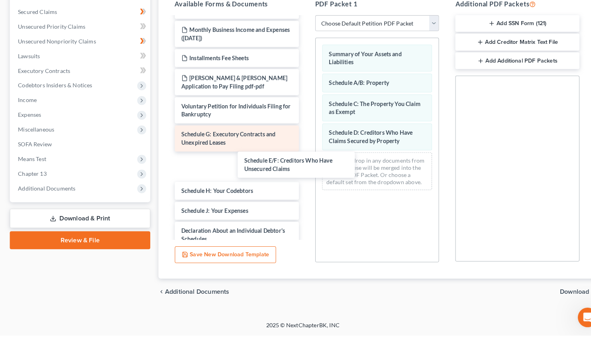
click at [298, 175] on div "Schedule E/F: Creditors Who Have Unsecured Claims Schedule I: Your Income Month…" at bounding box center [231, 217] width 134 height 410
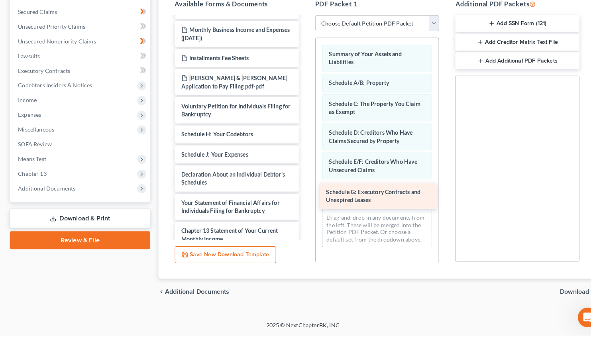
click at [376, 203] on div "Schedule G: Executory Contracts and Unexpired Leases" at bounding box center [369, 202] width 114 height 26
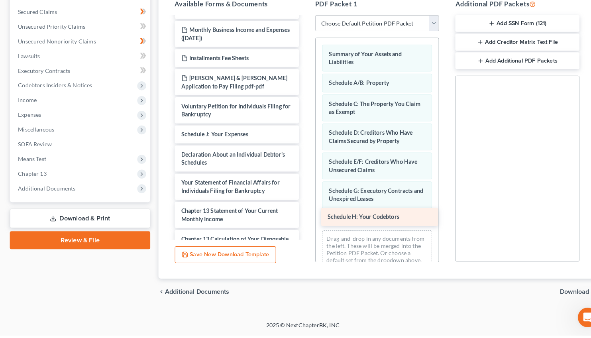
click at [367, 222] on span "Schedule H: Your Codebtors" at bounding box center [355, 222] width 70 height 7
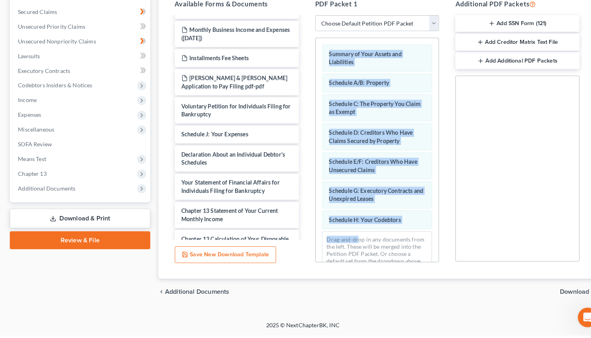
scroll to position [20, 0]
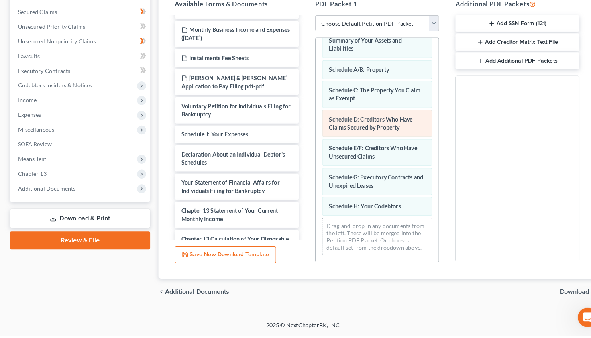
click at [384, 129] on span "Schedule D: Creditors Who Have Claims Secured by Property" at bounding box center [362, 131] width 82 height 15
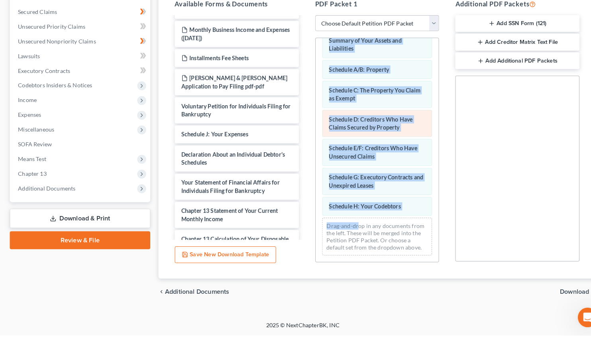
scroll to position [0, 0]
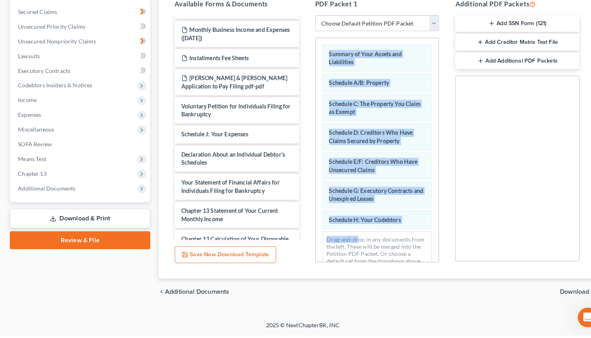
click at [383, 250] on div "Drag-and-drop in any documents from the left. These will be merged into the Pet…" at bounding box center [368, 254] width 108 height 37
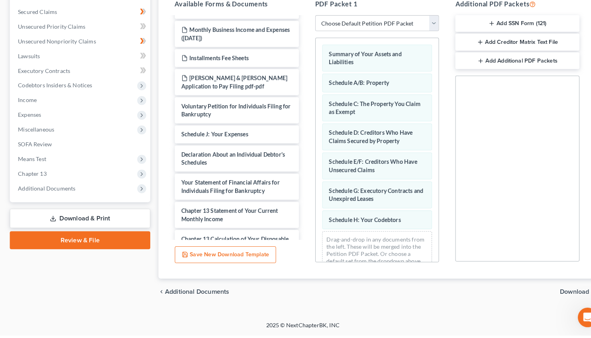
click at [383, 250] on div "Drag-and-drop in any documents from the left. These will be merged into the Pet…" at bounding box center [368, 254] width 108 height 37
drag, startPoint x: 424, startPoint y: 206, endPoint x: 430, endPoint y: 157, distance: 49.8
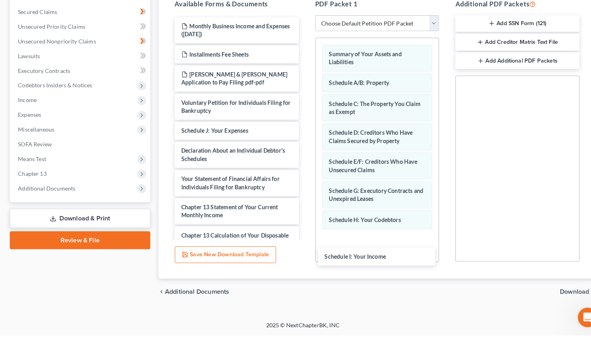
drag, startPoint x: 241, startPoint y: 35, endPoint x: 305, endPoint y: 163, distance: 143.1
click at [298, 251] on div "Schedule I: Your Income Schedule I: Your Income Monthly Business Income and Exp…" at bounding box center [231, 185] width 134 height 316
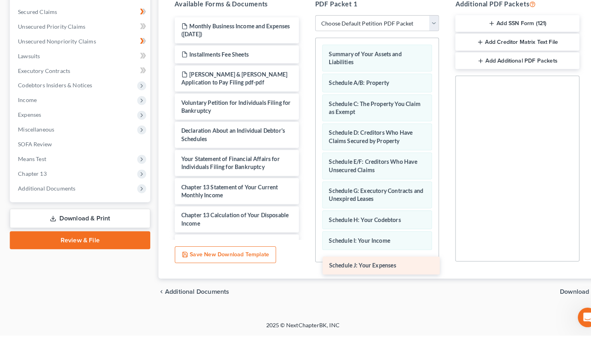
drag, startPoint x: 236, startPoint y: 136, endPoint x: 381, endPoint y: 268, distance: 195.7
click at [298, 268] on div "Schedule J: Your Expenses Monthly Business Income and Expenses (09/03/2025) Ins…" at bounding box center [231, 175] width 134 height 296
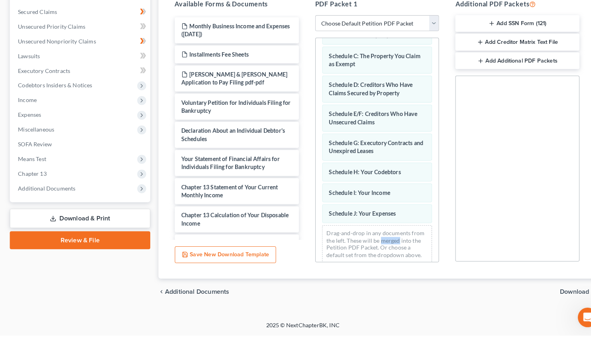
scroll to position [61, 0]
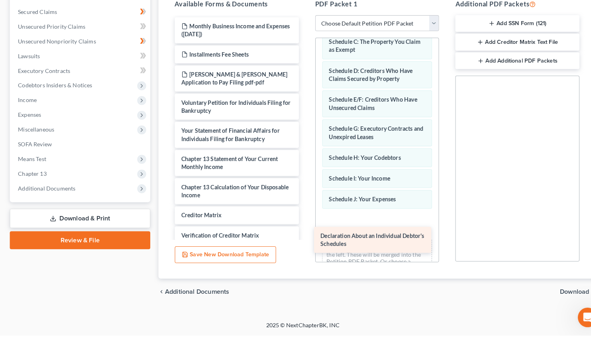
drag, startPoint x: 215, startPoint y: 138, endPoint x: 354, endPoint y: 234, distance: 169.3
click at [298, 234] on div "Declaration About an Individual Debtor's Schedules Monthly Business Income and …" at bounding box center [231, 161] width 134 height 269
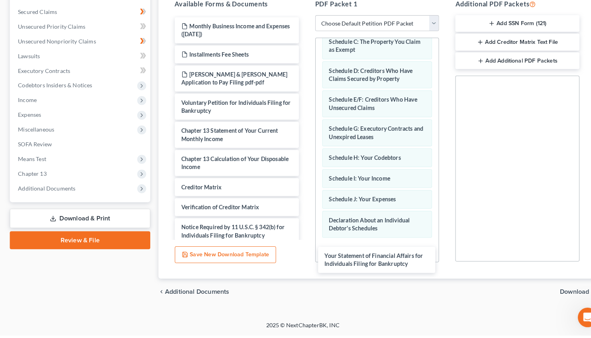
drag, startPoint x: 228, startPoint y: 136, endPoint x: 423, endPoint y: 197, distance: 204.7
click at [298, 251] on div "Your Statement of Financial Affairs for Individuals Filing for Bankruptcy Month…" at bounding box center [231, 147] width 134 height 241
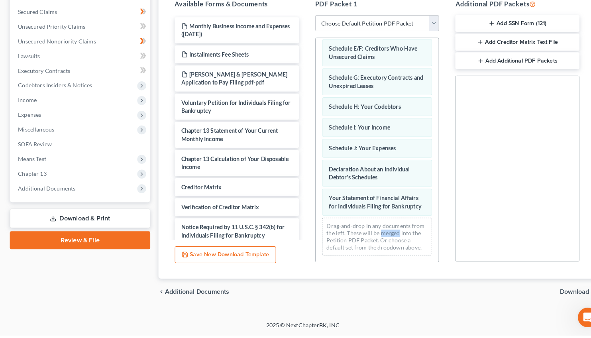
scroll to position [120, 0]
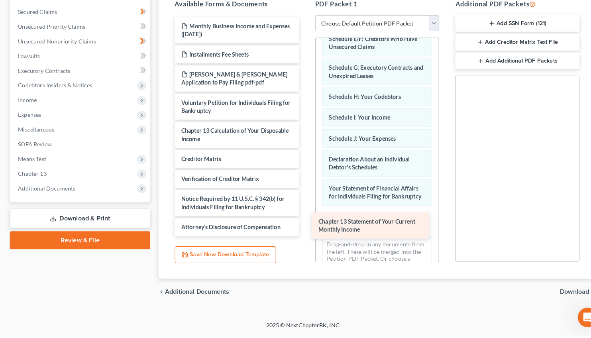
drag, startPoint x: 204, startPoint y: 139, endPoint x: 349, endPoint y: 229, distance: 170.3
click at [298, 229] on div "Chapter 13 Statement of Your Current Monthly Income Monthly Business Income and…" at bounding box center [231, 134] width 134 height 214
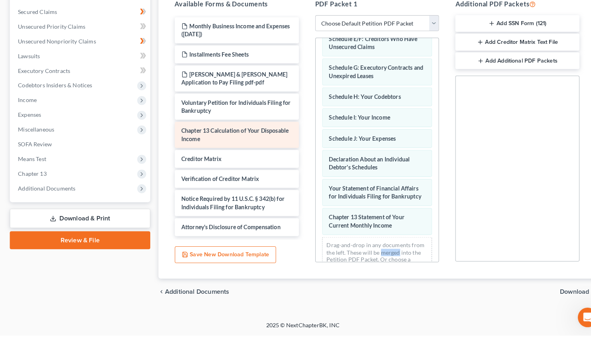
scroll to position [120, 0]
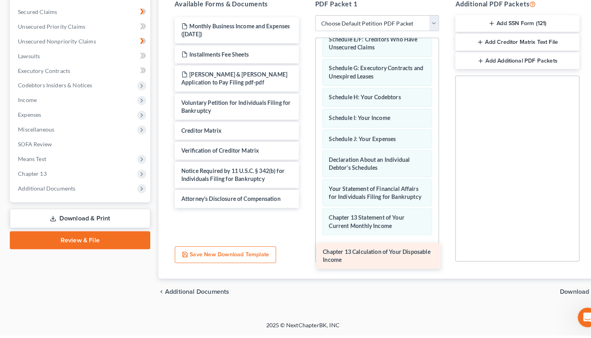
drag, startPoint x: 207, startPoint y: 138, endPoint x: 347, endPoint y: 256, distance: 183.6
click at [298, 214] on div "Chapter 13 Calculation of Your Disposable Income Monthly Business Income and Ex…" at bounding box center [231, 120] width 134 height 186
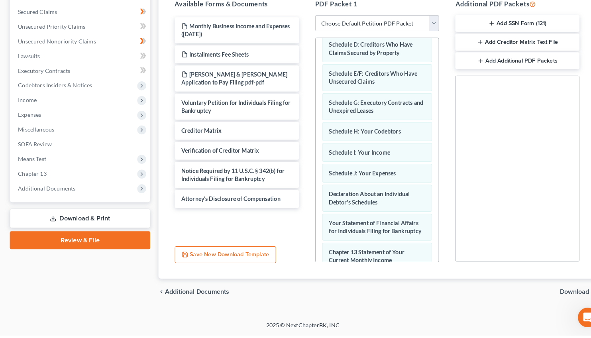
scroll to position [88, 0]
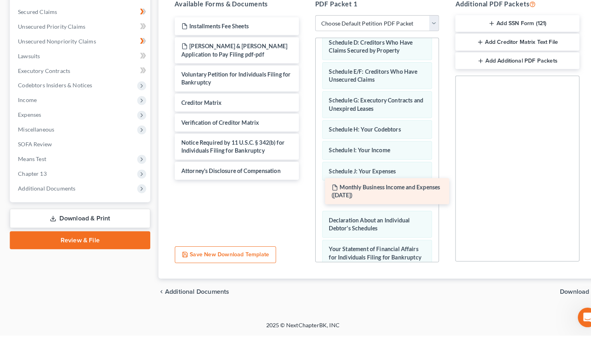
drag, startPoint x: 233, startPoint y: 42, endPoint x: 379, endPoint y: 200, distance: 215.7
click at [298, 186] on div "Monthly Business Income and Expenses (09/03/2025) Monthly Business Income and E…" at bounding box center [231, 106] width 134 height 159
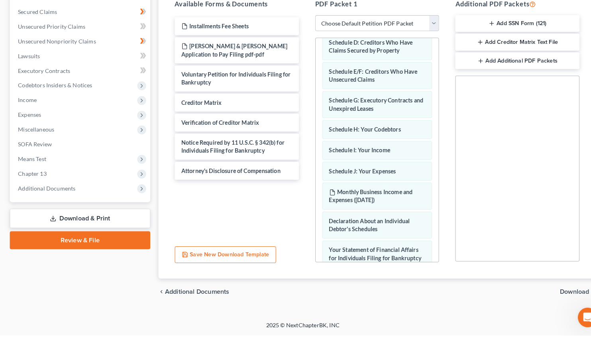
drag, startPoint x: 426, startPoint y: 178, endPoint x: 434, endPoint y: 127, distance: 52.0
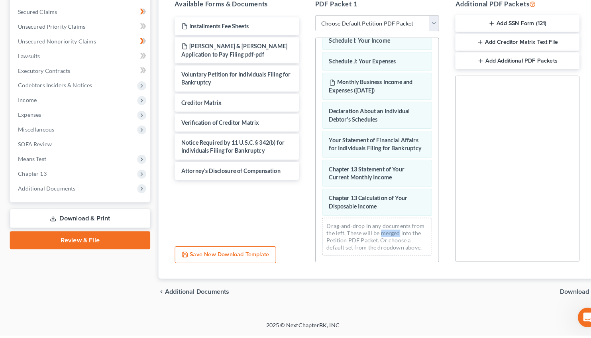
scroll to position [210, 0]
click at [558, 295] on span "Download" at bounding box center [560, 295] width 29 height 6
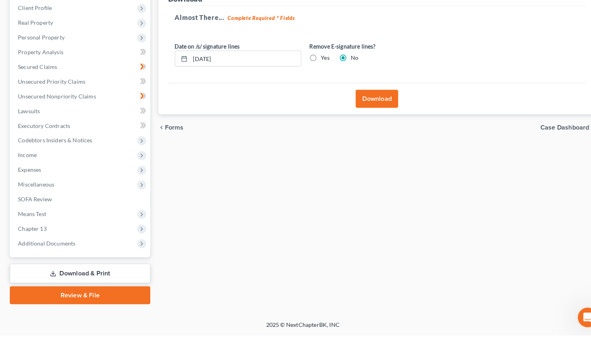
scroll to position [99, 0]
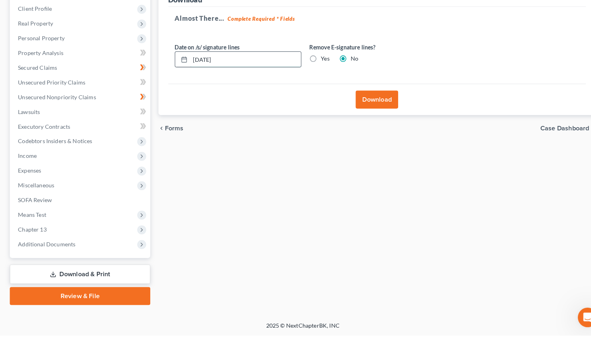
drag, startPoint x: 239, startPoint y: 69, endPoint x: 179, endPoint y: 76, distance: 60.6
click at [186, 76] on input "[DATE]" at bounding box center [240, 68] width 108 height 15
type input "[DATE]"
click at [371, 109] on button "Download" at bounding box center [367, 108] width 41 height 18
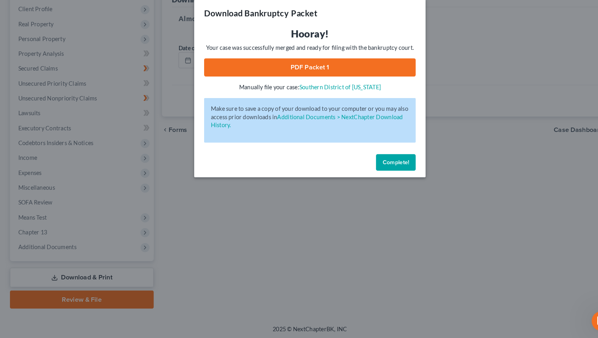
click at [309, 73] on link "PDF Packet 1" at bounding box center [299, 76] width 204 height 18
click at [384, 164] on span "Complete!" at bounding box center [382, 167] width 26 height 7
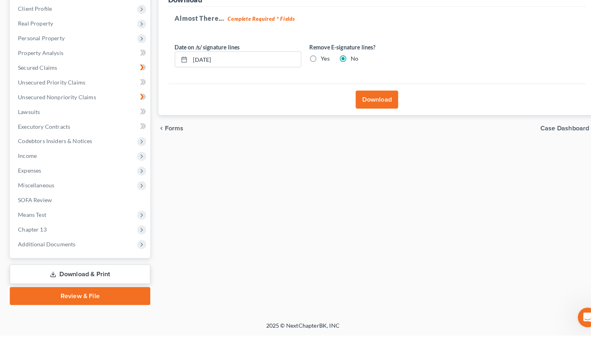
click at [84, 273] on link "Download & Print" at bounding box center [78, 278] width 137 height 19
click at [98, 278] on link "Download & Print" at bounding box center [78, 278] width 137 height 19
click at [66, 246] on span "Additional Documents" at bounding box center [46, 248] width 56 height 7
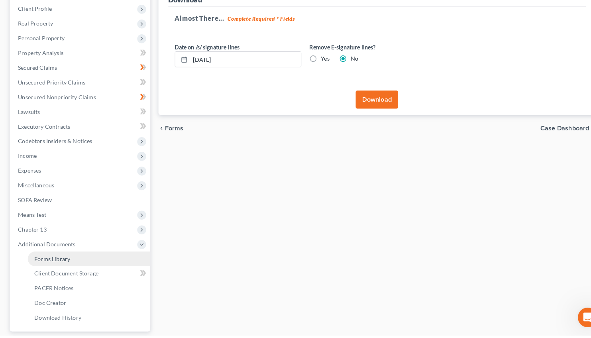
click at [65, 263] on span "Forms Library" at bounding box center [50, 263] width 35 height 7
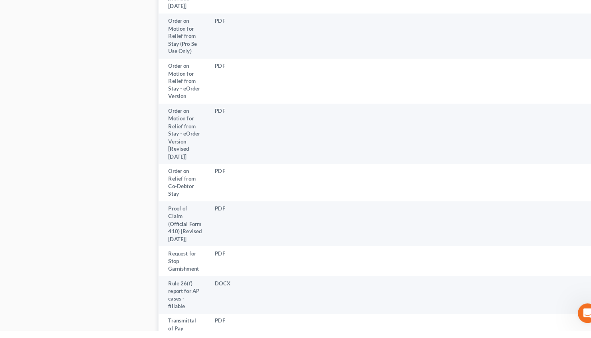
scroll to position [2156, 0]
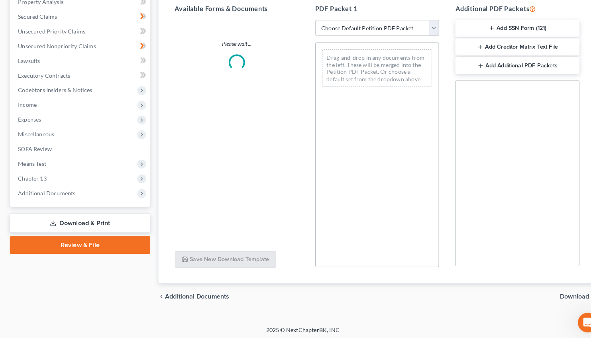
scroll to position [110, 0]
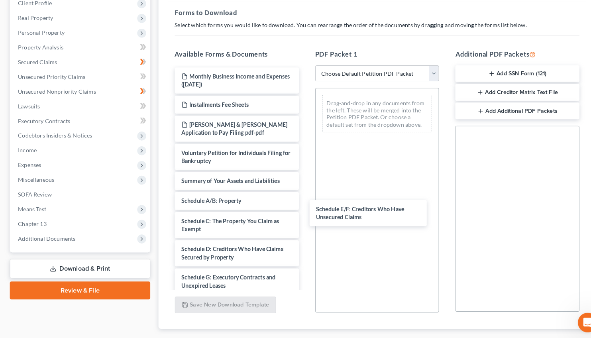
drag, startPoint x: 239, startPoint y: 280, endPoint x: 485, endPoint y: 186, distance: 262.2
click at [298, 207] on div "Schedule E/F: Creditors Who Have Unsecured Claims Monthly Business Income and E…" at bounding box center [231, 309] width 134 height 476
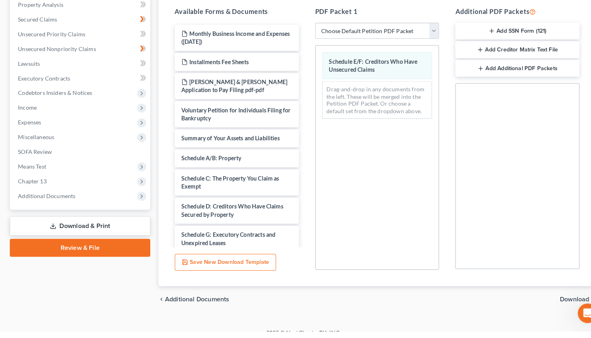
scroll to position [154, 0]
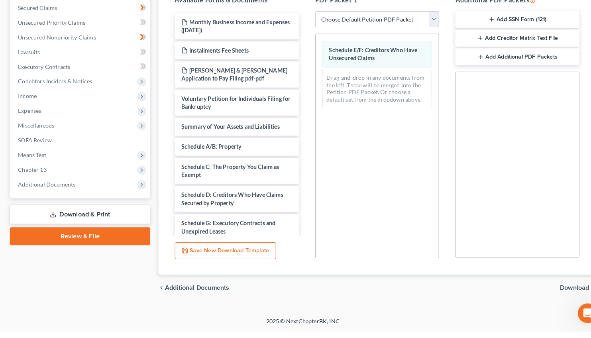
click at [555, 295] on span "Download" at bounding box center [560, 295] width 29 height 6
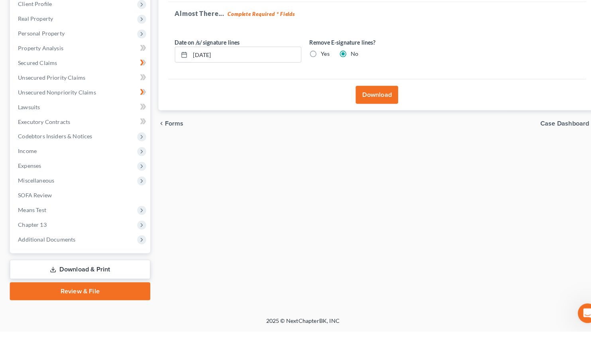
scroll to position [99, 0]
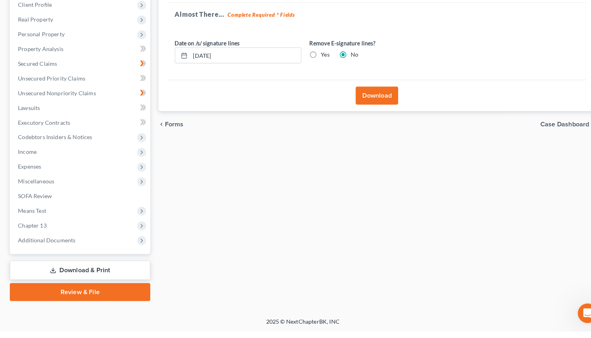
click at [368, 108] on button "Download" at bounding box center [367, 108] width 41 height 18
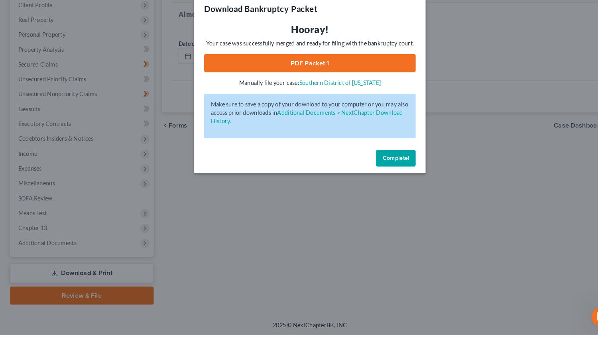
click at [322, 76] on link "PDF Packet 1" at bounding box center [299, 76] width 204 height 18
click at [384, 169] on span "Complete!" at bounding box center [382, 167] width 26 height 7
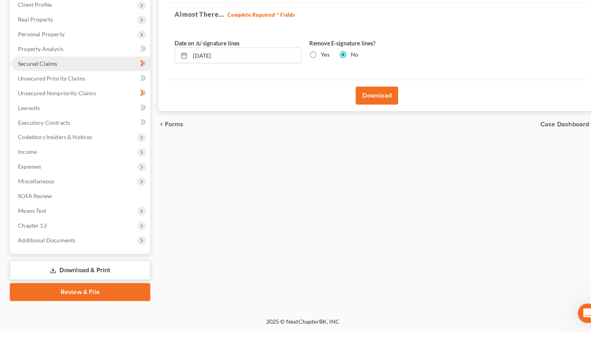
click at [49, 73] on span "Secured Claims" at bounding box center [37, 76] width 38 height 7
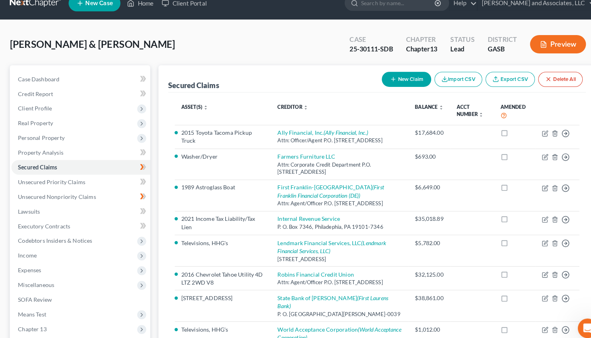
scroll to position [126, 0]
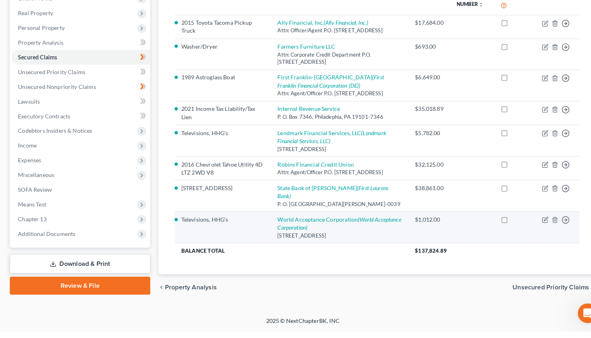
drag, startPoint x: 89, startPoint y: 250, endPoint x: 179, endPoint y: 225, distance: 92.7
click at [90, 263] on link "Download & Print" at bounding box center [78, 272] width 137 height 19
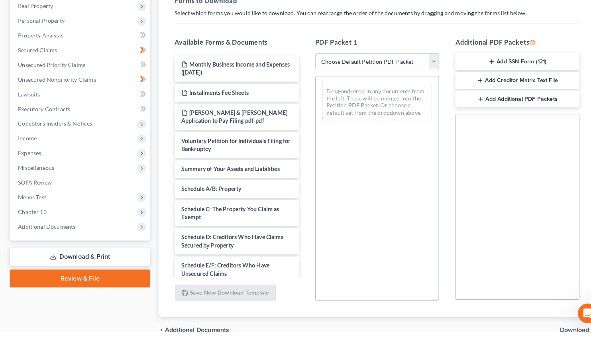
scroll to position [133, 0]
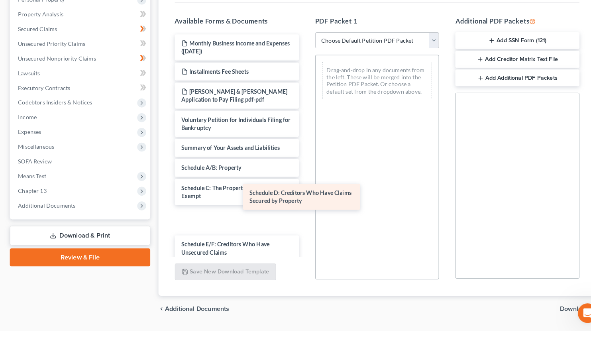
drag, startPoint x: 216, startPoint y: 228, endPoint x: 347, endPoint y: 159, distance: 148.1
click at [298, 159] on div "Schedule D: Creditors Who Have Claims Secured by Property Monthly Business Inco…" at bounding box center [231, 300] width 134 height 504
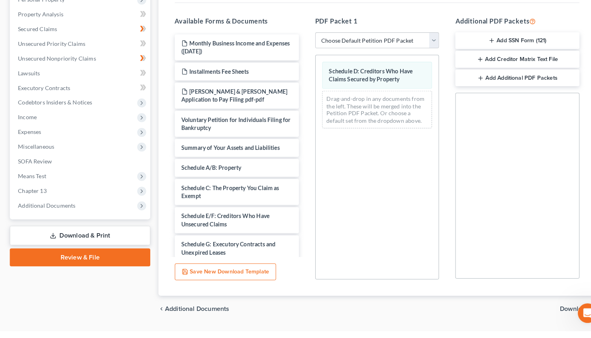
click at [555, 316] on span "Download" at bounding box center [560, 316] width 29 height 6
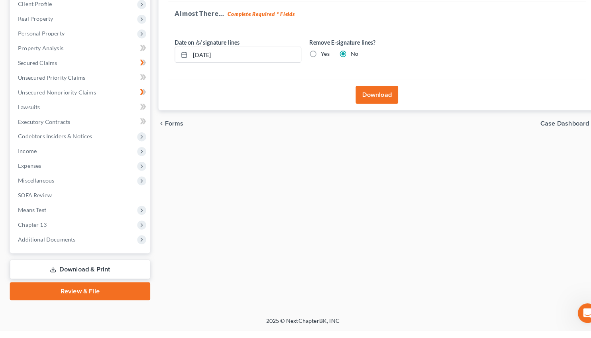
scroll to position [99, 0]
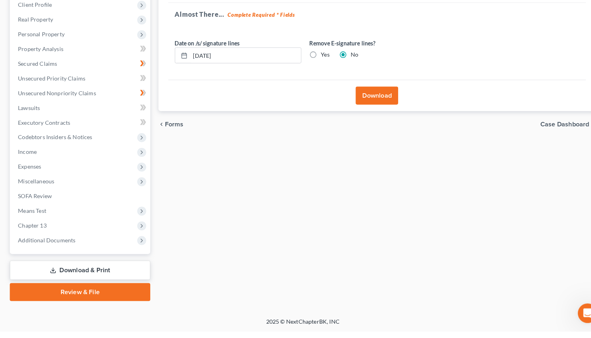
click at [555, 316] on div "Fisher, Daniel & Brittiany Upgraded Case 25-30111-SDB Chapter Chapter 13 Status…" at bounding box center [295, 128] width 591 height 391
click at [371, 104] on button "Download" at bounding box center [367, 108] width 41 height 18
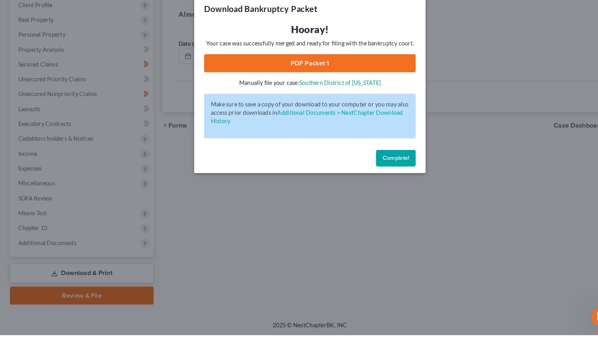
click at [320, 70] on link "PDF Packet 1" at bounding box center [299, 76] width 204 height 18
click at [386, 167] on span "Complete!" at bounding box center [382, 167] width 26 height 7
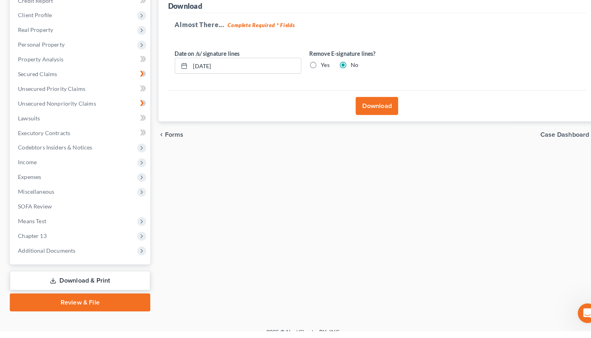
scroll to position [94, 0]
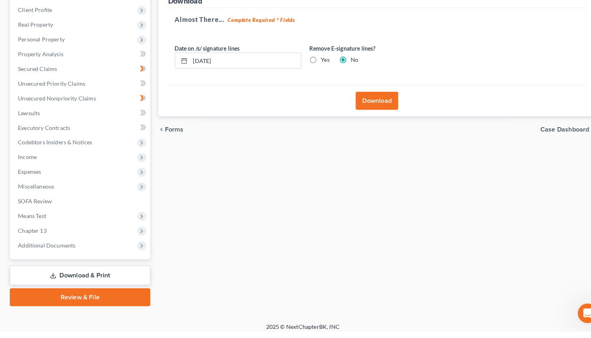
click at [76, 283] on link "Download & Print" at bounding box center [78, 283] width 137 height 19
click at [88, 277] on link "Download & Print" at bounding box center [78, 283] width 137 height 19
click at [31, 182] on span "Expenses" at bounding box center [29, 182] width 23 height 7
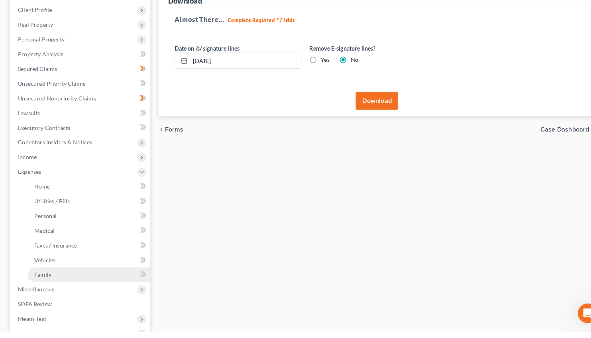
click at [47, 283] on span "Family" at bounding box center [41, 282] width 17 height 7
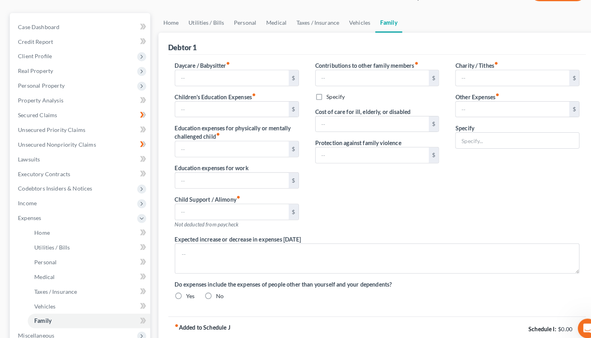
type input "0.00"
type input "50.55"
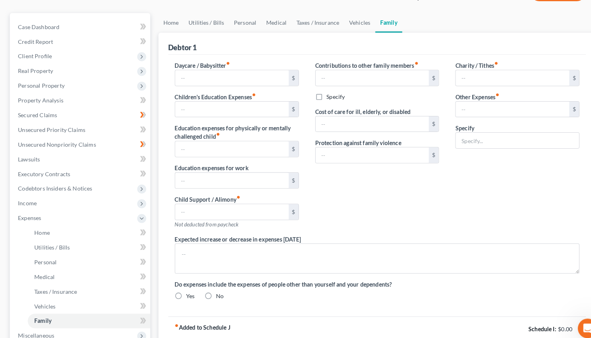
type input "0.00"
type input "20.00"
type input "0.00"
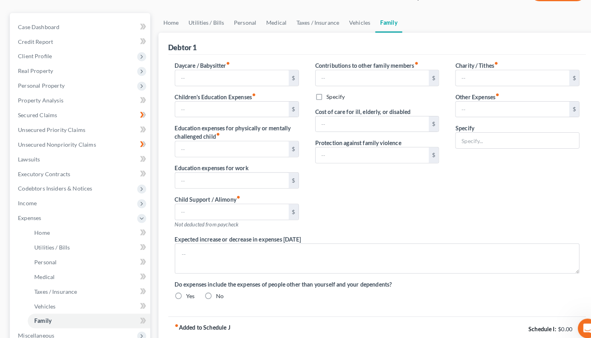
radio input "true"
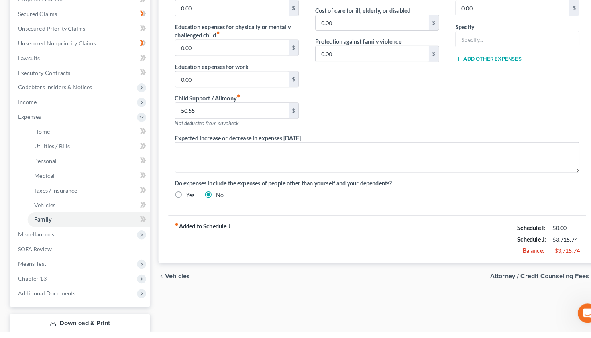
scroll to position [175, 0]
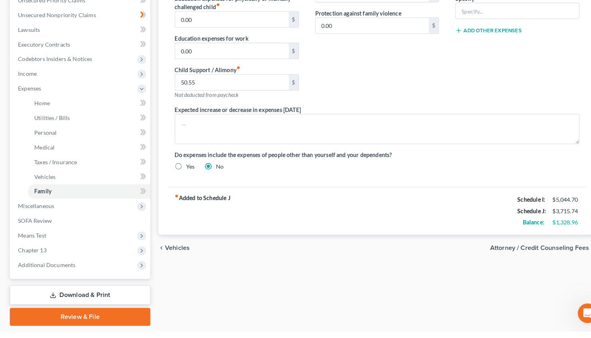
click at [95, 304] on link "Download & Print" at bounding box center [78, 302] width 137 height 19
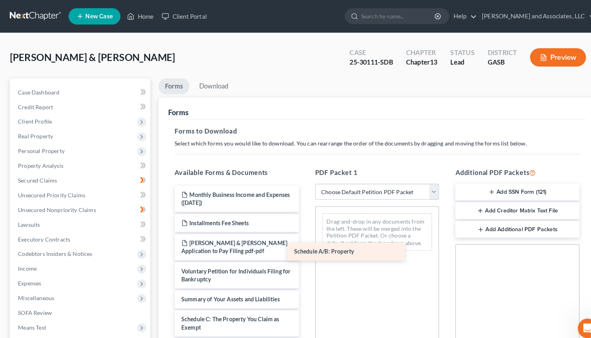
drag, startPoint x: 218, startPoint y: 308, endPoint x: 328, endPoint y: 242, distance: 127.9
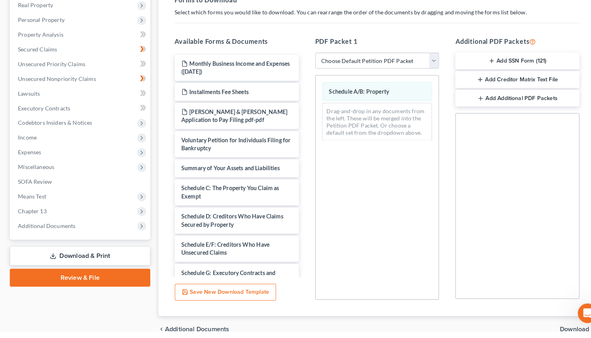
scroll to position [154, 0]
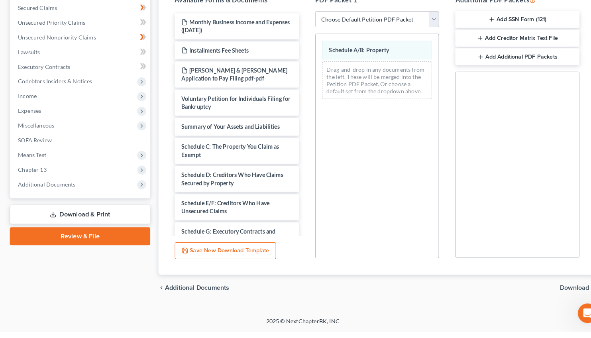
click at [558, 296] on span "Download" at bounding box center [560, 295] width 29 height 6
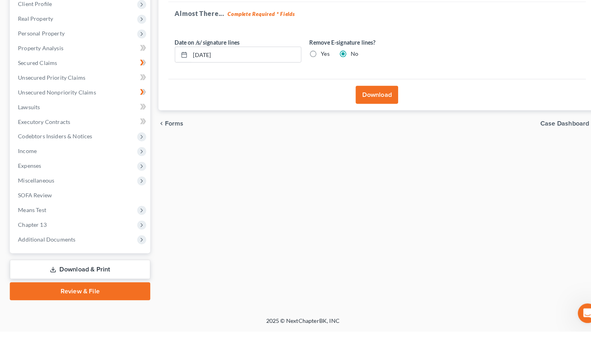
scroll to position [99, 0]
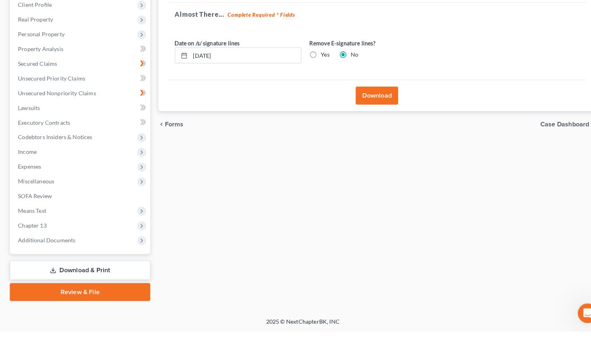
click at [366, 104] on button "Download" at bounding box center [367, 108] width 41 height 18
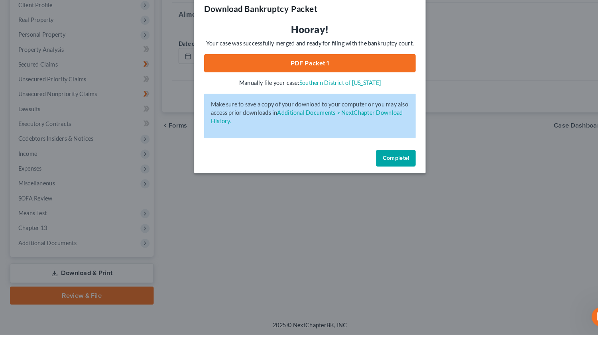
click at [318, 71] on link "PDF Packet 1" at bounding box center [299, 76] width 204 height 18
click at [308, 73] on link "PDF Packet 1" at bounding box center [299, 76] width 204 height 18
click at [325, 74] on link "PDF Packet 1" at bounding box center [299, 76] width 204 height 18
click at [385, 167] on span "Complete!" at bounding box center [382, 167] width 26 height 7
